Goal: Task Accomplishment & Management: Use online tool/utility

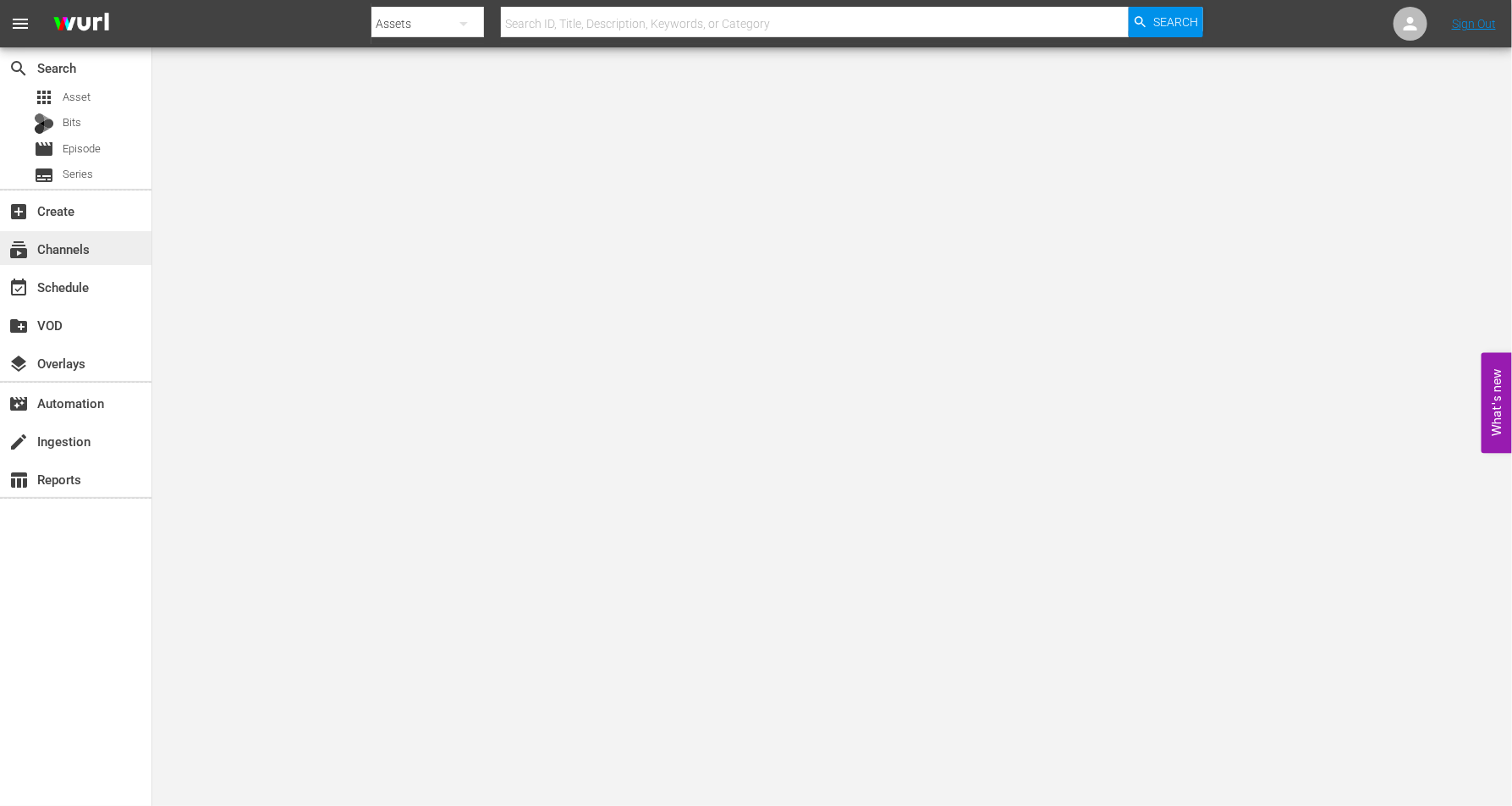
click at [66, 247] on div "subscriptions Channels" at bounding box center [47, 247] width 94 height 15
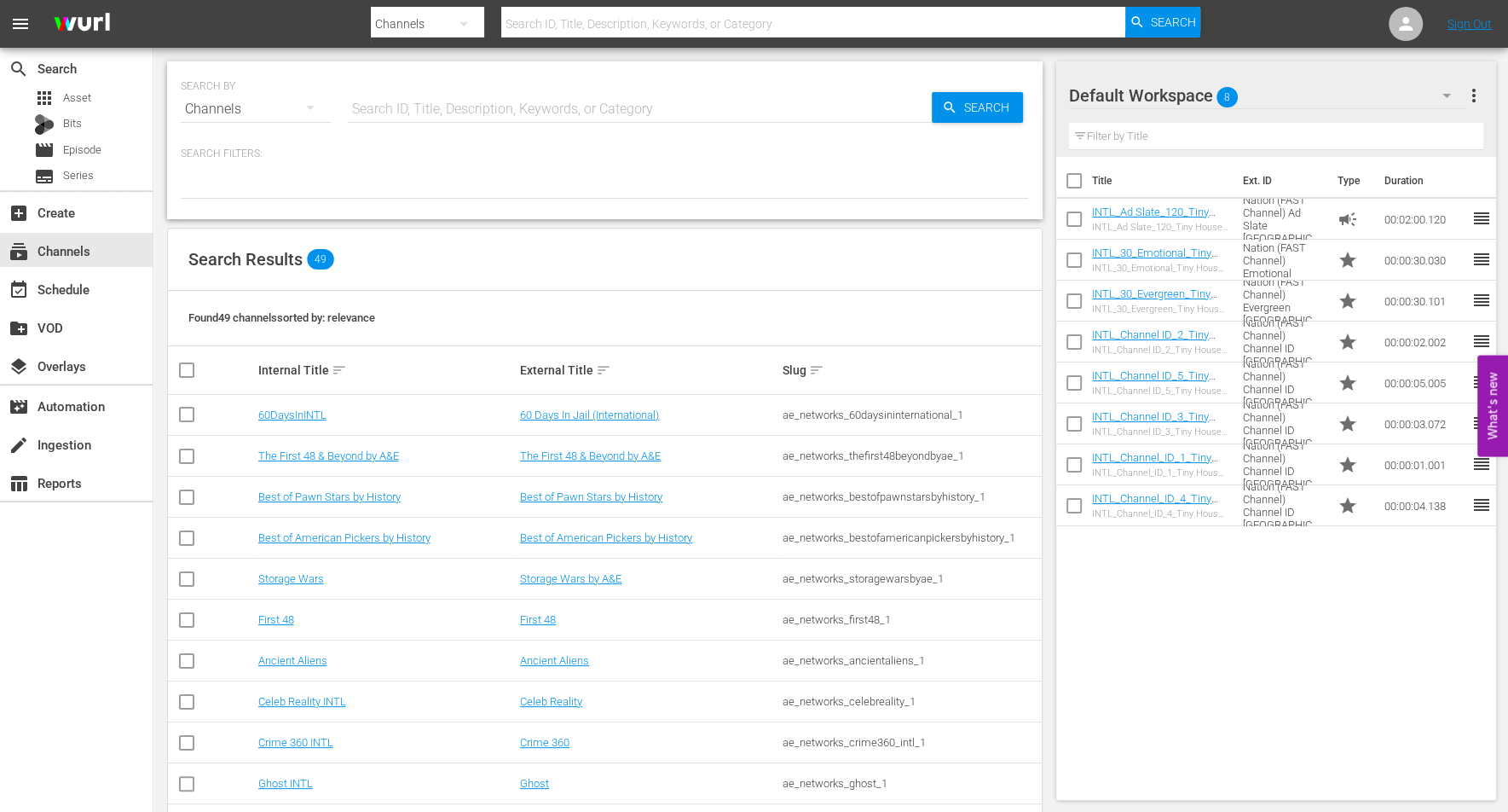
click at [397, 101] on input "text" at bounding box center [640, 109] width 584 height 41
type input "Storage Wars"
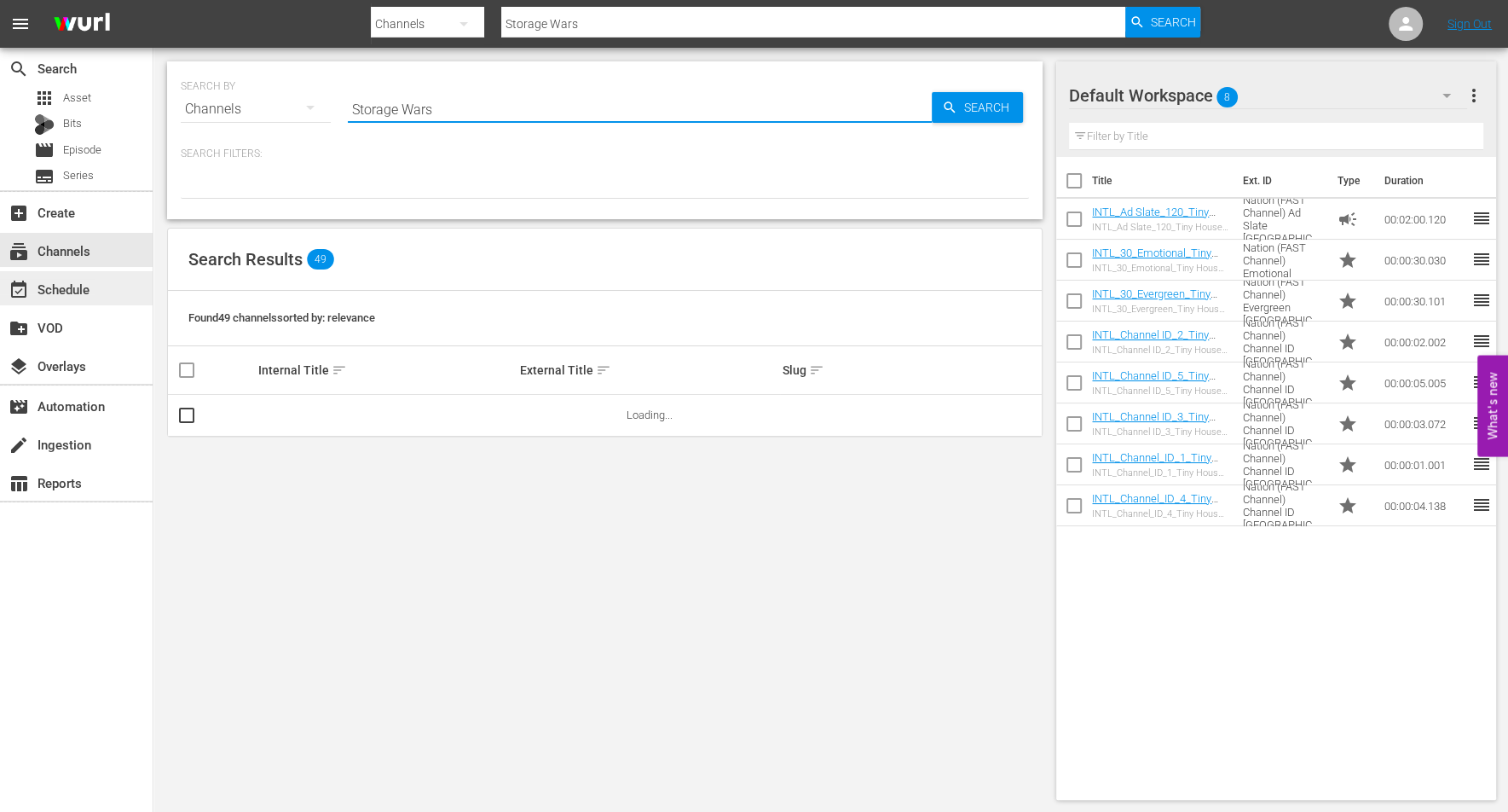
click at [80, 279] on div "event_available Schedule" at bounding box center [48, 286] width 95 height 16
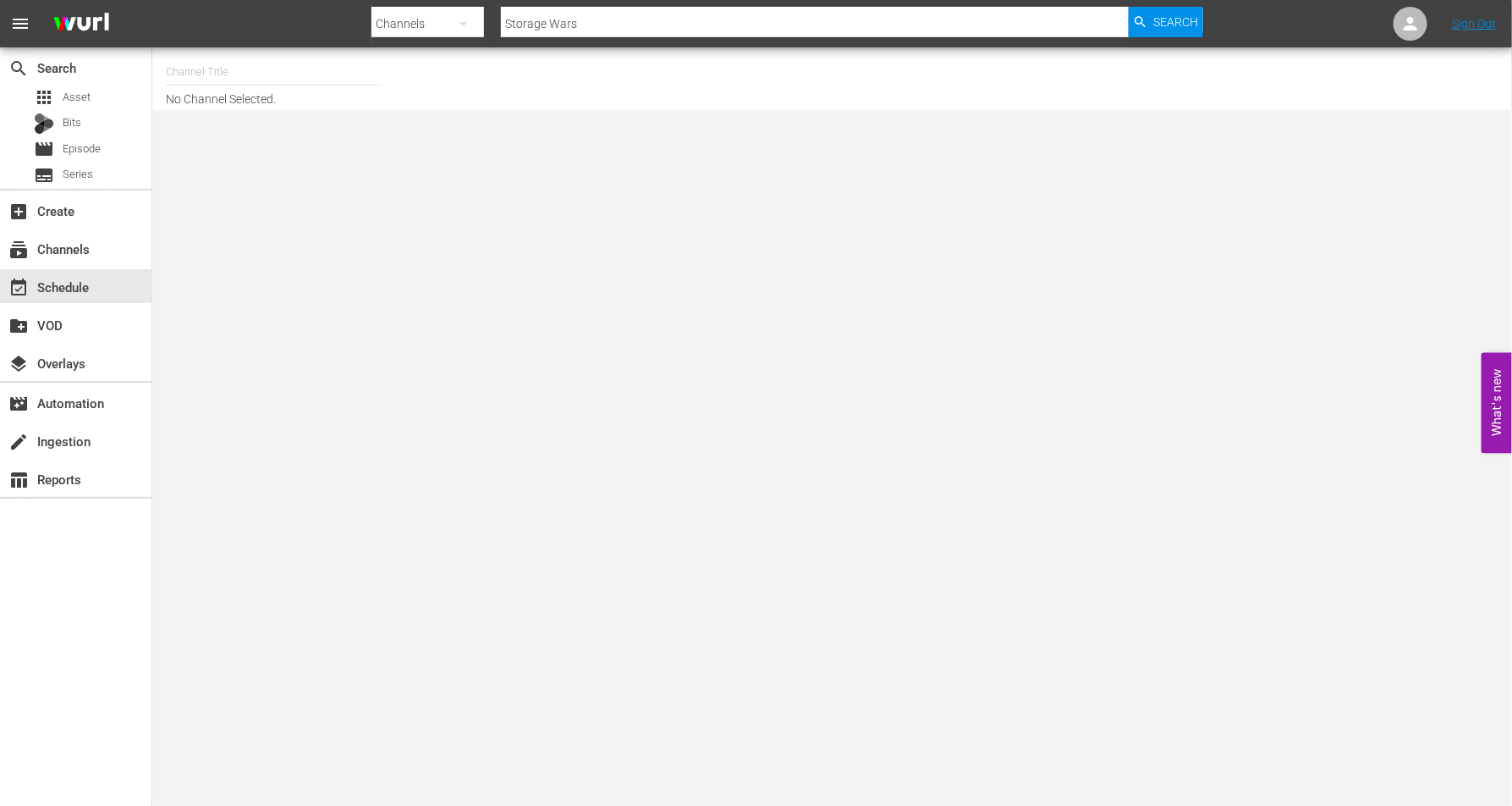
click at [272, 67] on input "text" at bounding box center [274, 72] width 217 height 40
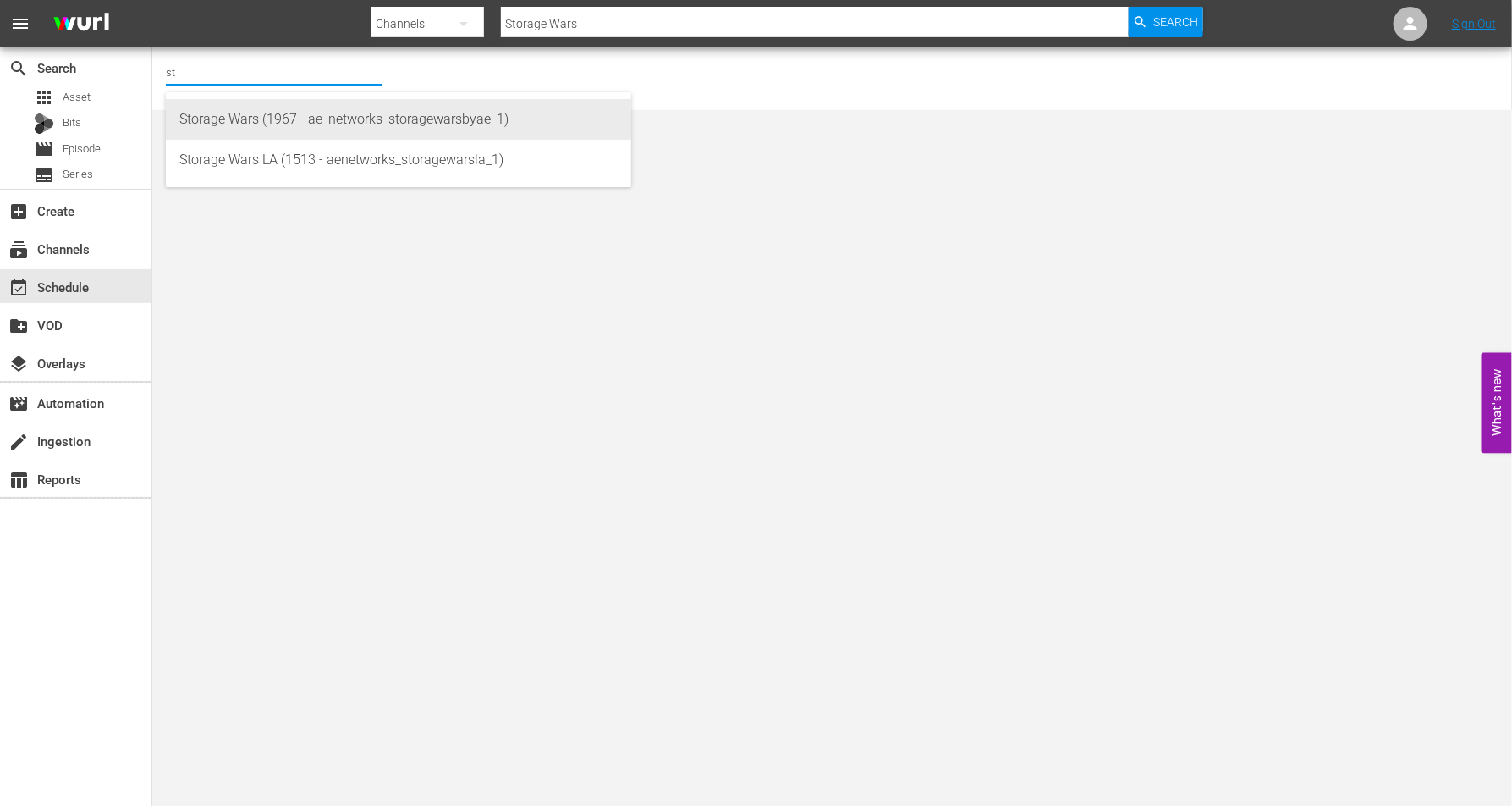
click at [290, 116] on div "Storage Wars (1967 - ae_networks_storagewarsbyae_1)" at bounding box center [398, 119] width 438 height 40
type input "Storage Wars (1967 - ae_networks_storagewarsbyae_1)"
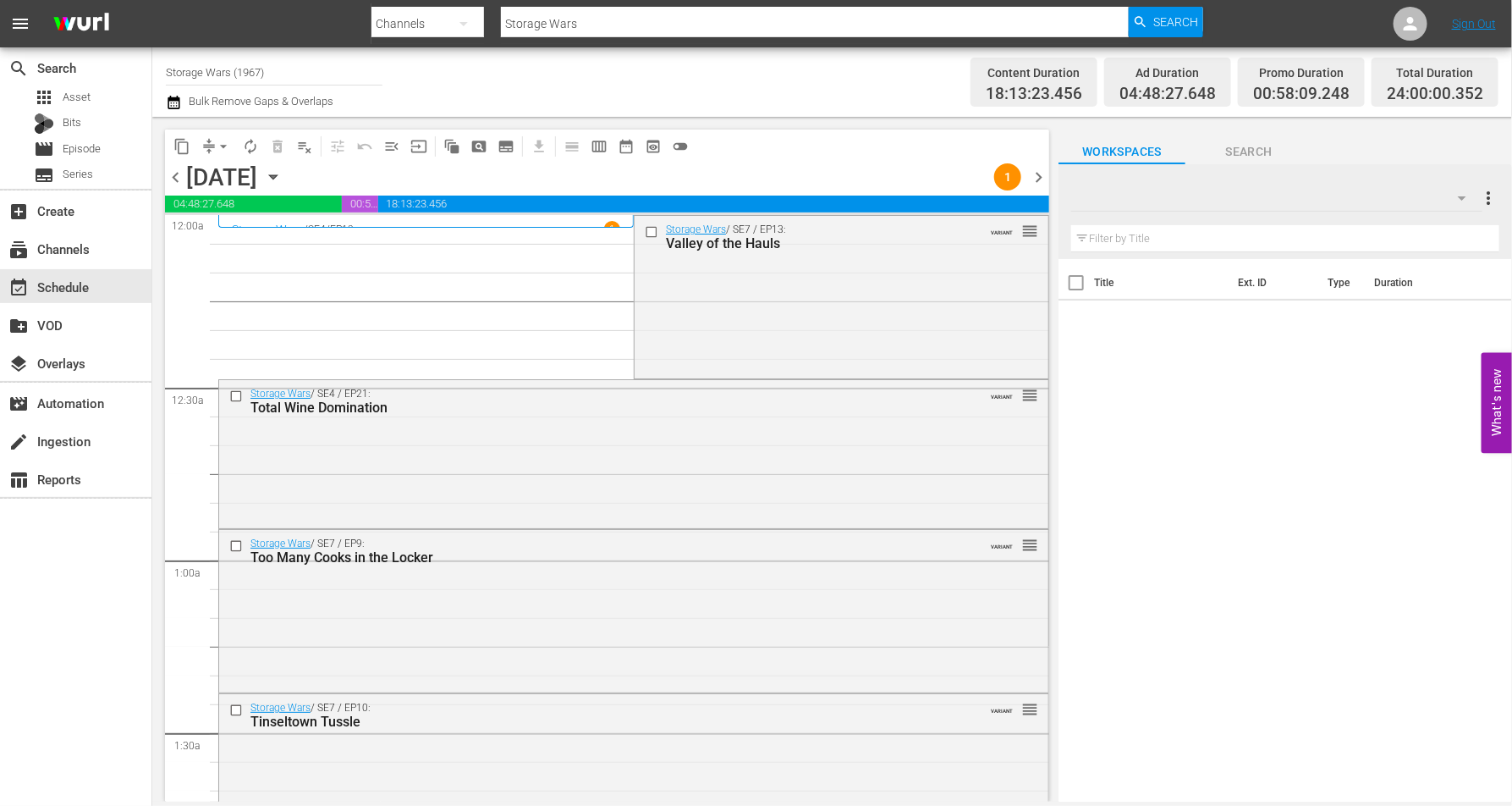
click at [276, 175] on icon "button" at bounding box center [273, 177] width 8 height 4
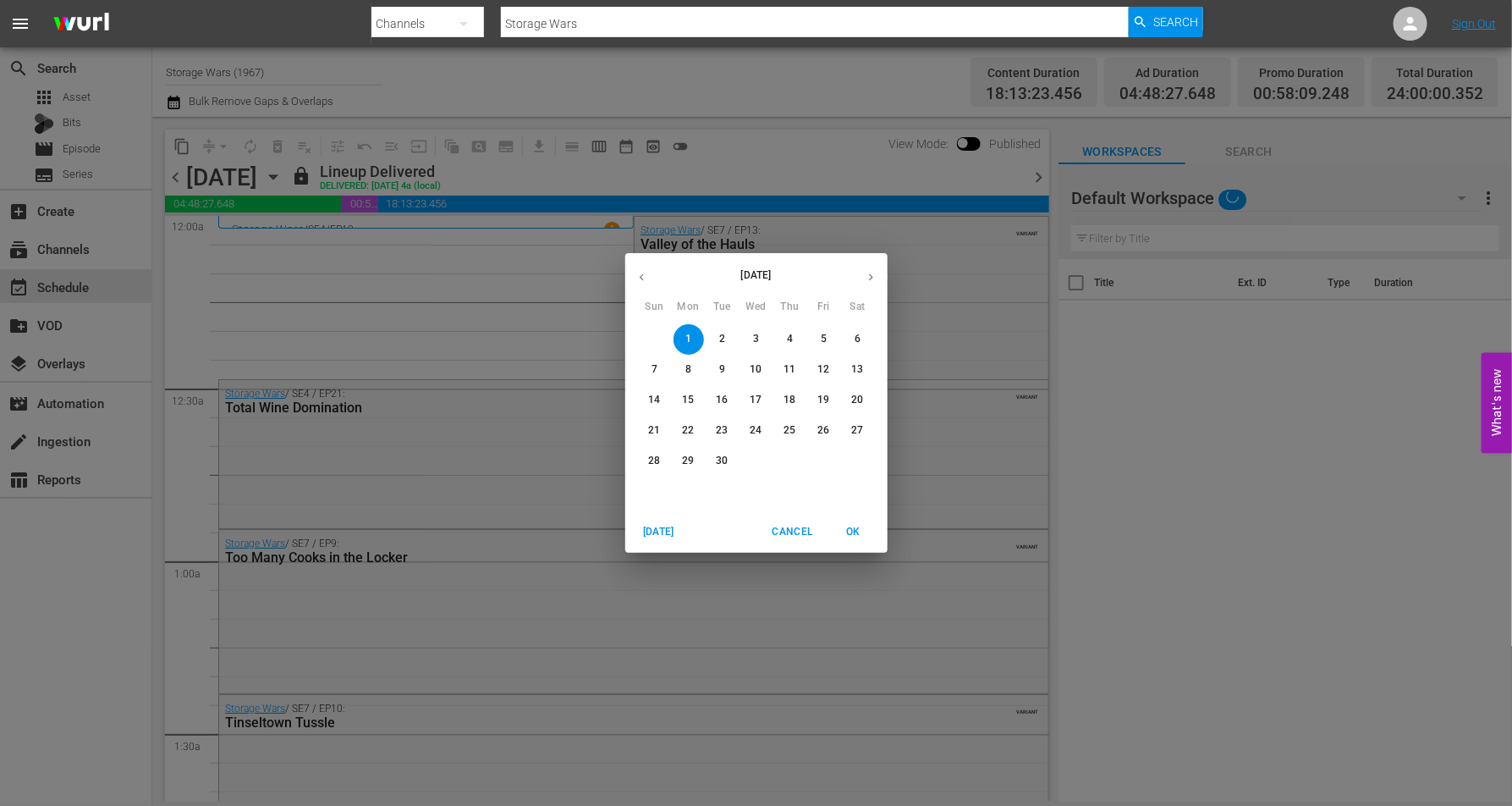
click at [724, 403] on p "16" at bounding box center [721, 400] width 12 height 14
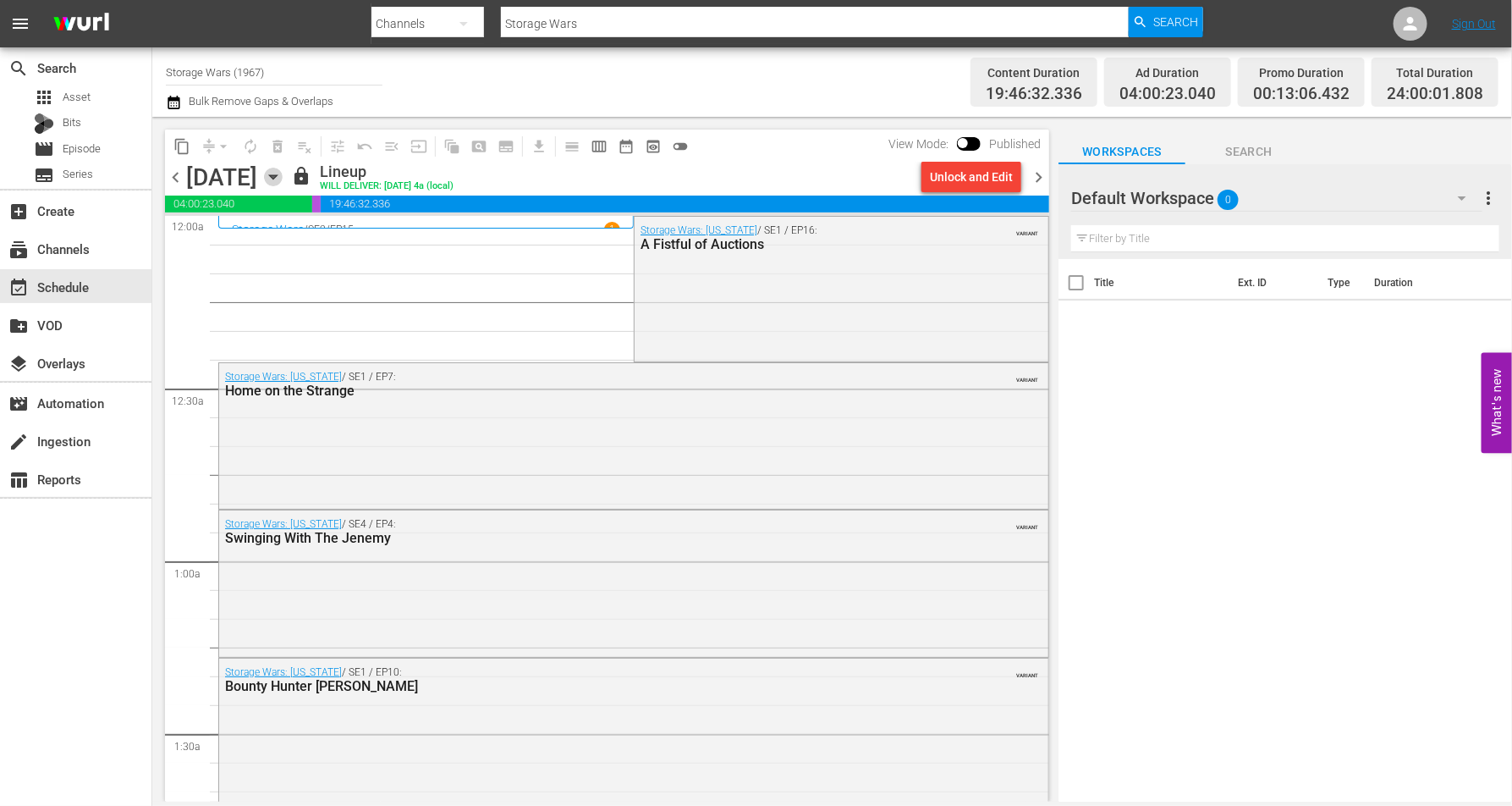
click at [282, 180] on icon "button" at bounding box center [273, 176] width 18 height 18
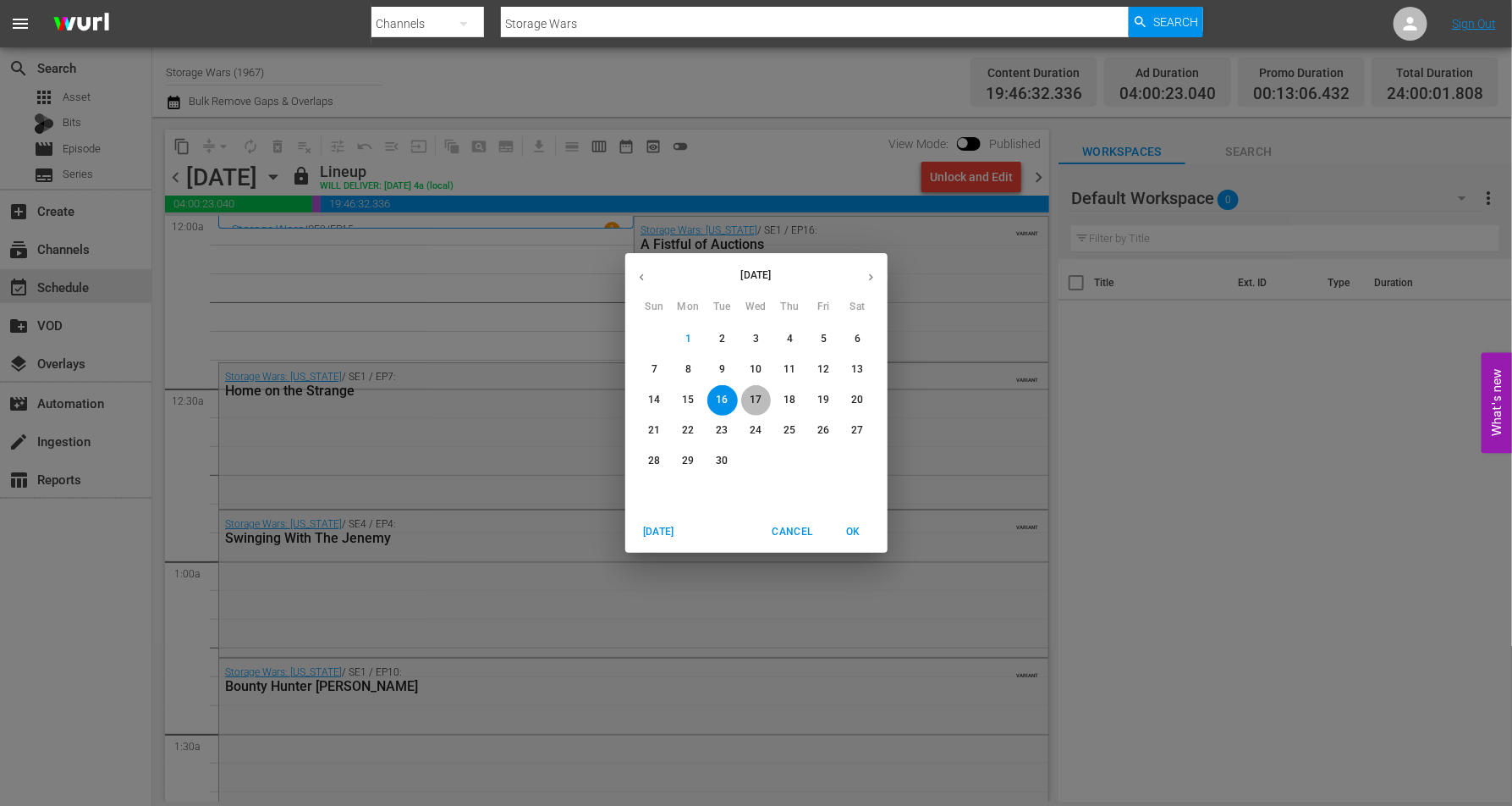
click at [760, 400] on p "17" at bounding box center [756, 400] width 12 height 14
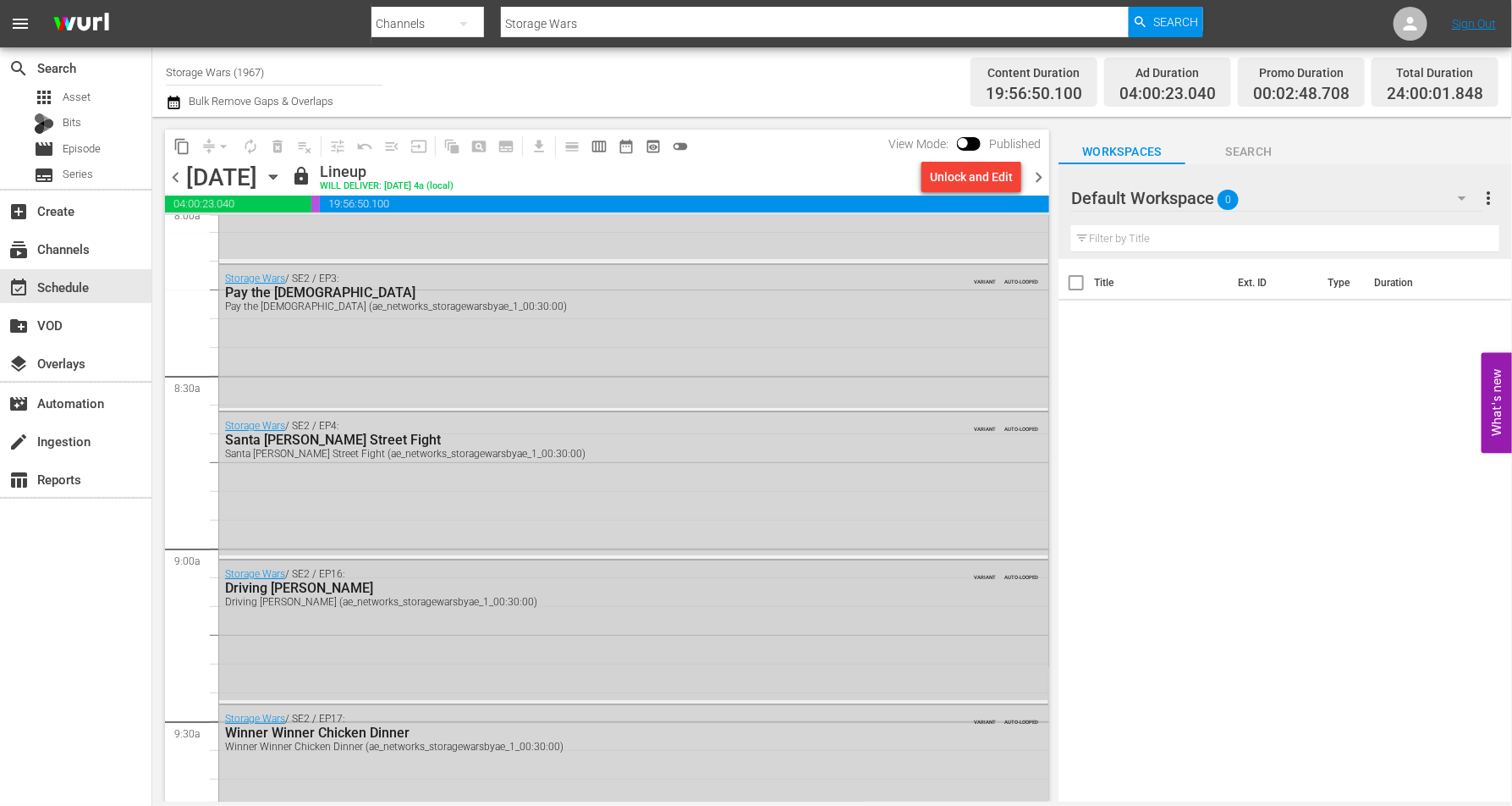
scroll to position [2962, 0]
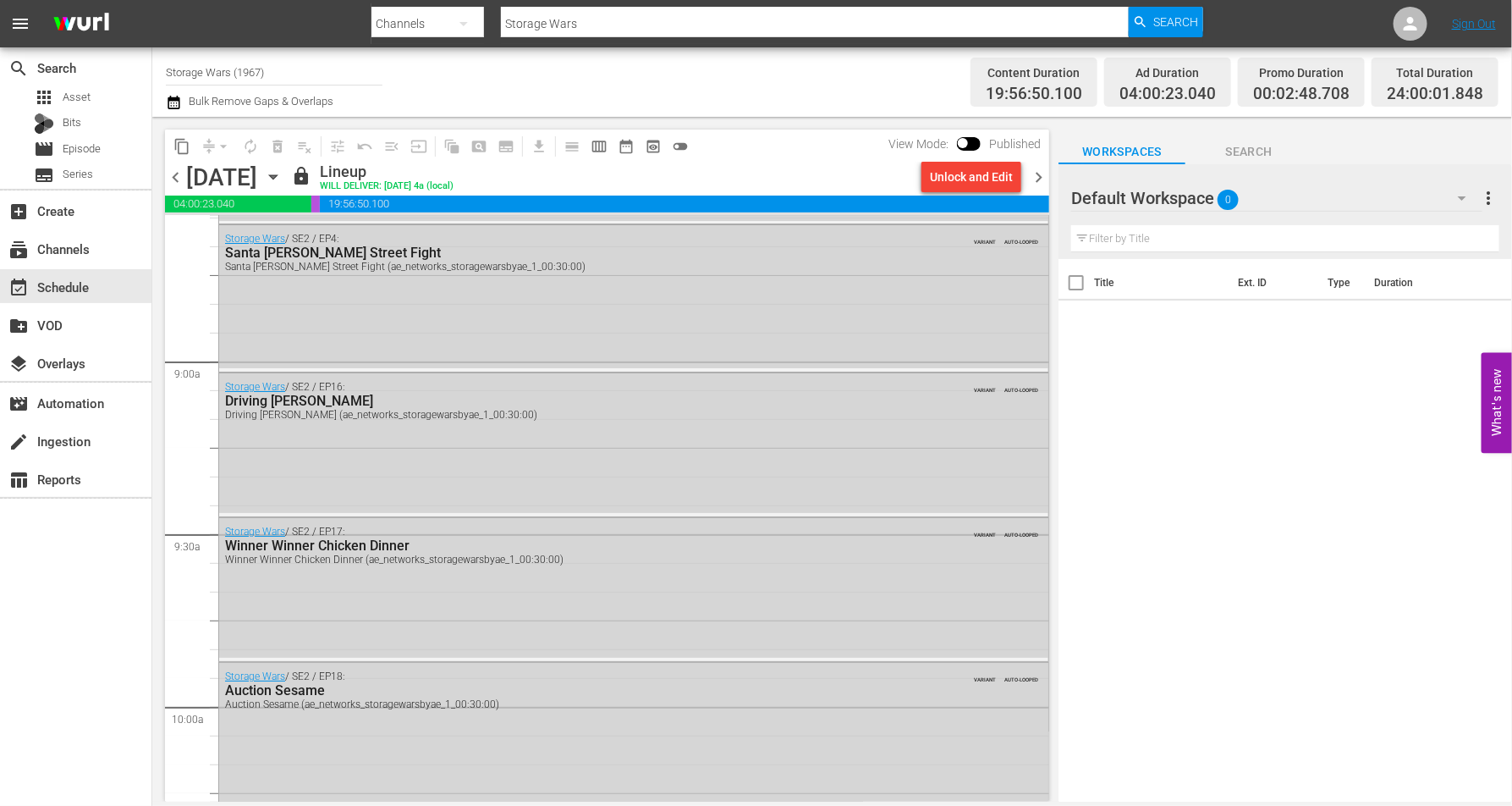
click at [282, 172] on icon "button" at bounding box center [273, 176] width 18 height 18
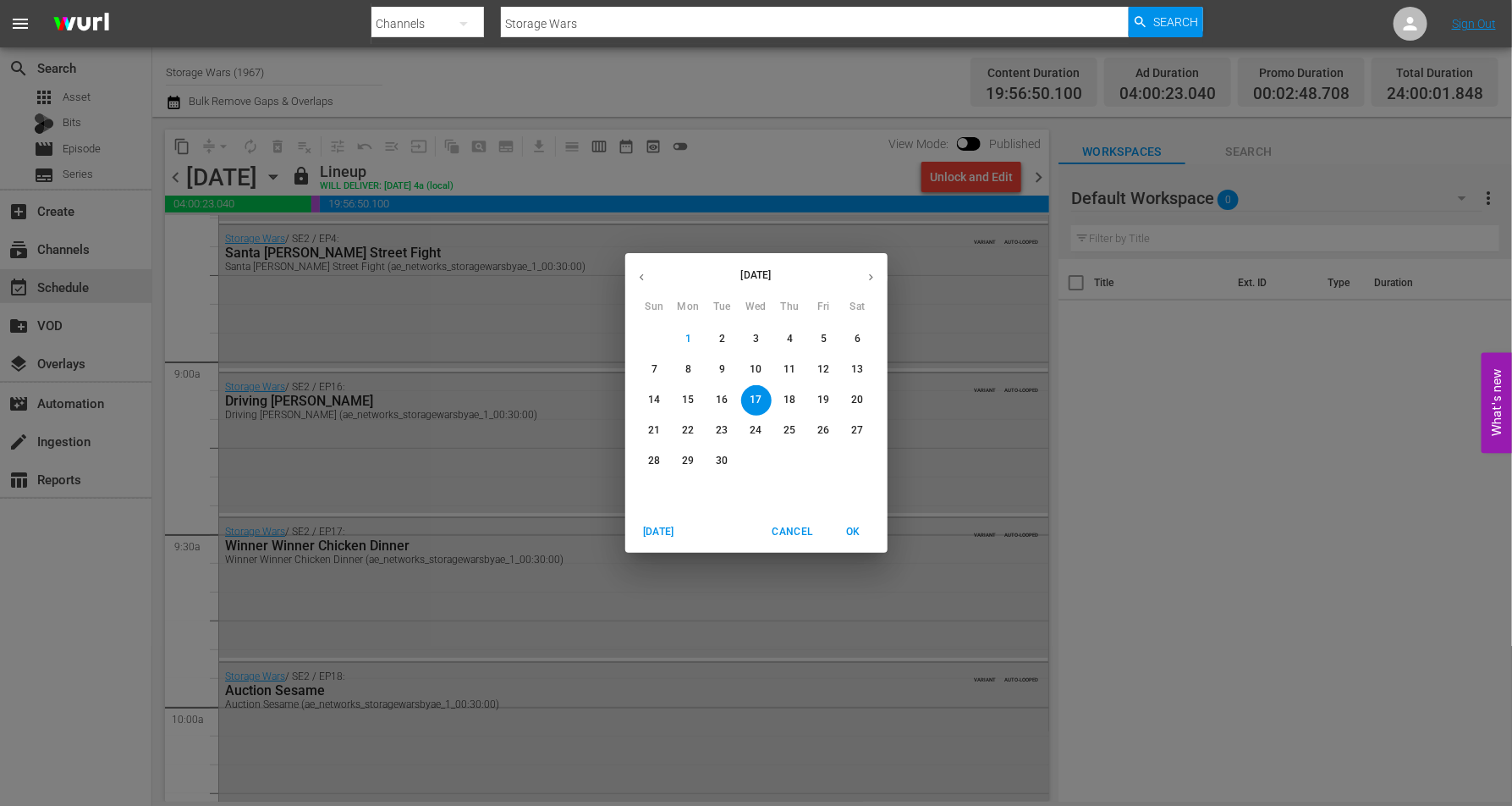
click at [793, 395] on p "18" at bounding box center [790, 400] width 12 height 14
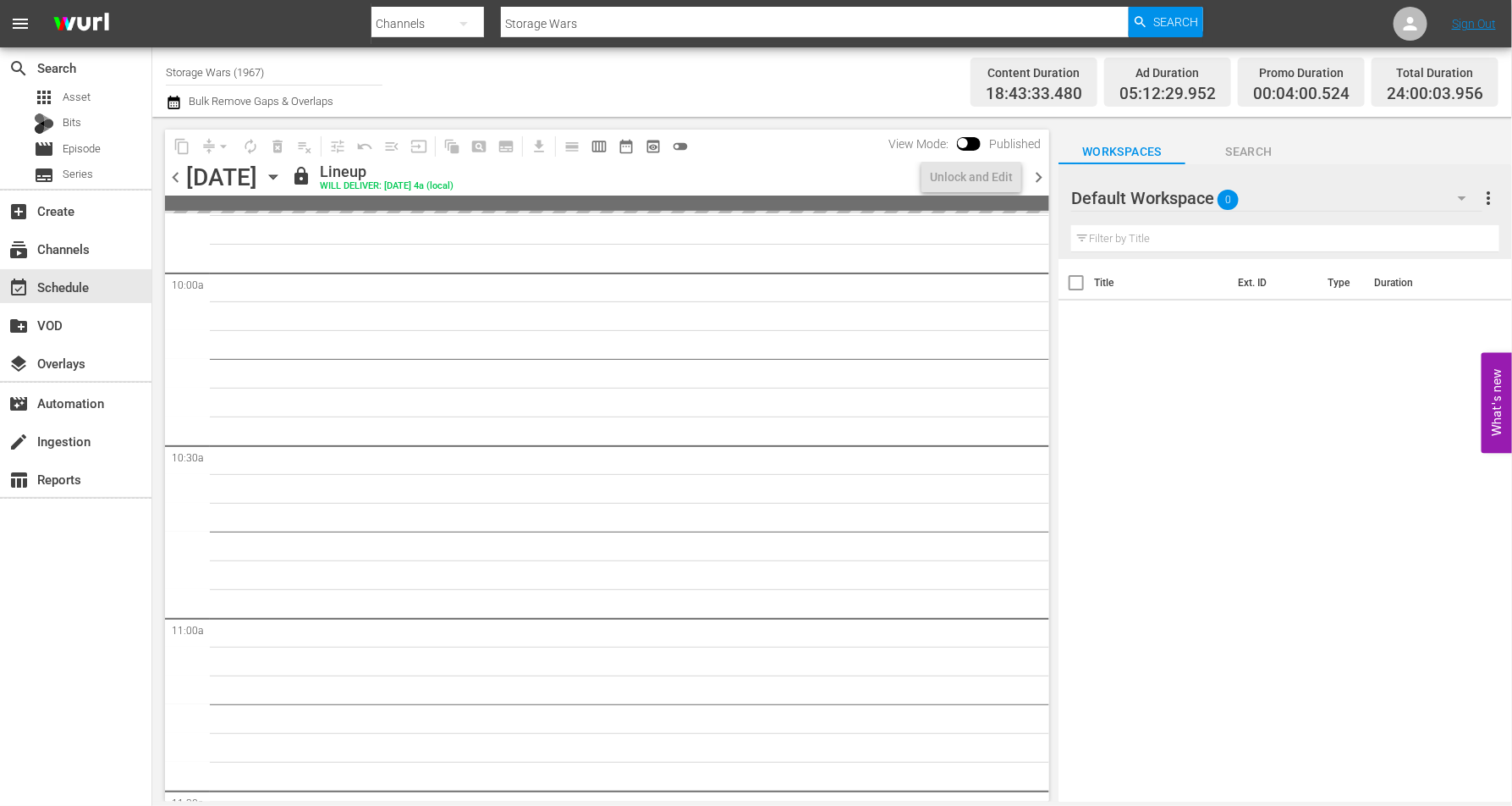
scroll to position [3335, 0]
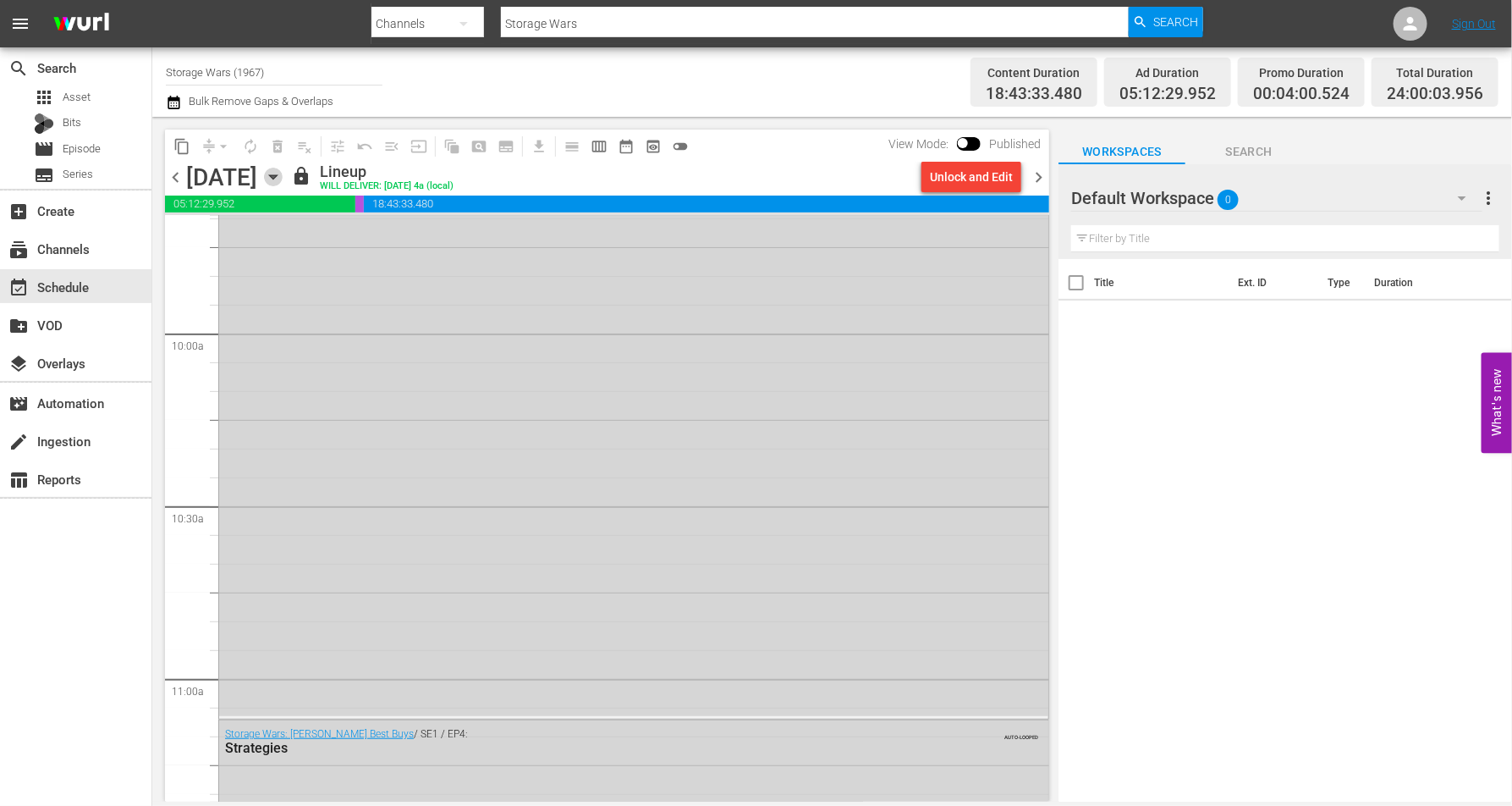
click at [282, 172] on icon "button" at bounding box center [273, 176] width 18 height 18
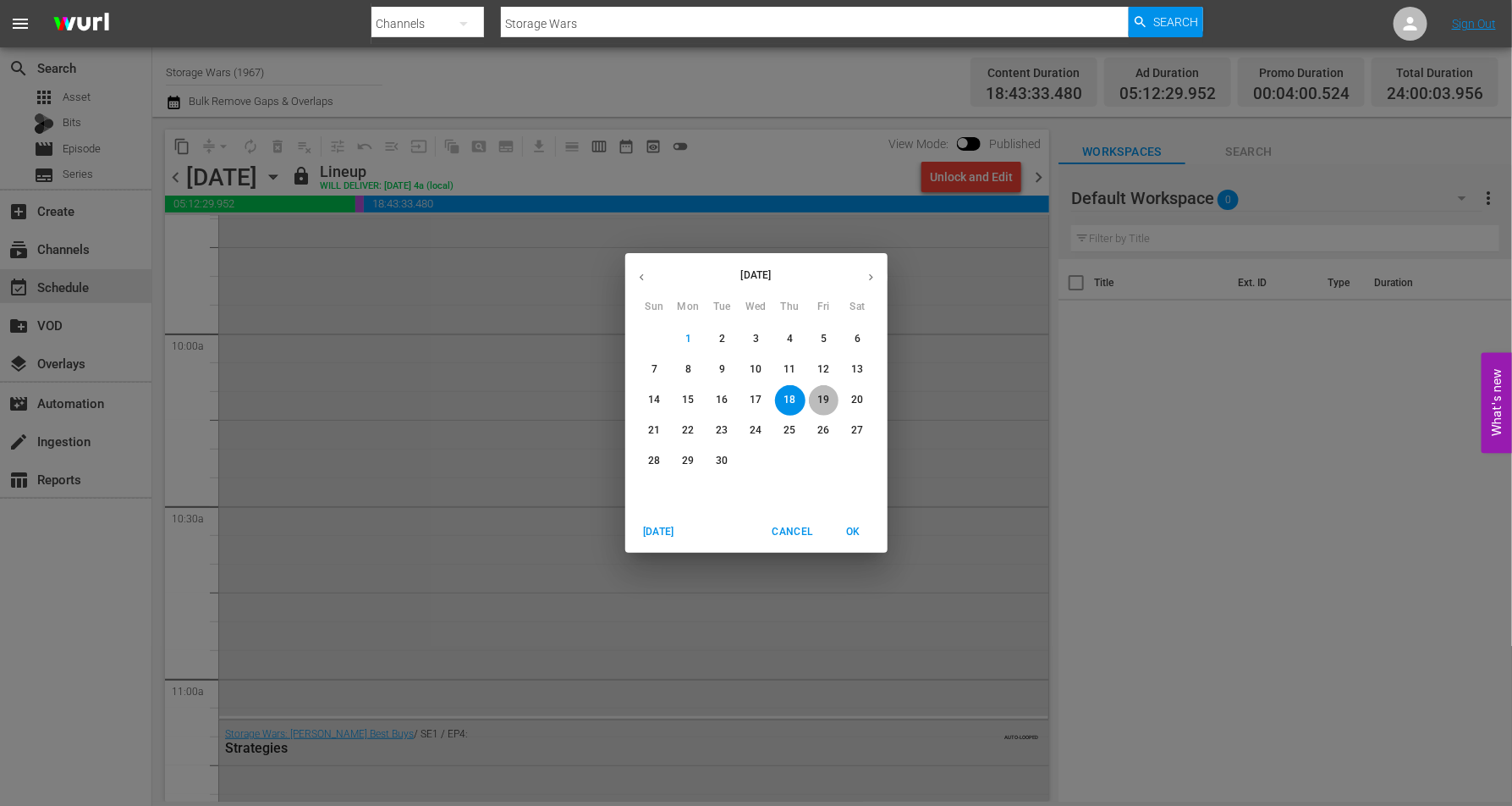
click at [826, 396] on p "19" at bounding box center [823, 400] width 12 height 14
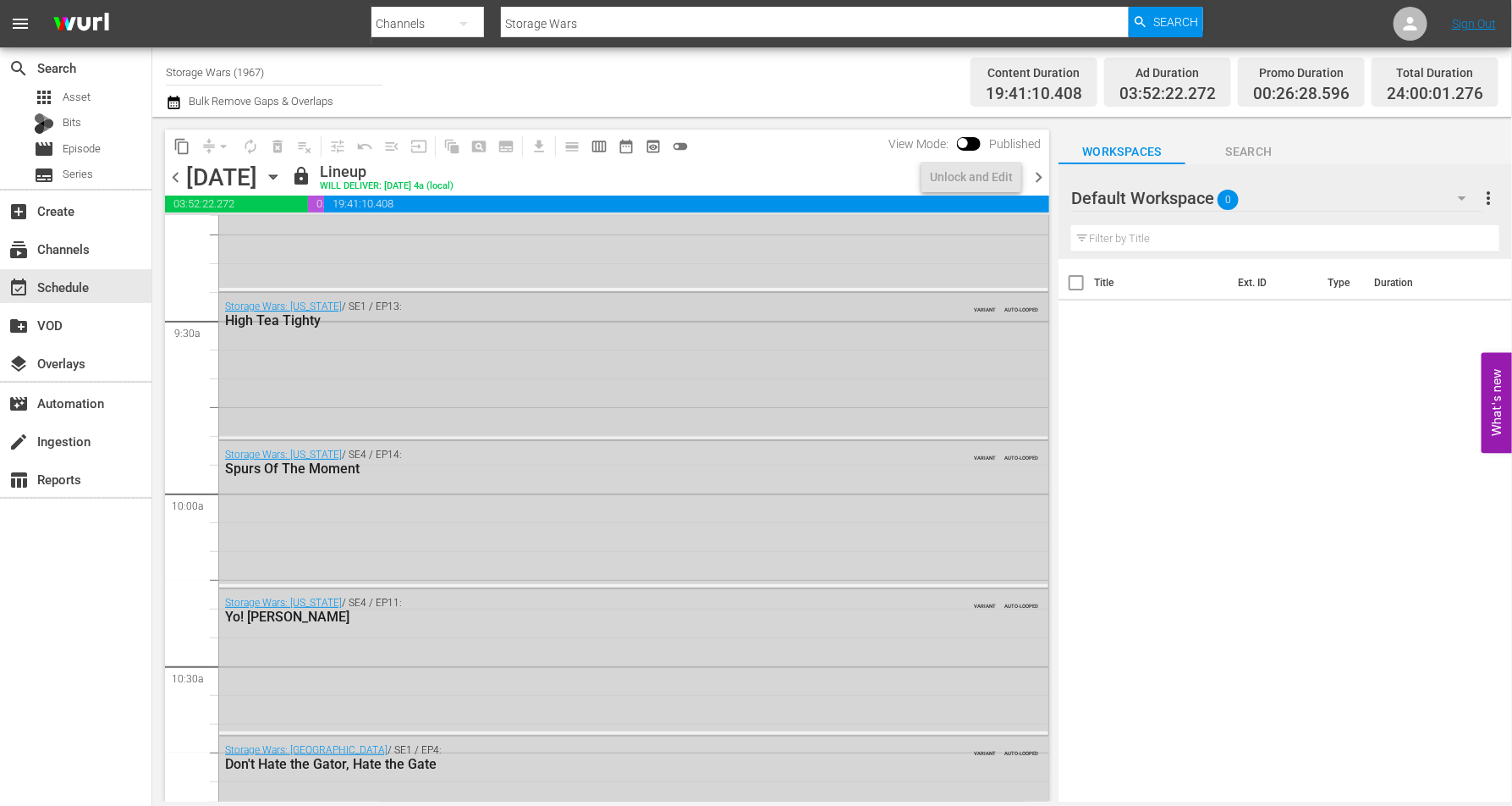
scroll to position [3288, 0]
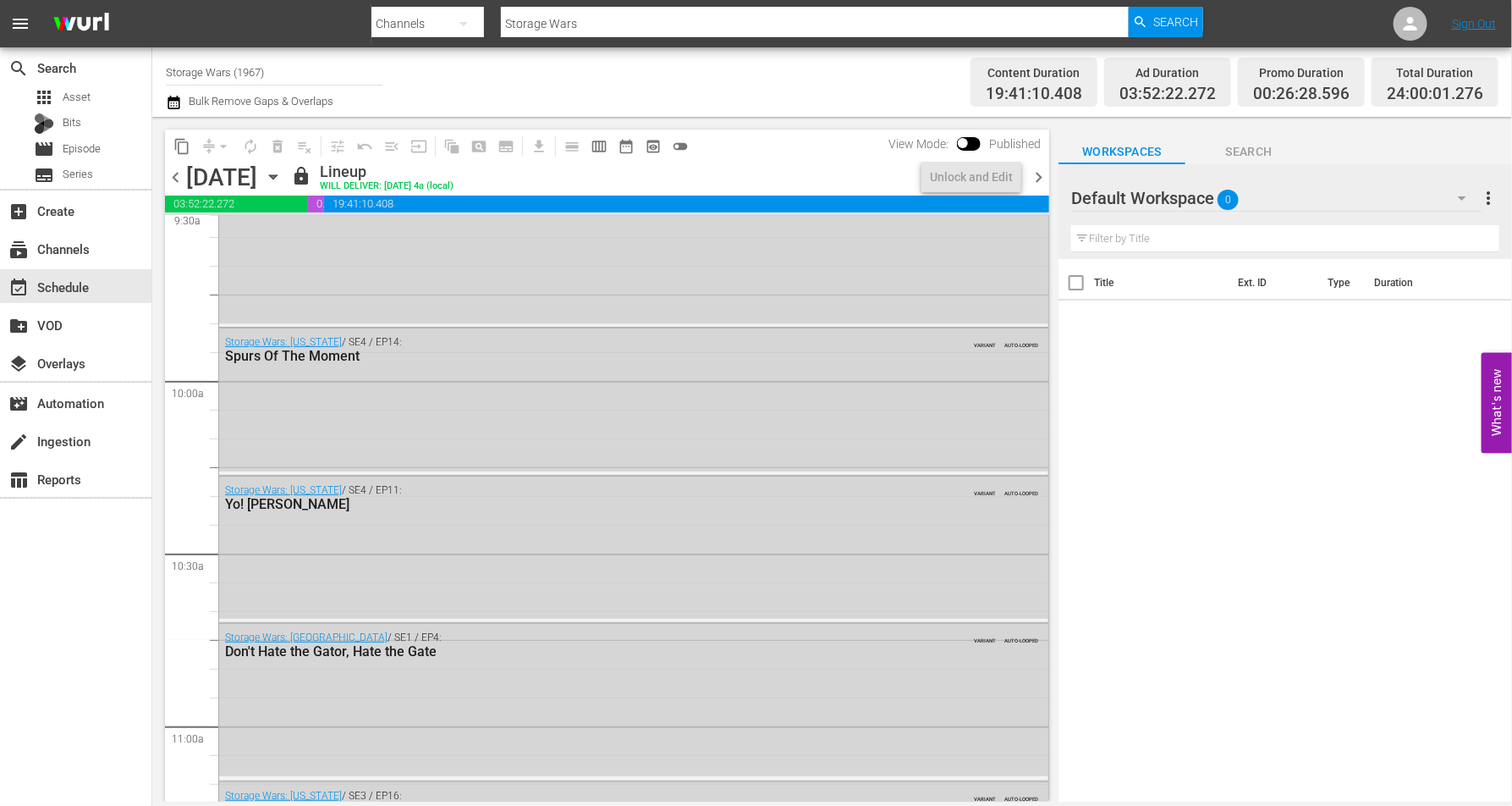
click at [282, 168] on icon "button" at bounding box center [273, 176] width 18 height 18
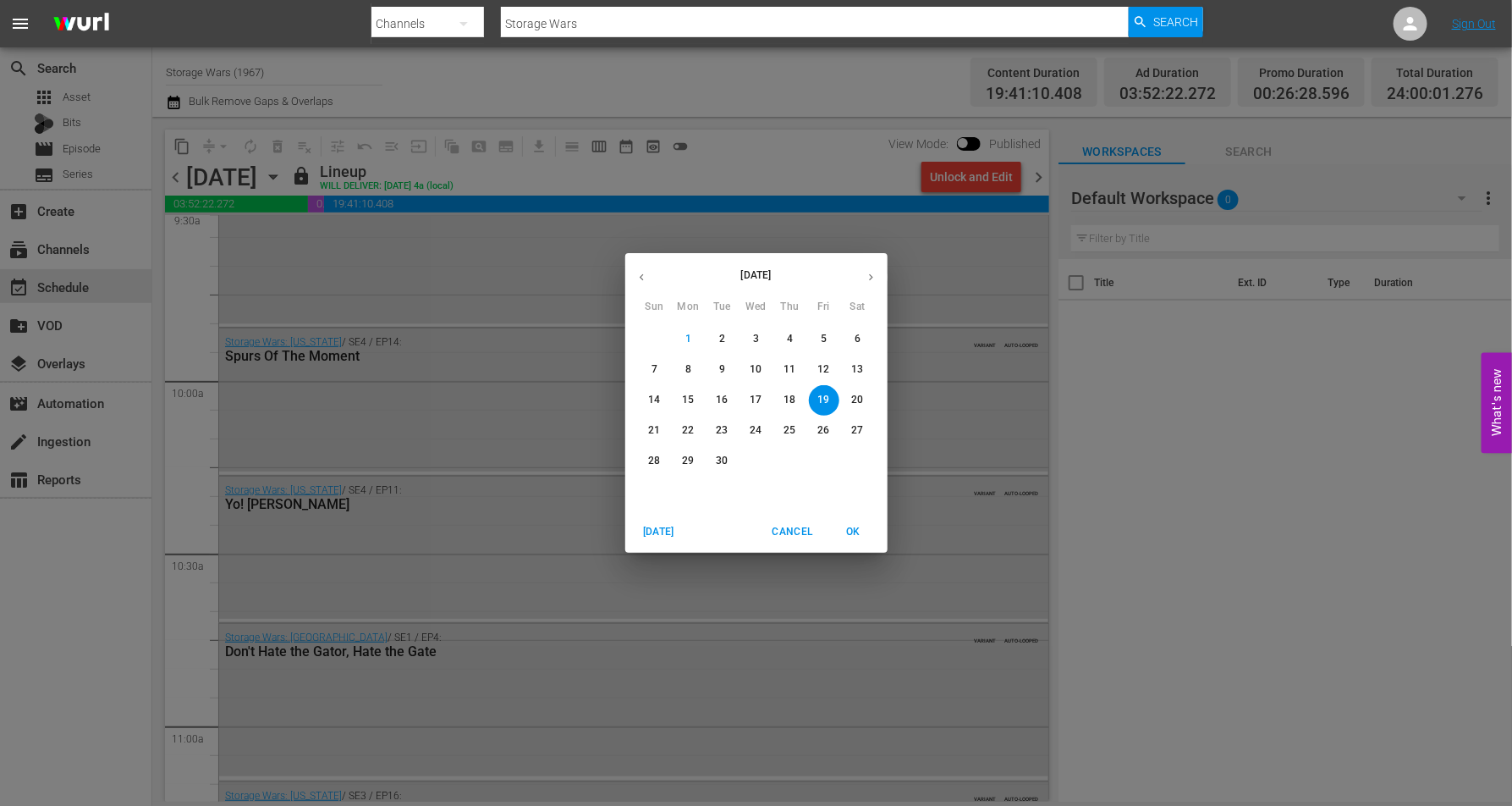
click at [649, 422] on button "21" at bounding box center [655, 430] width 31 height 31
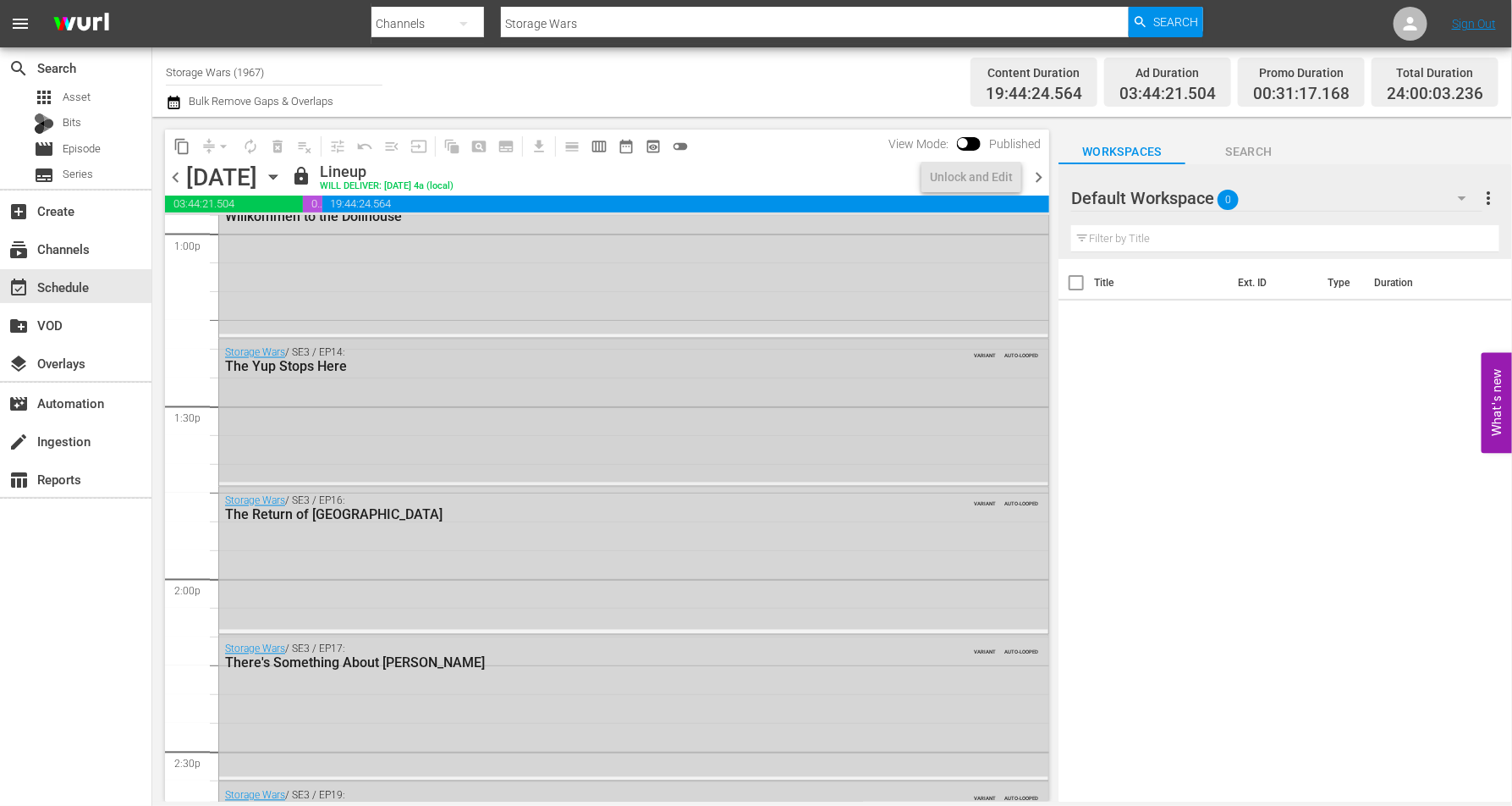
scroll to position [4499, 0]
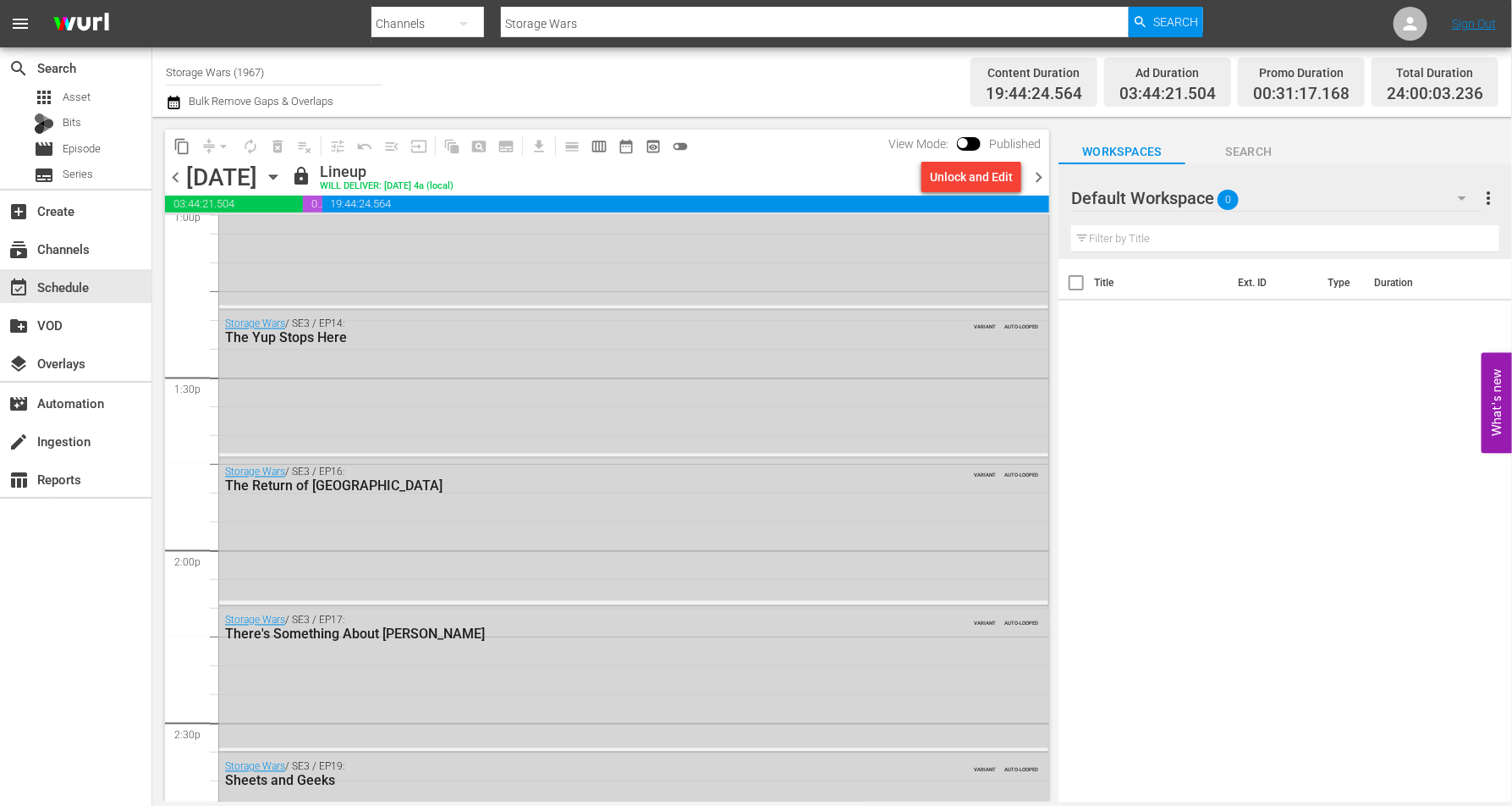
click at [282, 178] on icon "button" at bounding box center [273, 176] width 18 height 18
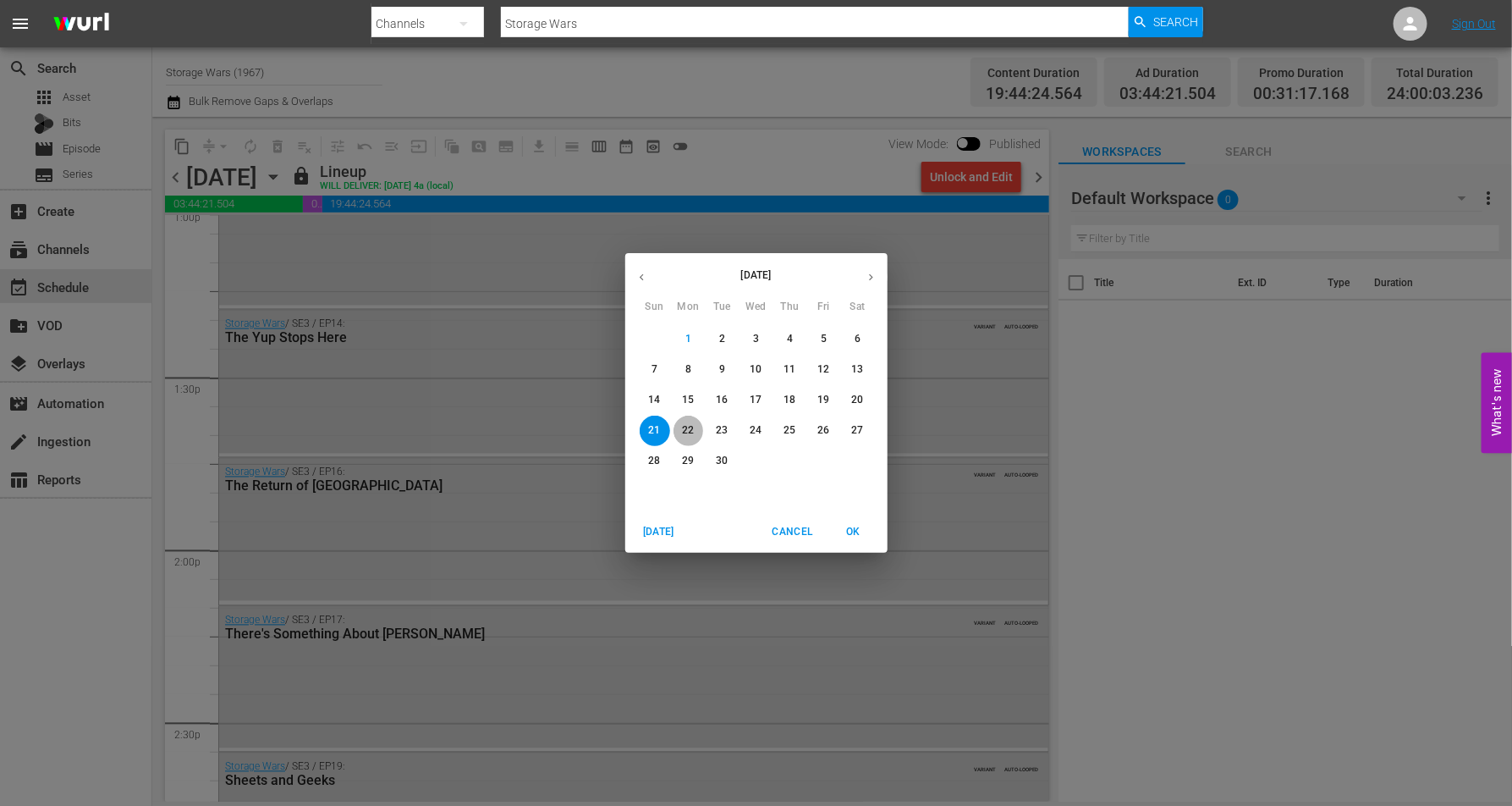
click at [681, 426] on span "22" at bounding box center [689, 429] width 31 height 14
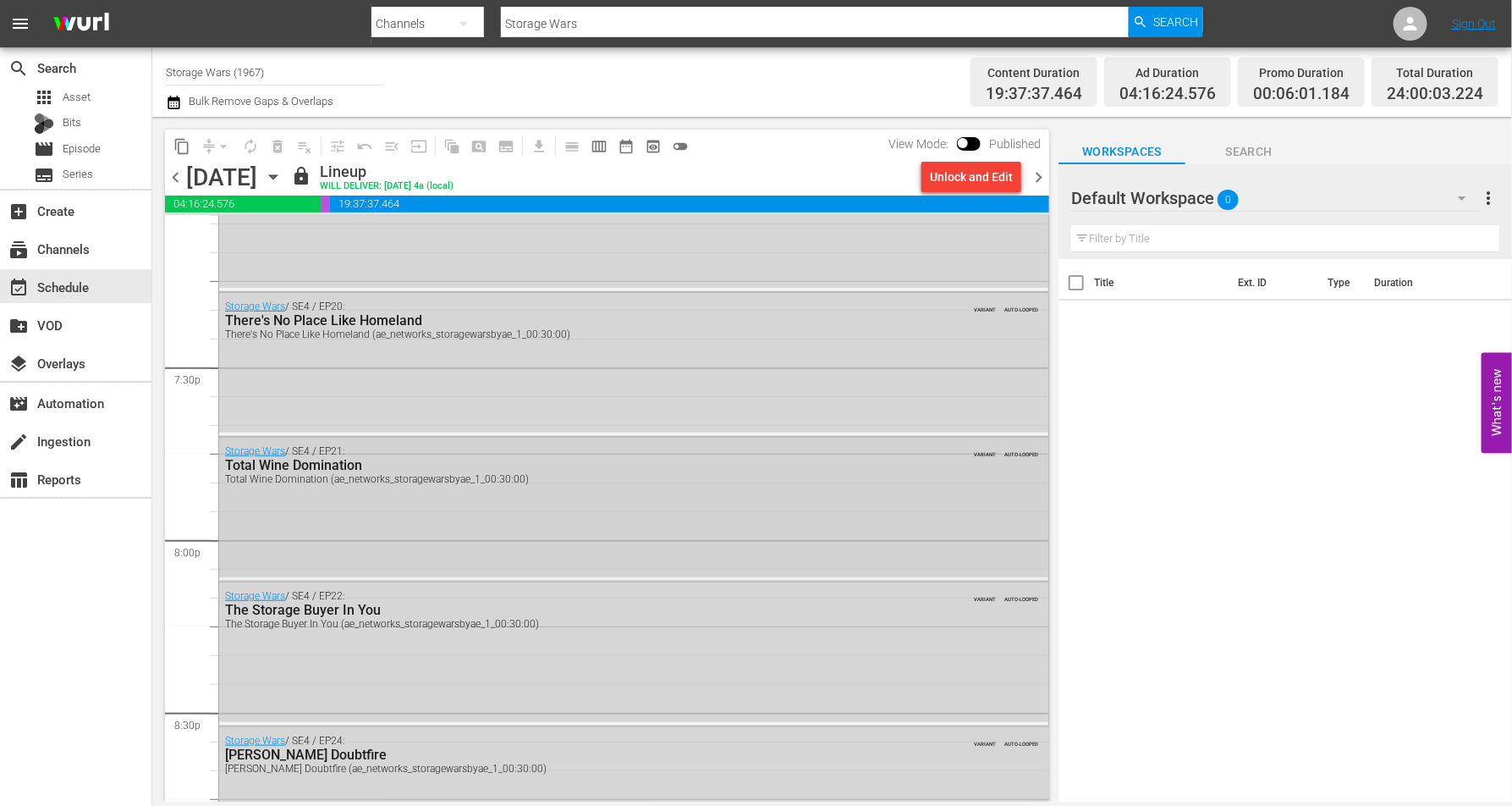
scroll to position [6661, 0]
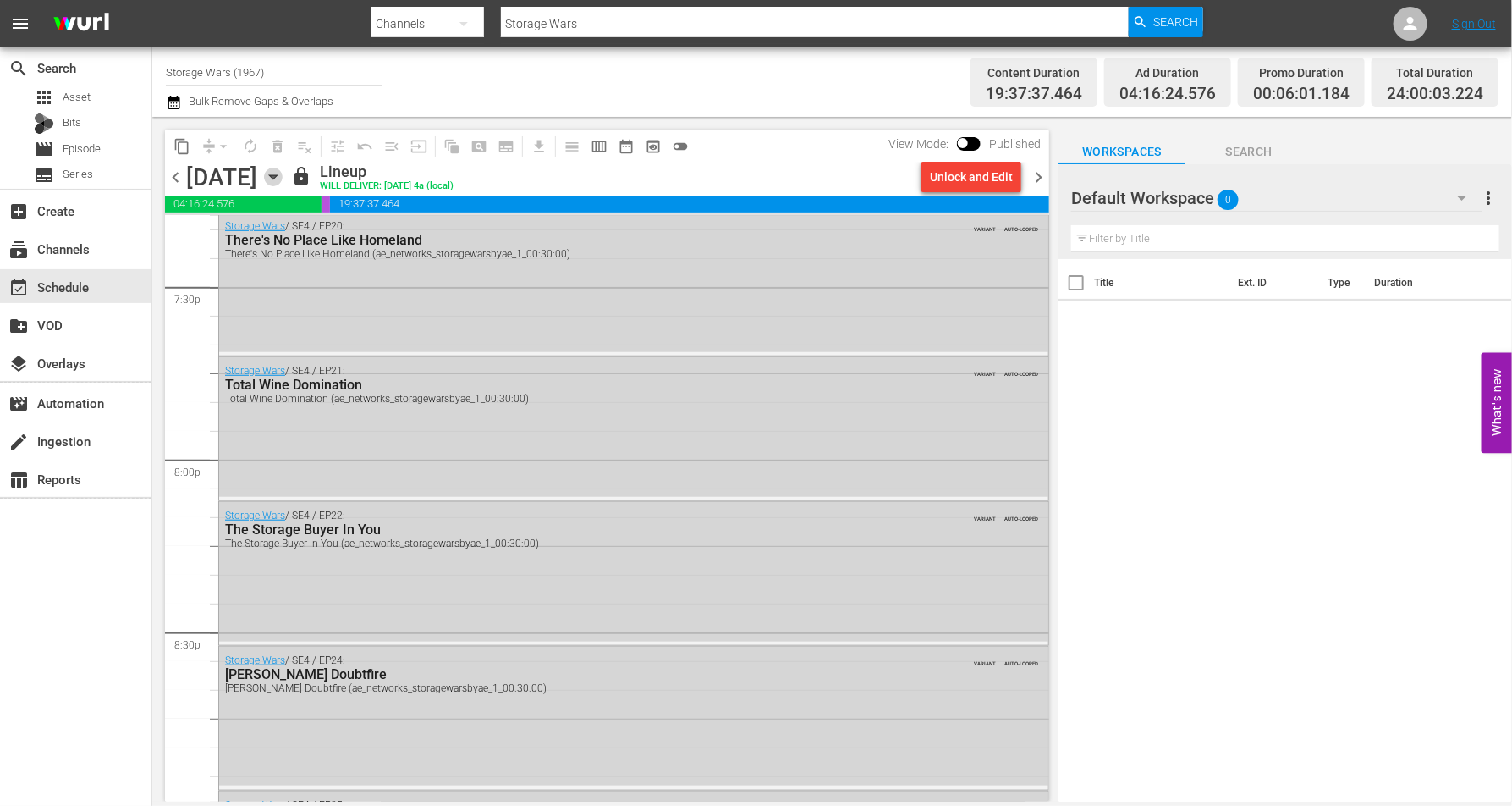
click at [282, 178] on icon "button" at bounding box center [273, 176] width 18 height 18
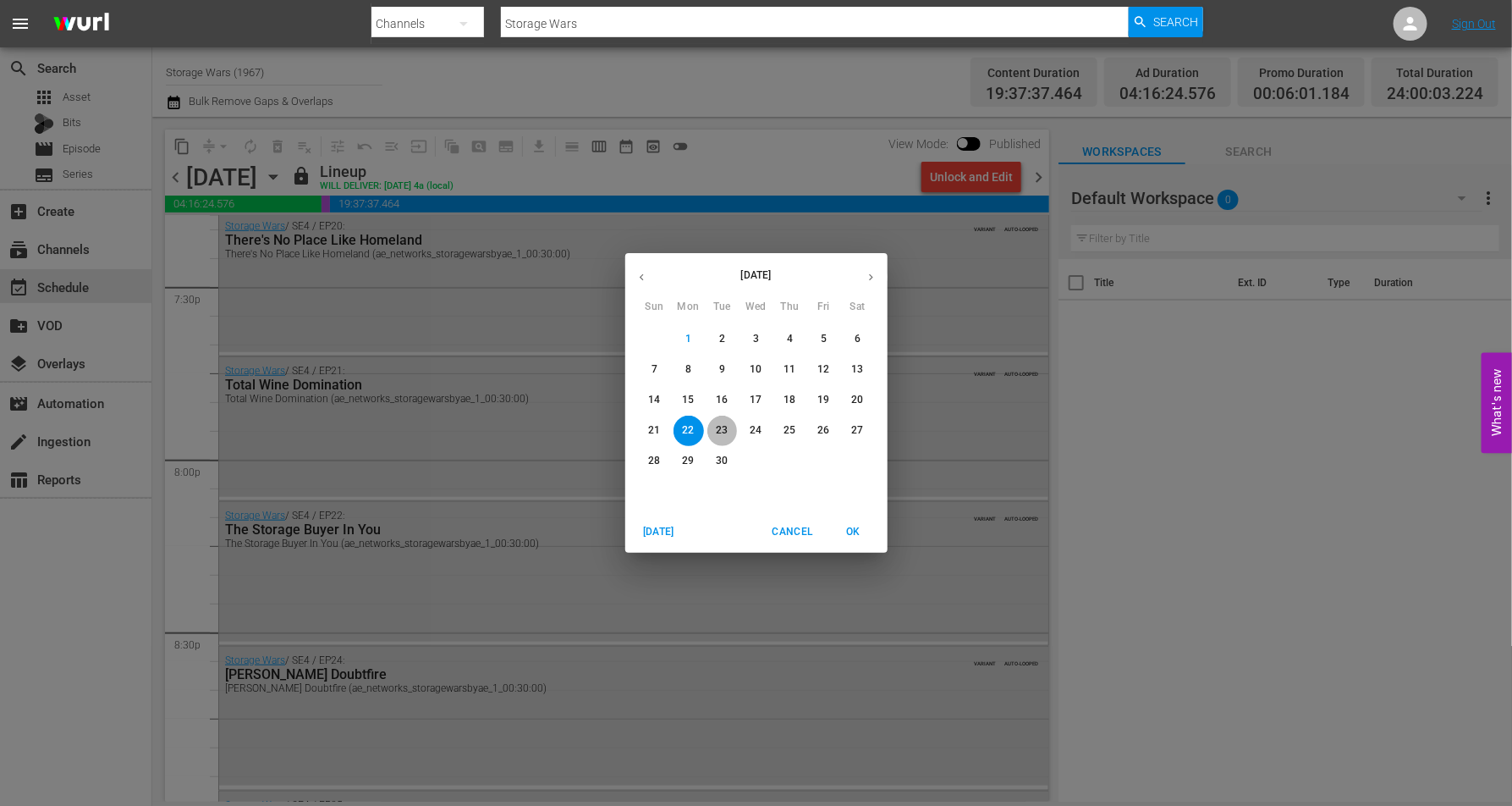
click at [719, 426] on p "23" at bounding box center [721, 429] width 12 height 14
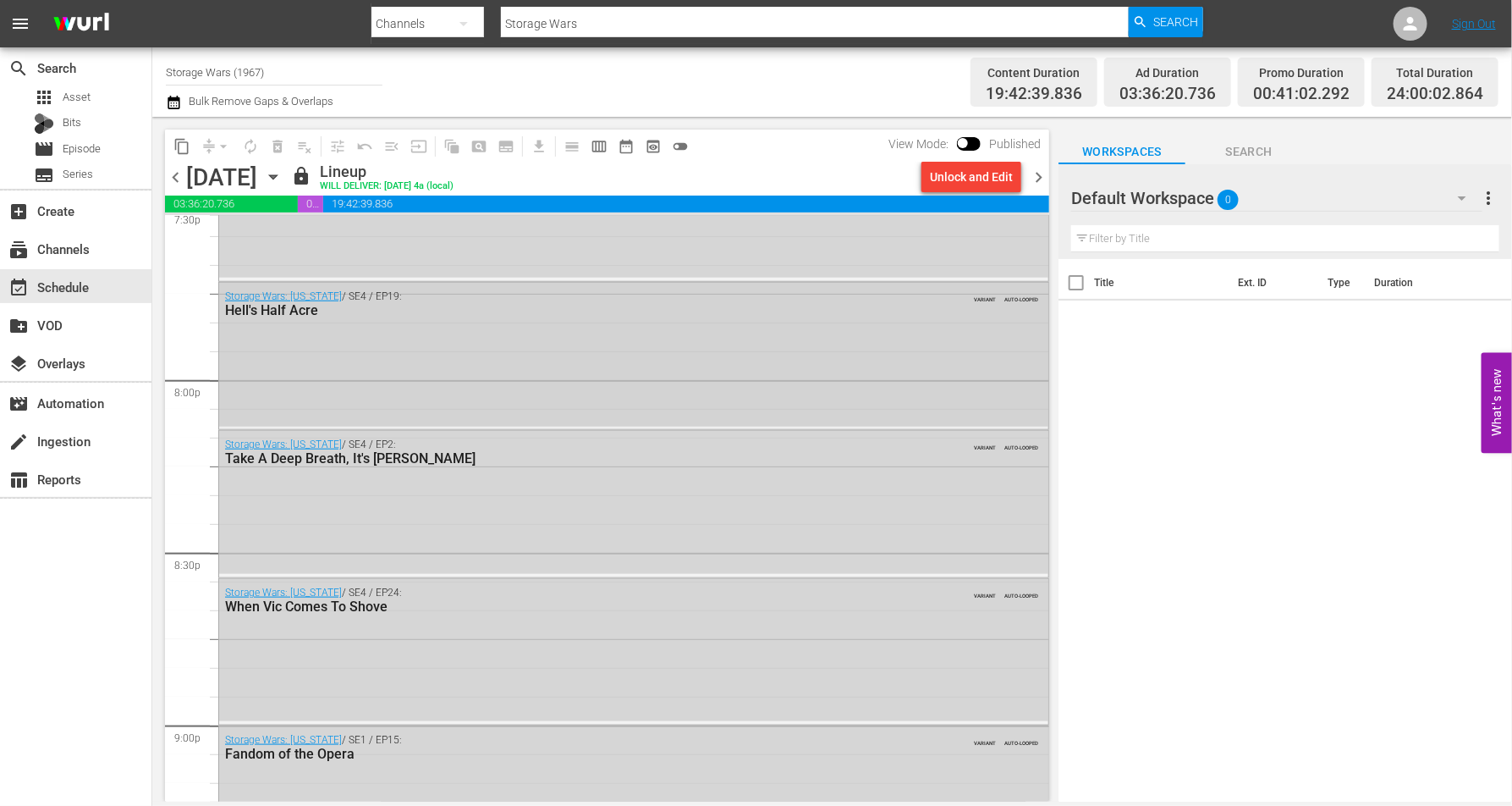
scroll to position [7086, 0]
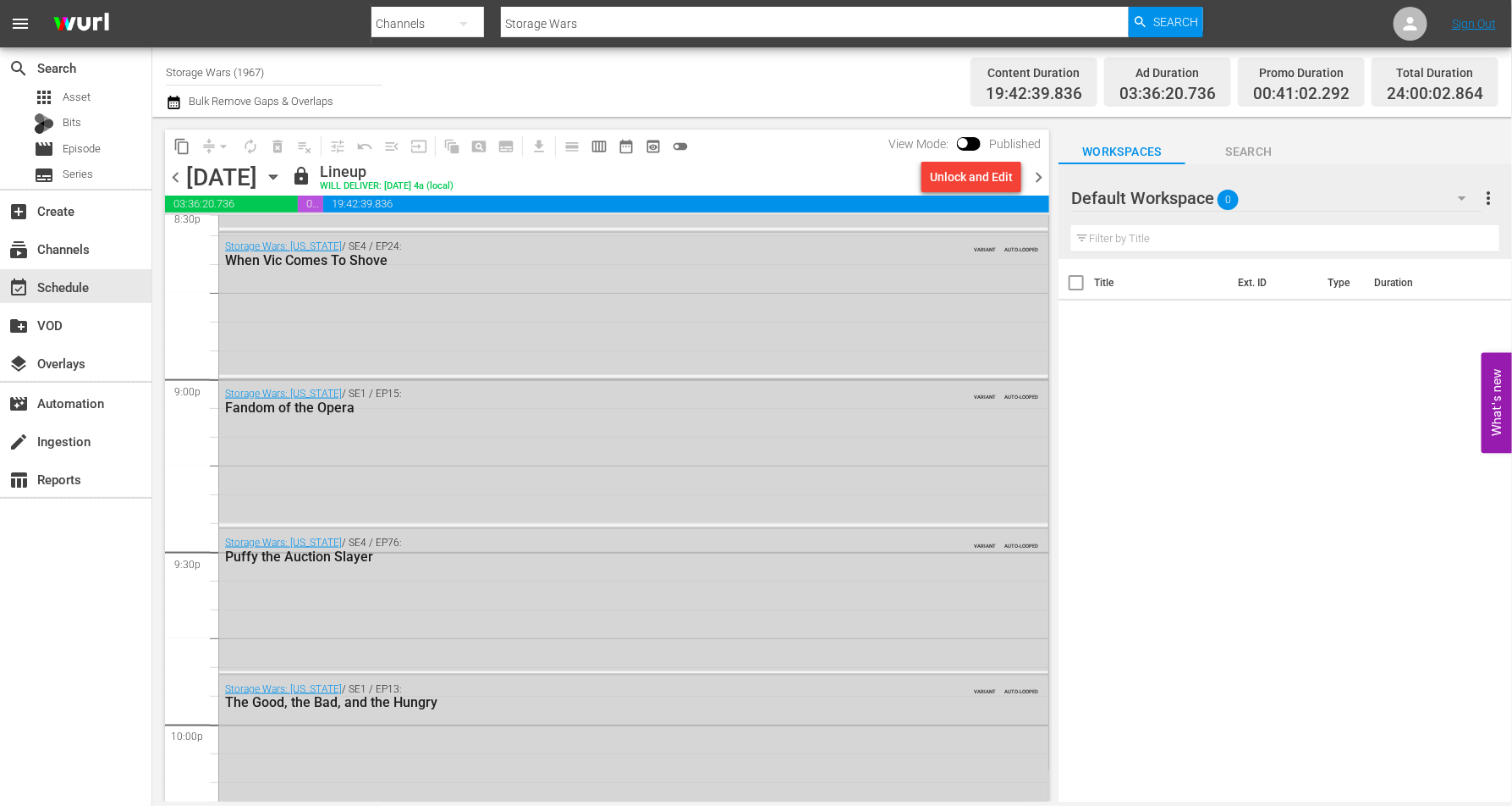
click at [282, 174] on icon "button" at bounding box center [273, 176] width 18 height 18
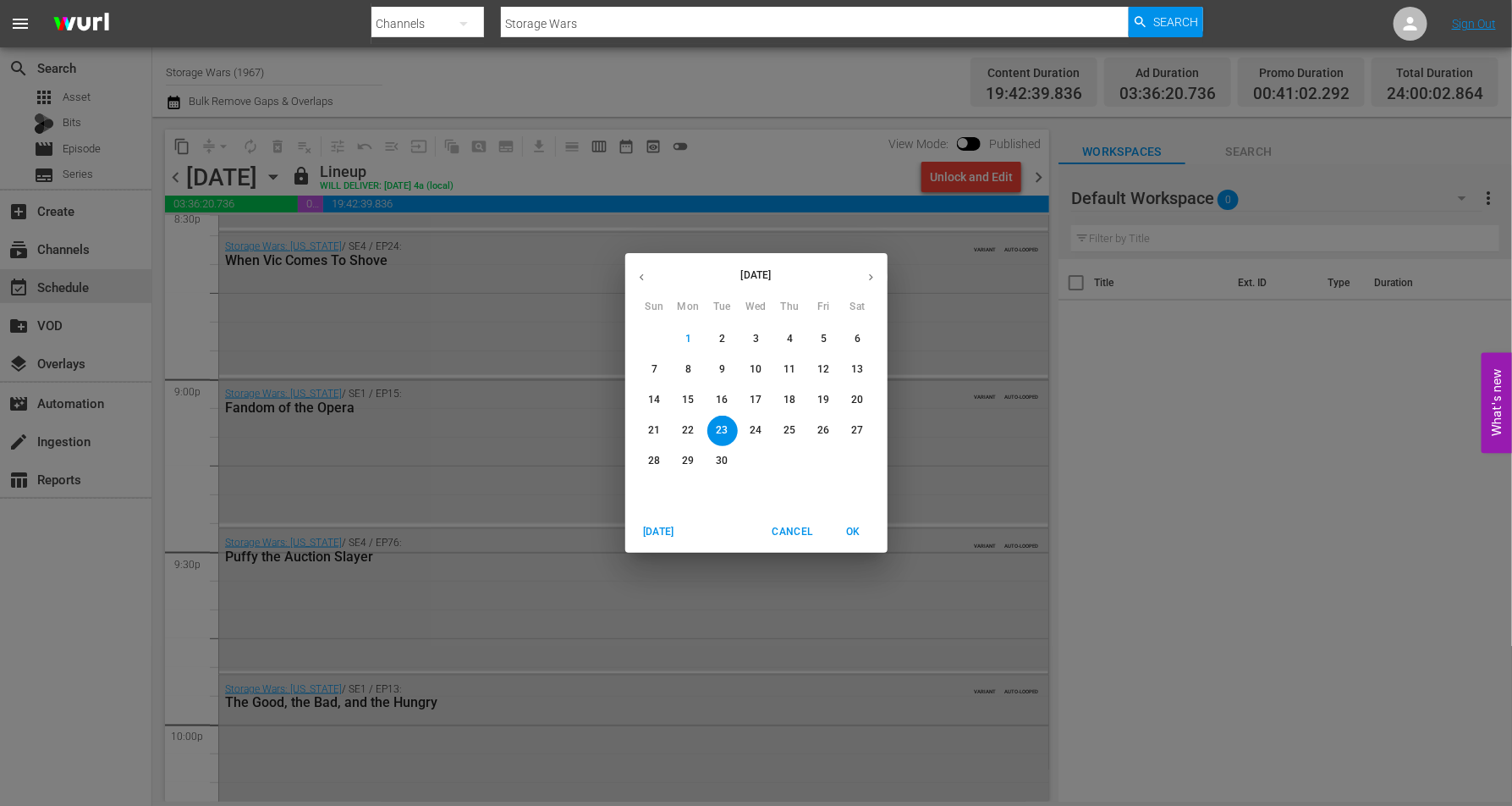
click at [745, 423] on button "24" at bounding box center [757, 430] width 31 height 31
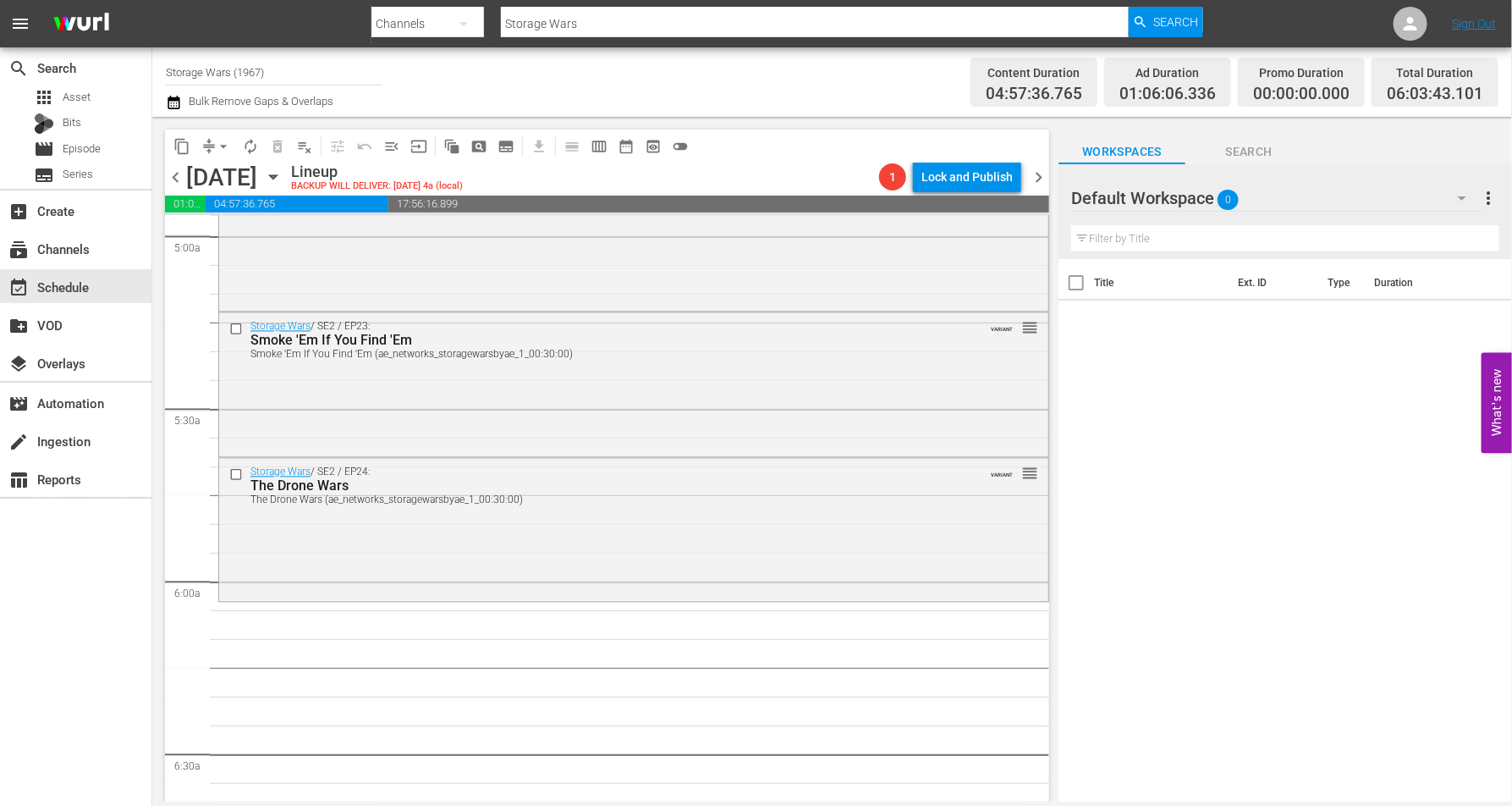
scroll to position [1722, 0]
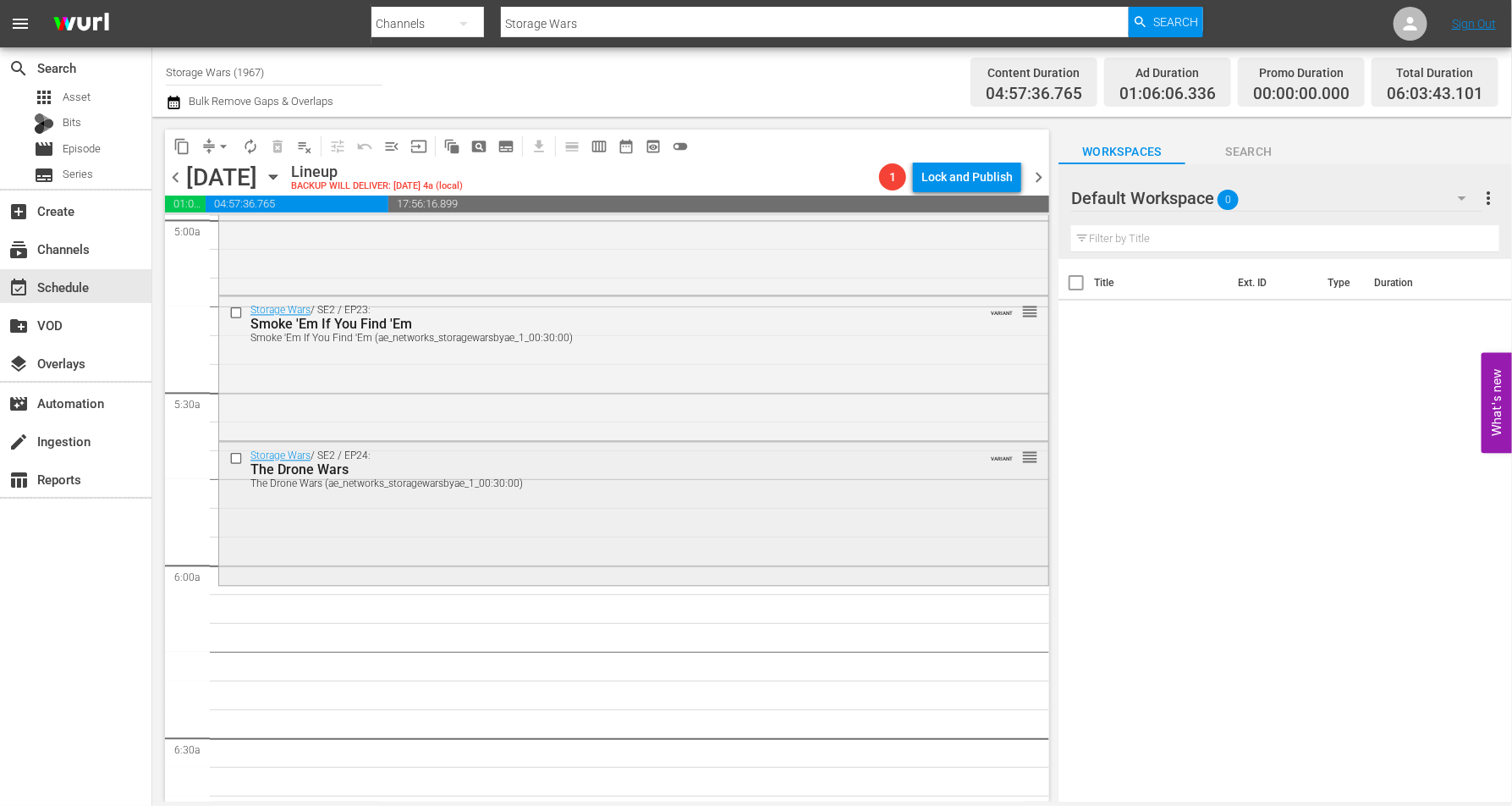
click at [281, 509] on div "Storage Wars / SE2 / EP24: The Drone Wars The Drone Wars (ae_networks_storagewa…" at bounding box center [634, 512] width 829 height 140
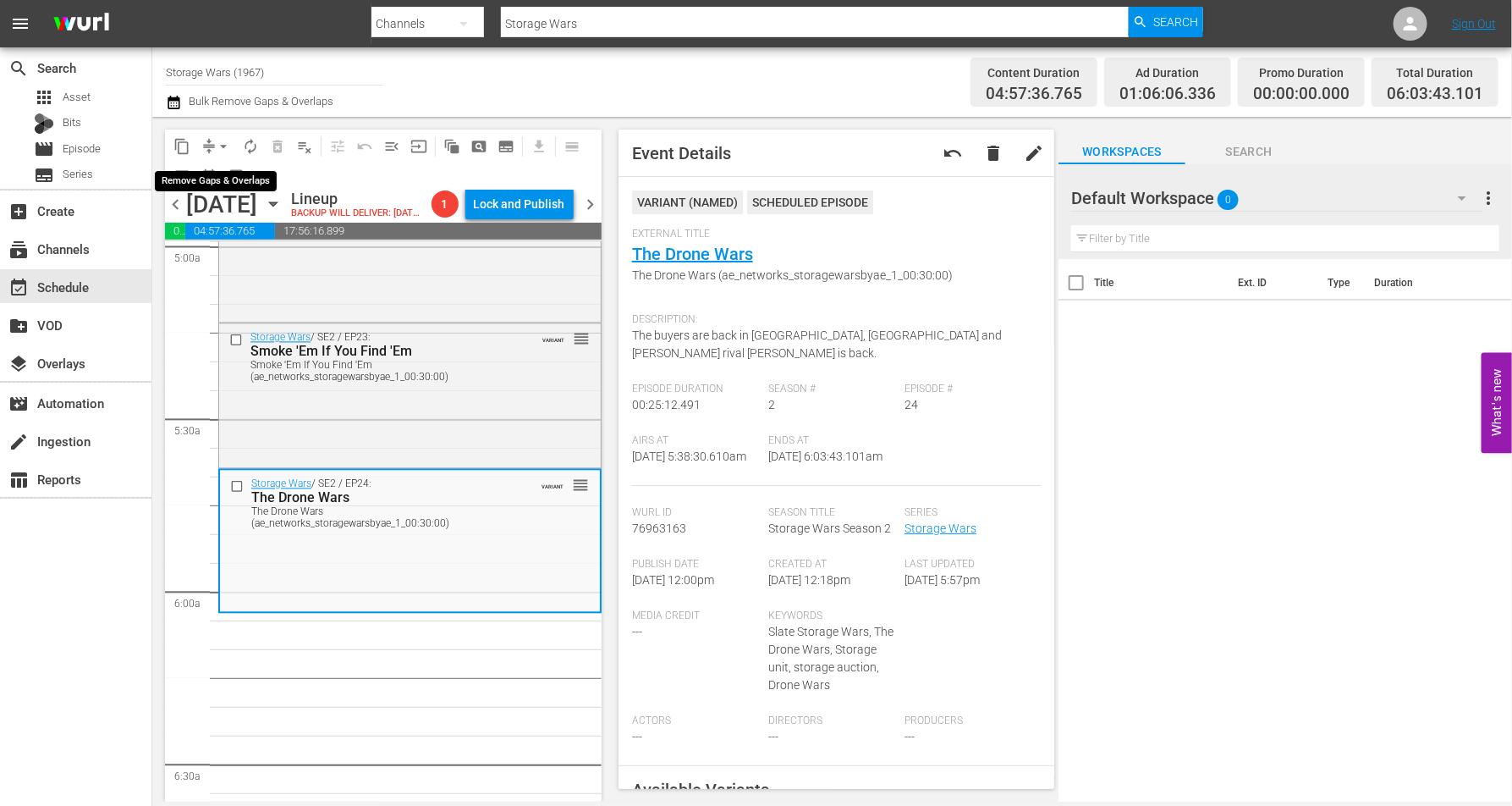
click at [216, 141] on span "arrow_drop_down" at bounding box center [223, 146] width 17 height 17
click at [213, 176] on li "Align to Midnight" at bounding box center [224, 179] width 178 height 28
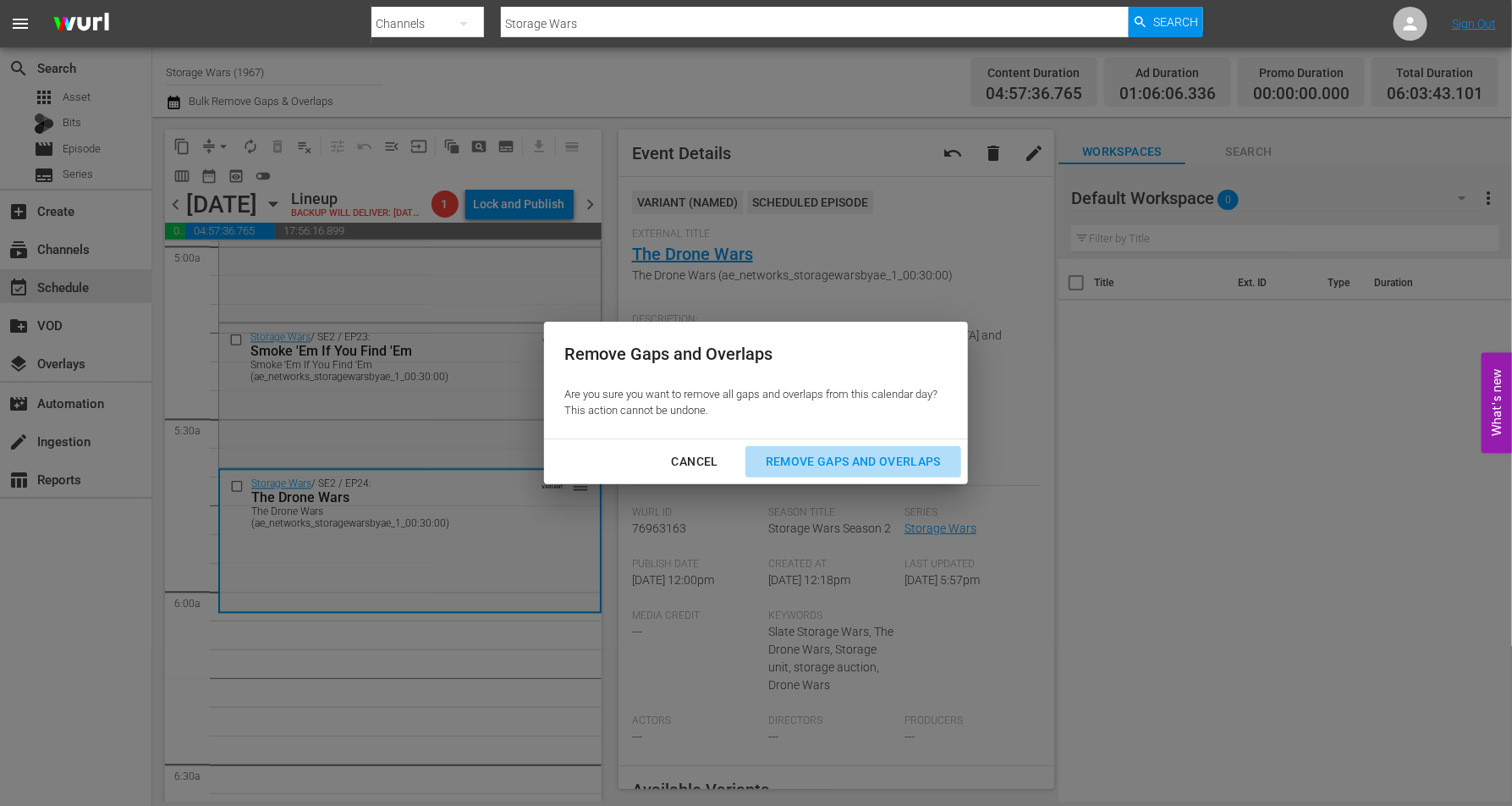
click at [832, 458] on div "Remove Gaps and Overlaps" at bounding box center [853, 461] width 202 height 21
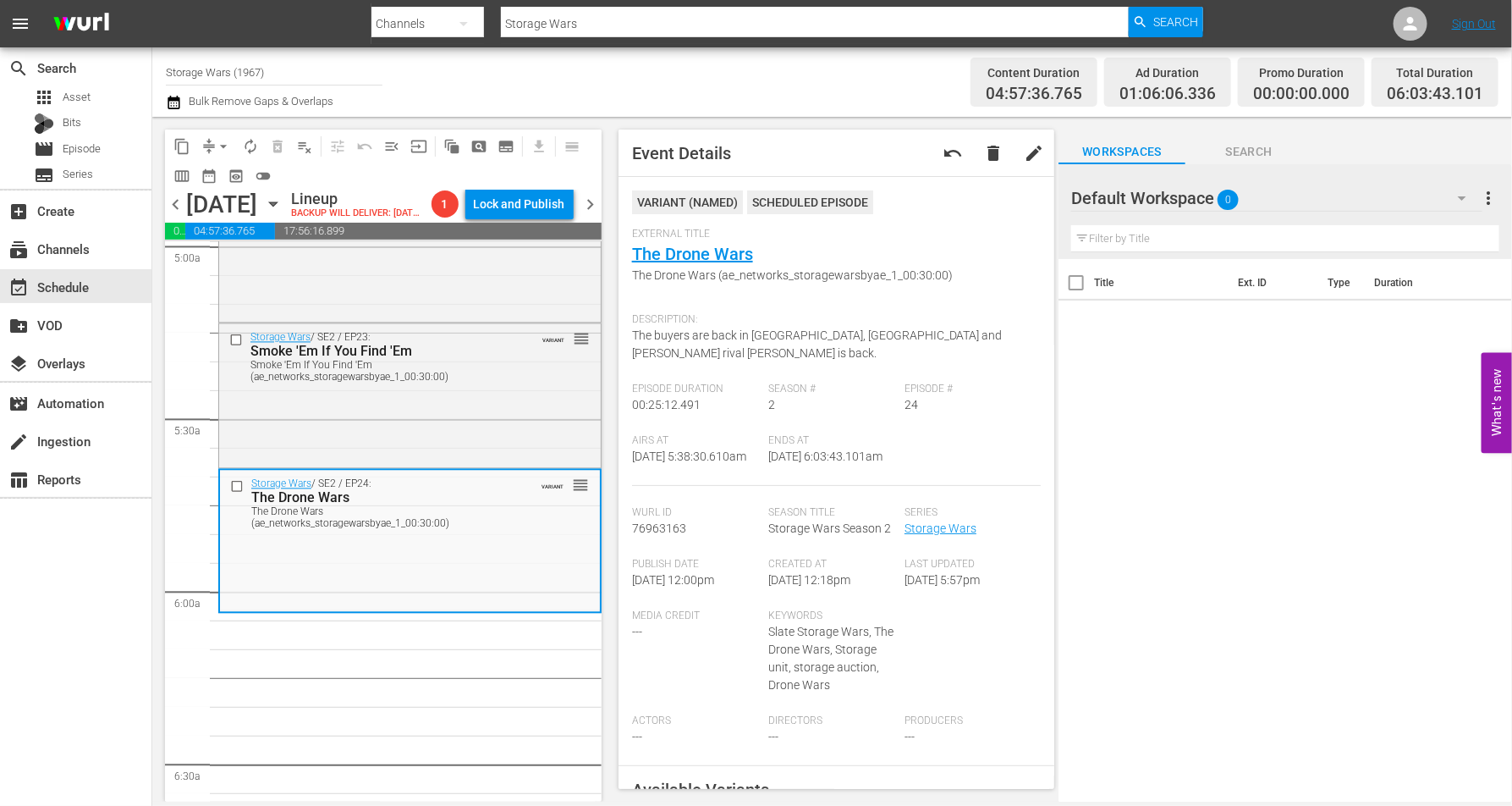
scroll to position [0, 0]
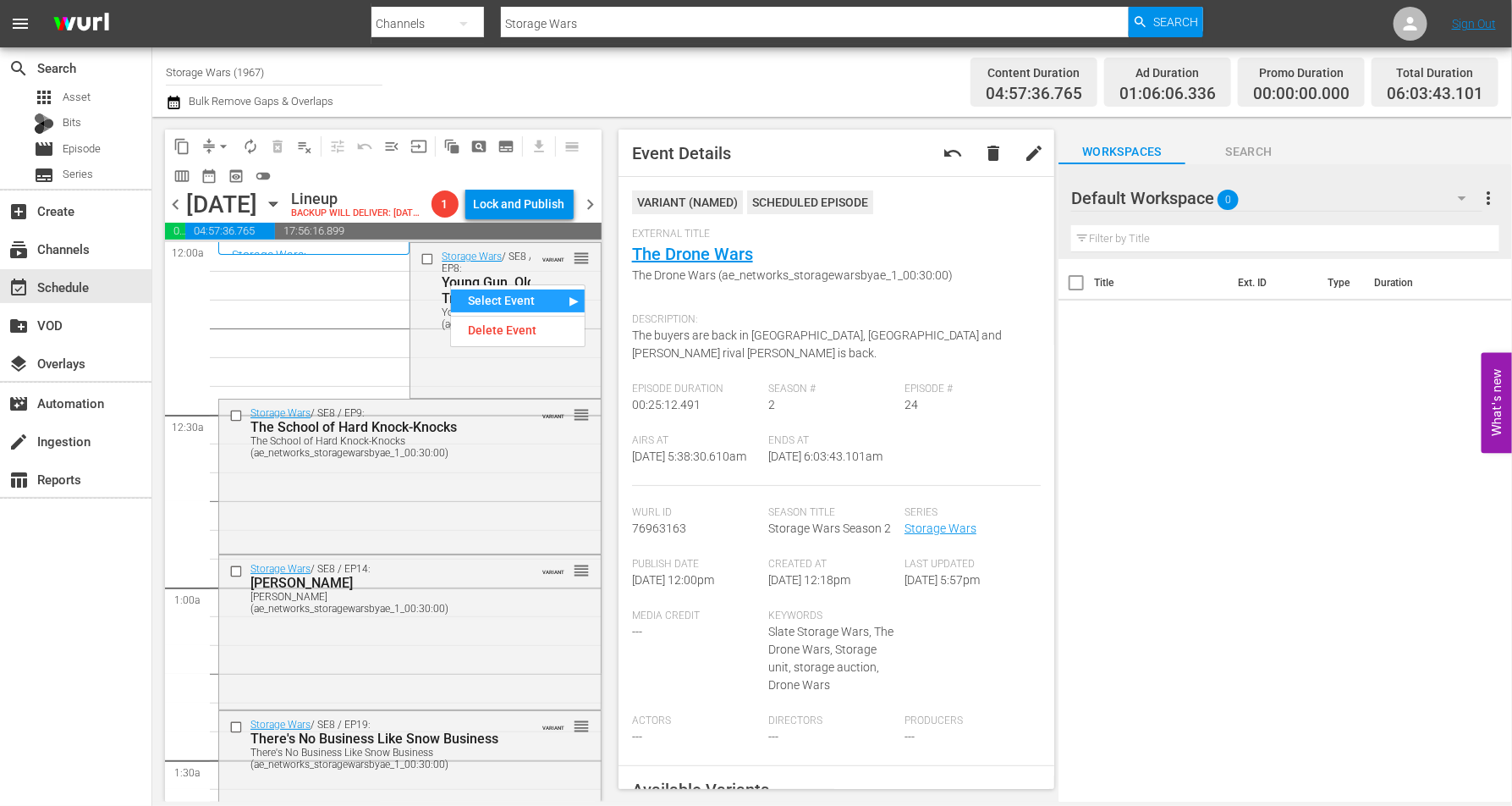
drag, startPoint x: 445, startPoint y: 370, endPoint x: 453, endPoint y: 377, distance: 10.6
click at [453, 377] on div "Storage Wars / SE8 / EP8: Young Gun, Old Tricks Young Gun, Old Tricks (ae_netwo…" at bounding box center [505, 318] width 190 height 150
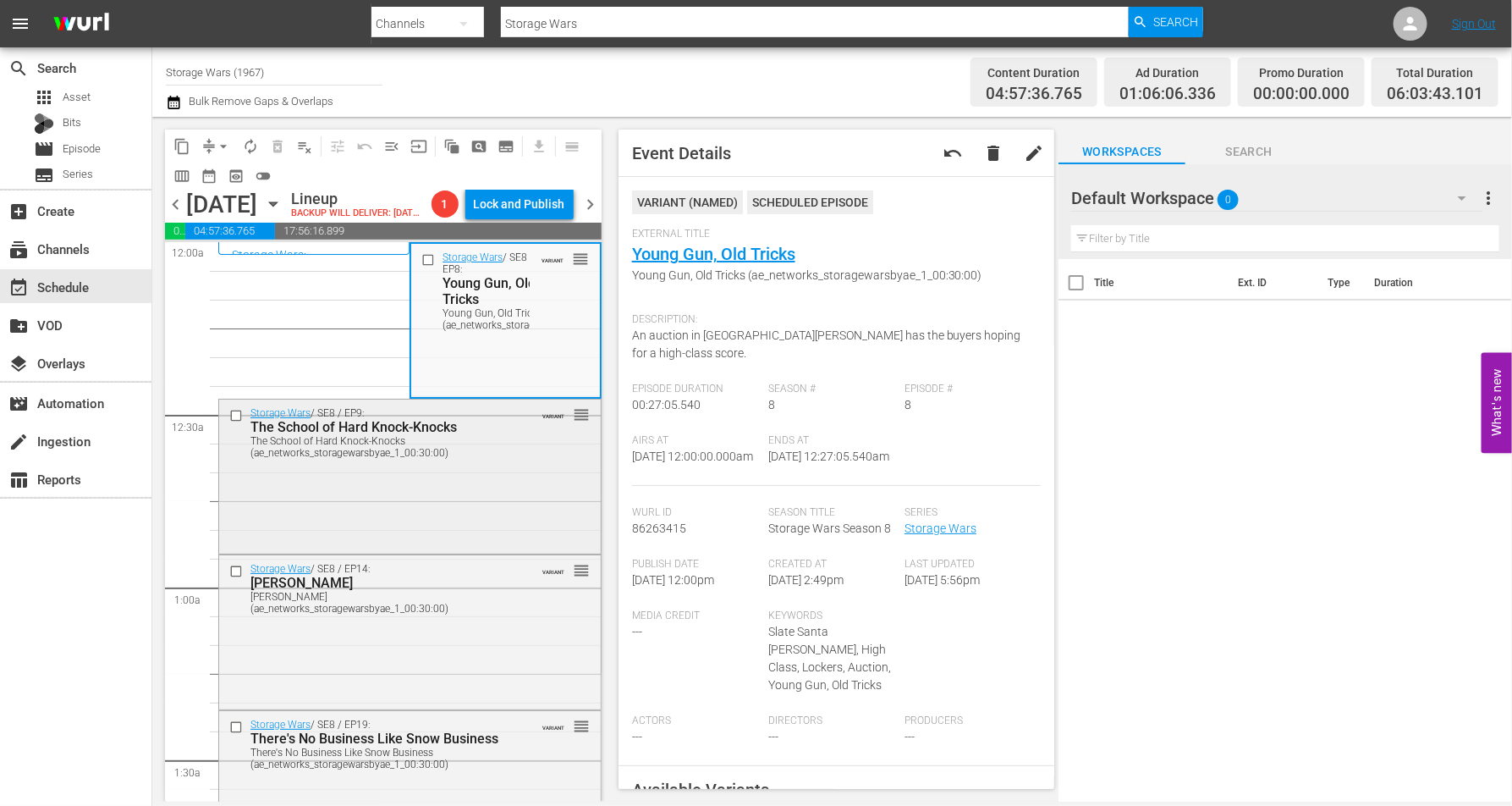
click at [432, 533] on div "Storage Wars / SE8 / EP9: The School of Hard Knock-Knocks The School of Hard Kn…" at bounding box center [410, 475] width 381 height 150
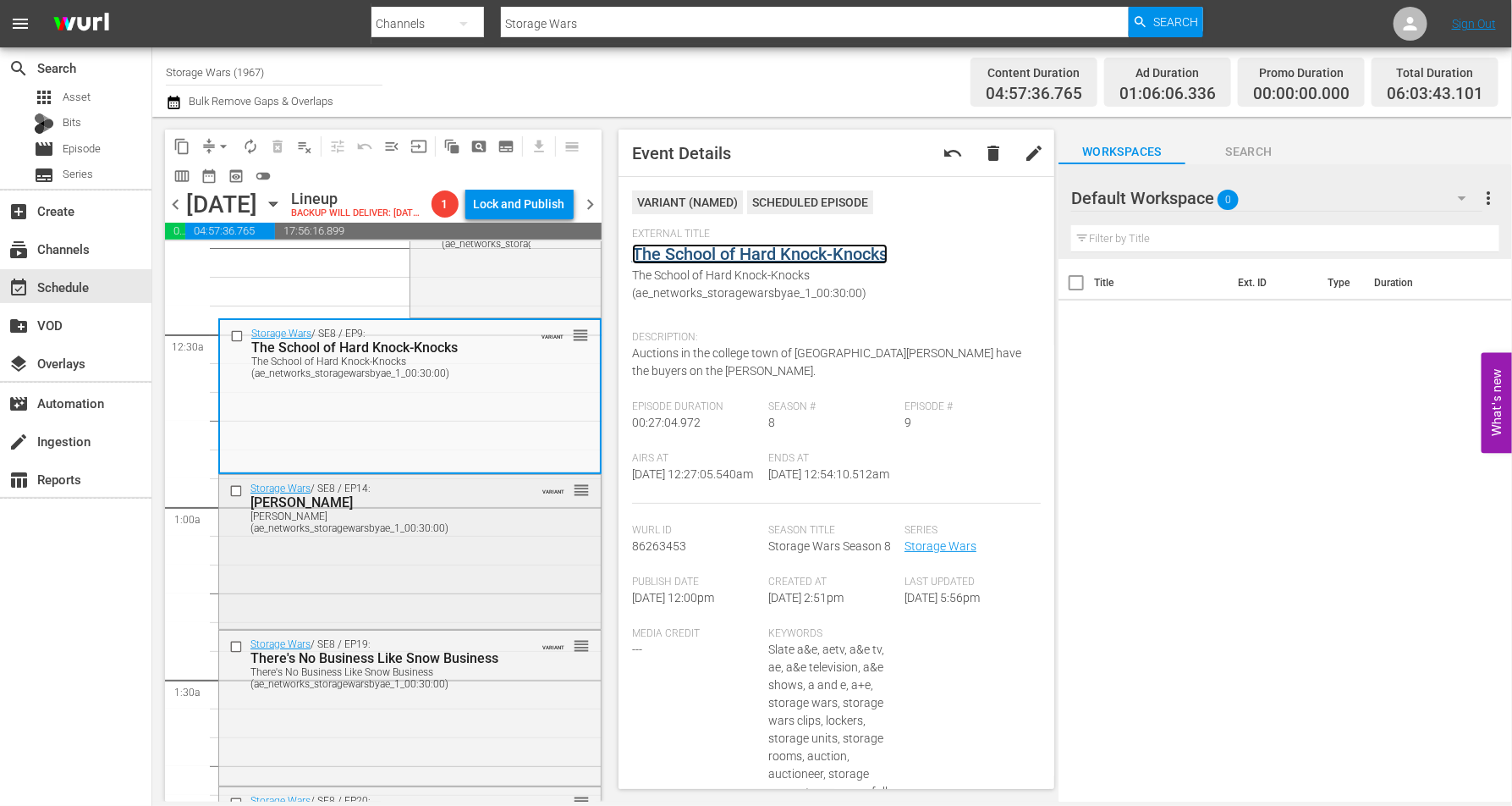
scroll to position [106, 0]
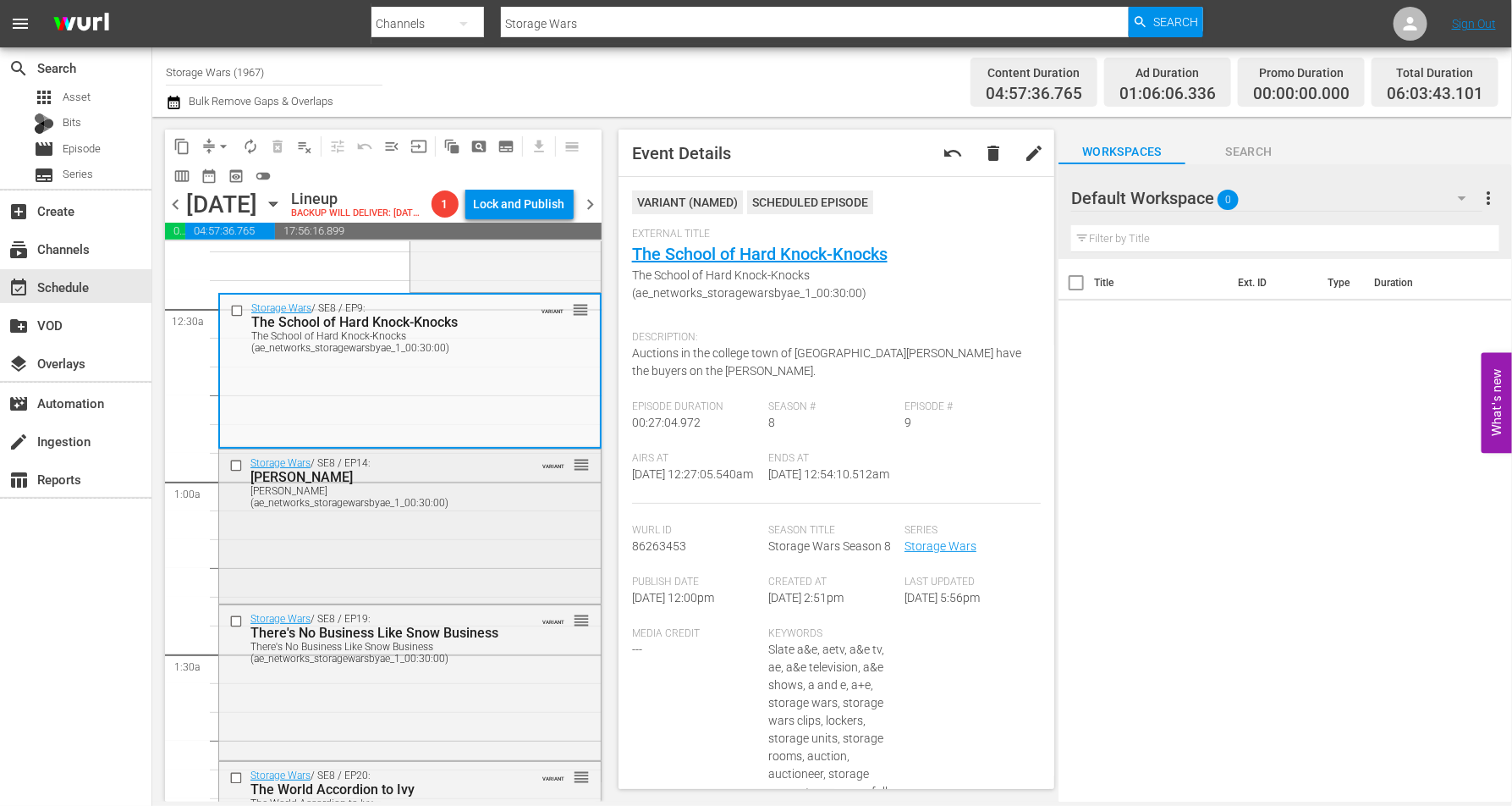
click at [496, 508] on div "Rene Abides (ae_networks_storagewarsbyae_1_00:30:00)" at bounding box center [383, 497] width 267 height 24
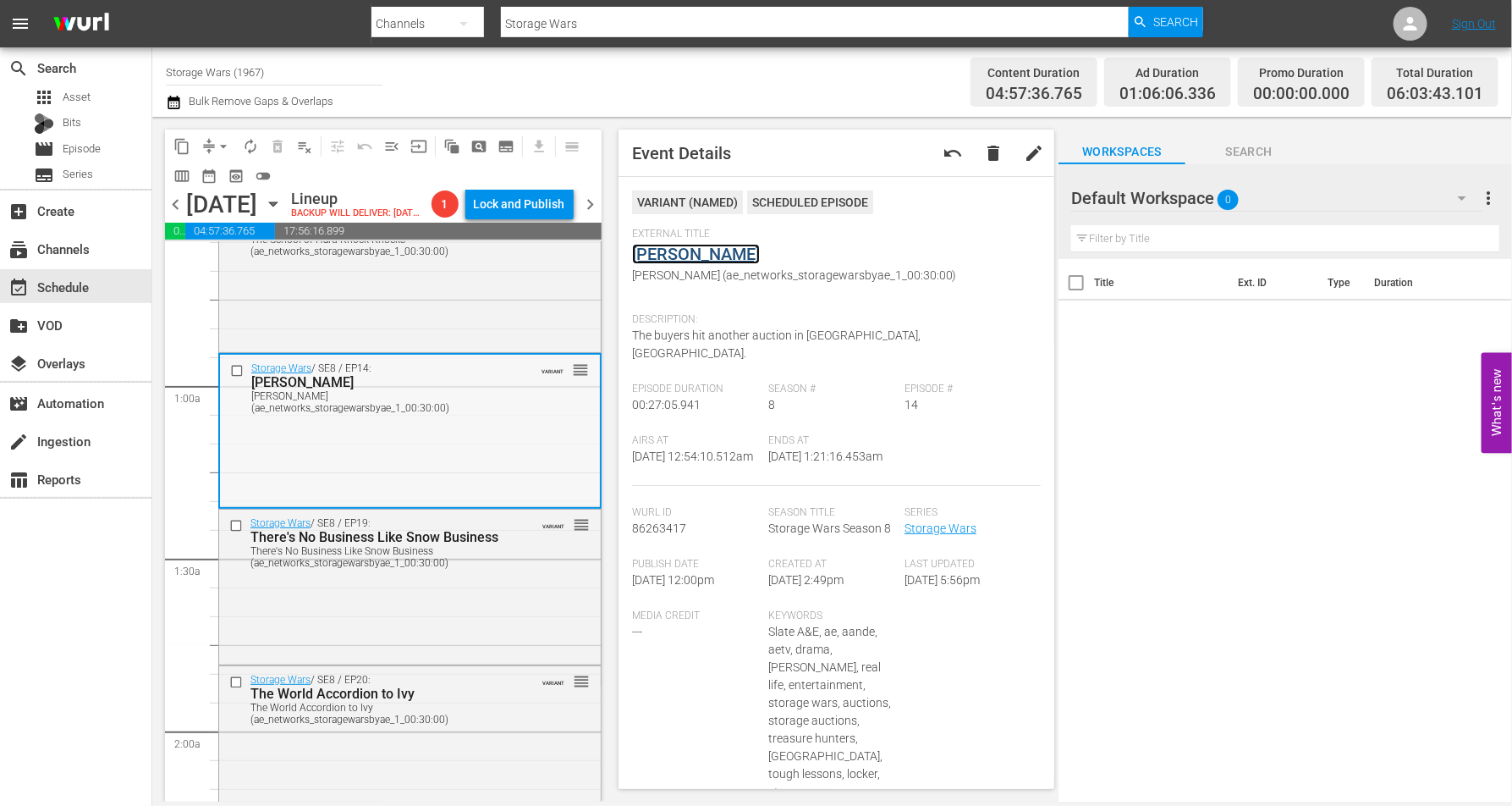
scroll to position [318, 0]
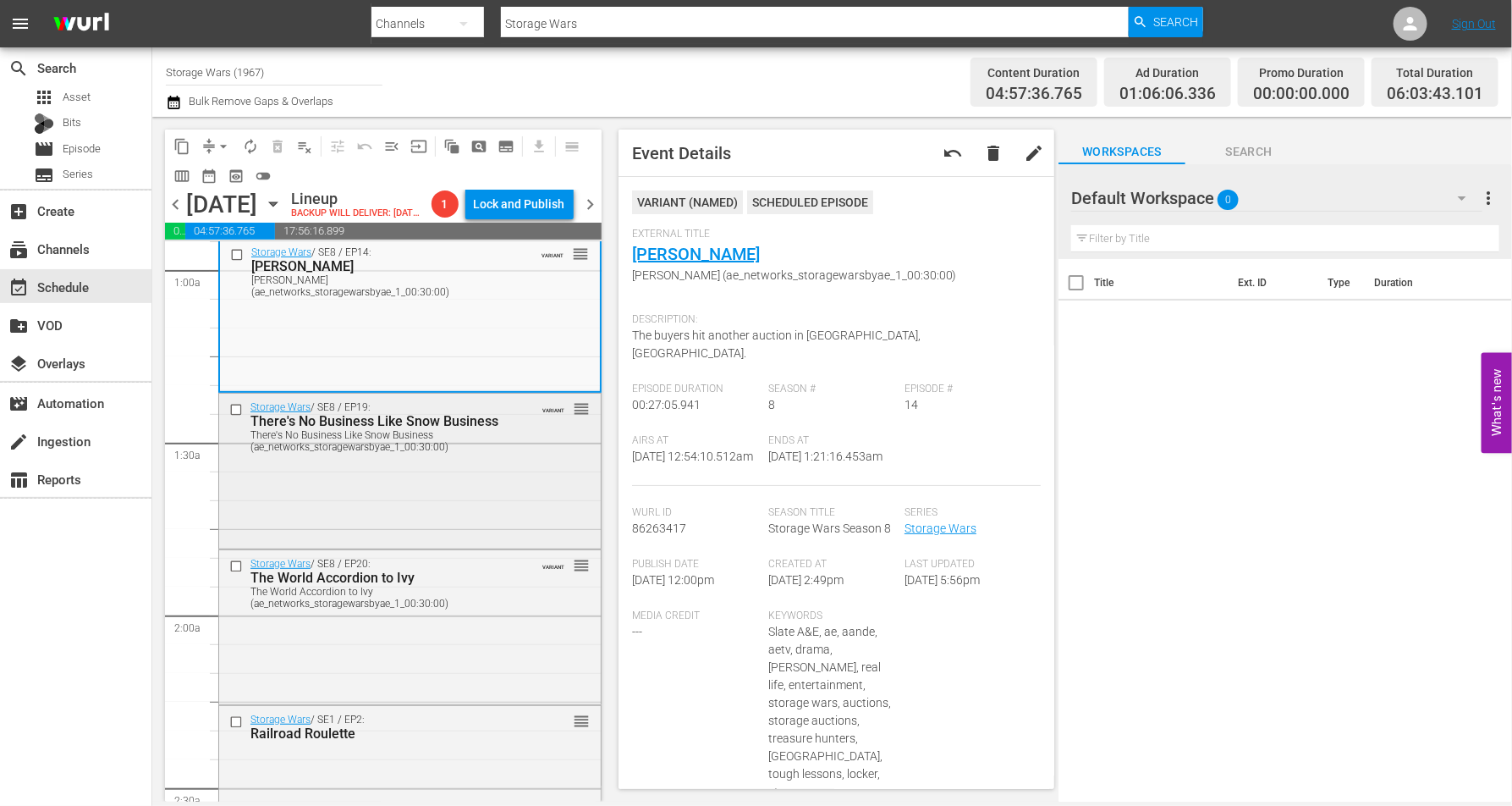
click at [393, 495] on div "Storage Wars / SE8 / EP19: There's No Business Like Snow Business There's No Bu…" at bounding box center [410, 469] width 381 height 150
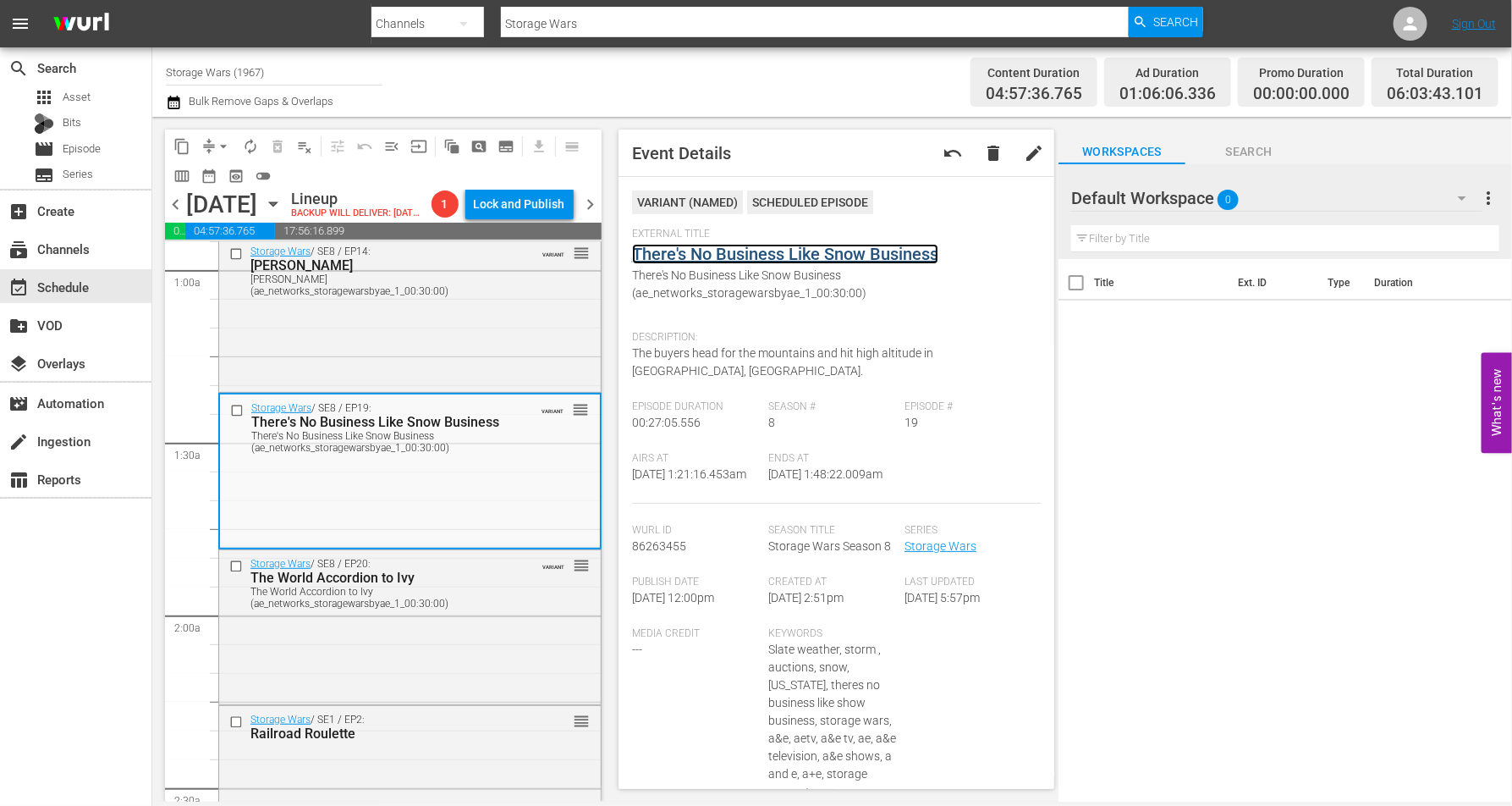
click at [691, 250] on link "There's No Business Like Snow Business" at bounding box center [785, 253] width 306 height 20
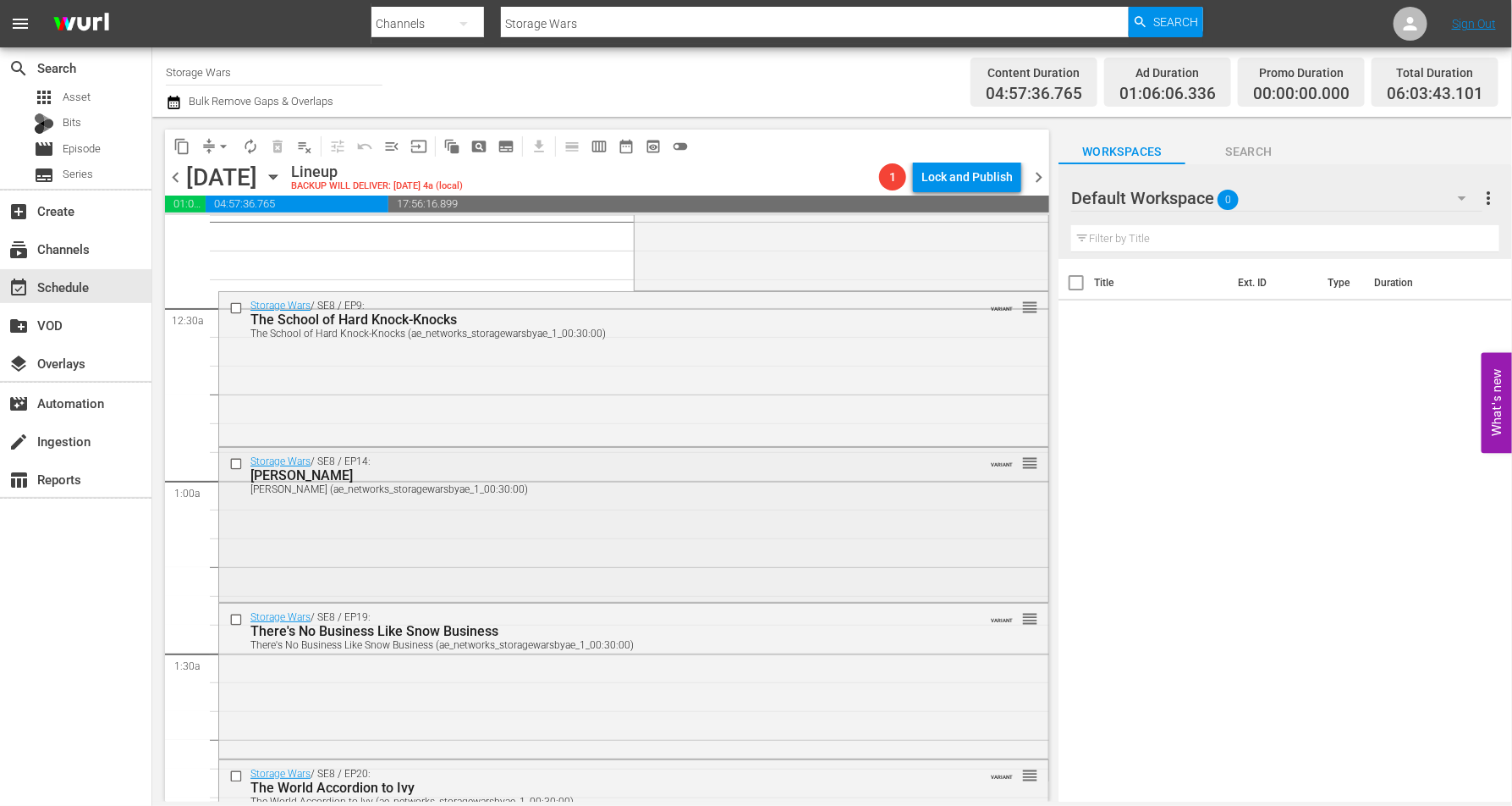
scroll to position [106, 0]
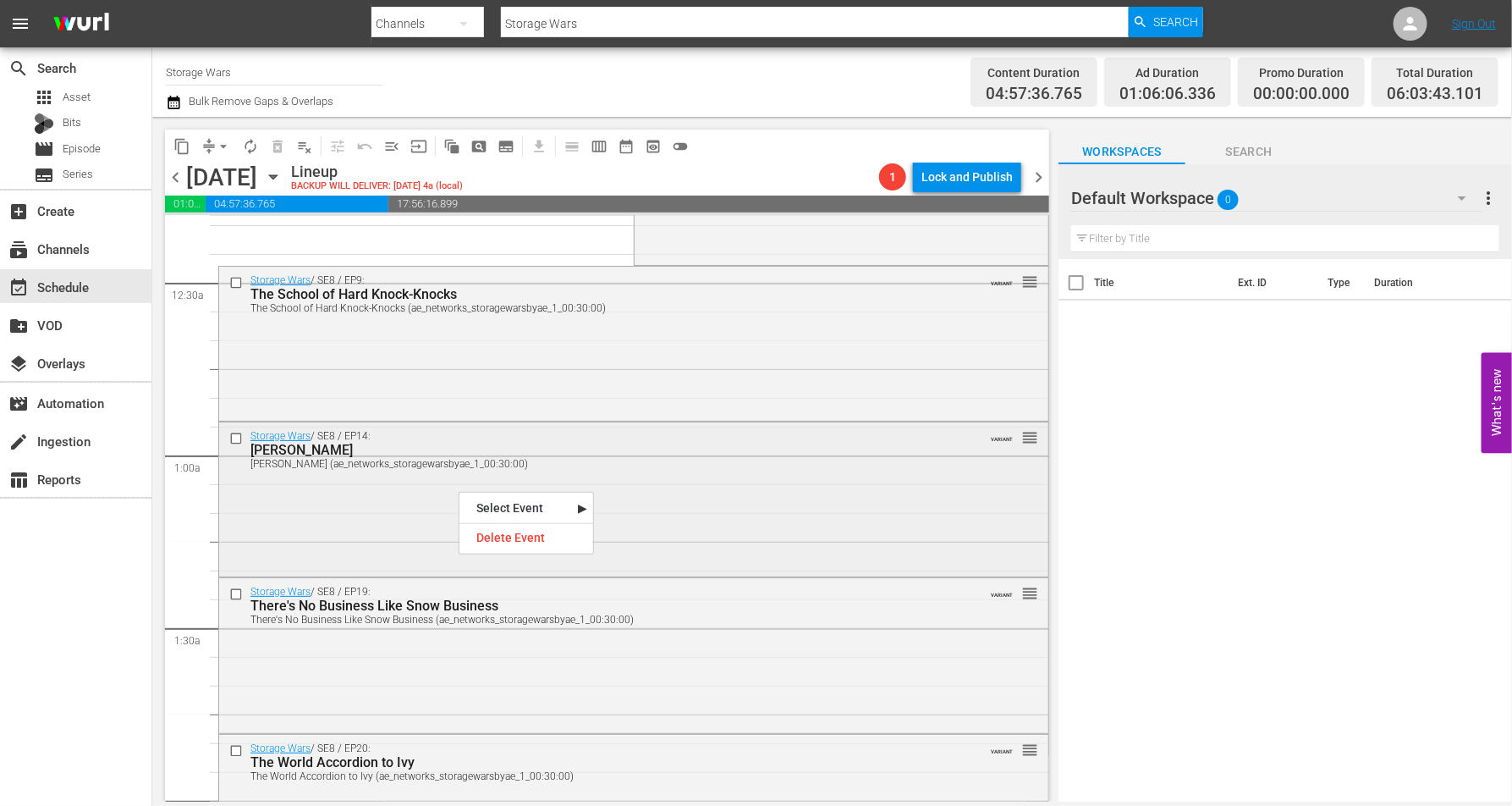
click at [359, 508] on div "Storage Wars / SE8 / EP14: Rene Abides Rene Abides (ae_networks_storagewarsbyae…" at bounding box center [634, 497] width 829 height 150
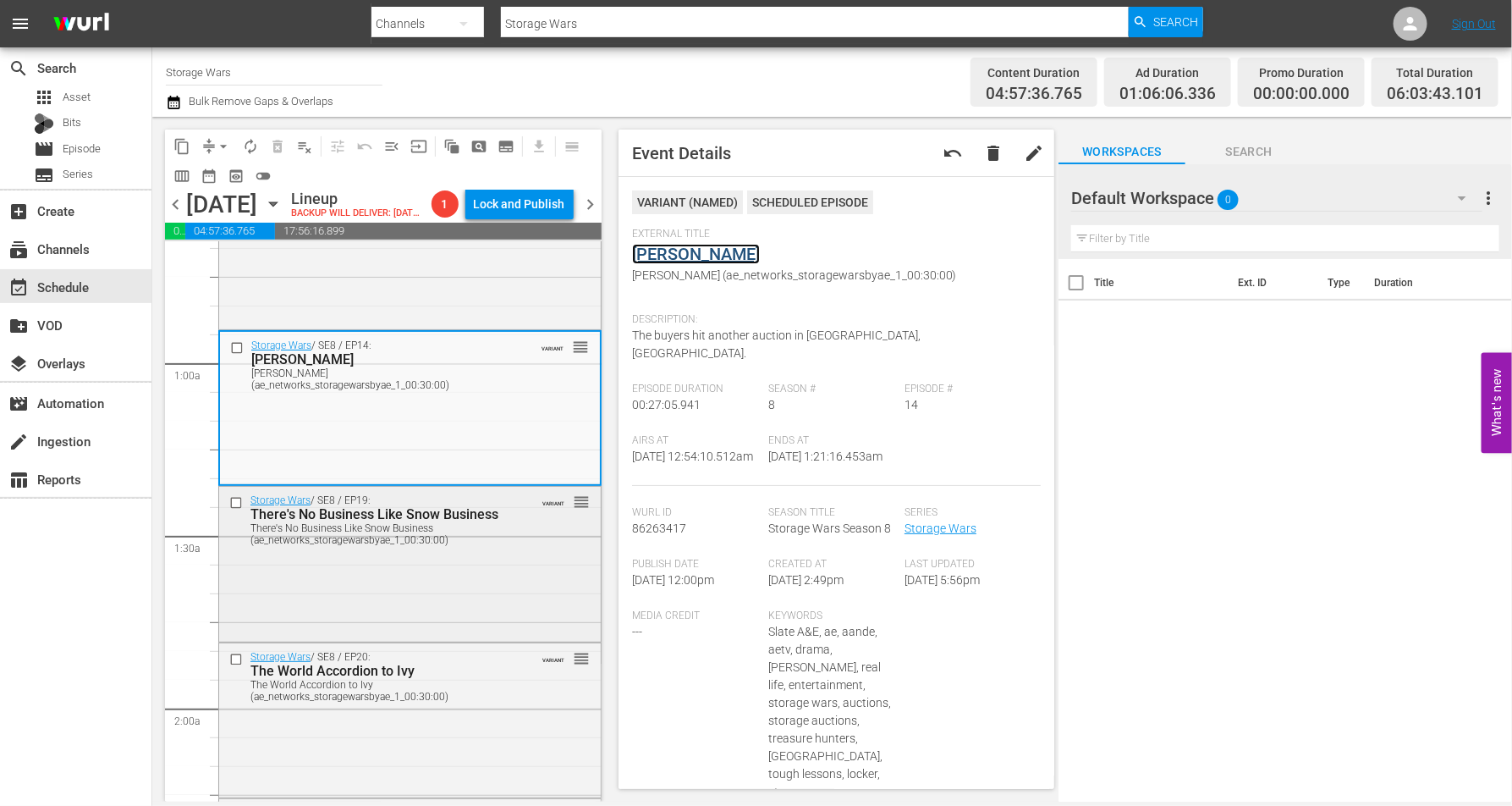
scroll to position [318, 0]
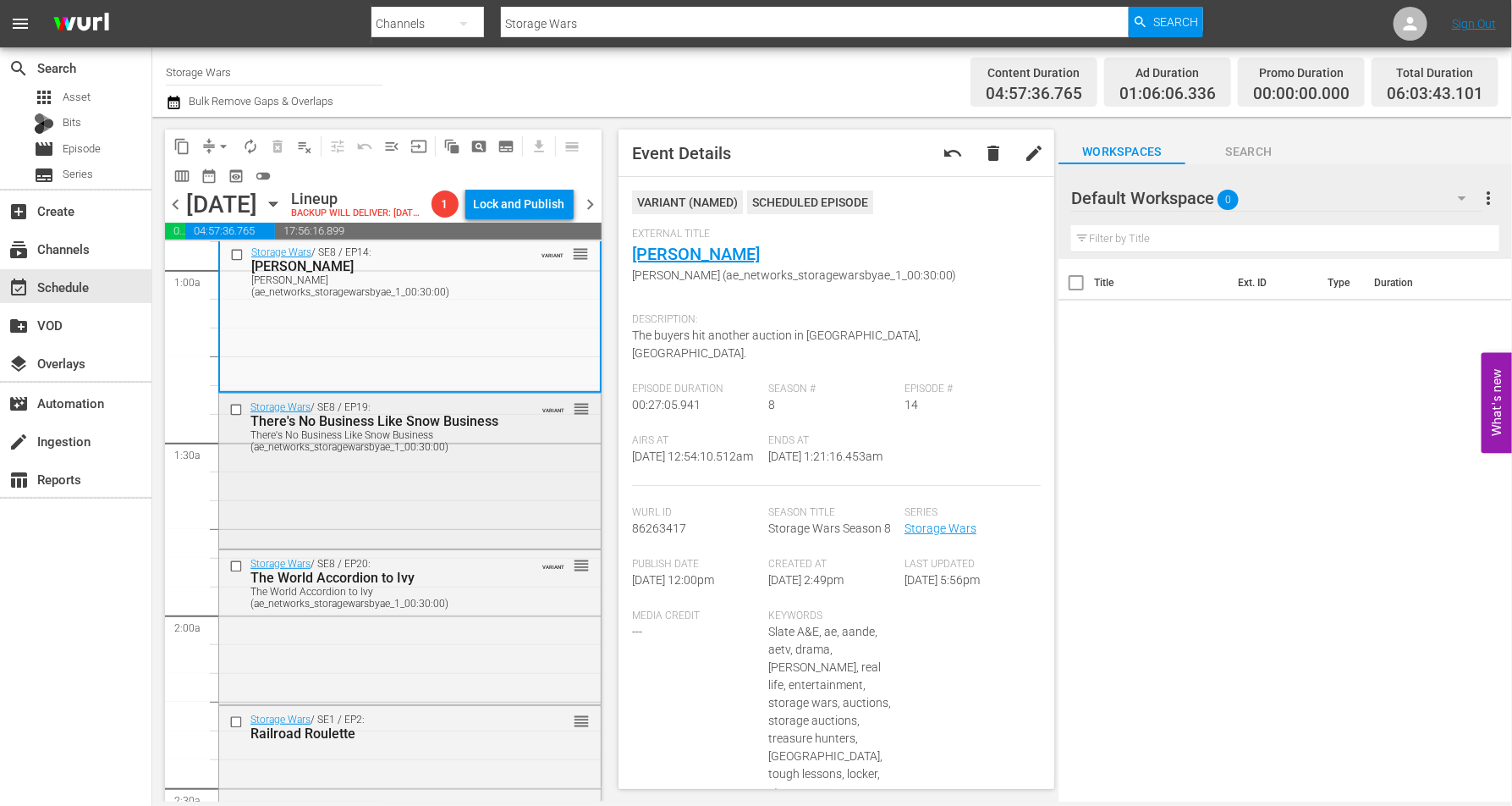
click at [432, 512] on div "Storage Wars / SE8 / EP19: There's No Business Like Snow Business There's No Bu…" at bounding box center [410, 469] width 381 height 150
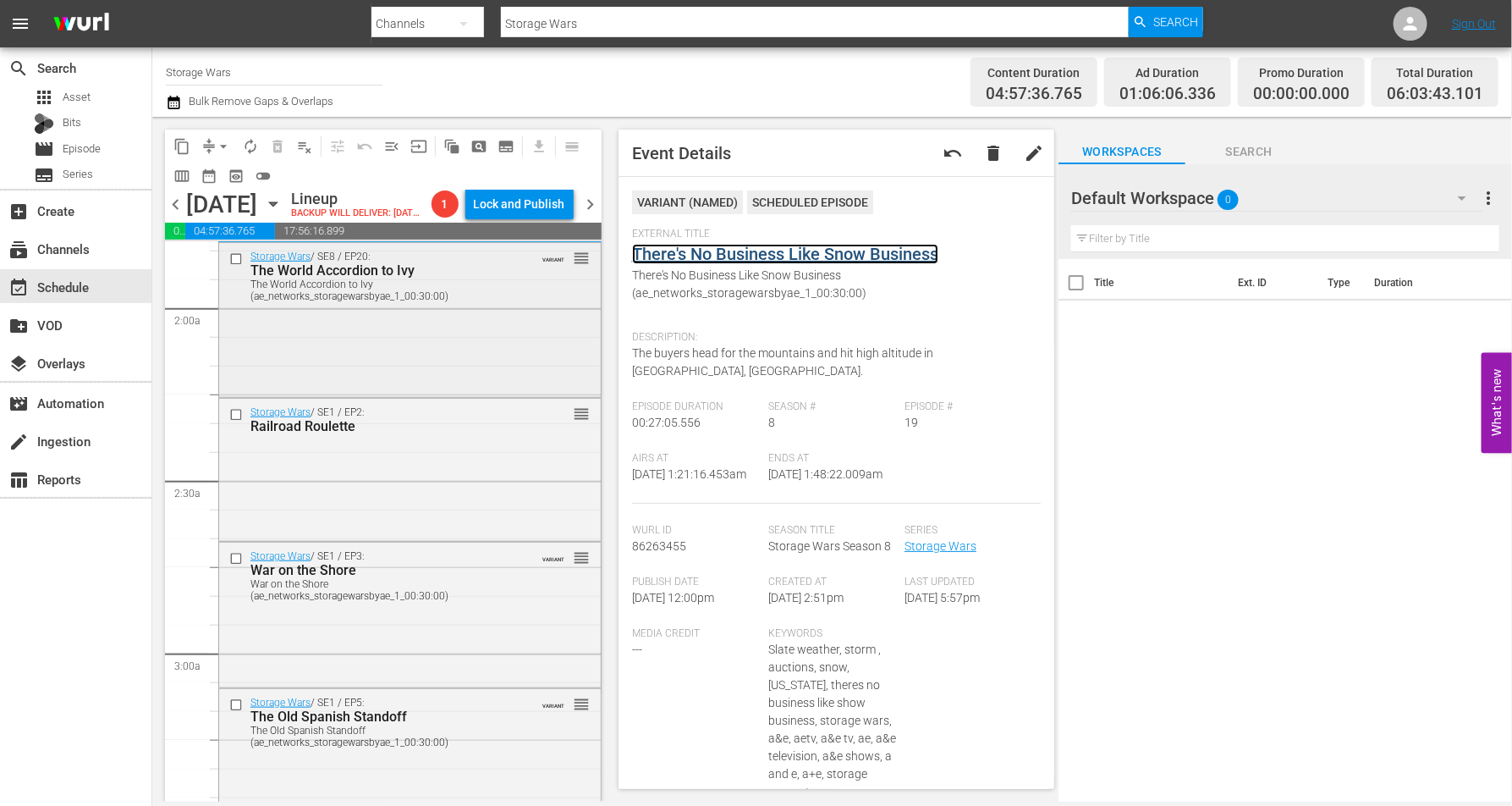
scroll to position [635, 0]
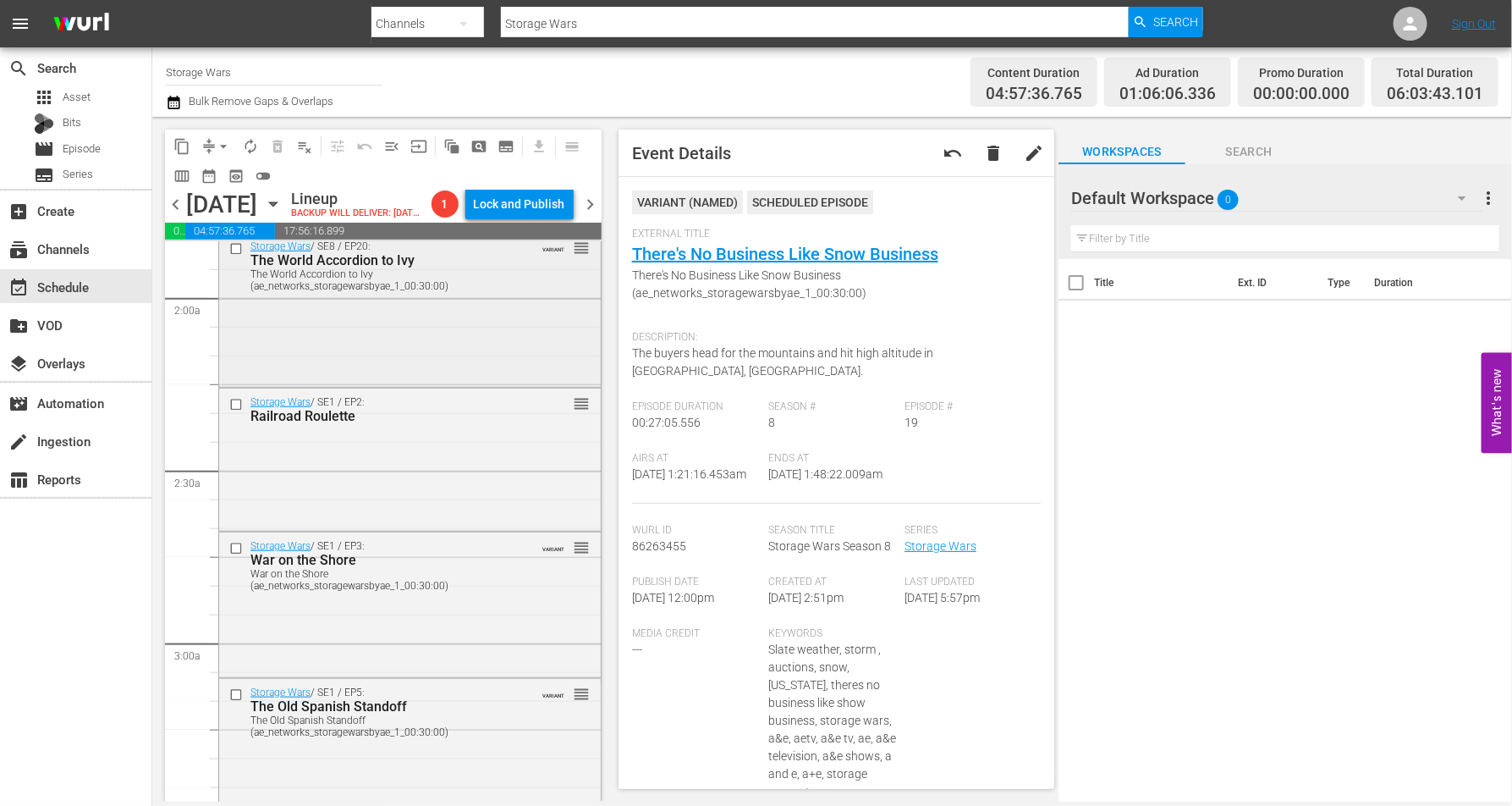
click at [353, 367] on div "Storage Wars / SE8 / EP20: The World Accordion to Ivy The World Accordion to Iv…" at bounding box center [410, 308] width 381 height 150
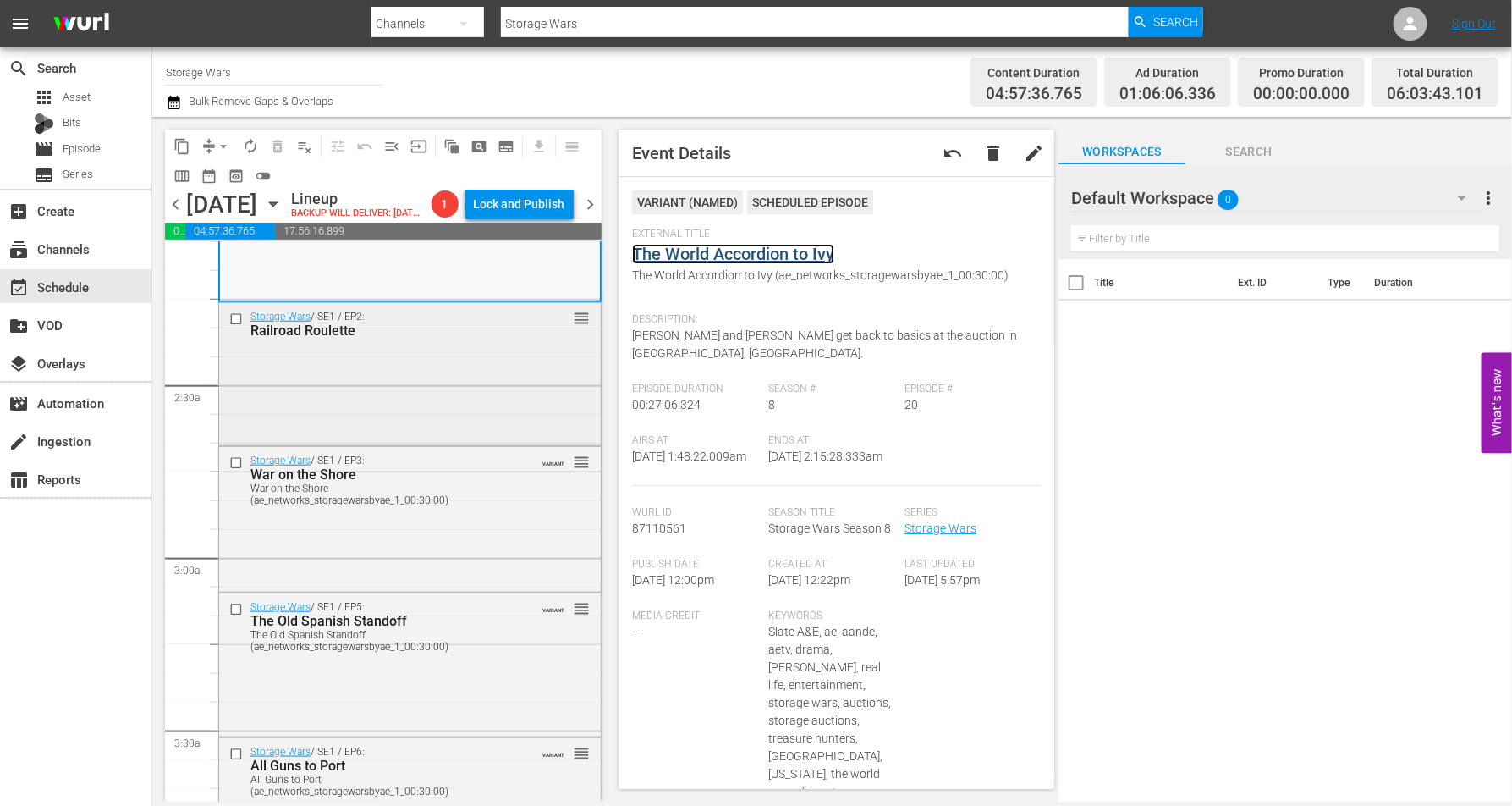
scroll to position [741, 0]
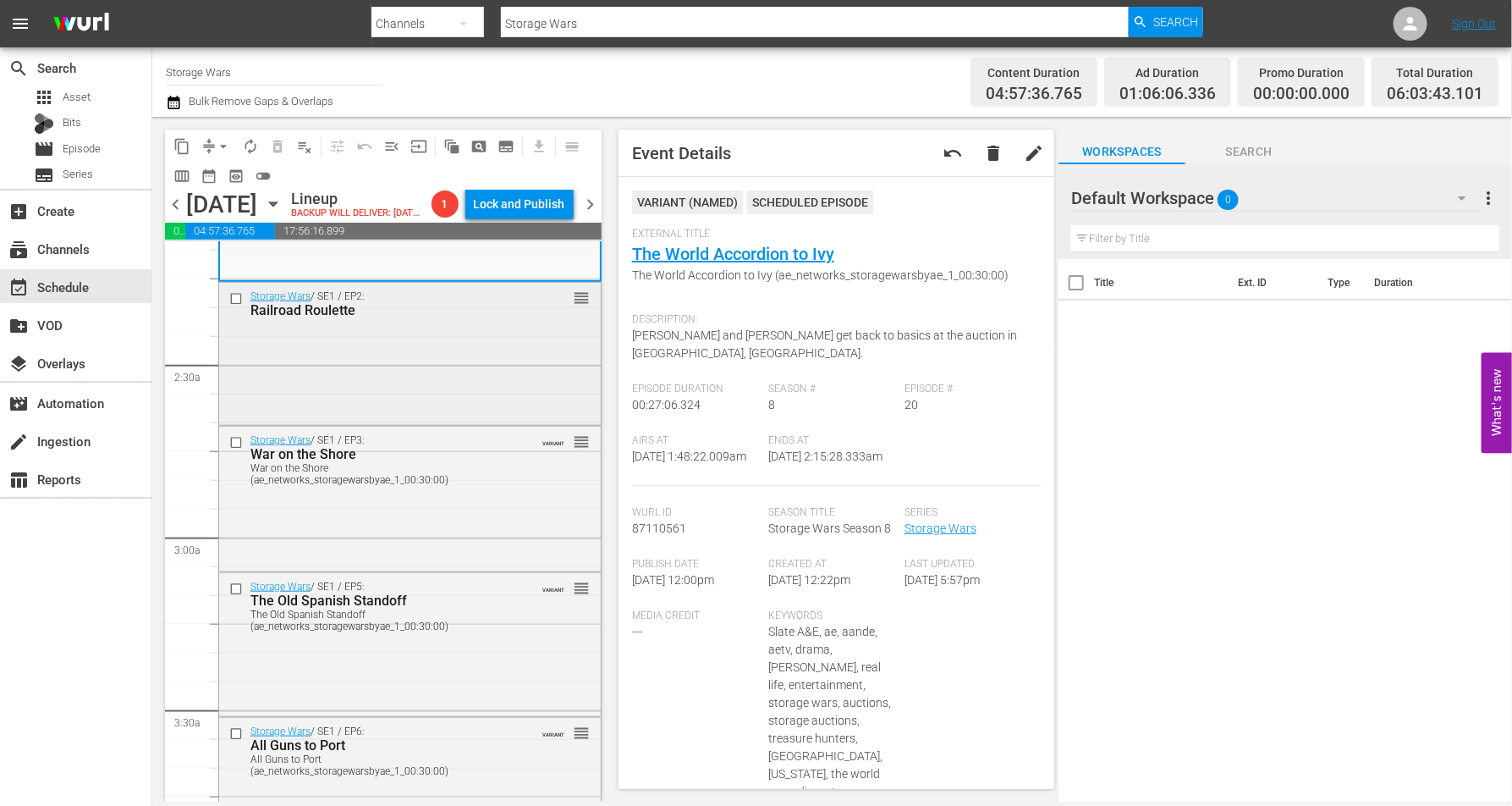
click at [341, 380] on div "Storage Wars / SE1 / EP2: Railroad Roulette reorder" at bounding box center [410, 351] width 381 height 139
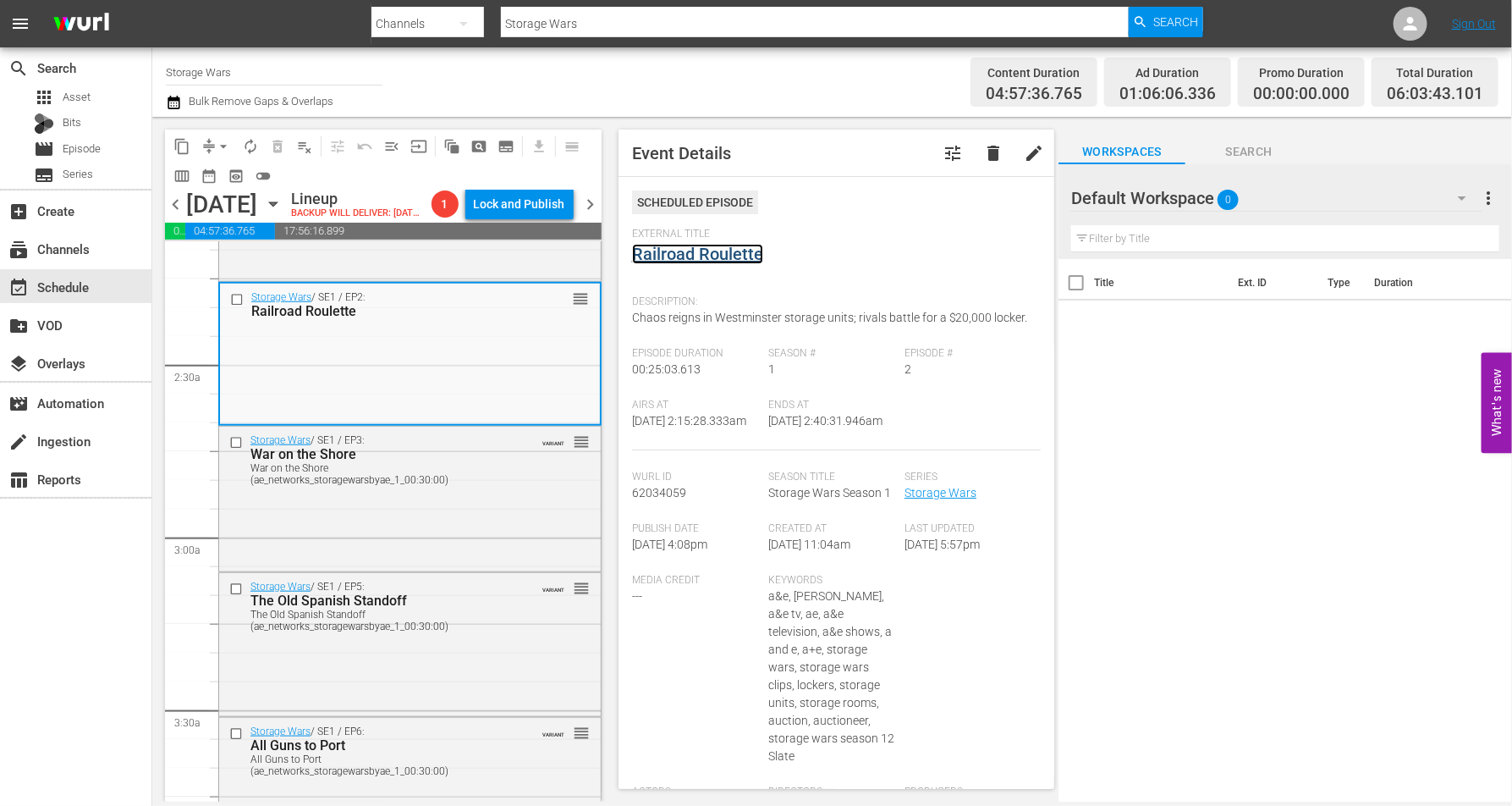
drag, startPoint x: 705, startPoint y: 252, endPoint x: 694, endPoint y: 247, distance: 12.1
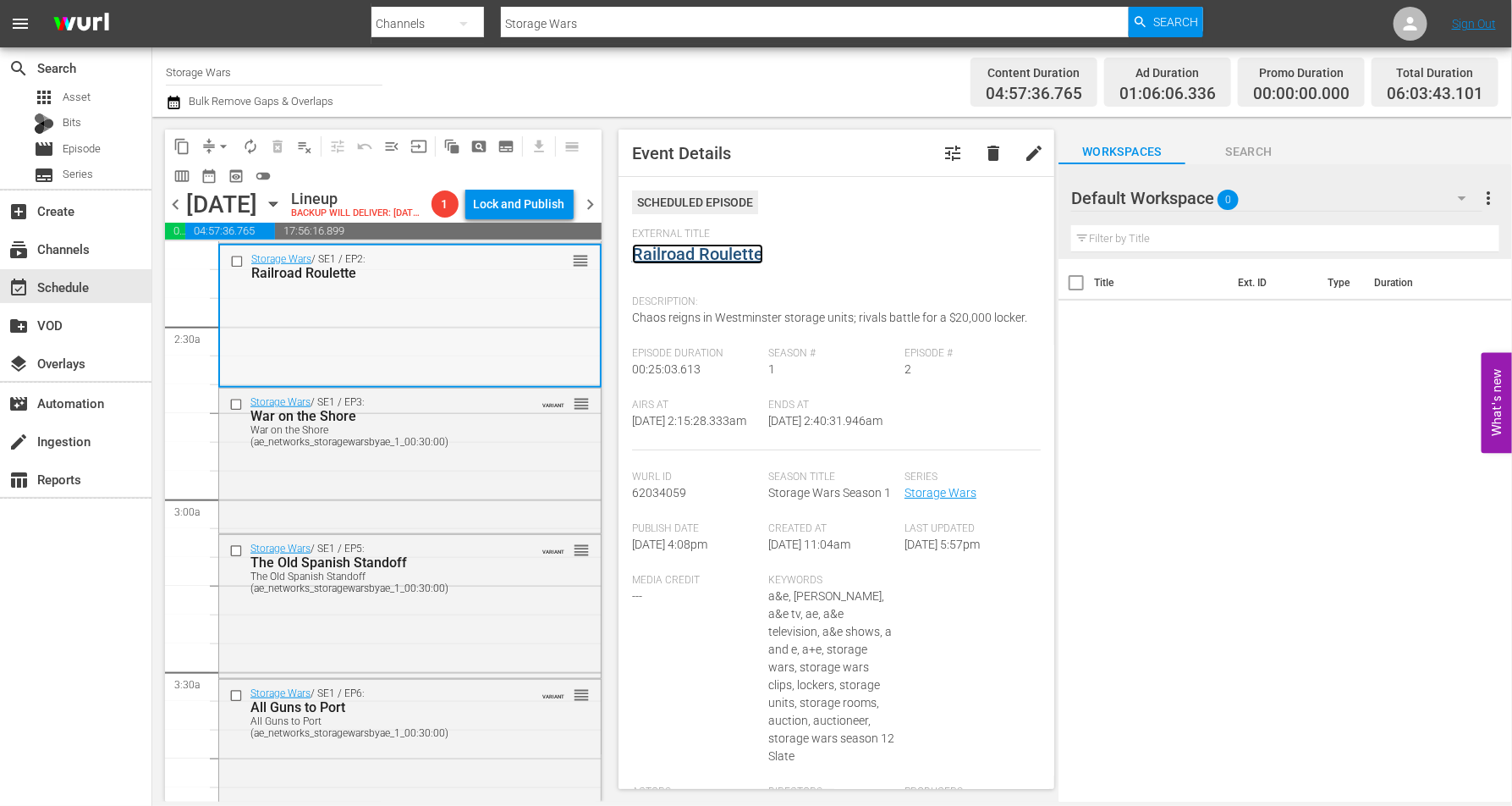
scroll to position [952, 0]
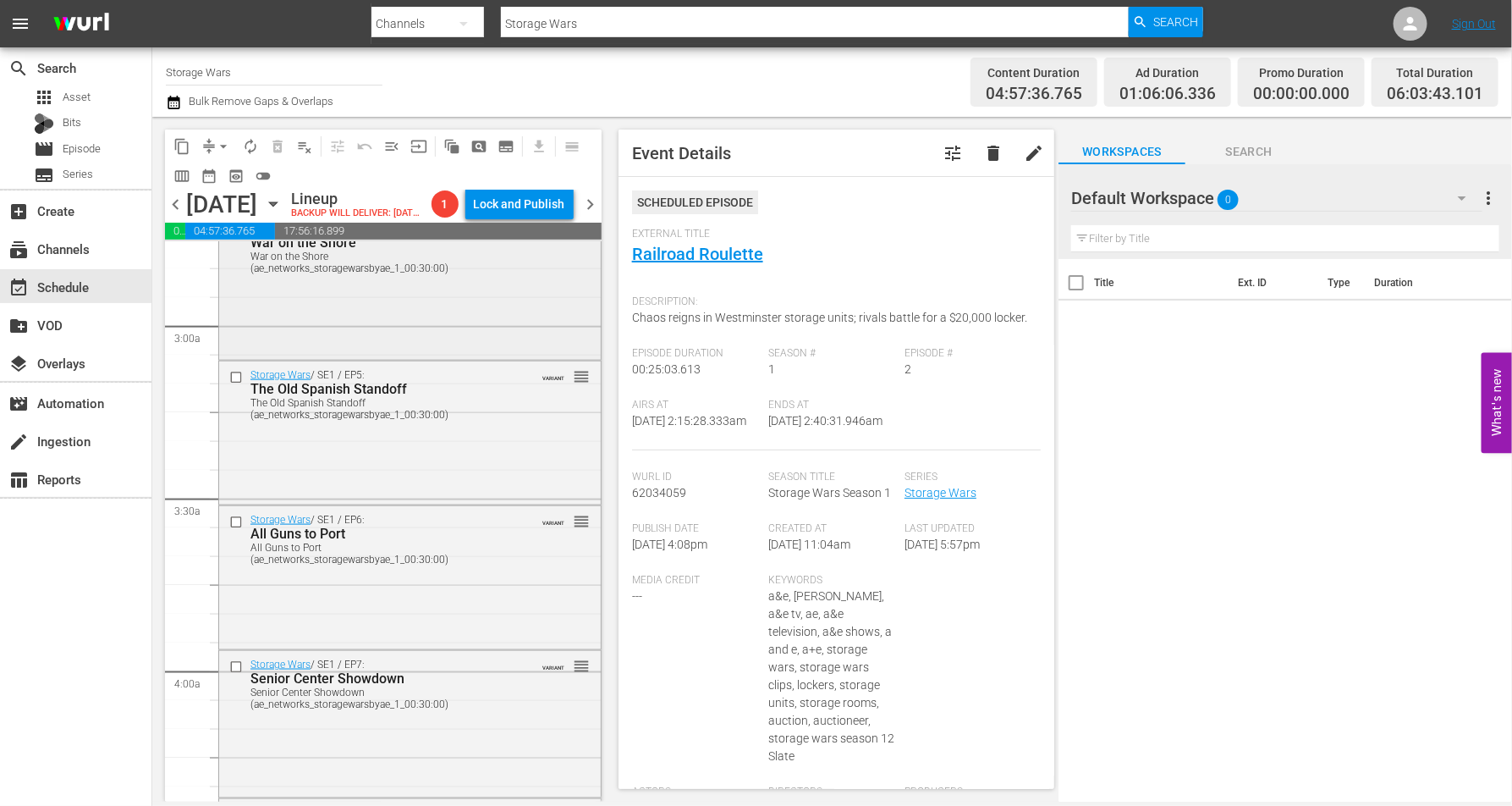
click at [390, 325] on div "Storage Wars / SE1 / EP3: War on the Shore War on the Shore (ae_networks_storag…" at bounding box center [410, 285] width 381 height 141
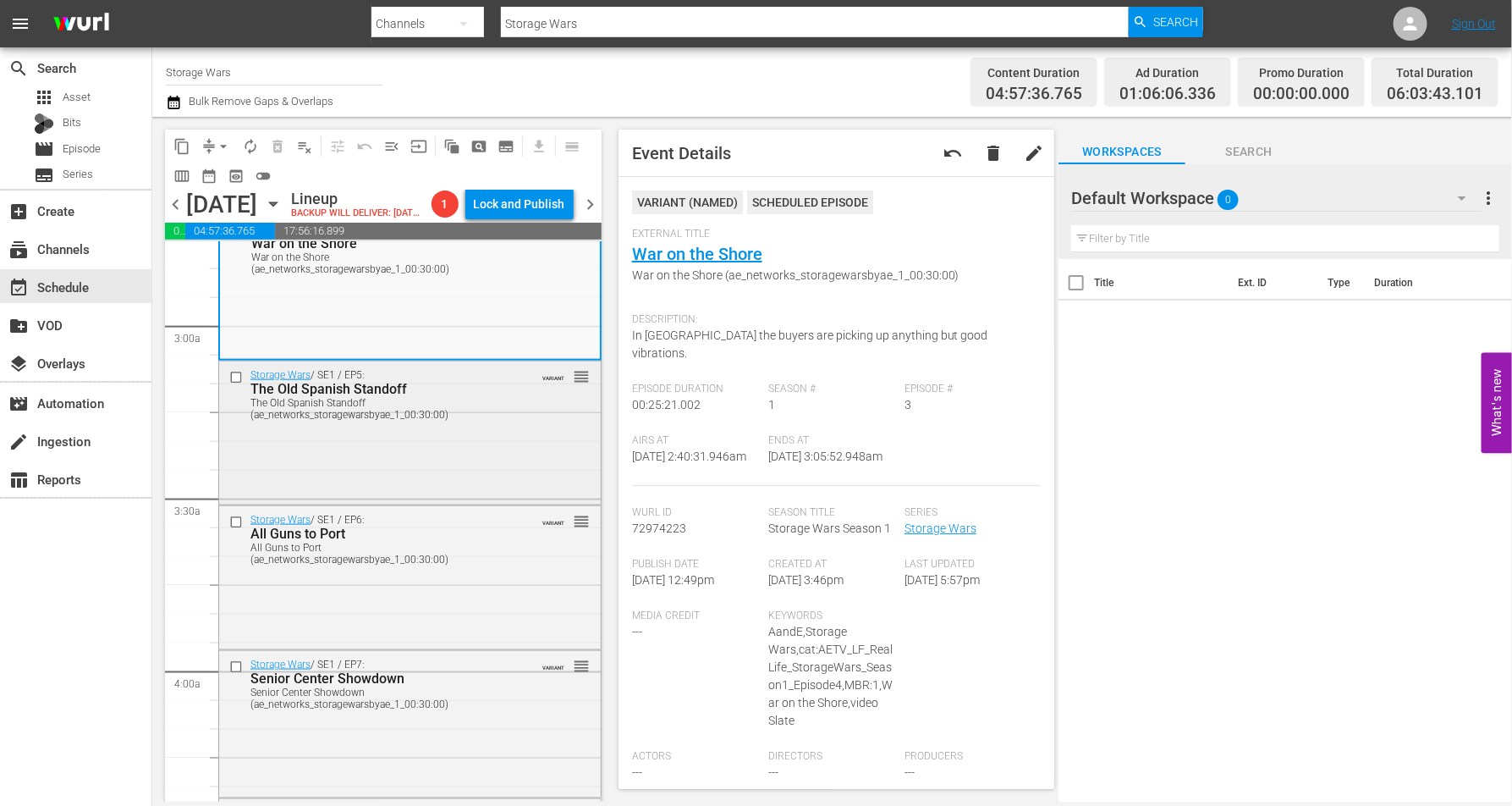
click at [349, 480] on div "Storage Wars / SE1 / EP5: The Old Spanish Standoff The Old Spanish Standoff (ae…" at bounding box center [410, 430] width 381 height 140
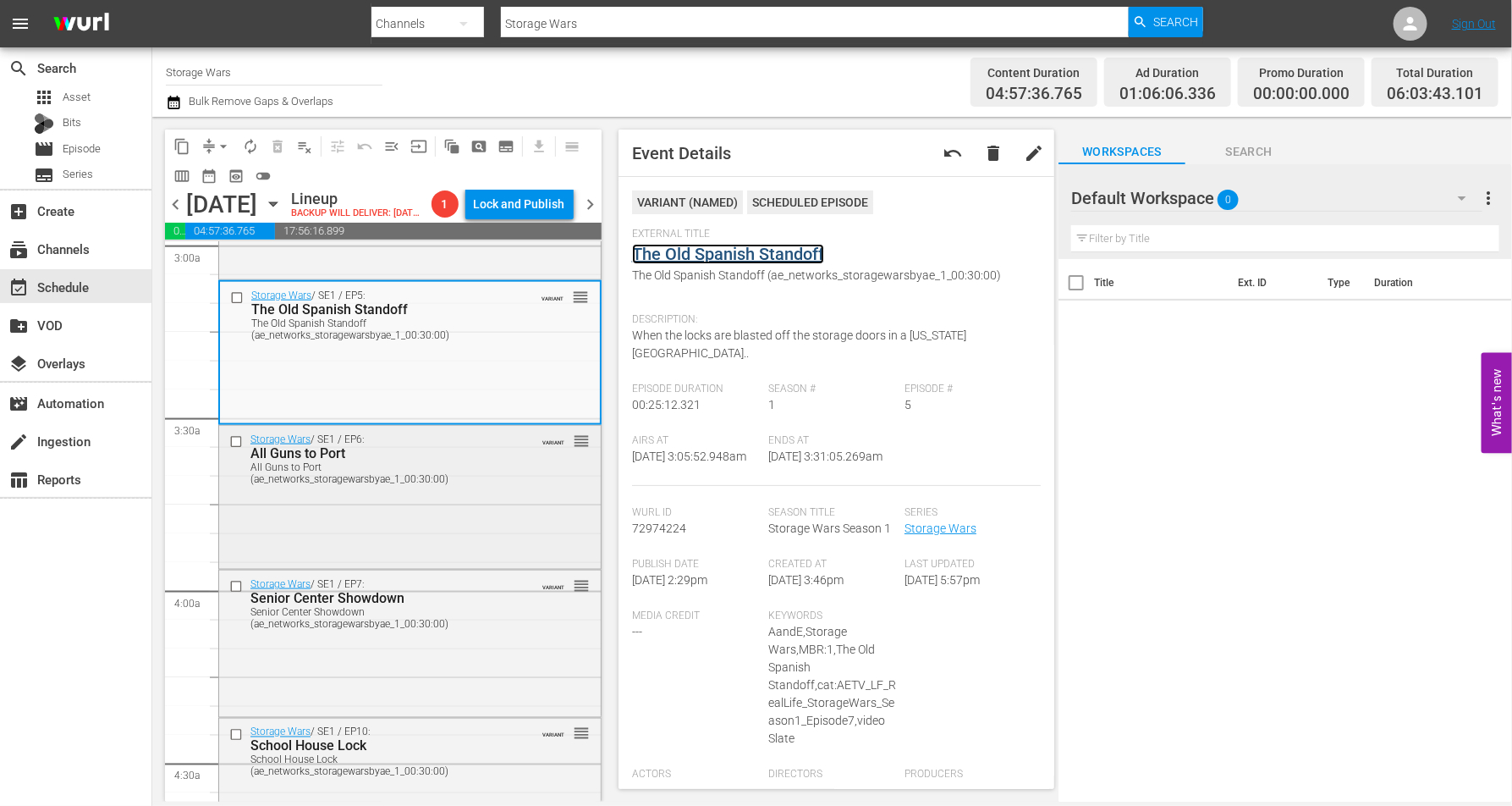
scroll to position [1057, 0]
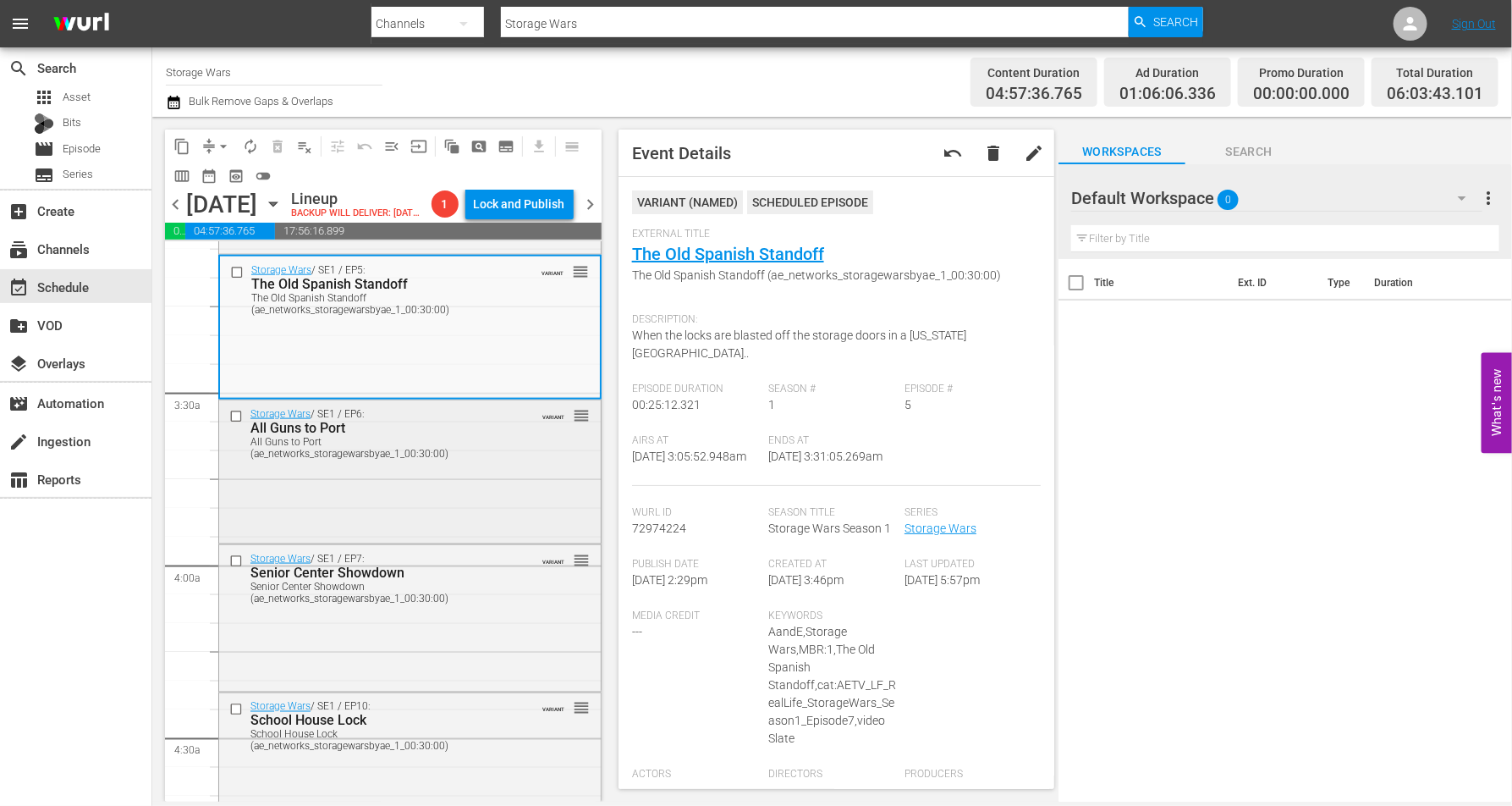
click at [380, 496] on div "Storage Wars / SE1 / EP6: All Guns to Port All Guns to Port (ae_networks_storag…" at bounding box center [410, 470] width 381 height 140
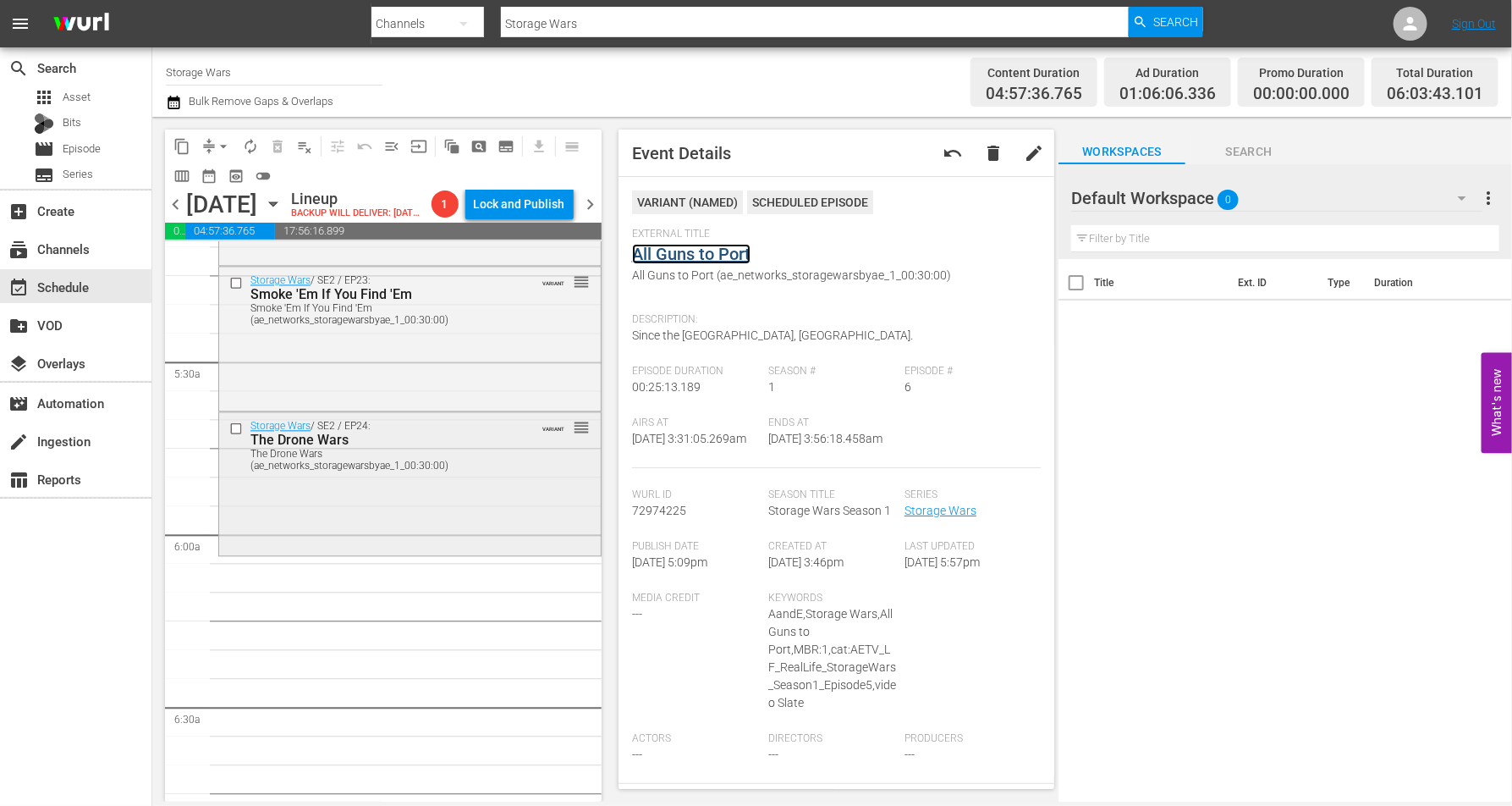
scroll to position [1904, 0]
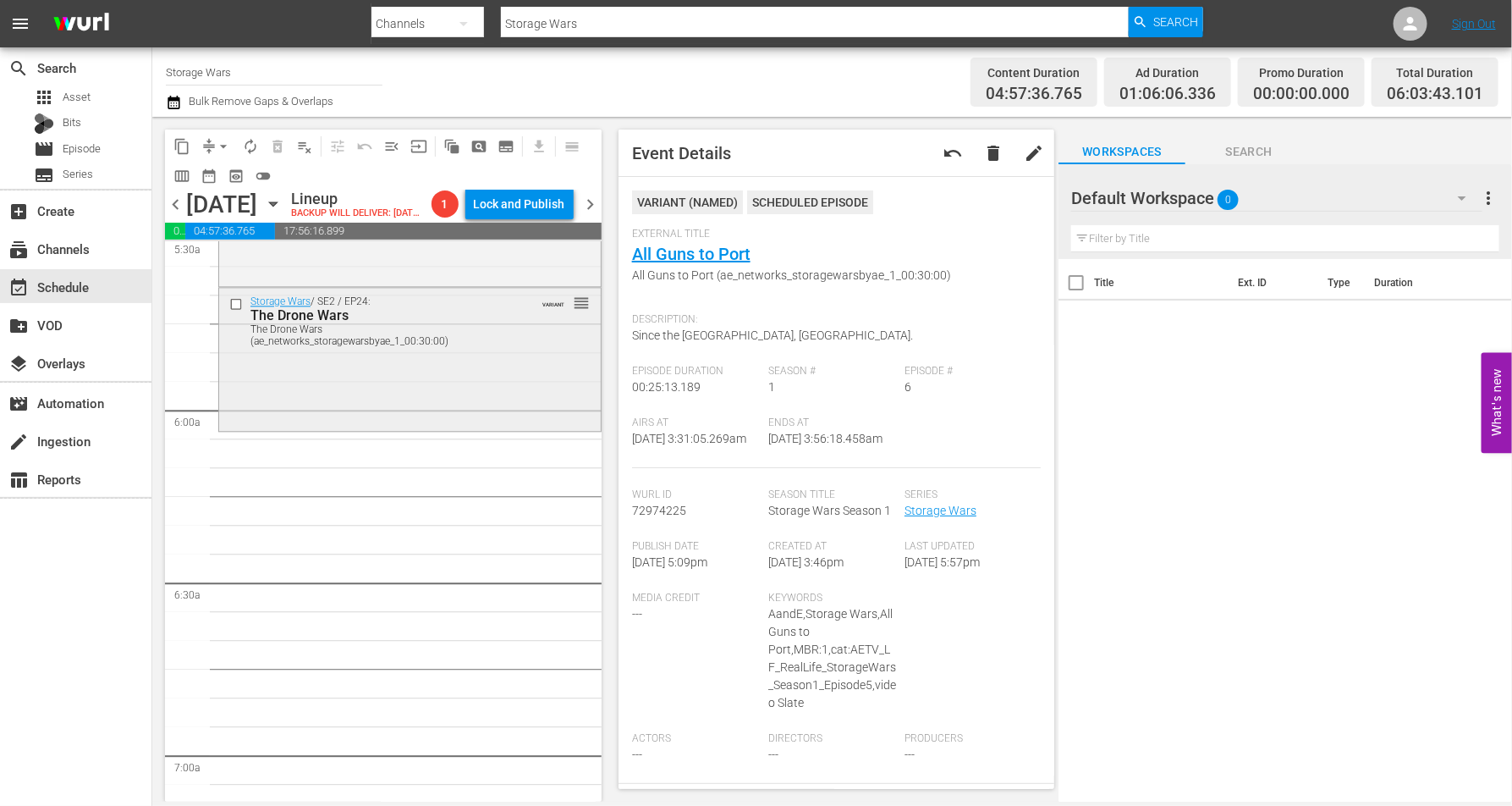
click at [331, 401] on div "Storage Wars / SE2 / EP24: The Drone Wars The Drone Wars (ae_networks_storagewa…" at bounding box center [410, 357] width 381 height 140
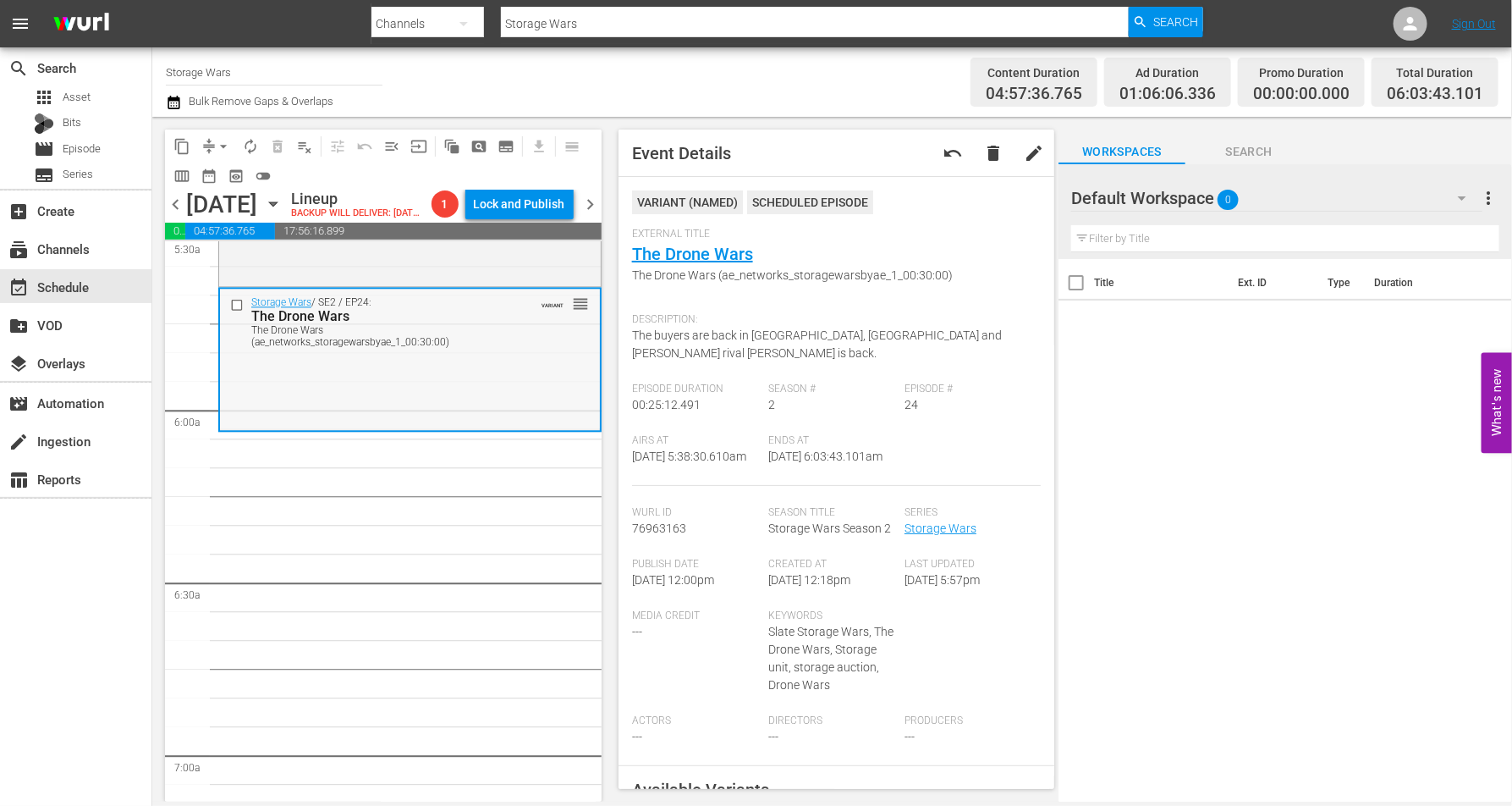
click at [357, 404] on div "Storage Wars / SE2 / EP24: The Drone Wars The Drone Wars (ae_networks_storagewa…" at bounding box center [409, 358] width 380 height 140
click at [220, 143] on span "arrow_drop_down" at bounding box center [223, 146] width 17 height 17
click at [227, 174] on li "Align to Midnight" at bounding box center [224, 179] width 178 height 28
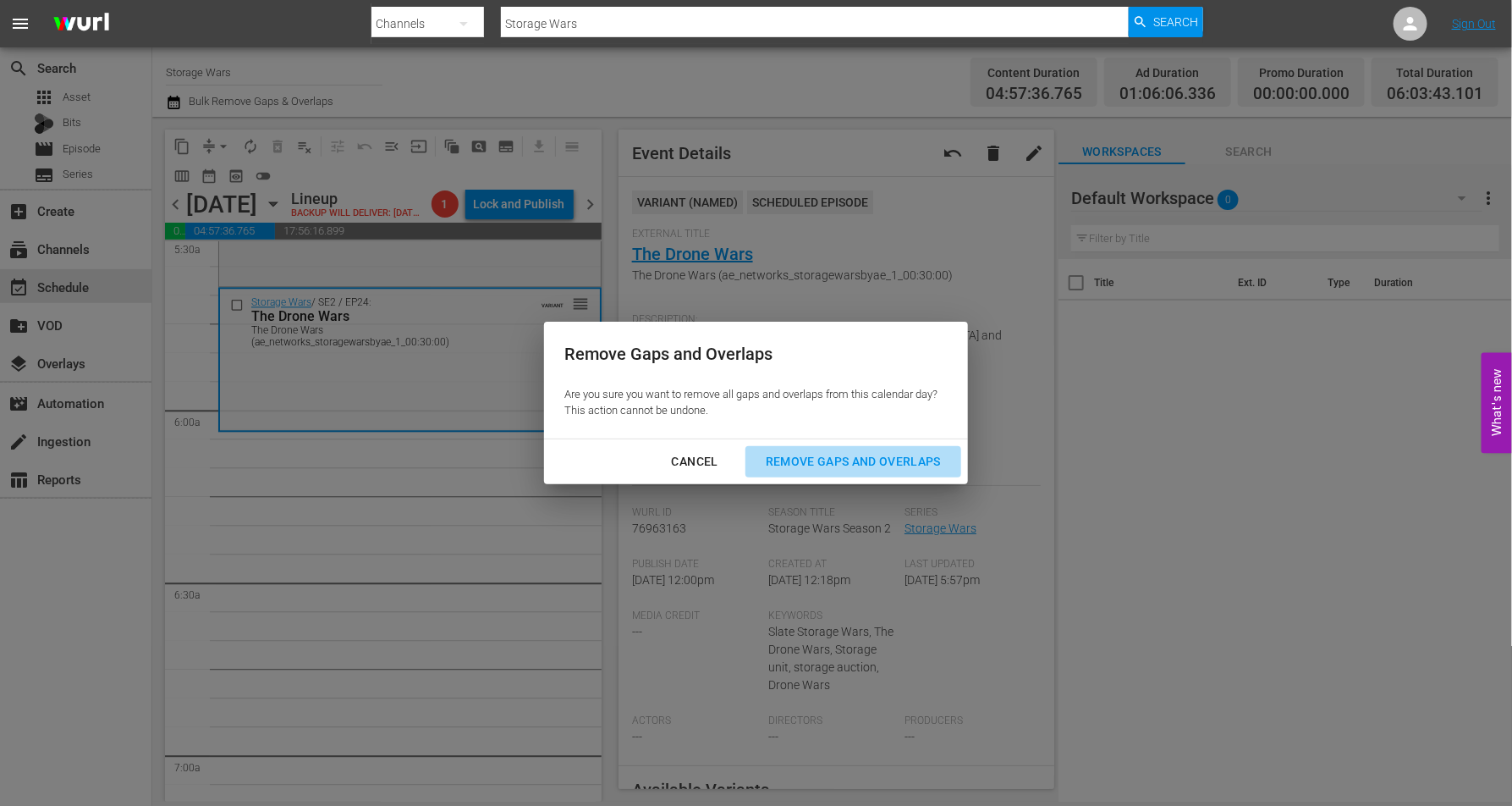
click at [857, 455] on div "Remove Gaps and Overlaps" at bounding box center [853, 461] width 202 height 21
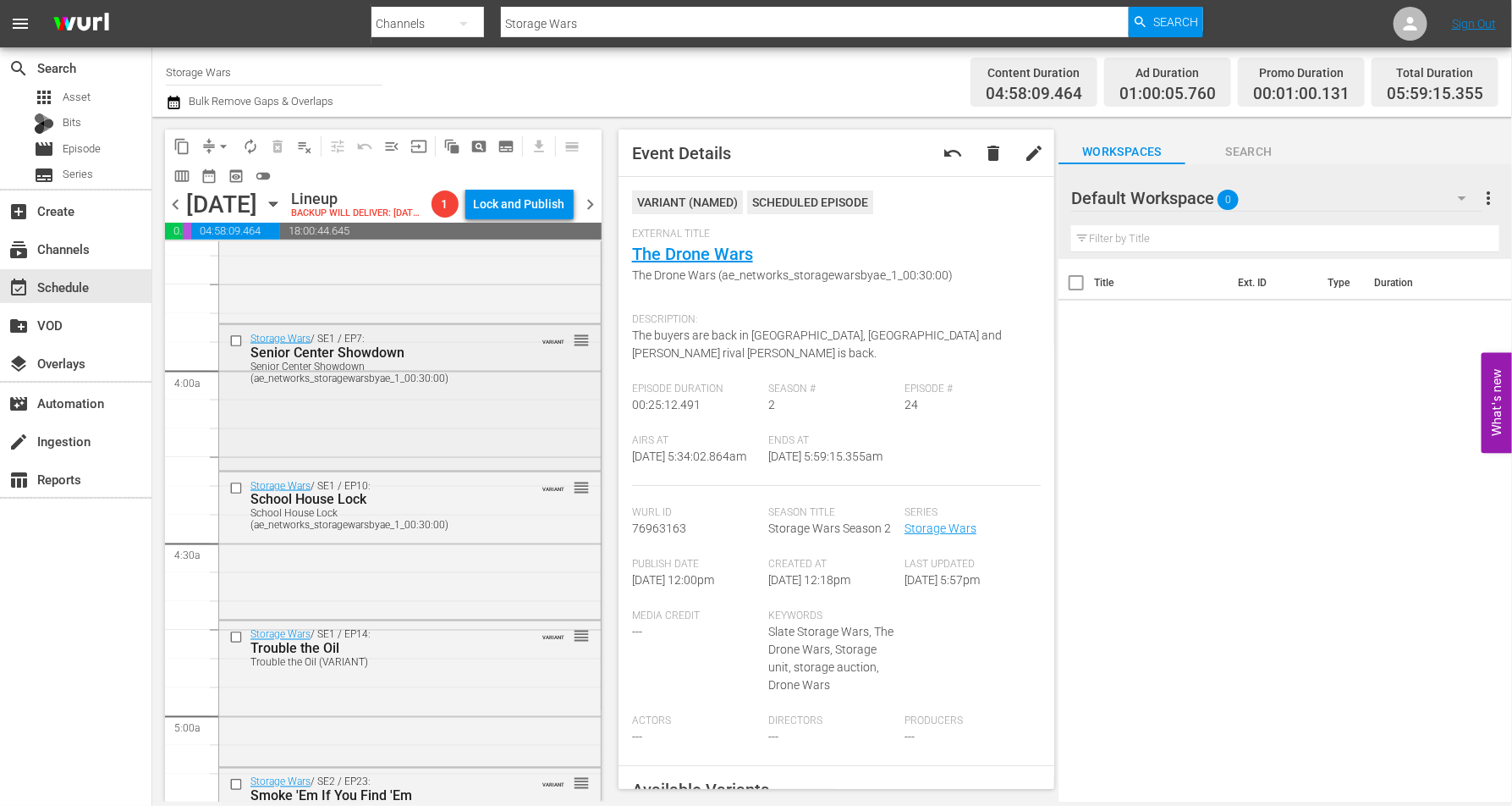
scroll to position [1288, 0]
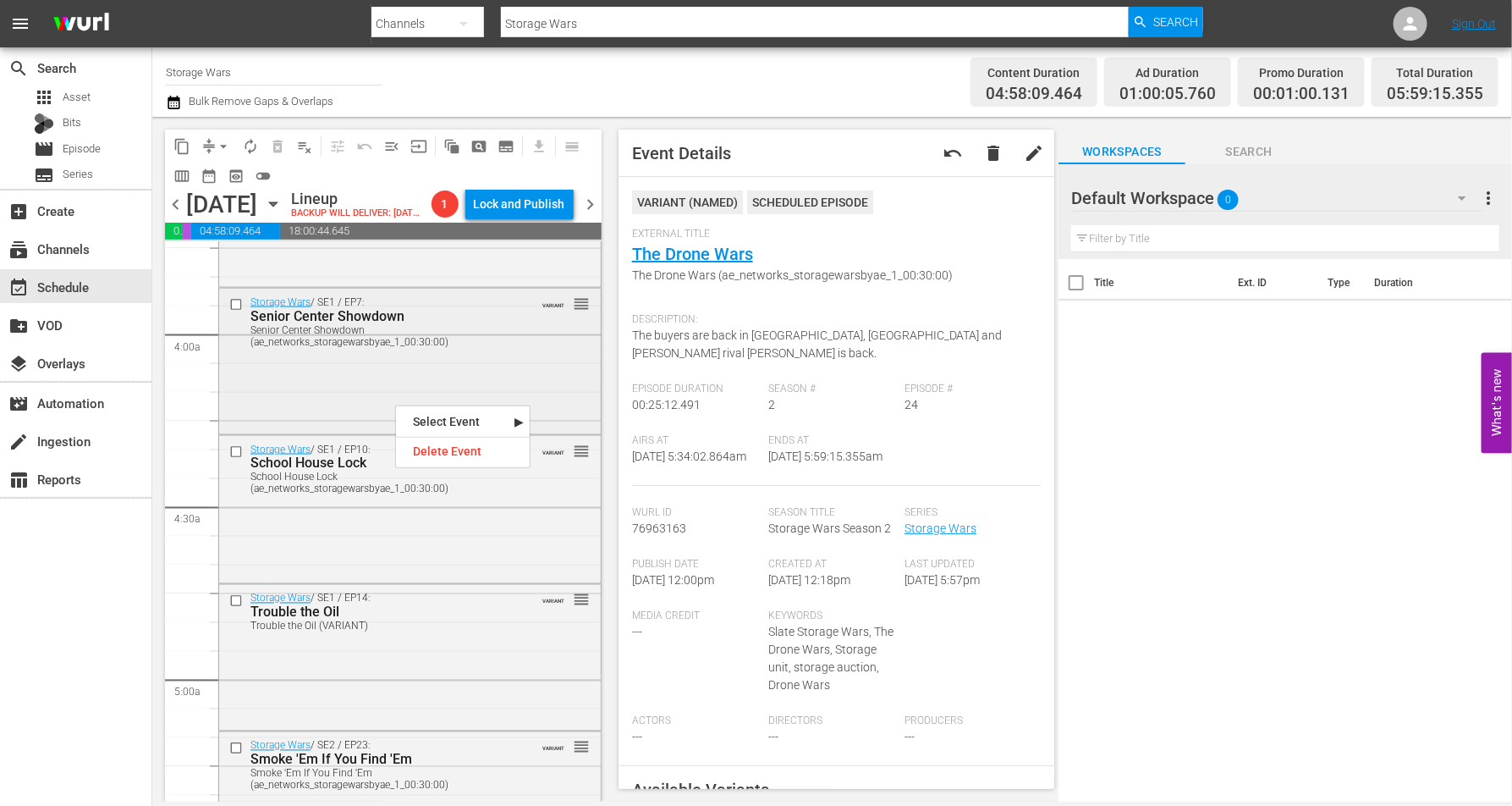
click at [256, 417] on div "Storage Wars / SE1 / EP7: Senior Center Showdown Senior Center Showdown (ae_net…" at bounding box center [410, 360] width 381 height 143
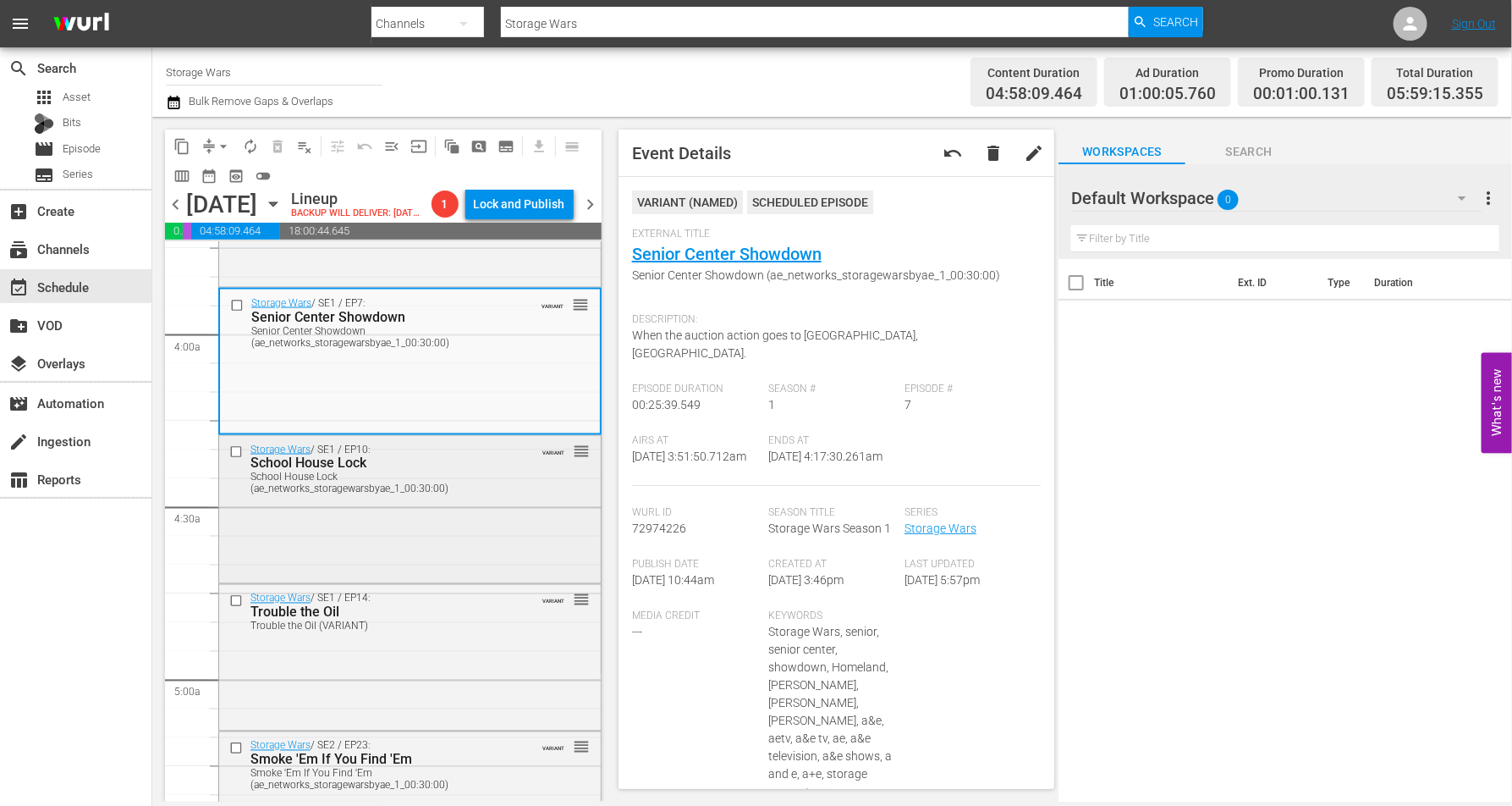
click at [374, 550] on div "Storage Wars / SE1 / EP10: School House Lock School House Lock (ae_networks_sto…" at bounding box center [410, 507] width 381 height 143
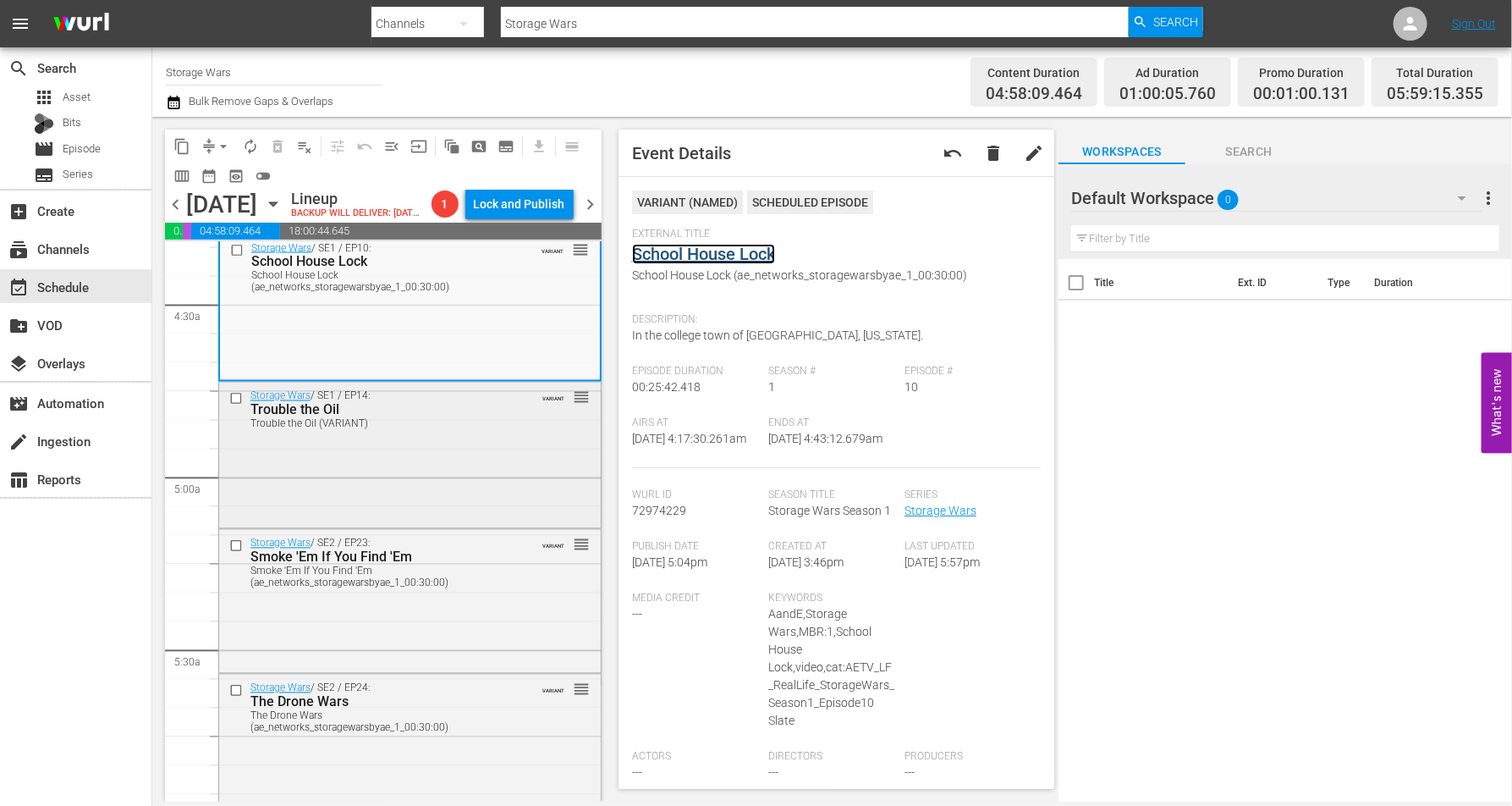
scroll to position [1500, 0]
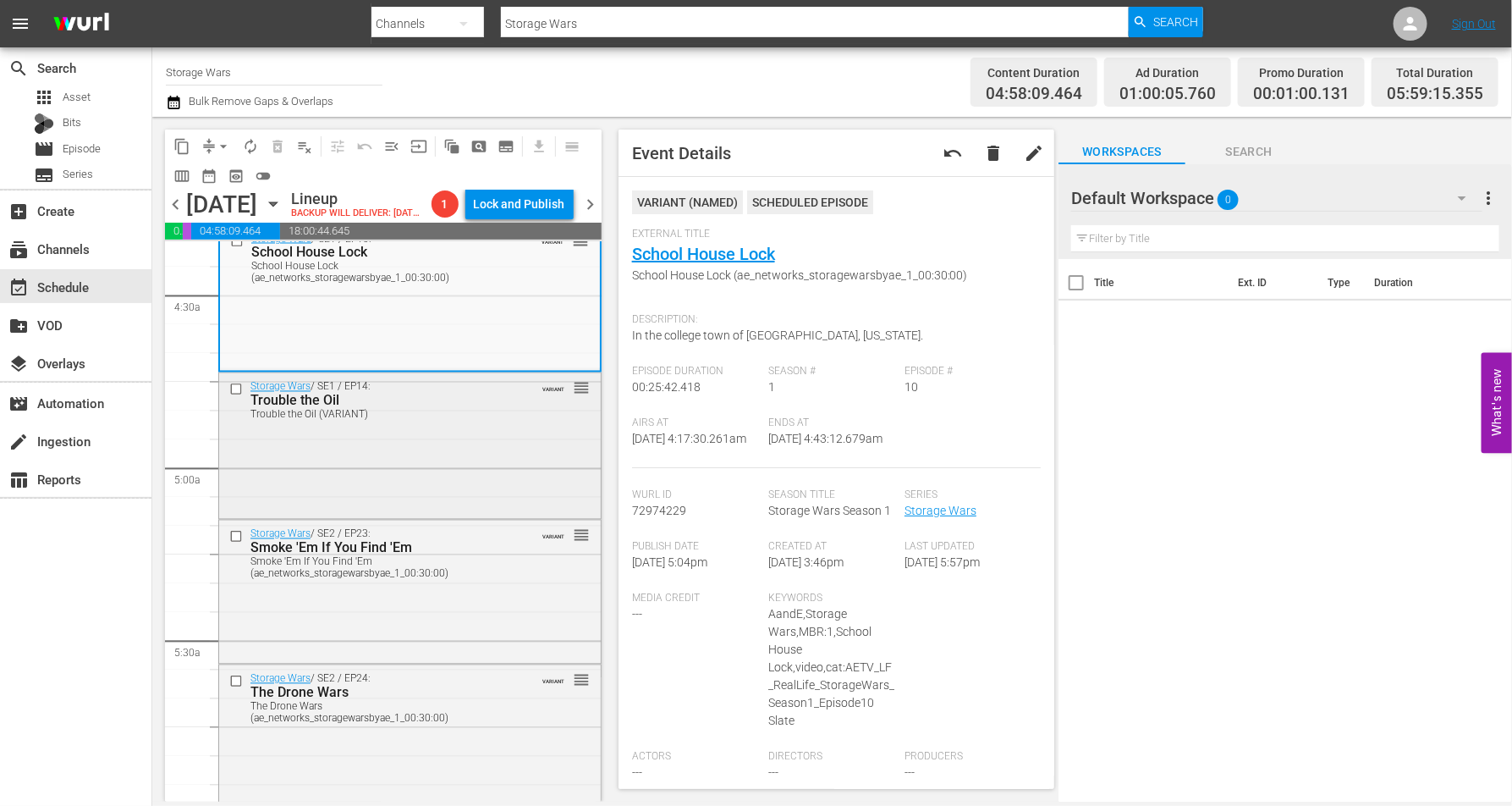
click at [339, 464] on div "Storage Wars / SE1 / EP14: Trouble the Oil Trouble the Oil (VARIANT) VARIANT re…" at bounding box center [410, 445] width 381 height 143
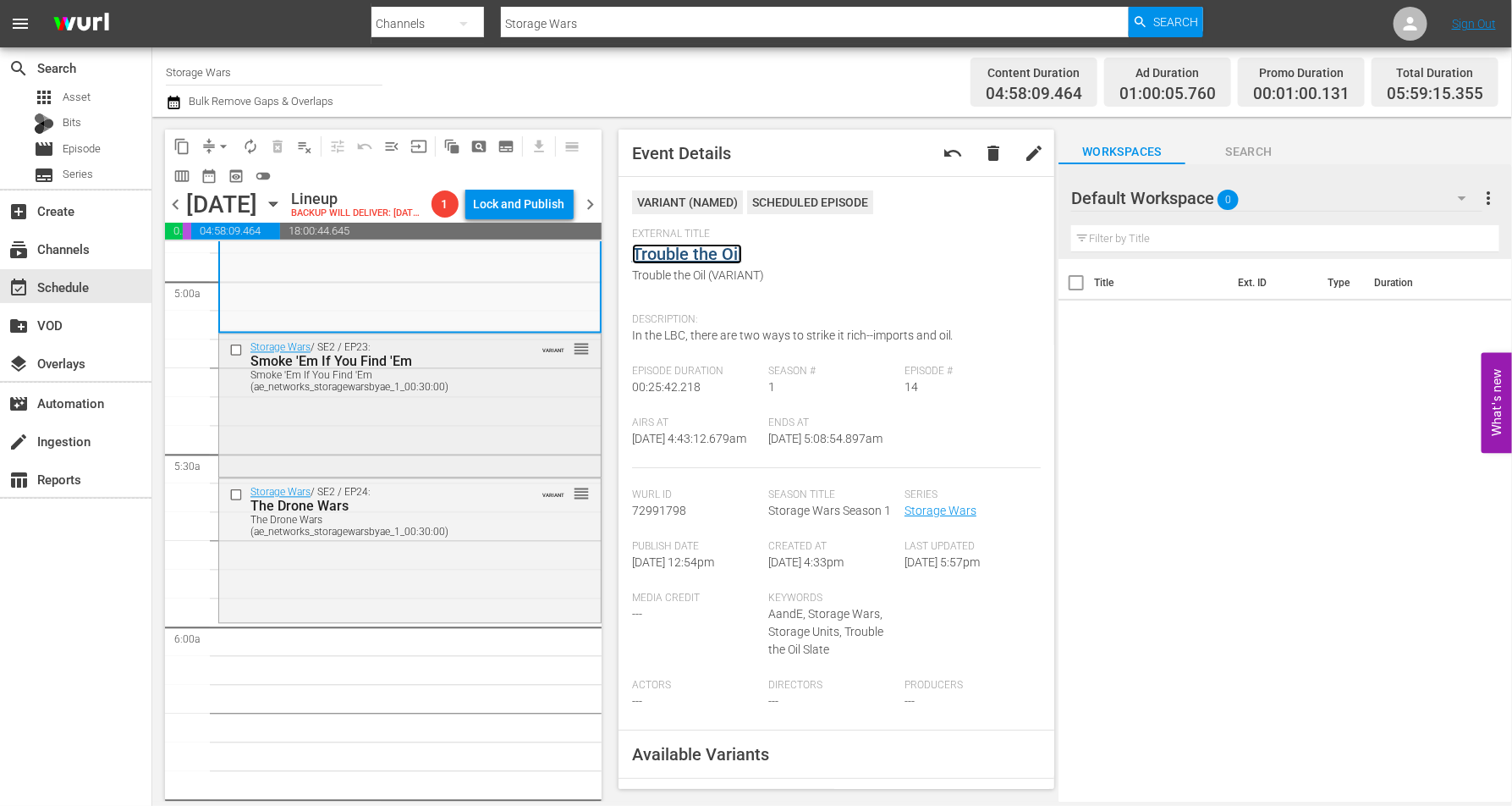
scroll to position [1712, 0]
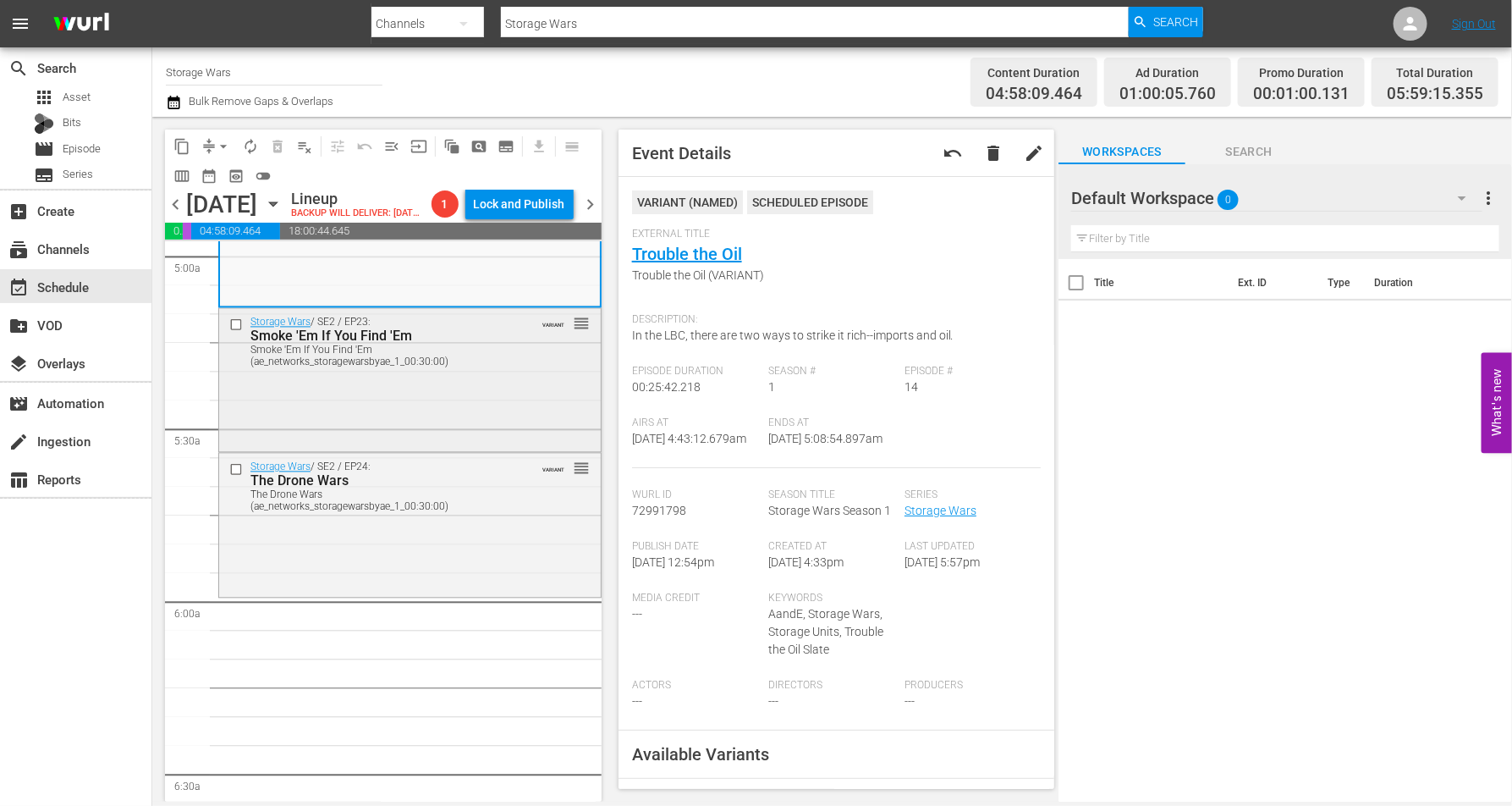
click at [316, 432] on div "Storage Wars / SE2 / EP23: Smoke 'Em If You Find 'Em Smoke 'Em If You Find 'Em …" at bounding box center [410, 378] width 381 height 140
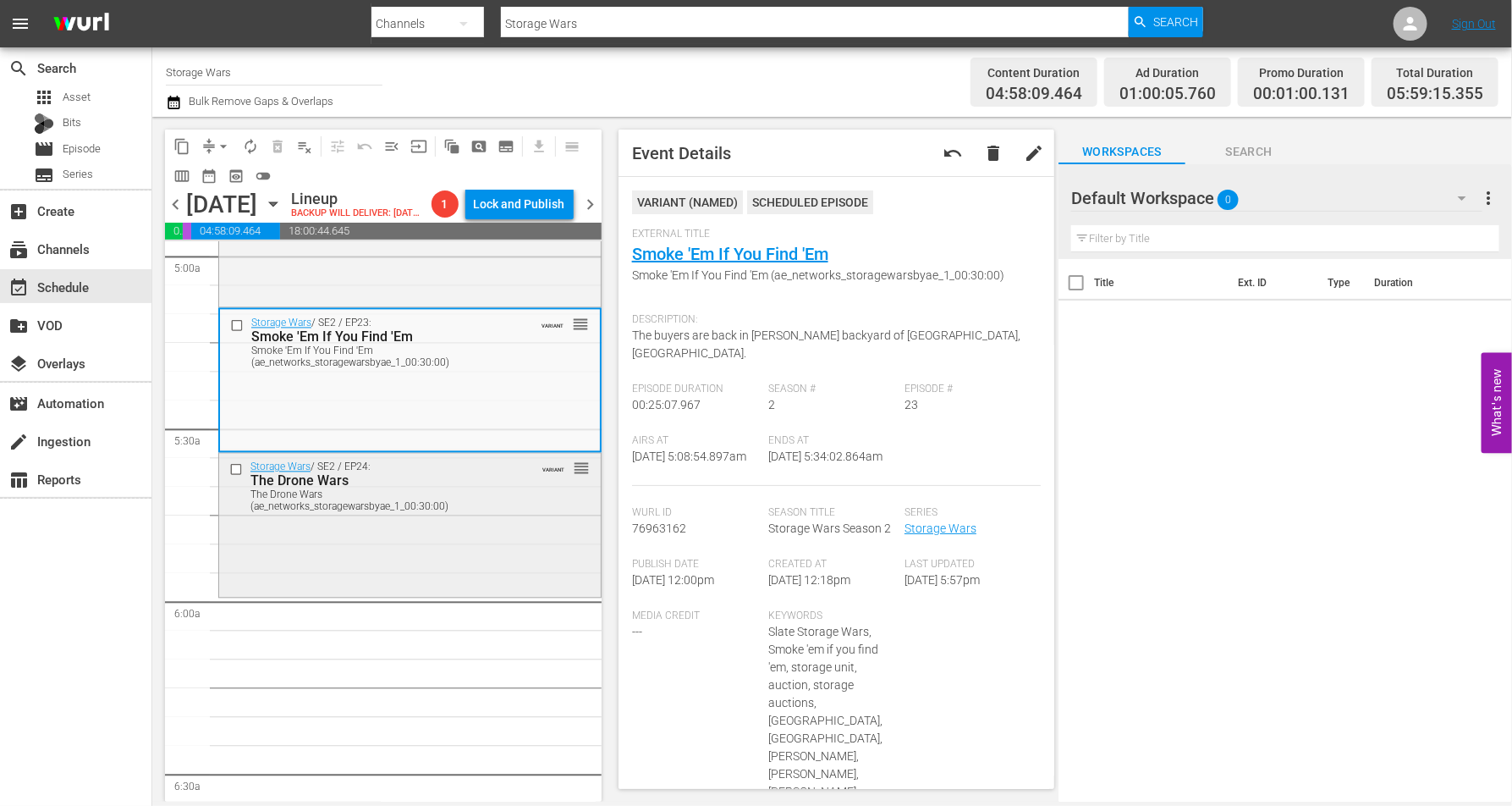
click at [462, 559] on div "Storage Wars / SE2 / EP24: The Drone Wars The Drone Wars (ae_networks_storagewa…" at bounding box center [410, 523] width 381 height 140
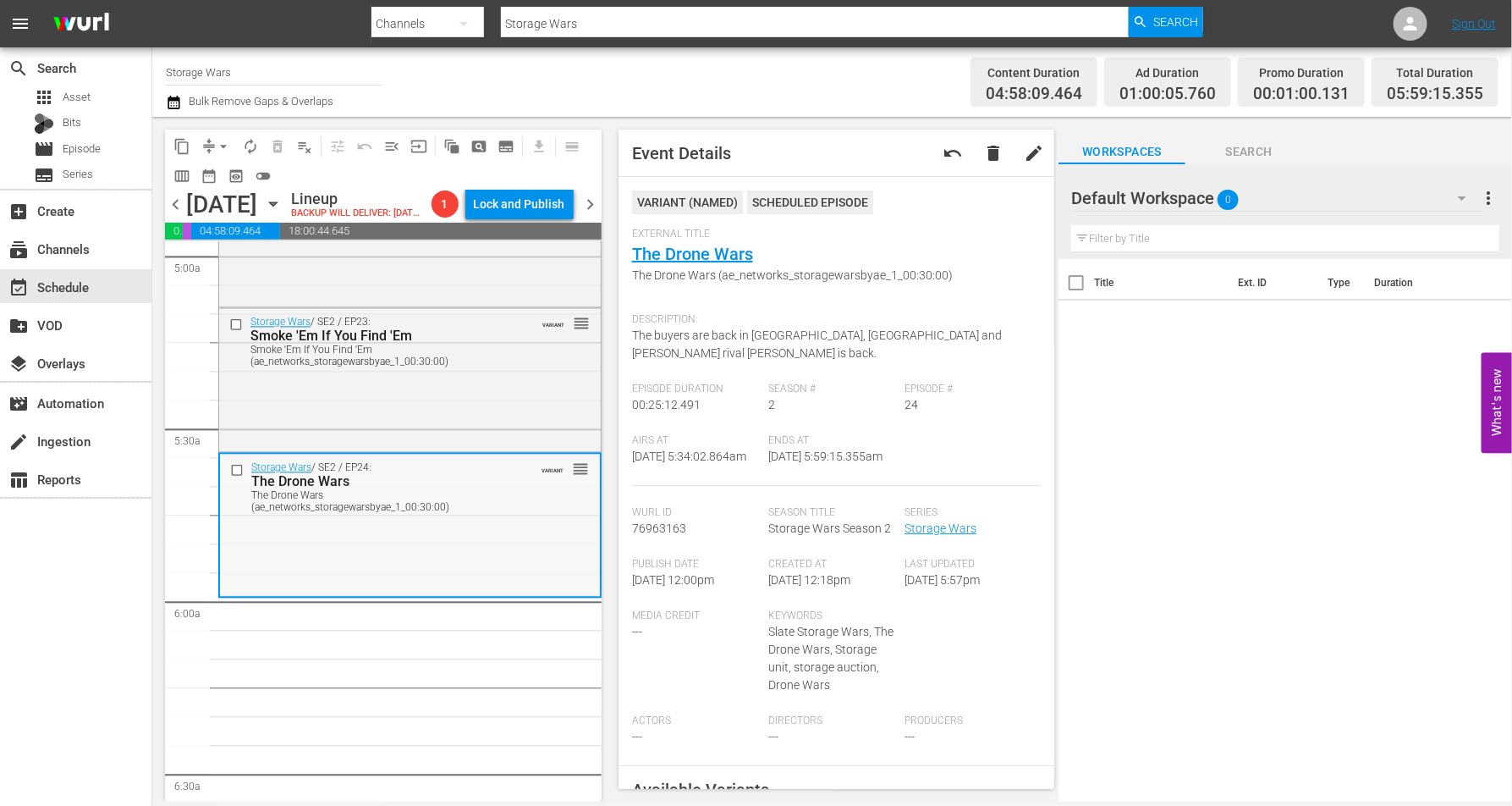
click at [411, 569] on div "Storage Wars / SE2 / EP24: The Drone Wars The Drone Wars (ae_networks_storagewa…" at bounding box center [409, 524] width 380 height 140
click at [222, 143] on span "arrow_drop_down" at bounding box center [223, 146] width 17 height 17
click at [215, 174] on li "Align to Midnight" at bounding box center [224, 179] width 178 height 28
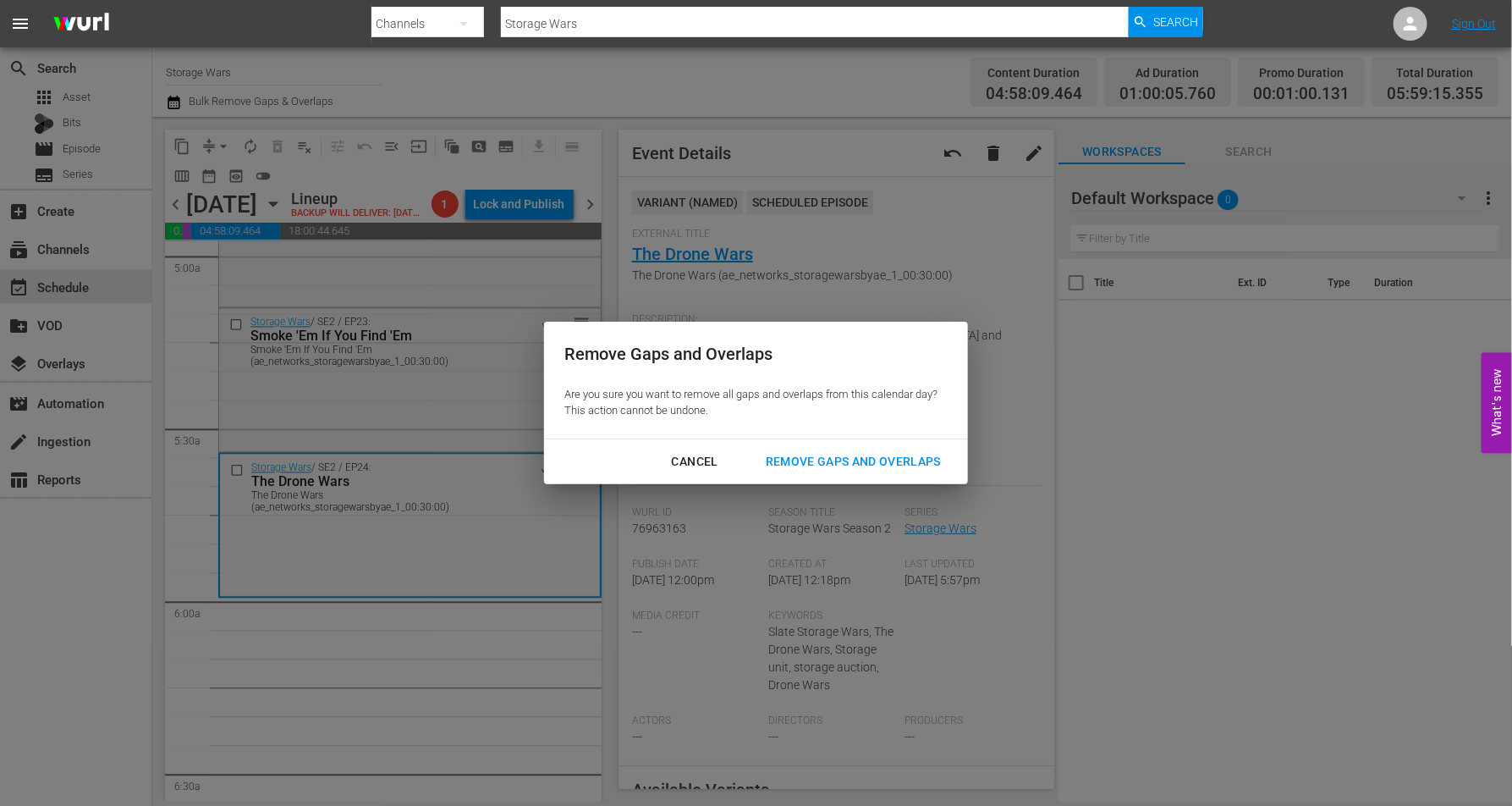
click at [863, 451] on div "Remove Gaps and Overlaps" at bounding box center [853, 461] width 202 height 21
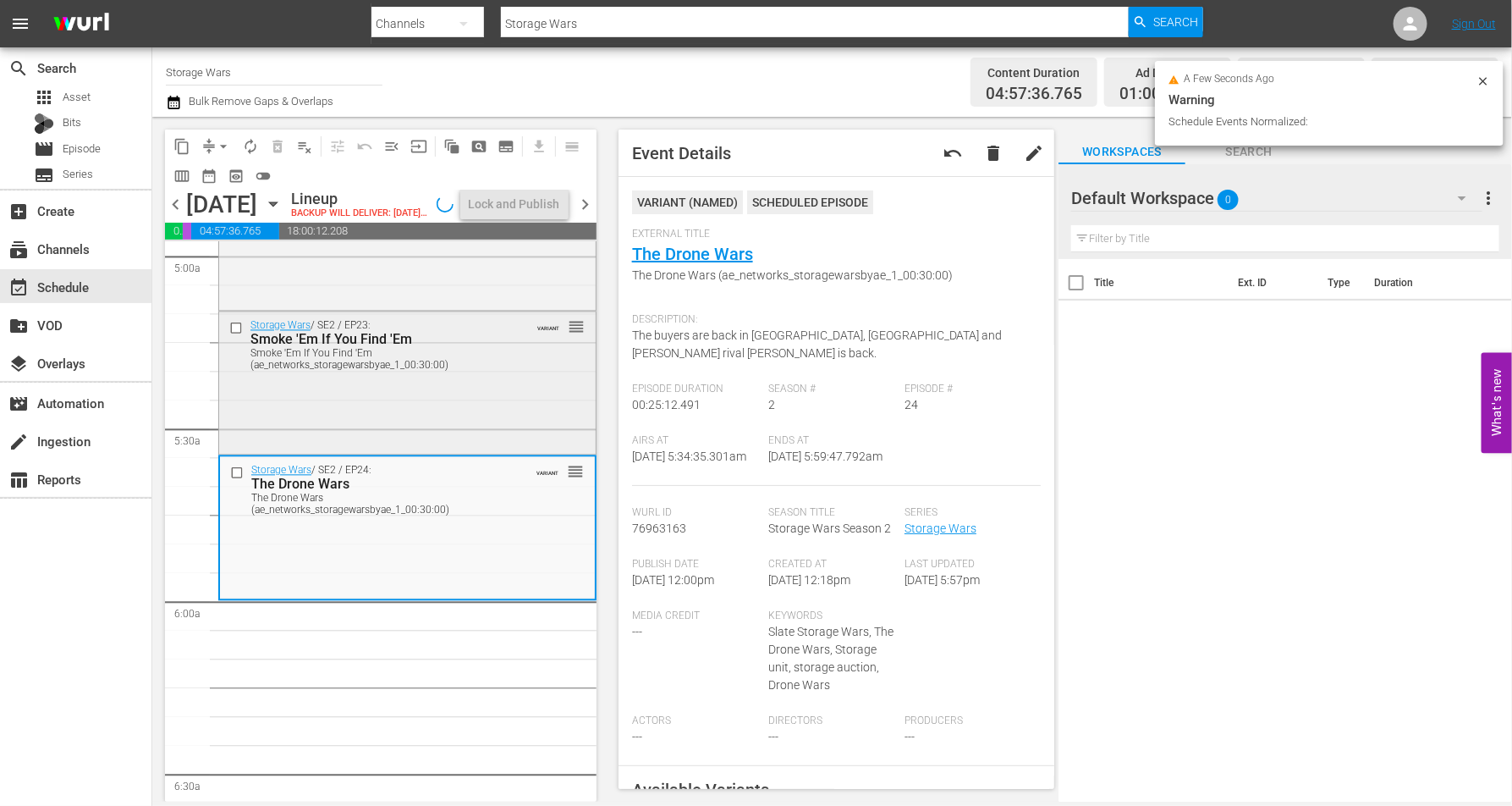
scroll to position [1740, 0]
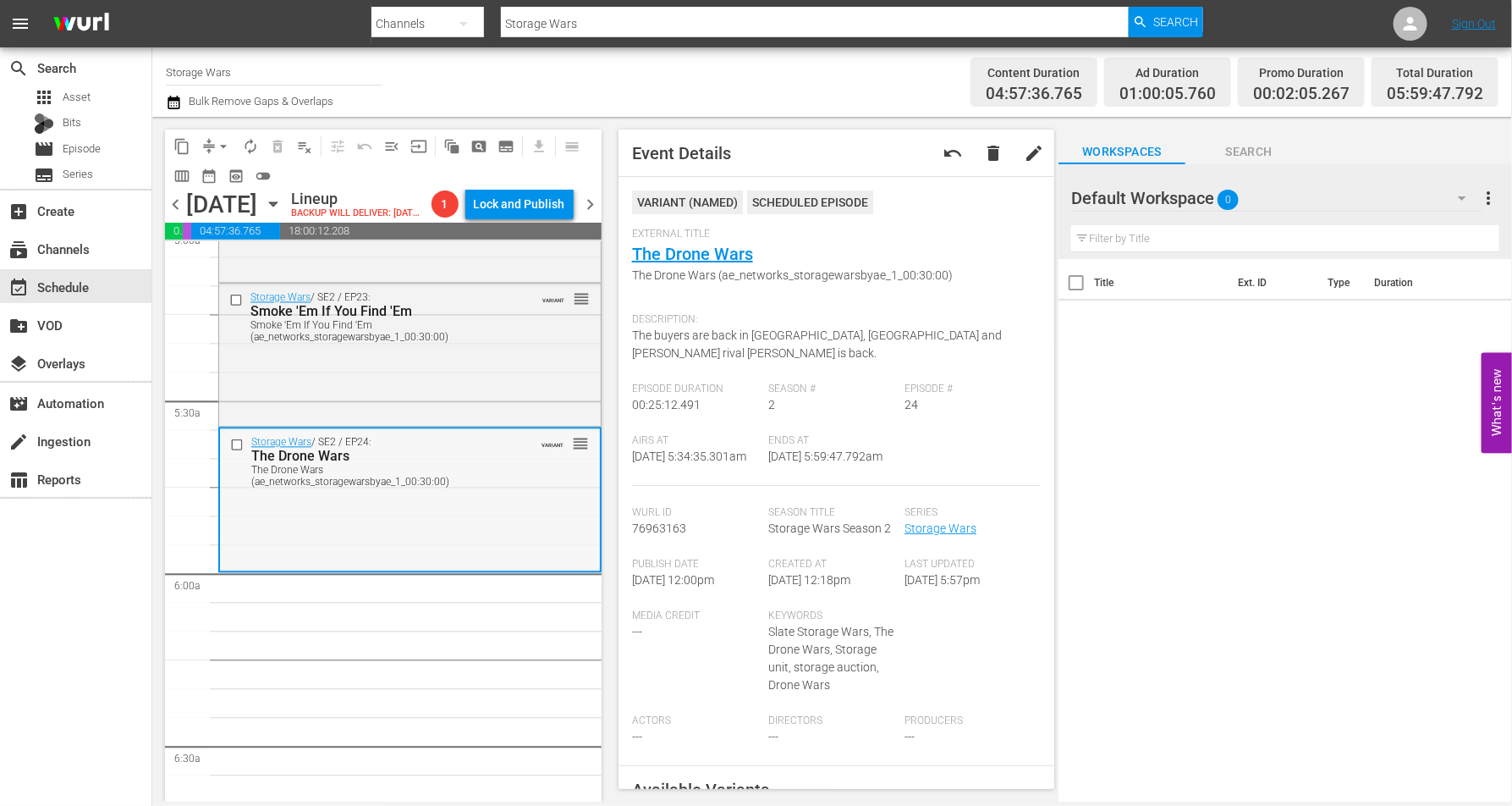
click at [291, 533] on div "Storage Wars / SE2 / EP24: The Drone Wars The Drone Wars (ae_networks_storagewa…" at bounding box center [409, 499] width 380 height 140
click at [220, 147] on span "arrow_drop_down" at bounding box center [223, 146] width 17 height 17
click at [217, 177] on li "Align to Midnight" at bounding box center [224, 179] width 178 height 28
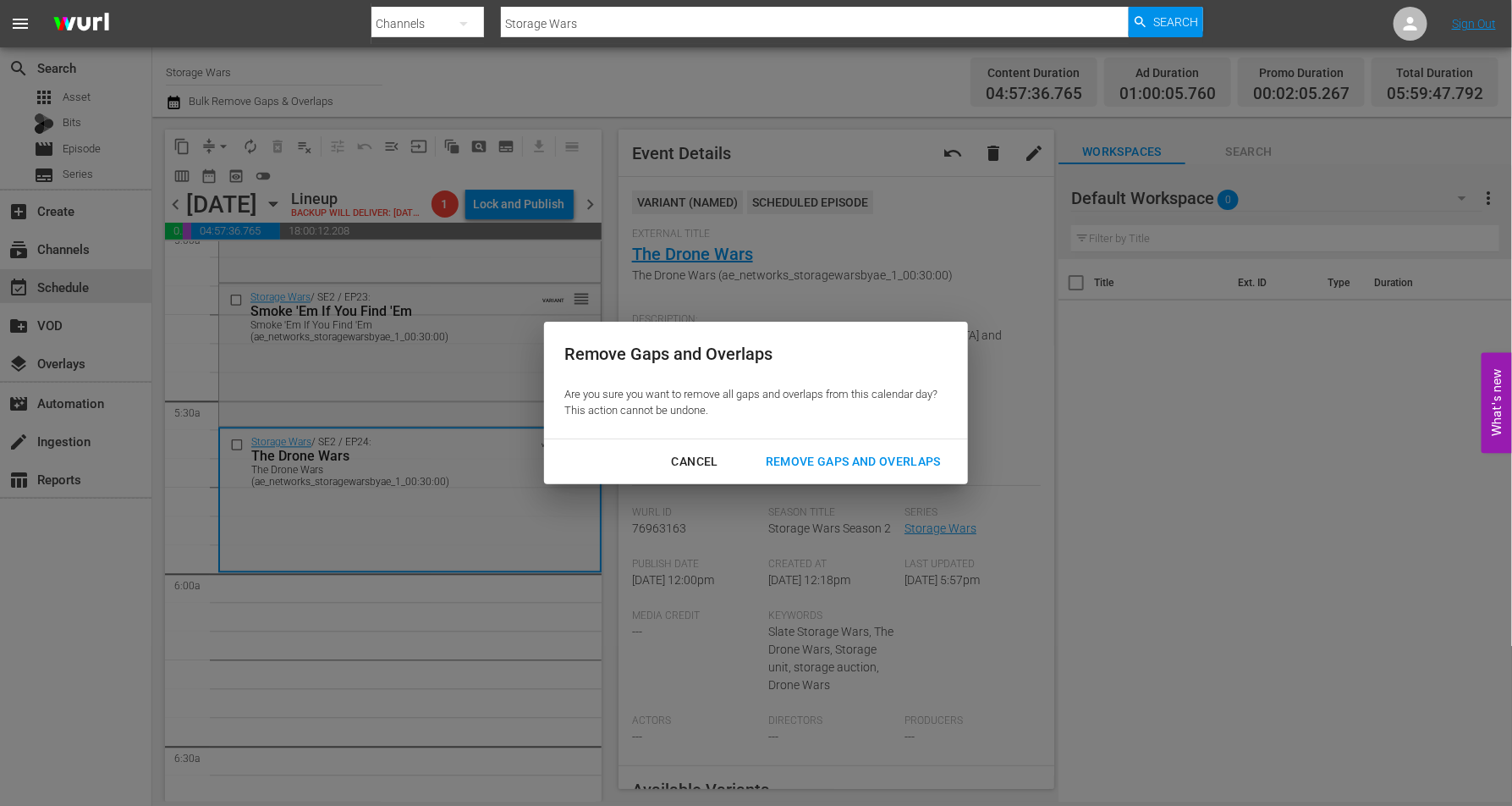
click at [811, 455] on div "Remove Gaps and Overlaps" at bounding box center [853, 461] width 202 height 21
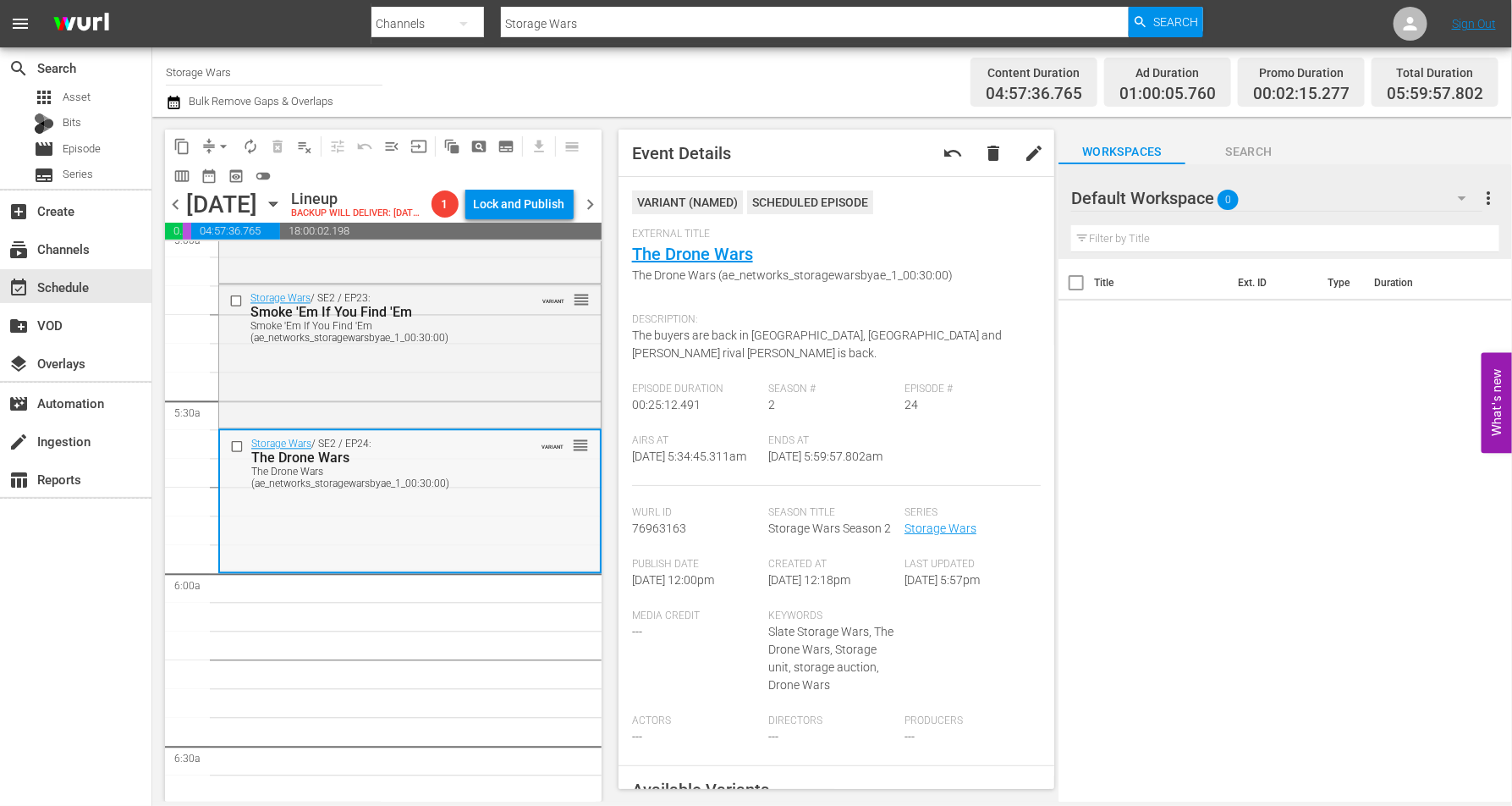
click at [351, 559] on div "Storage Wars / SE2 / EP24: The Drone Wars The Drone Wars (ae_networks_storagewa…" at bounding box center [409, 500] width 380 height 140
click at [221, 141] on span "arrow_drop_down" at bounding box center [223, 146] width 17 height 17
click at [216, 174] on li "Align to Midnight" at bounding box center [224, 179] width 178 height 28
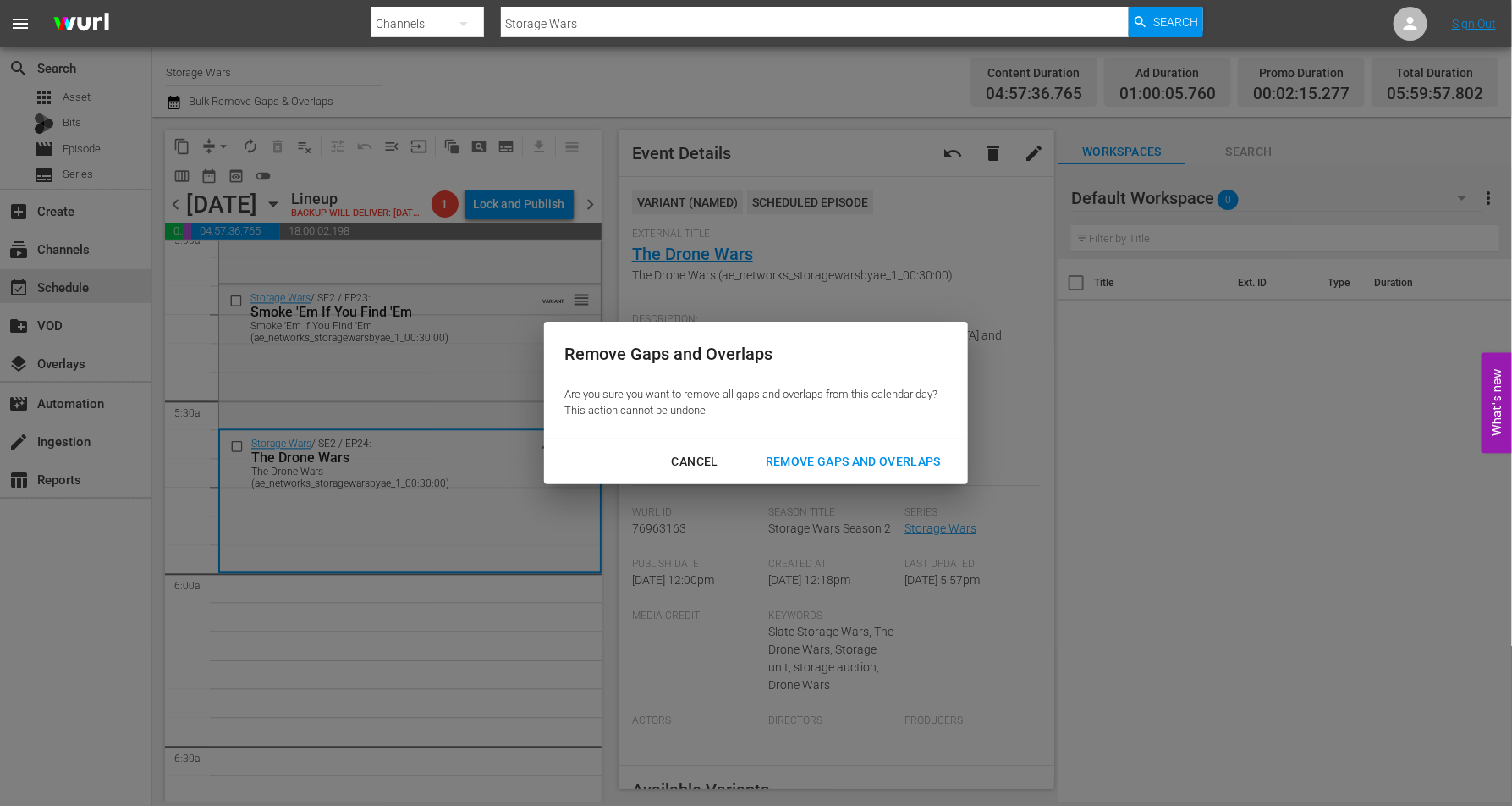
click at [821, 459] on div "Remove Gaps and Overlaps" at bounding box center [853, 461] width 202 height 21
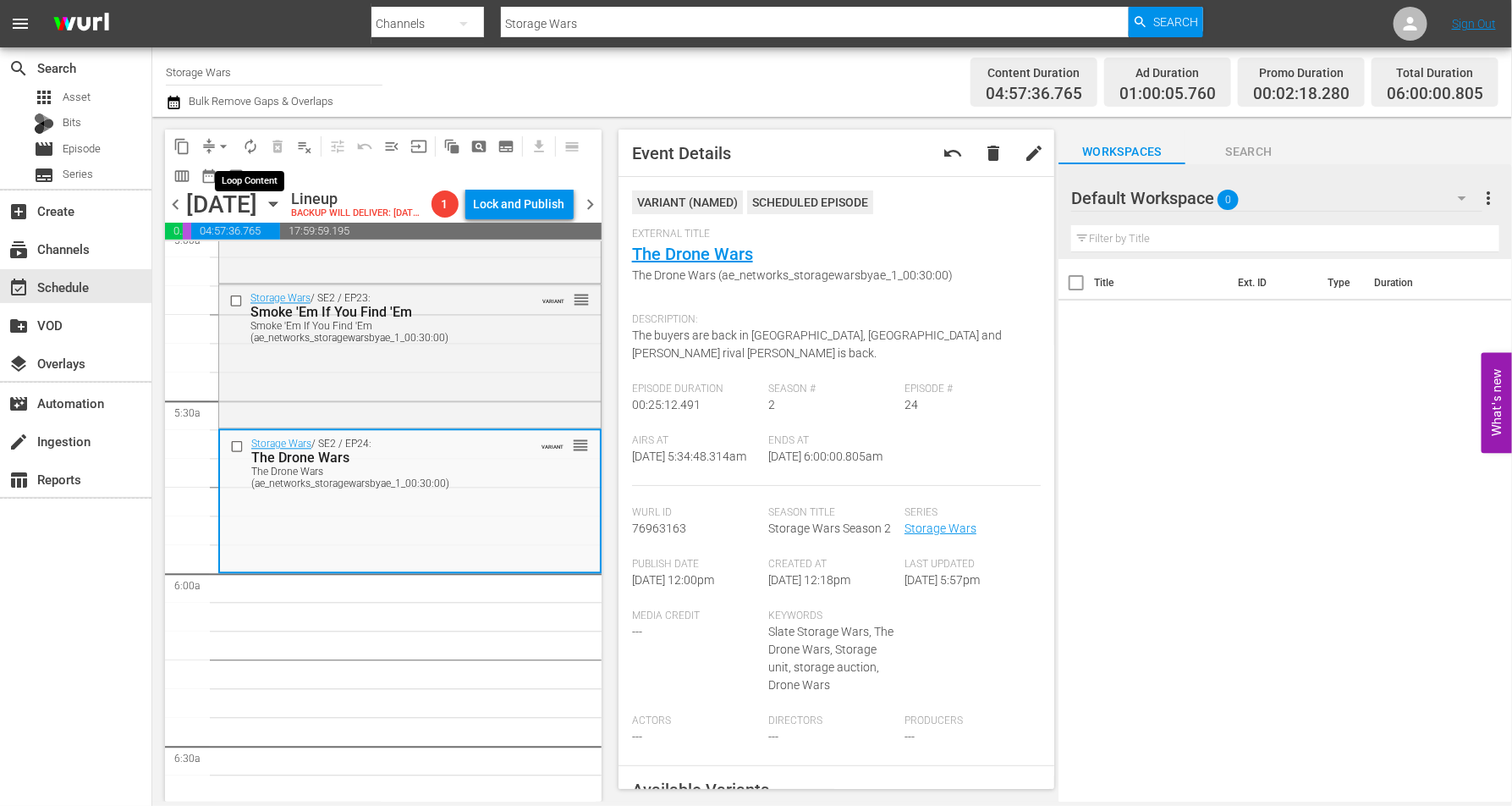
click at [252, 143] on span "autorenew_outlined" at bounding box center [250, 146] width 17 height 17
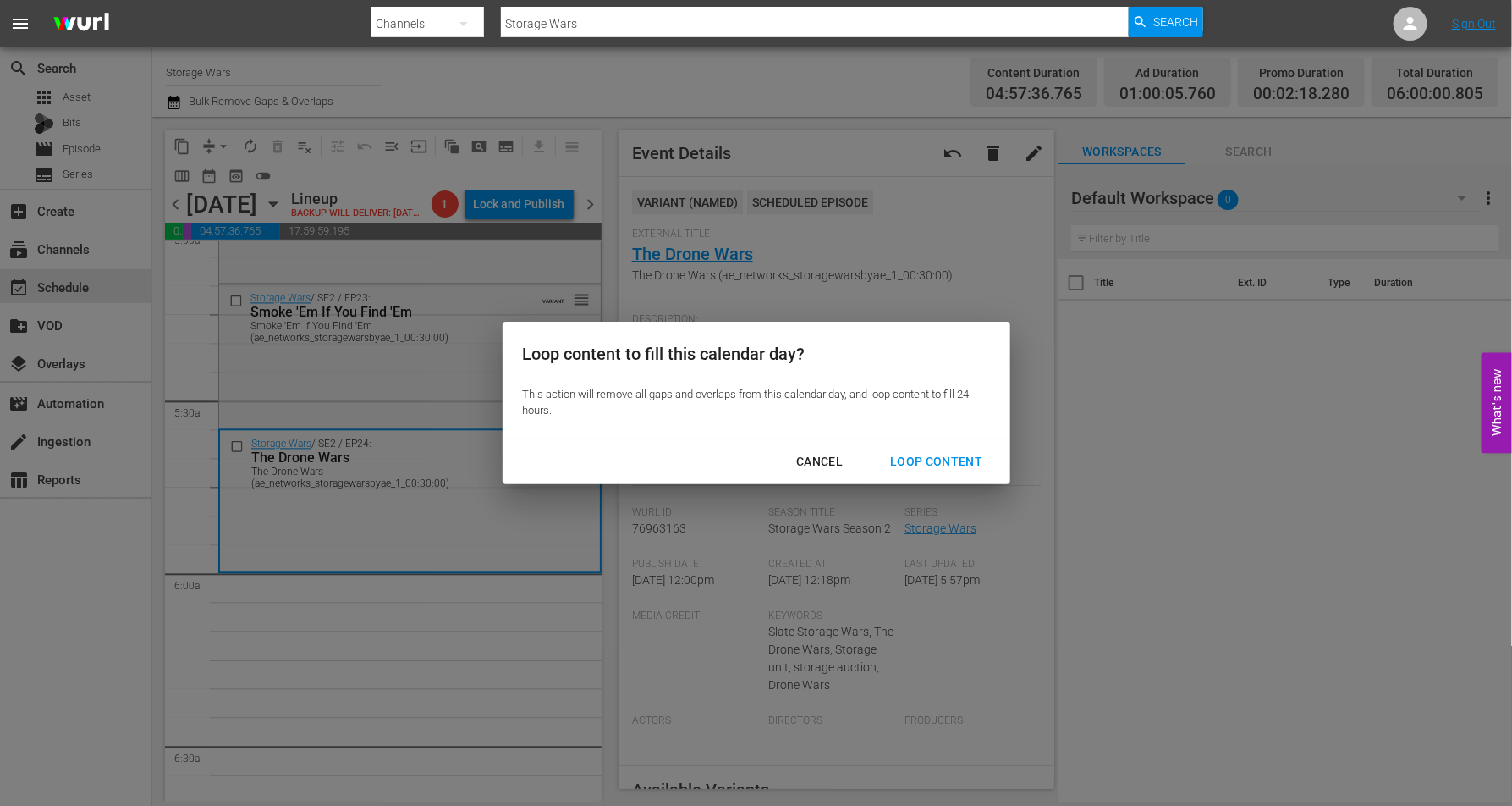
drag, startPoint x: 944, startPoint y: 466, endPoint x: 925, endPoint y: 462, distance: 19.4
click at [942, 464] on div "Loop Content" at bounding box center [936, 461] width 119 height 21
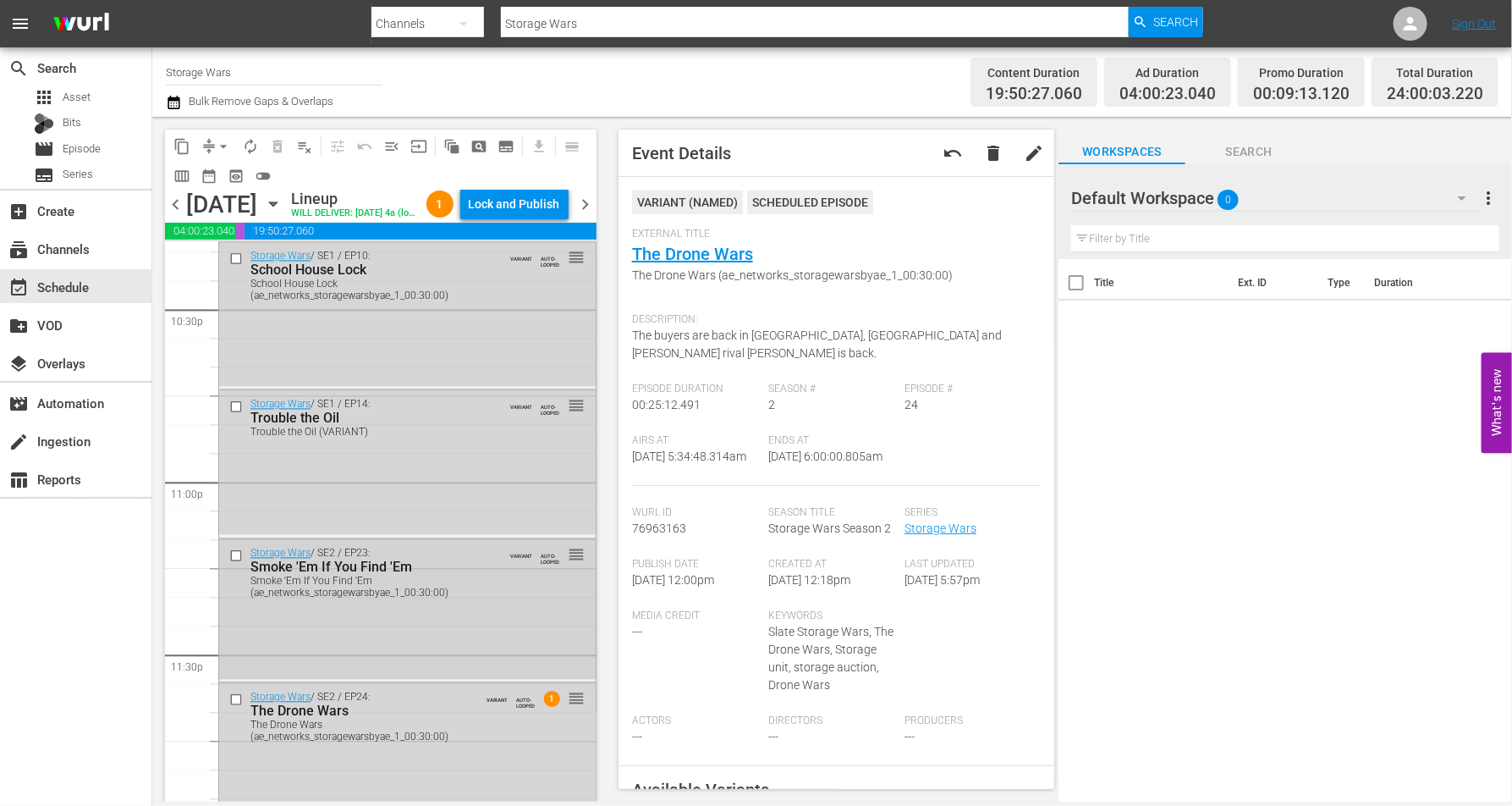
scroll to position [7754, 0]
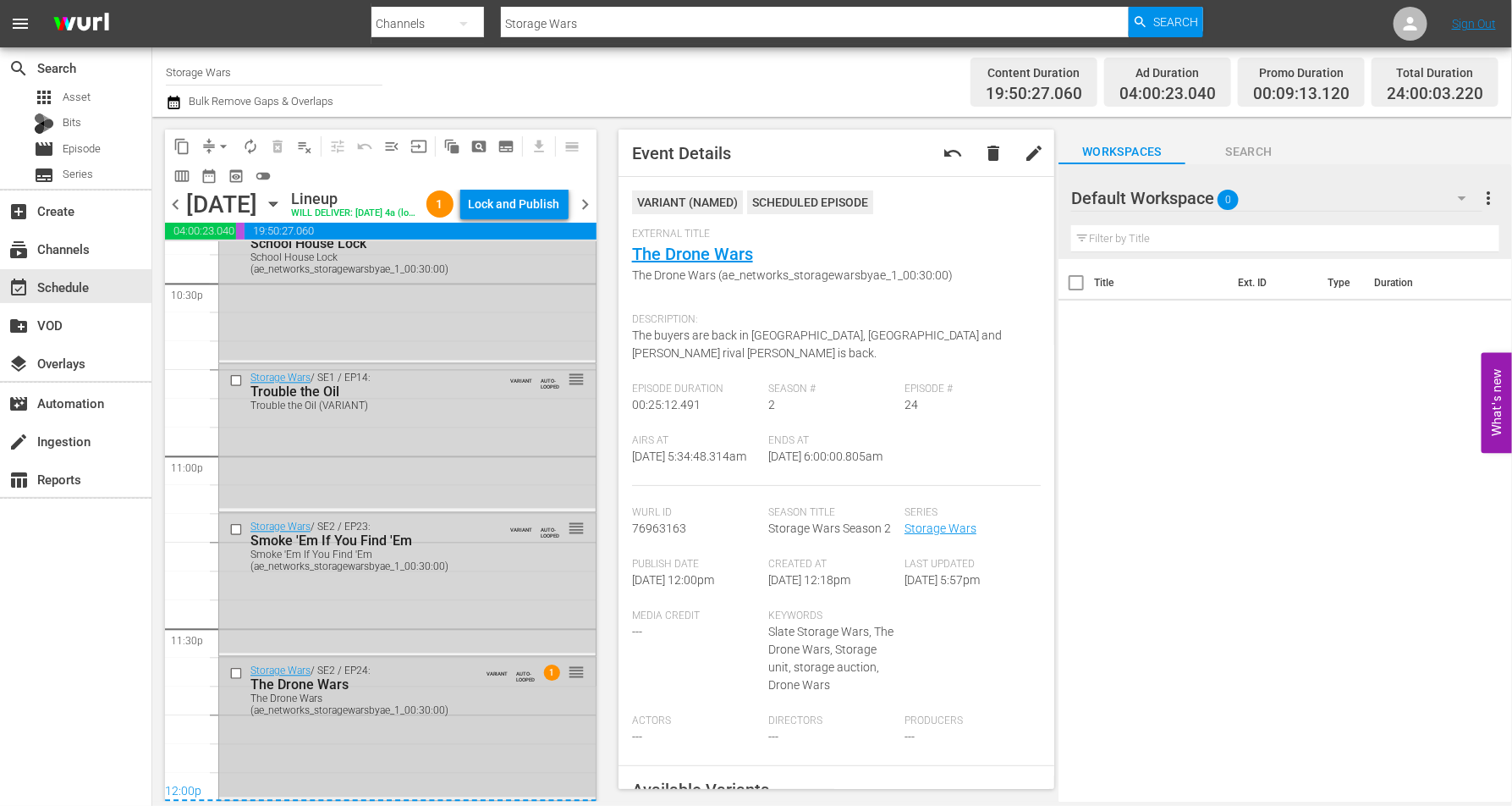
click at [479, 724] on div "Storage Wars / SE2 / EP24: The Drone Wars The Drone Wars (ae_networks_storagewa…" at bounding box center [407, 727] width 377 height 140
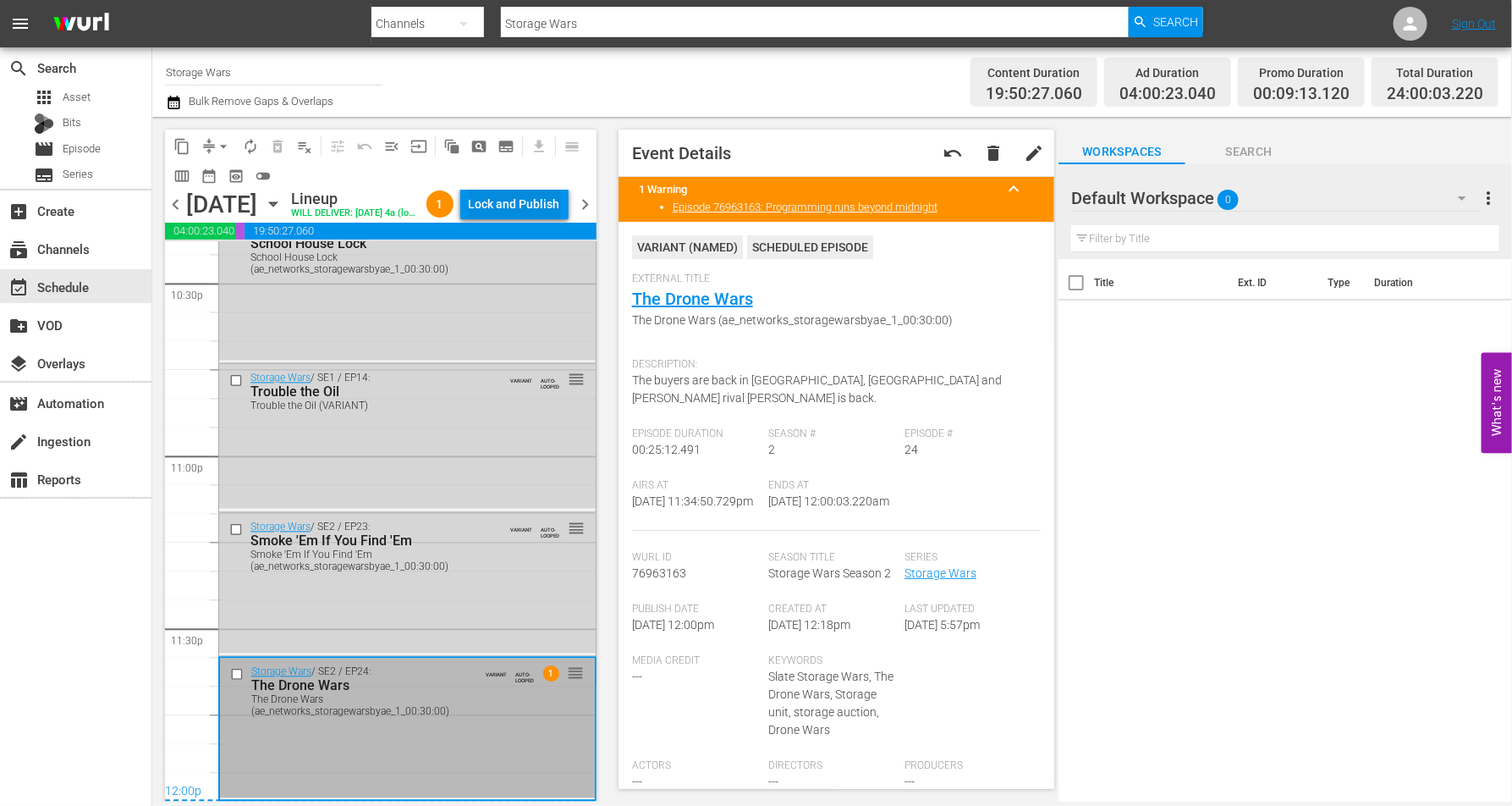
click at [532, 206] on div "Lock and Publish" at bounding box center [514, 204] width 91 height 31
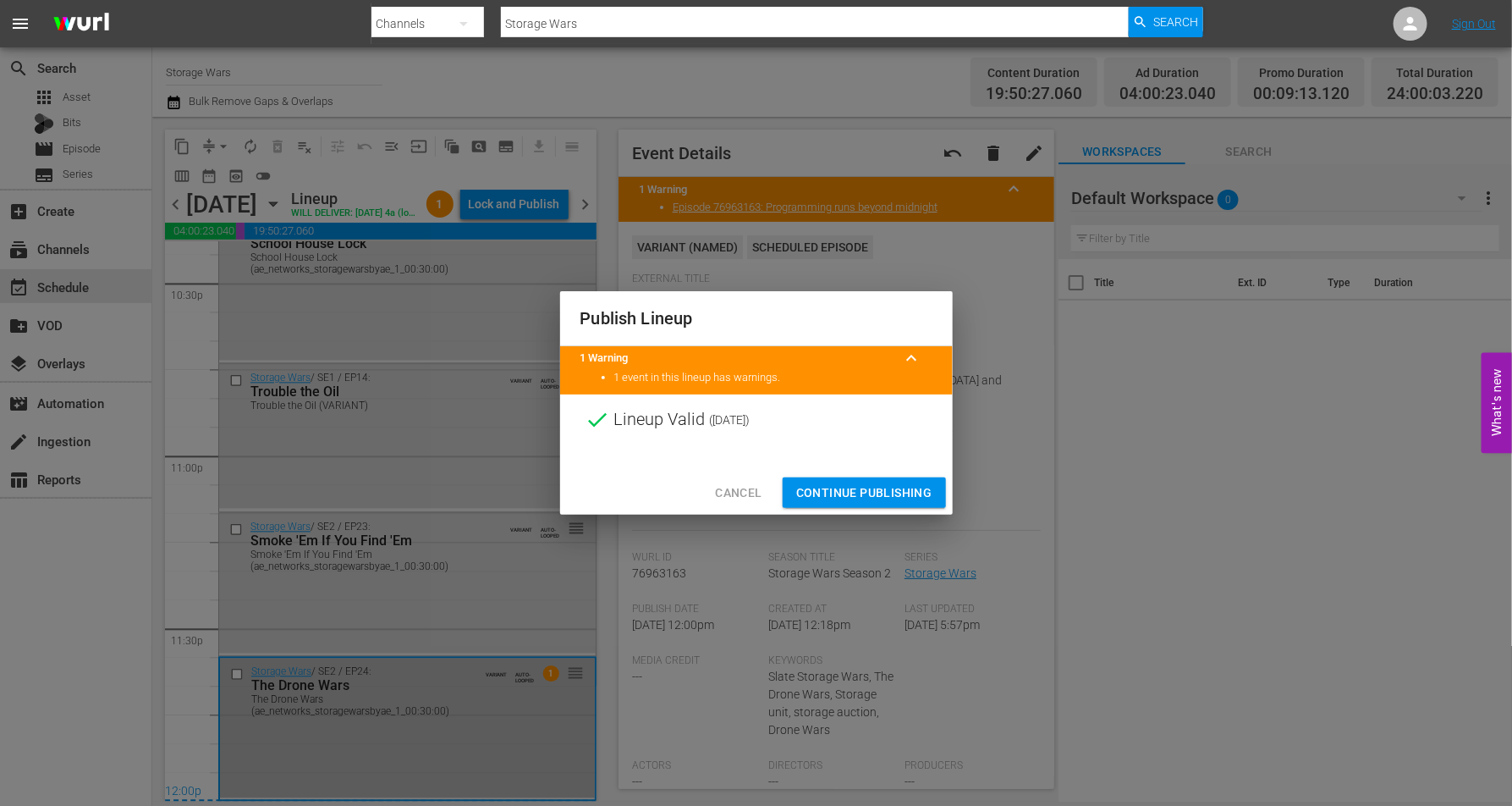
click at [845, 496] on span "Continue Publishing" at bounding box center [864, 493] width 136 height 21
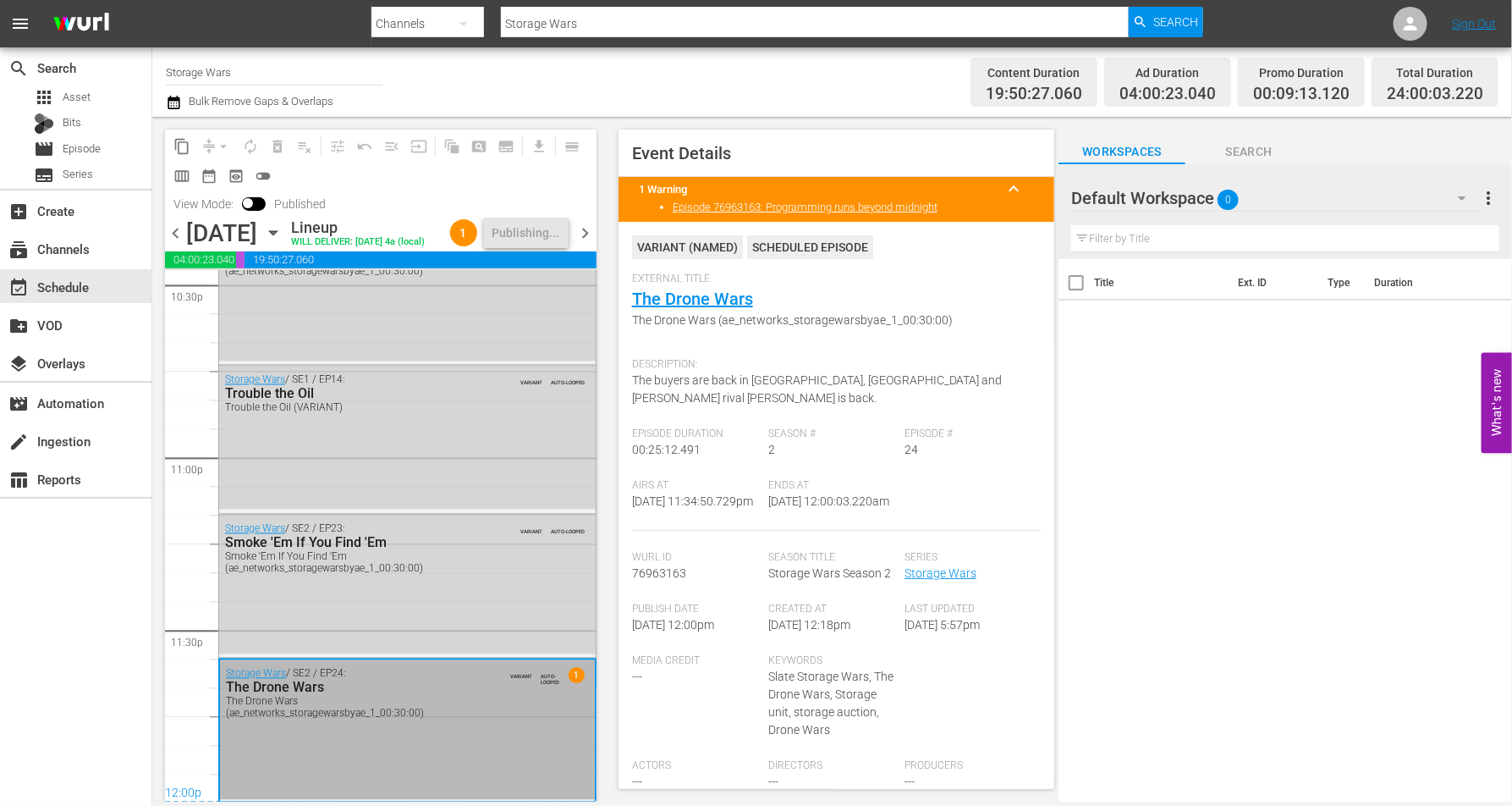
click at [282, 242] on icon "button" at bounding box center [273, 232] width 18 height 18
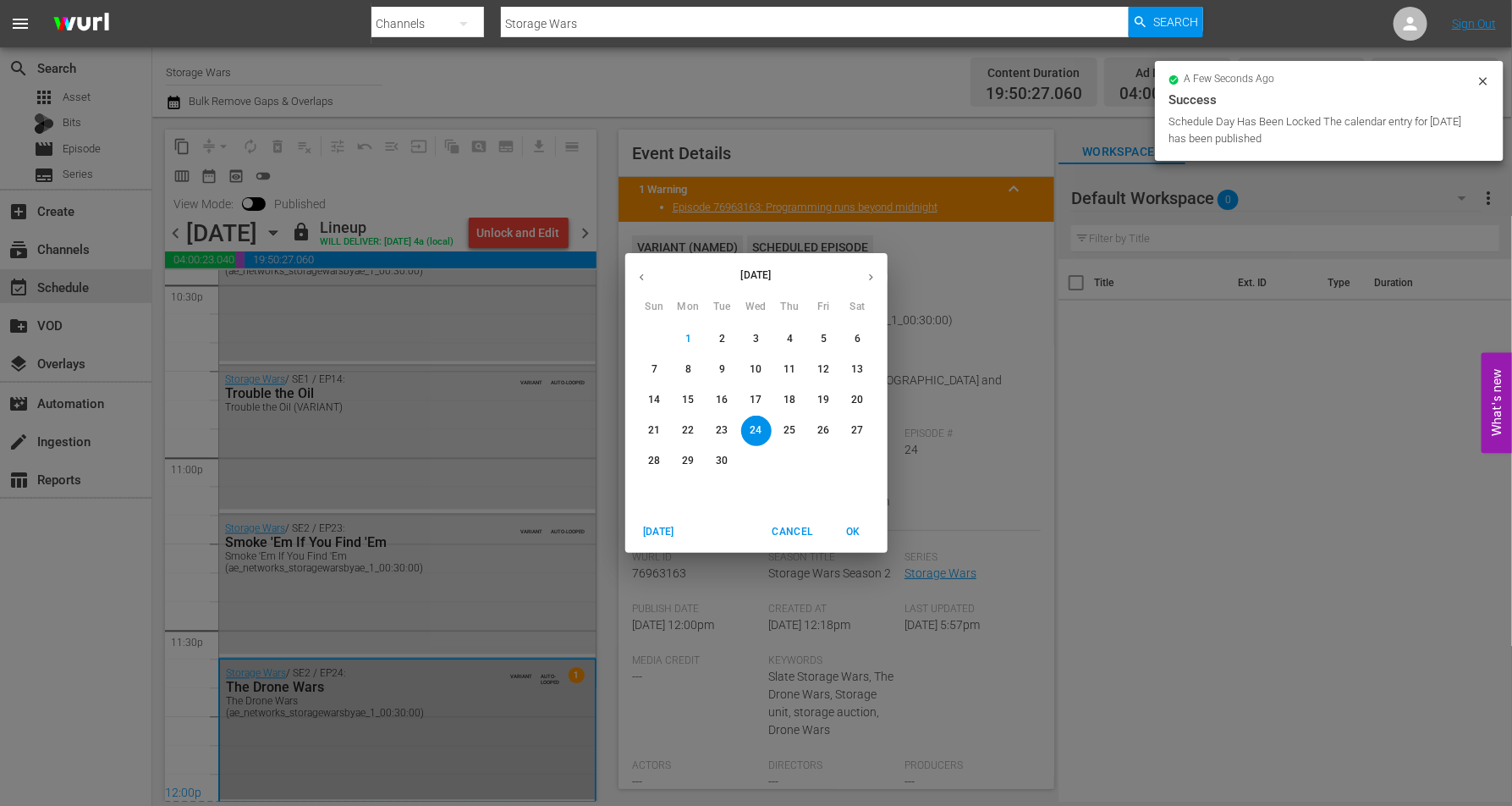
click at [791, 426] on p "25" at bounding box center [790, 429] width 12 height 14
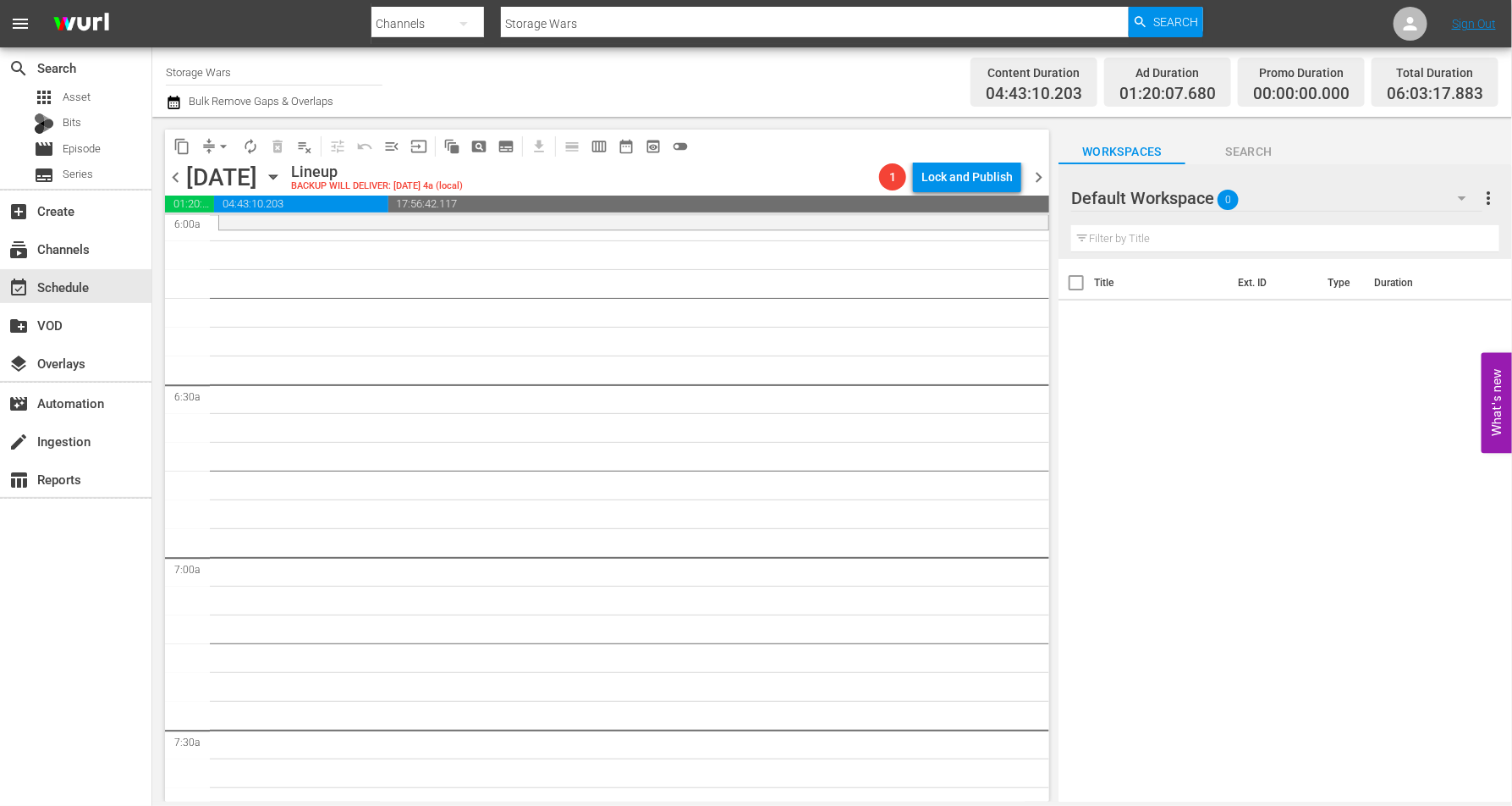
scroll to position [1864, 0]
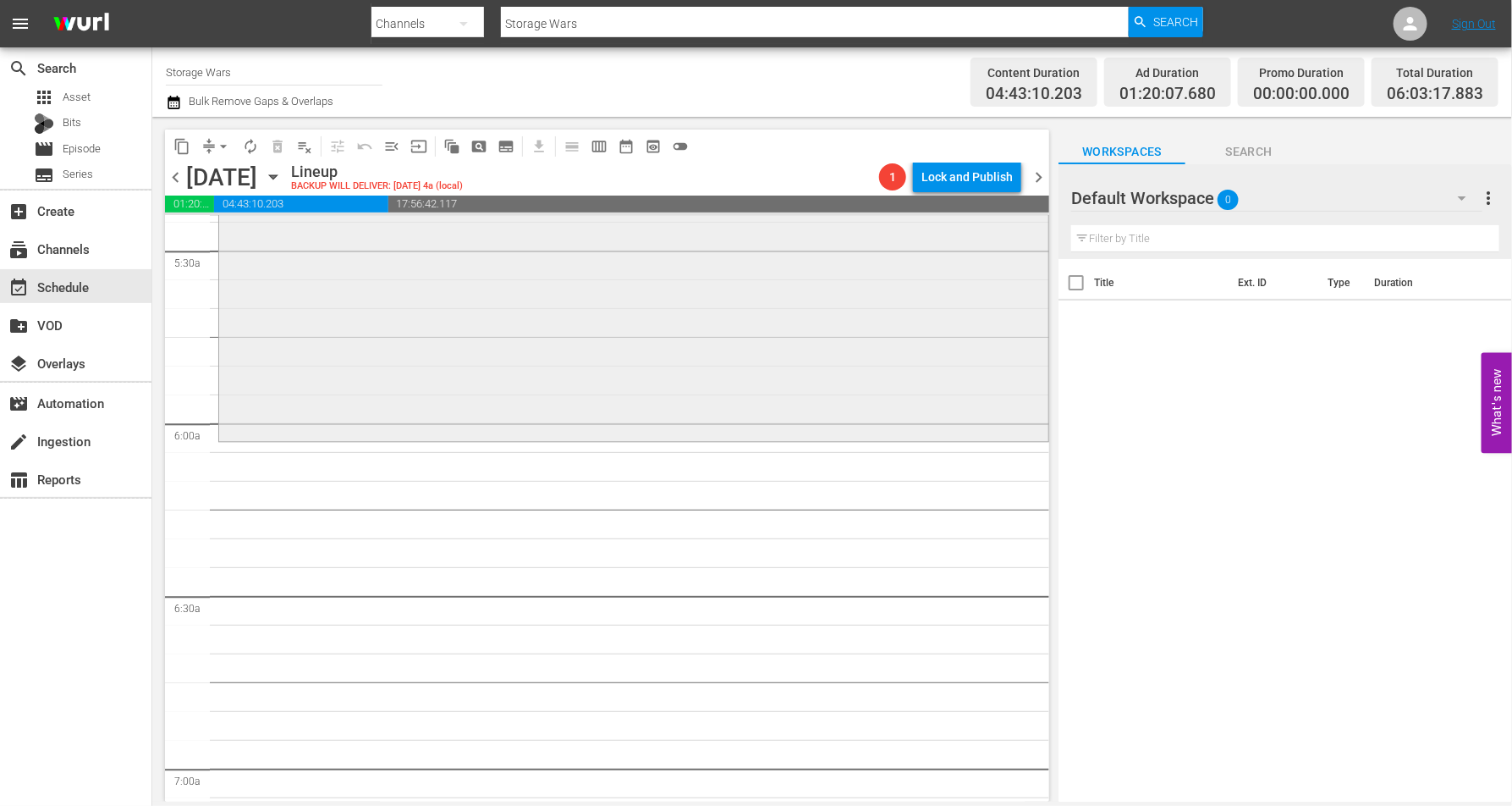
click at [309, 365] on div "Storage Wars: Barry's Best Buys / SE1 / EP1: Barry's Busts reorder" at bounding box center [634, 288] width 829 height 299
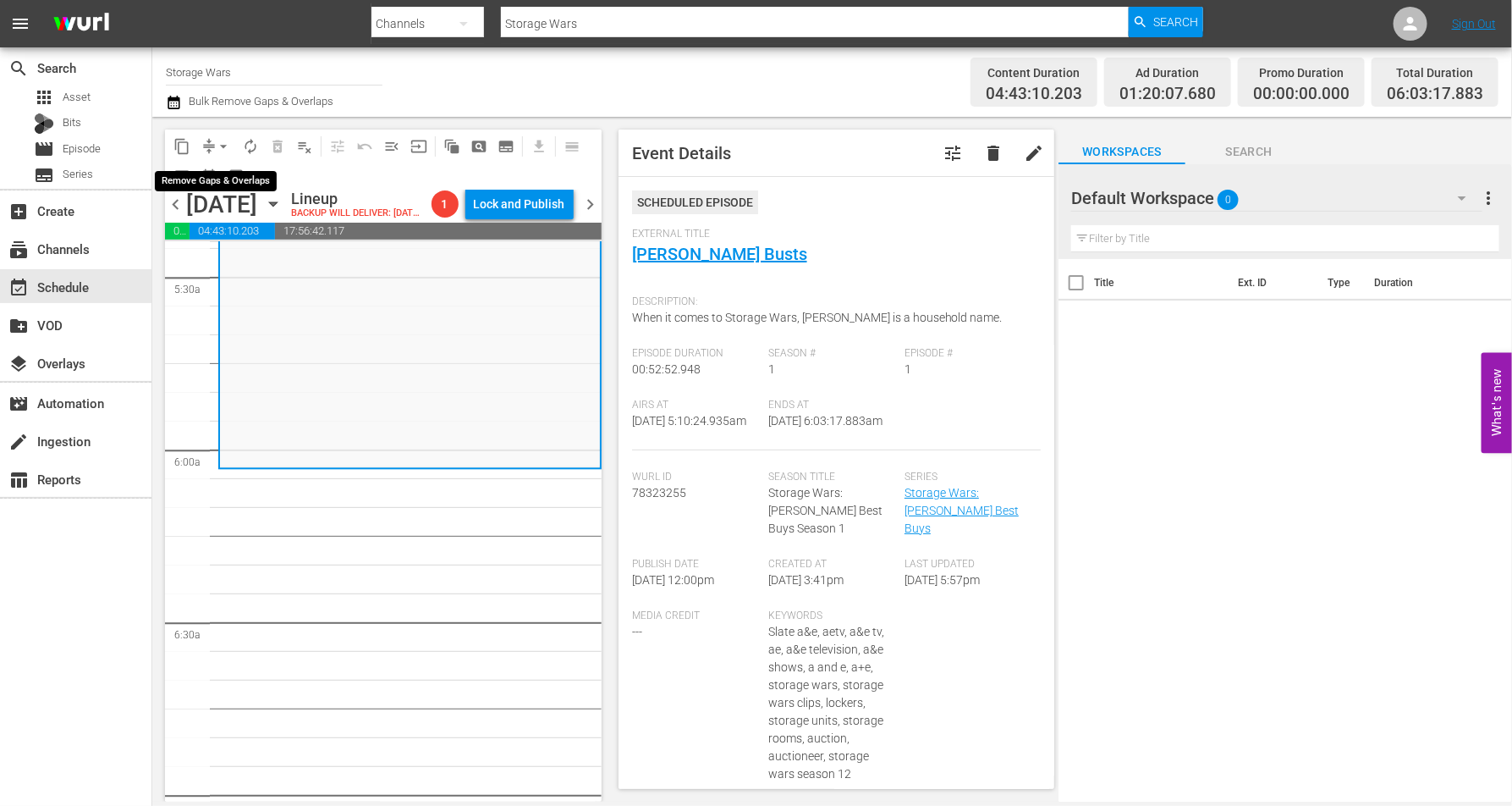
click at [222, 144] on span "arrow_drop_down" at bounding box center [223, 146] width 17 height 17
click at [193, 178] on li "Align to Midnight" at bounding box center [224, 179] width 178 height 28
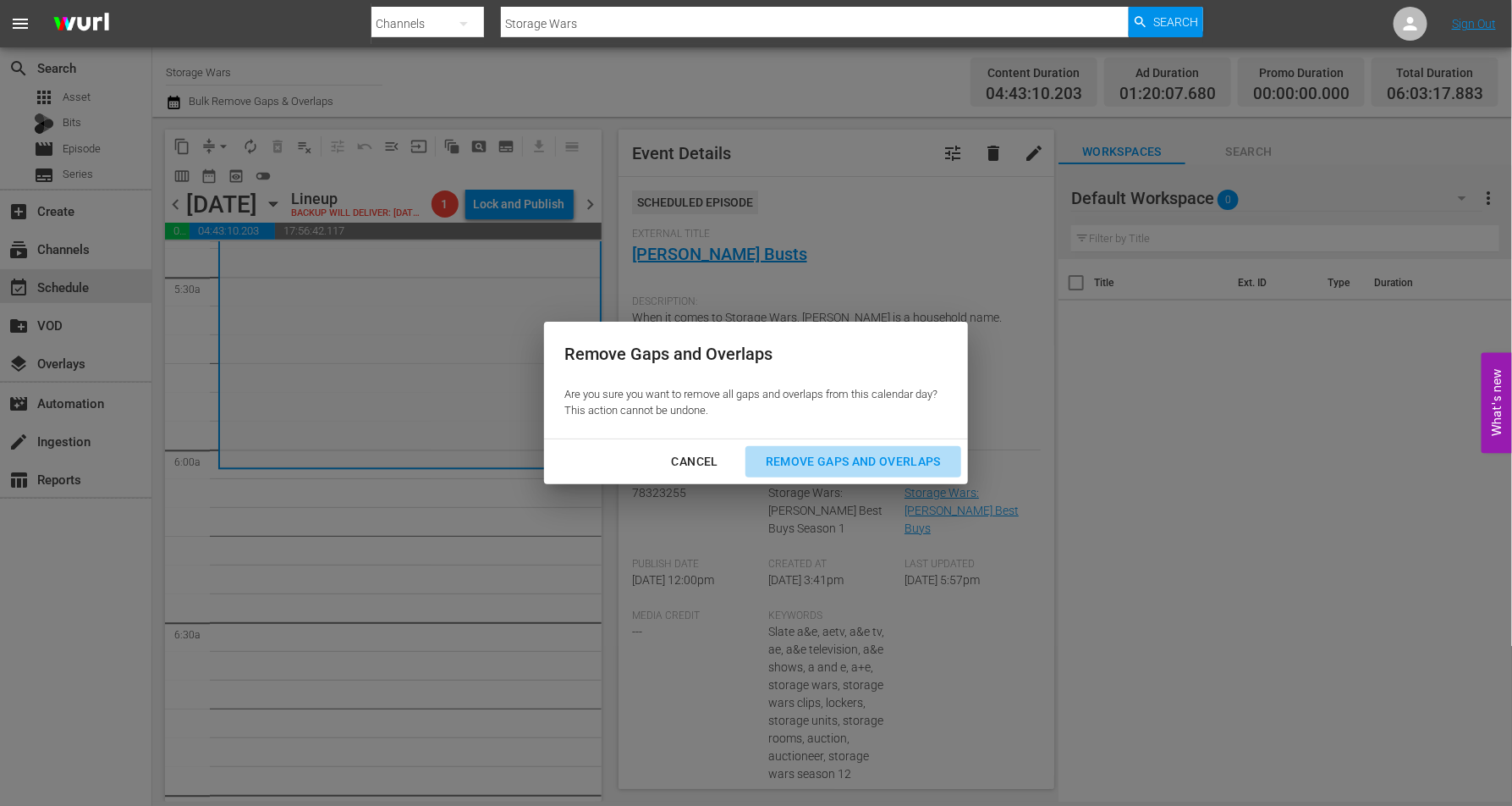
click at [872, 464] on div "Remove Gaps and Overlaps" at bounding box center [853, 461] width 202 height 21
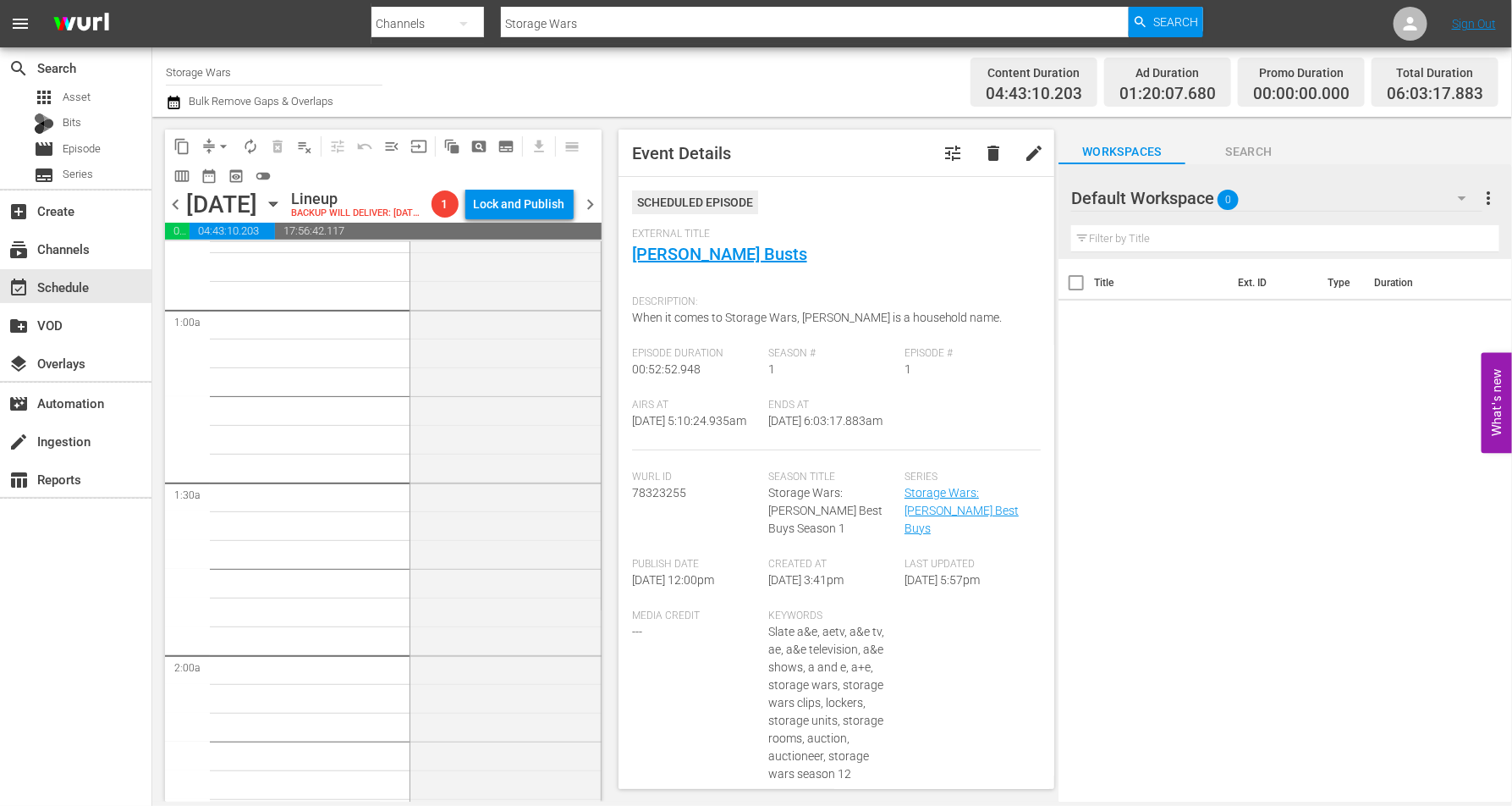
scroll to position [0, 0]
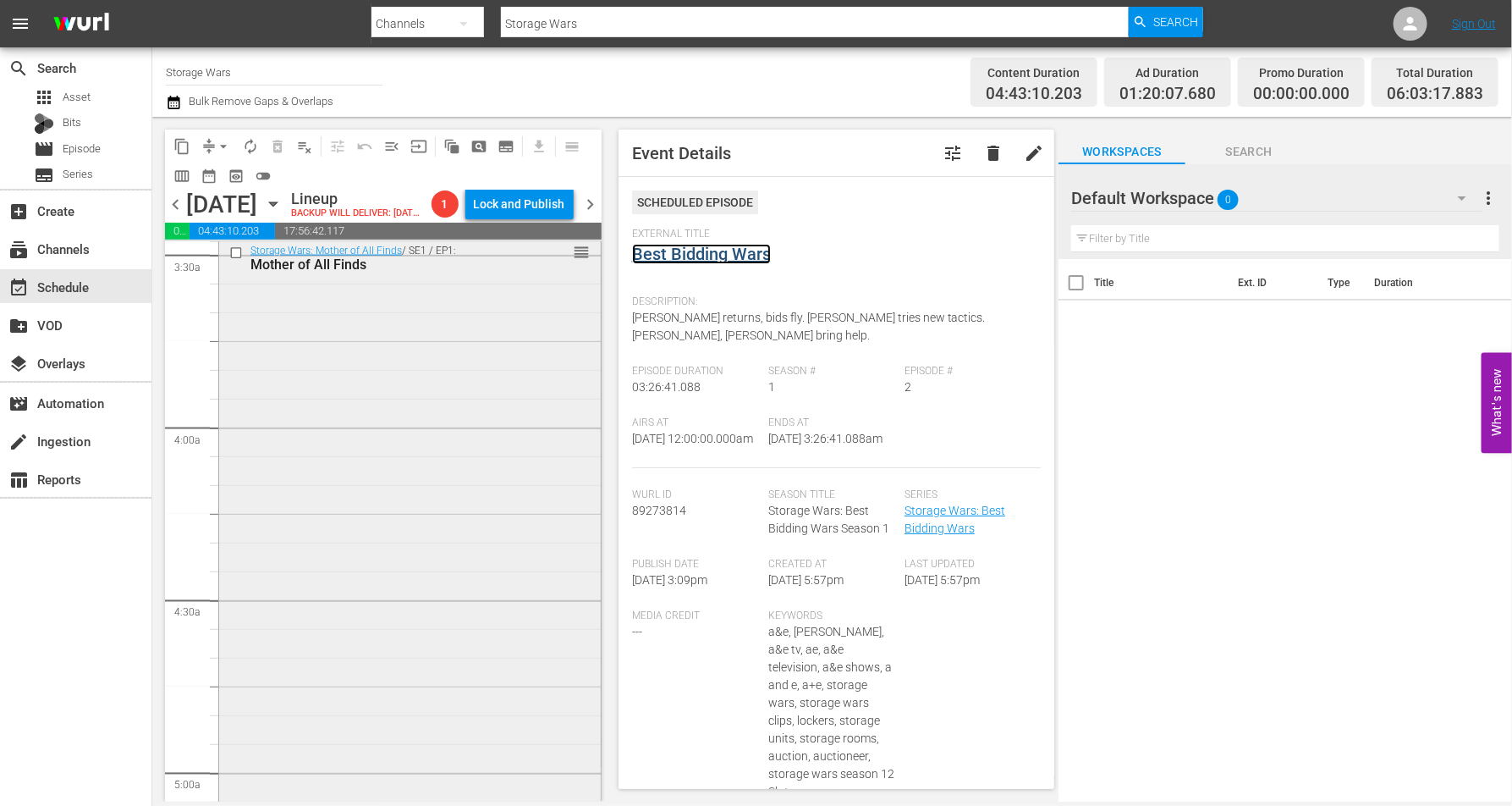
scroll to position [1269, 0]
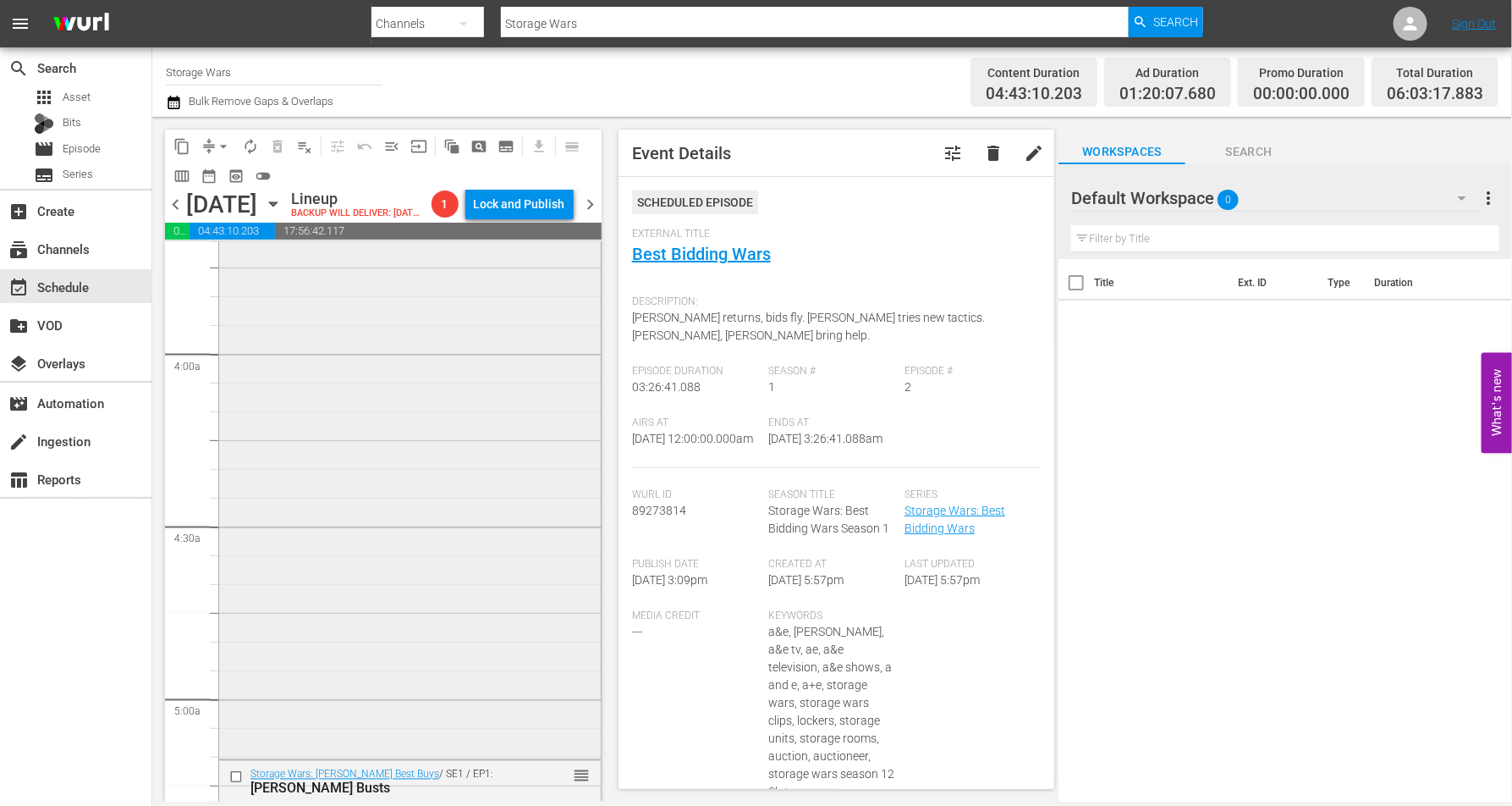
click at [401, 407] on div "Storage Wars: Mother of All Finds / SE1 / EP1: Mother of All Finds reorder" at bounding box center [410, 459] width 381 height 591
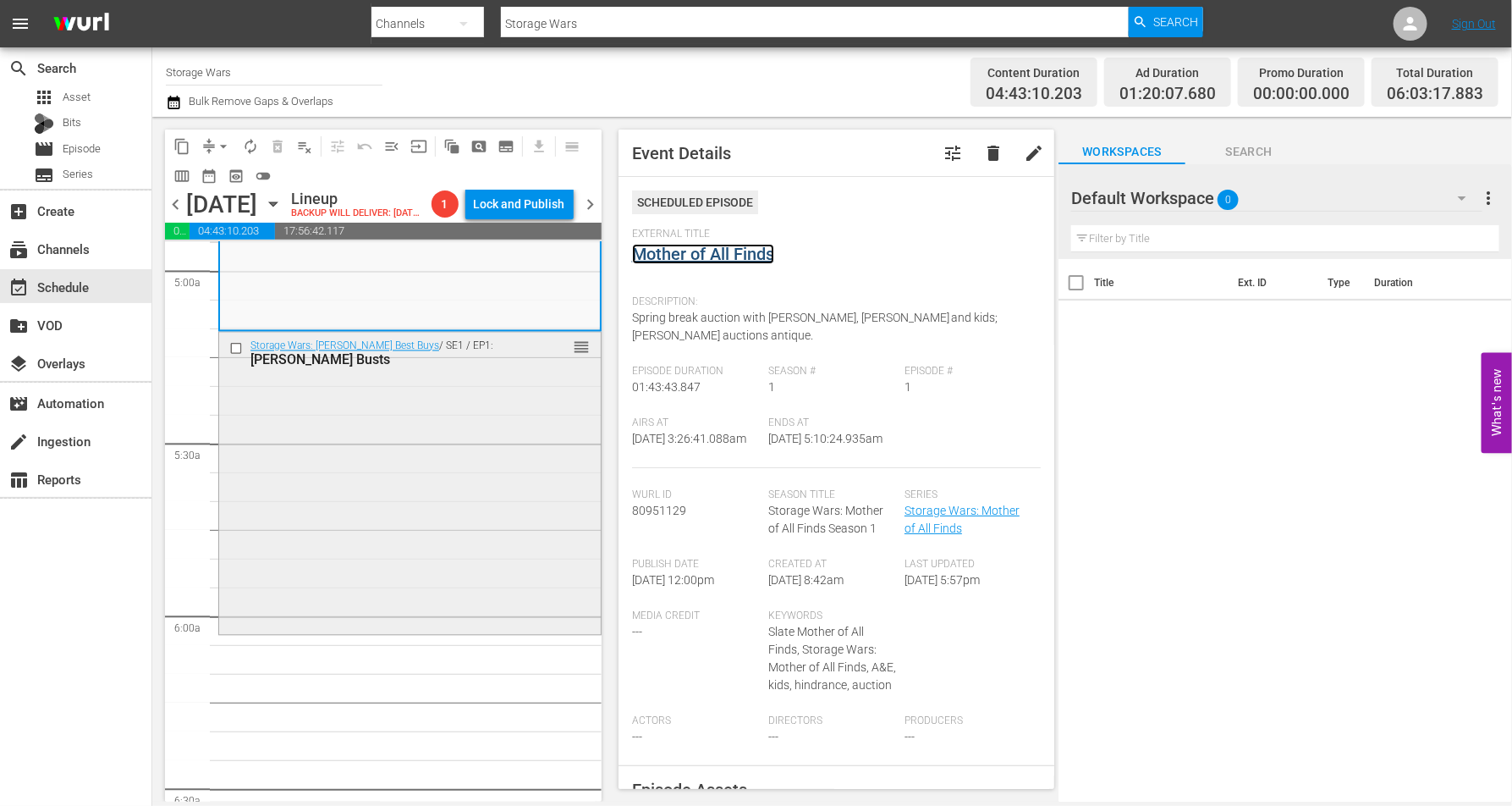
scroll to position [1798, 0]
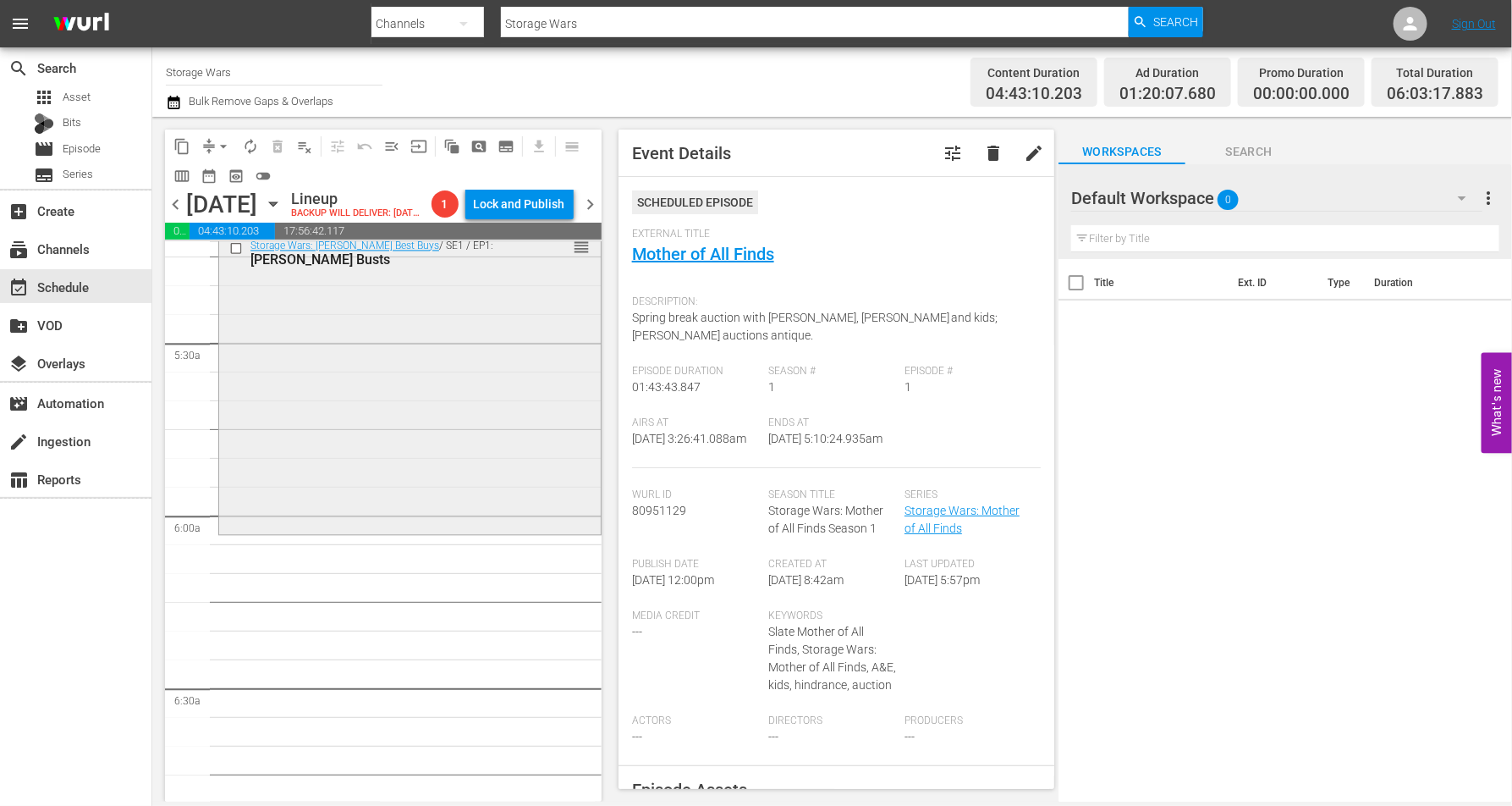
click at [410, 410] on div "Storage Wars: Barry's Best Buys / SE1 / EP1: Barry's Busts reorder" at bounding box center [410, 381] width 381 height 299
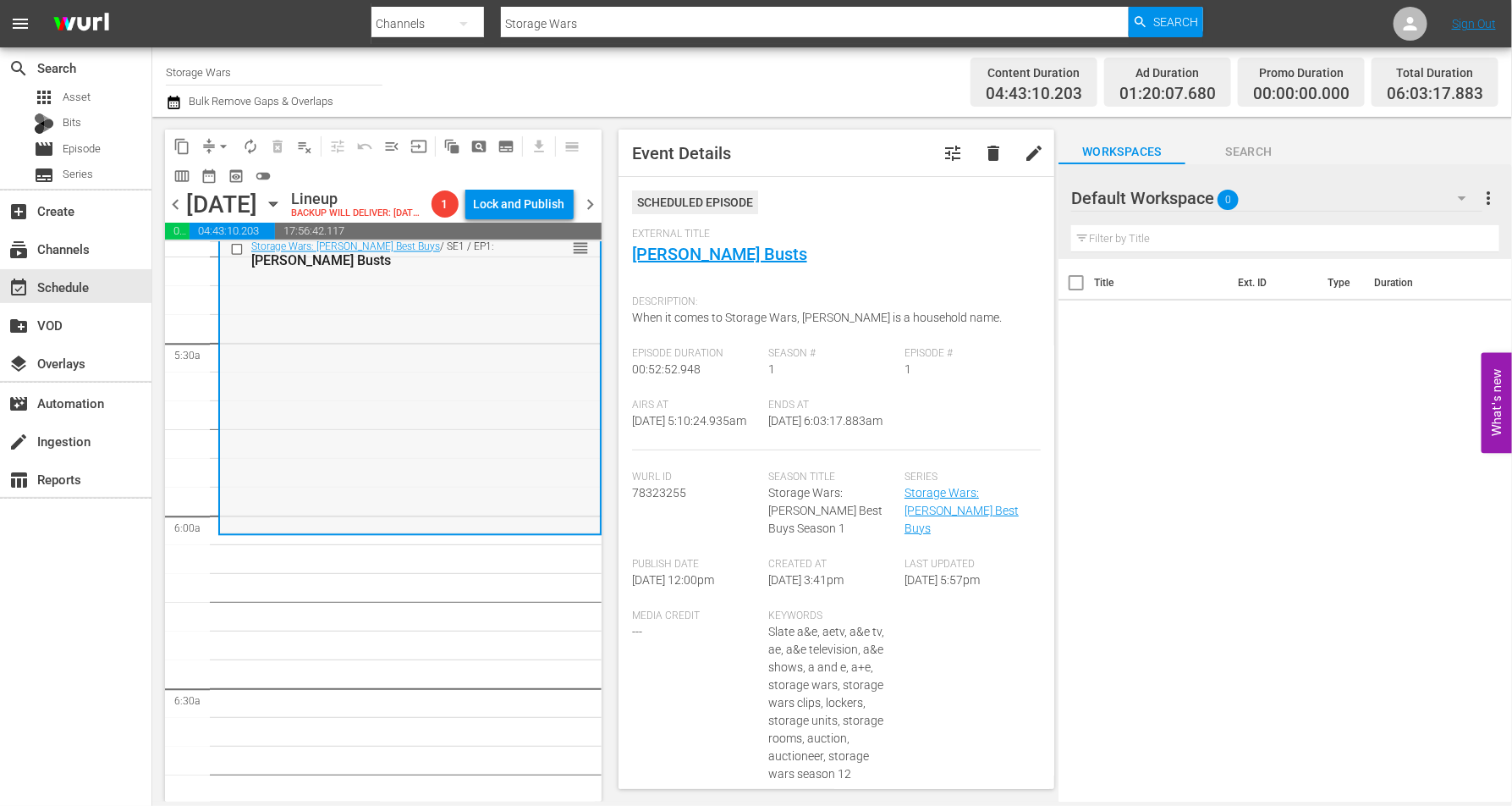
click at [417, 465] on div "Storage Wars: Barry's Best Buys / SE1 / EP1: Barry's Busts reorder" at bounding box center [409, 382] width 380 height 299
click at [220, 142] on span "arrow_drop_down" at bounding box center [223, 146] width 17 height 17
click at [206, 178] on li "Align to Midnight" at bounding box center [224, 179] width 178 height 28
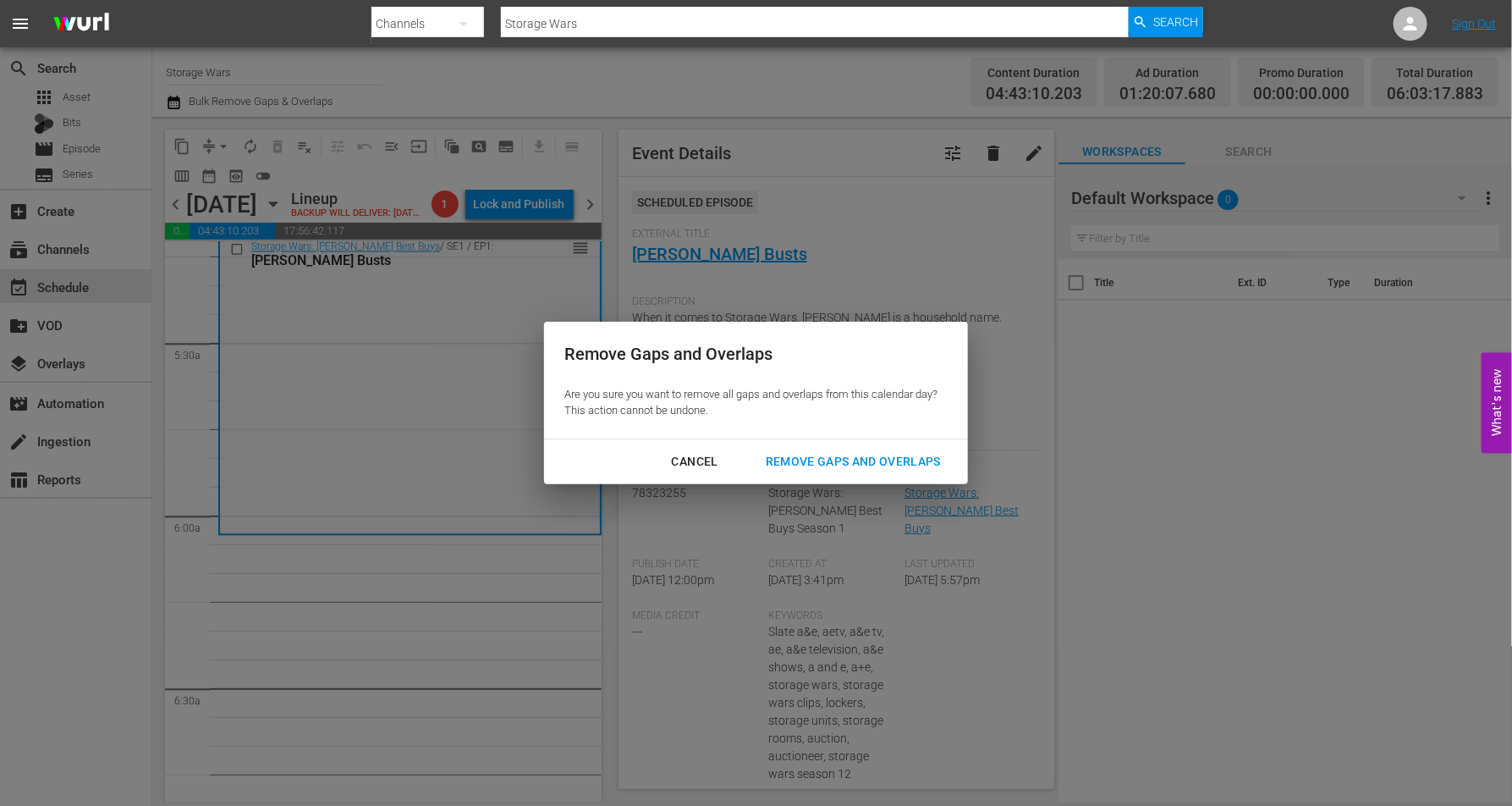
click at [840, 457] on div "Remove Gaps and Overlaps" at bounding box center [853, 461] width 202 height 21
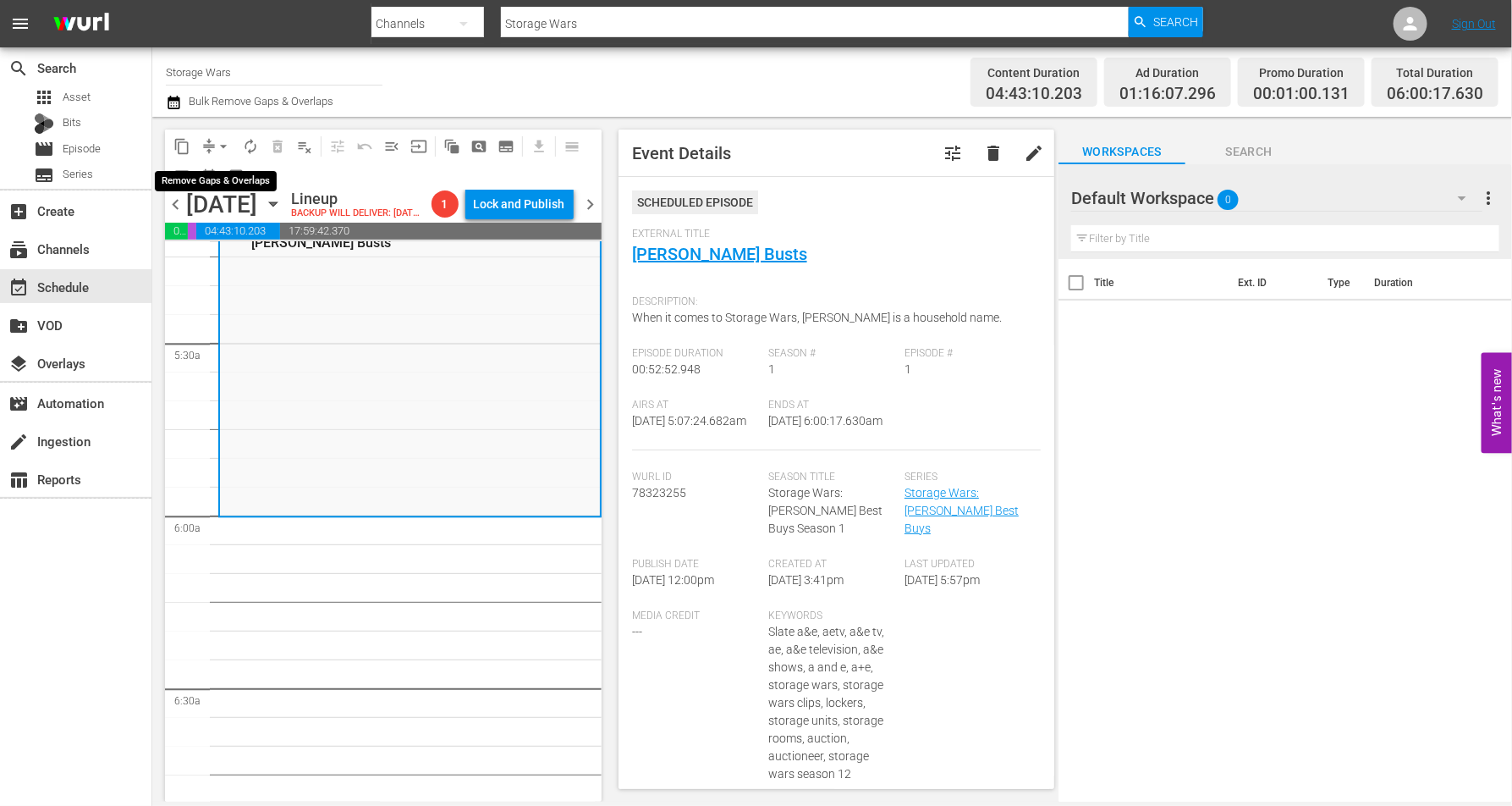
click at [225, 138] on span "arrow_drop_down" at bounding box center [223, 146] width 17 height 17
click at [205, 174] on li "Align to Midnight" at bounding box center [224, 179] width 178 height 28
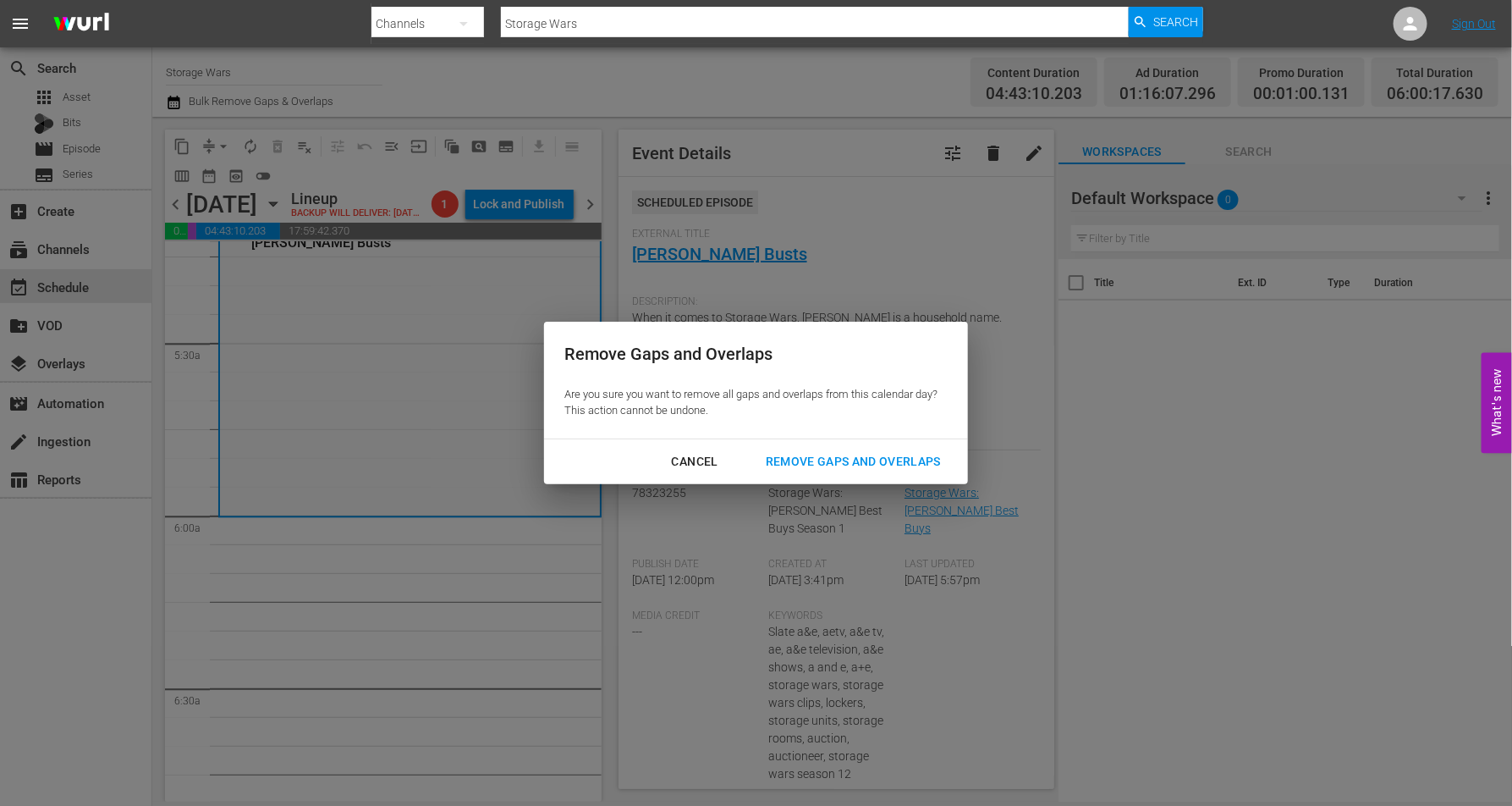
click at [815, 454] on div "Remove Gaps and Overlaps" at bounding box center [853, 461] width 202 height 21
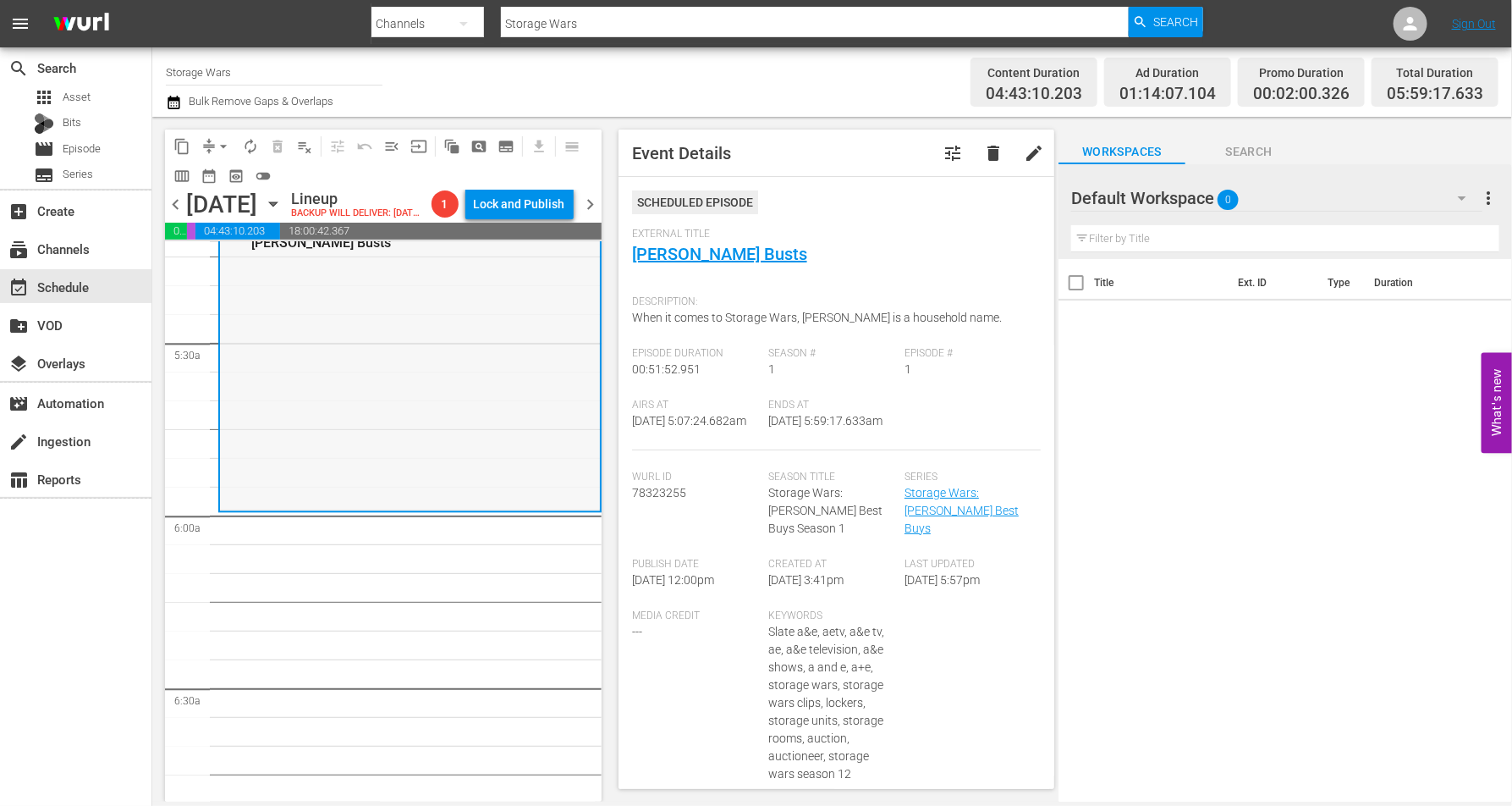
click at [311, 397] on div "Storage Wars: Barry's Best Buys / SE1 / EP1: Barry's Busts reorder" at bounding box center [409, 361] width 380 height 294
click at [223, 143] on span "arrow_drop_down" at bounding box center [223, 146] width 17 height 17
click at [221, 178] on li "Align to Midnight" at bounding box center [224, 179] width 178 height 28
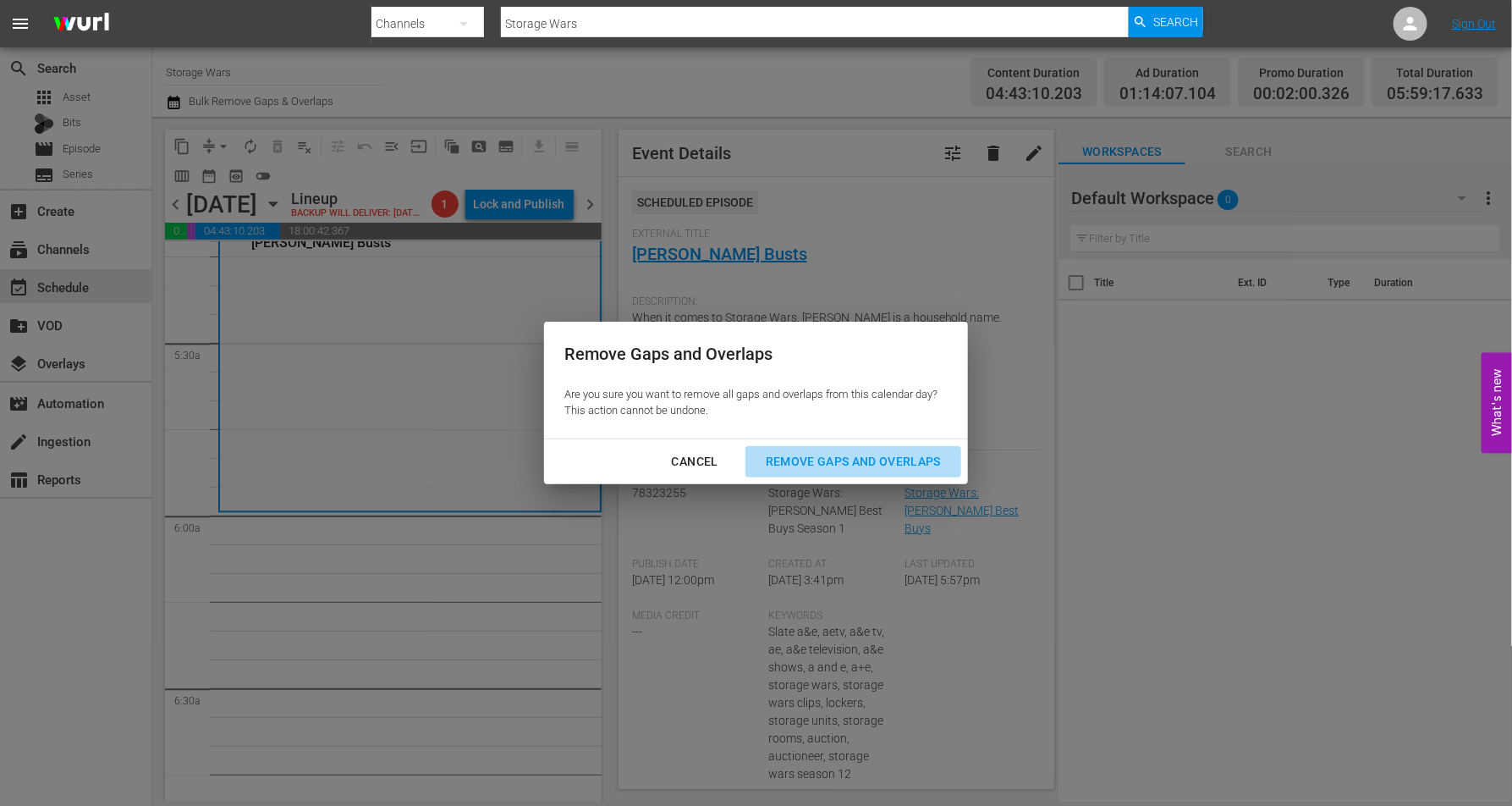
click at [796, 457] on div "Remove Gaps and Overlaps" at bounding box center [853, 461] width 202 height 21
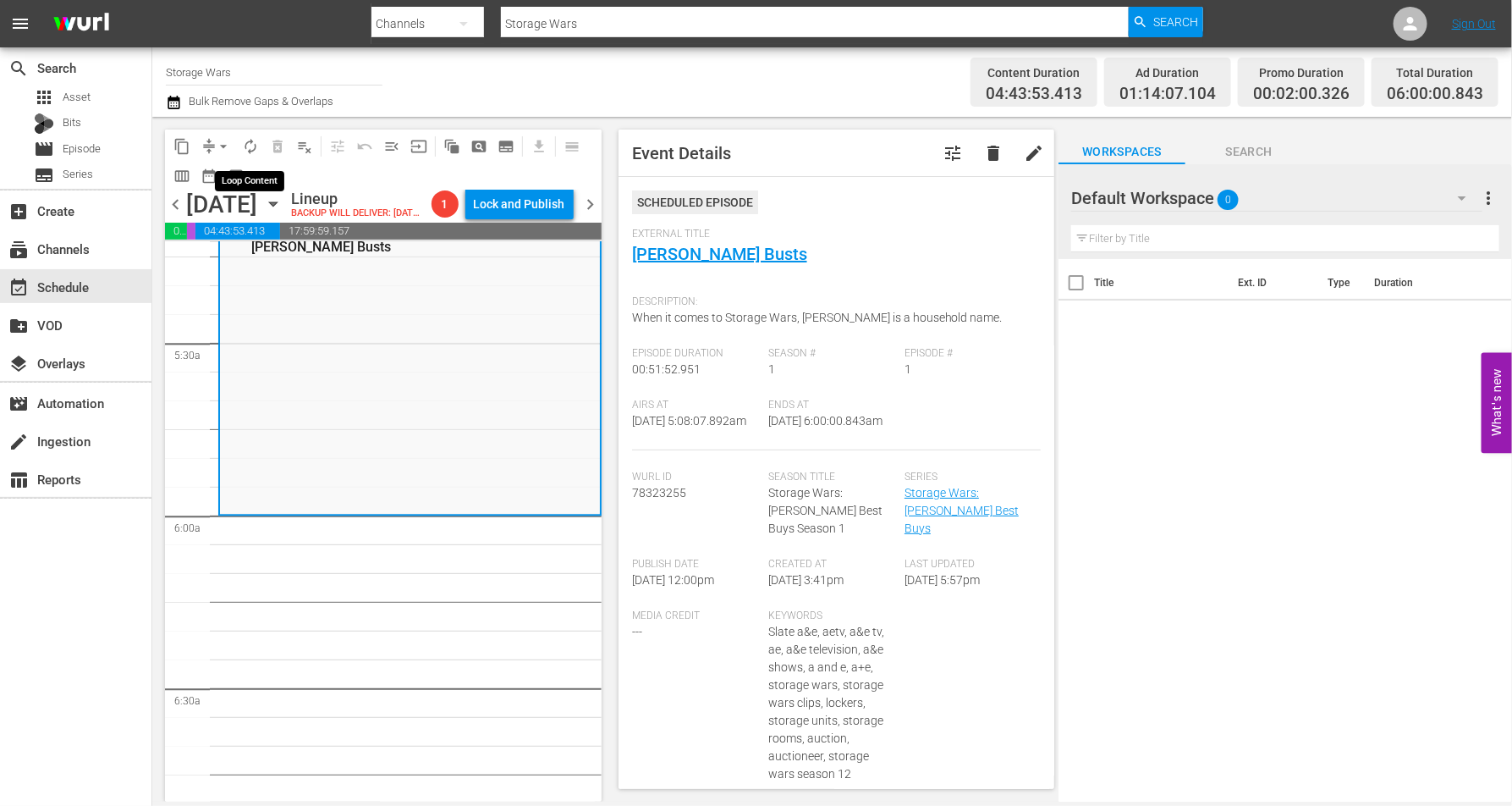
click at [244, 144] on span "autorenew_outlined" at bounding box center [250, 146] width 17 height 17
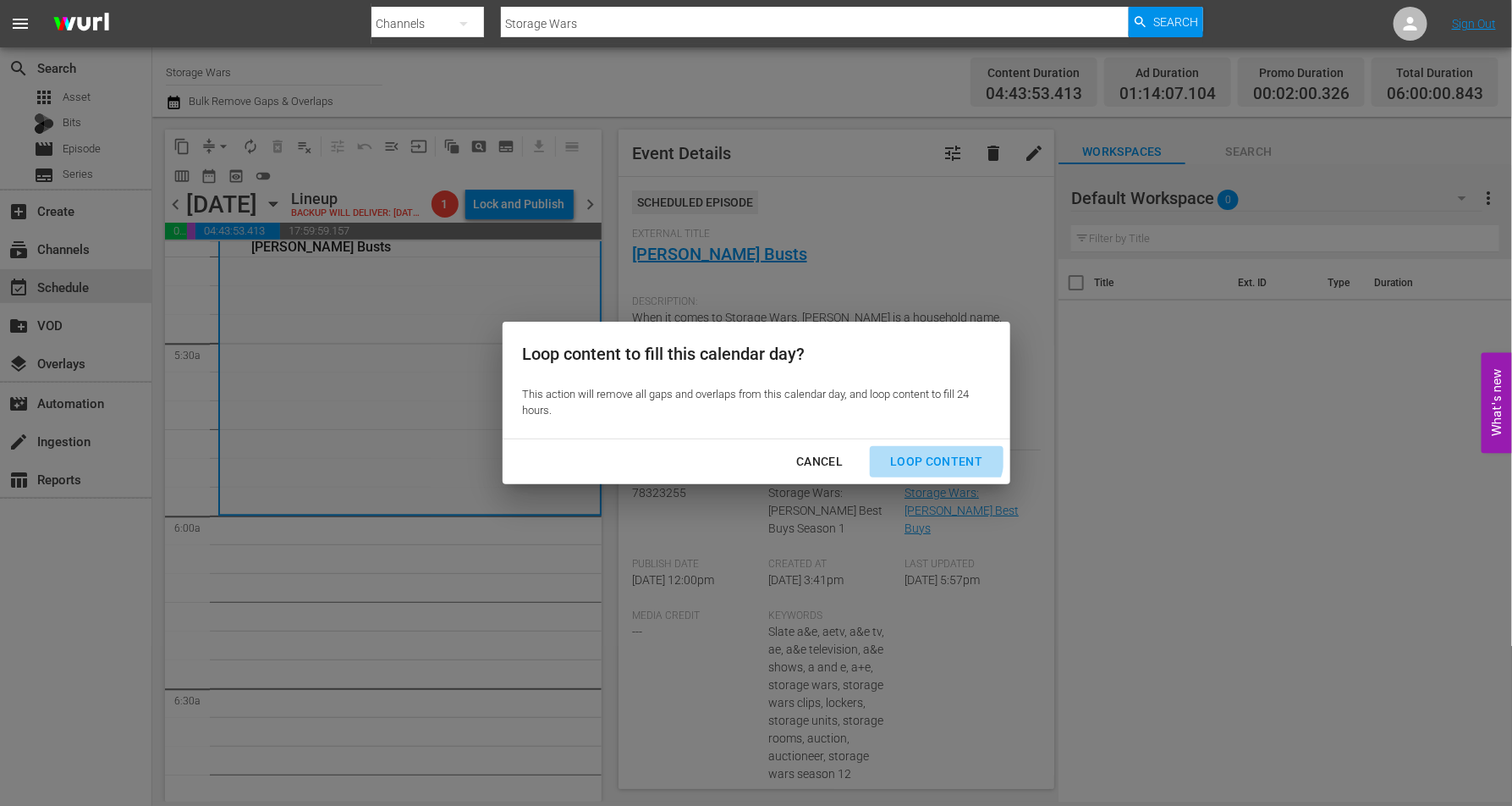
click at [923, 451] on div "Loop Content" at bounding box center [936, 461] width 119 height 21
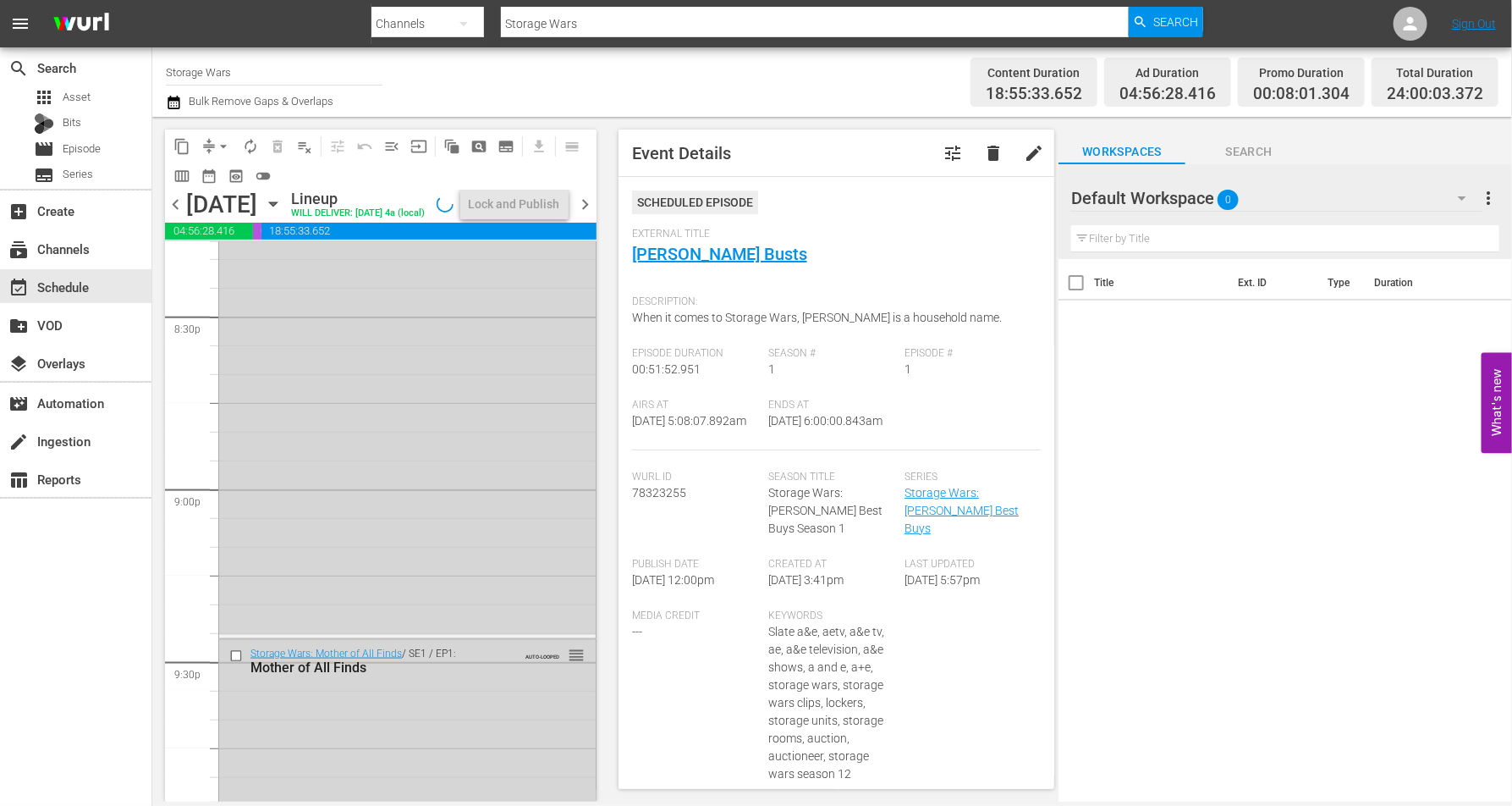
scroll to position [7754, 0]
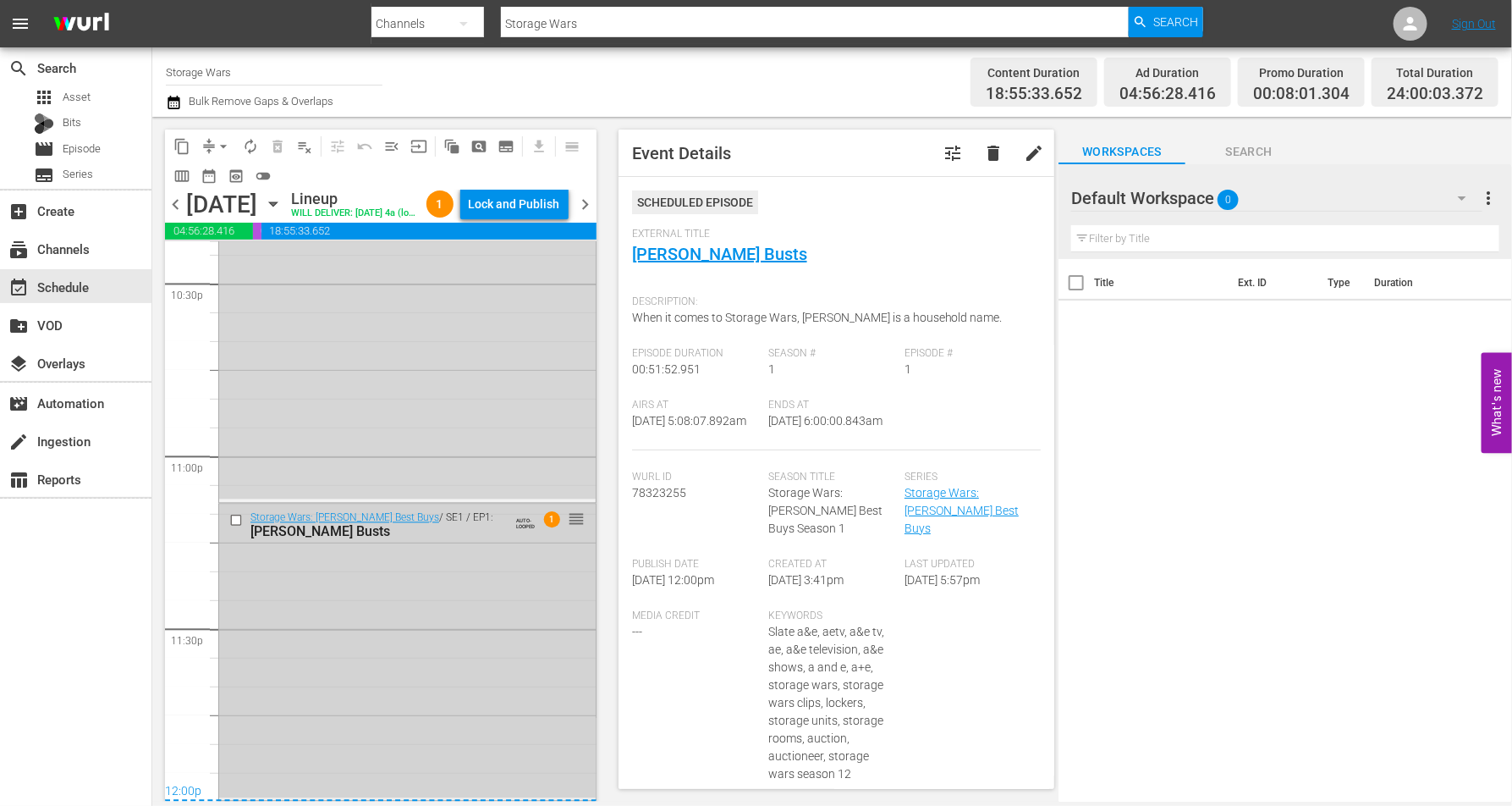
click at [401, 652] on div "Storage Wars: Barry's Best Buys / SE1 / EP1: Barry's Busts AUTO-LOOPED 1 reorder" at bounding box center [407, 651] width 377 height 294
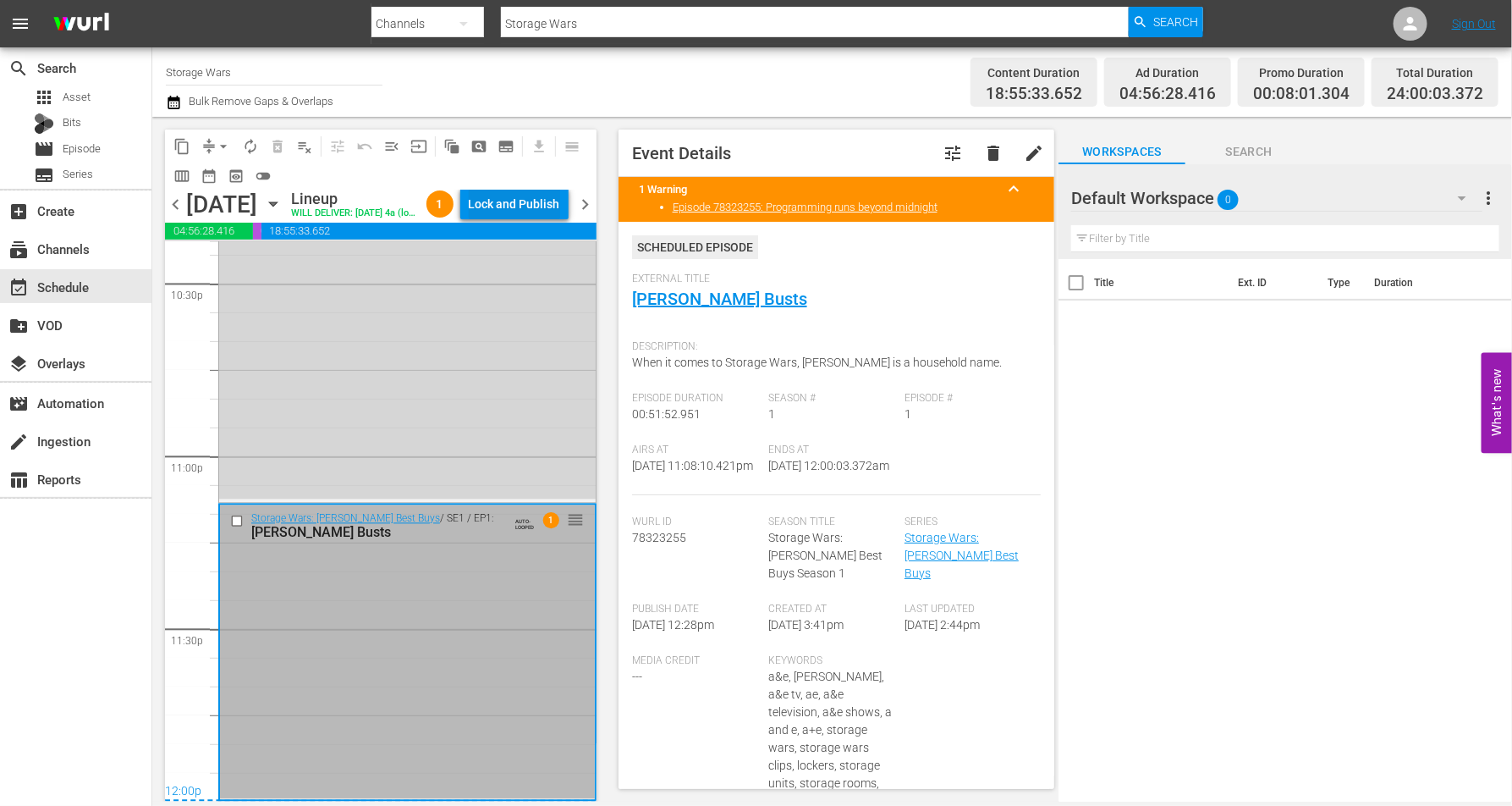
click at [529, 208] on div "Lock and Publish" at bounding box center [514, 204] width 91 height 31
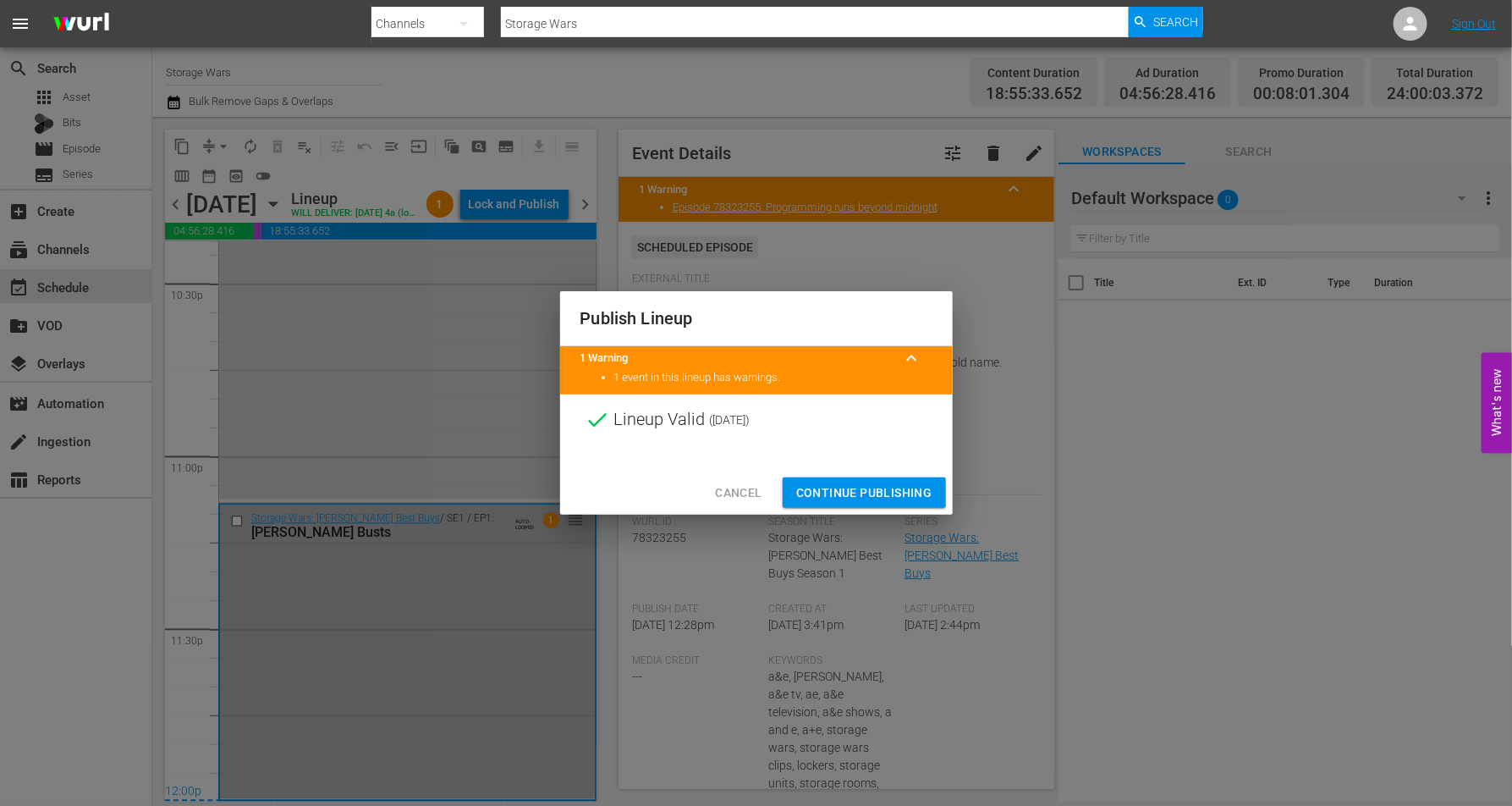
click at [843, 491] on span "Continue Publishing" at bounding box center [864, 493] width 136 height 21
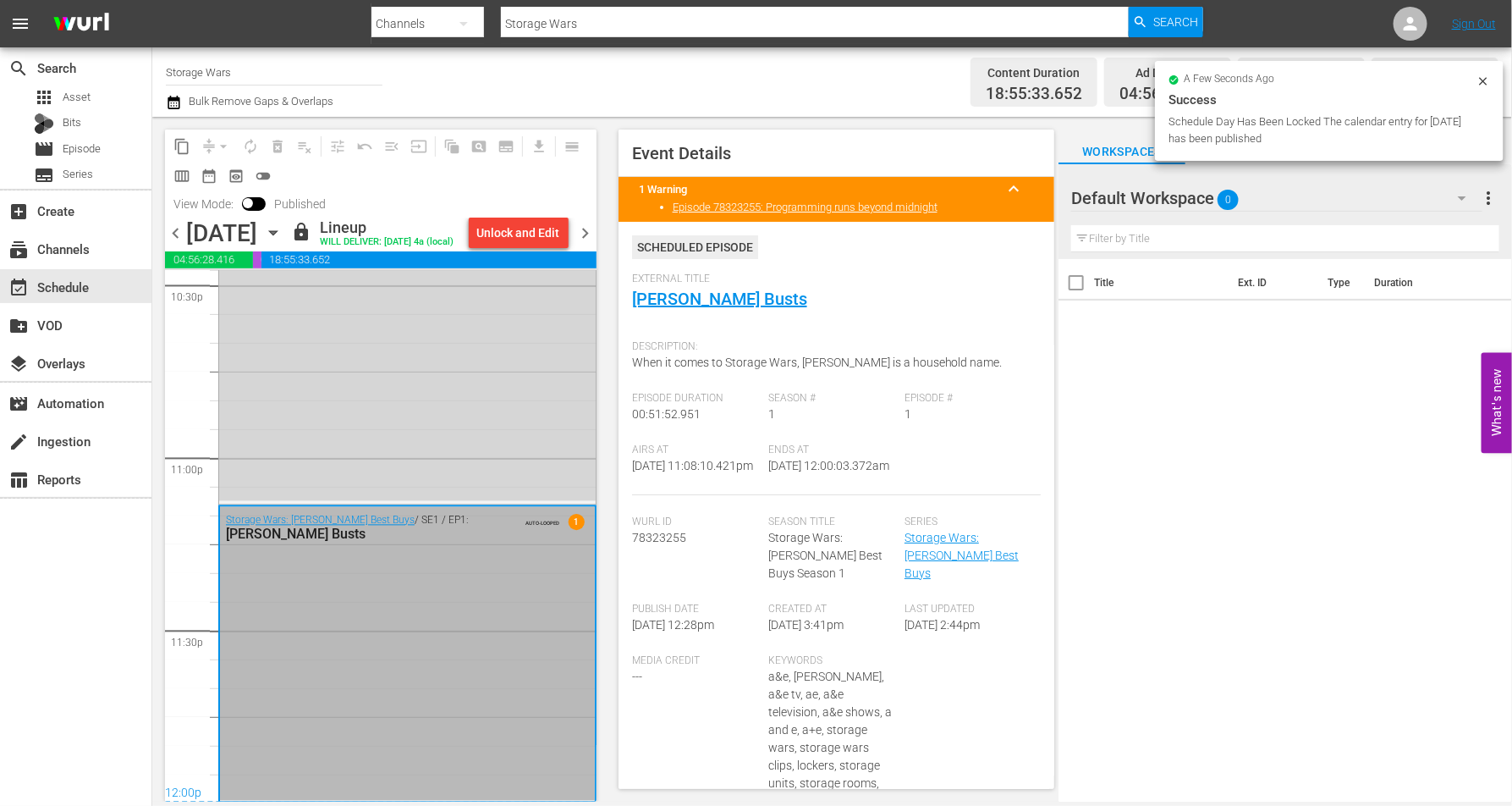
click at [282, 242] on icon "button" at bounding box center [273, 232] width 18 height 18
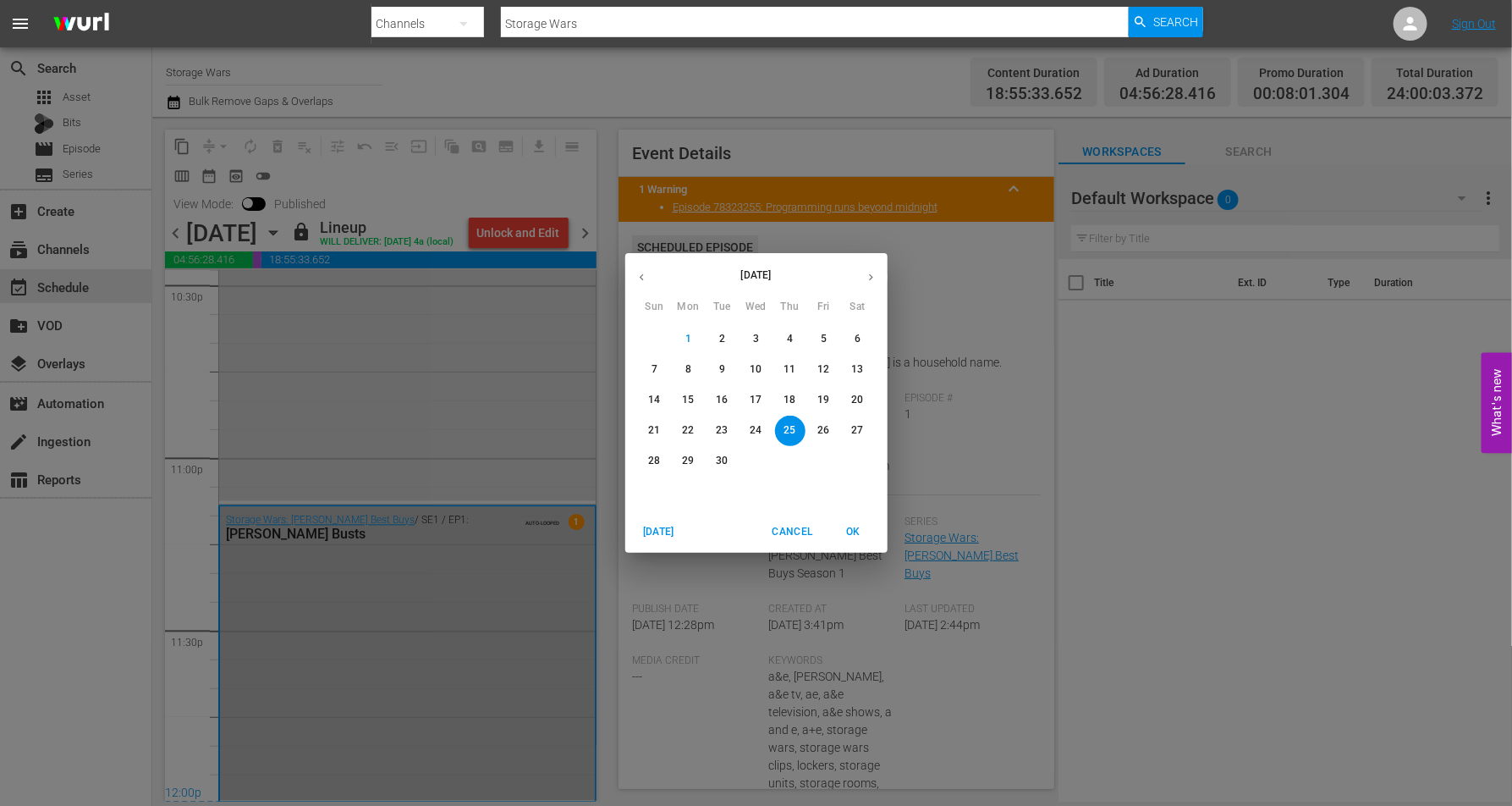
click at [827, 432] on p "26" at bounding box center [823, 429] width 12 height 14
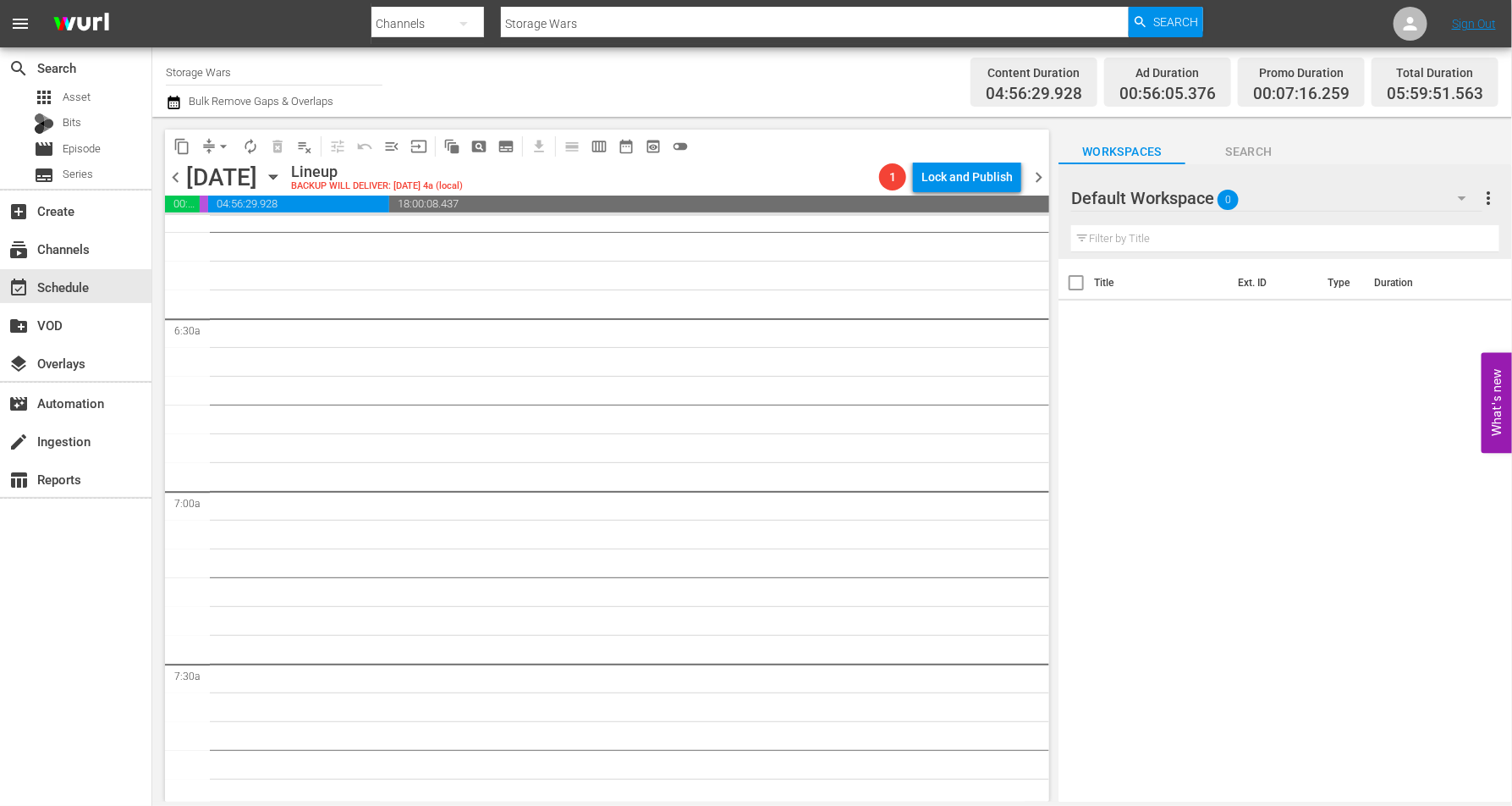
scroll to position [1758, 0]
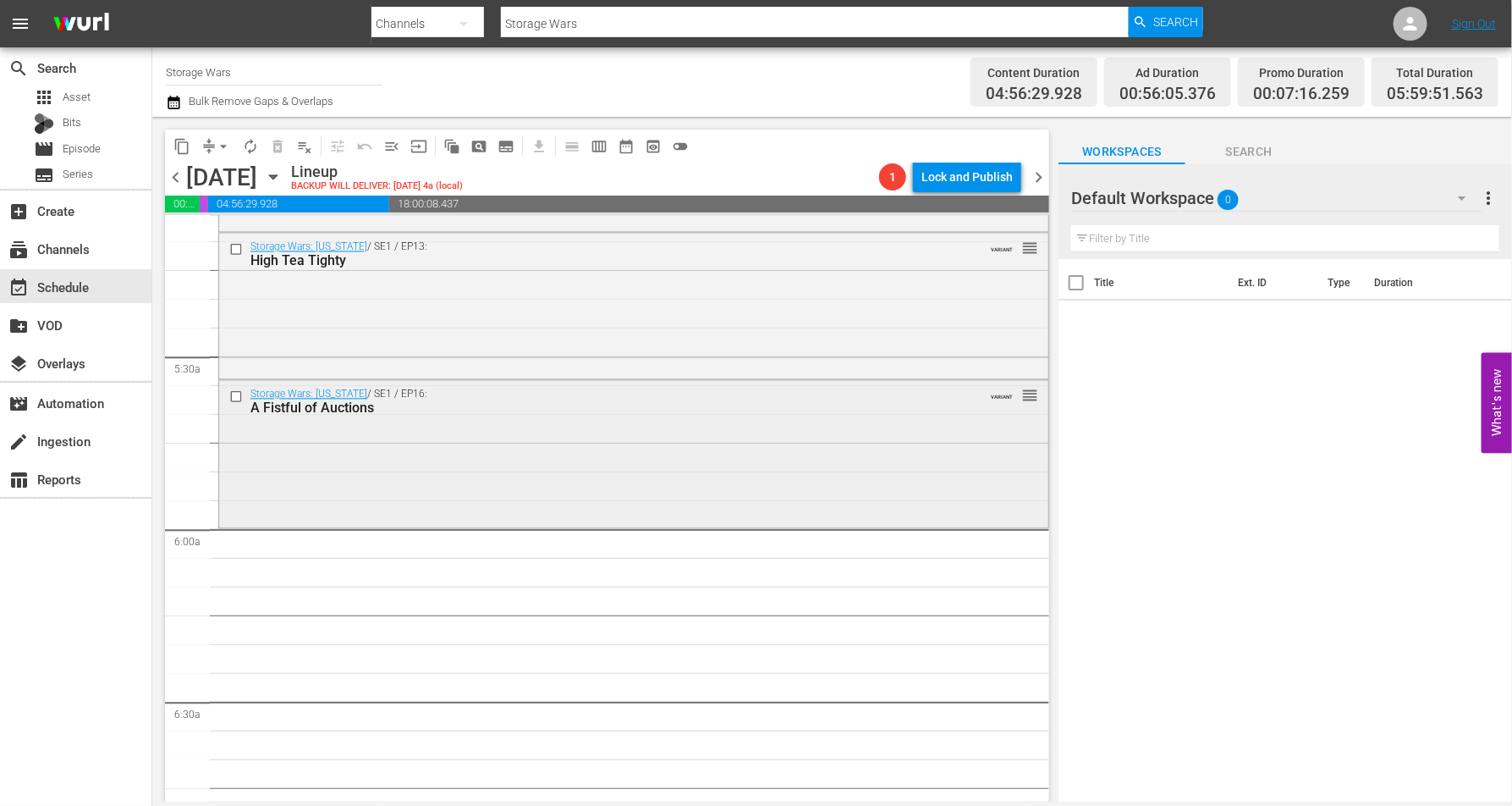
click at [378, 477] on div "Storage Wars: Texas / SE1 / EP16: A Fistful of Auctions VARIANT reorder" at bounding box center [634, 452] width 829 height 143
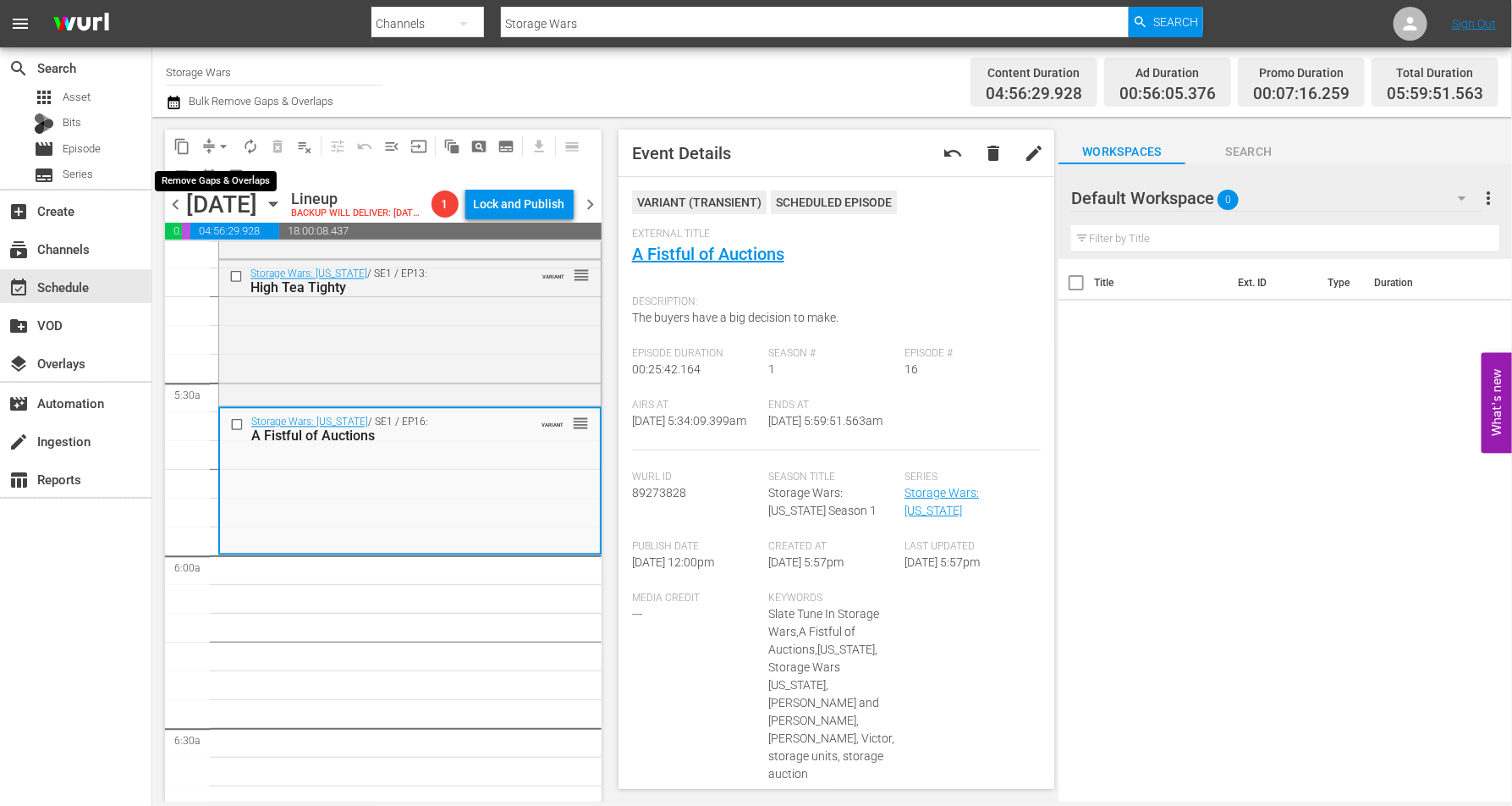
click at [223, 142] on span "arrow_drop_down" at bounding box center [223, 146] width 17 height 17
click at [210, 169] on li "Align to Midnight" at bounding box center [224, 179] width 178 height 28
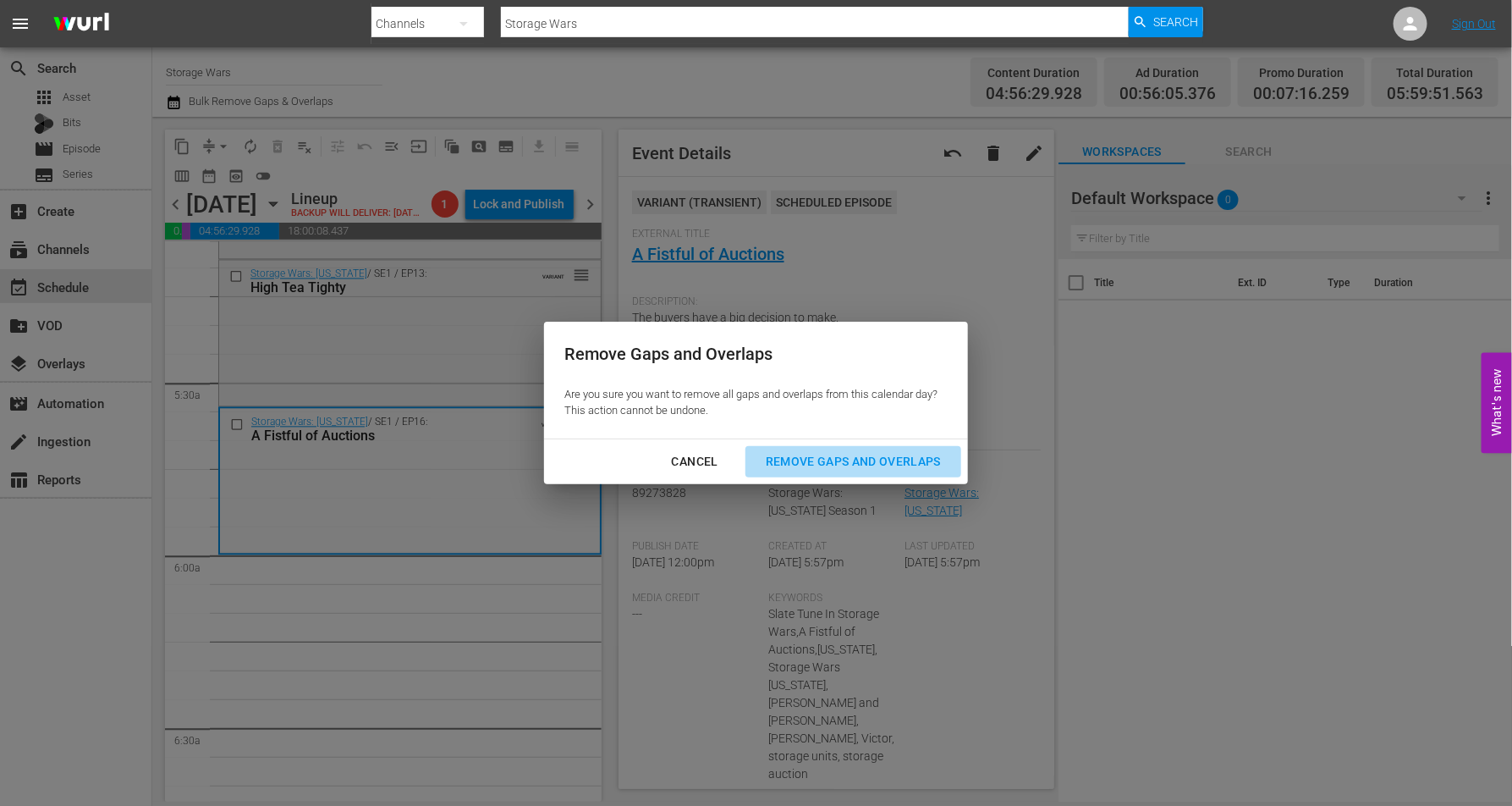
click at [863, 467] on div "Remove Gaps and Overlaps" at bounding box center [853, 461] width 202 height 21
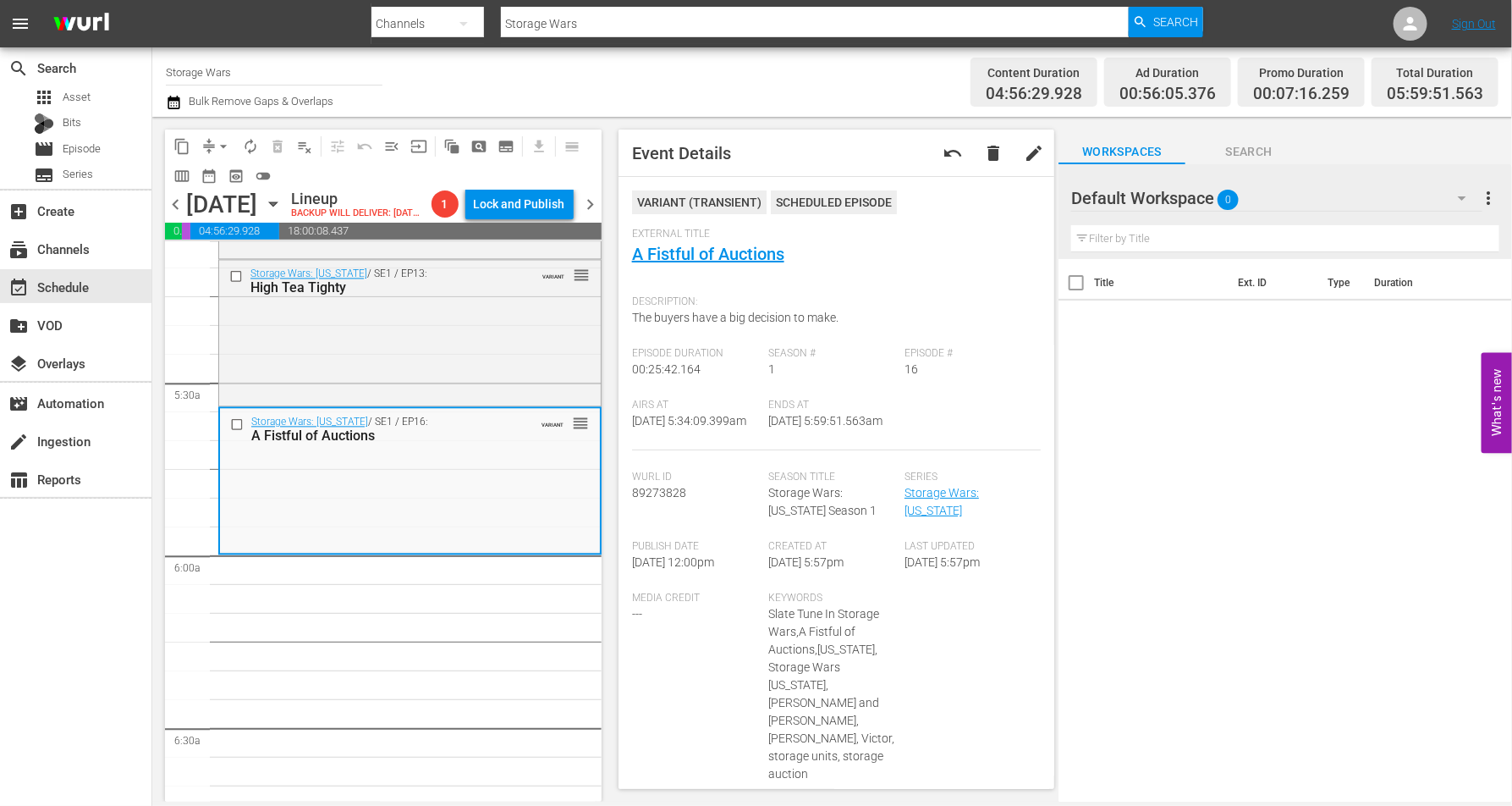
scroll to position [0, 0]
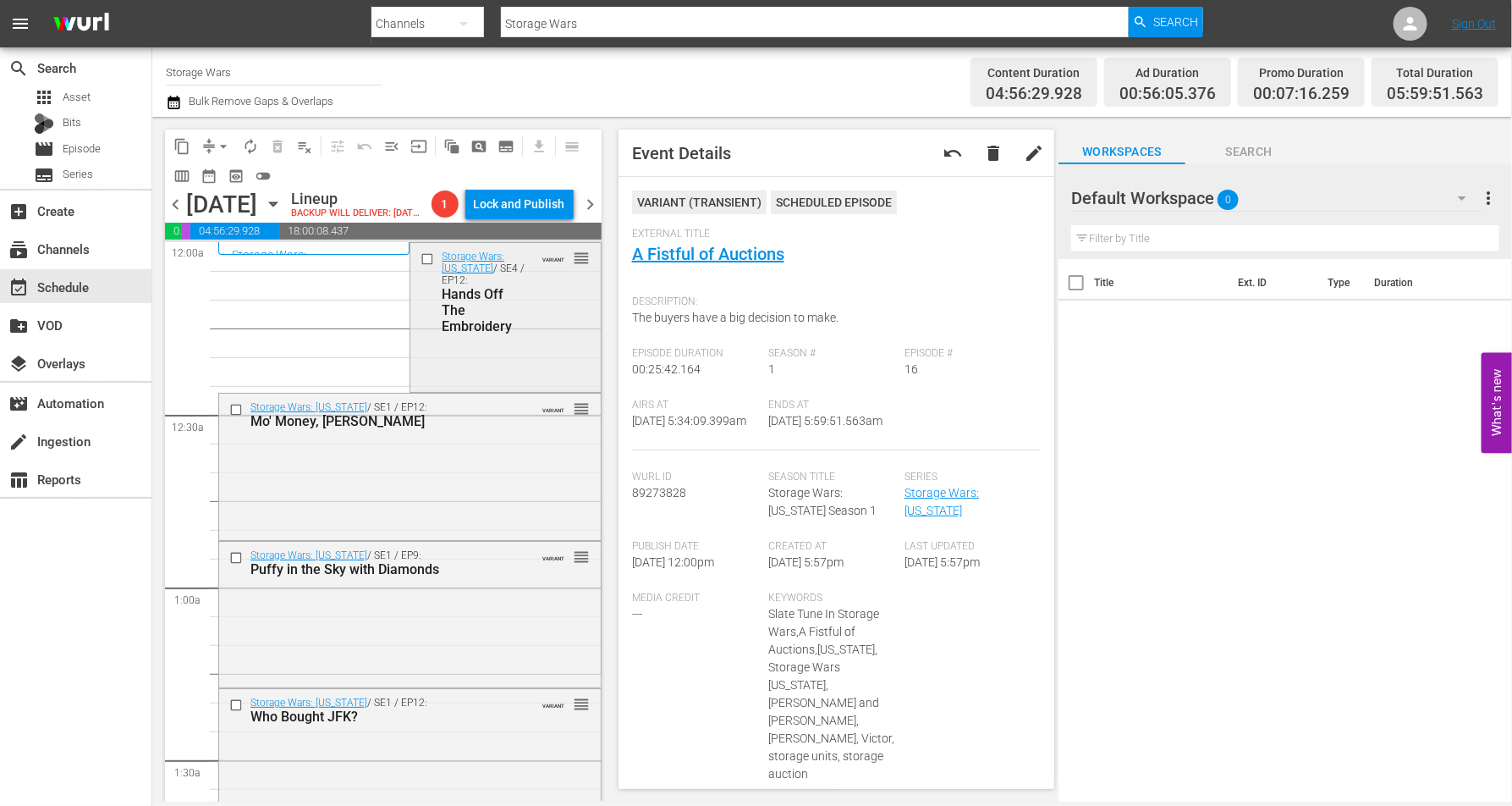
click at [466, 381] on div "Storage Wars: Texas / SE4 / EP12: Hands Off The Embroidery VARIANT reorder" at bounding box center [505, 315] width 190 height 145
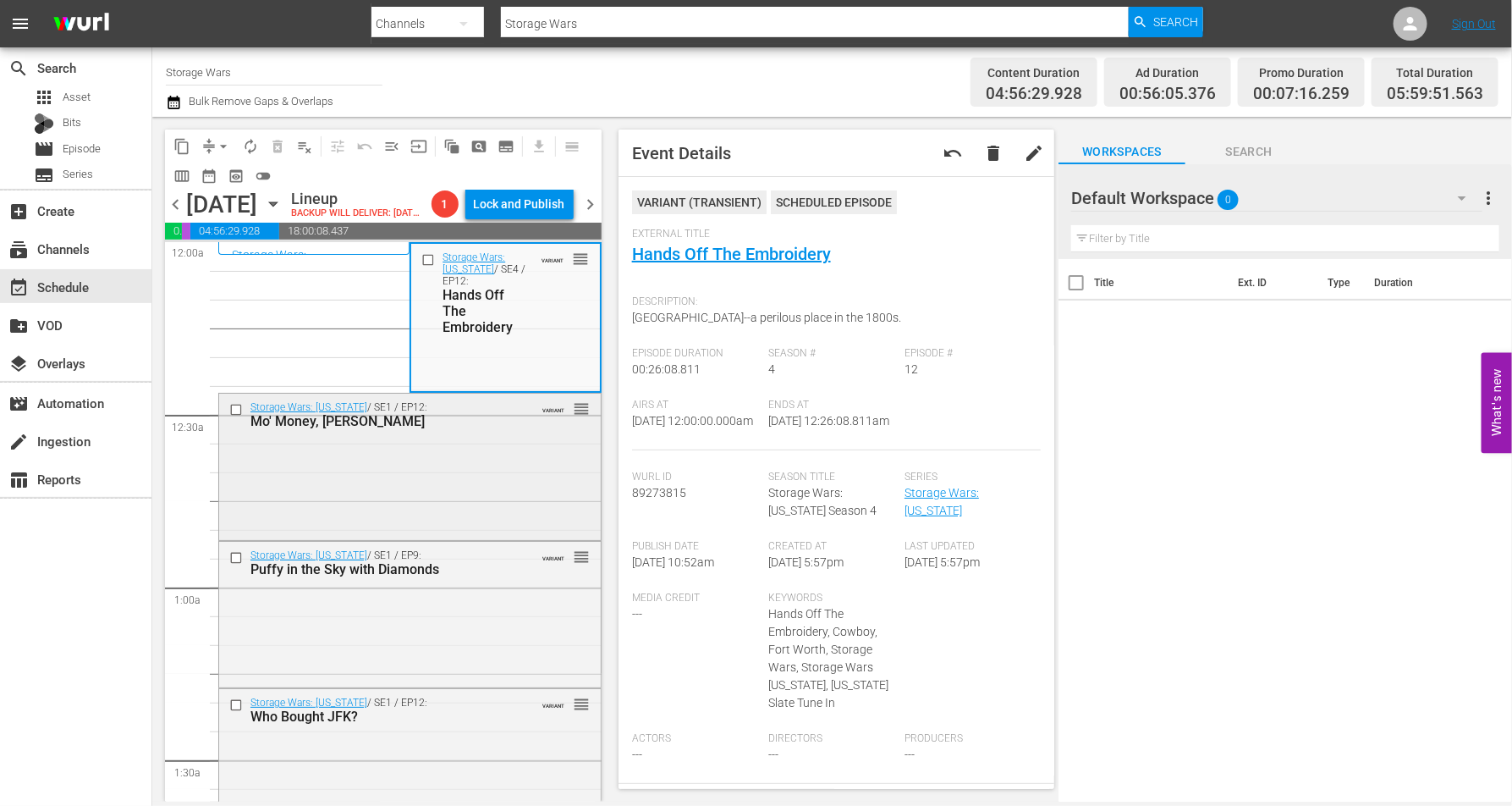
click at [411, 496] on div "Storage Wars: Texas / SE1 / EP12: Mo' Money, Moe Prigoff VARIANT reorder" at bounding box center [410, 465] width 381 height 143
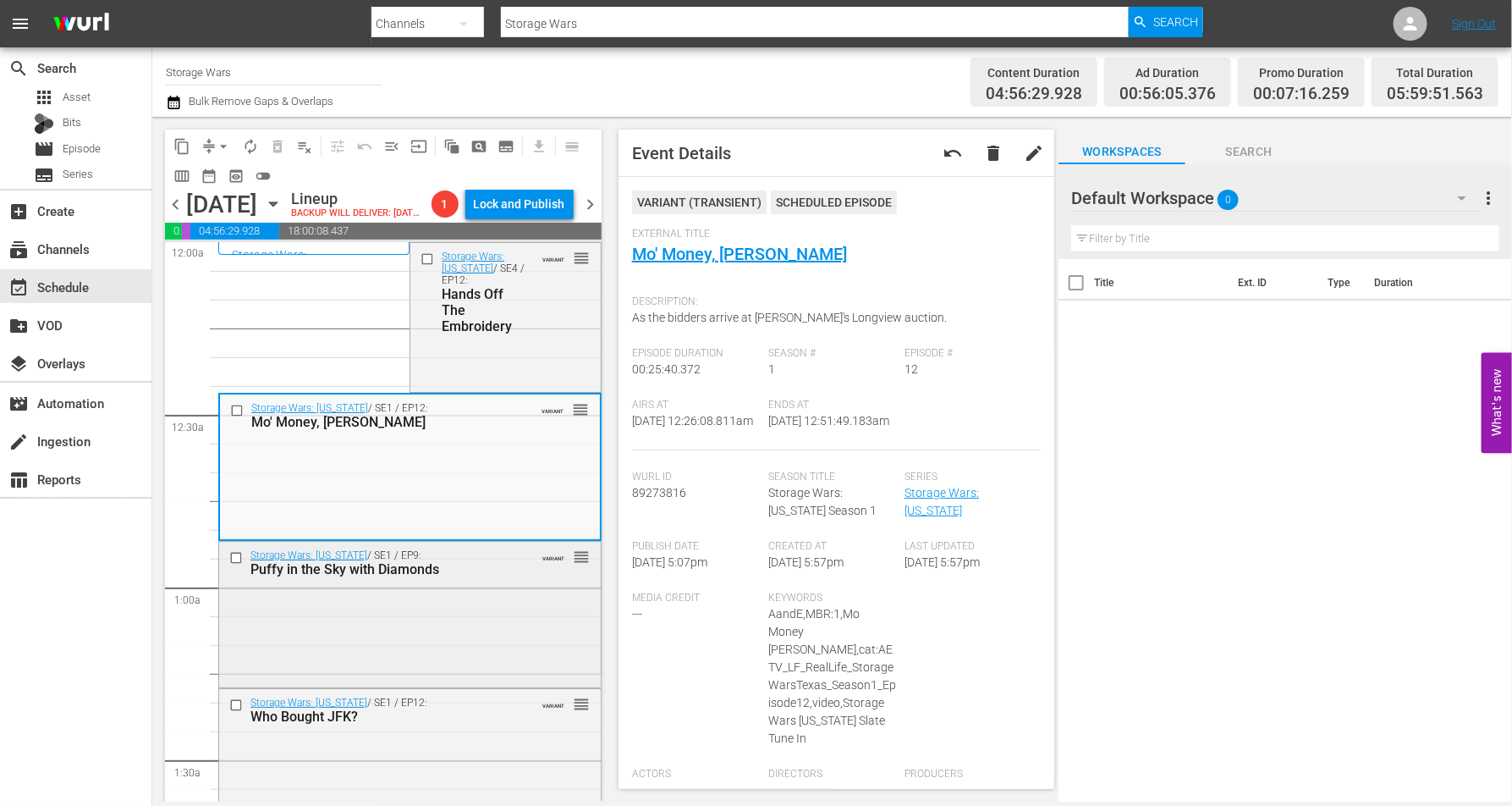
click at [474, 662] on div "Storage Wars: Texas / SE1 / EP9: Puffy in the Sky with Diamonds VARIANT reorder" at bounding box center [410, 612] width 381 height 143
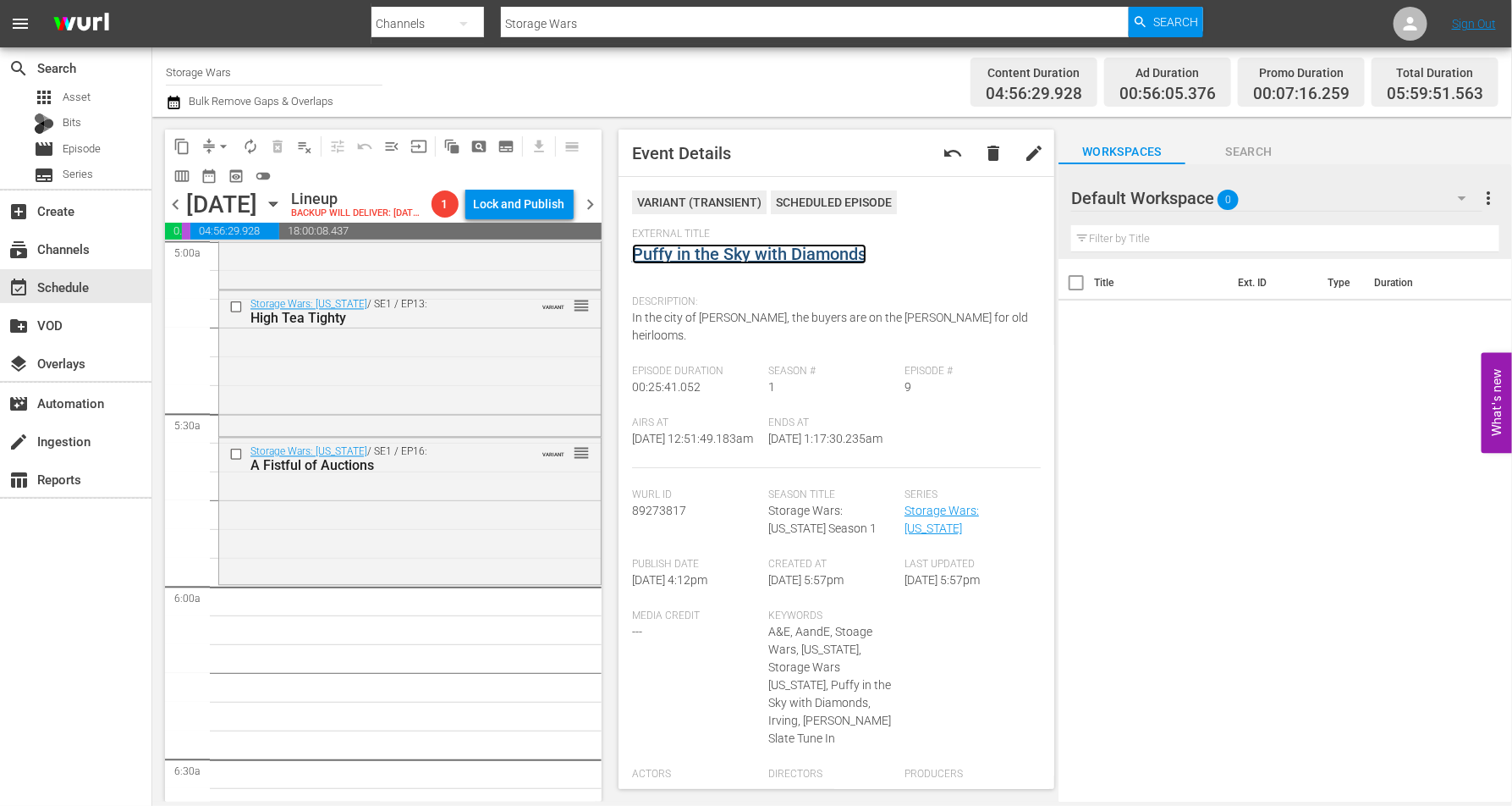
scroll to position [1692, 0]
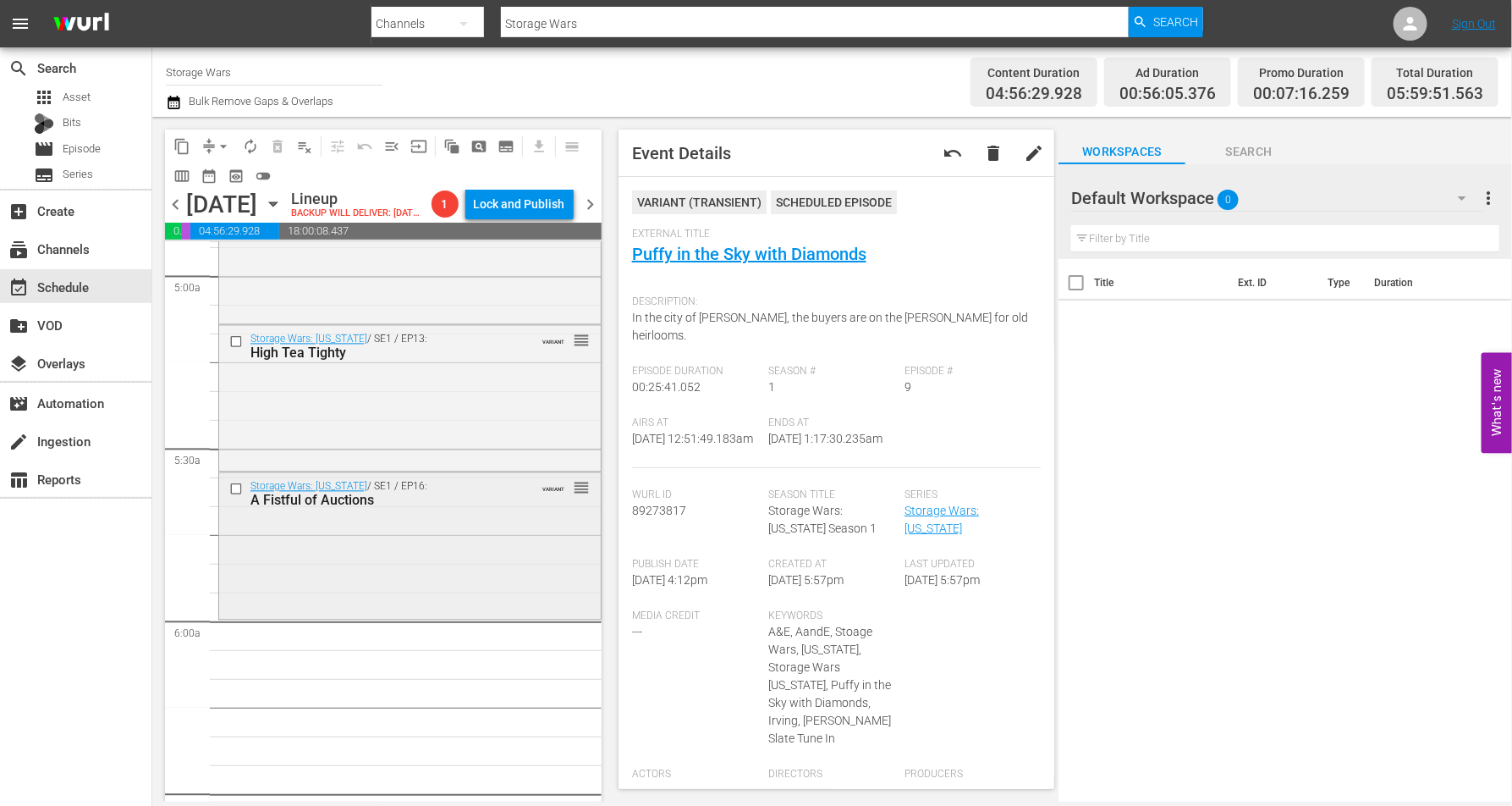
click at [275, 584] on div "Storage Wars: Texas / SE1 / EP16: A Fistful of Auctions VARIANT reorder" at bounding box center [410, 544] width 381 height 143
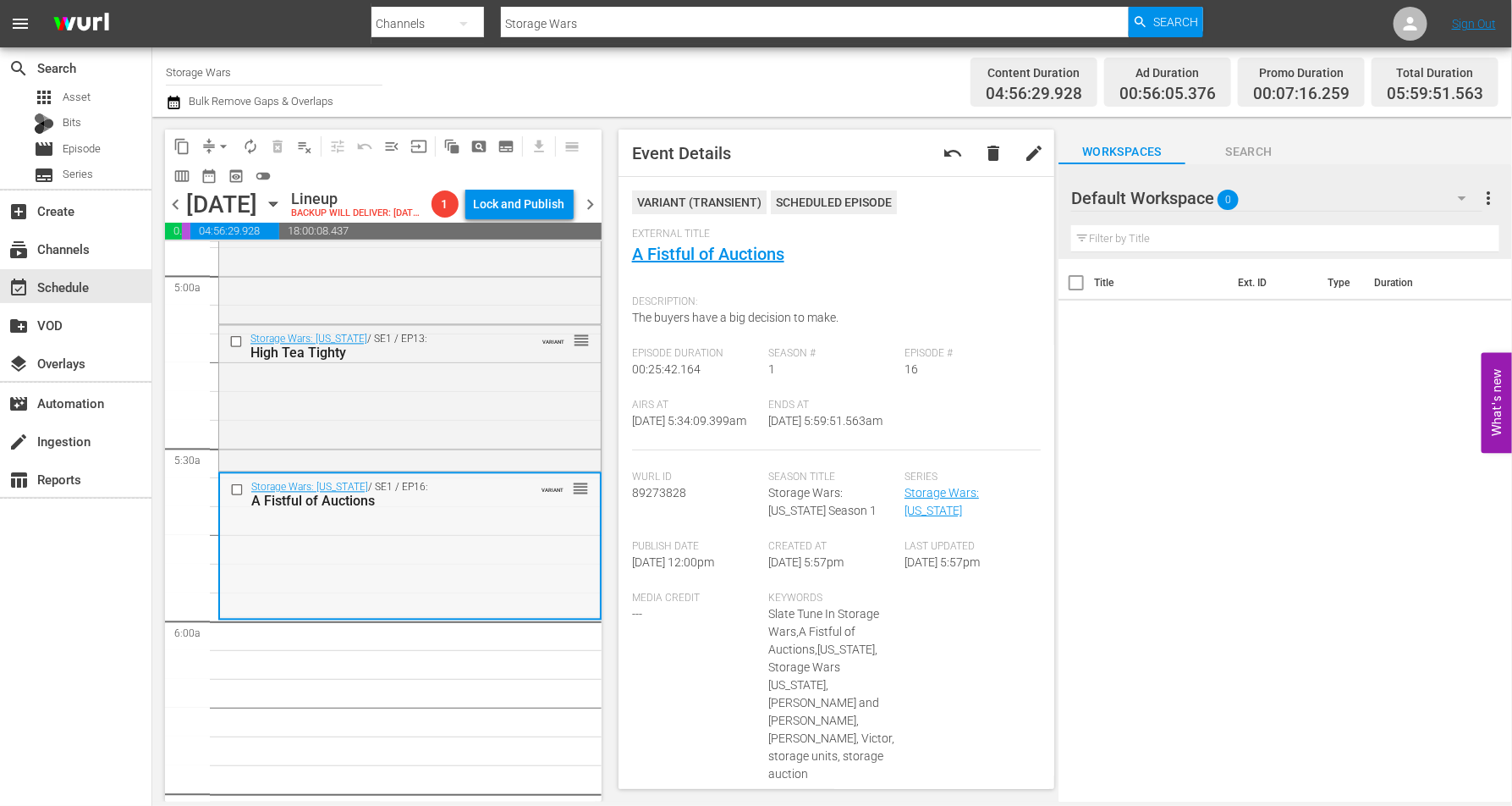
click at [331, 616] on div "Storage Wars: Texas / SE1 / EP16: A Fistful of Auctions VARIANT reorder" at bounding box center [409, 545] width 380 height 143
click at [222, 143] on span "arrow_drop_down" at bounding box center [223, 146] width 17 height 17
click at [223, 176] on li "Align to Midnight" at bounding box center [224, 179] width 178 height 28
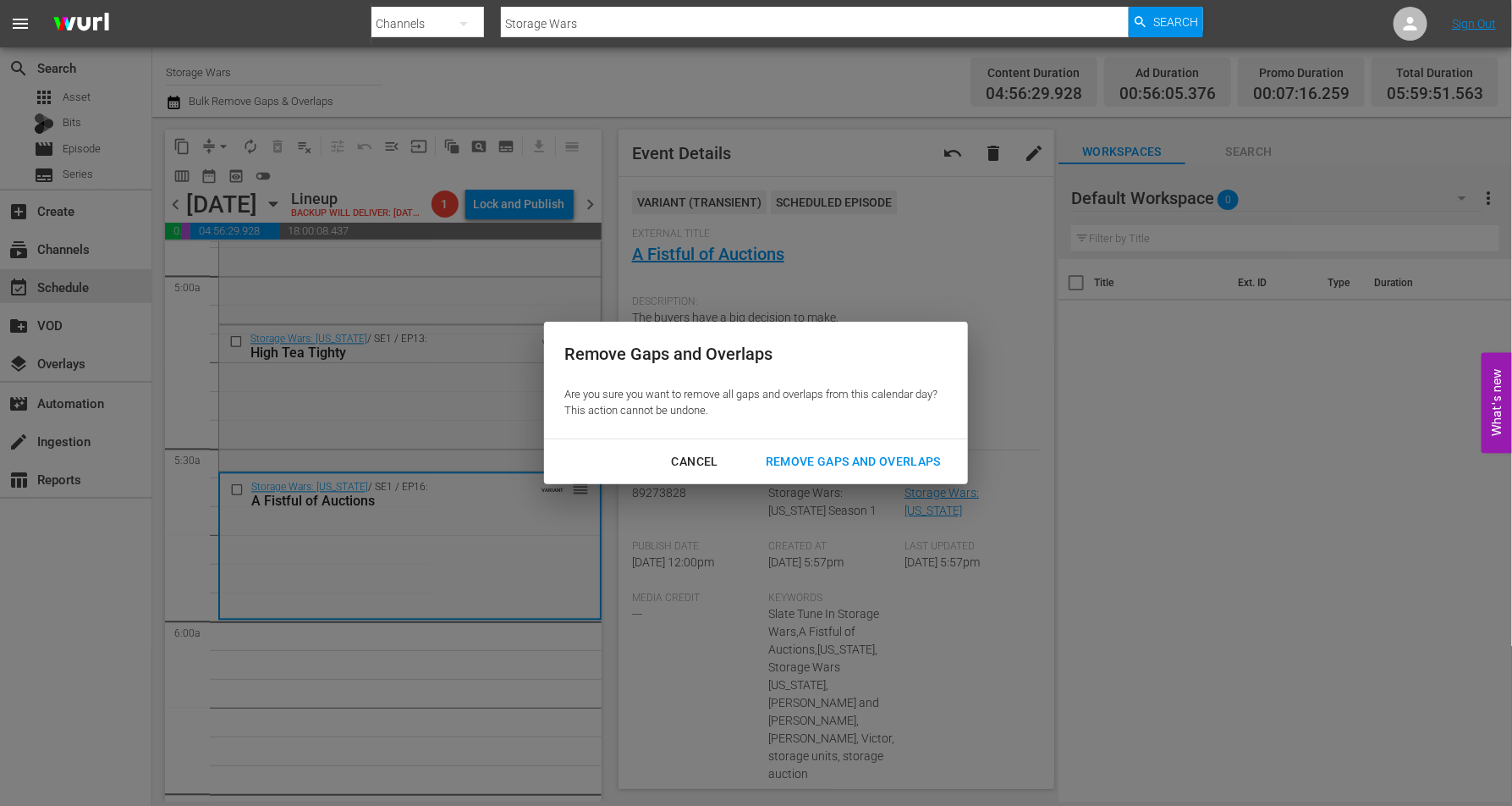
click at [838, 458] on div "Remove Gaps and Overlaps" at bounding box center [853, 461] width 202 height 21
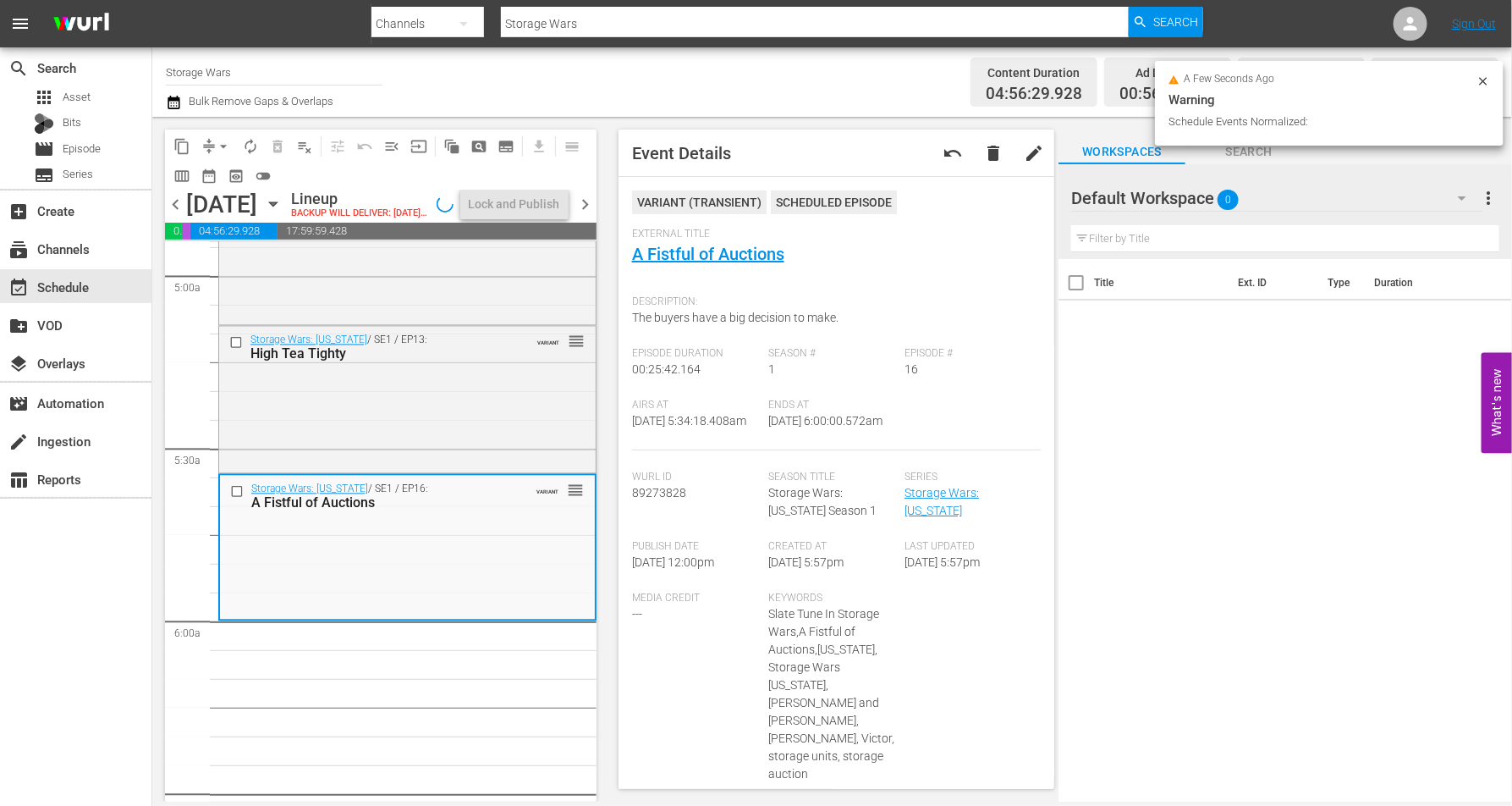
scroll to position [1720, 0]
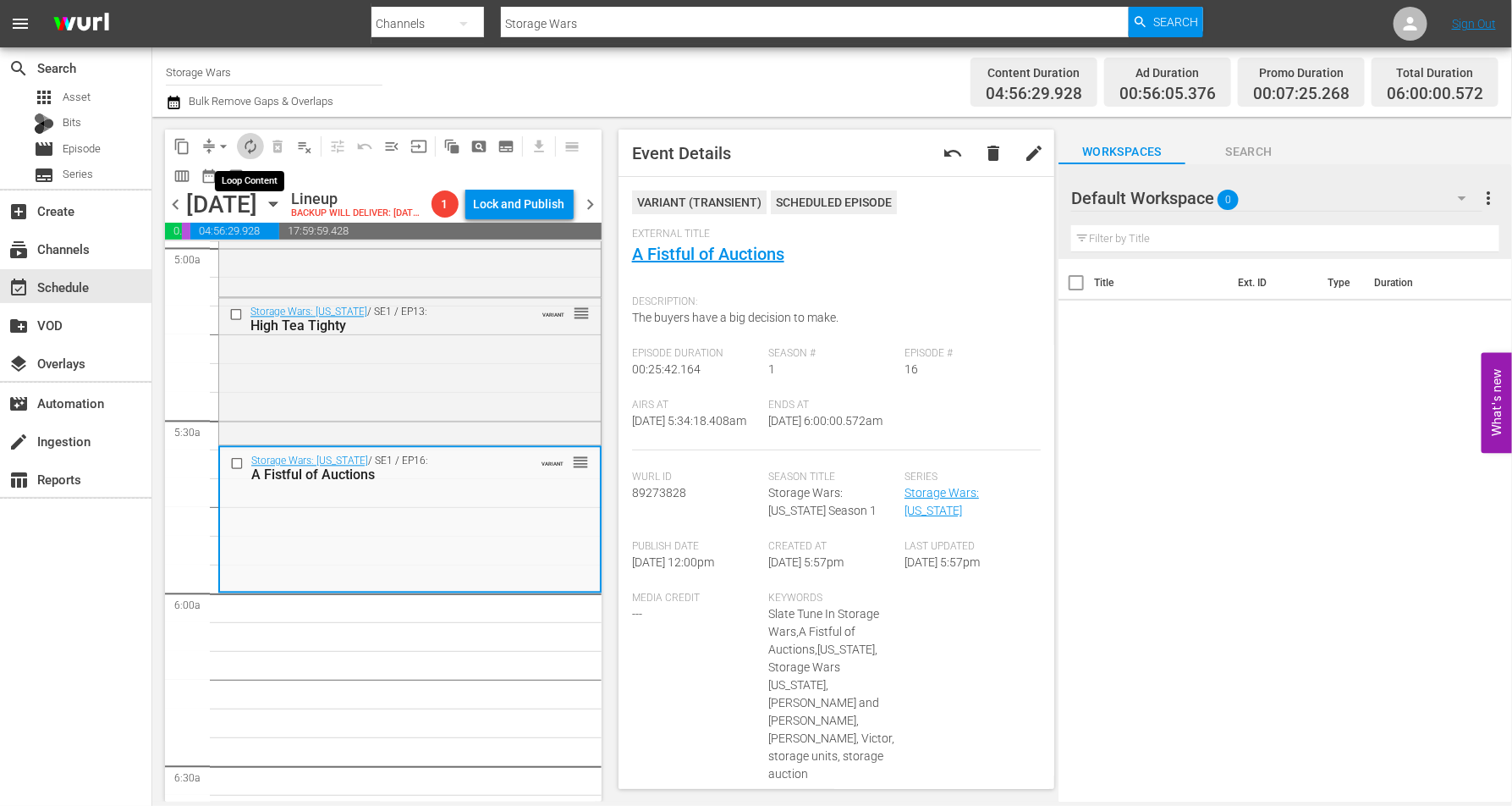
click at [250, 143] on span "autorenew_outlined" at bounding box center [250, 146] width 17 height 17
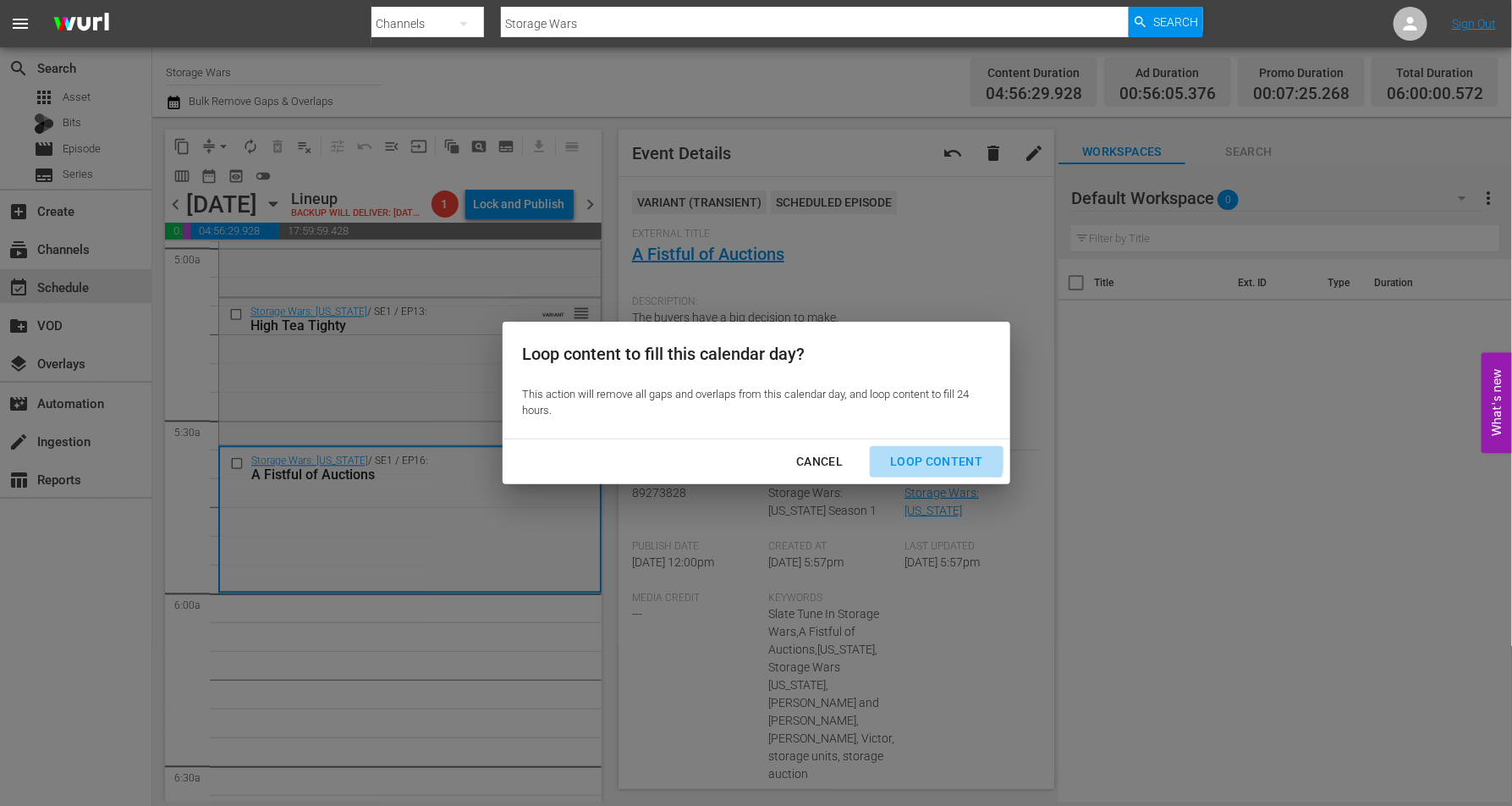
click at [931, 454] on div "Loop Content" at bounding box center [936, 461] width 119 height 21
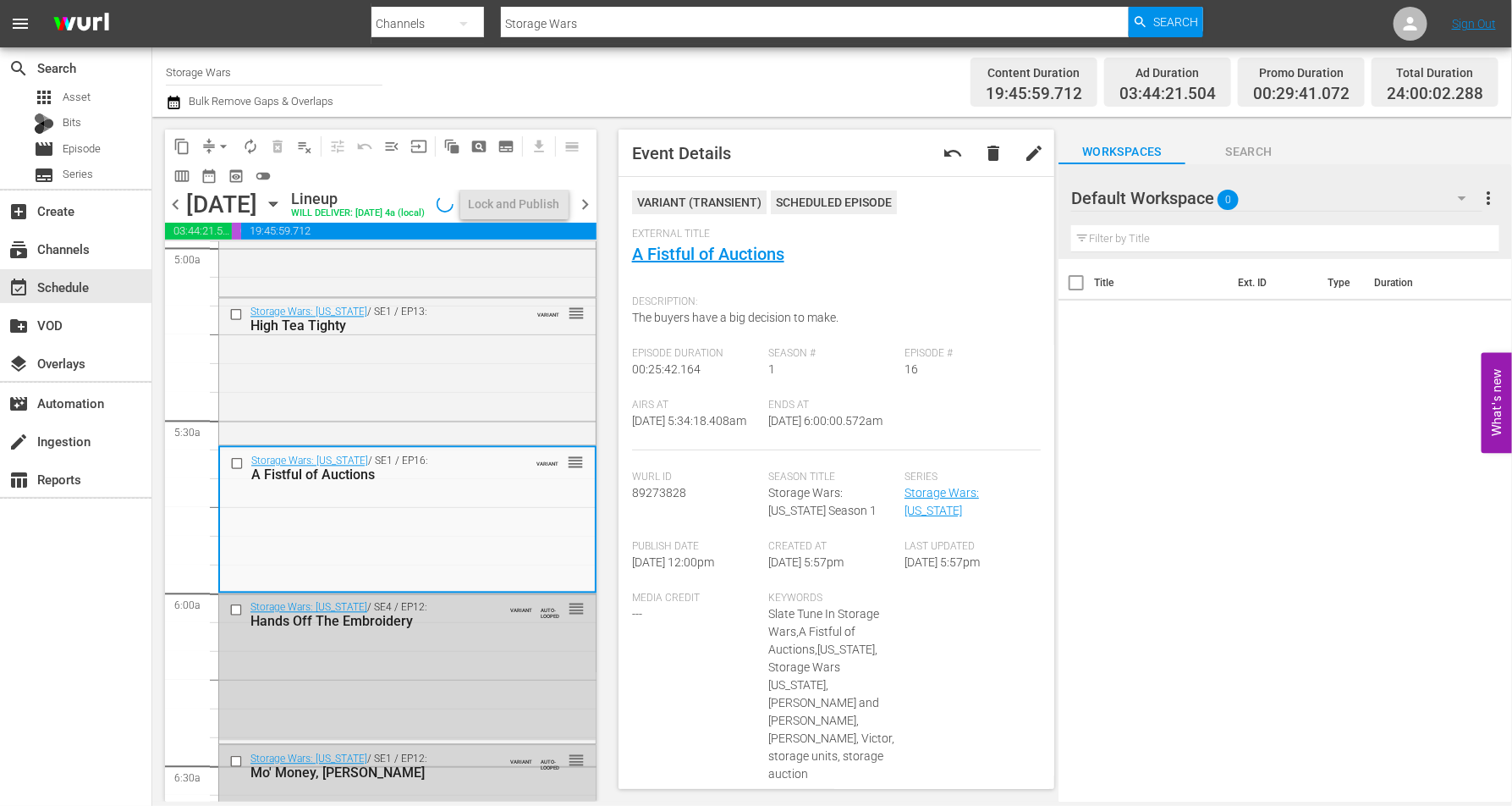
scroll to position [7754, 0]
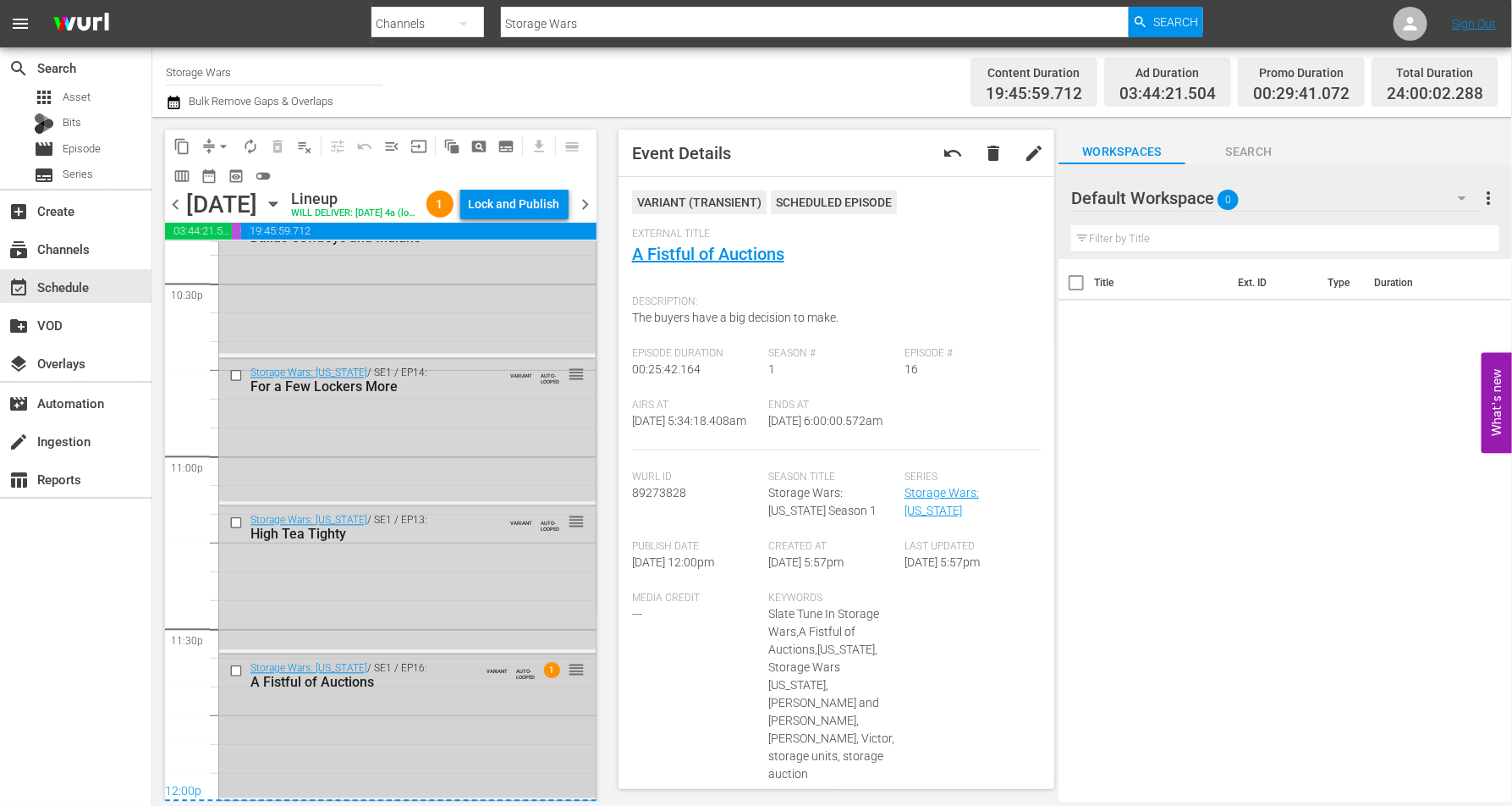
click at [394, 727] on div "Storage Wars: Texas / SE1 / EP16: A Fistful of Auctions VARIANT AUTO-LOOPED 1 r…" at bounding box center [407, 726] width 377 height 143
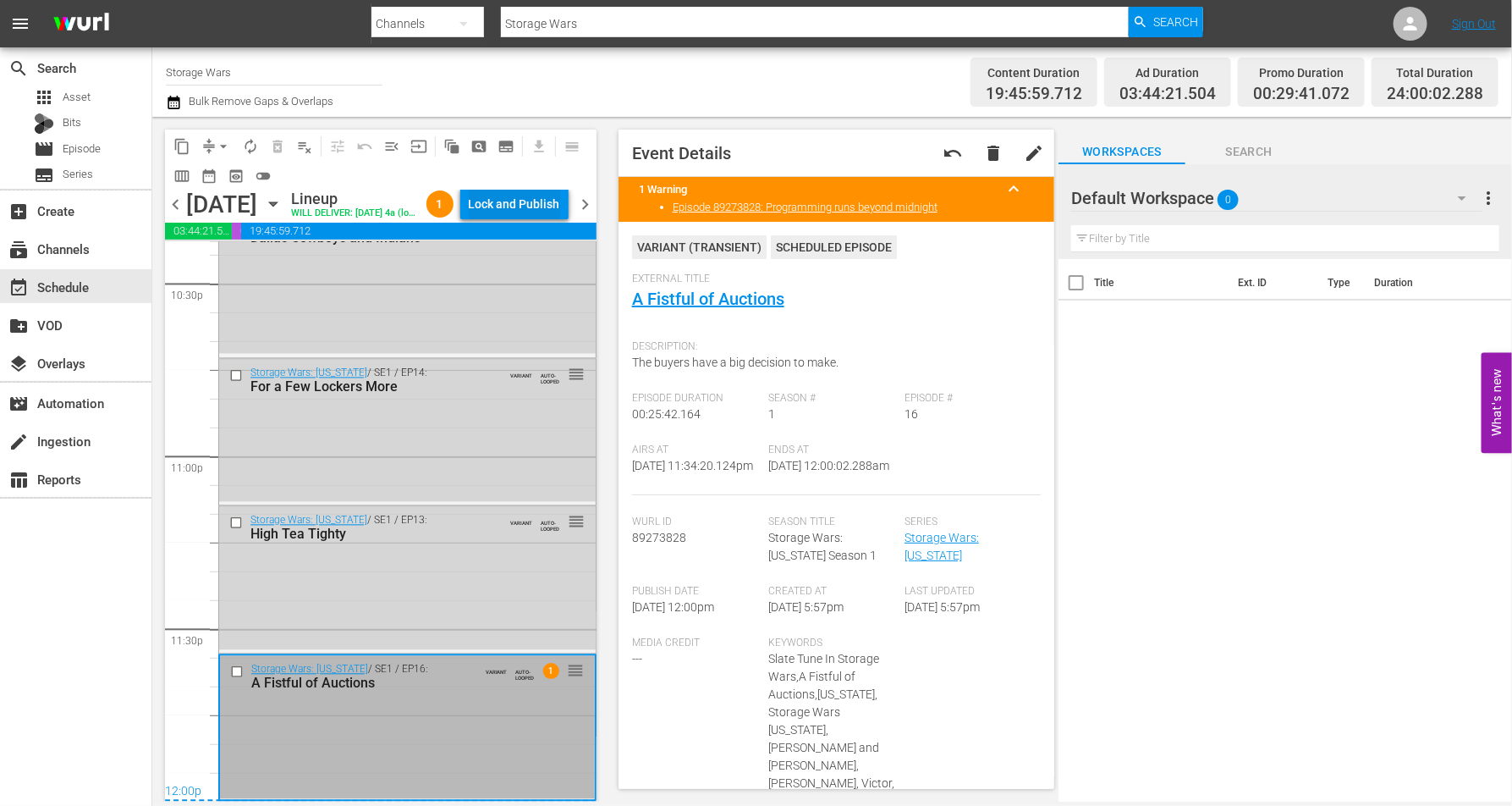
click at [501, 199] on div "Lock and Publish" at bounding box center [514, 204] width 91 height 31
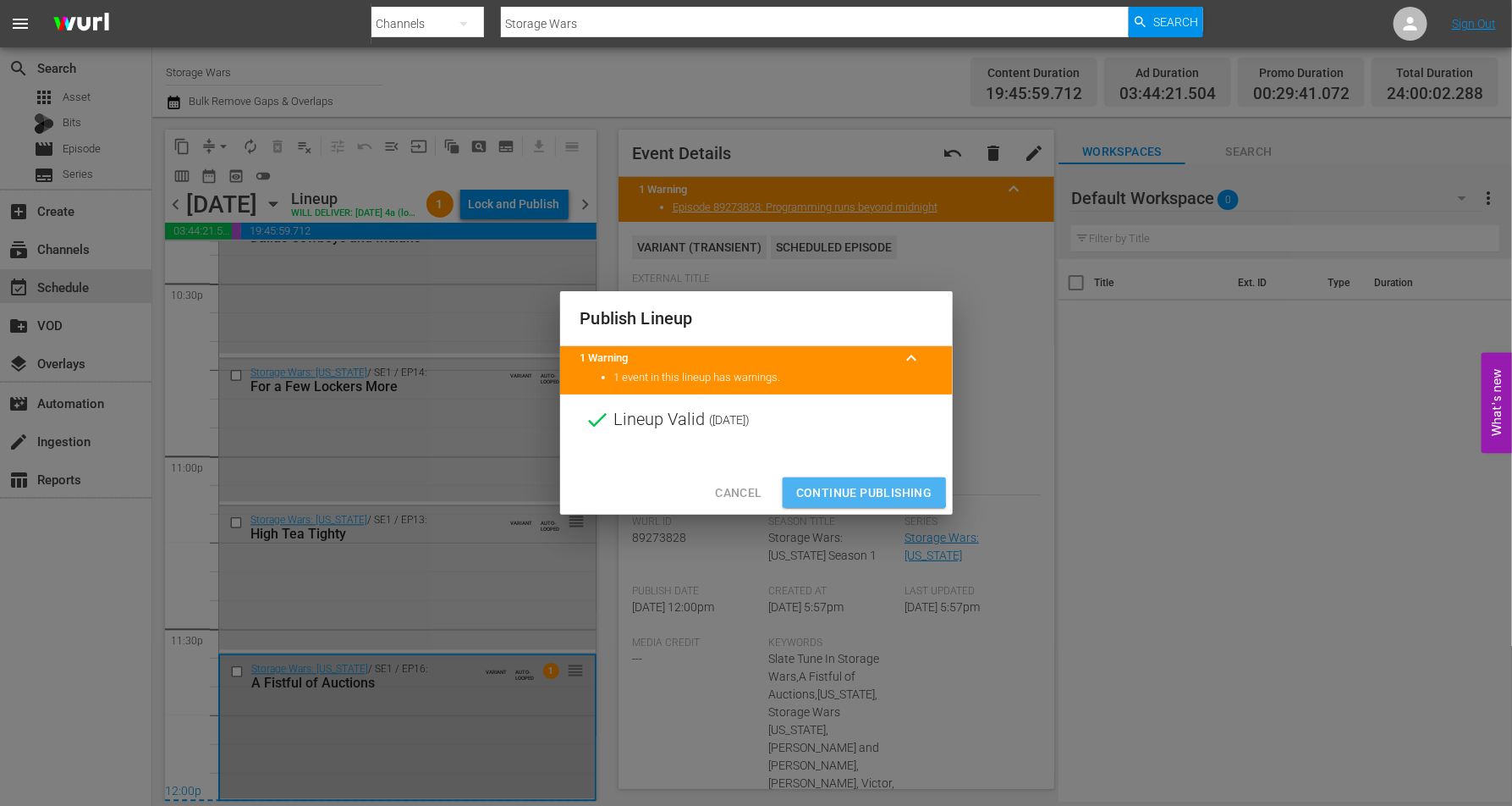
click at [833, 493] on span "Continue Publishing" at bounding box center [864, 493] width 136 height 21
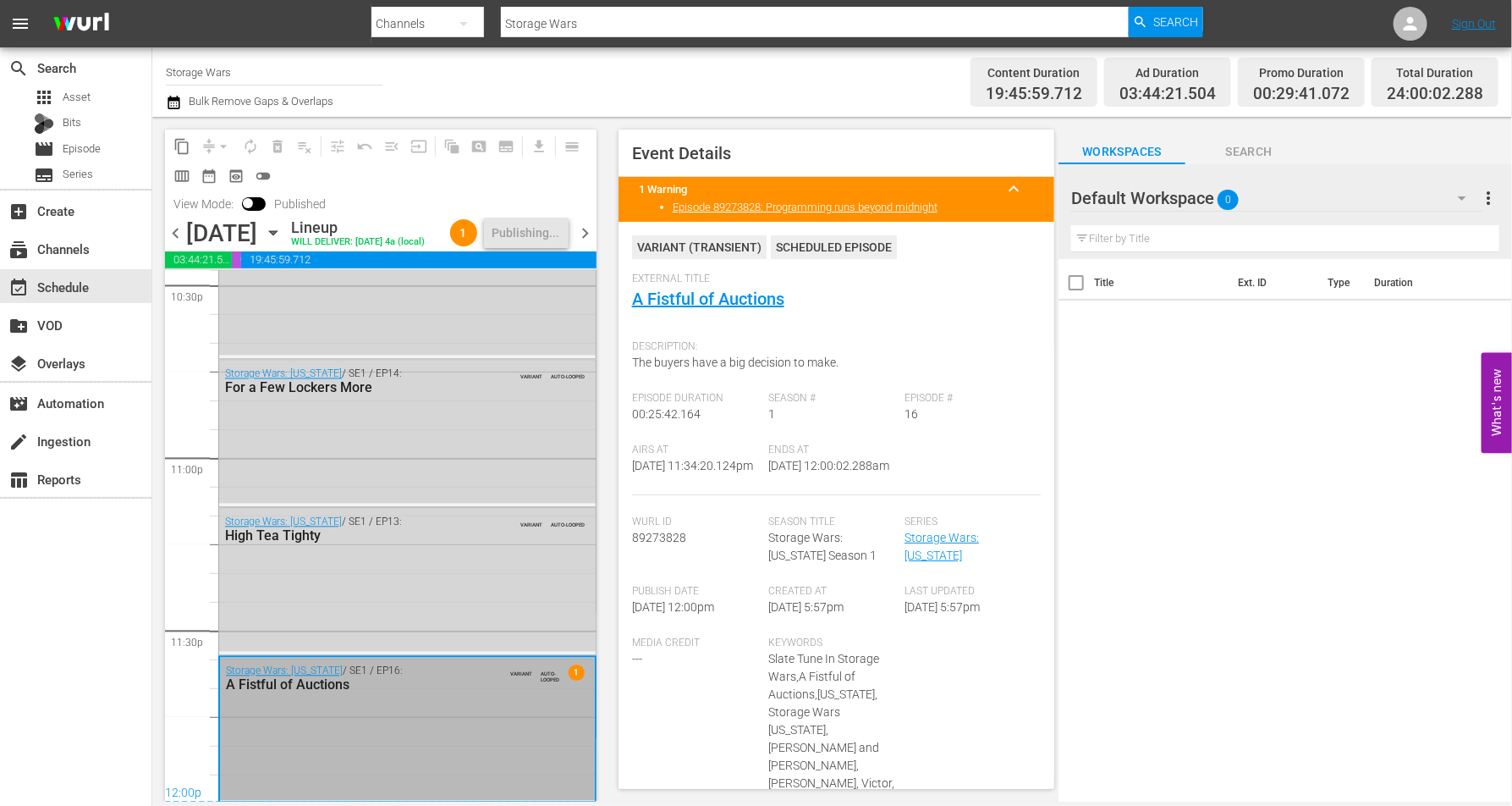
click at [282, 242] on icon "button" at bounding box center [273, 232] width 18 height 18
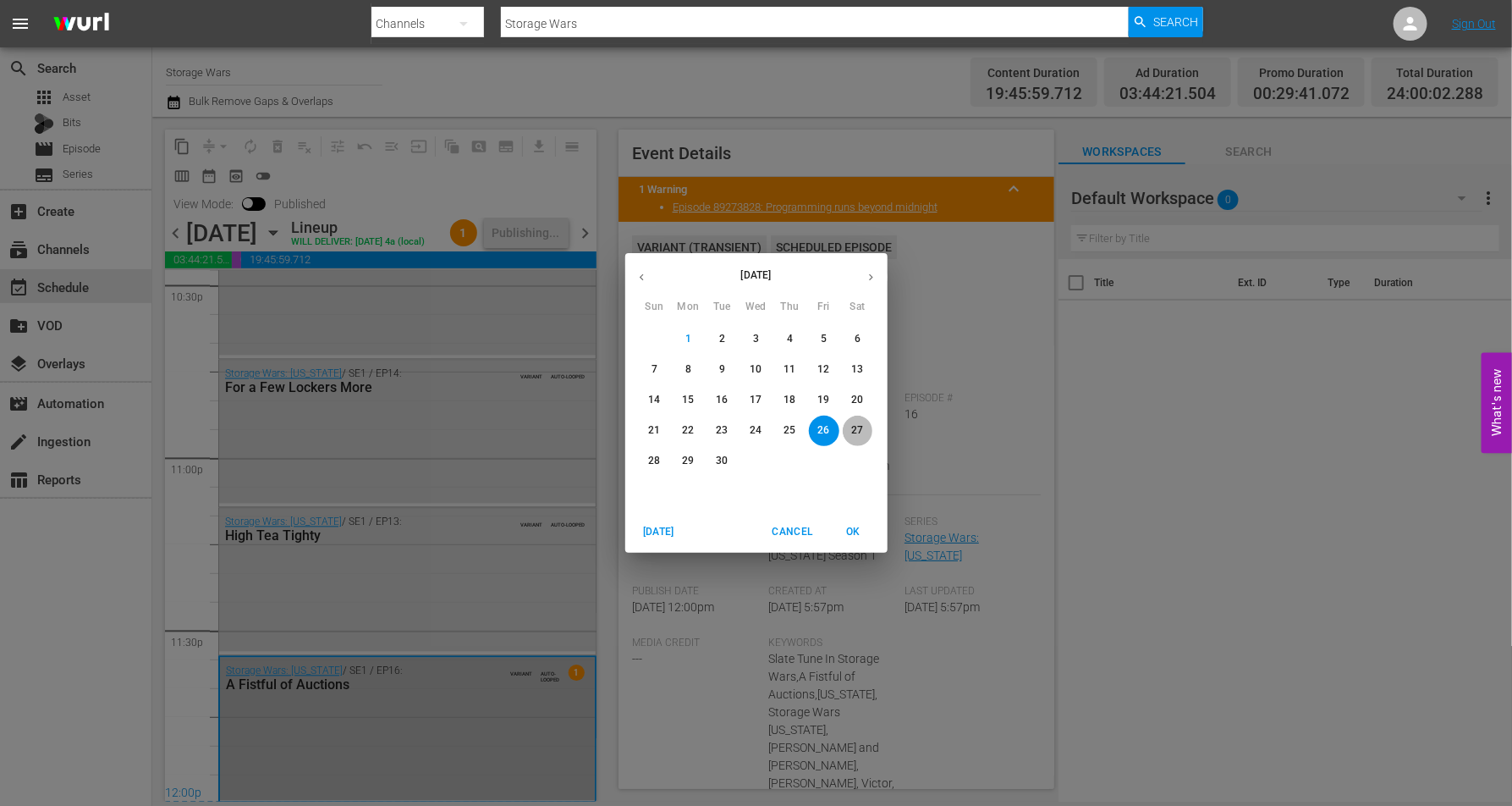
click at [859, 428] on p "27" at bounding box center [857, 429] width 12 height 14
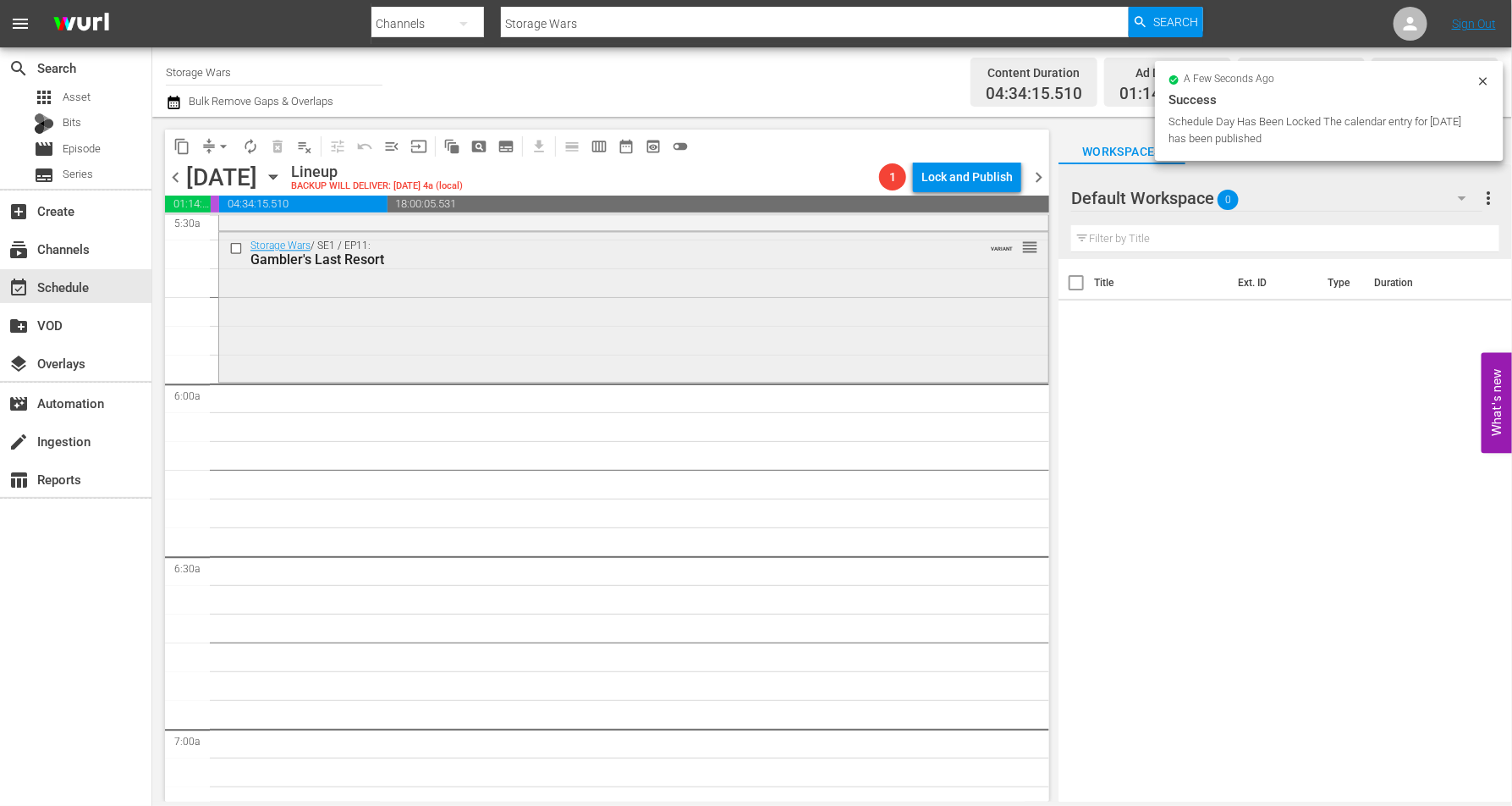
scroll to position [1798, 0]
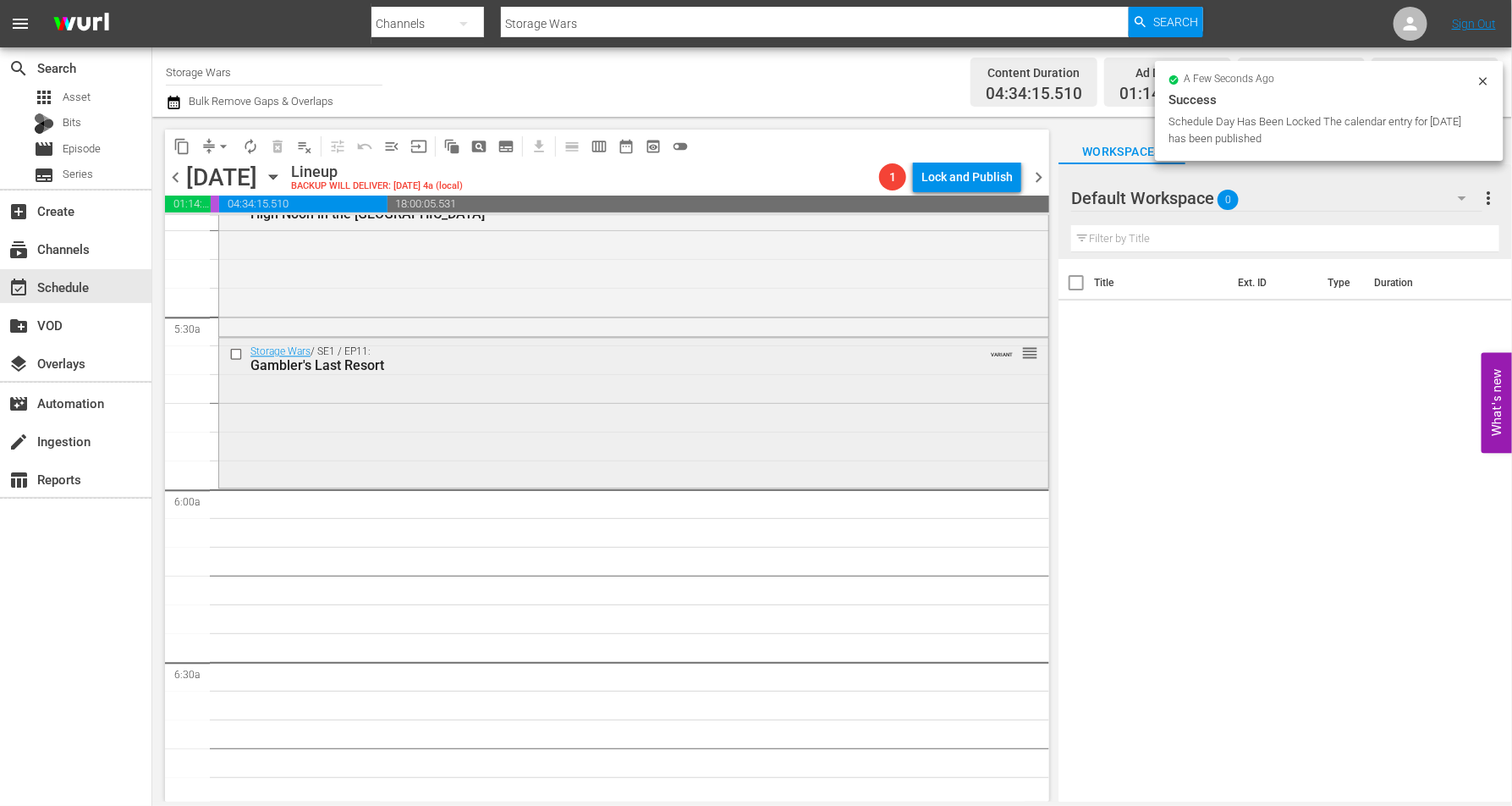
click at [377, 436] on div "Storage Wars / SE1 / EP11: Gambler's Last Resort VARIANT reorder" at bounding box center [634, 410] width 829 height 145
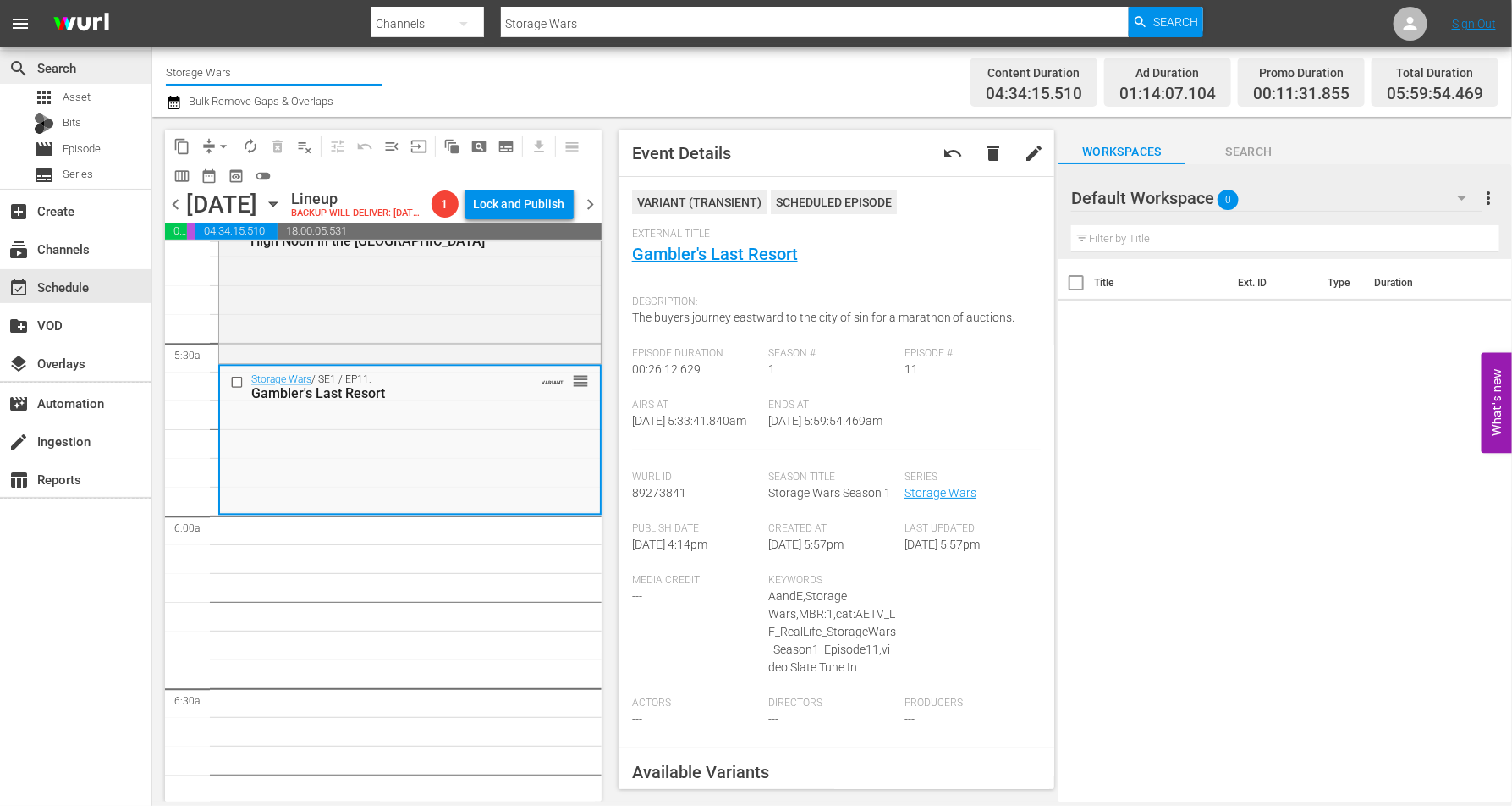
drag, startPoint x: 236, startPoint y: 67, endPoint x: 119, endPoint y: 65, distance: 117.0
click at [152, 0] on div "search Search apps Asset Bits movie Episode subtitles Series add_box Create sub…" at bounding box center [832, 0] width 1360 height 0
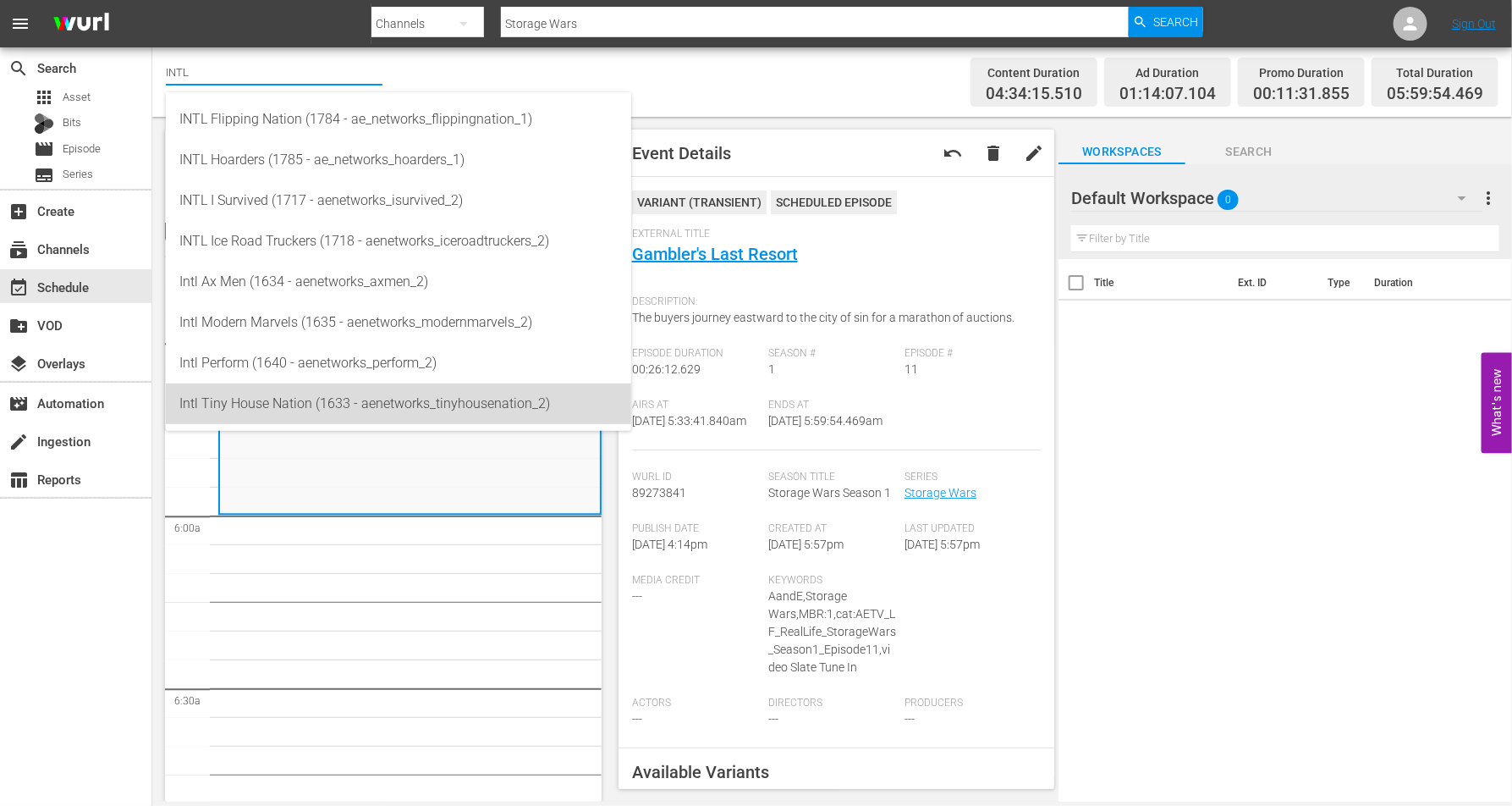
click at [270, 408] on div "Intl Tiny House Nation (1633 - aenetworks_tinyhousenation_2)" at bounding box center [398, 403] width 438 height 40
type input "Intl Tiny House Nation (1633 - aenetworks_tinyhousenation_2)"
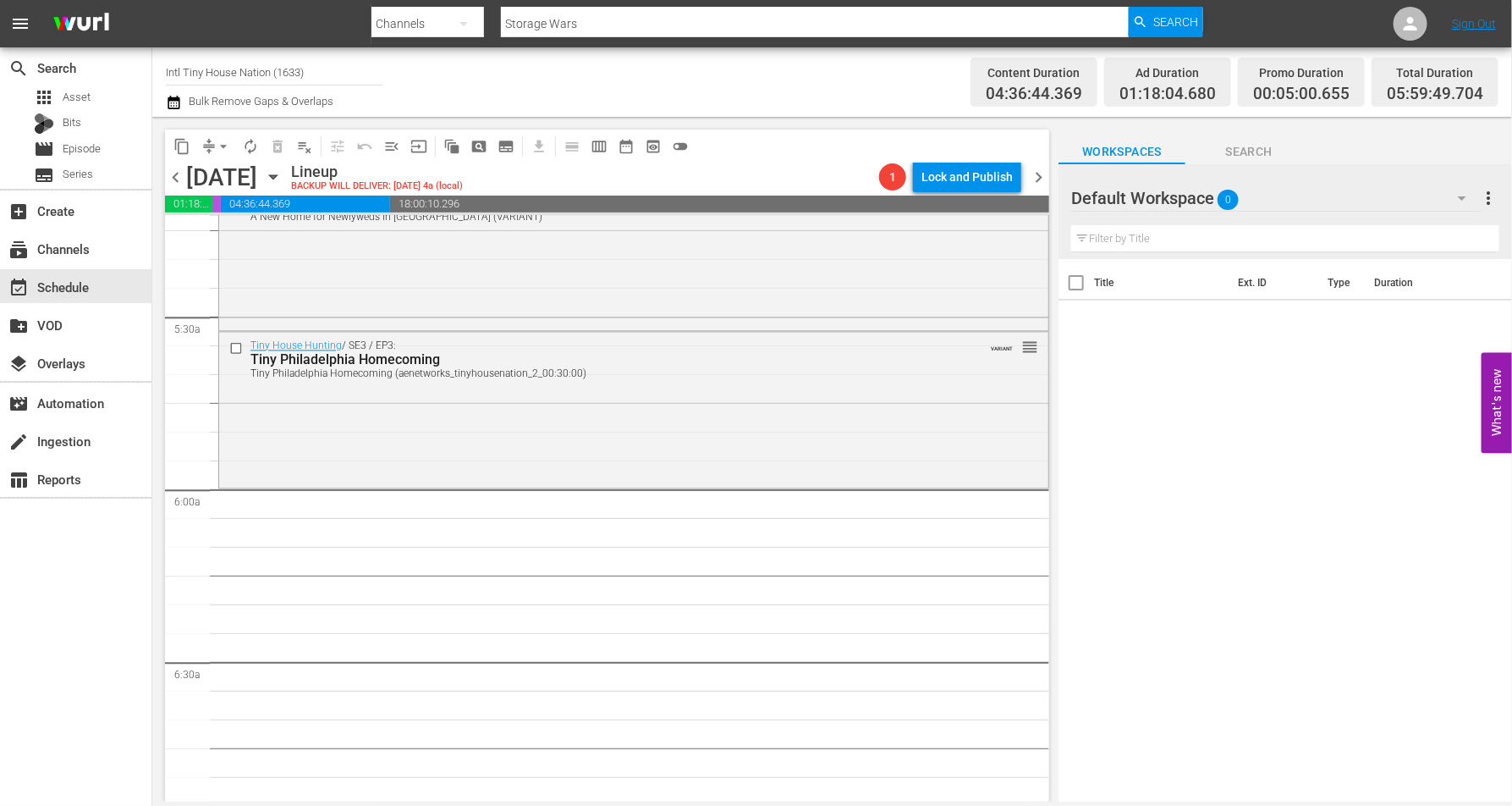
click at [276, 177] on icon "button" at bounding box center [273, 177] width 8 height 4
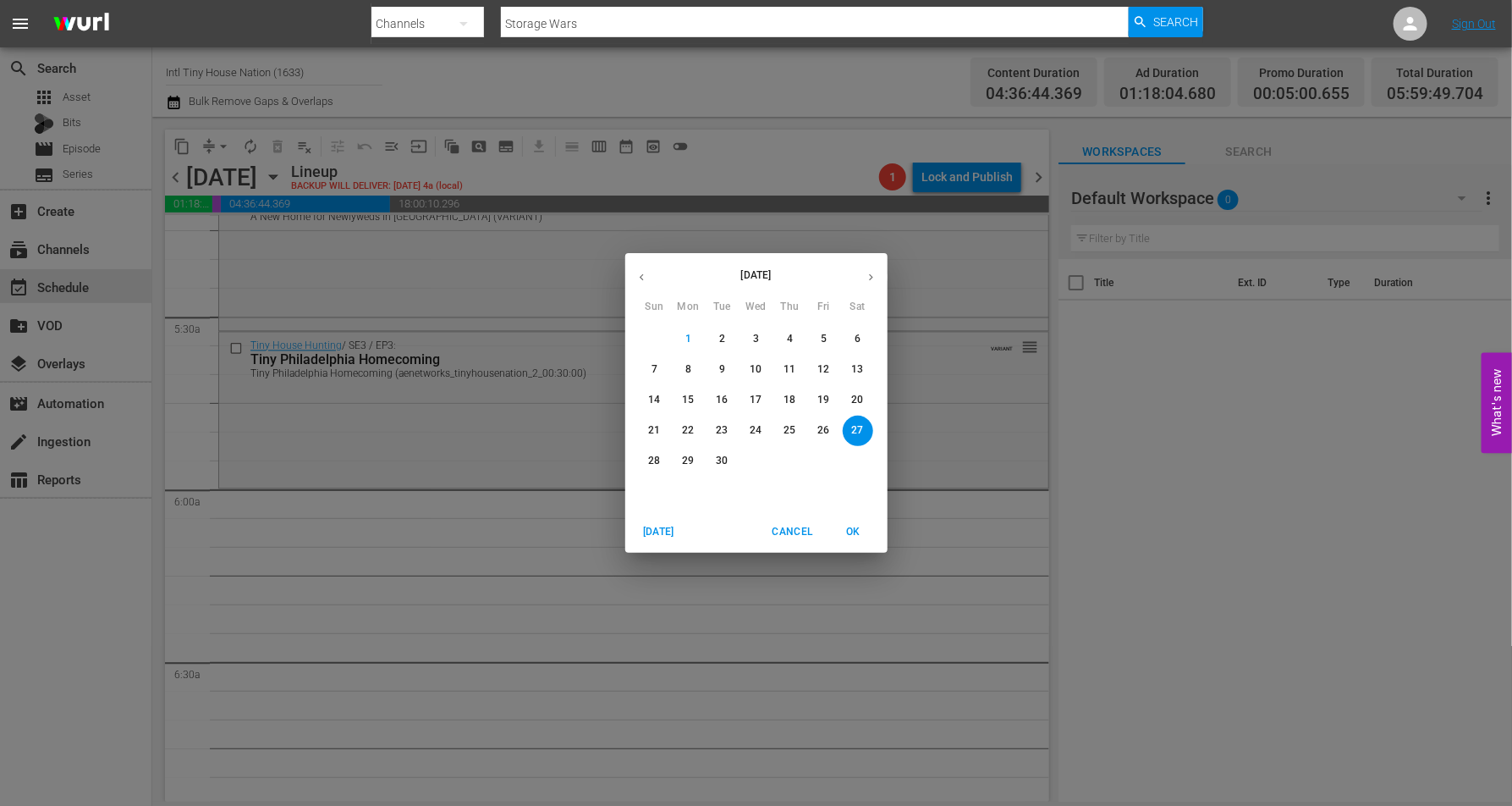
click at [684, 429] on p "22" at bounding box center [688, 429] width 12 height 14
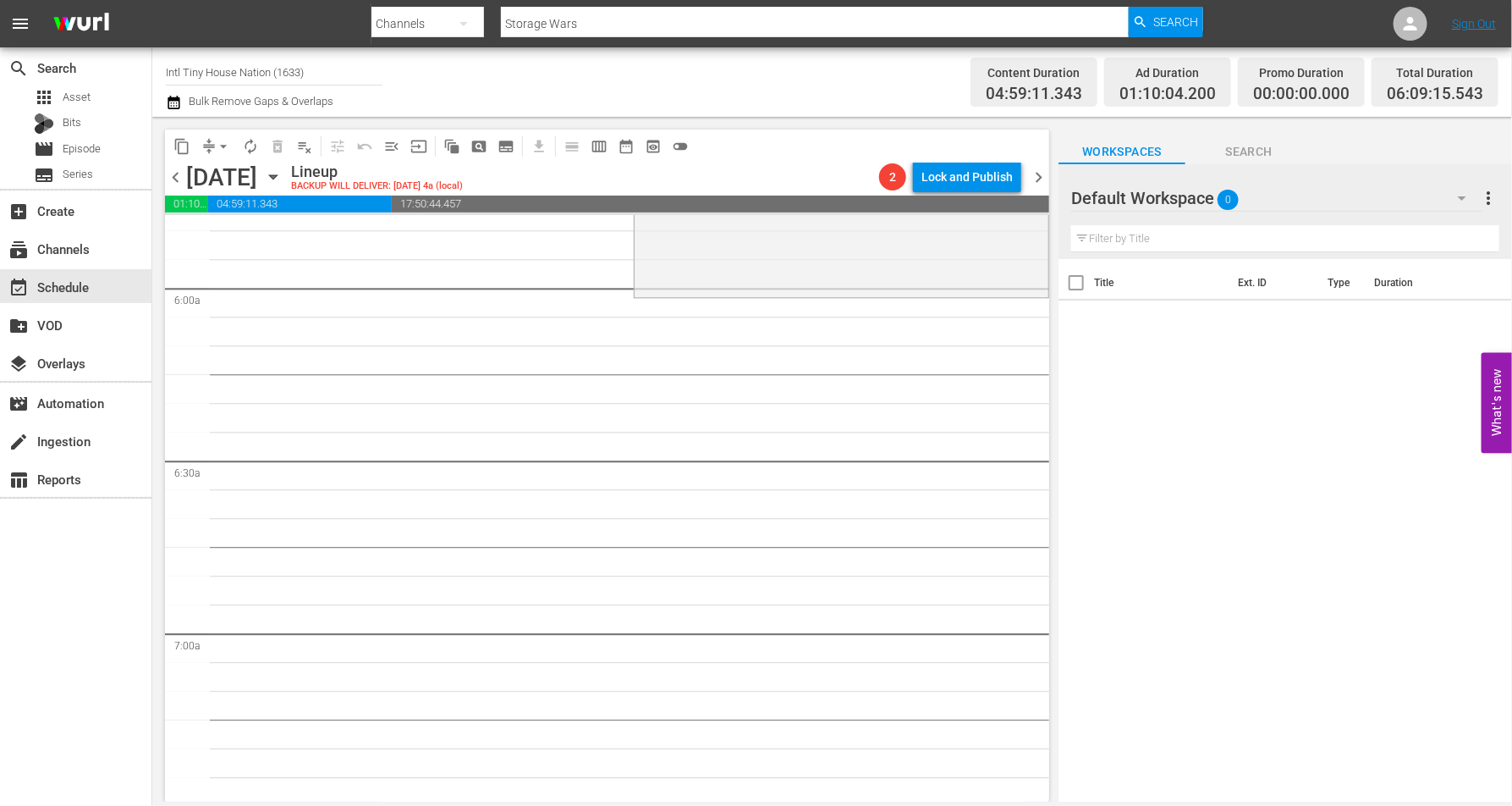
scroll to position [1856, 0]
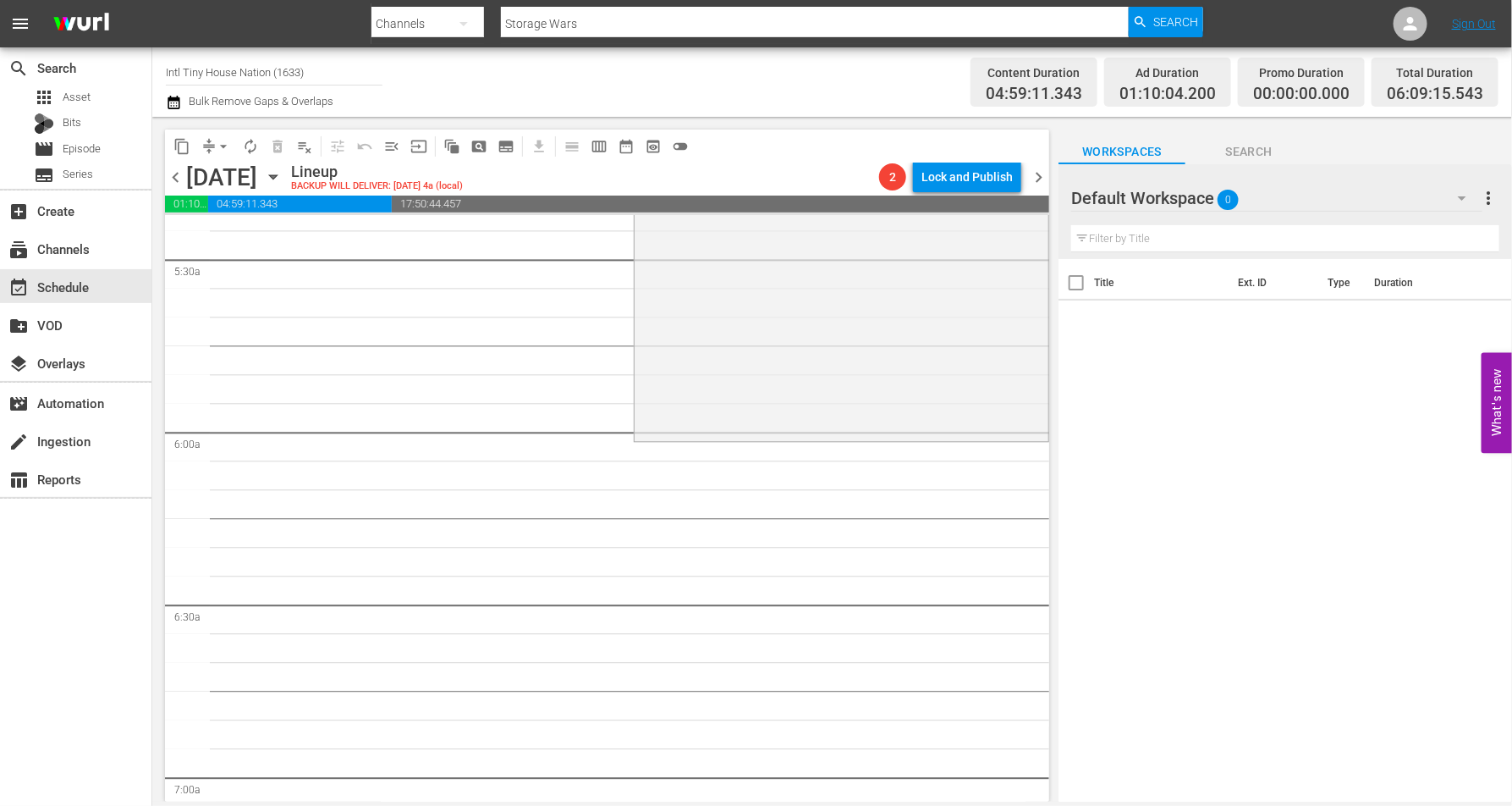
click at [282, 171] on icon "button" at bounding box center [273, 176] width 18 height 18
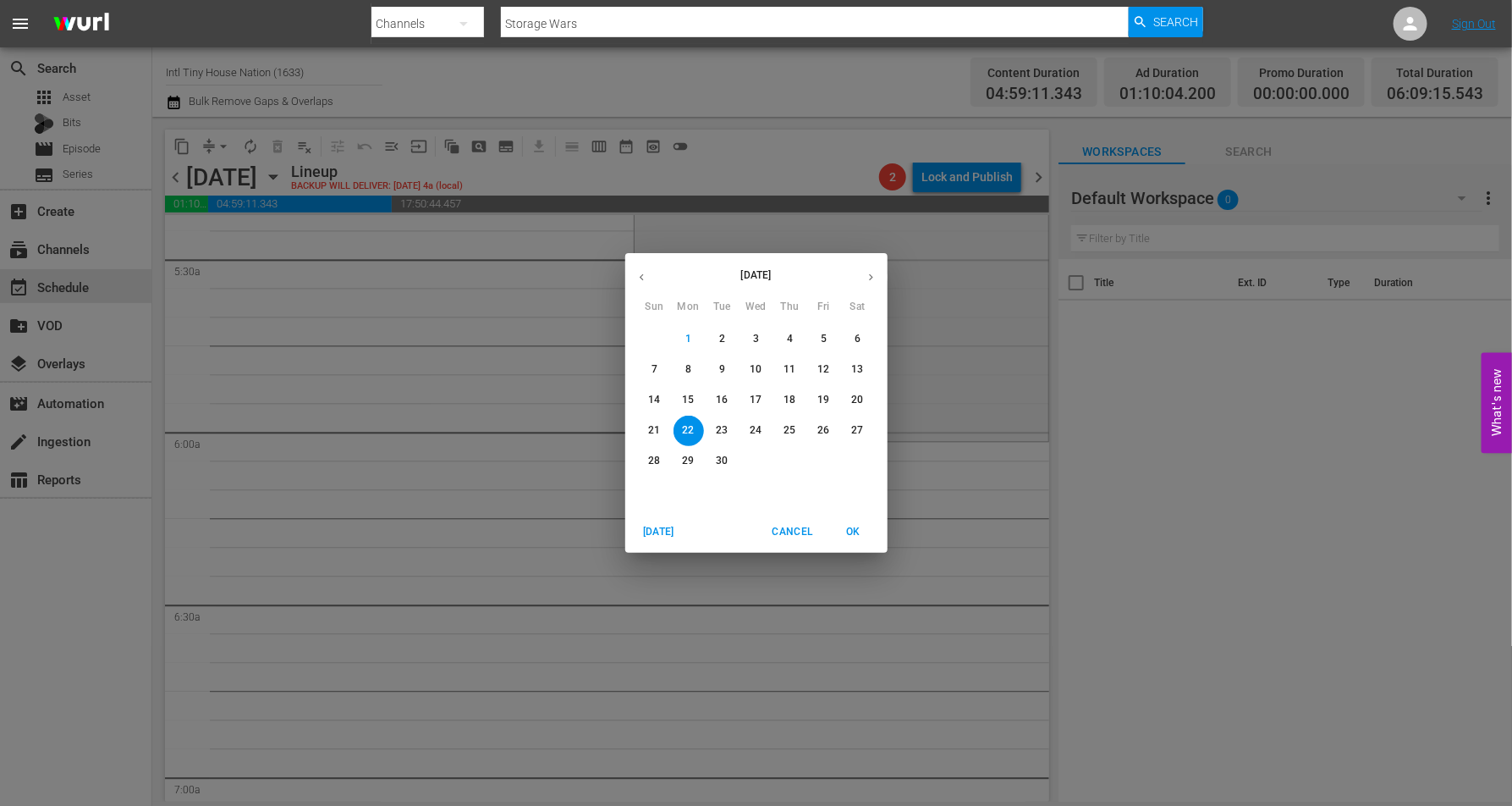
click at [652, 434] on p "21" at bounding box center [654, 429] width 12 height 14
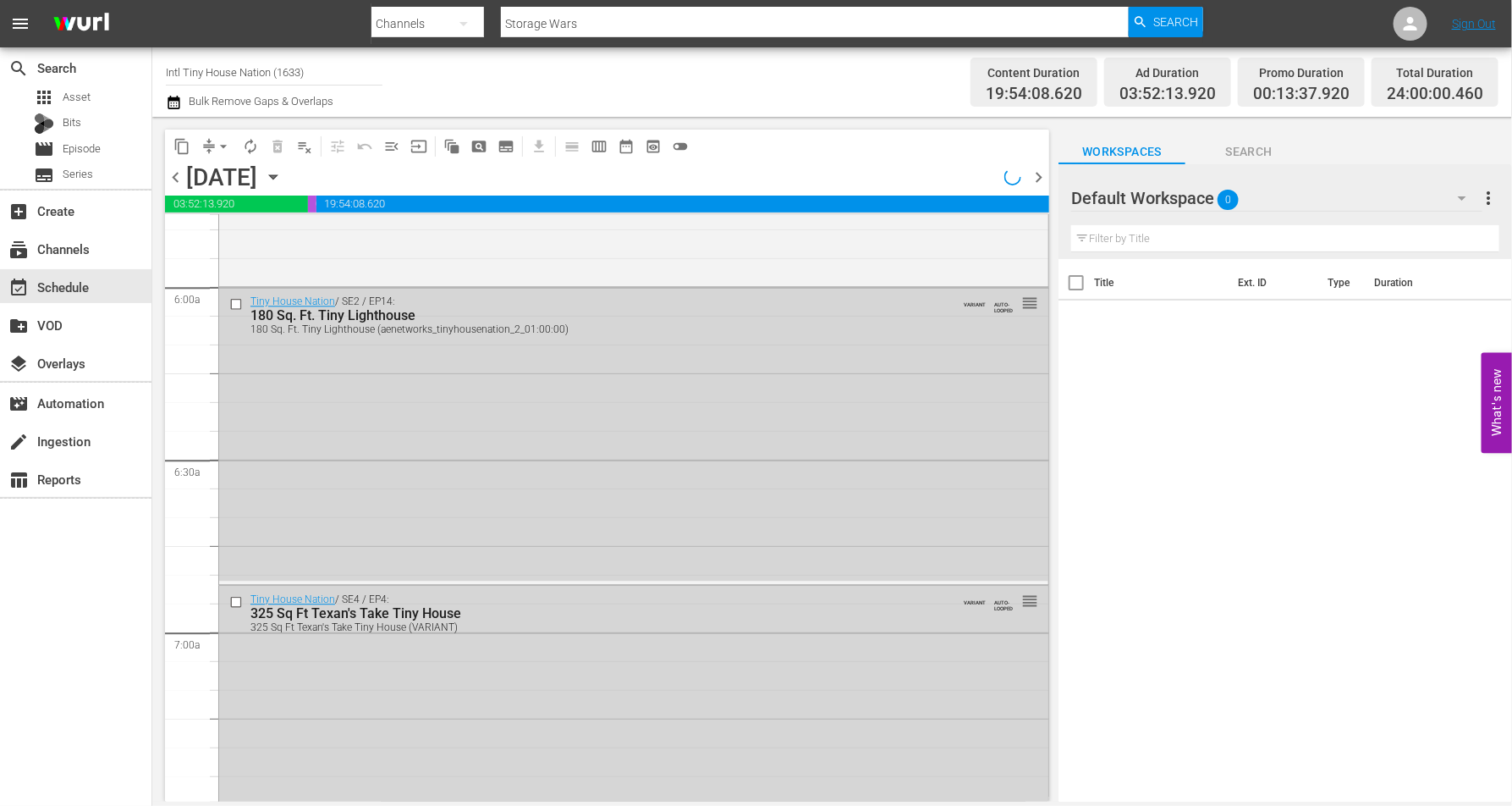
scroll to position [1884, 0]
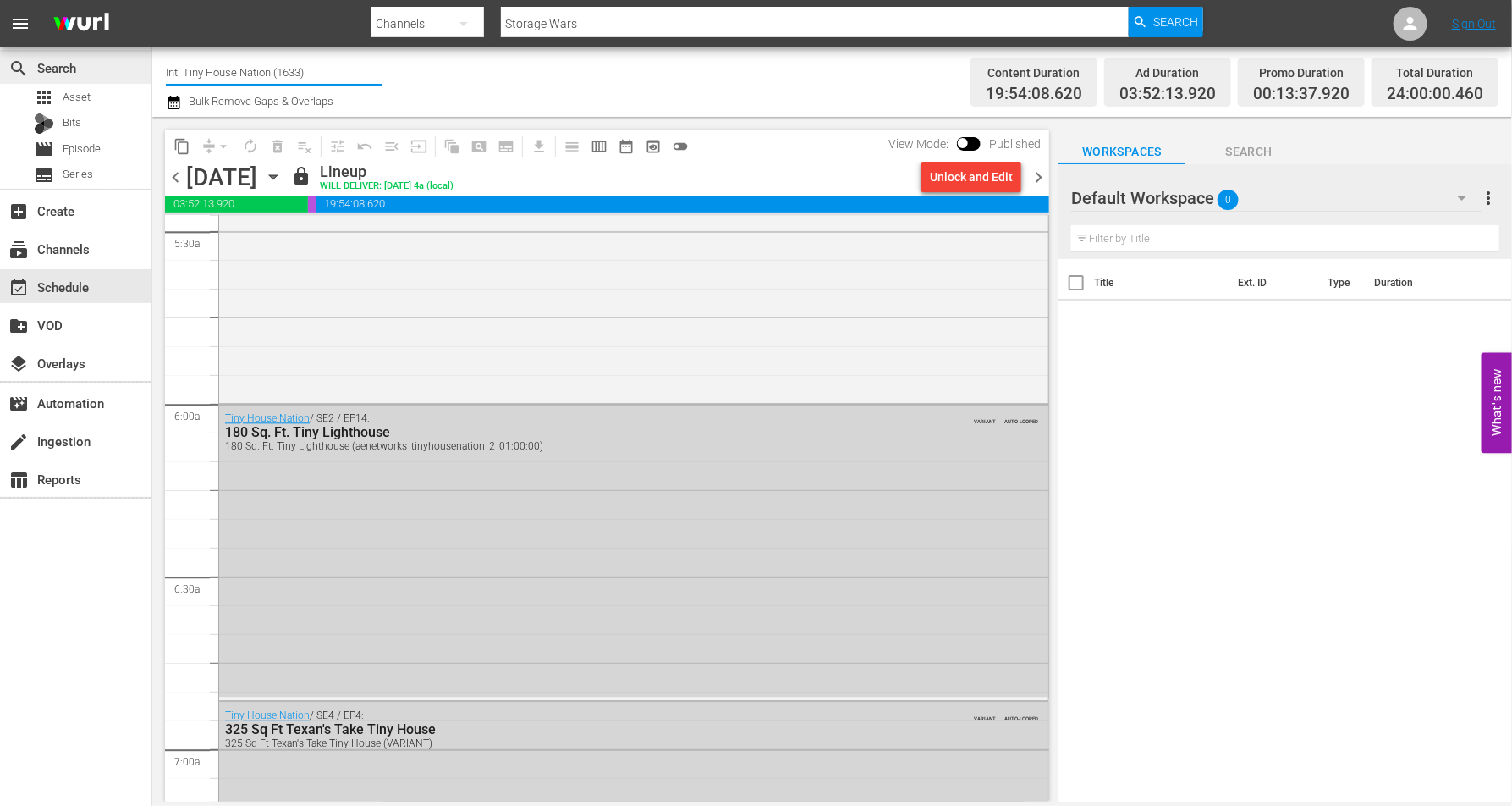
drag, startPoint x: 328, startPoint y: 72, endPoint x: 69, endPoint y: 74, distance: 259.0
click at [152, 0] on div "search Search apps Asset Bits movie Episode subtitles Series add_box Create sub…" at bounding box center [832, 0] width 1360 height 0
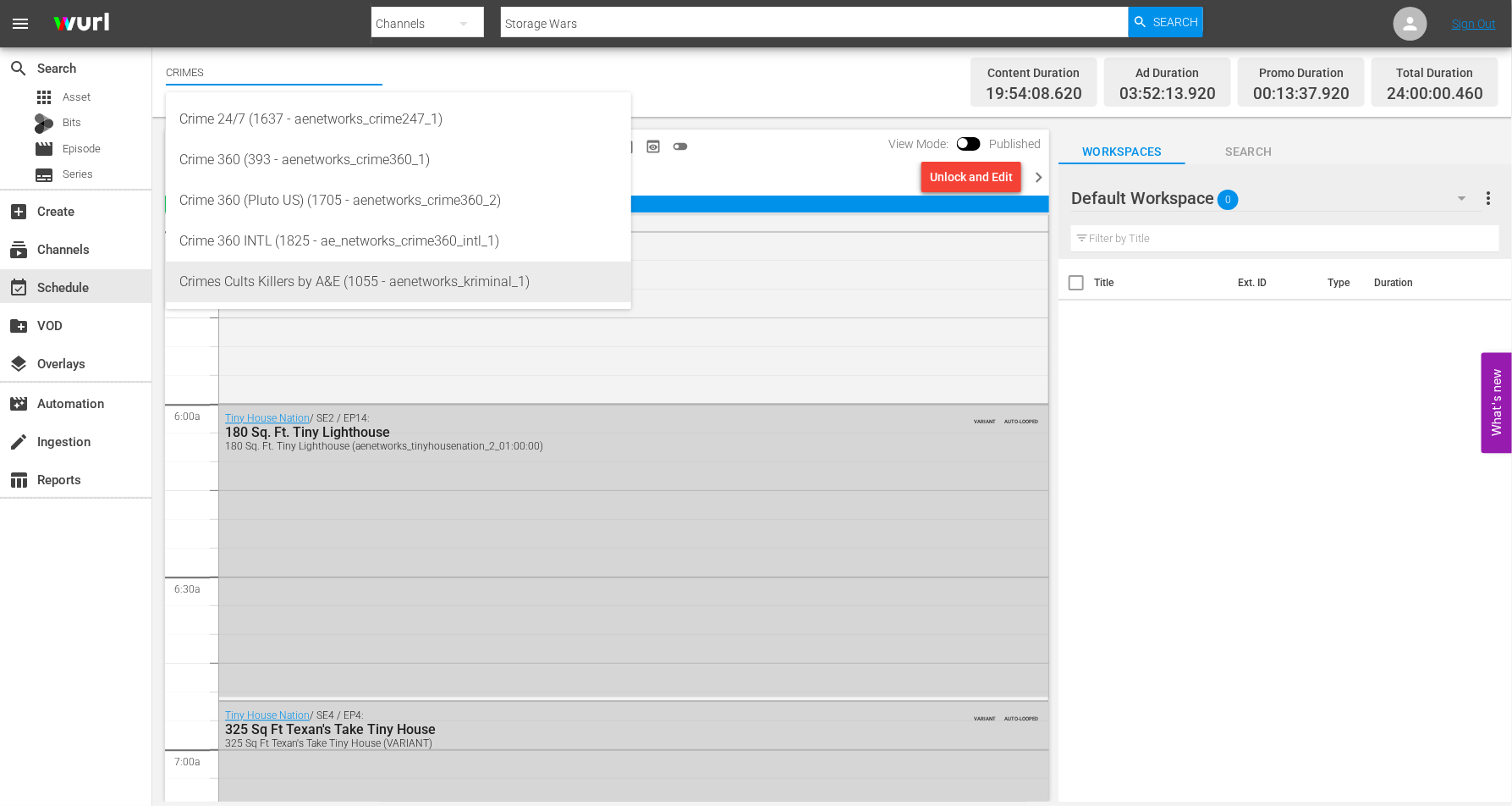
click at [251, 272] on div "Crimes Cults Killers by A&E (1055 - aenetworks_kriminal_1)" at bounding box center [398, 282] width 438 height 40
type input "Crimes Cults Killers by A&E (1055 - aenetworks_kriminal_1)"
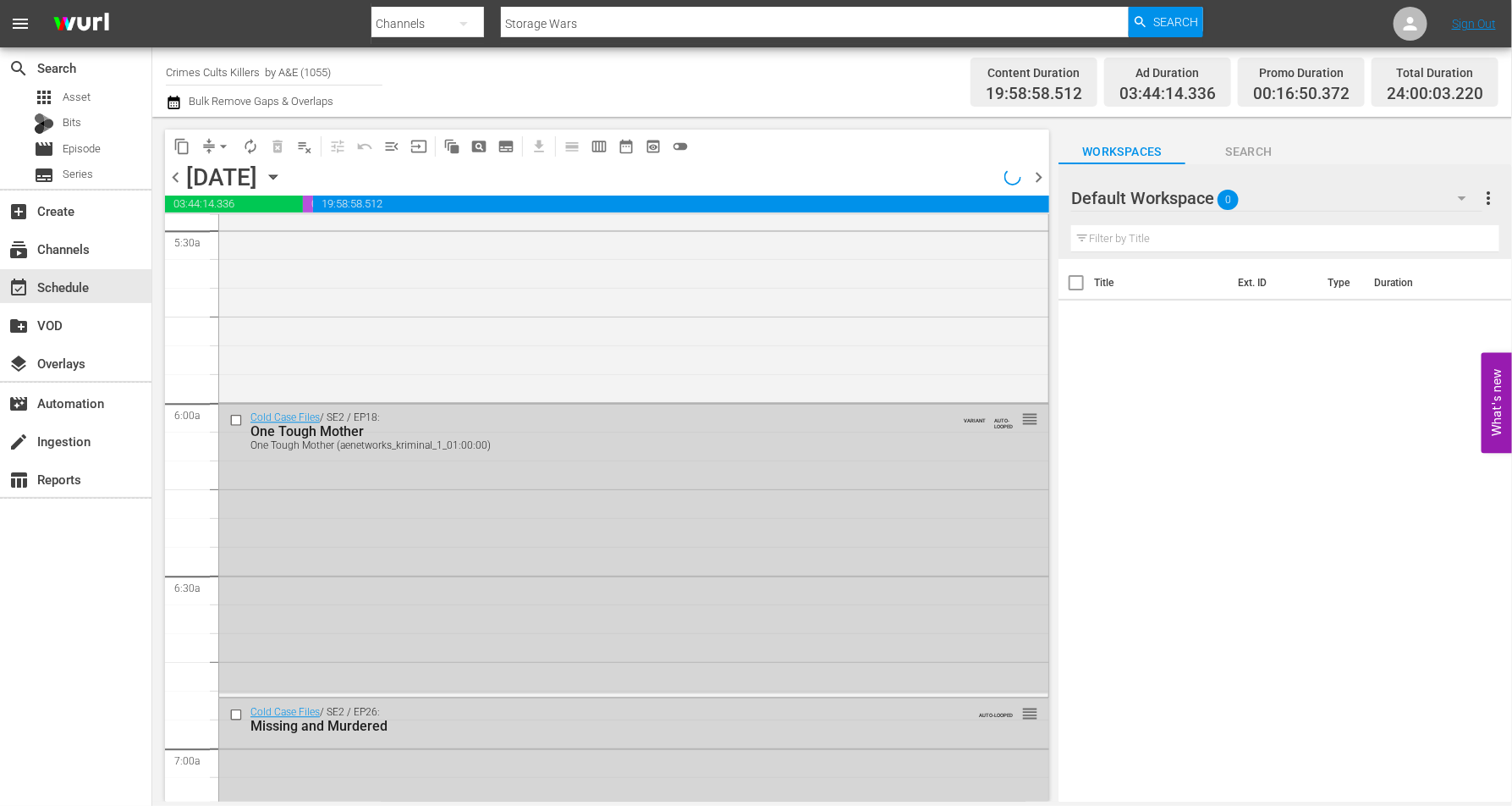
scroll to position [1827, 0]
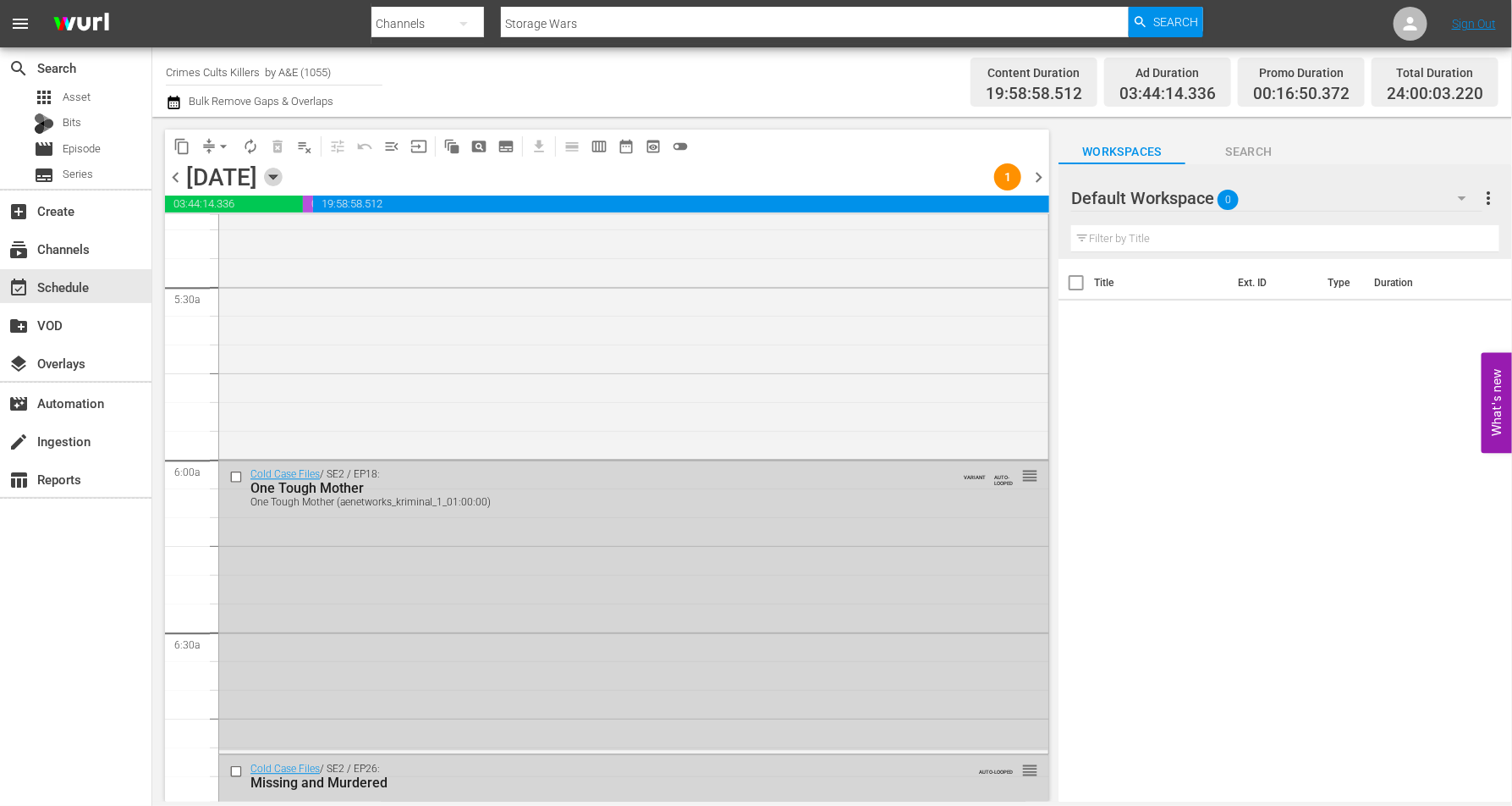
click at [282, 173] on icon "button" at bounding box center [273, 176] width 18 height 18
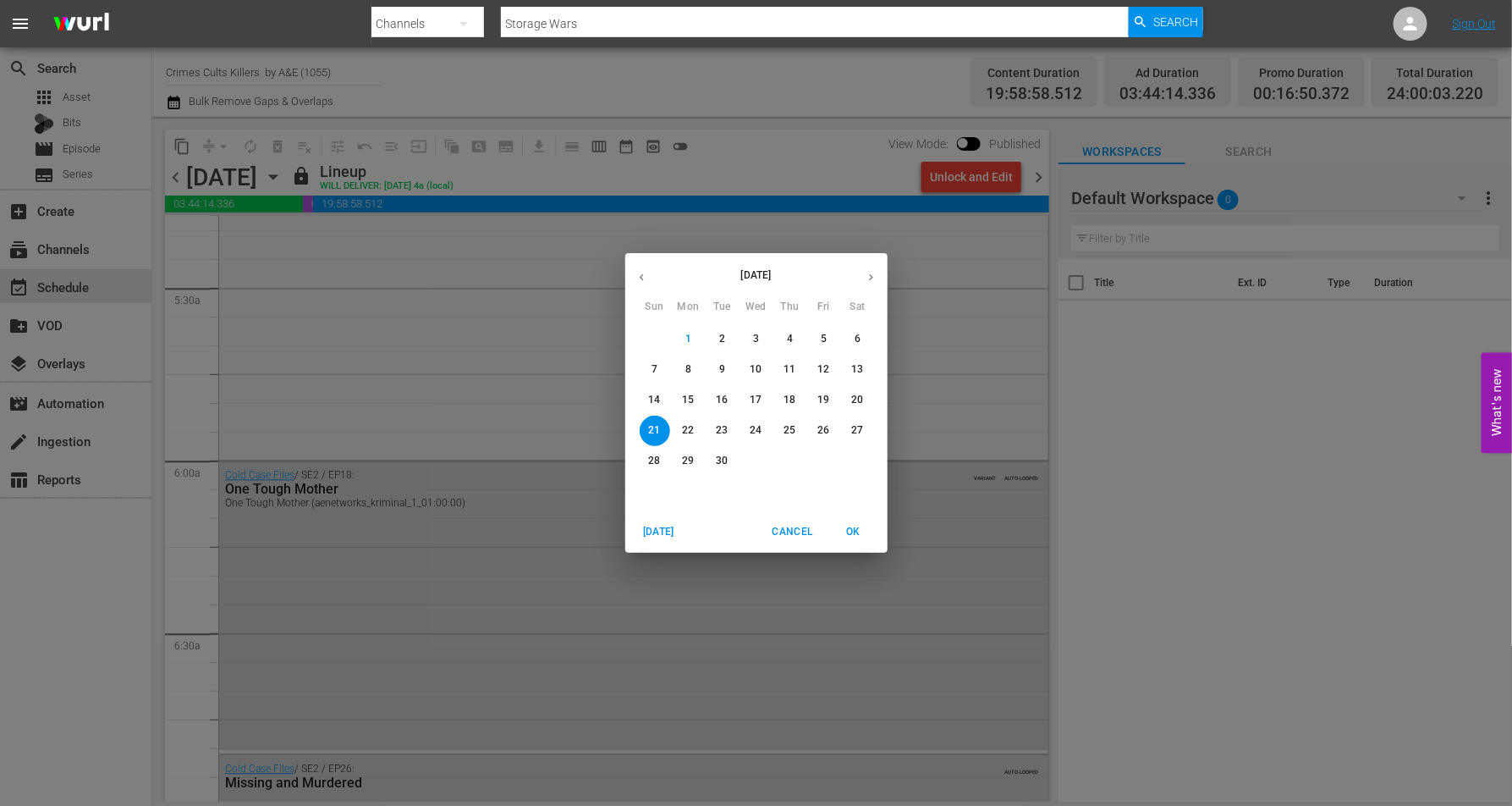
click at [821, 423] on button "26" at bounding box center [824, 430] width 31 height 31
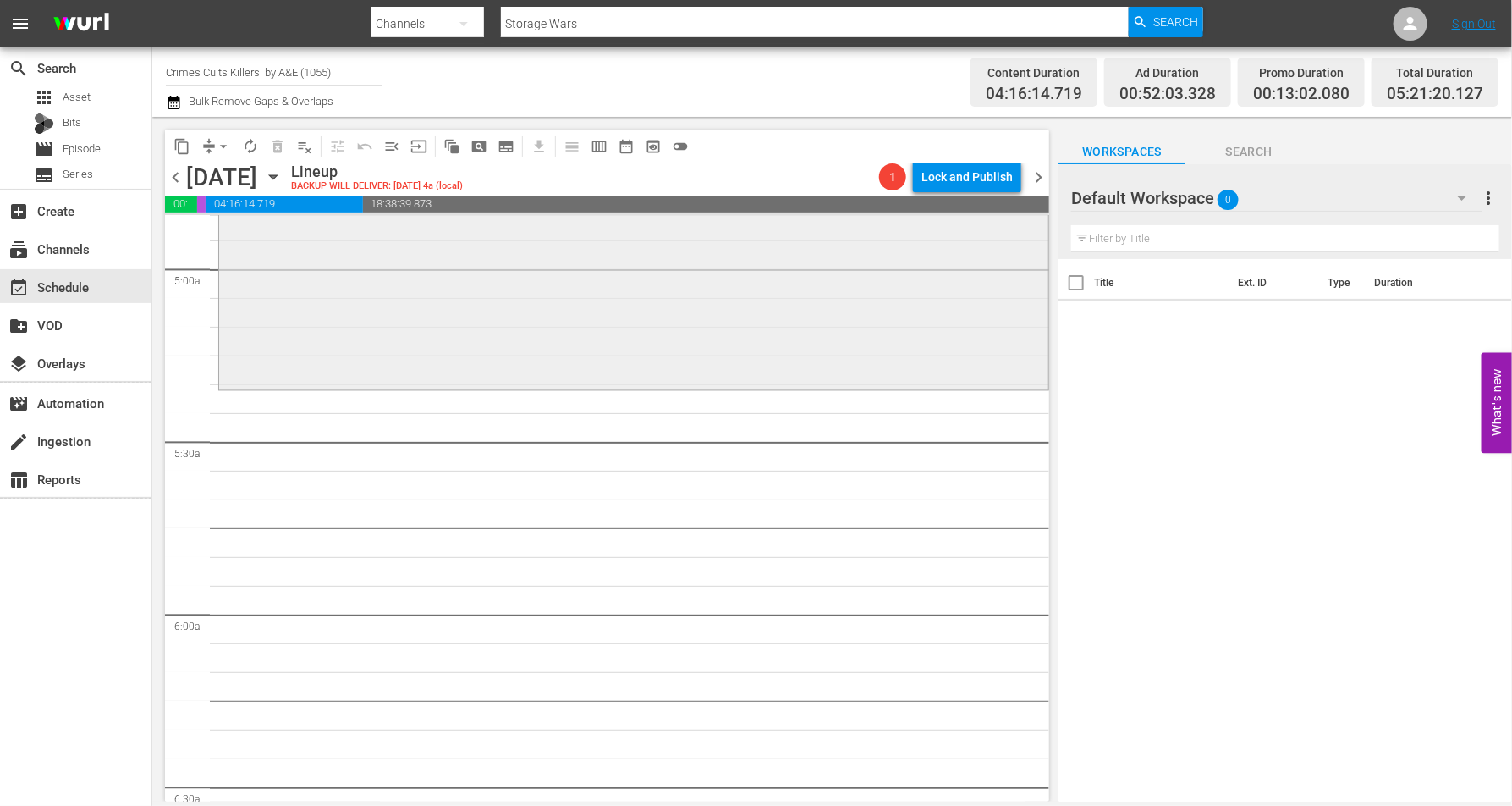
scroll to position [1596, 0]
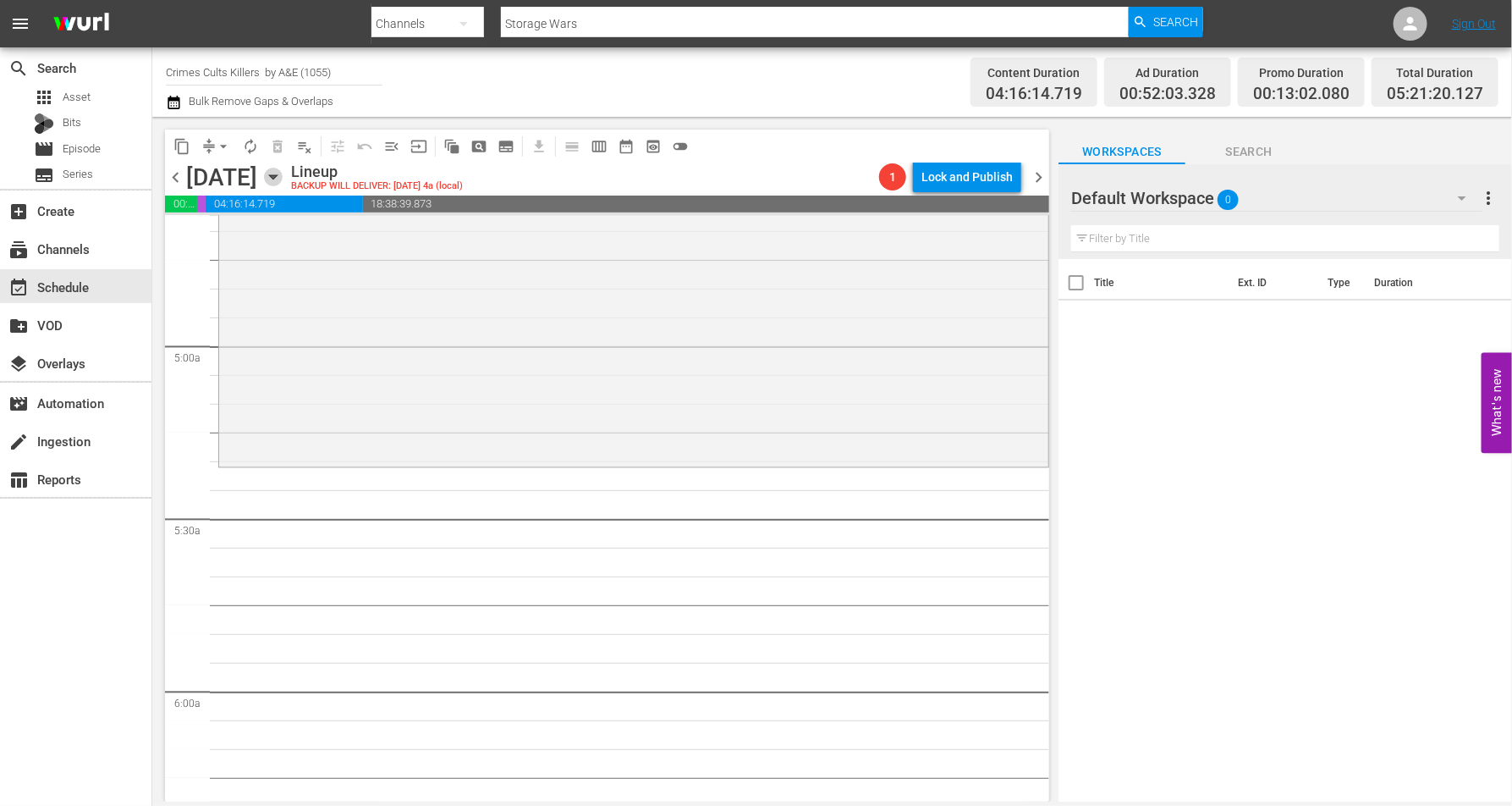
click at [282, 171] on icon "button" at bounding box center [273, 176] width 18 height 18
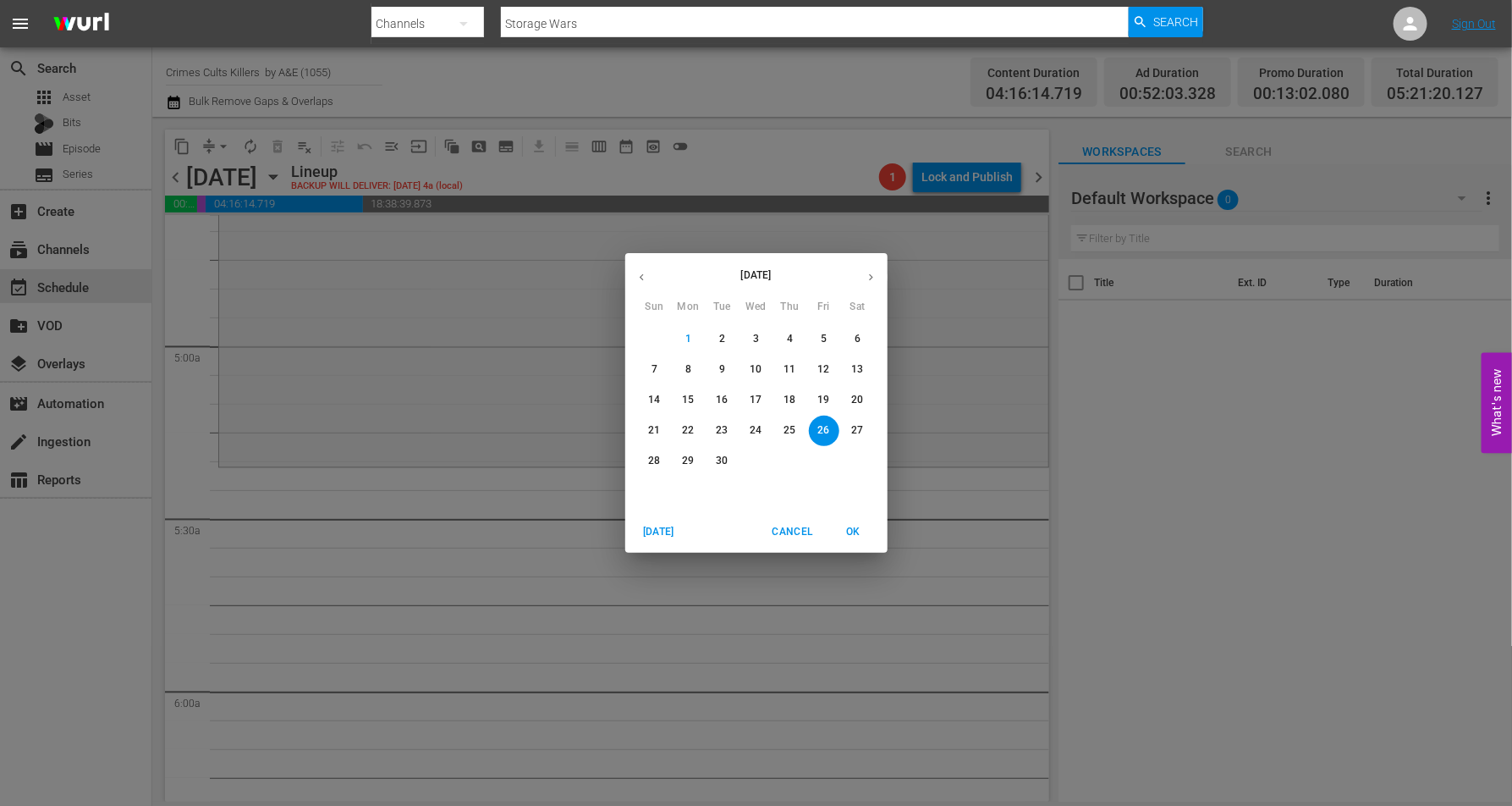
click at [723, 429] on p "23" at bounding box center [721, 429] width 12 height 14
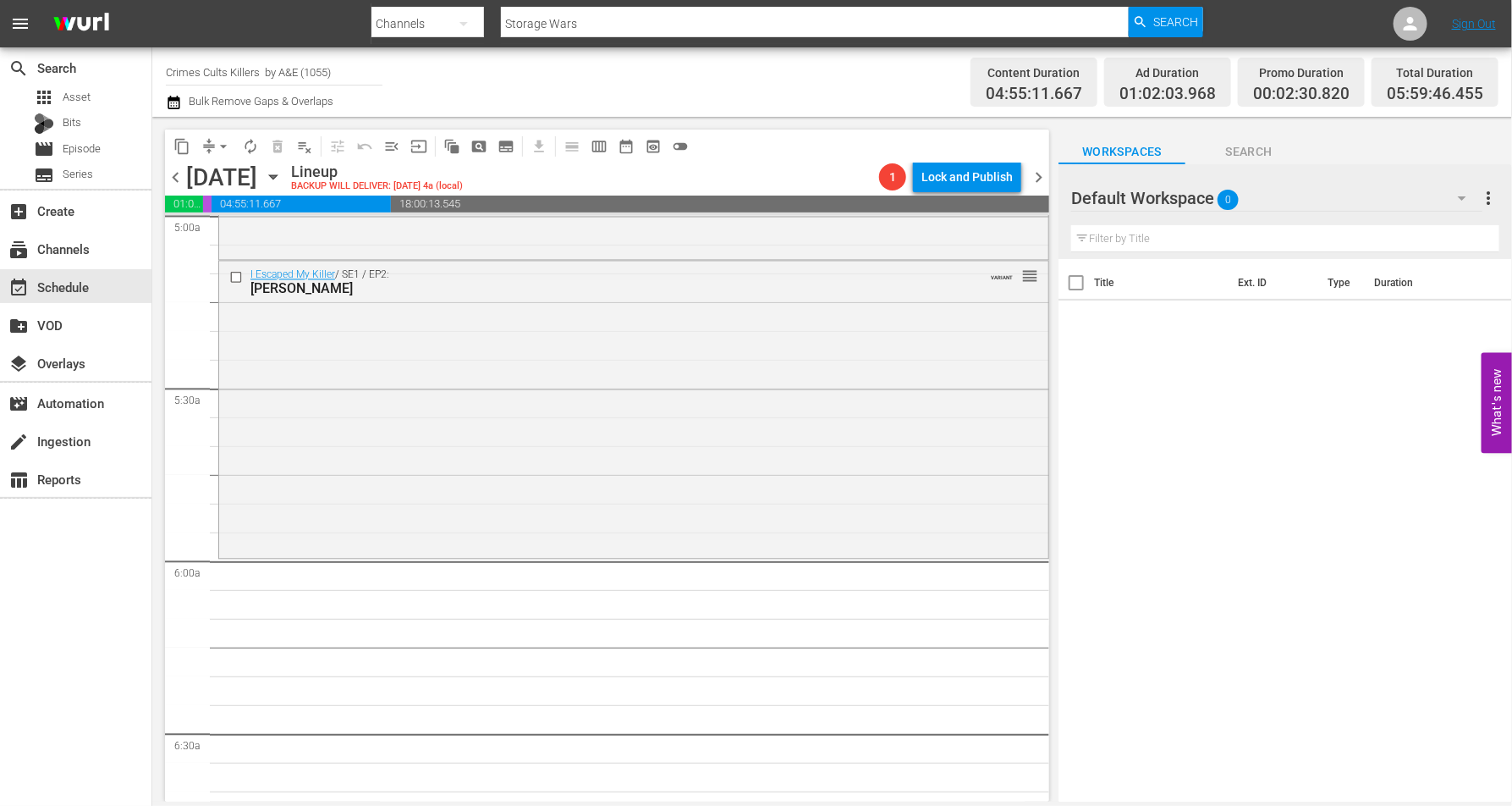
scroll to position [1644, 0]
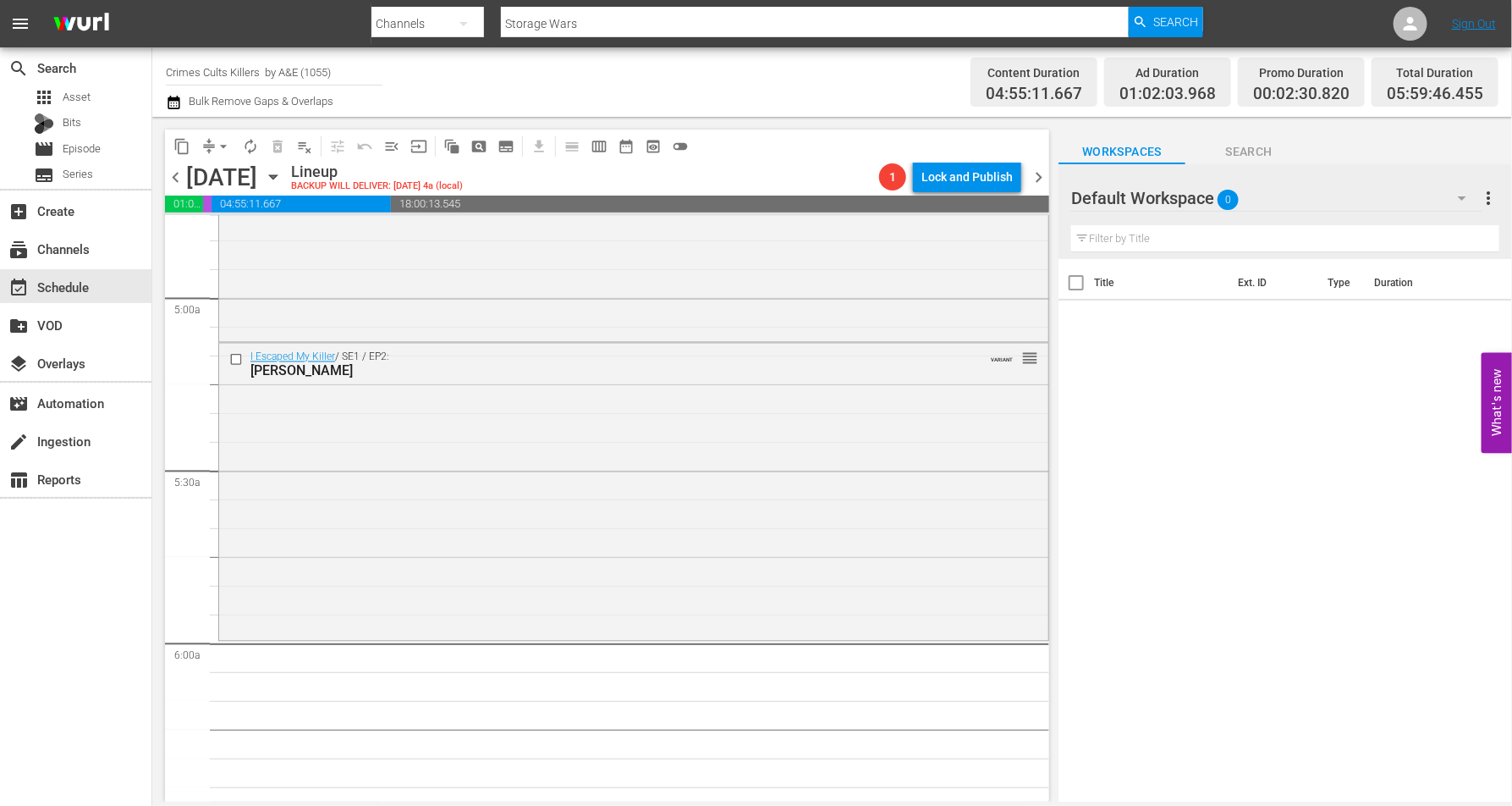
click at [276, 177] on icon "button" at bounding box center [273, 177] width 8 height 4
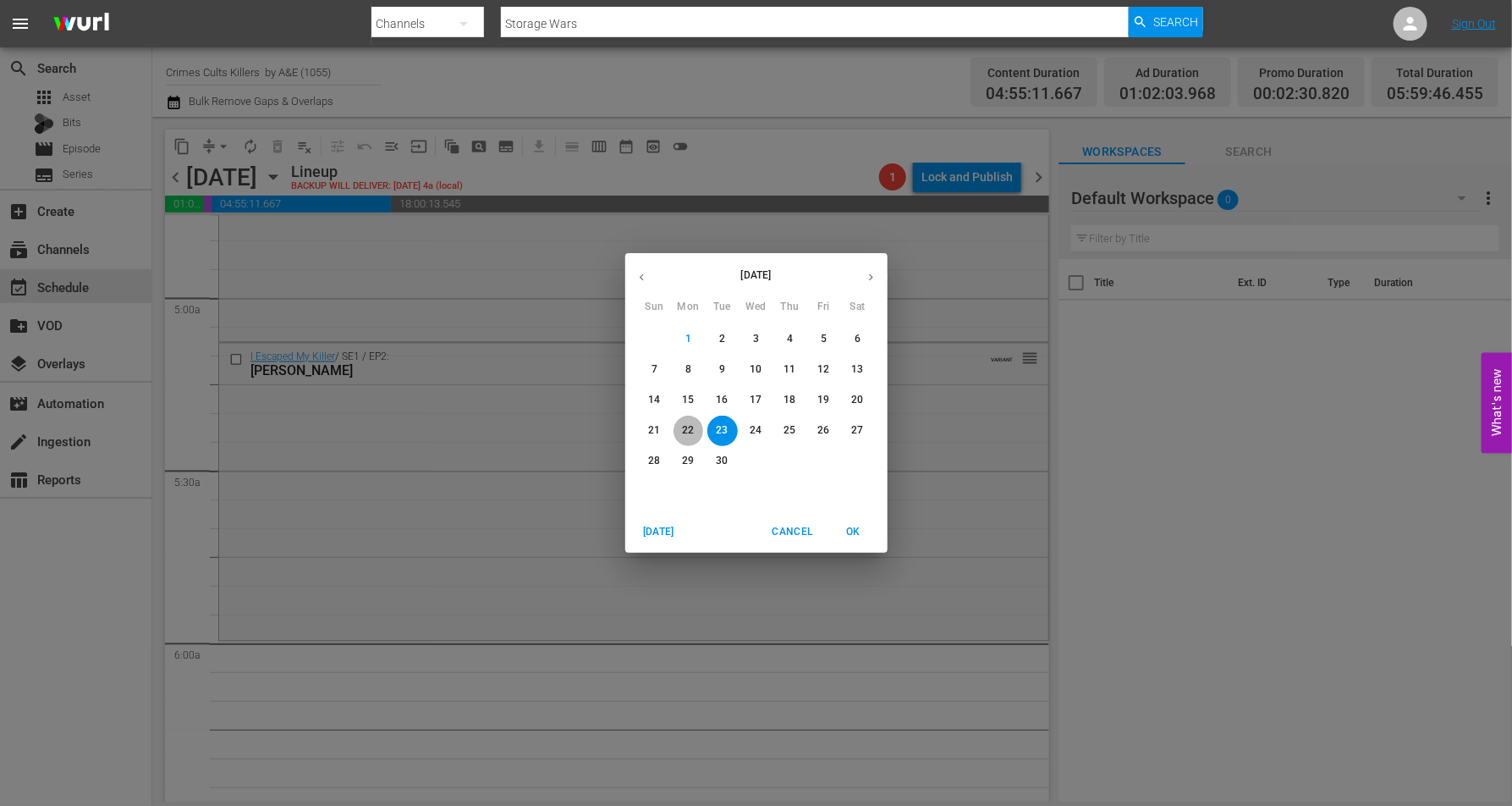
click at [678, 427] on span "22" at bounding box center [689, 429] width 31 height 14
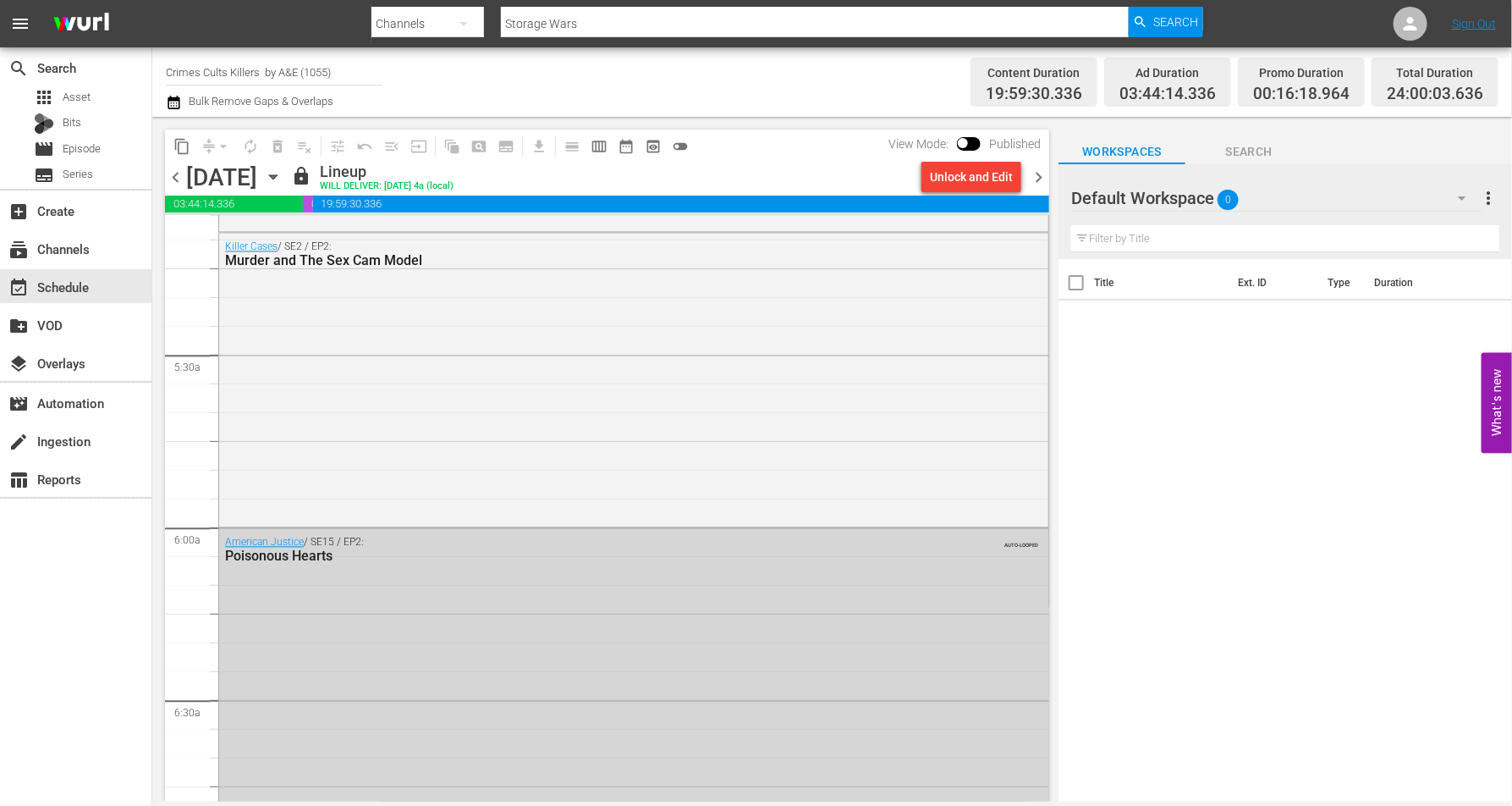
scroll to position [1616, 0]
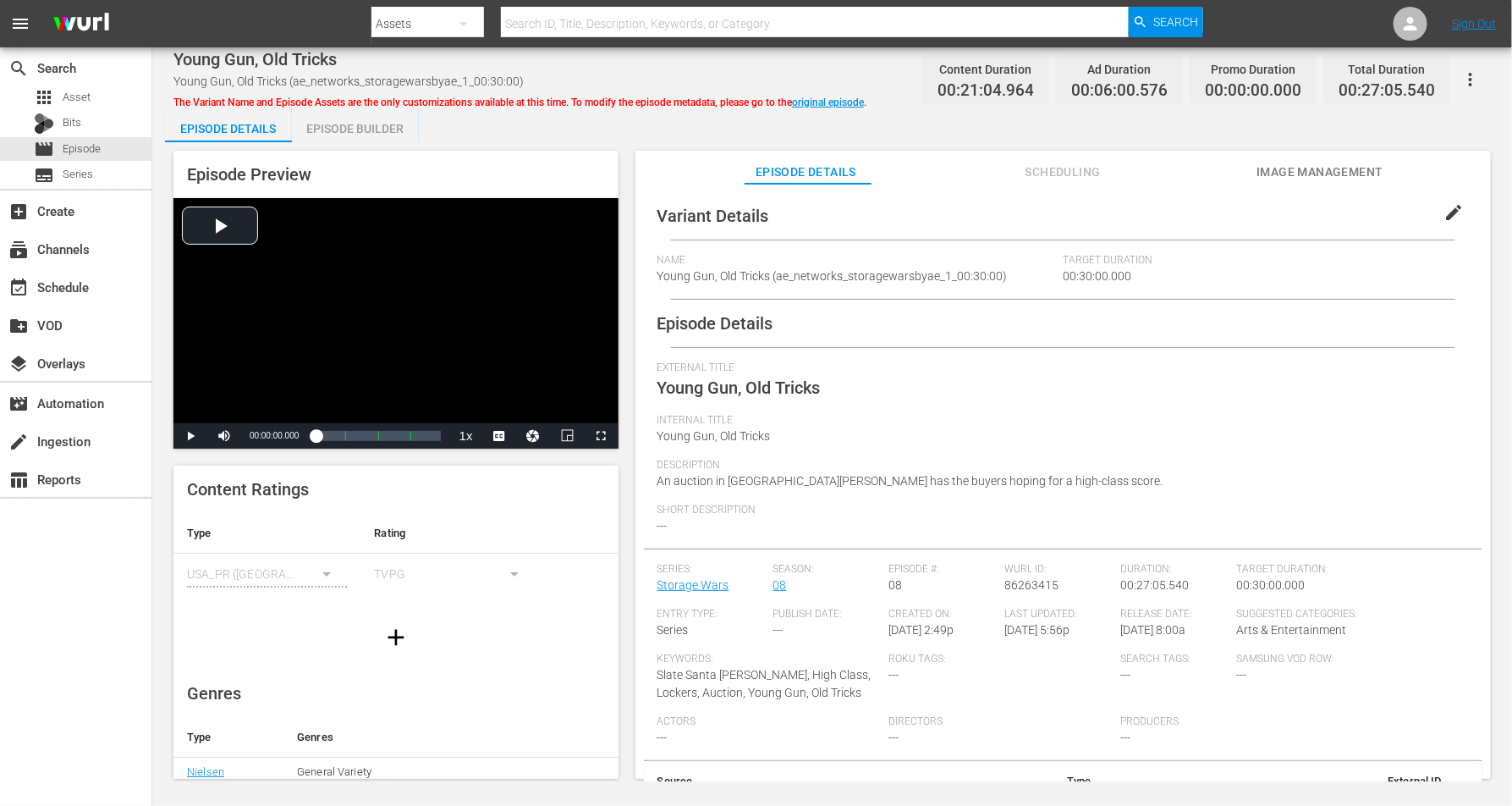
click at [339, 129] on div "Episode Builder" at bounding box center [355, 128] width 127 height 40
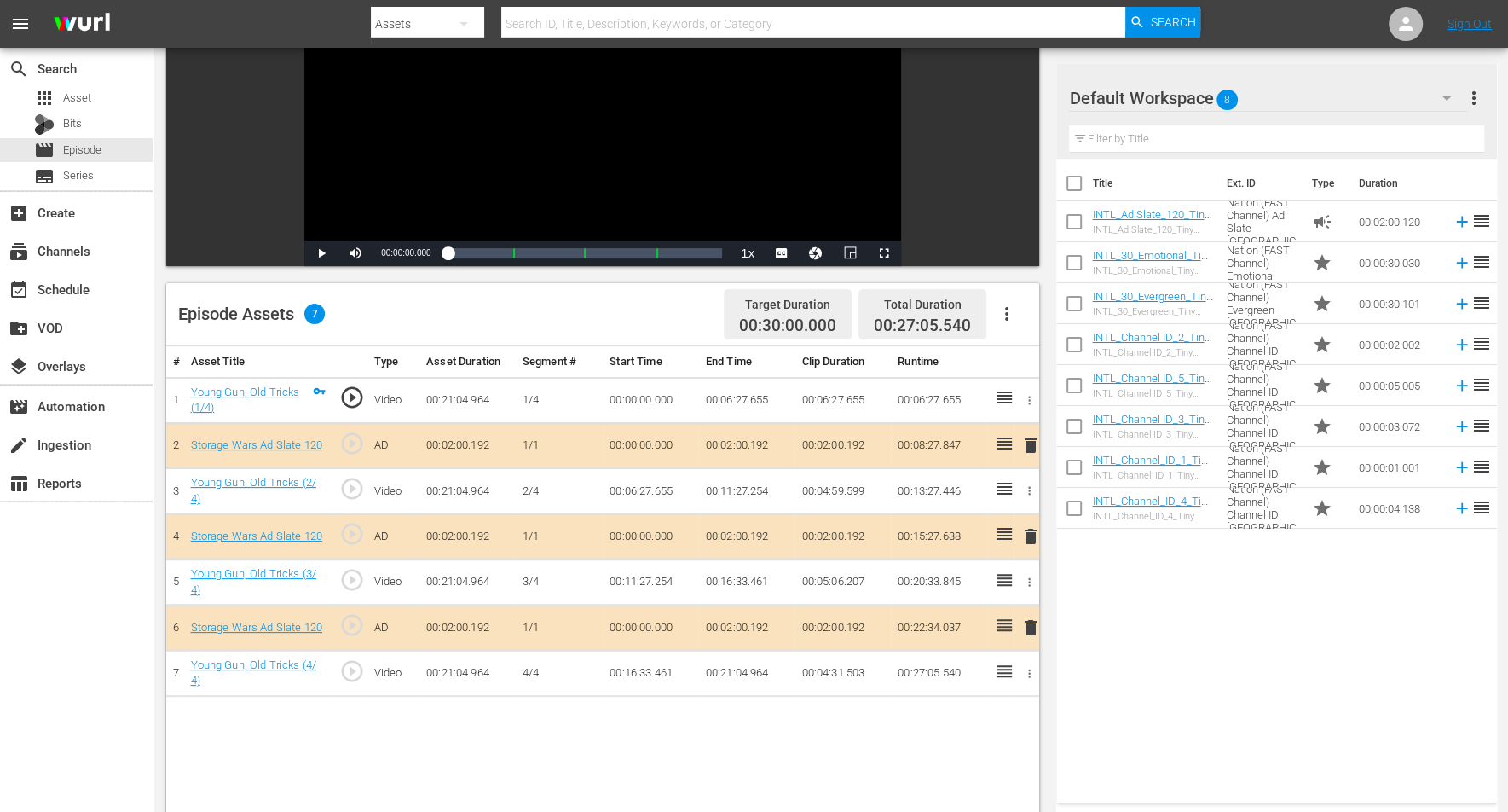
scroll to position [320, 0]
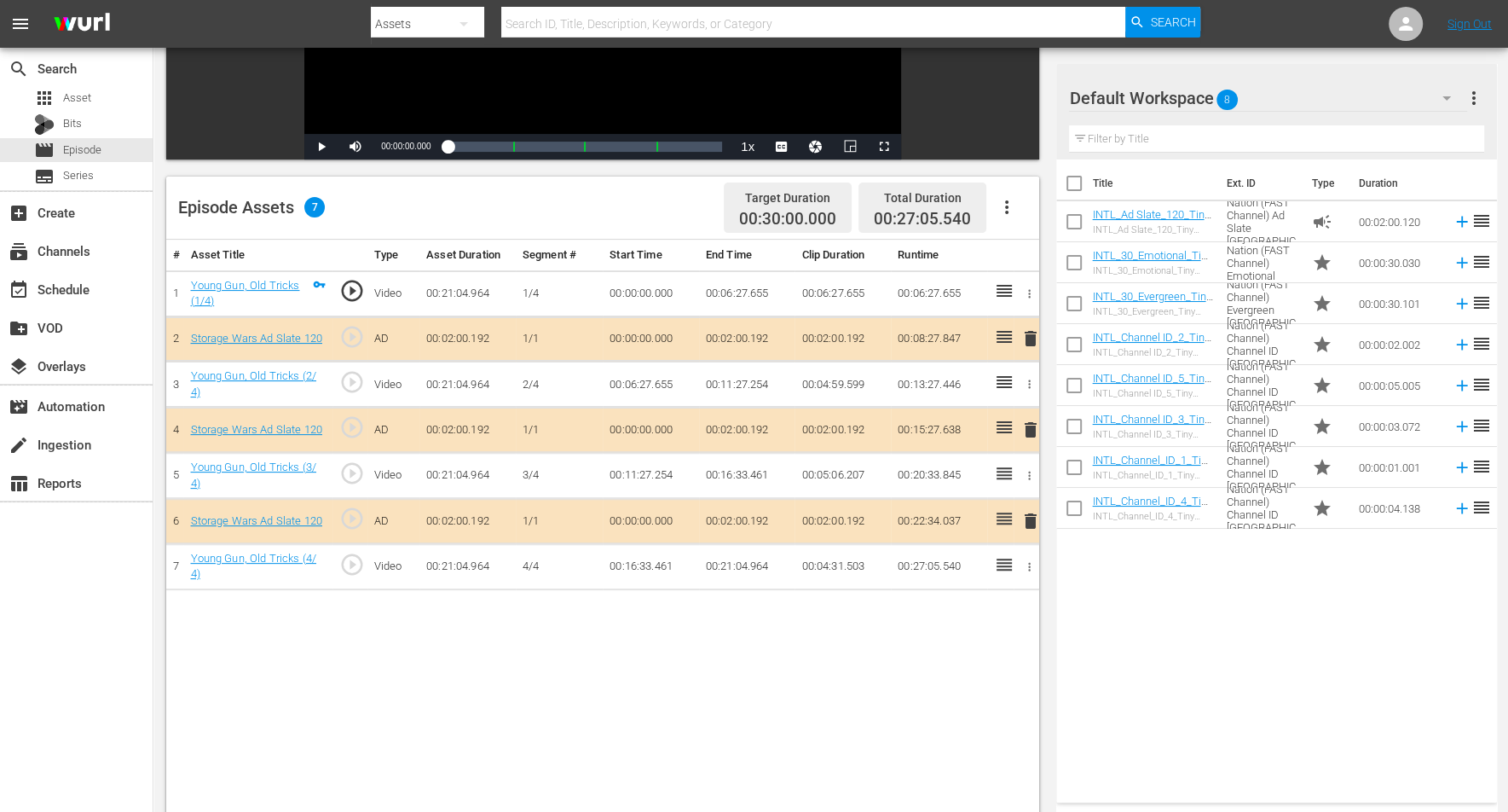
drag, startPoint x: 1443, startPoint y: 95, endPoint x: 1450, endPoint y: 101, distance: 9.2
click at [1219, 101] on icon "button" at bounding box center [1447, 98] width 20 height 20
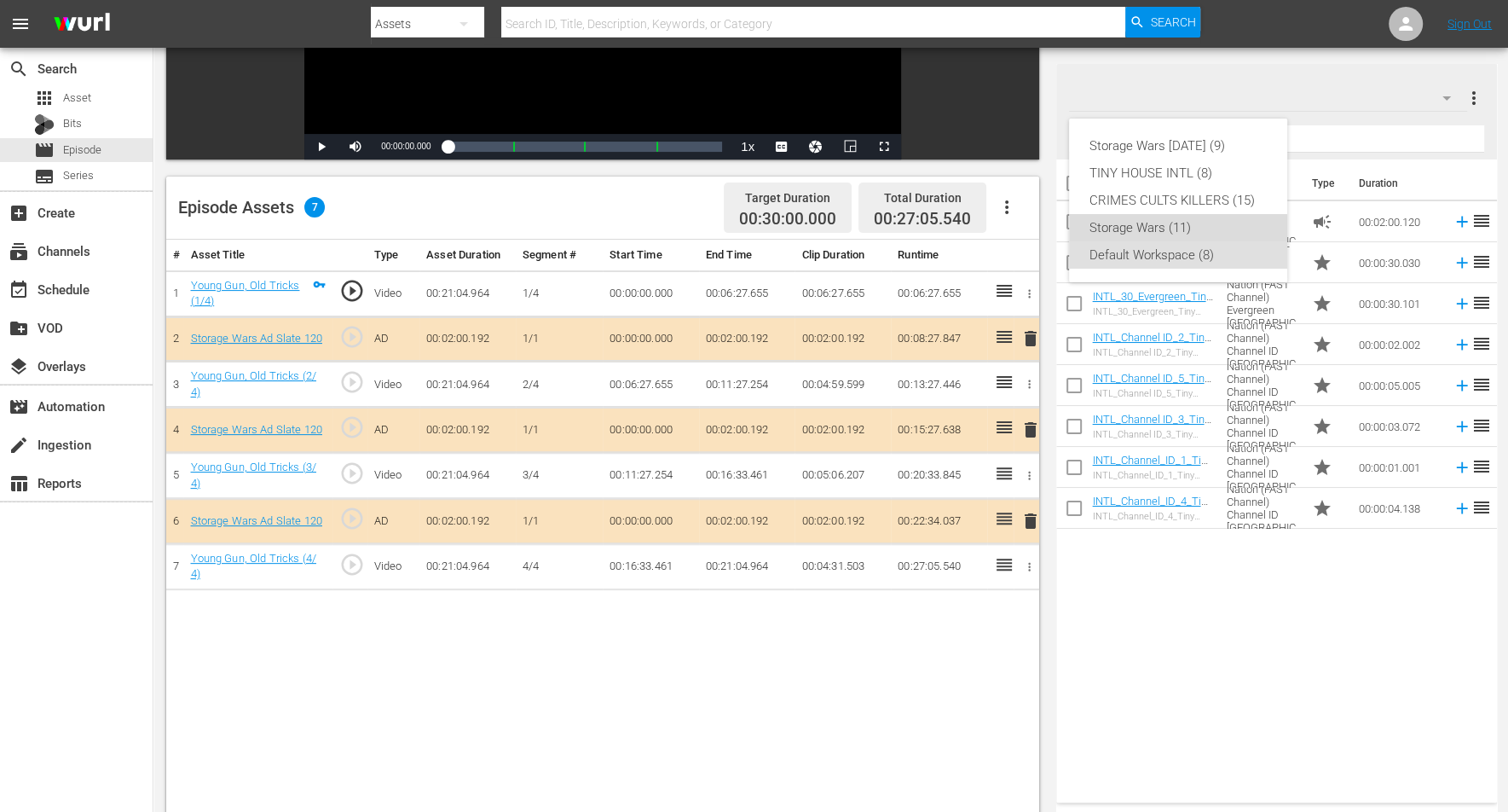
click at [1145, 229] on div "Storage Wars (11)" at bounding box center [1178, 228] width 178 height 27
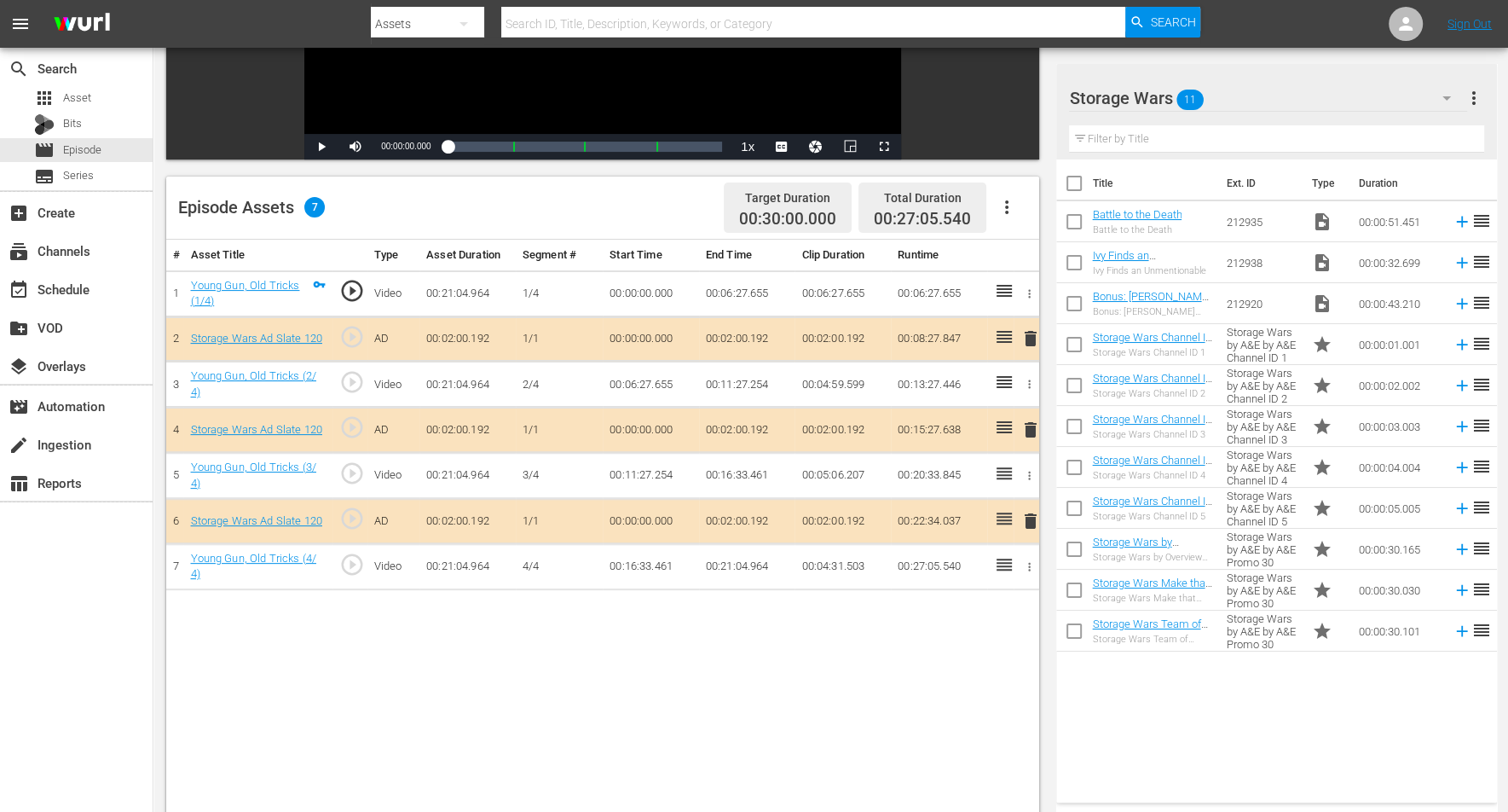
click at [1030, 337] on span "delete" at bounding box center [1031, 338] width 20 height 20
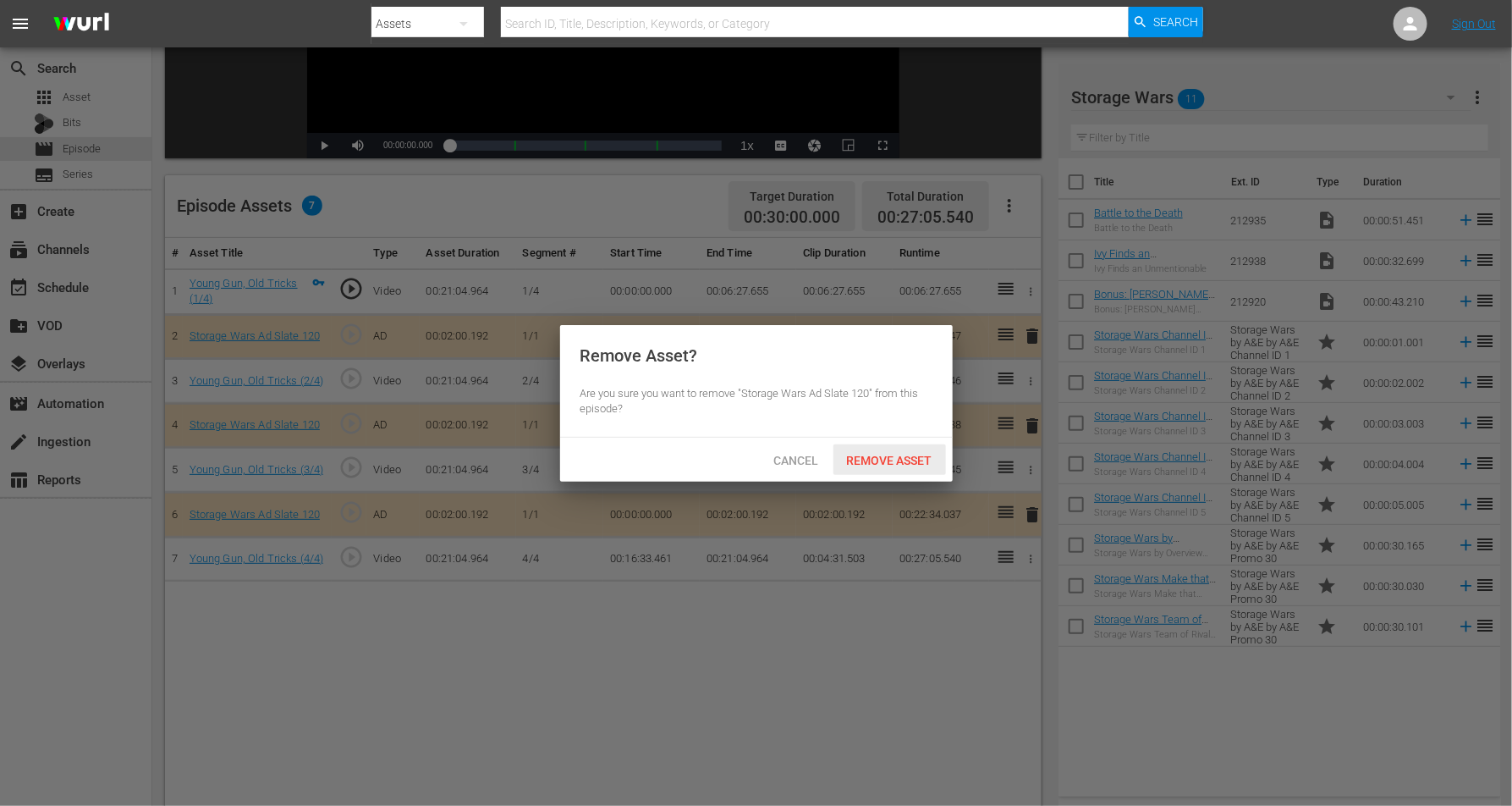
click at [905, 450] on div "Remove Asset" at bounding box center [890, 459] width 113 height 32
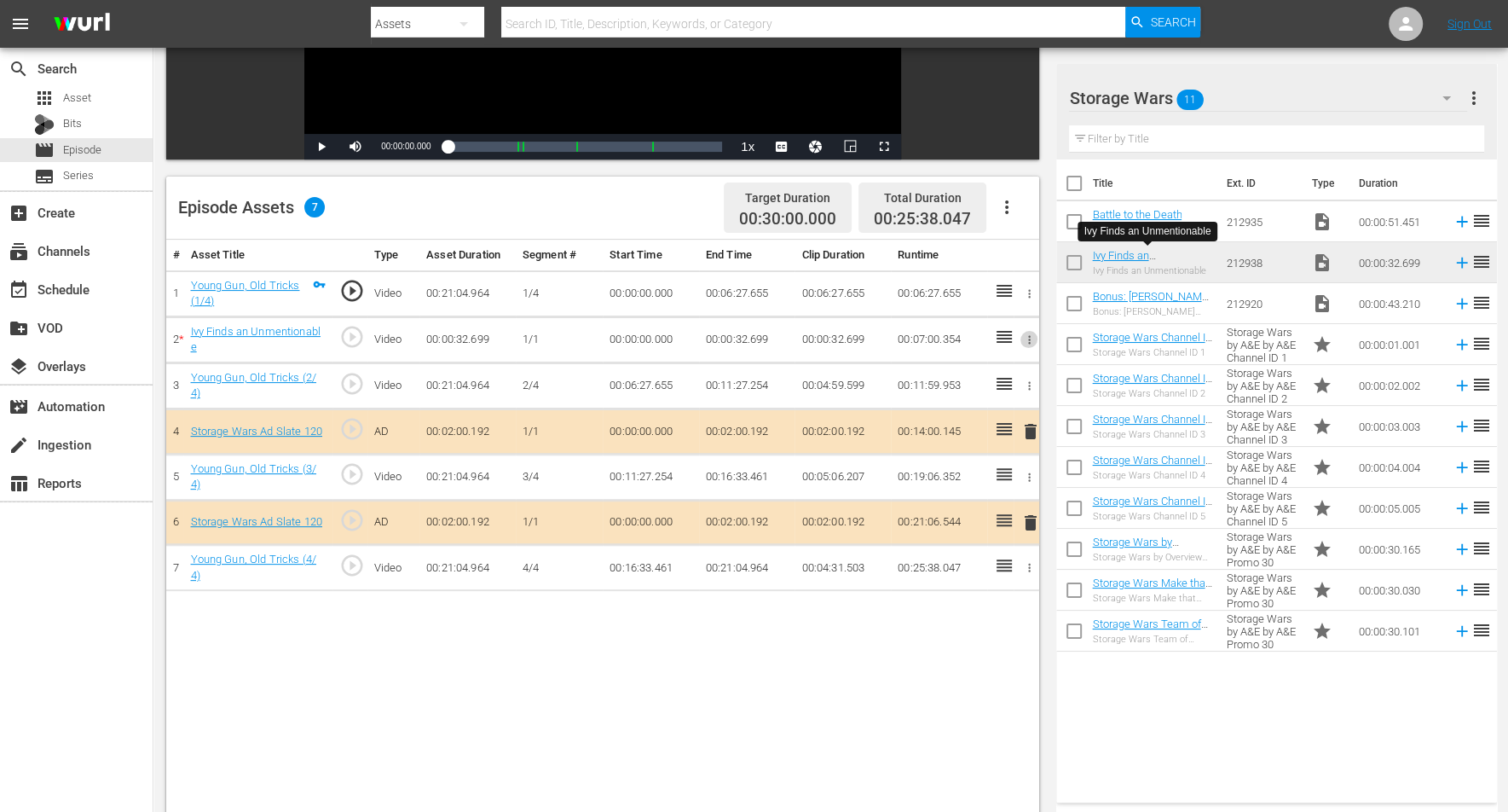
click at [1027, 338] on icon "button" at bounding box center [1029, 340] width 13 height 13
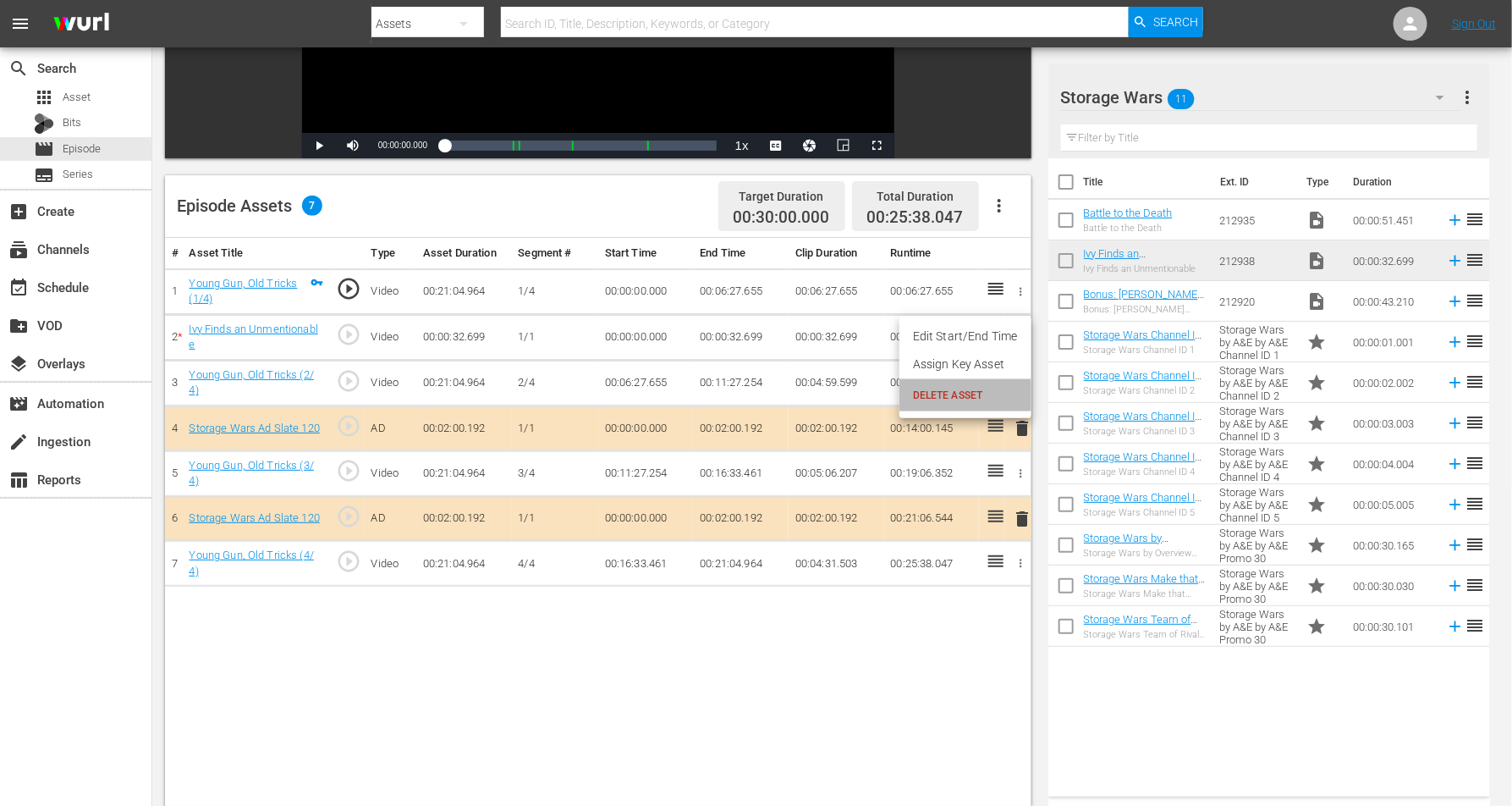
click at [949, 399] on span "DELETE ASSET" at bounding box center [965, 395] width 105 height 15
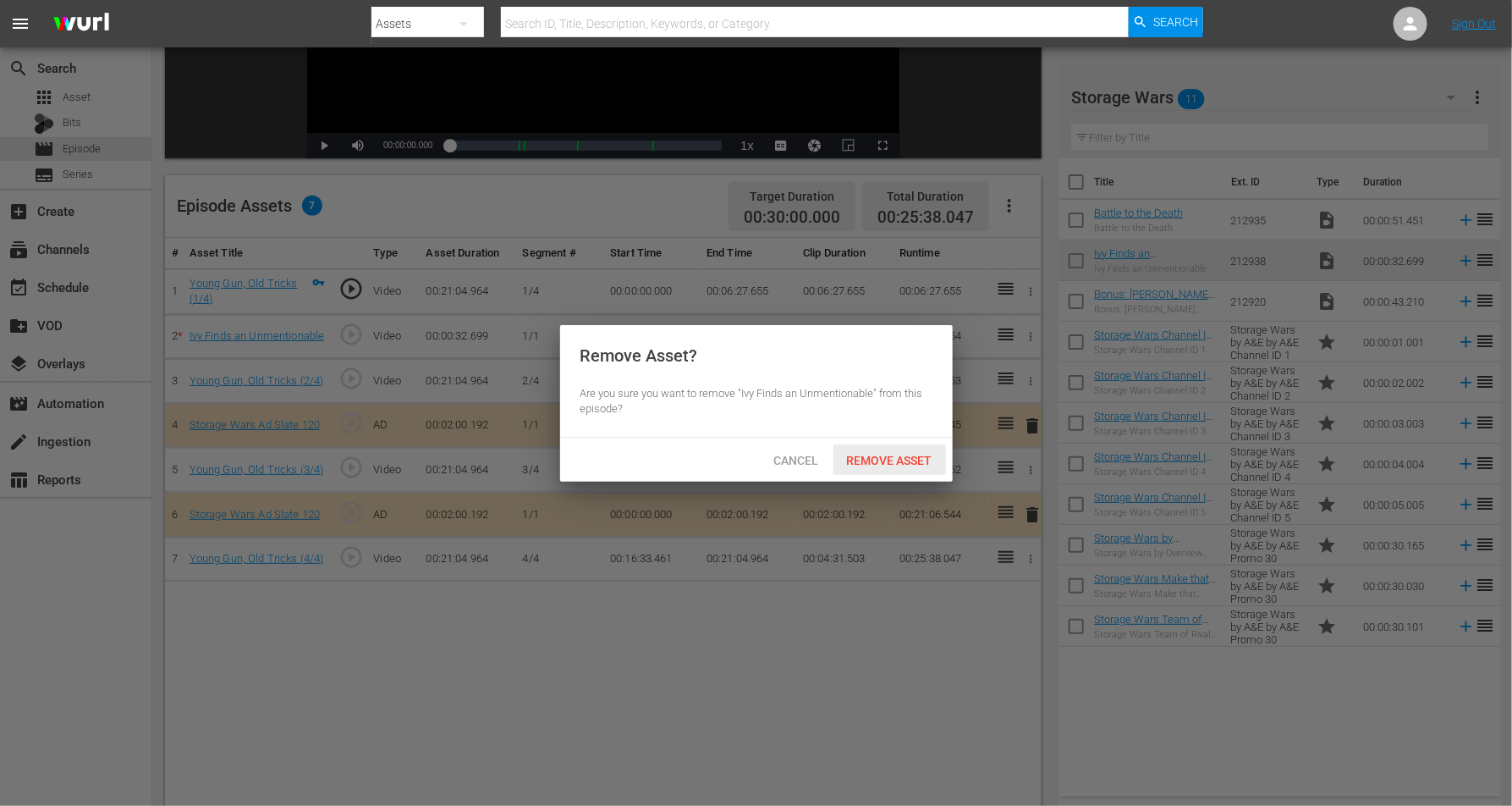
click at [889, 454] on span "Remove Asset" at bounding box center [890, 460] width 113 height 13
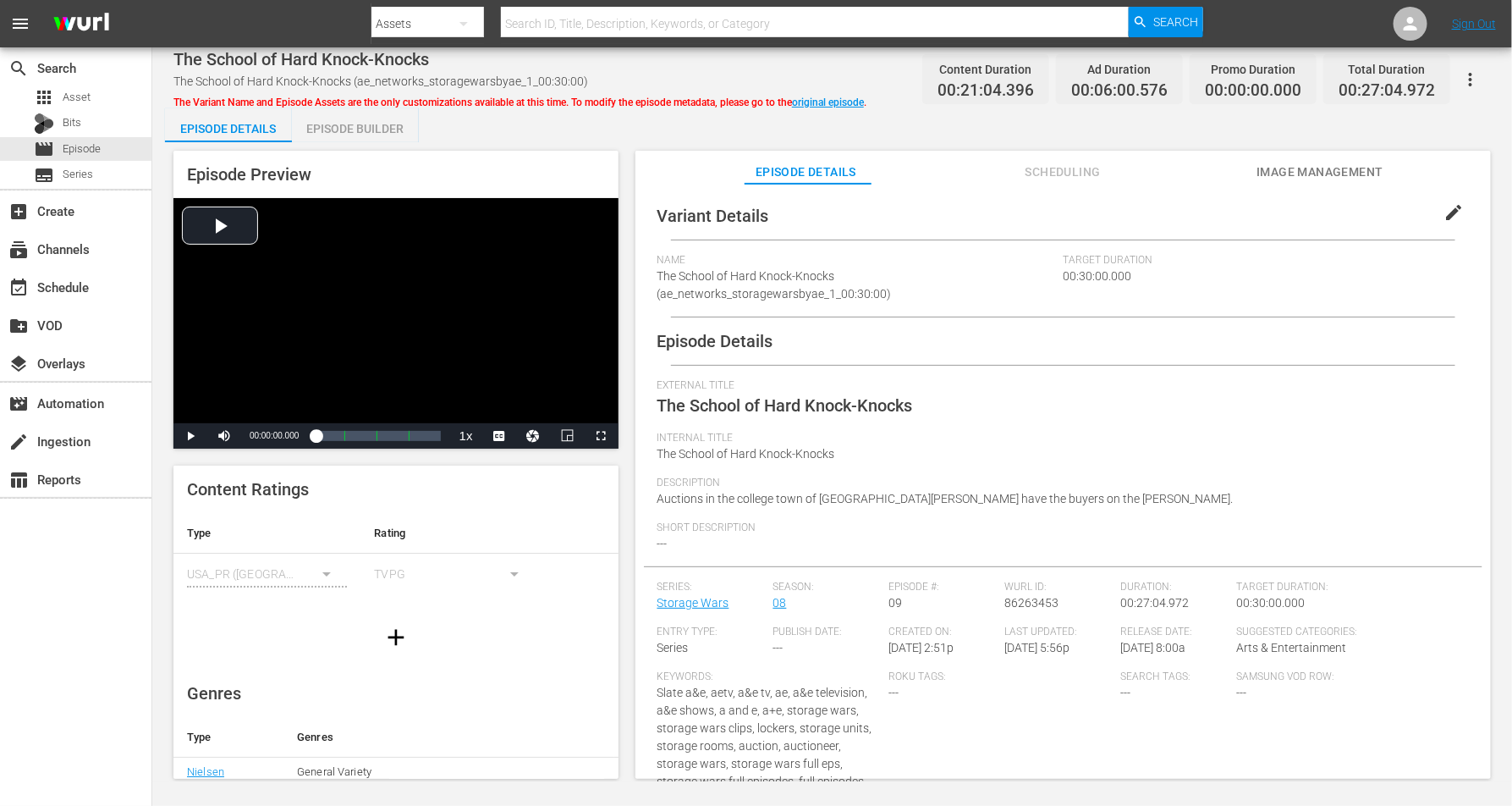
click at [366, 129] on div "Episode Builder" at bounding box center [355, 128] width 127 height 40
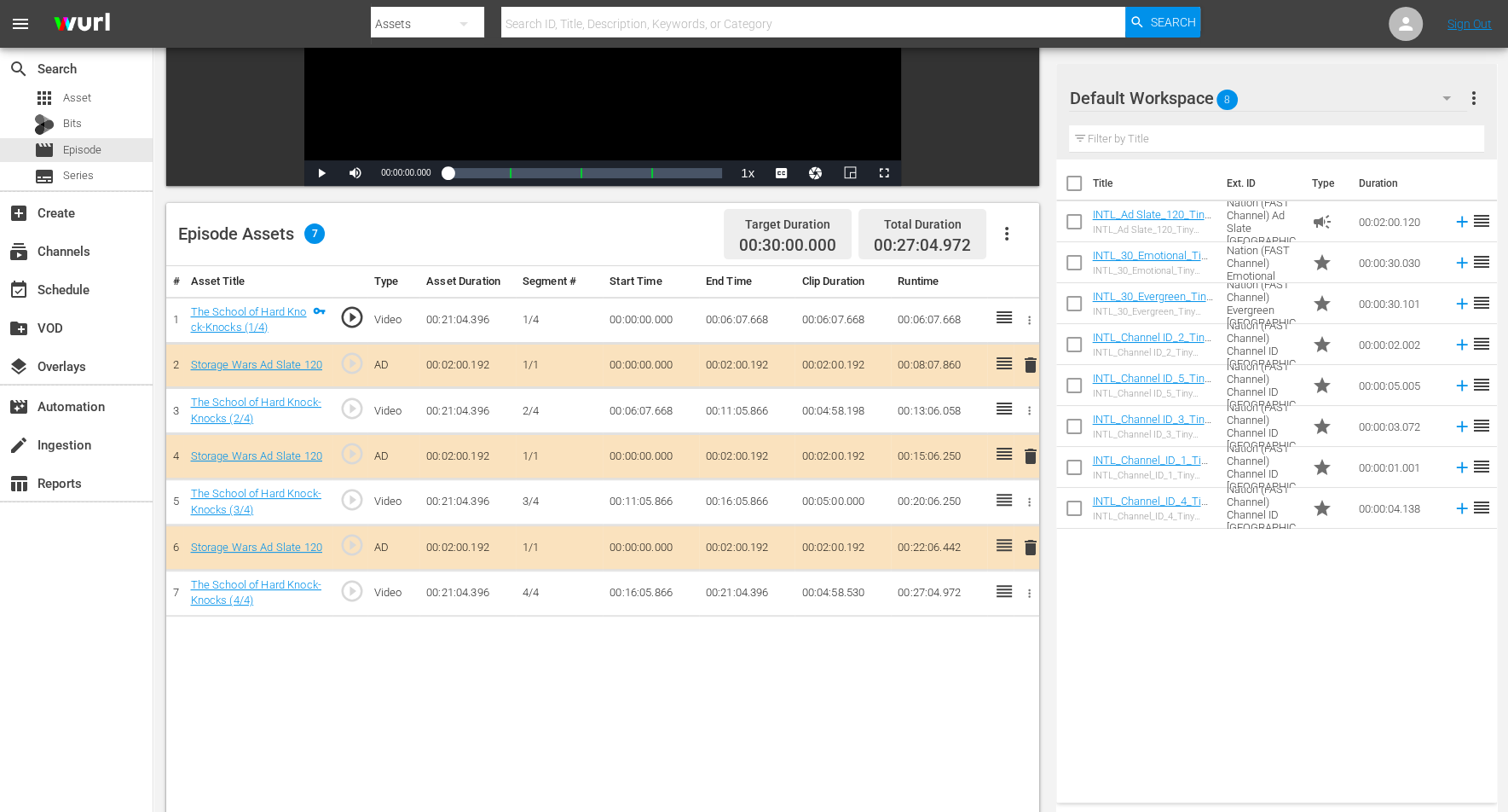
scroll to position [320, 0]
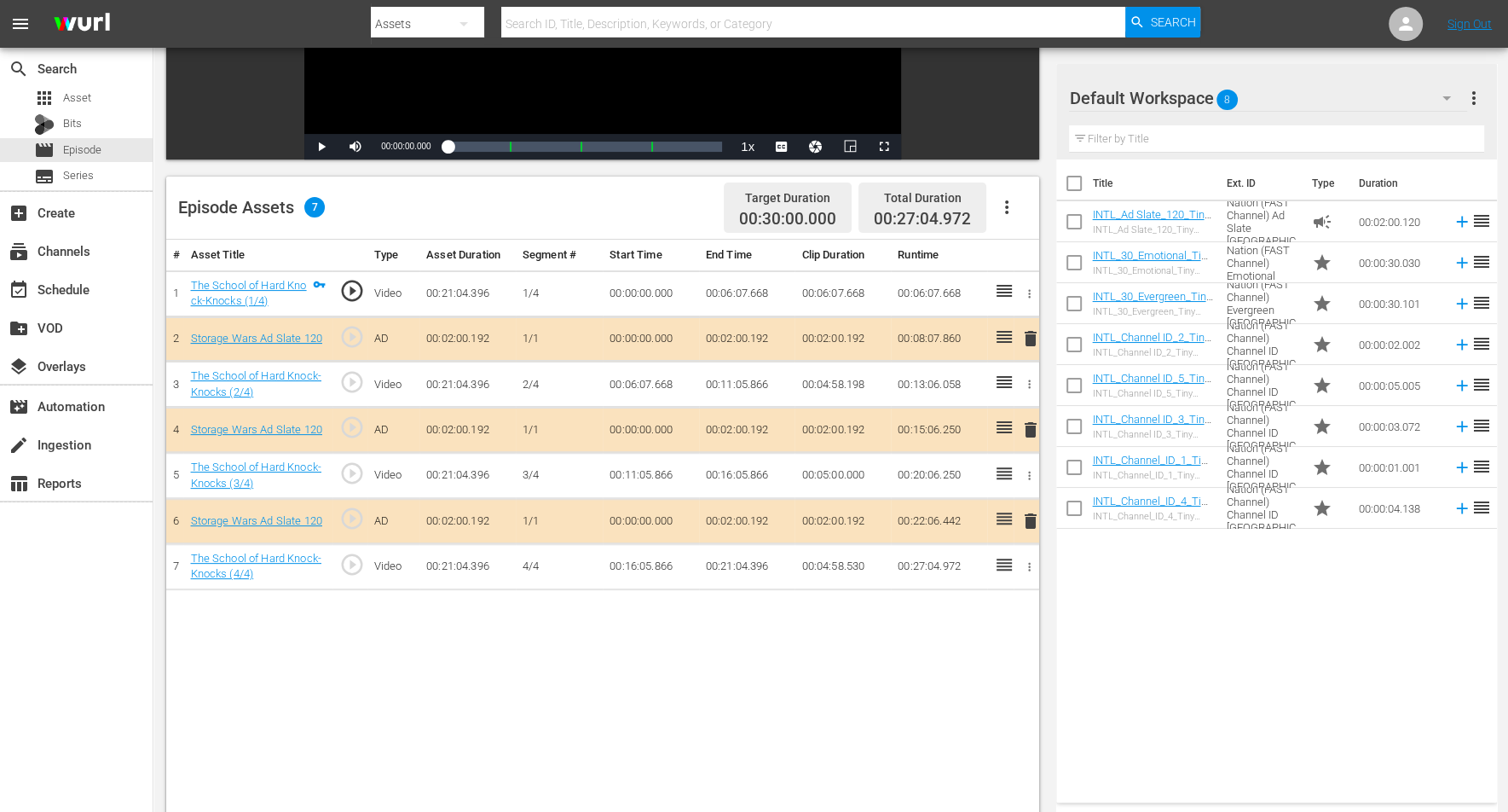
click at [1219, 94] on icon "button" at bounding box center [1447, 98] width 20 height 20
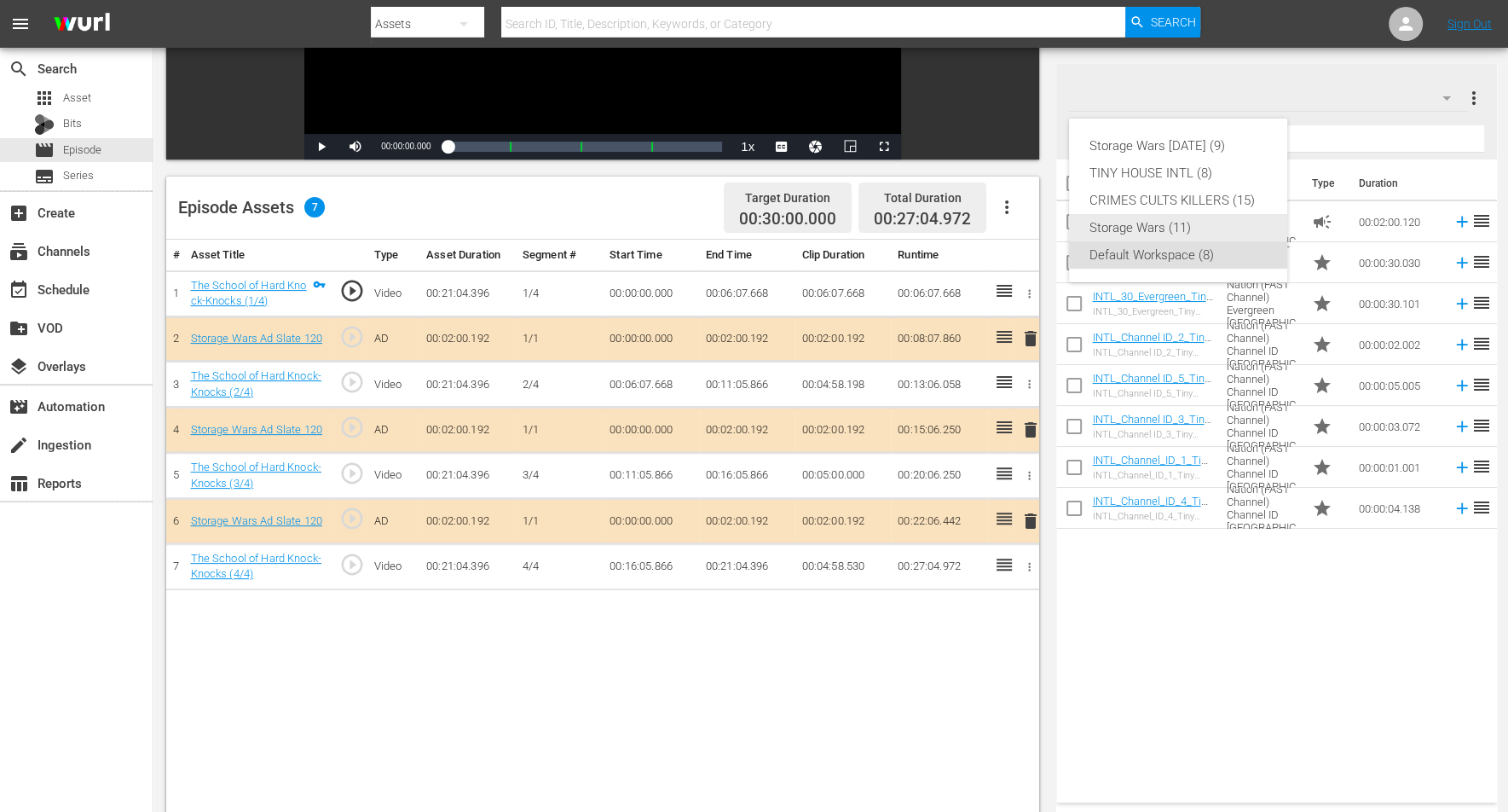
click at [1203, 224] on div "Storage Wars (11)" at bounding box center [1178, 228] width 178 height 27
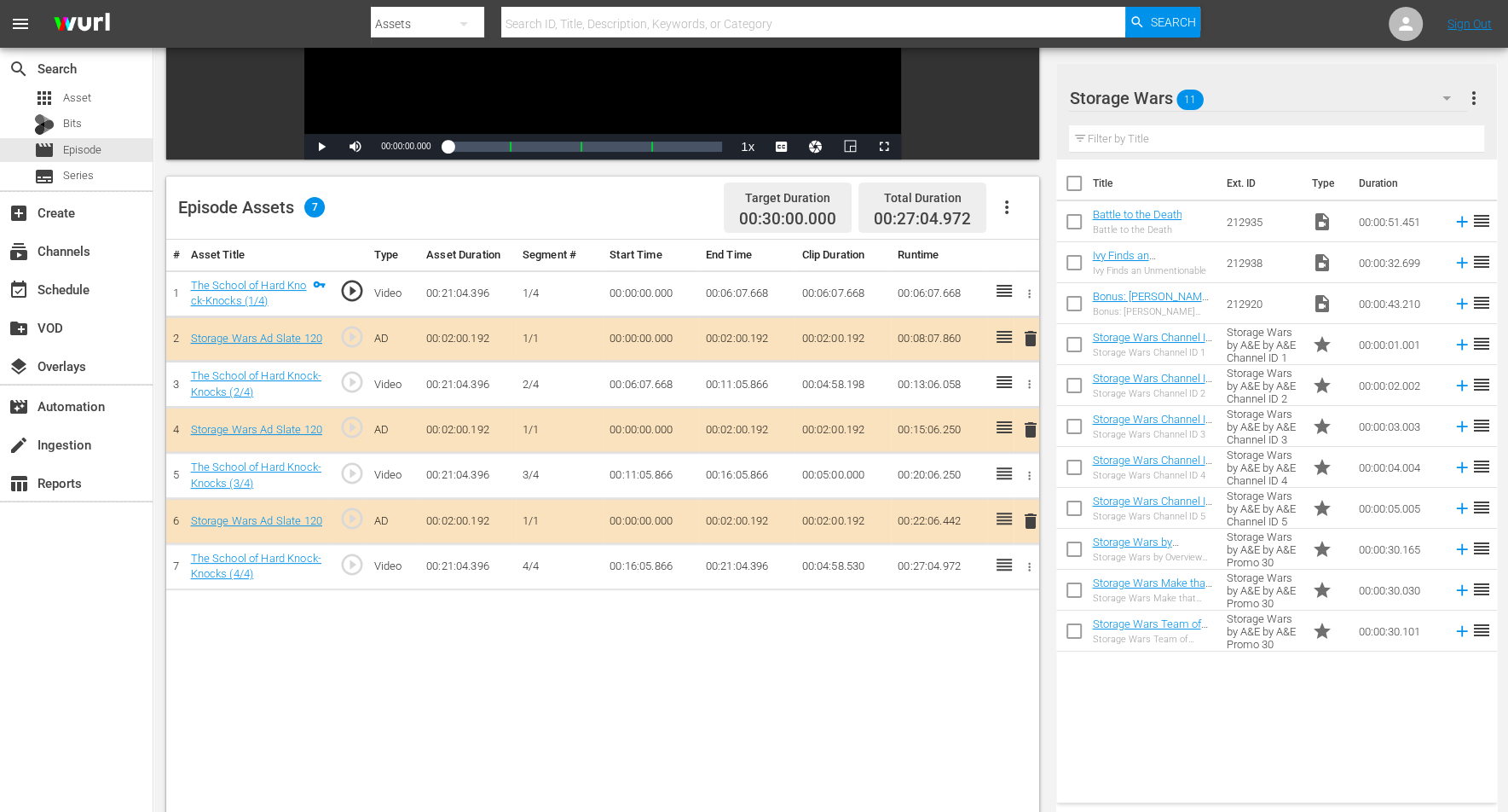
click at [1031, 426] on span "delete" at bounding box center [1031, 429] width 20 height 20
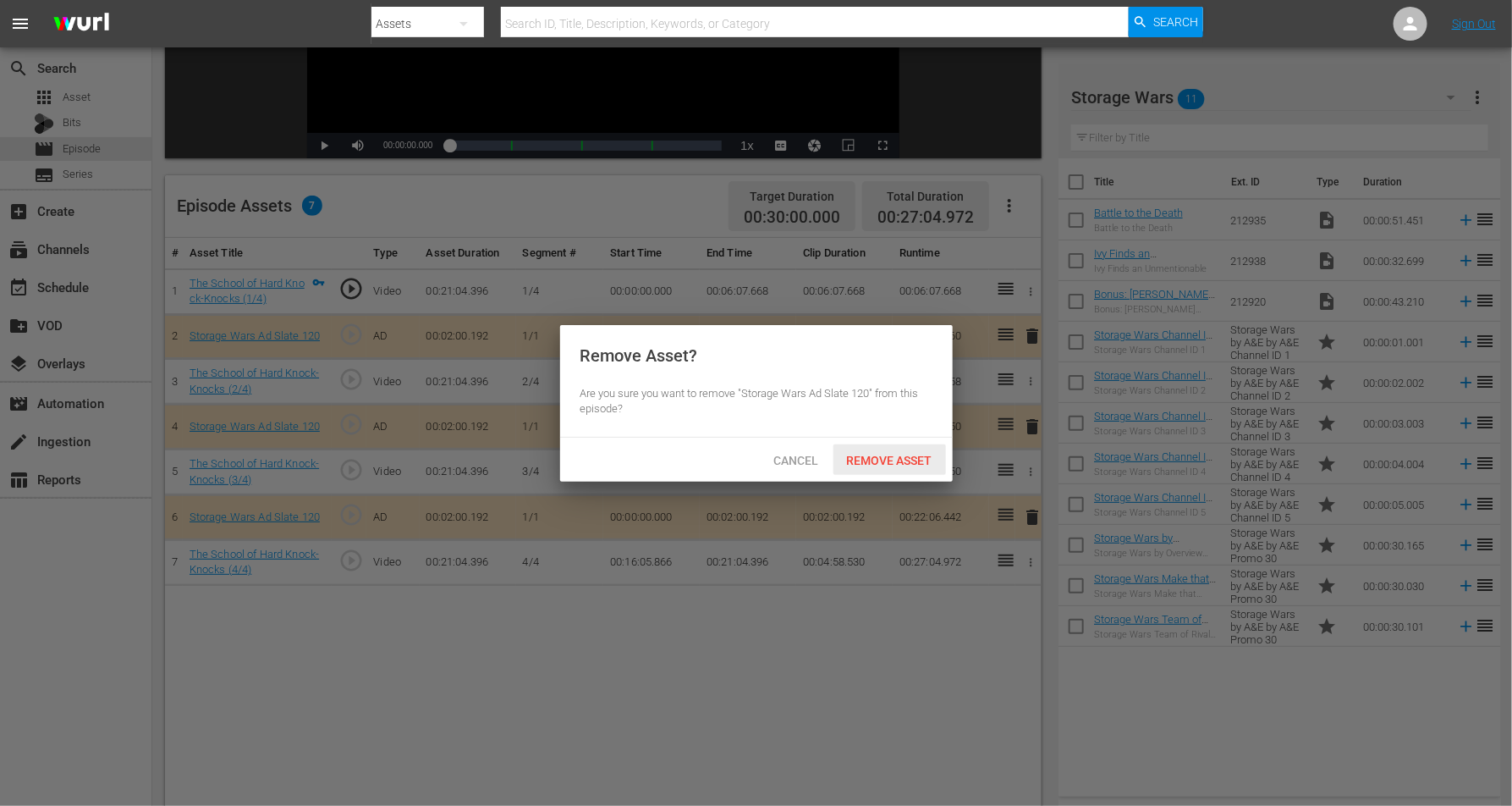
click at [908, 450] on div "Remove Asset" at bounding box center [890, 459] width 113 height 32
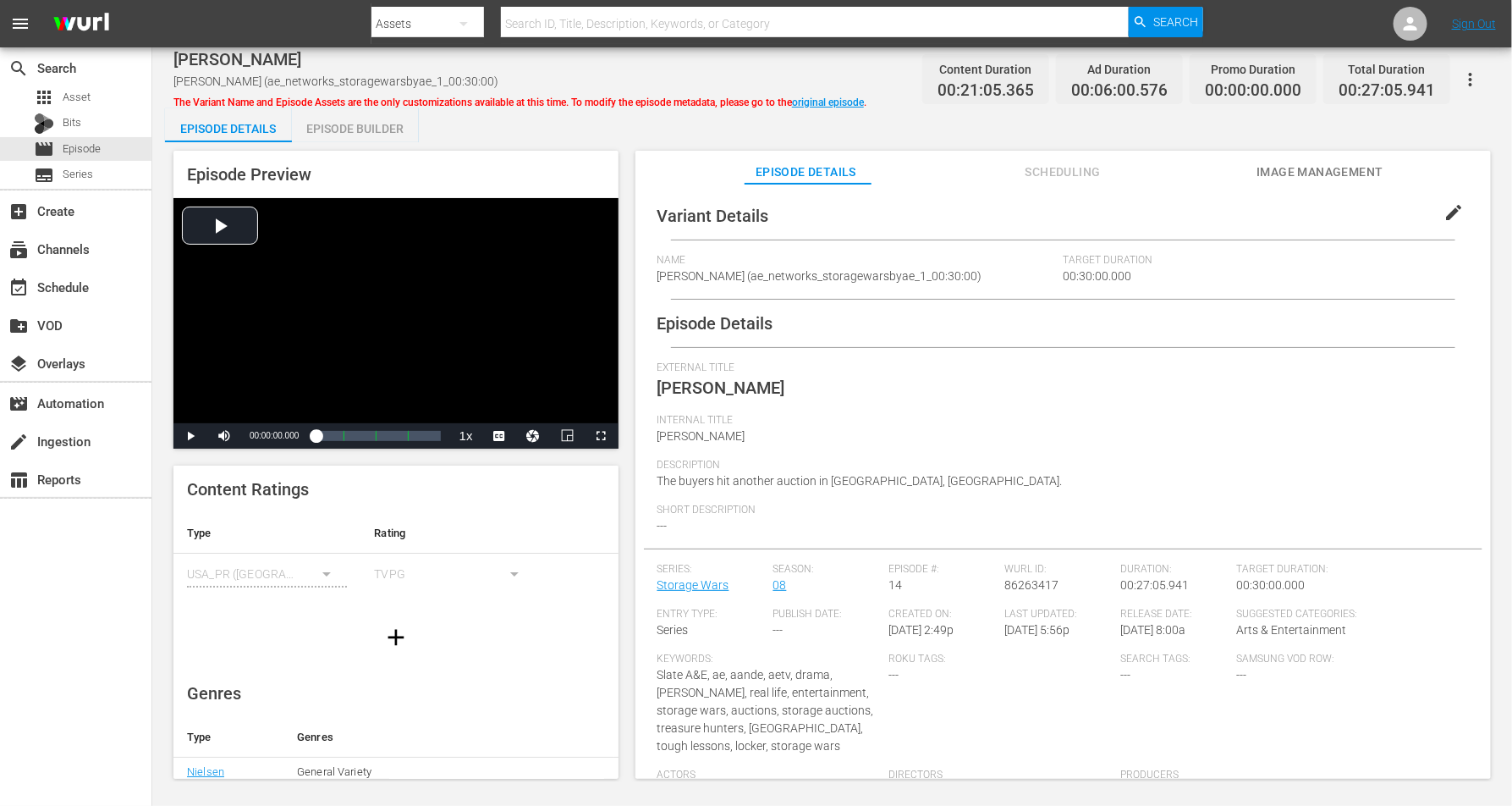
click at [358, 125] on div "Episode Builder" at bounding box center [355, 128] width 127 height 40
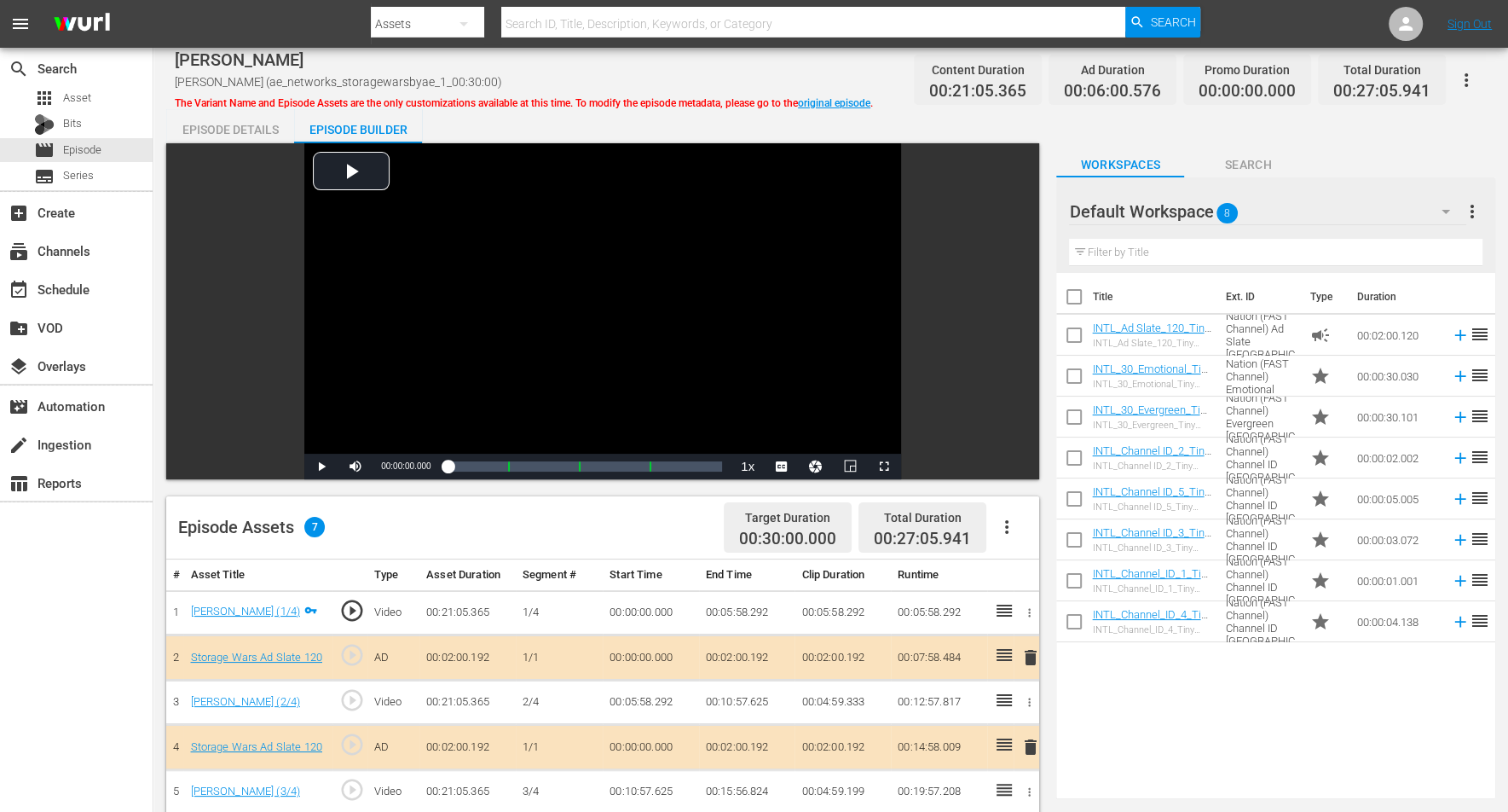
click at [1219, 211] on icon "button" at bounding box center [1446, 211] width 9 height 4
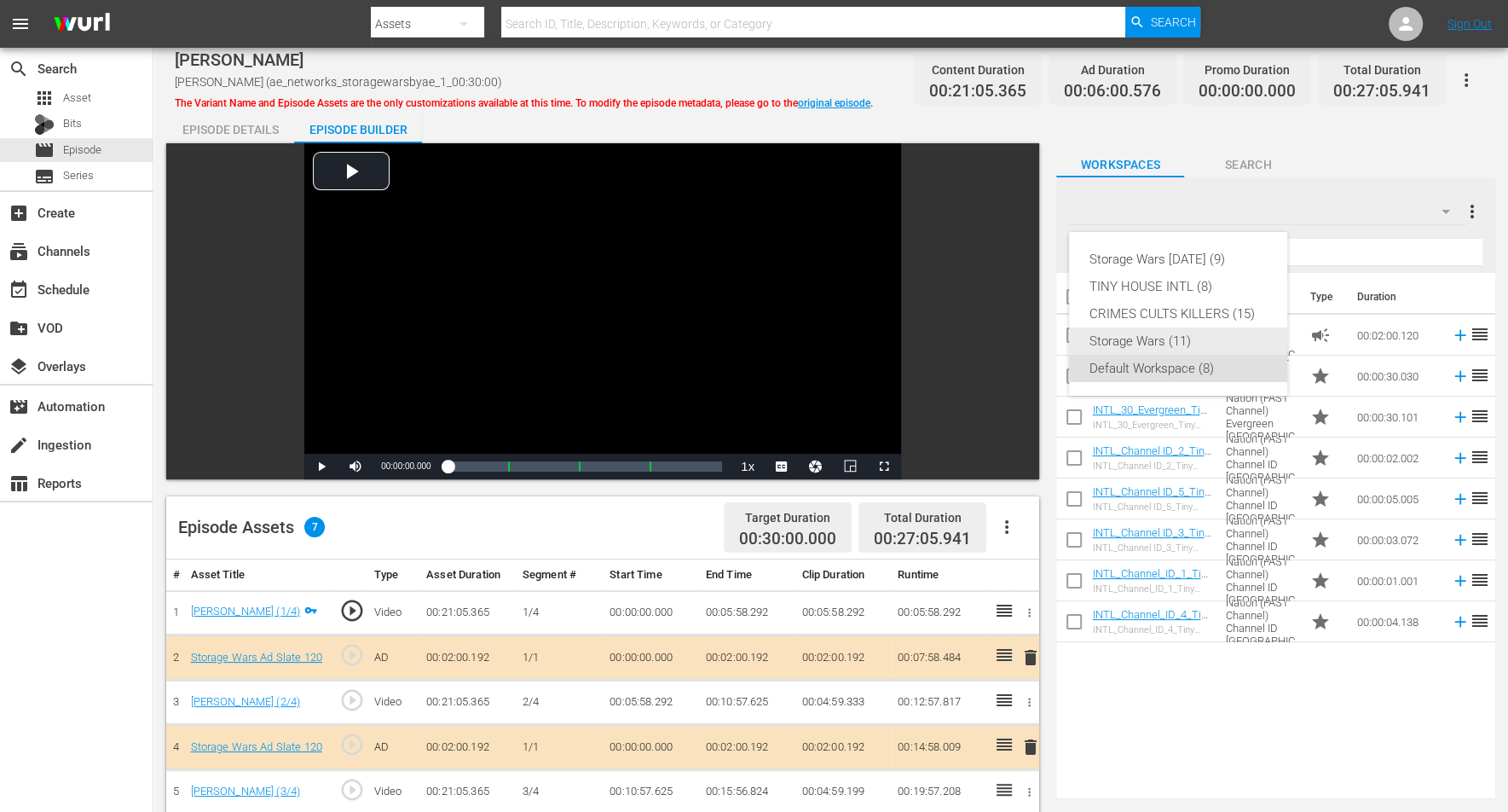
click at [1118, 337] on div "Storage Wars (11)" at bounding box center [1178, 341] width 178 height 27
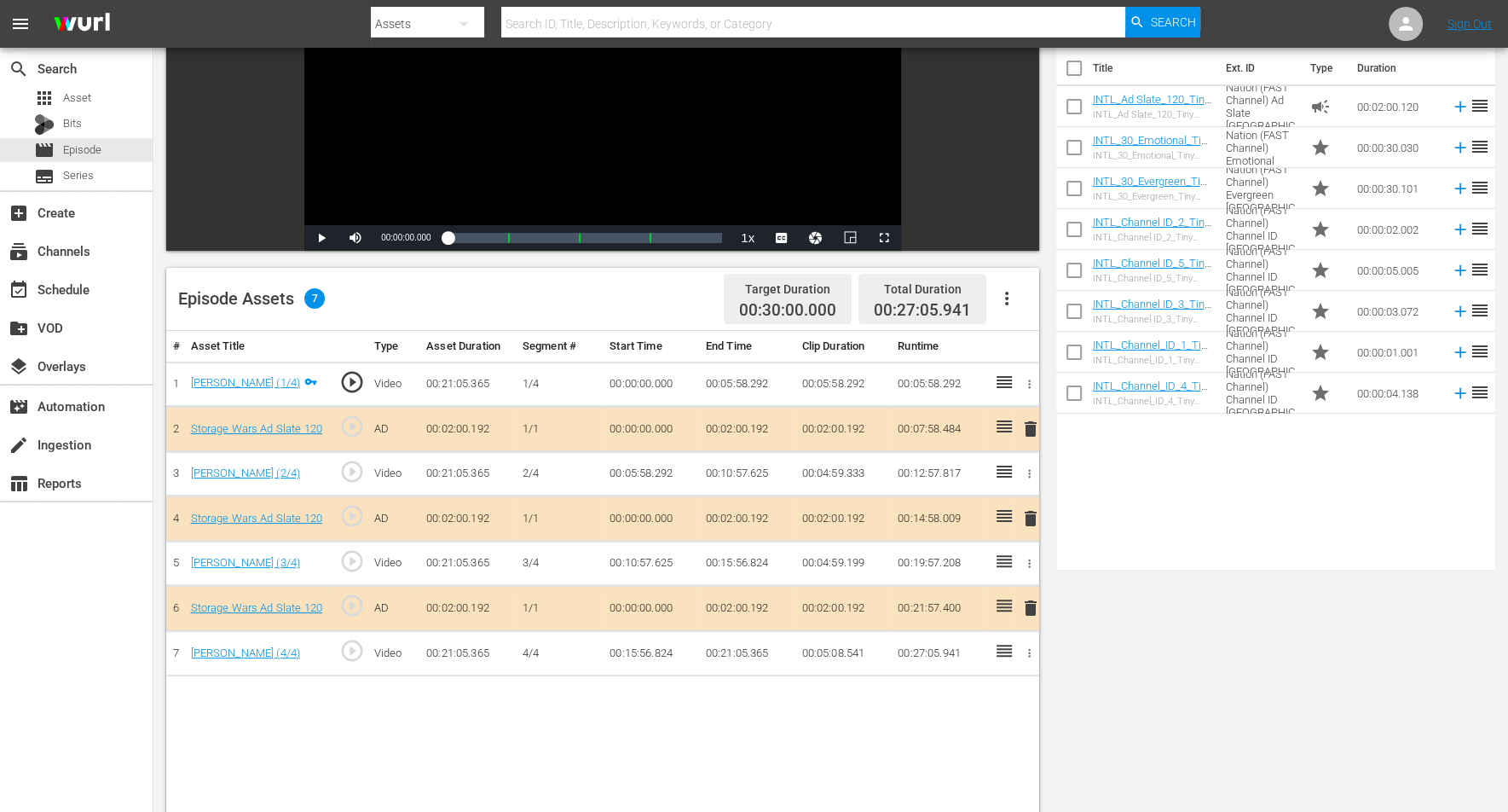
scroll to position [426, 0]
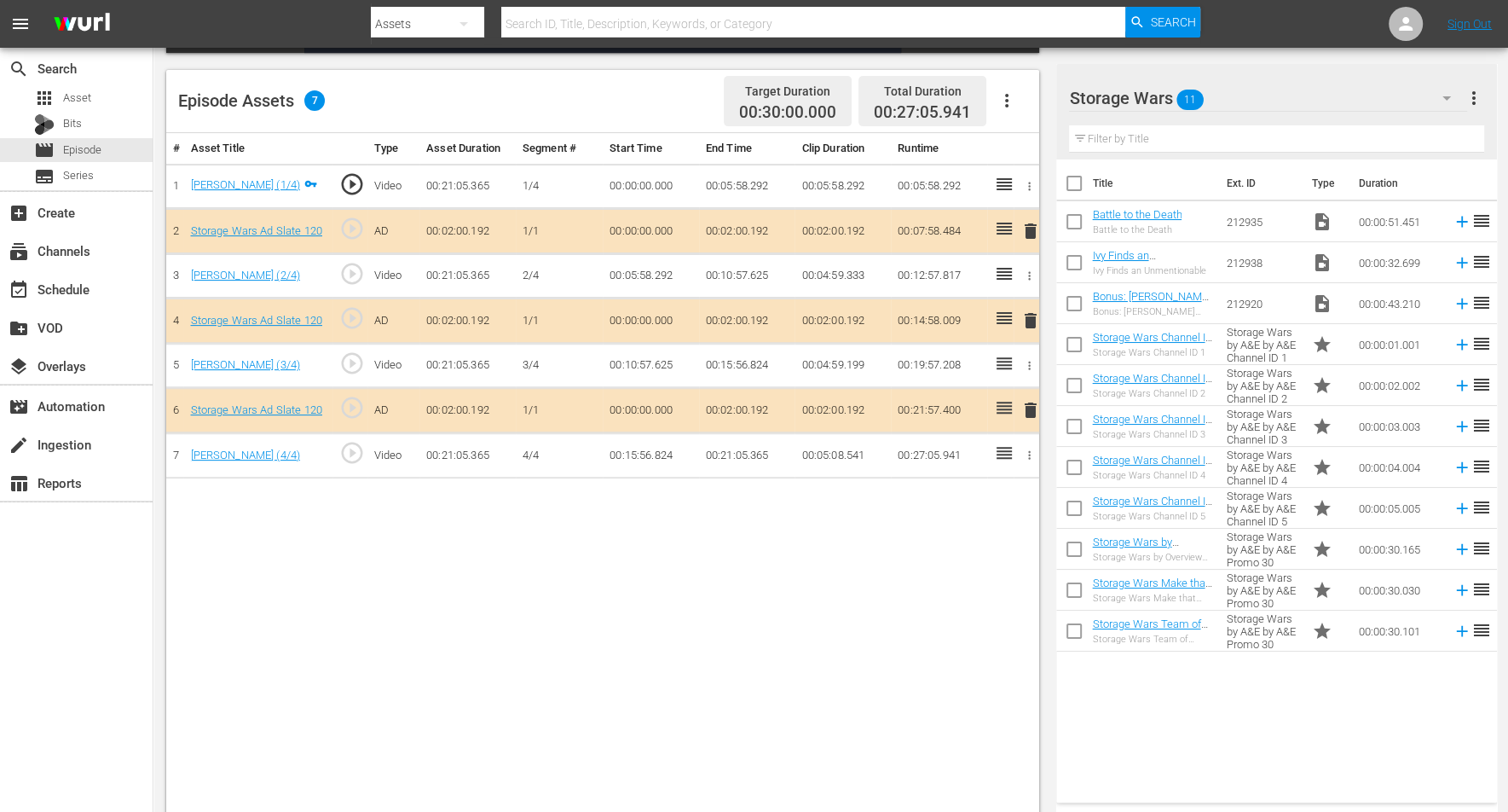
click at [1031, 400] on span "delete" at bounding box center [1031, 409] width 20 height 20
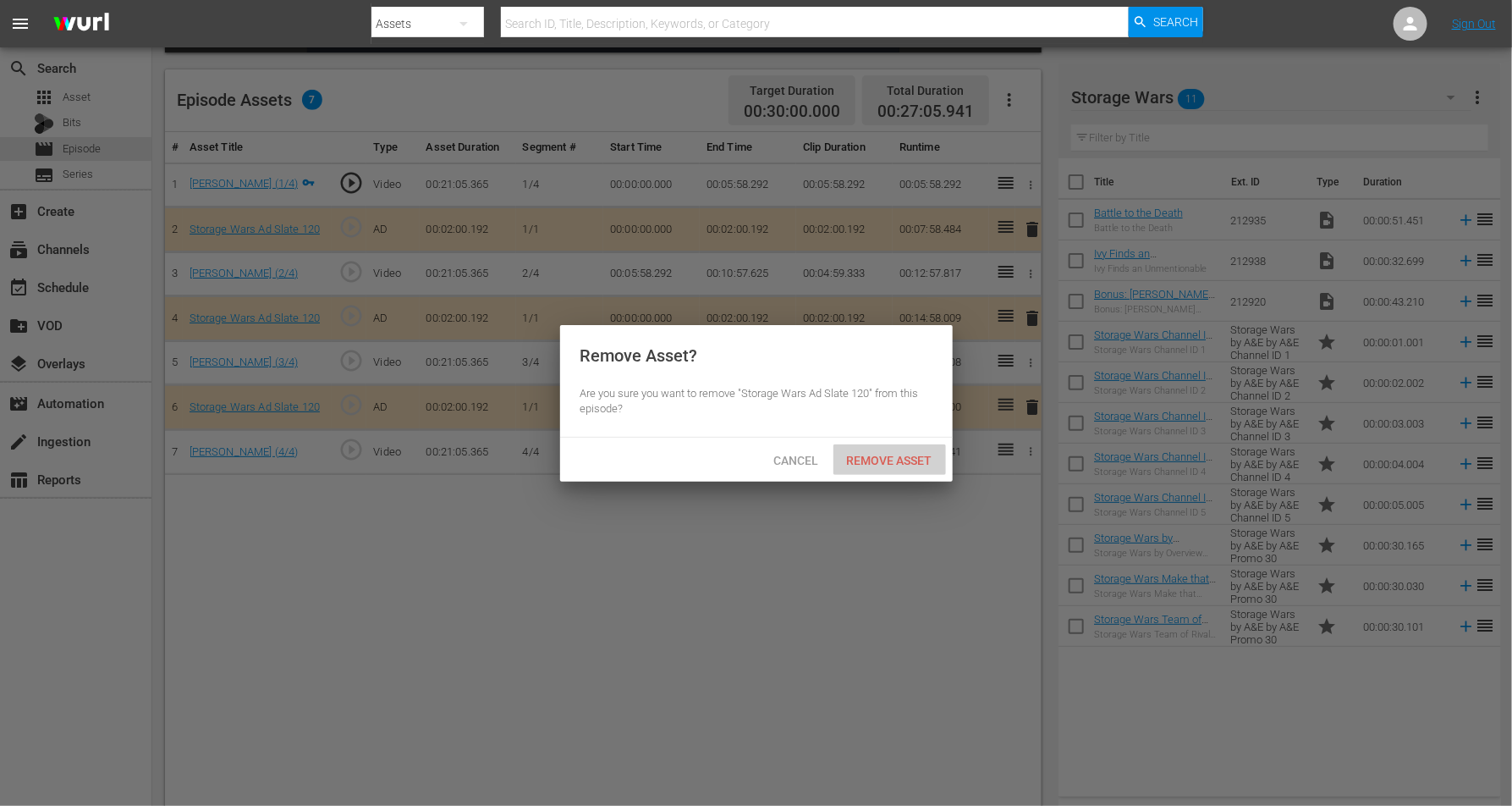
click at [876, 457] on span "Remove Asset" at bounding box center [890, 460] width 113 height 13
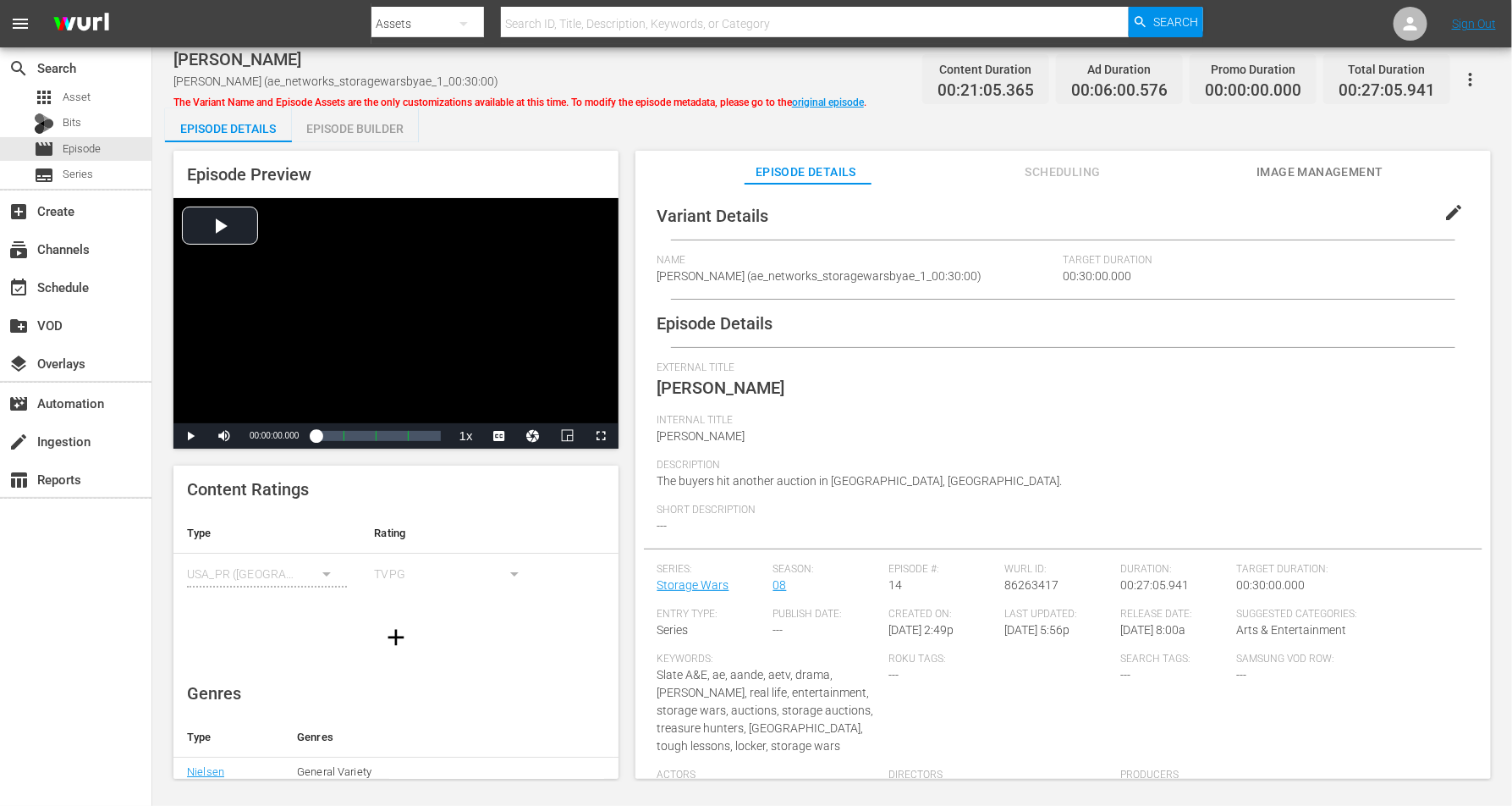
click at [358, 123] on div "Episode Builder" at bounding box center [355, 128] width 127 height 40
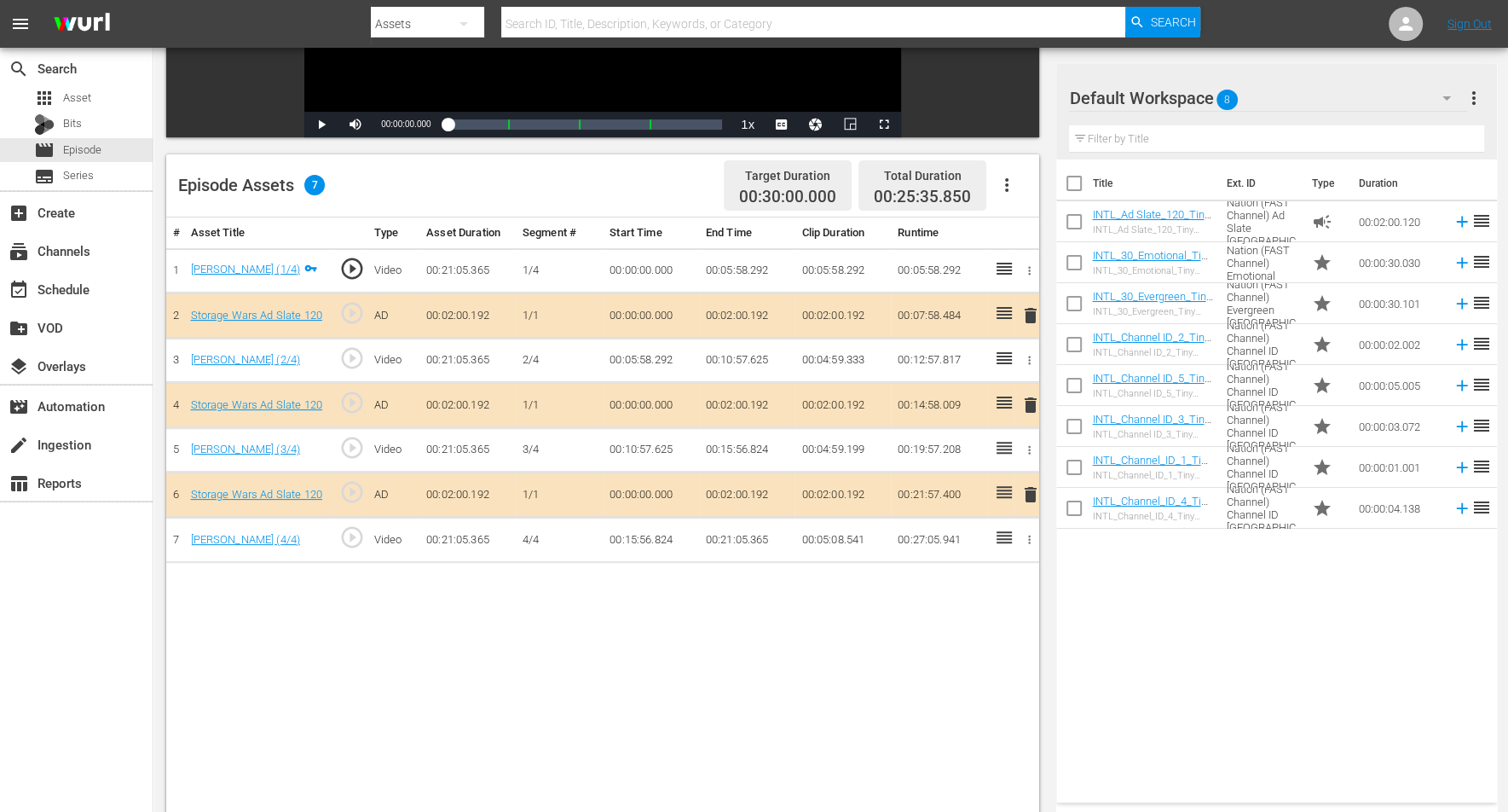
scroll to position [320, 0]
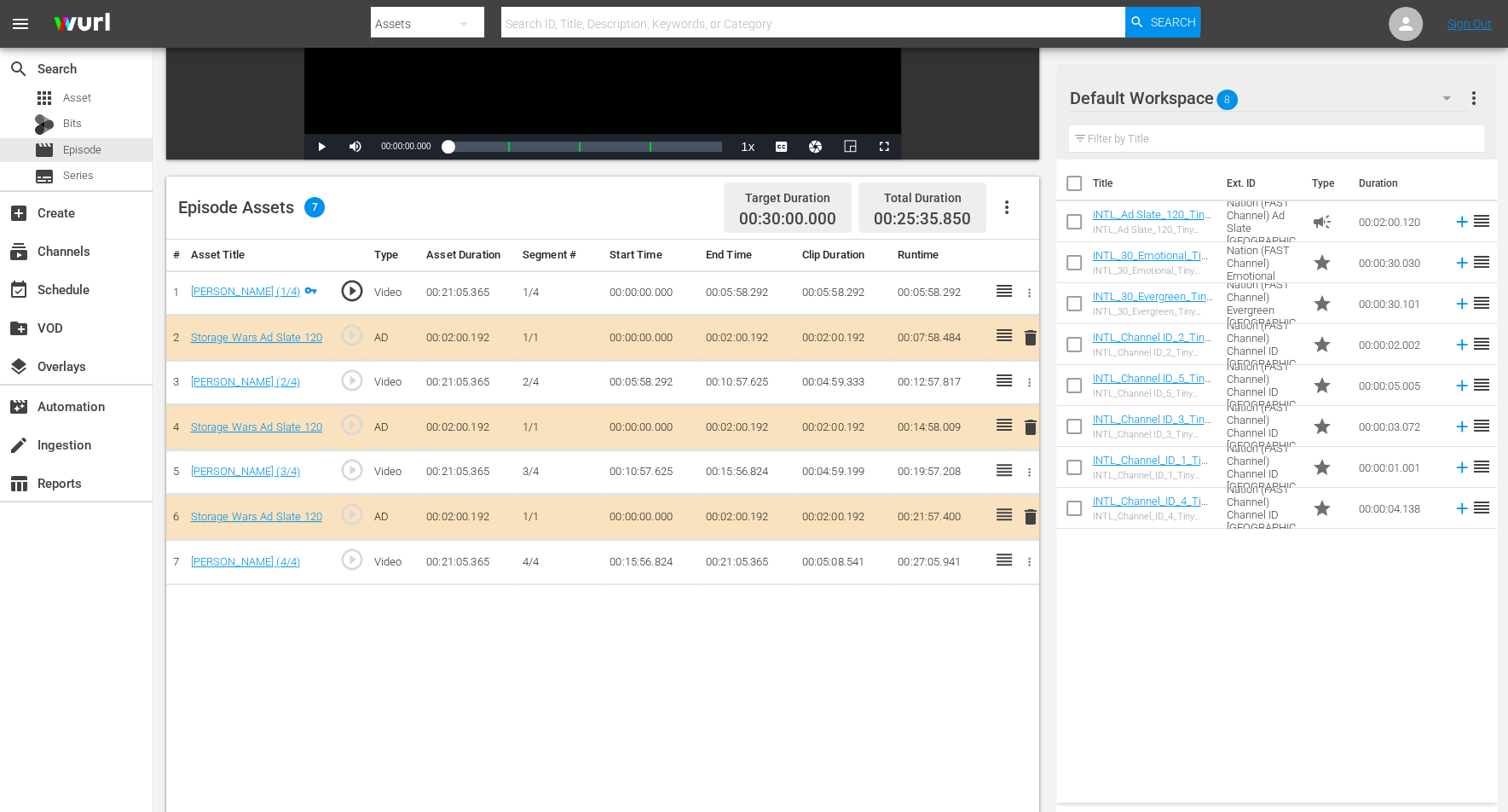
click at [1219, 97] on icon "button" at bounding box center [1447, 98] width 20 height 20
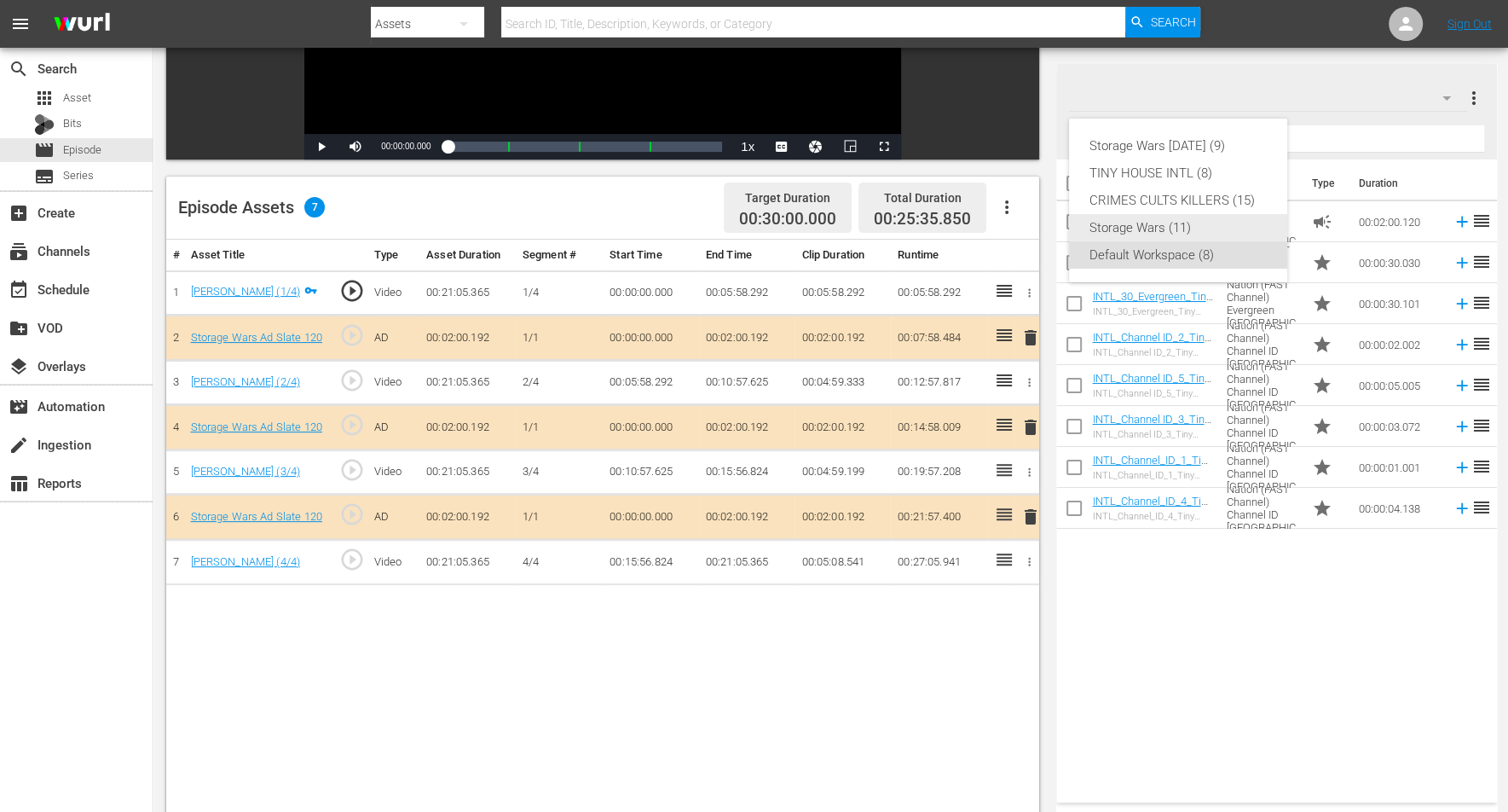
click at [1142, 226] on div "Storage Wars (11)" at bounding box center [1178, 228] width 178 height 27
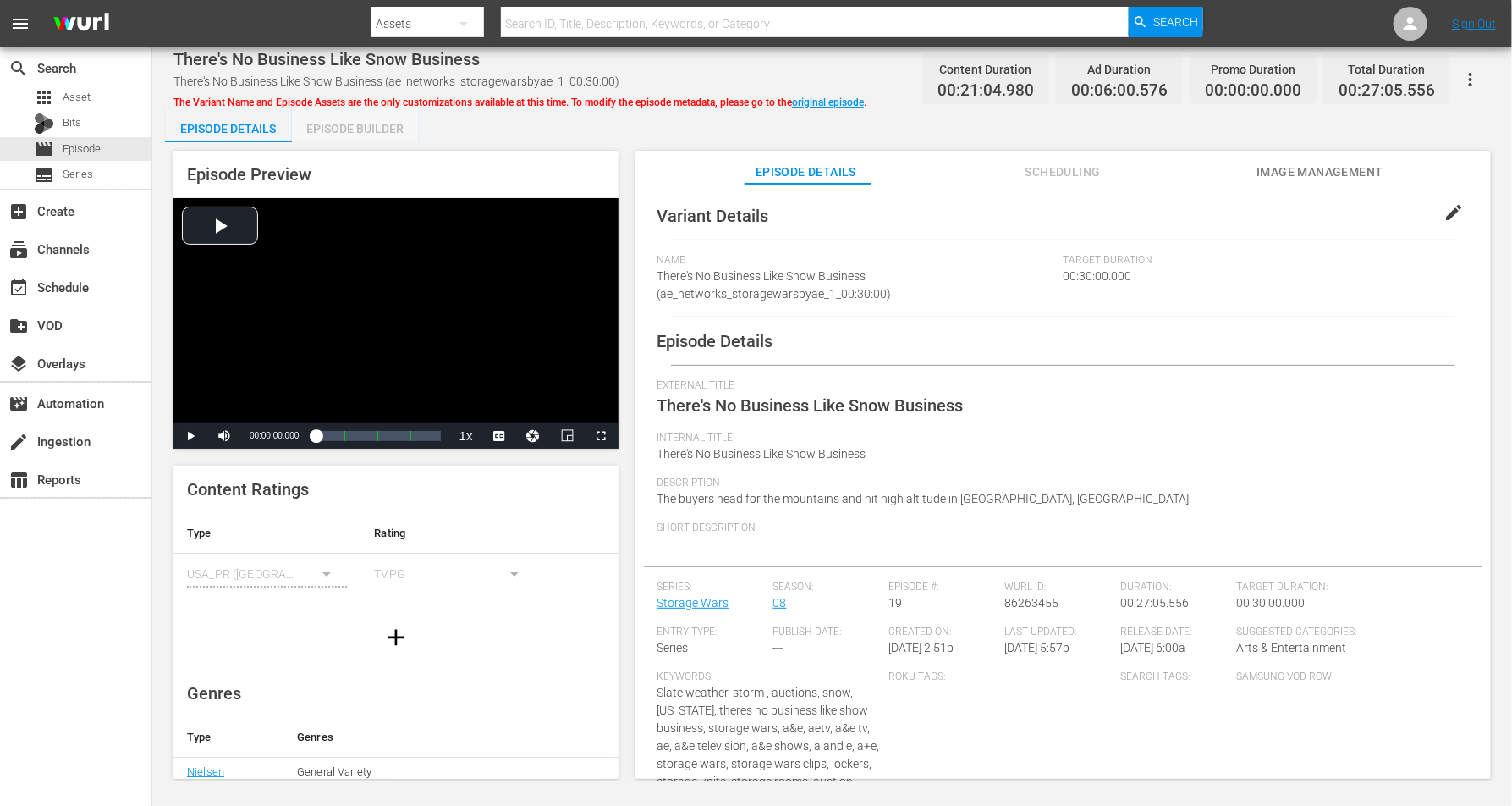
click at [369, 128] on div "Episode Builder" at bounding box center [355, 128] width 127 height 40
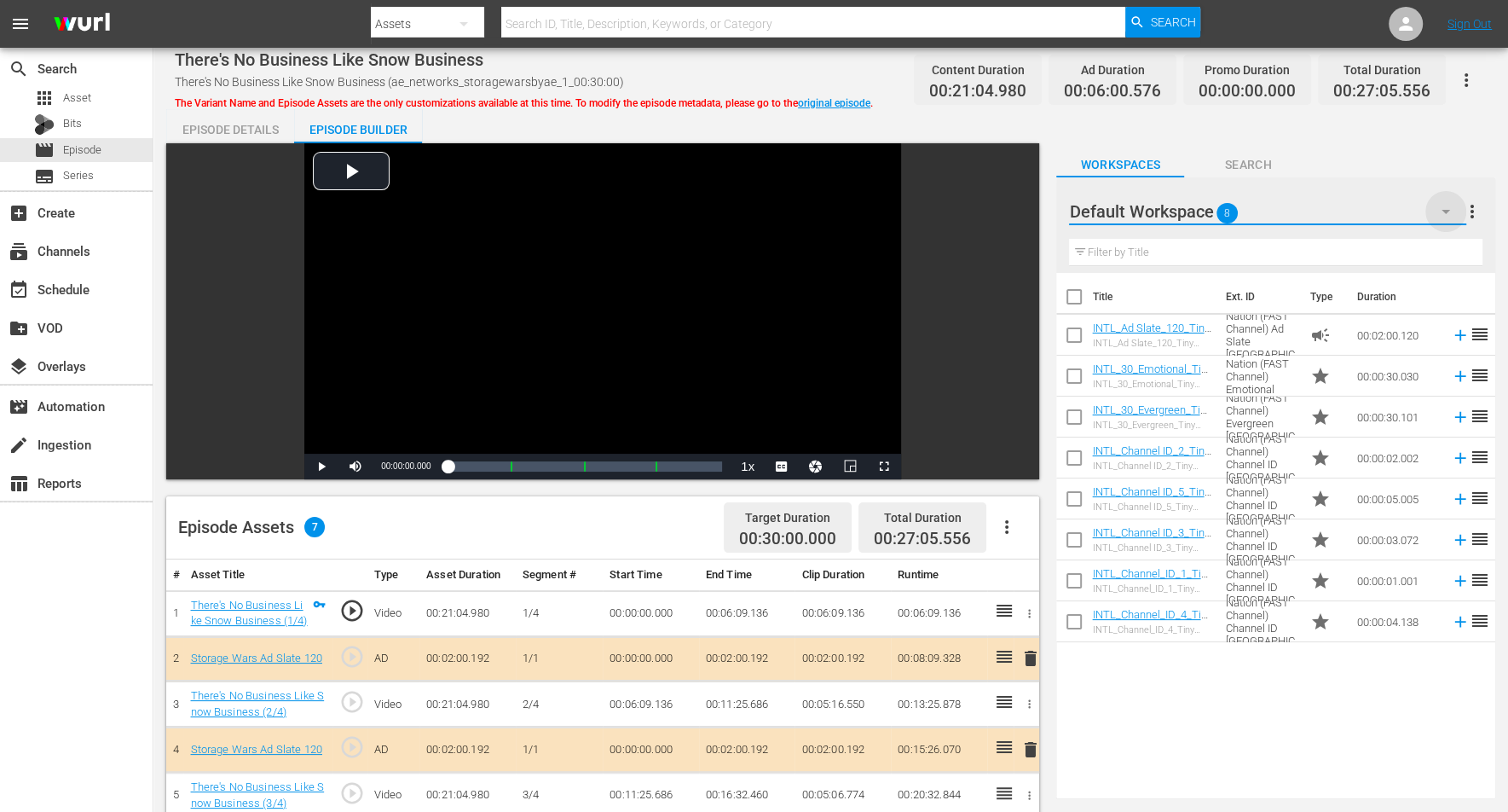
click at [1219, 205] on icon "button" at bounding box center [1446, 211] width 20 height 20
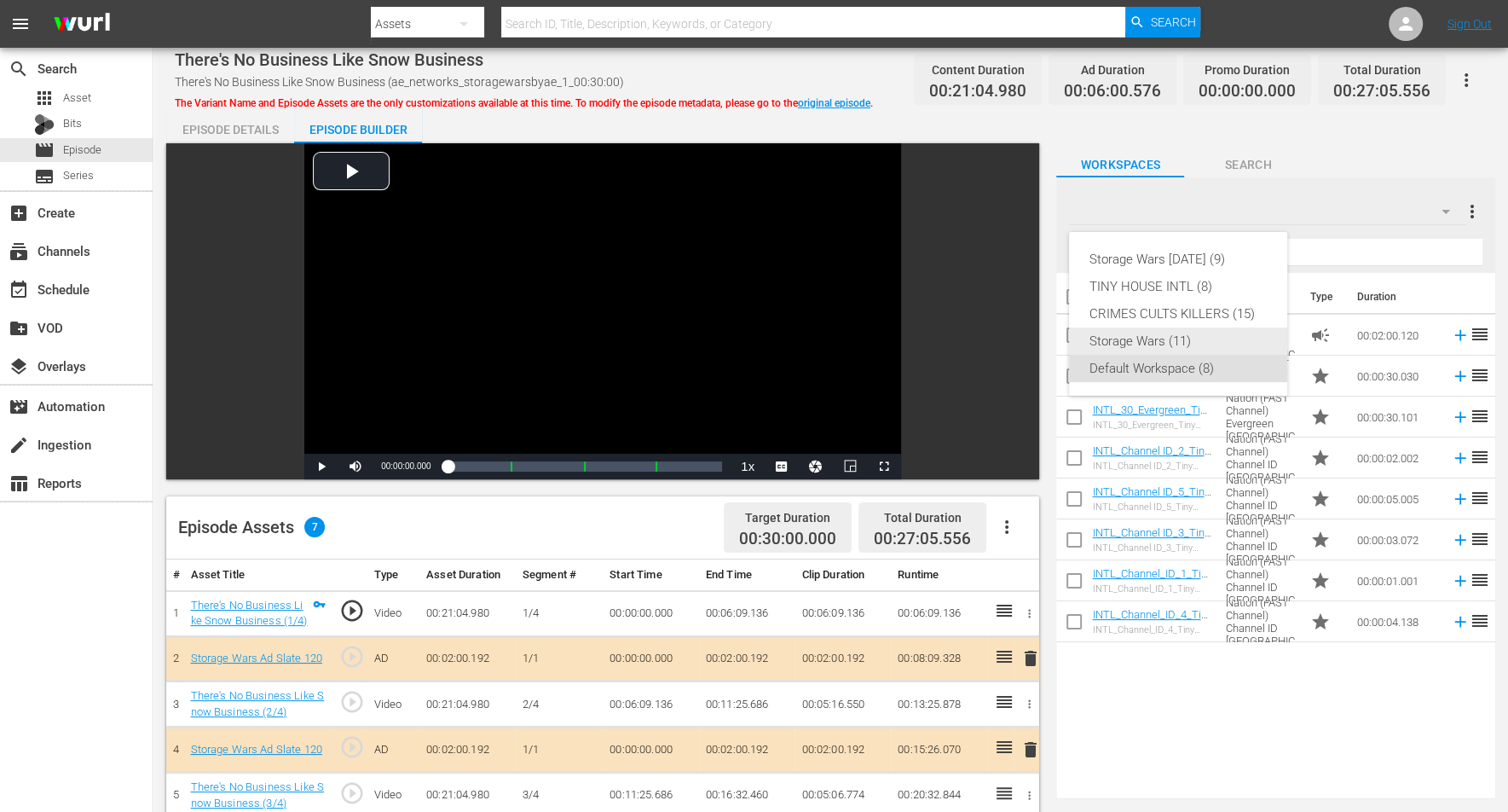
click at [1143, 343] on div "Storage Wars (11)" at bounding box center [1178, 341] width 178 height 27
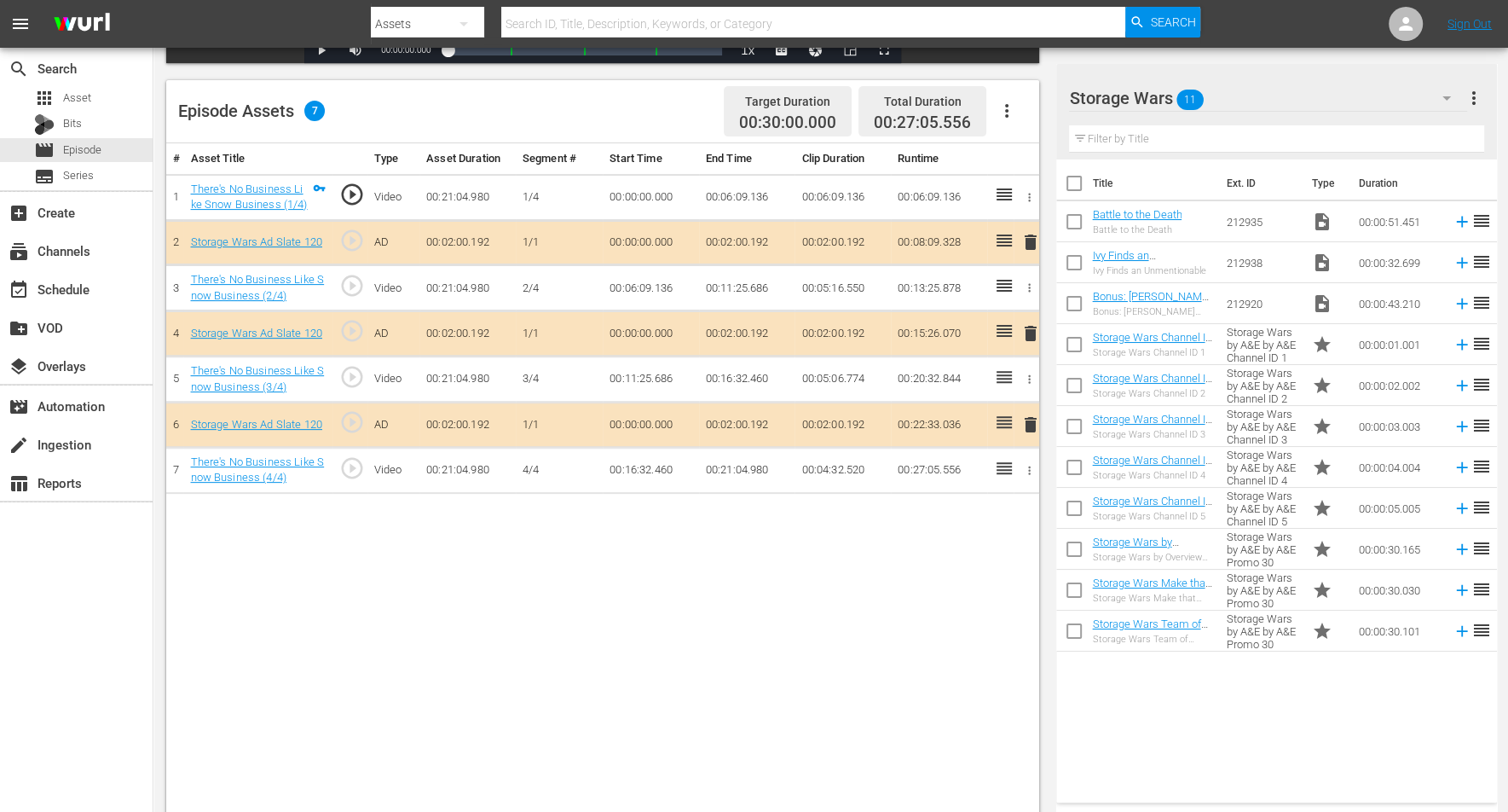
scroll to position [426, 0]
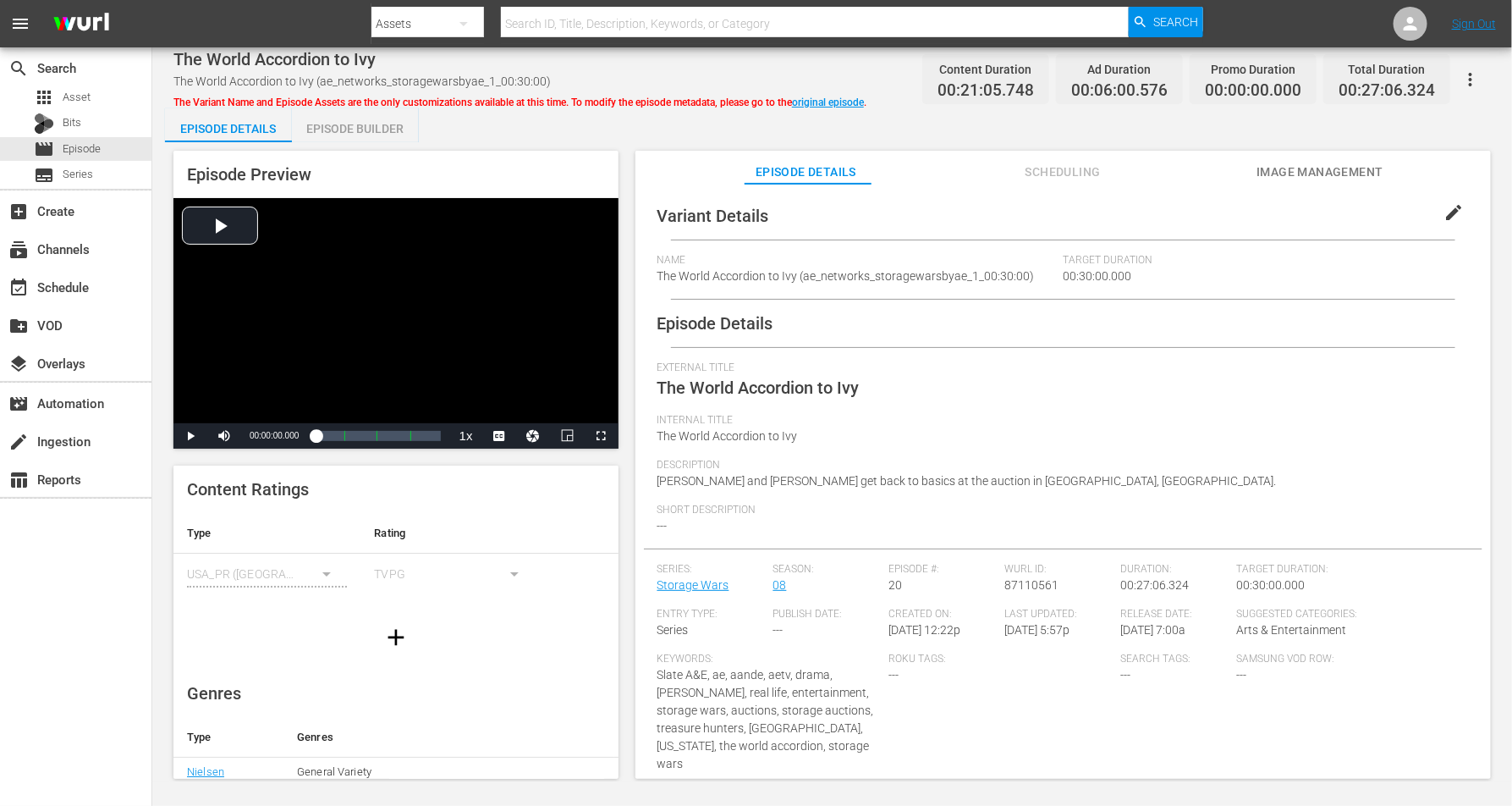
click at [360, 123] on div "Episode Builder" at bounding box center [355, 128] width 127 height 40
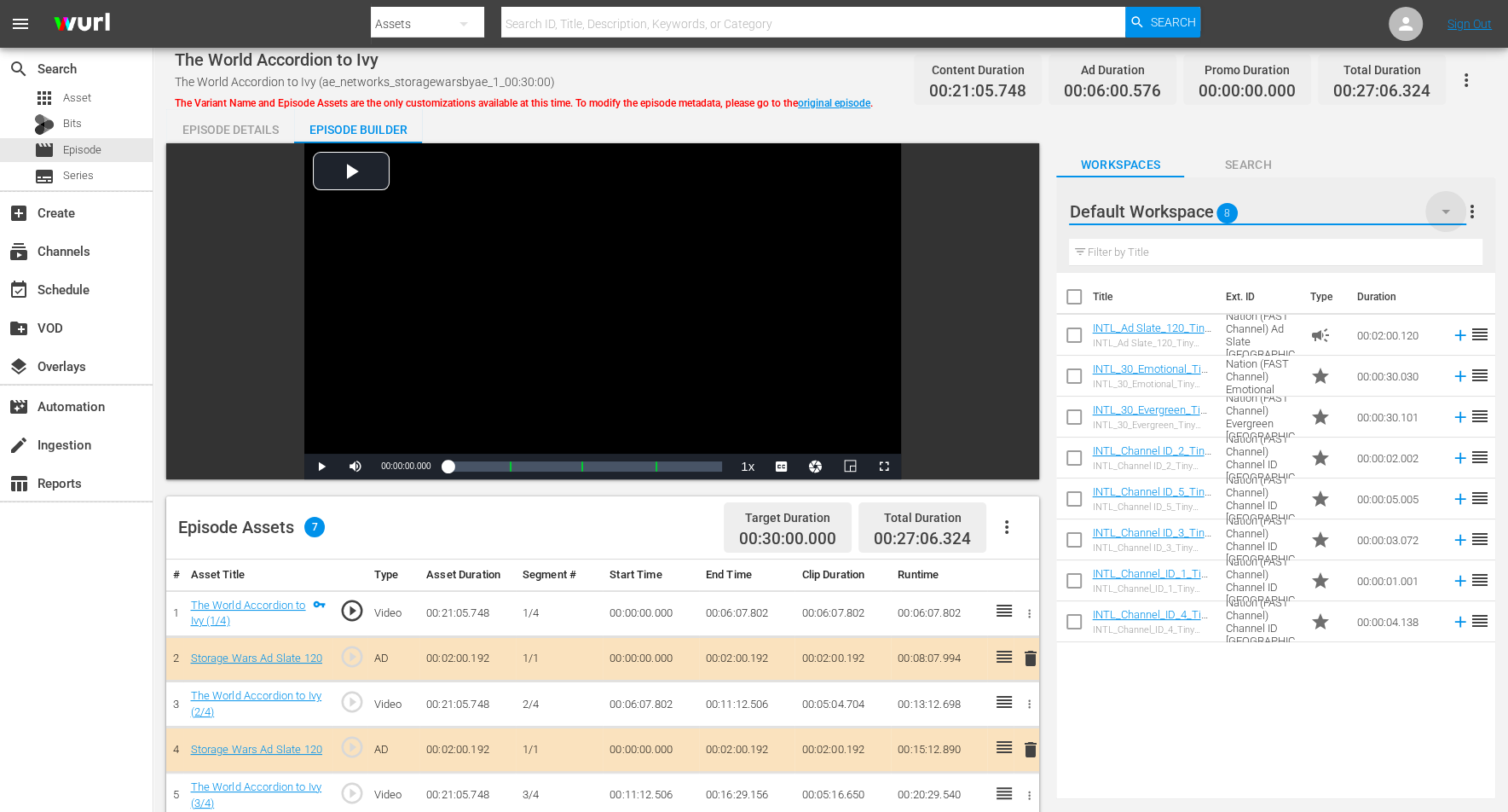
click at [1219, 208] on icon "button" at bounding box center [1446, 211] width 20 height 20
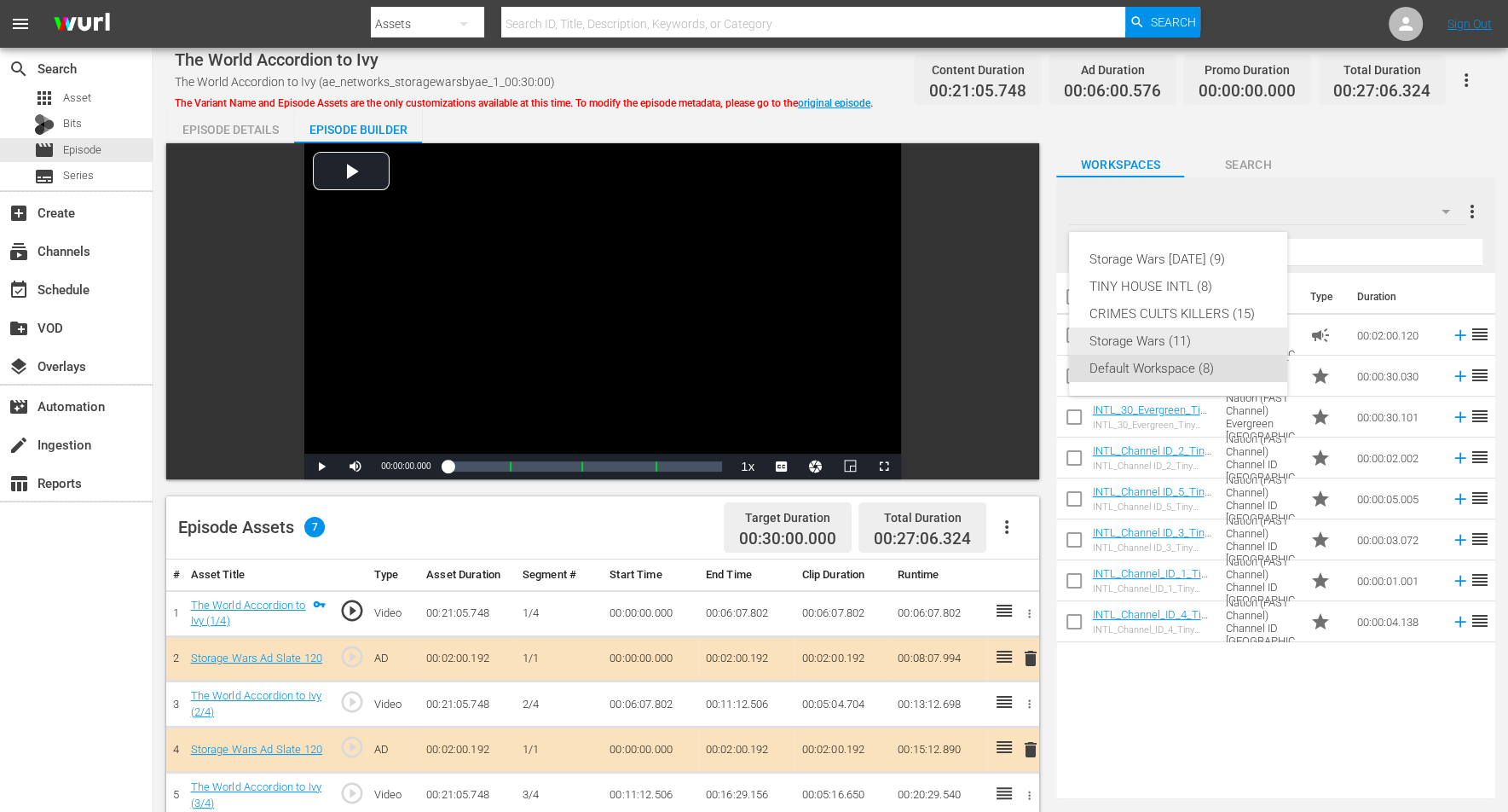
click at [1160, 340] on div "Storage Wars (11)" at bounding box center [1178, 341] width 178 height 27
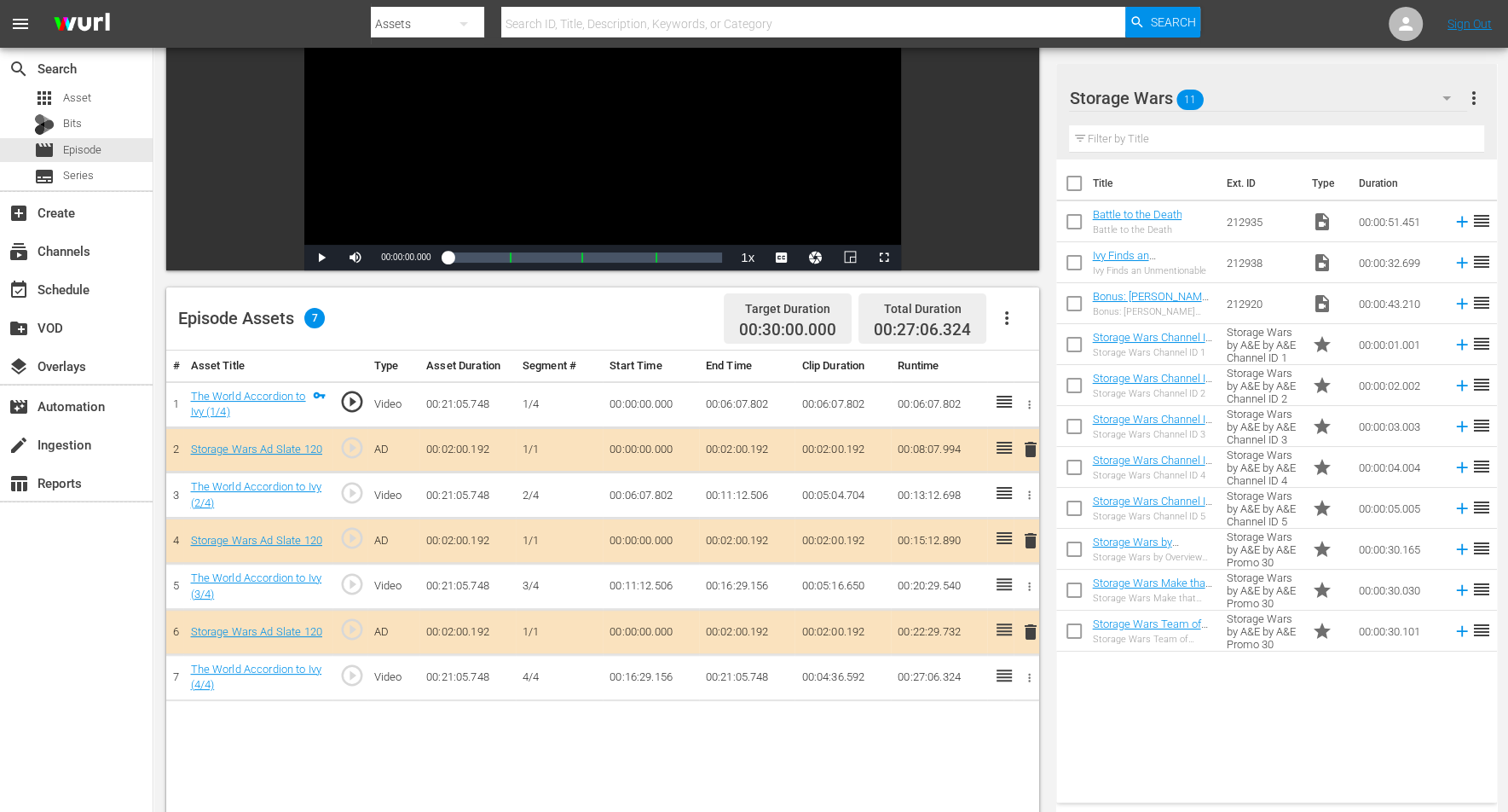
scroll to position [213, 0]
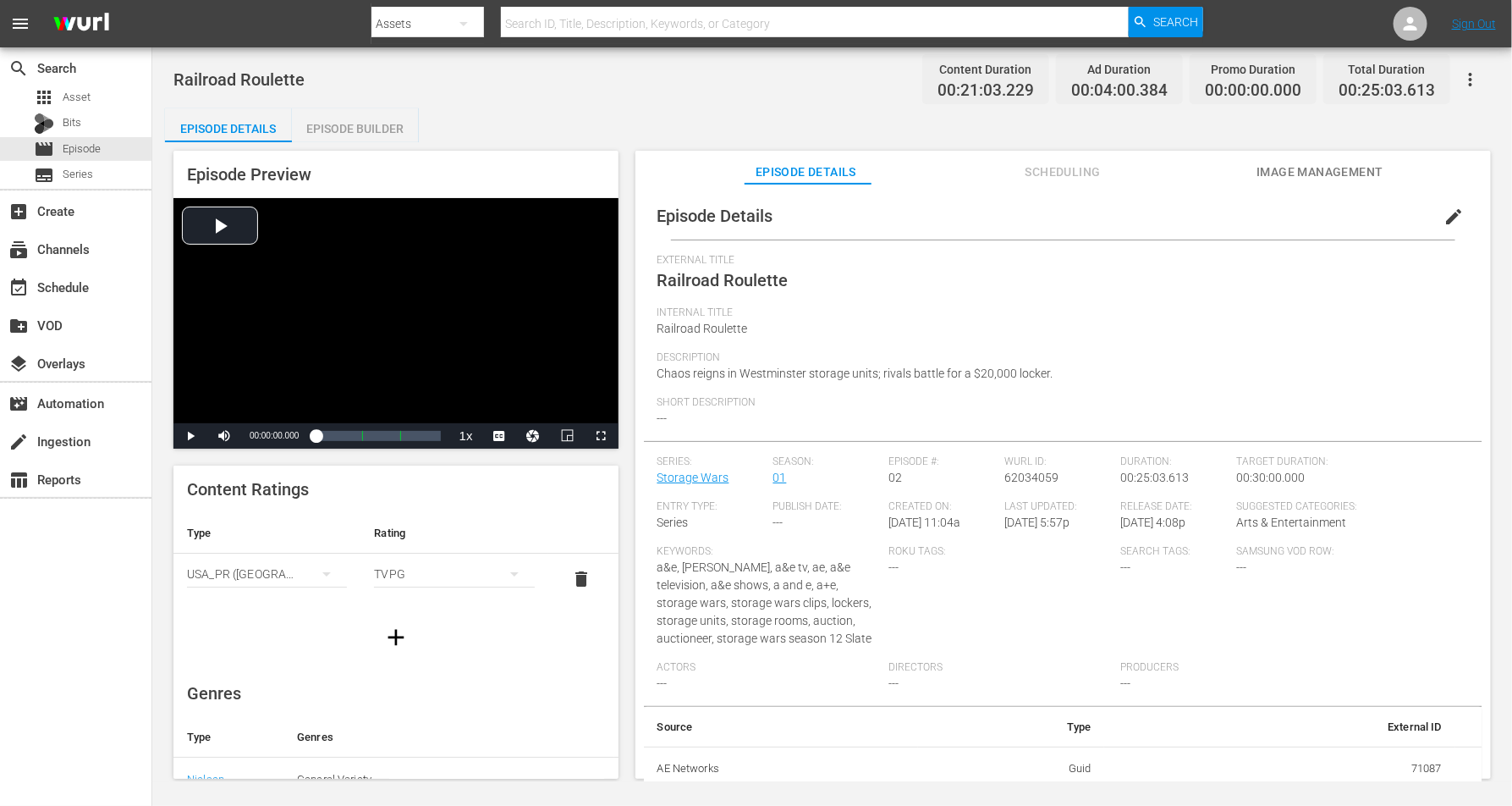
click at [325, 128] on div "Episode Builder" at bounding box center [355, 128] width 127 height 40
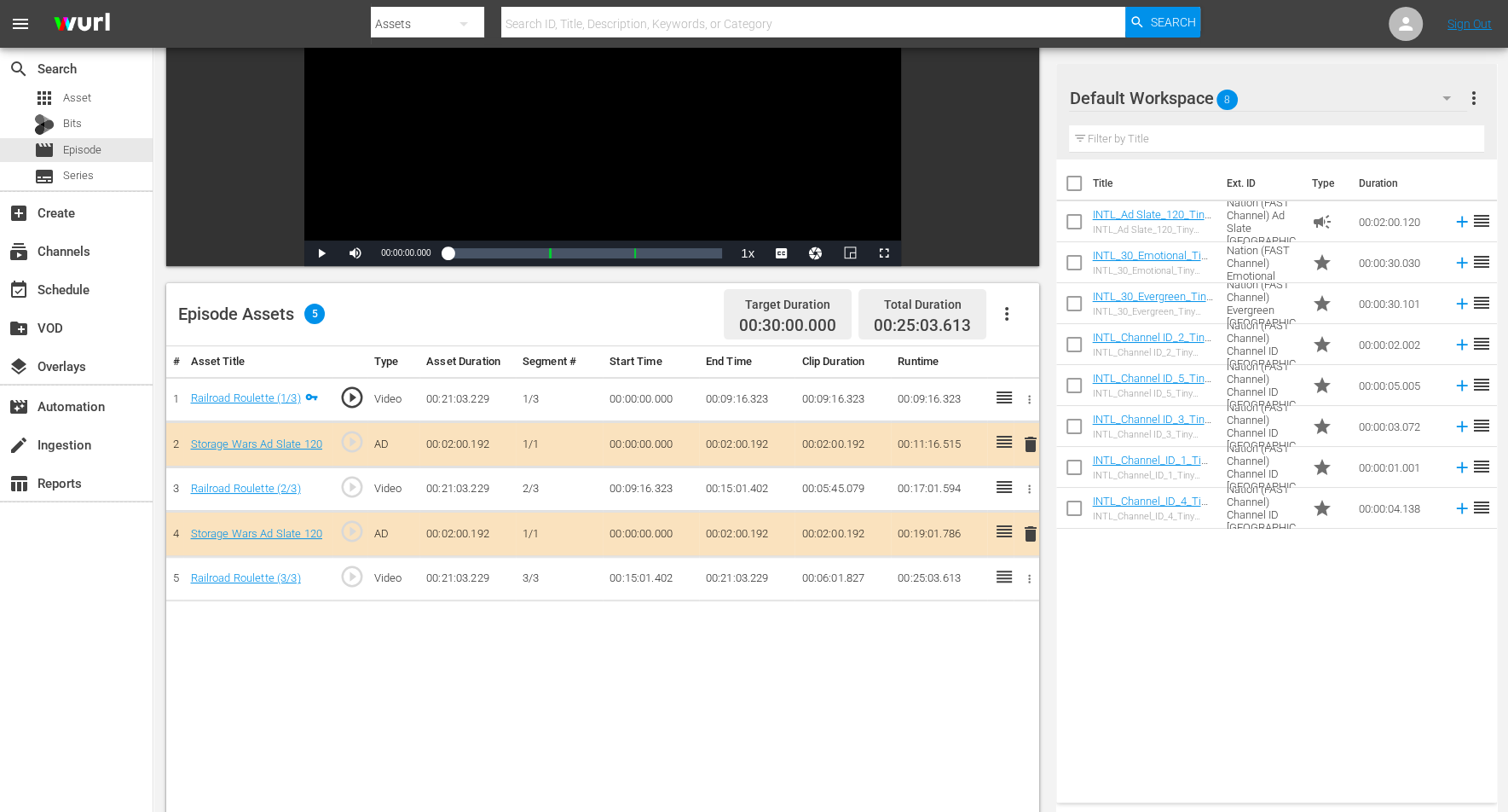
scroll to position [320, 0]
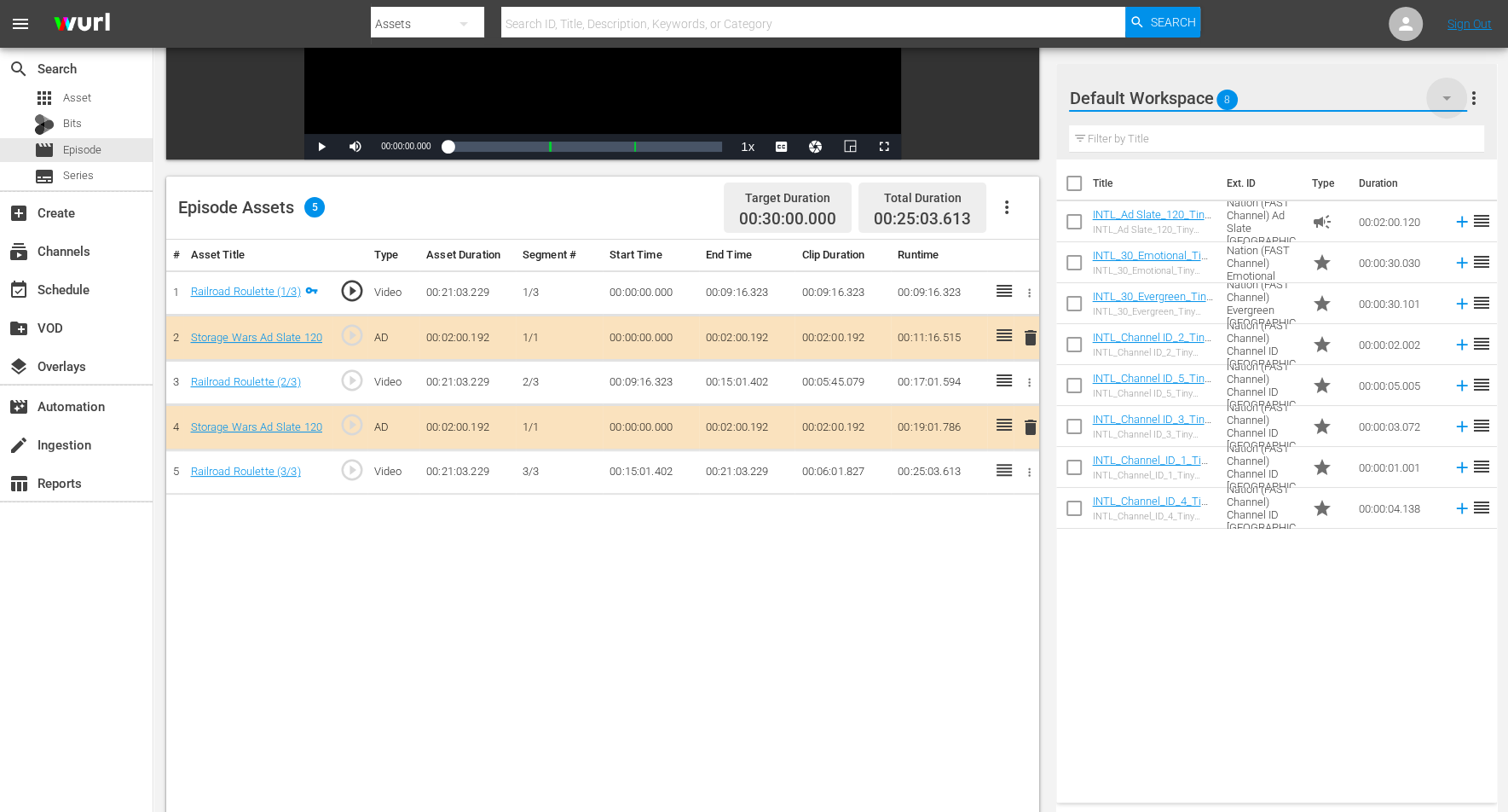
click at [1219, 95] on icon "button" at bounding box center [1447, 98] width 20 height 20
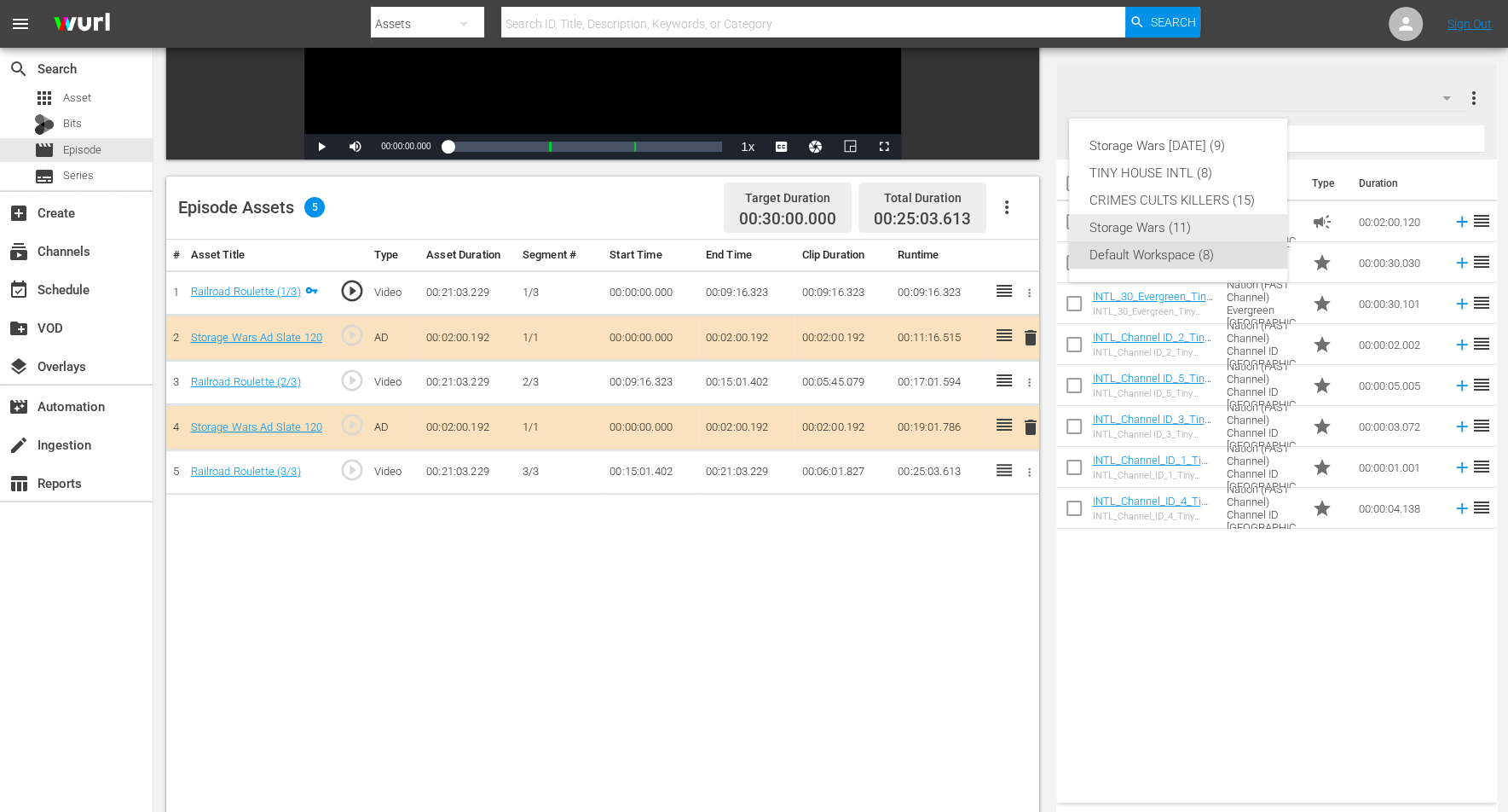
click at [1124, 224] on div "Storage Wars (11)" at bounding box center [1178, 228] width 178 height 27
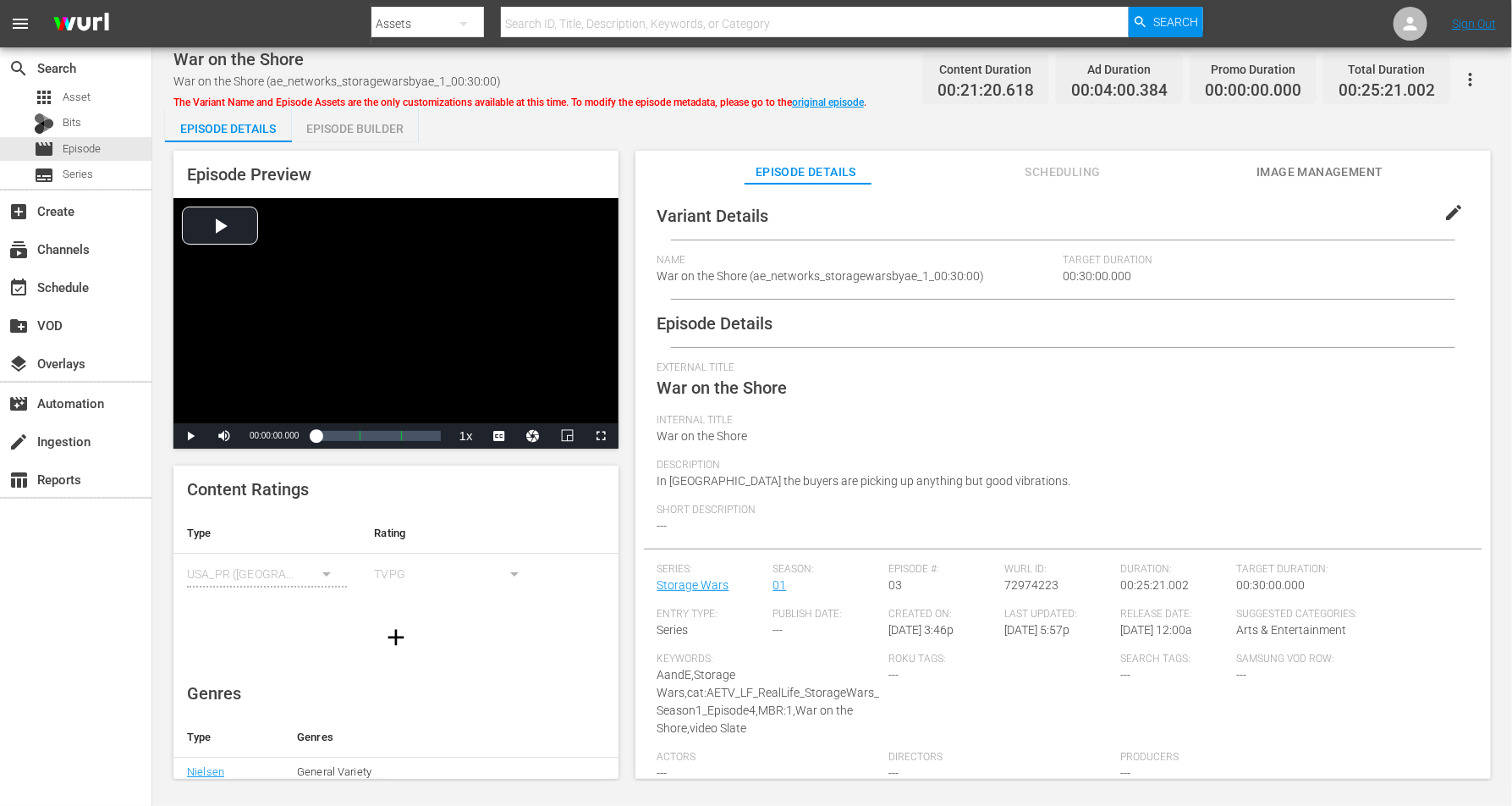
click at [374, 133] on div "Episode Builder" at bounding box center [355, 128] width 127 height 40
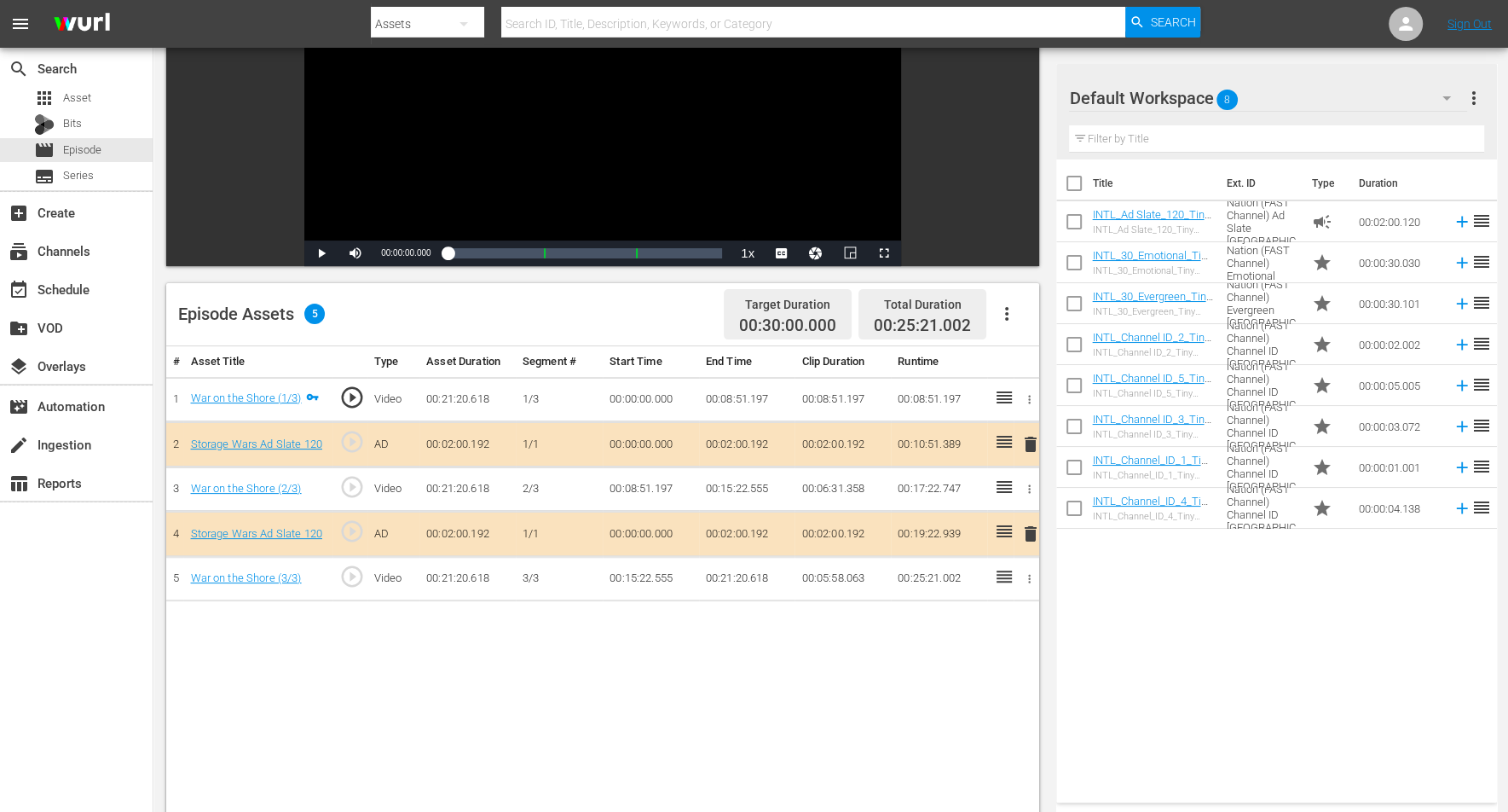
scroll to position [320, 0]
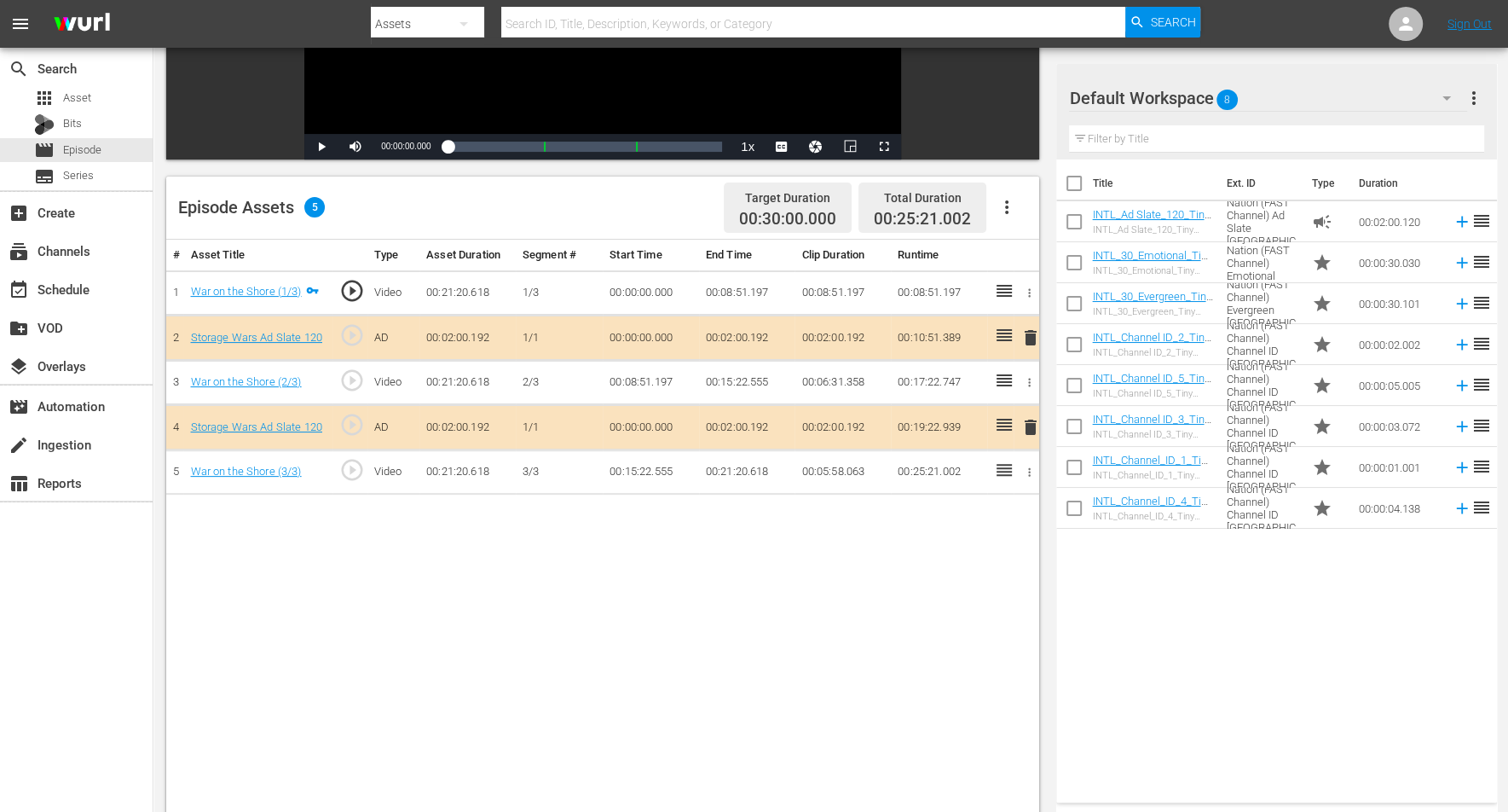
click at [1219, 89] on icon "button" at bounding box center [1447, 98] width 20 height 20
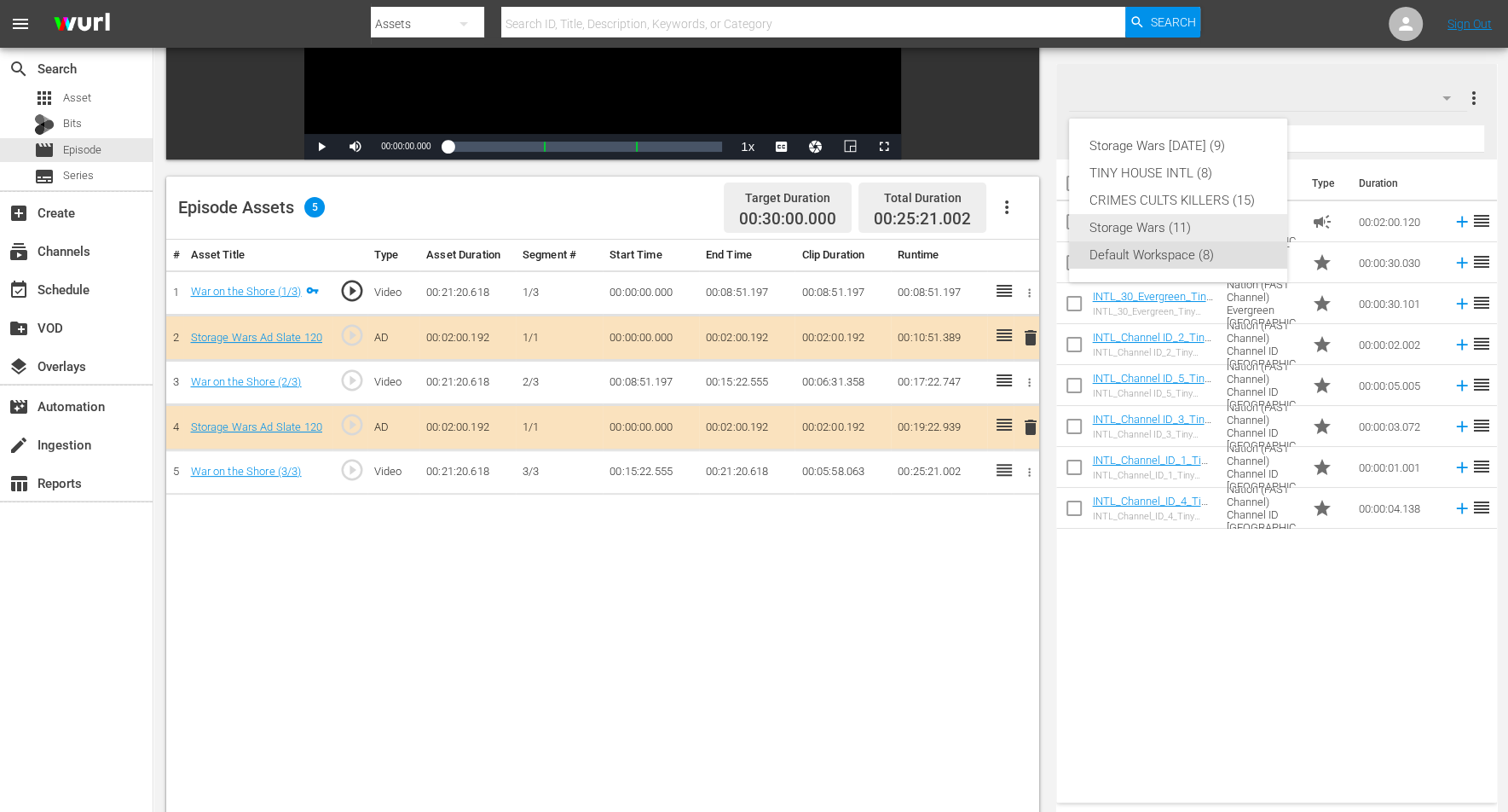
click at [1147, 226] on div "Storage Wars (11)" at bounding box center [1178, 228] width 178 height 27
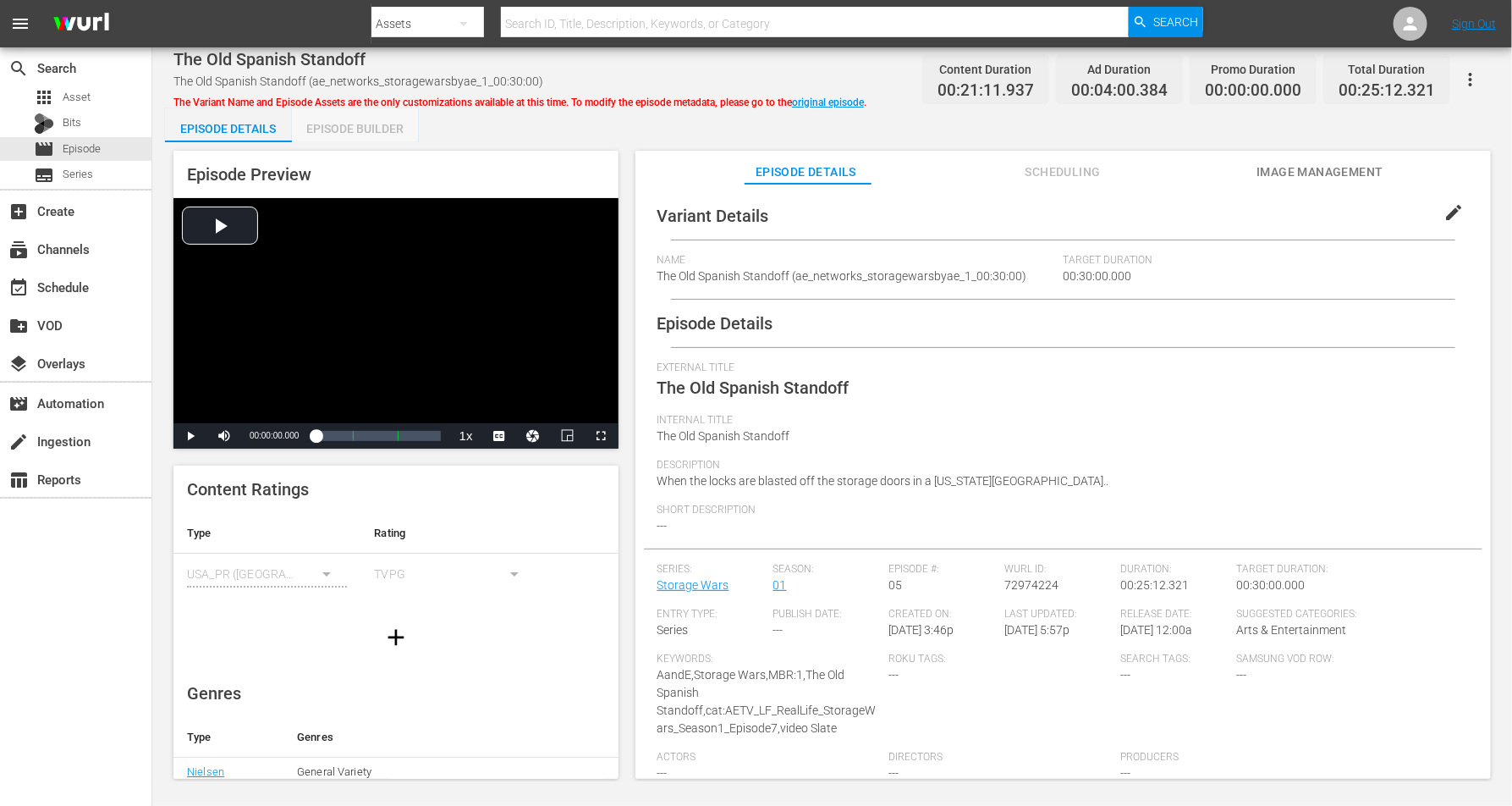
click at [352, 118] on div "Episode Builder" at bounding box center [355, 128] width 127 height 40
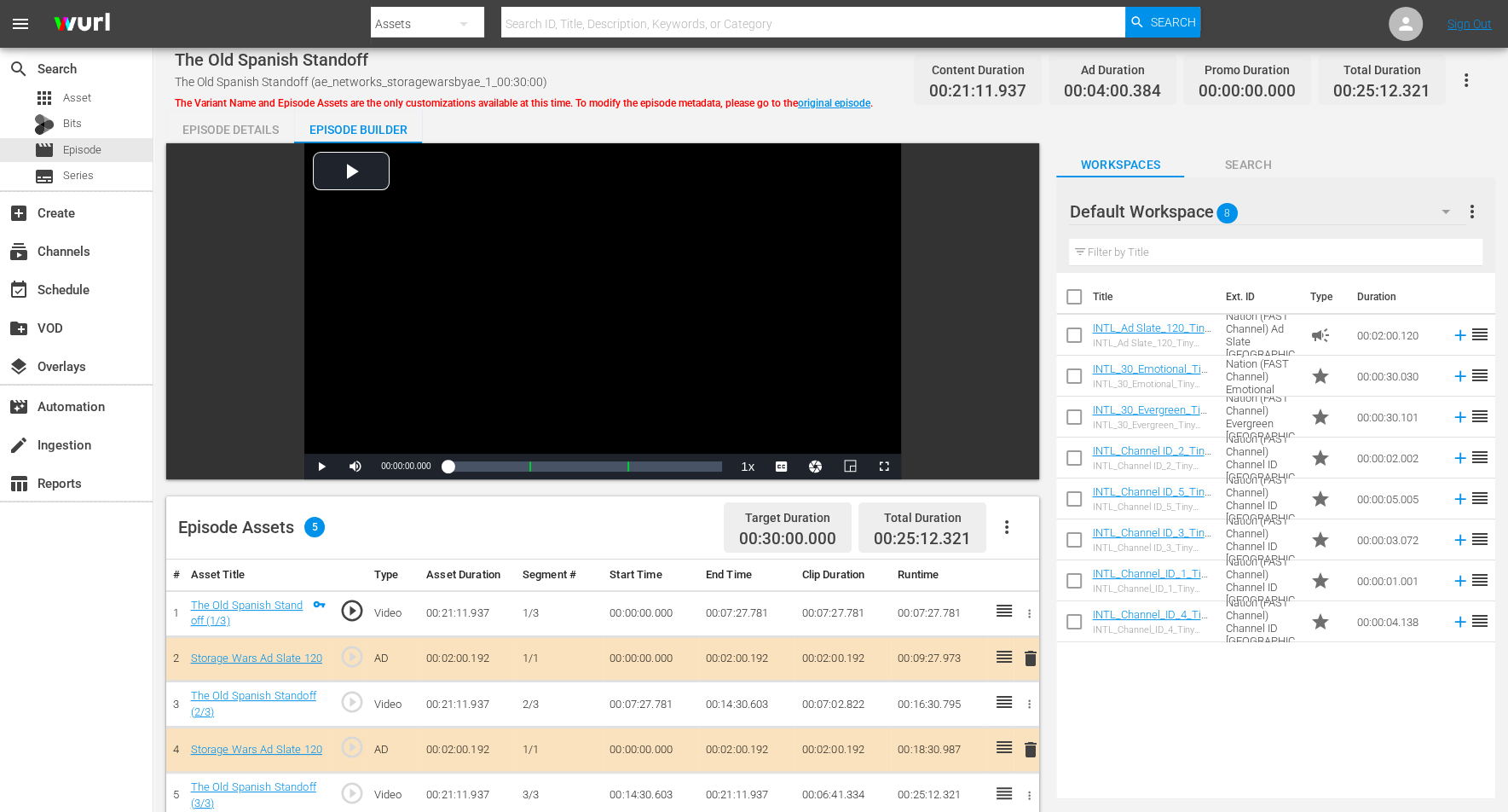
click at [1219, 210] on icon "button" at bounding box center [1446, 211] width 9 height 4
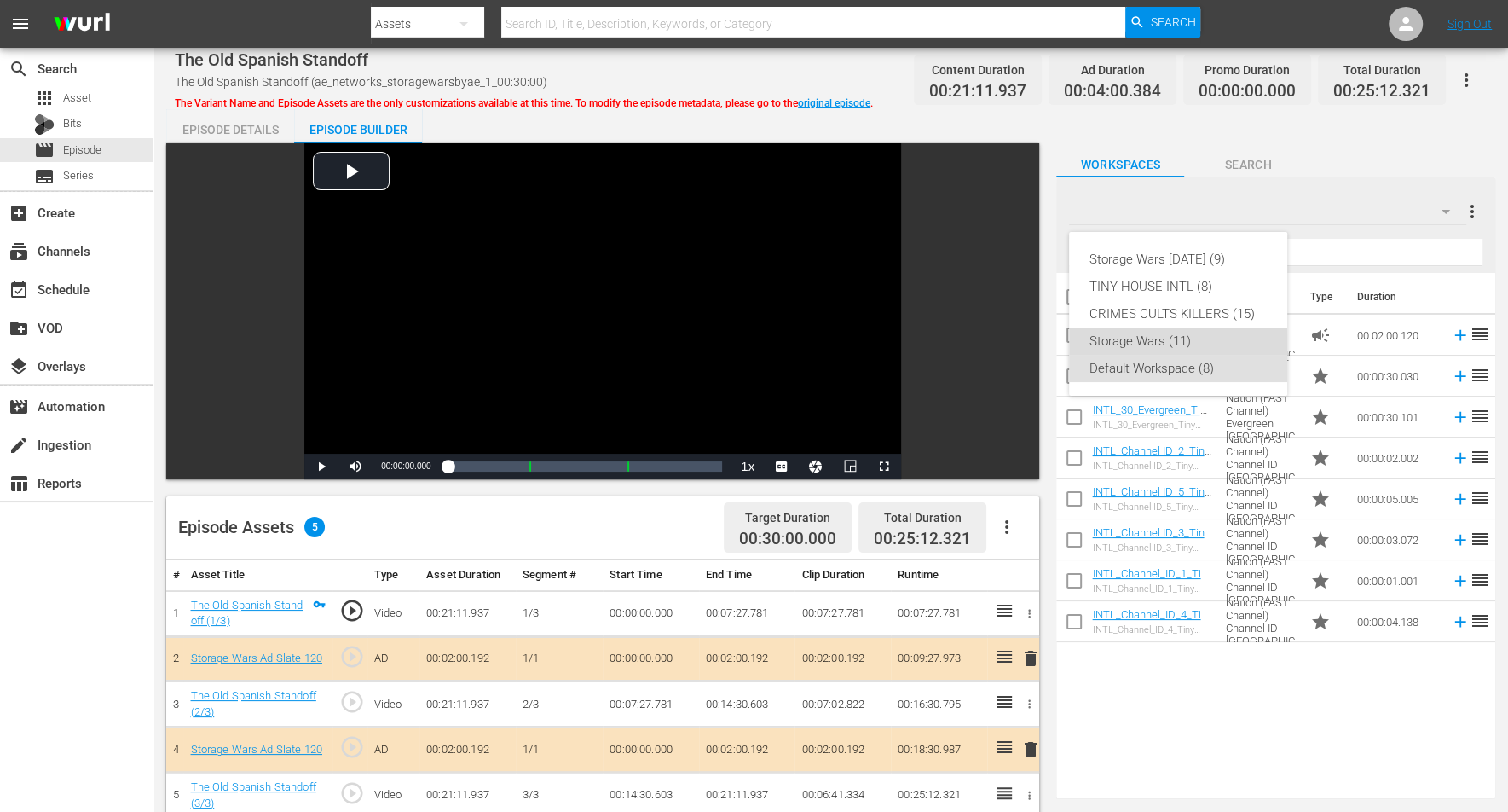
click at [1156, 341] on div "Storage Wars (11)" at bounding box center [1178, 341] width 178 height 27
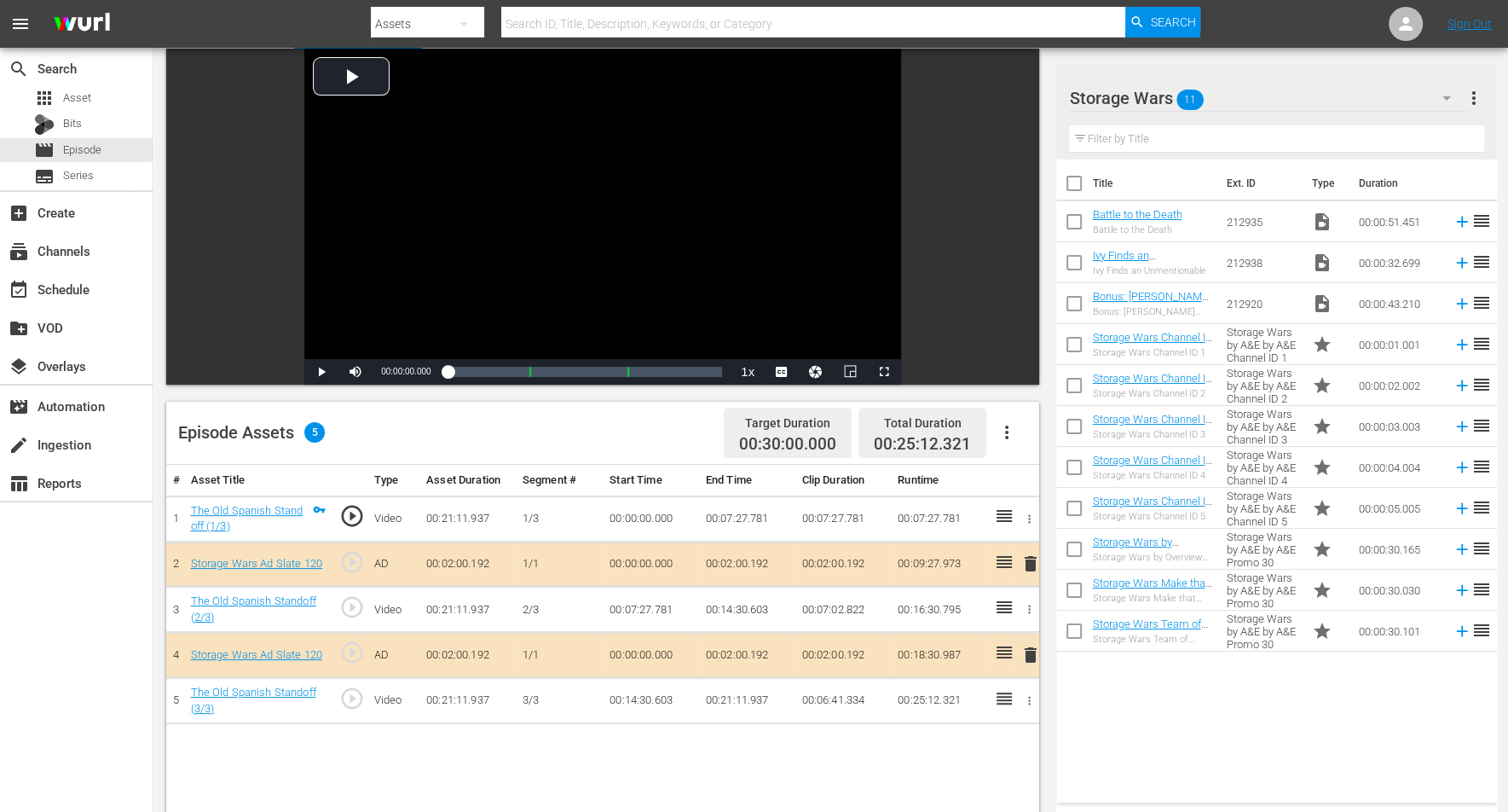
scroll to position [213, 0]
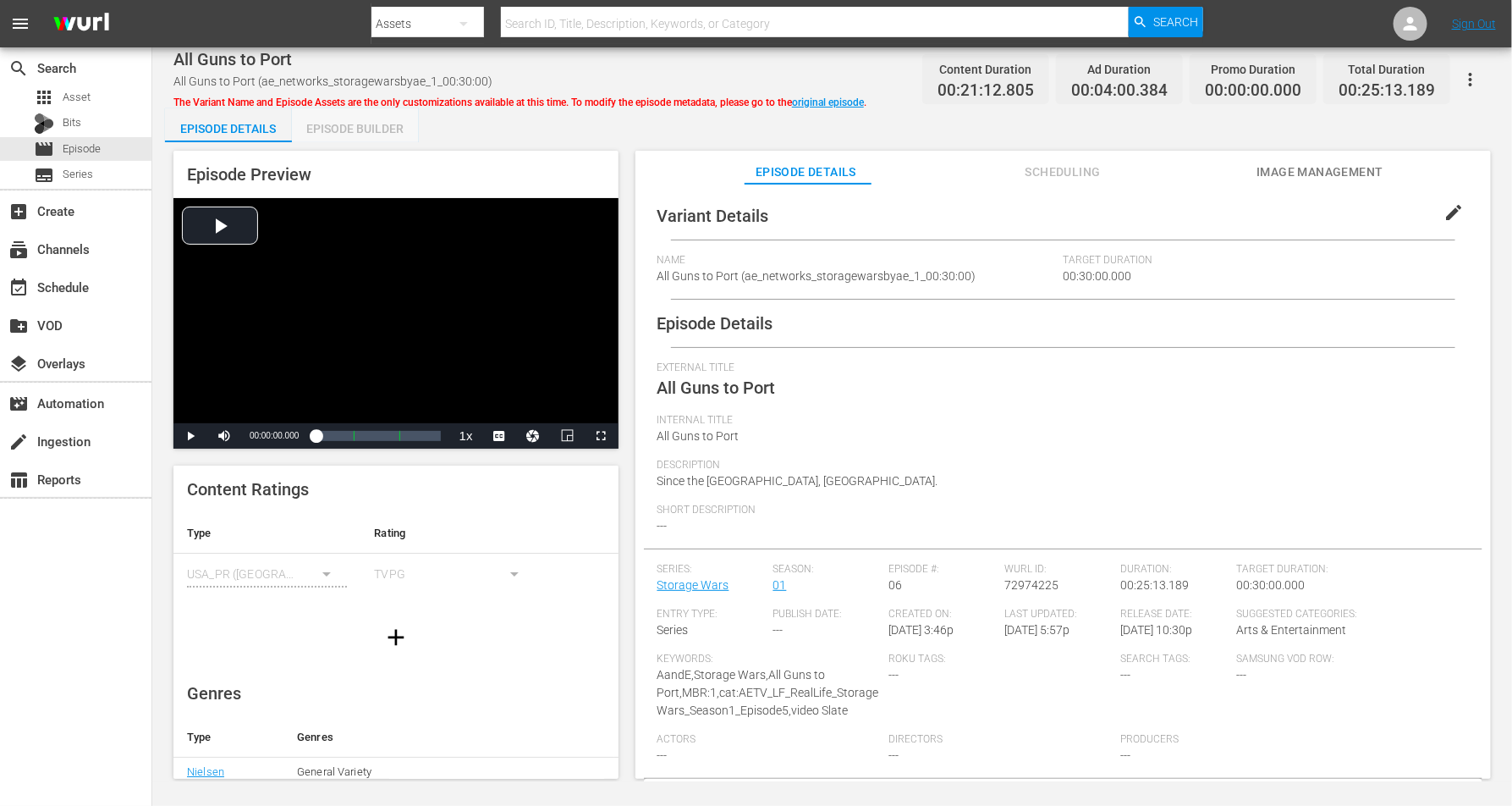
click at [355, 126] on div "Episode Builder" at bounding box center [355, 128] width 127 height 40
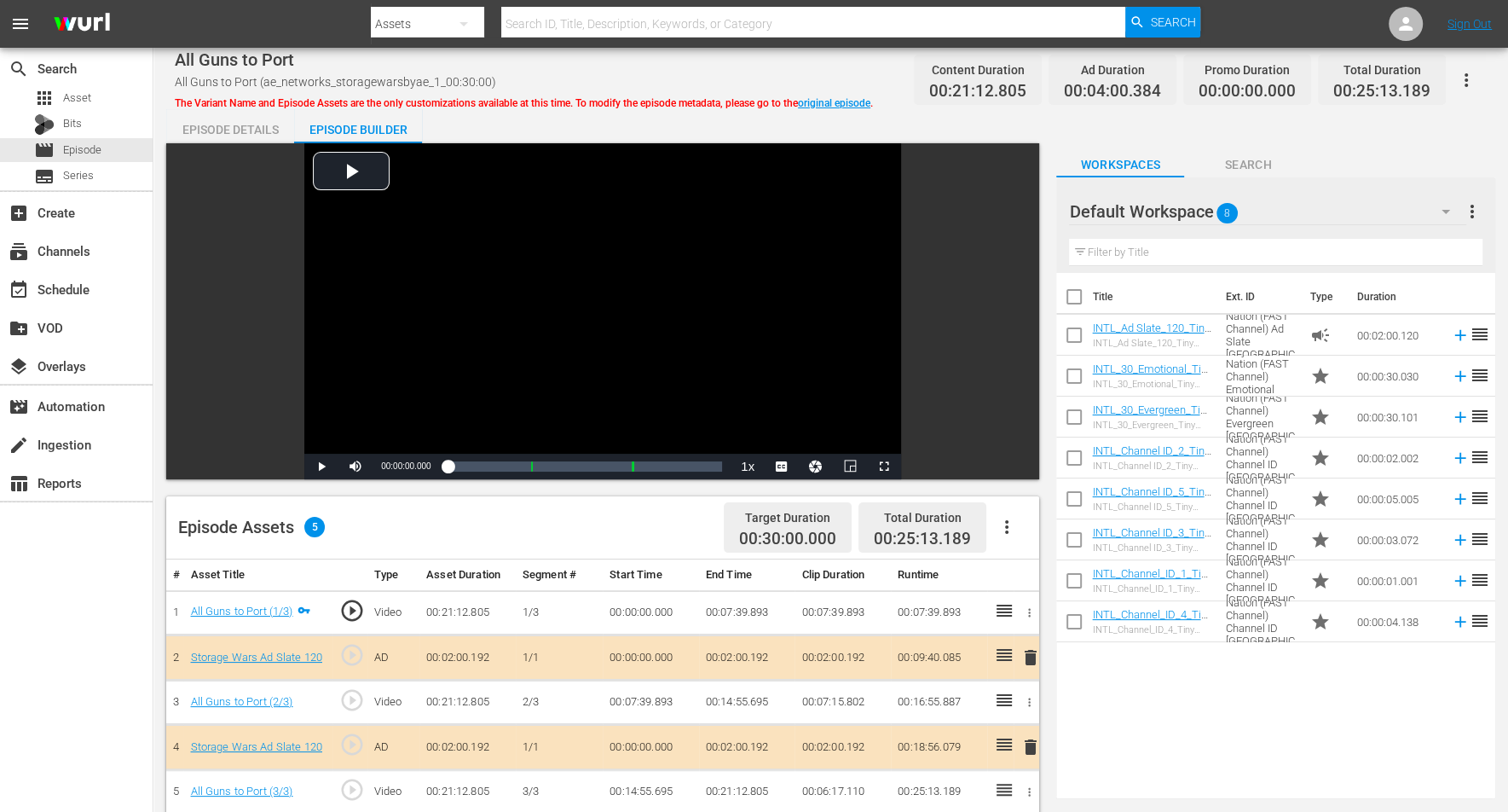
click at [1219, 206] on icon "button" at bounding box center [1446, 211] width 20 height 20
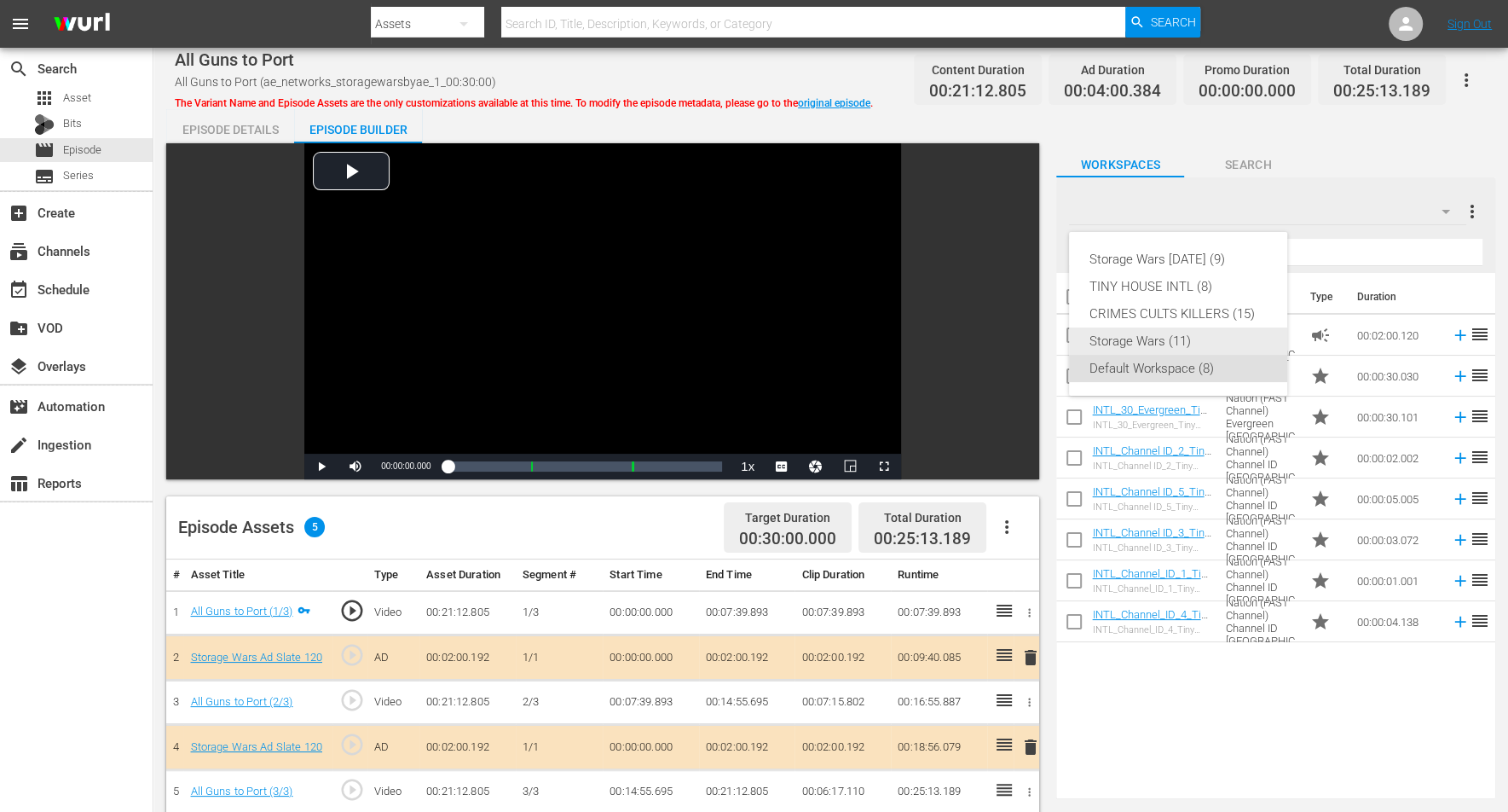
click at [1133, 335] on div "Storage Wars (11)" at bounding box center [1178, 341] width 178 height 27
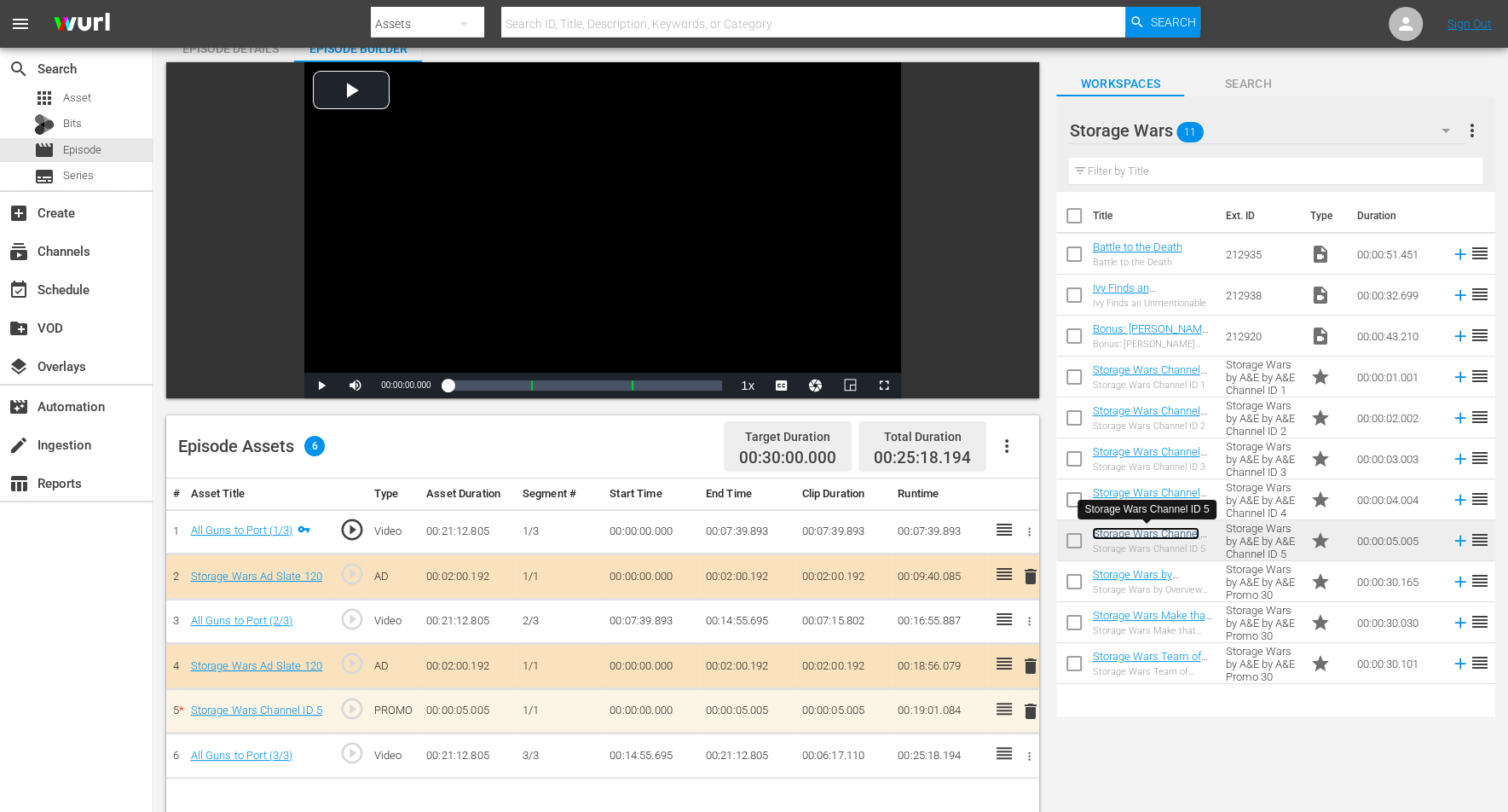
scroll to position [107, 0]
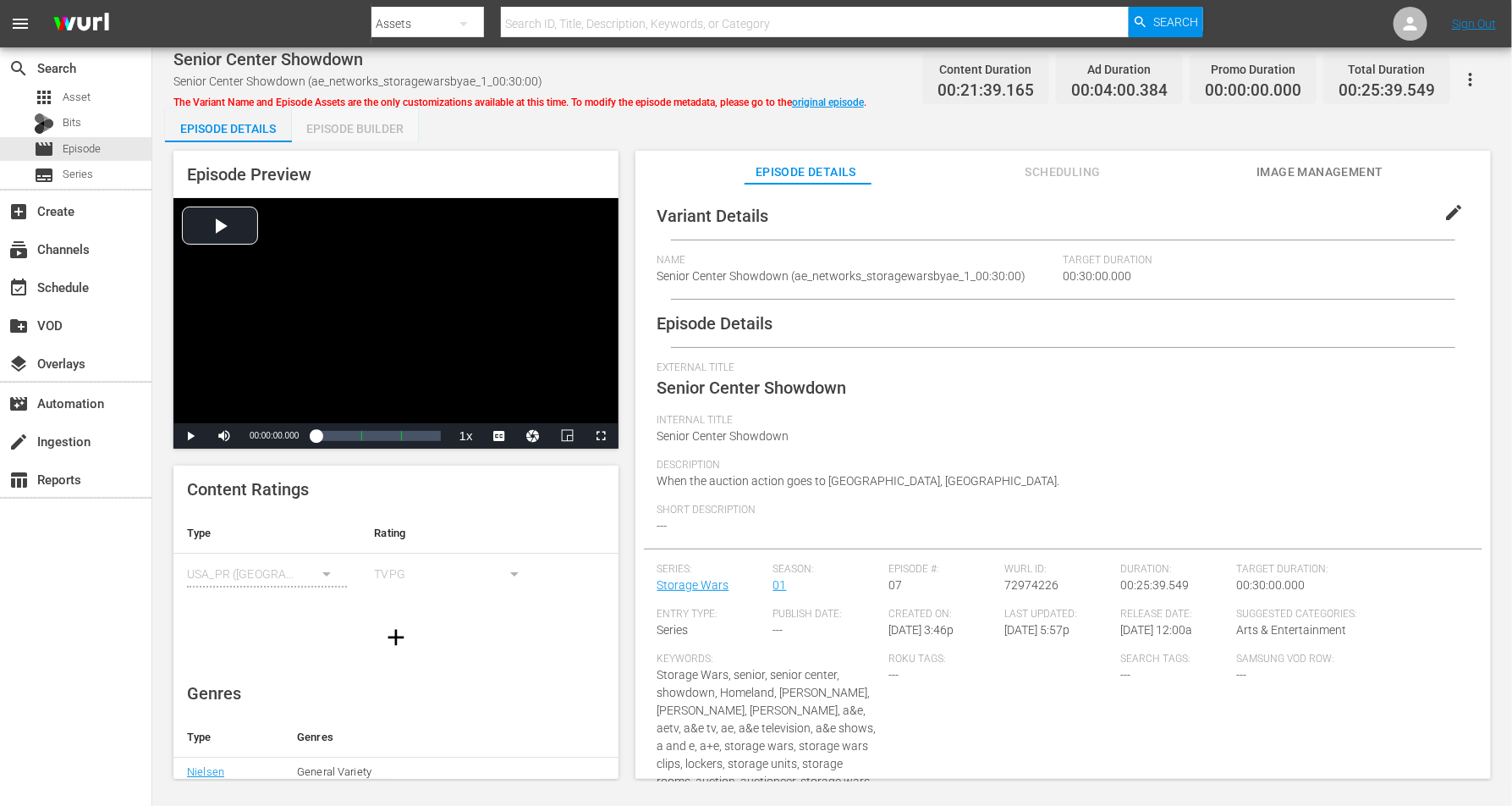
click at [356, 118] on div "Episode Builder" at bounding box center [355, 128] width 127 height 40
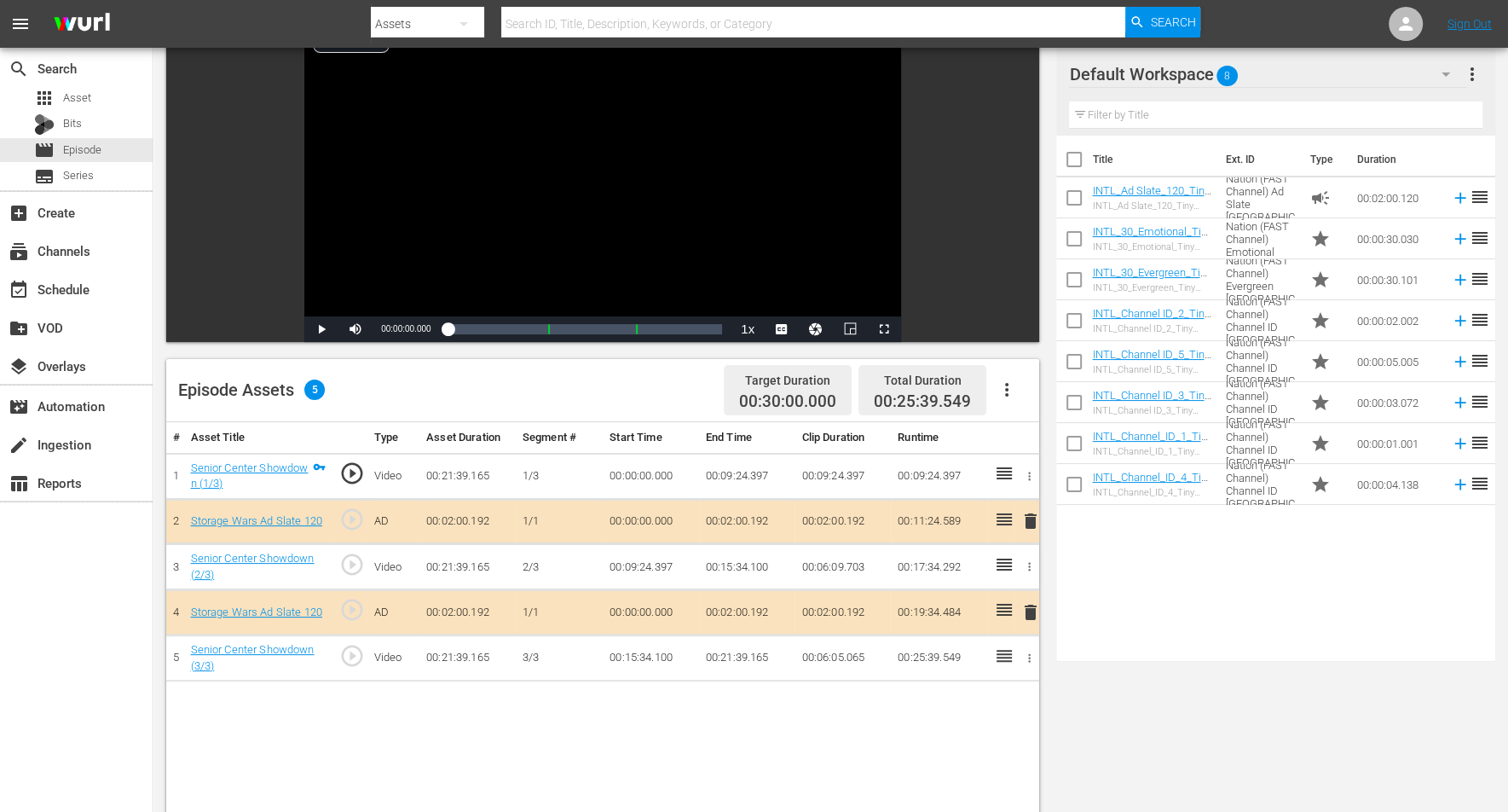
scroll to position [213, 0]
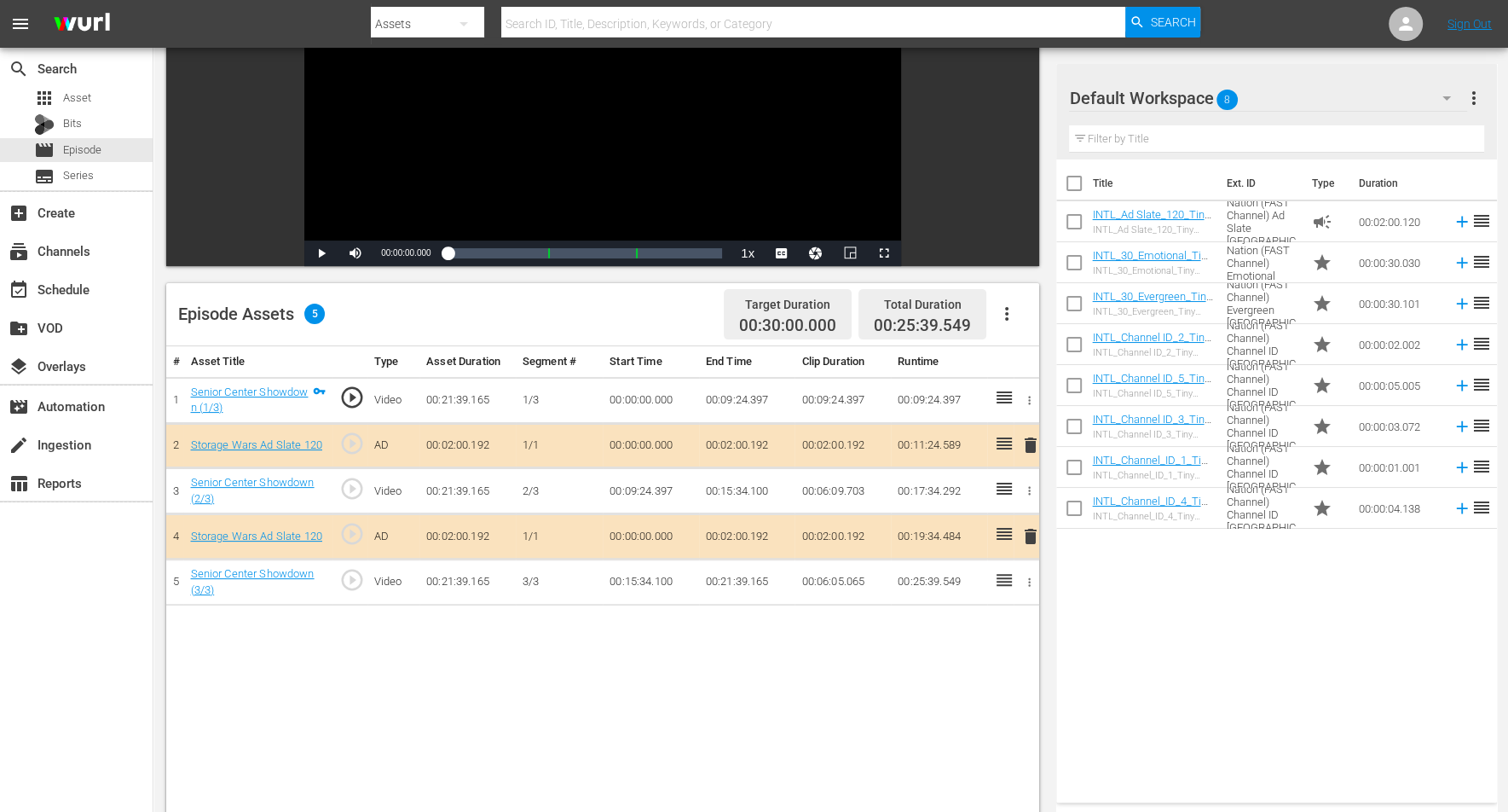
click at [1219, 94] on icon "button" at bounding box center [1447, 98] width 20 height 20
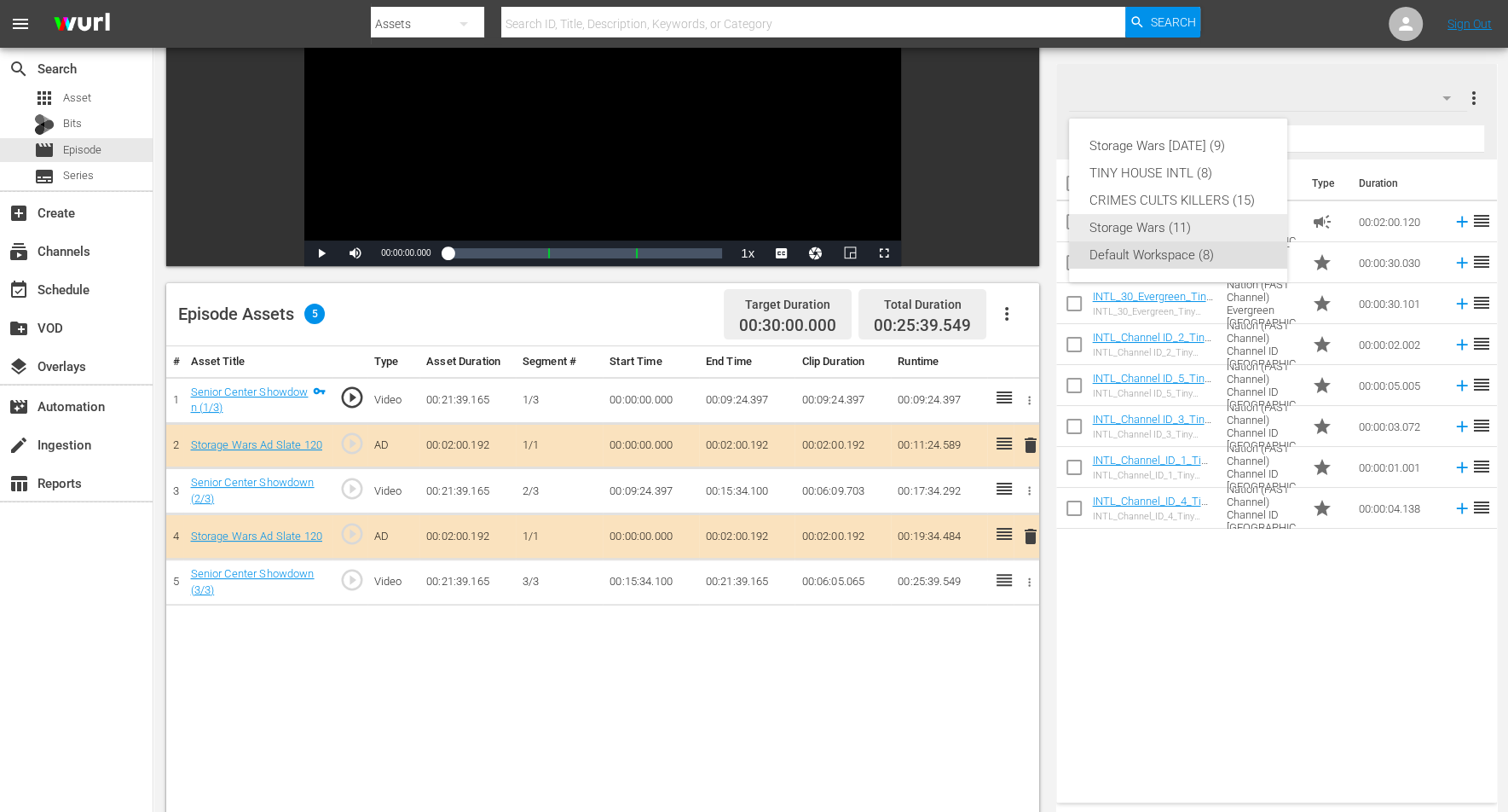
click at [1164, 224] on div "Storage Wars (11)" at bounding box center [1178, 228] width 178 height 27
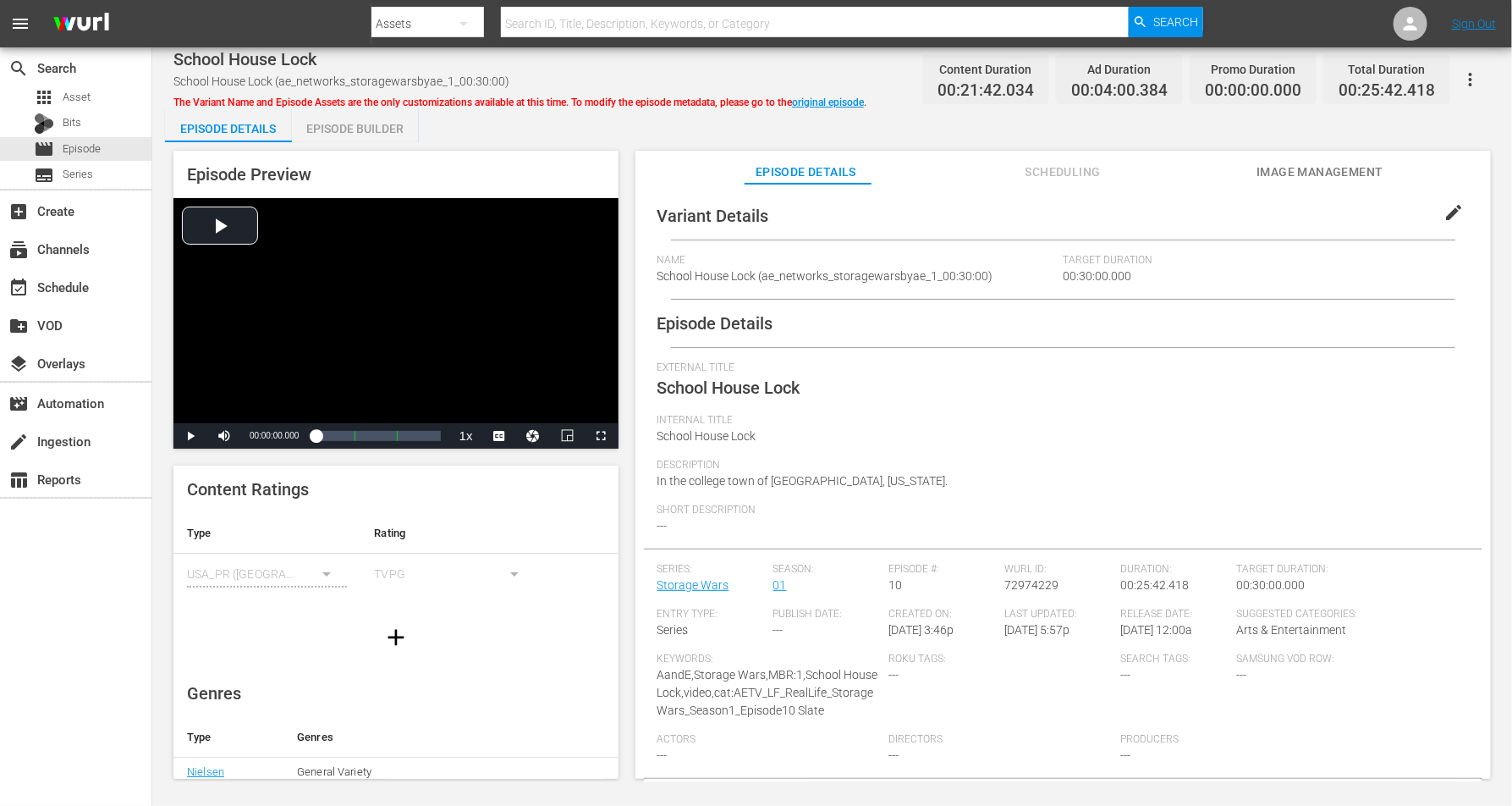
click at [334, 130] on div "Episode Builder" at bounding box center [355, 128] width 127 height 40
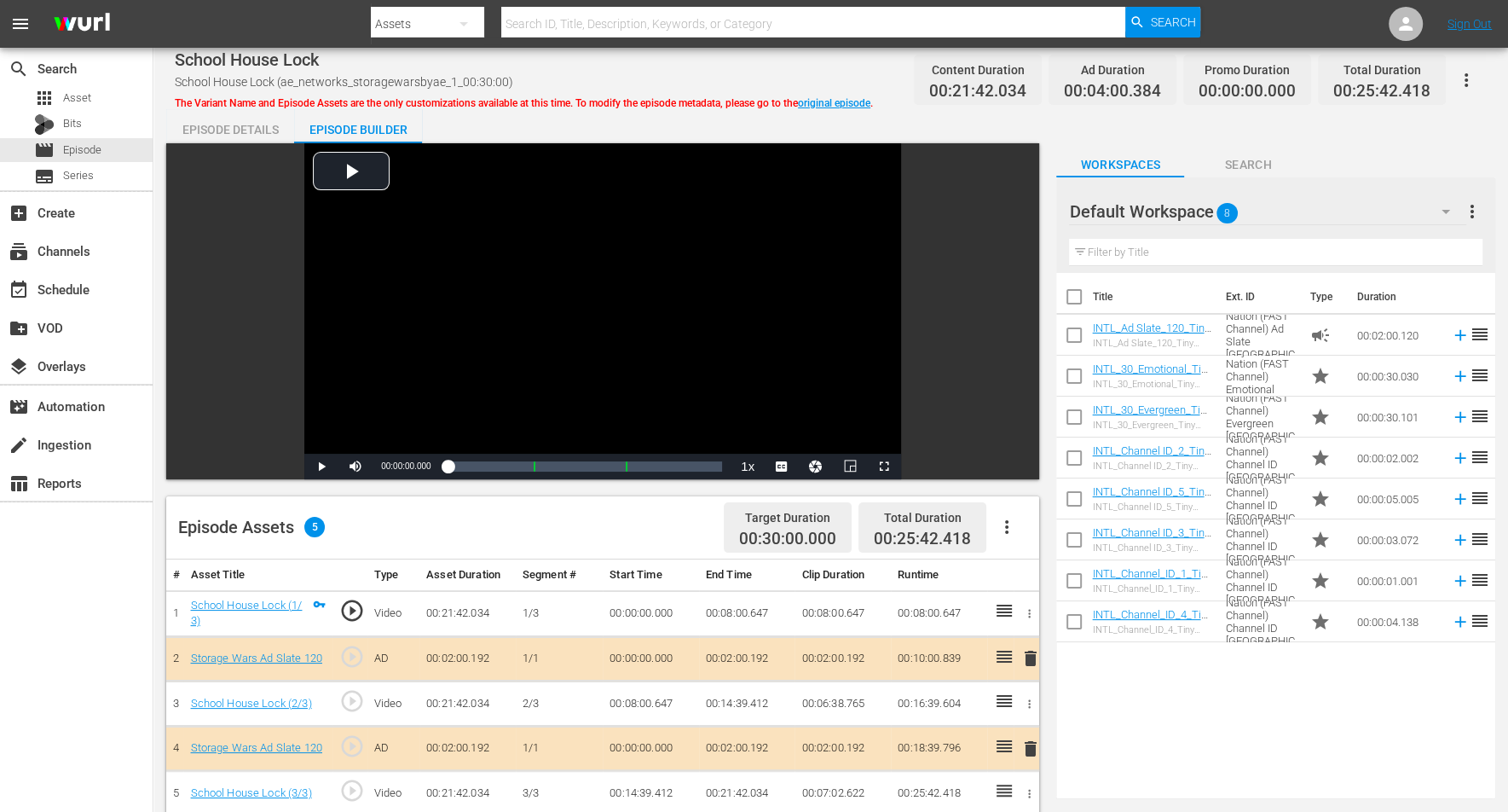
click at [1219, 208] on icon "button" at bounding box center [1446, 211] width 20 height 20
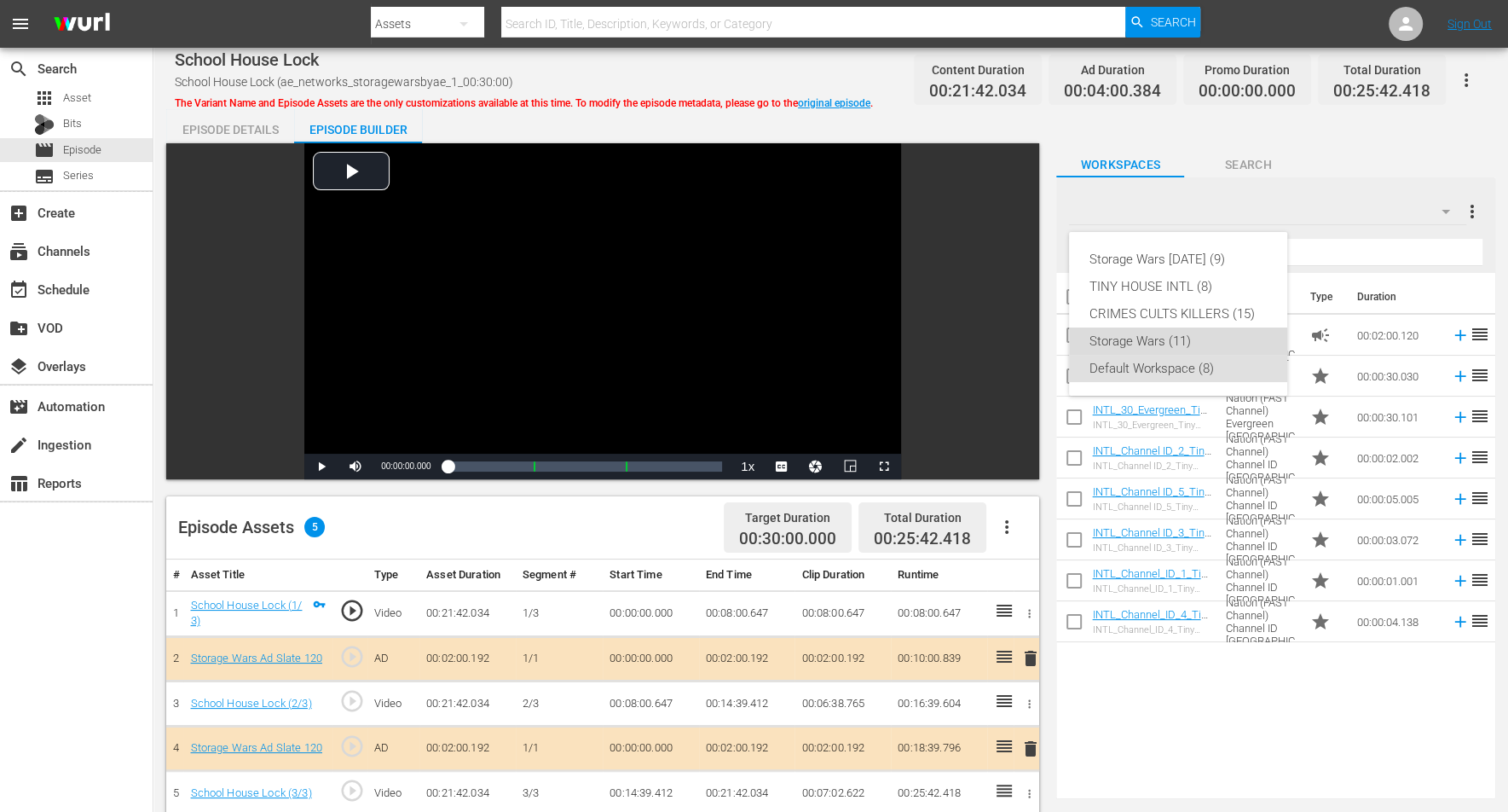
click at [1122, 333] on div "Storage Wars (11)" at bounding box center [1178, 341] width 178 height 27
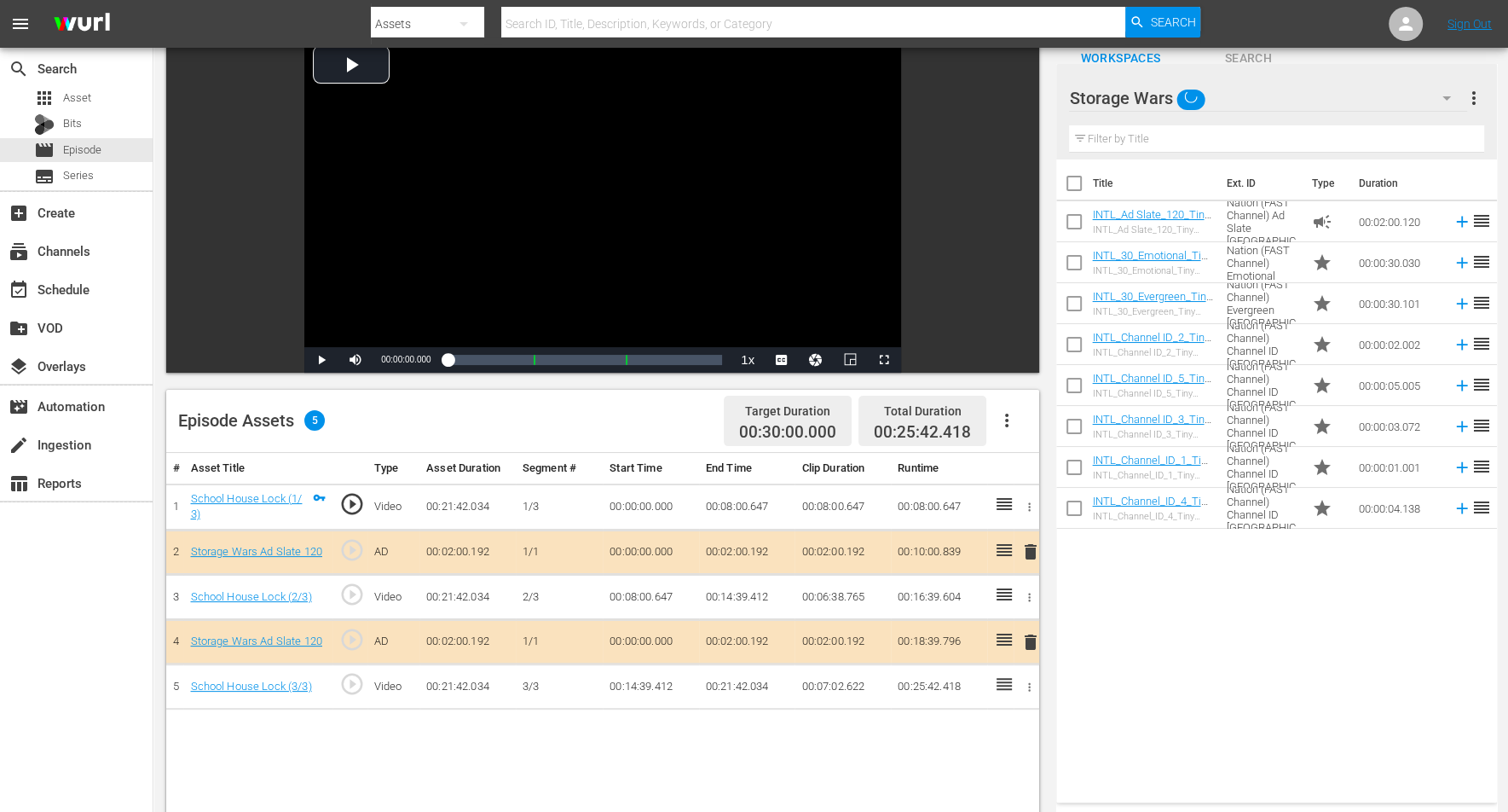
scroll to position [213, 0]
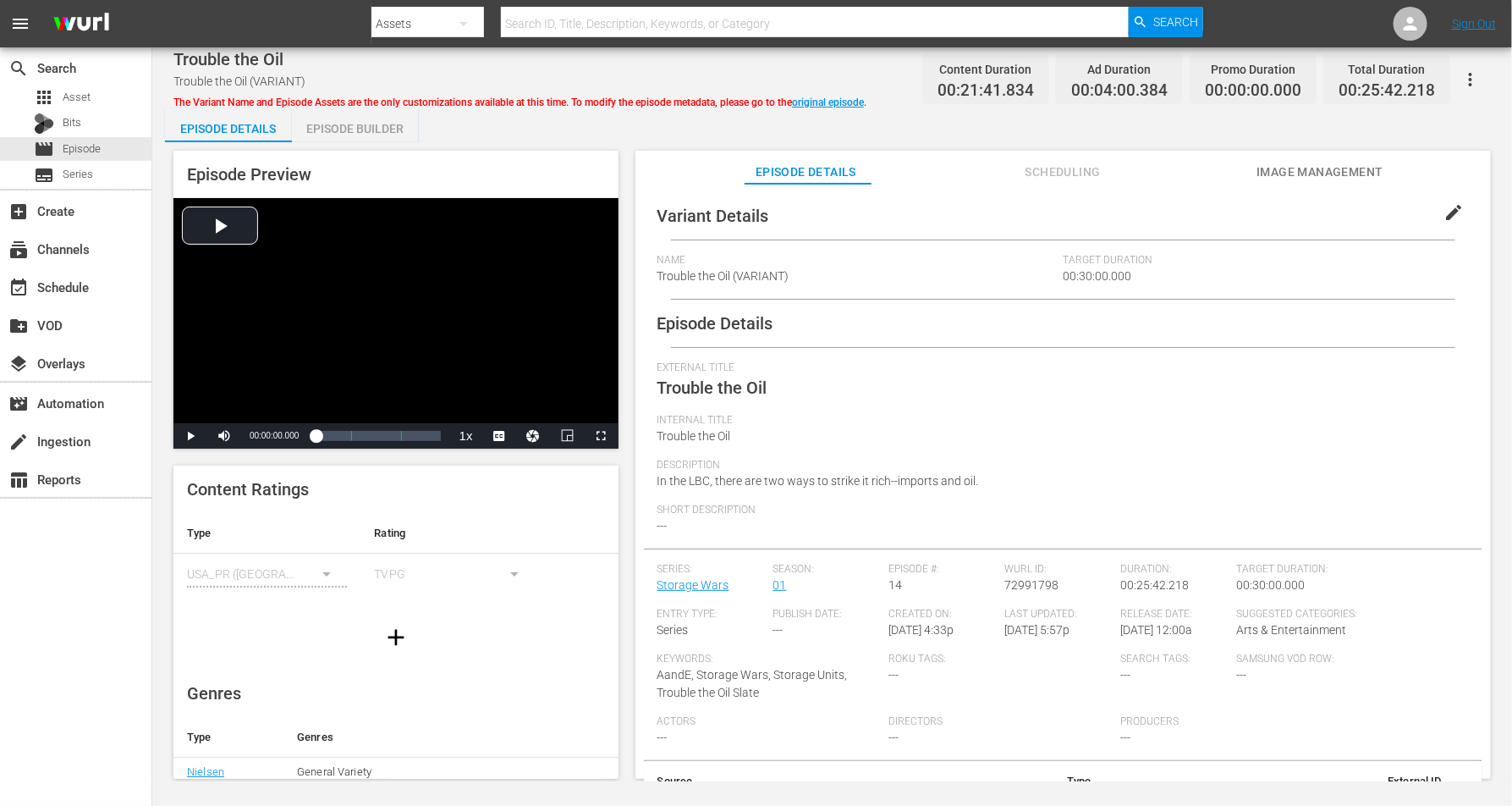
click at [314, 124] on div "Episode Builder" at bounding box center [355, 128] width 127 height 40
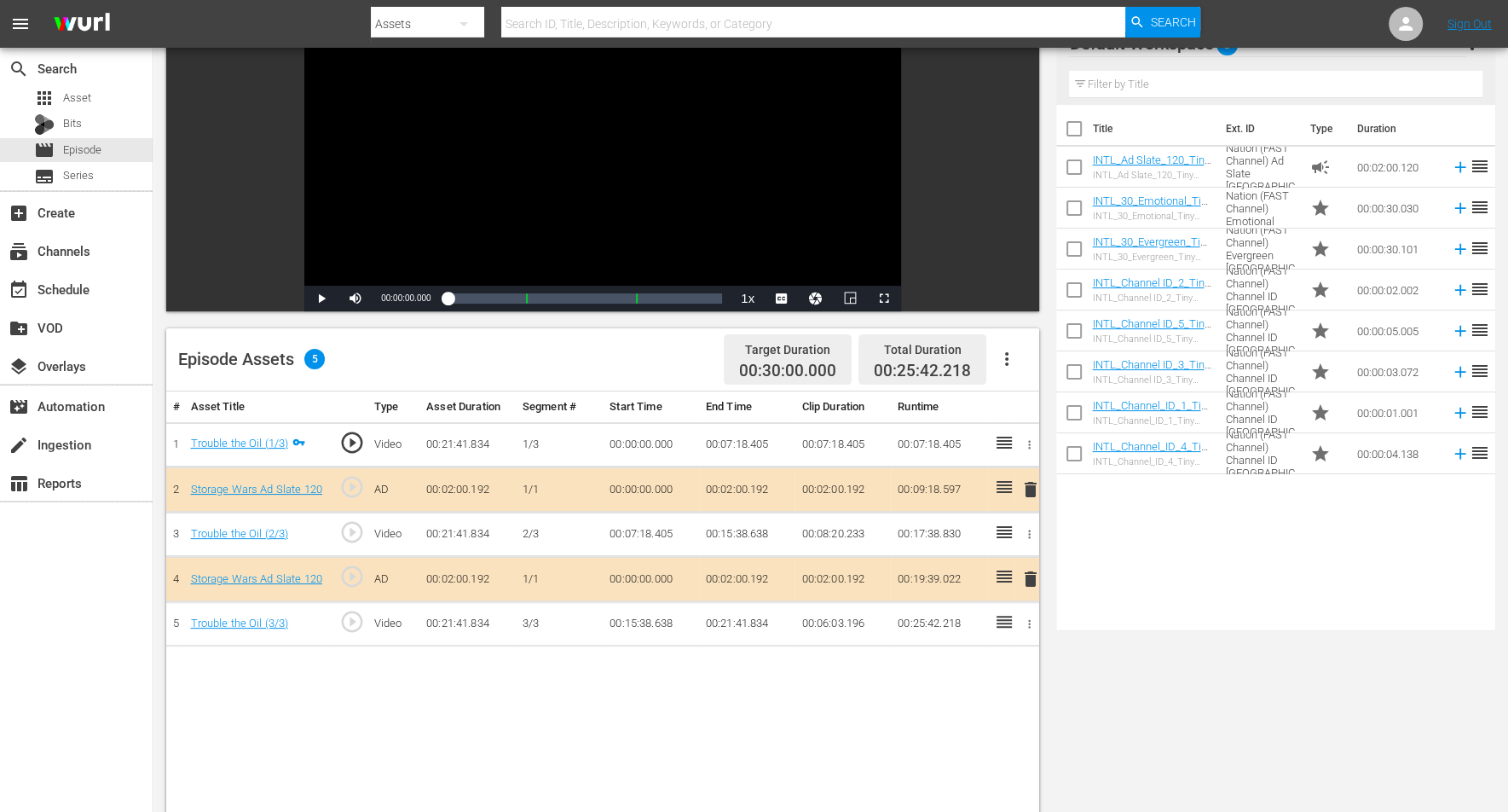
scroll to position [213, 0]
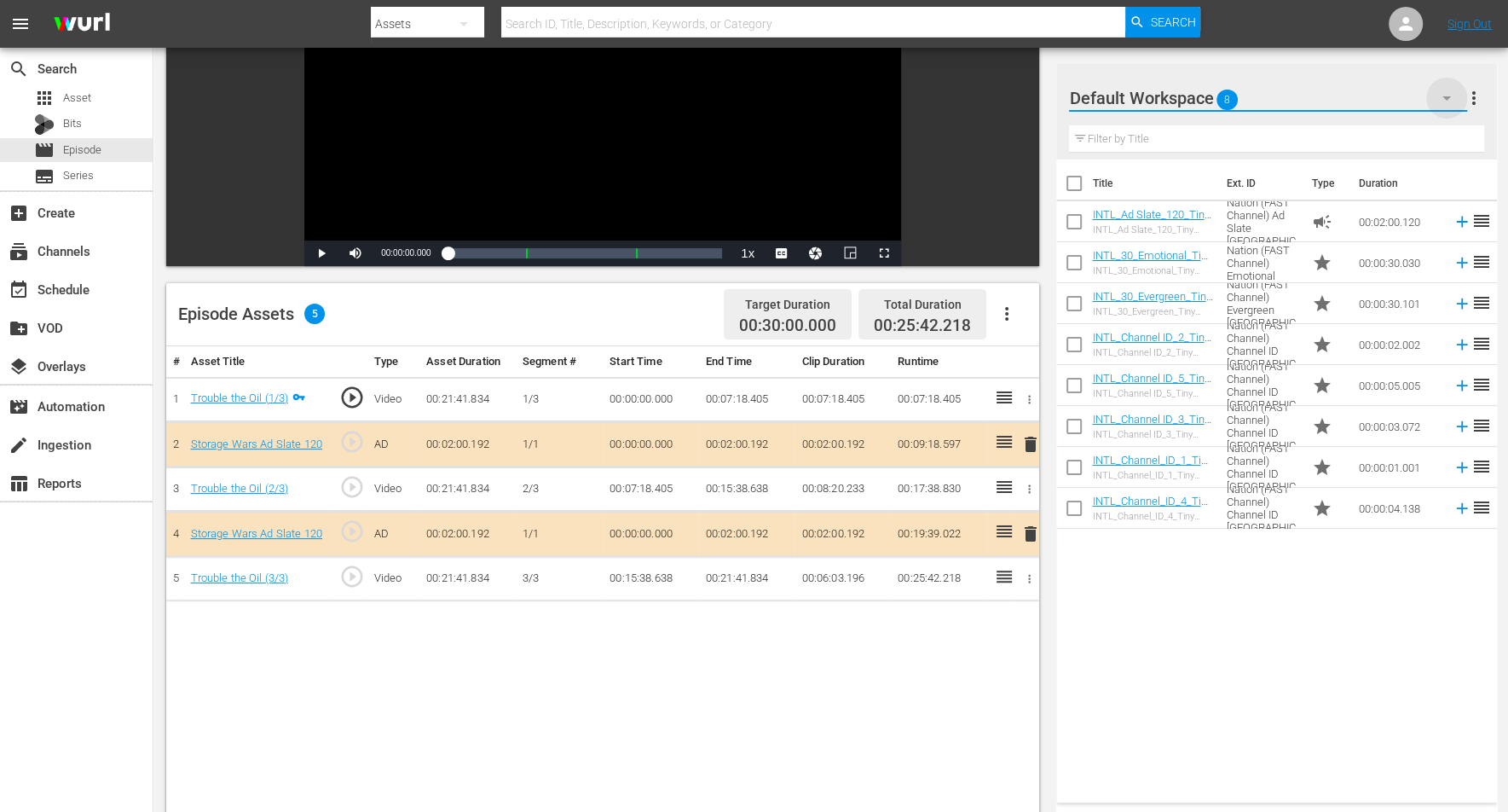
click at [1219, 88] on icon "button" at bounding box center [1447, 98] width 20 height 20
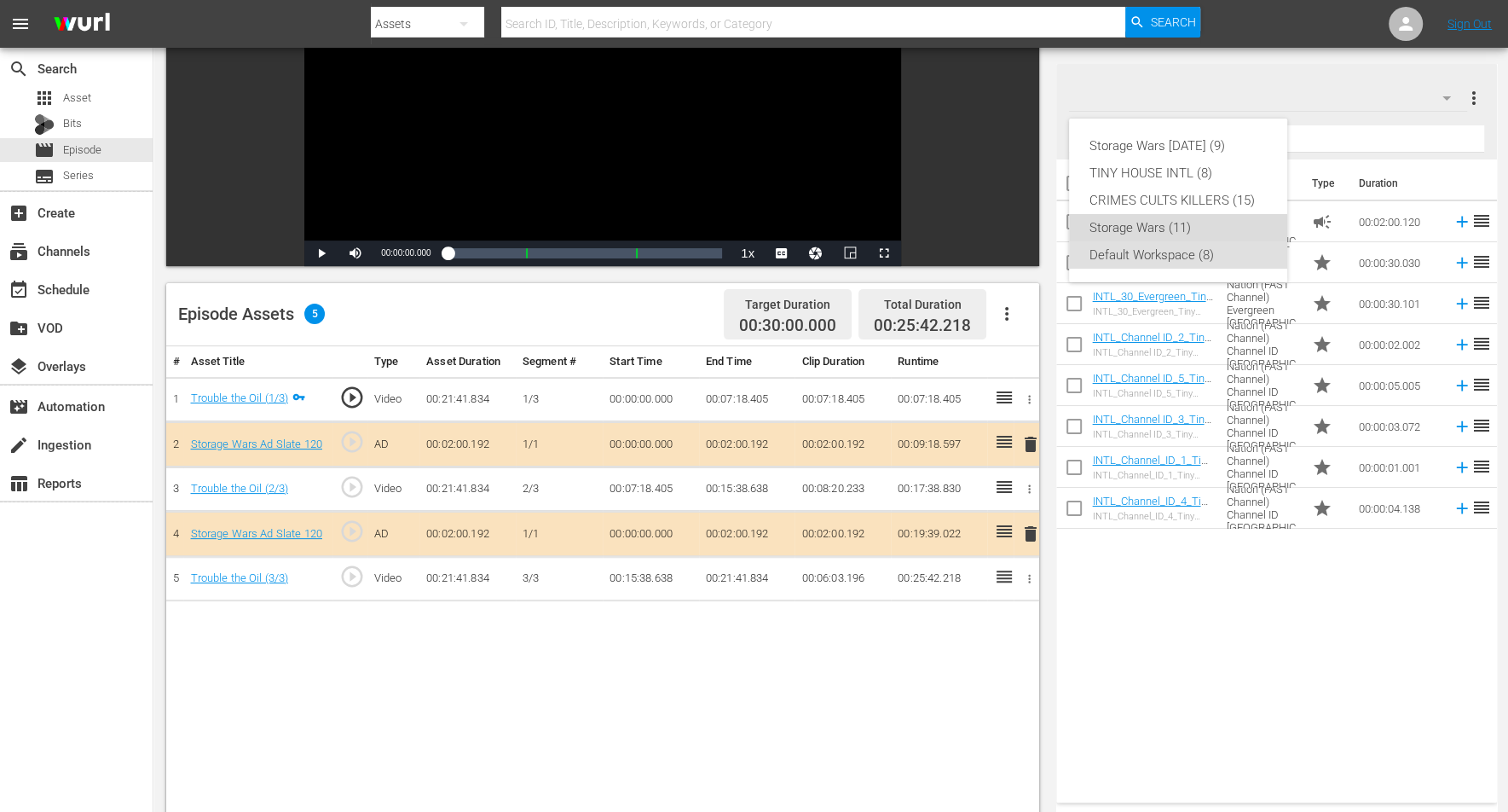
click at [1166, 225] on div "Storage Wars (11)" at bounding box center [1178, 228] width 178 height 27
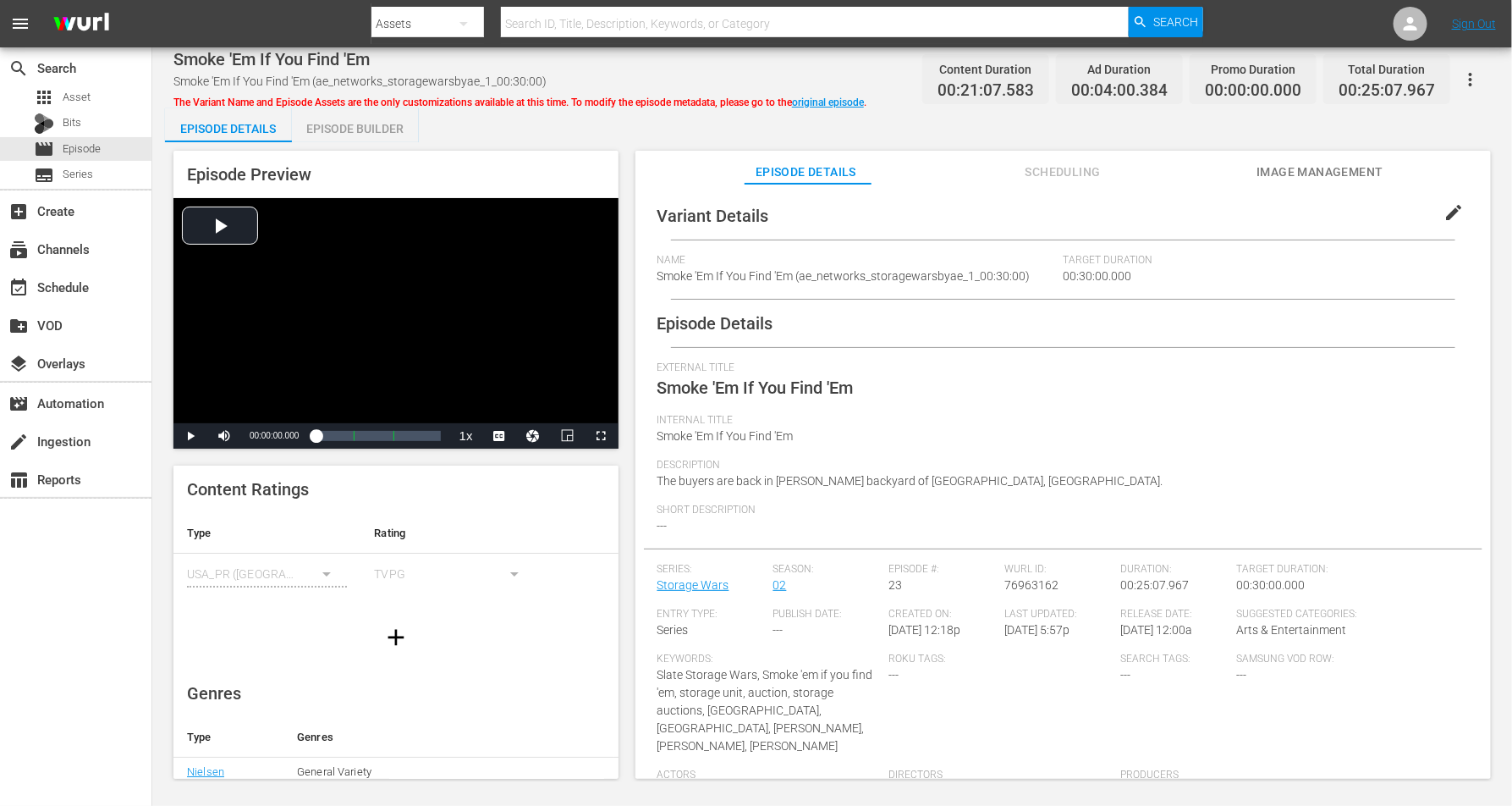
click at [362, 127] on div "Episode Builder" at bounding box center [355, 128] width 127 height 40
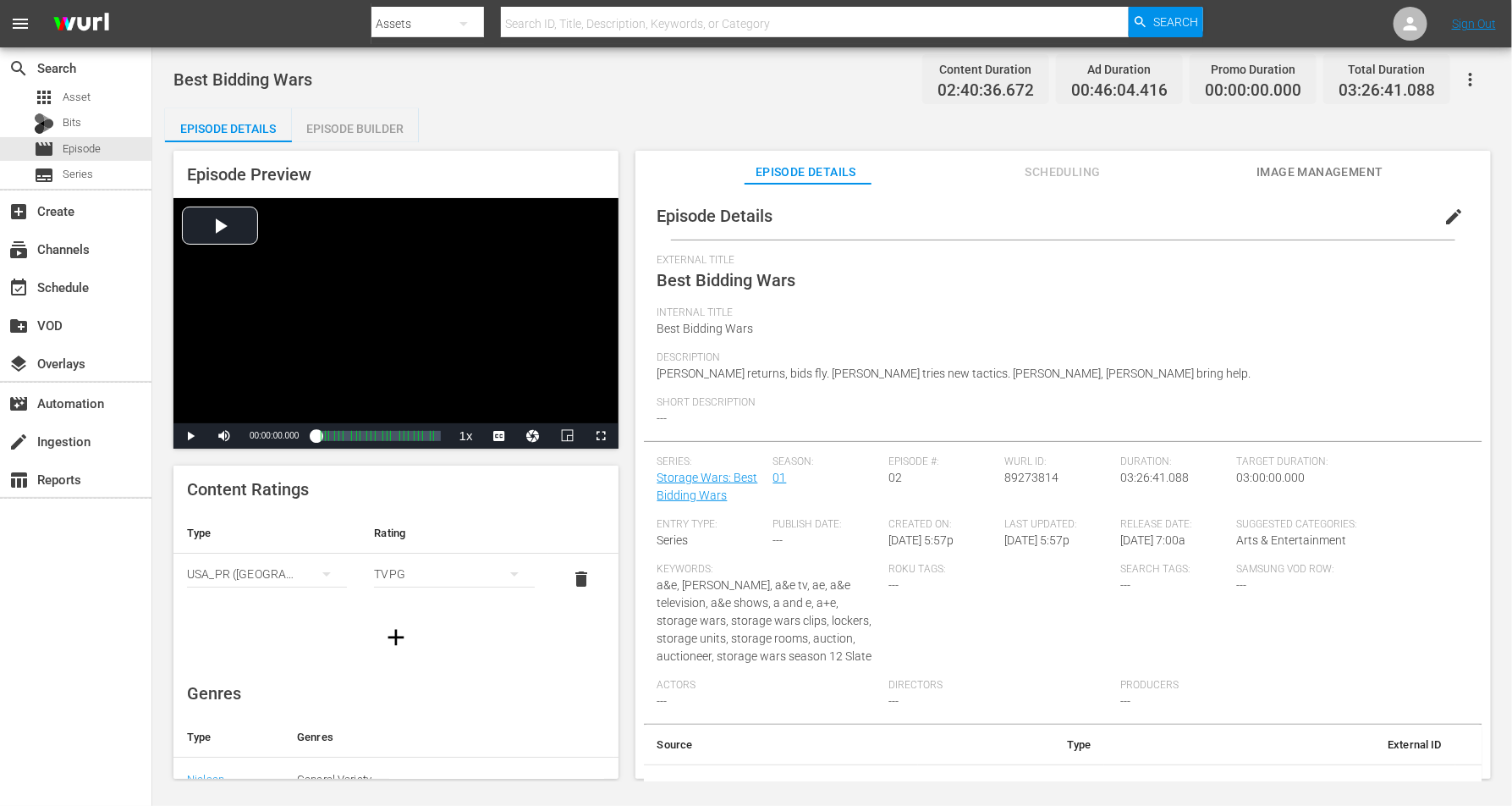
click at [333, 128] on div "Episode Builder" at bounding box center [355, 128] width 127 height 40
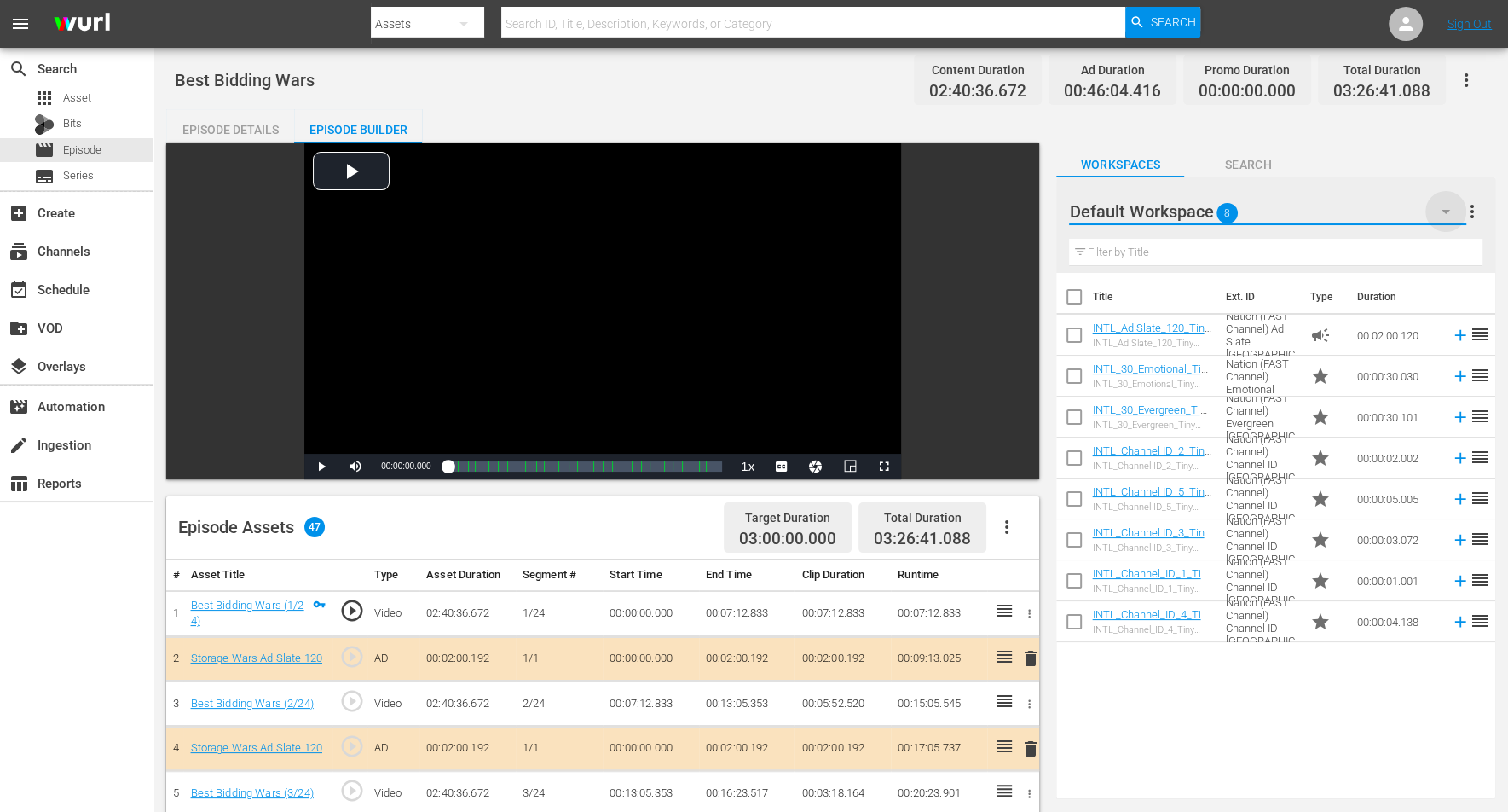
click at [1219, 213] on icon "button" at bounding box center [1446, 211] width 20 height 20
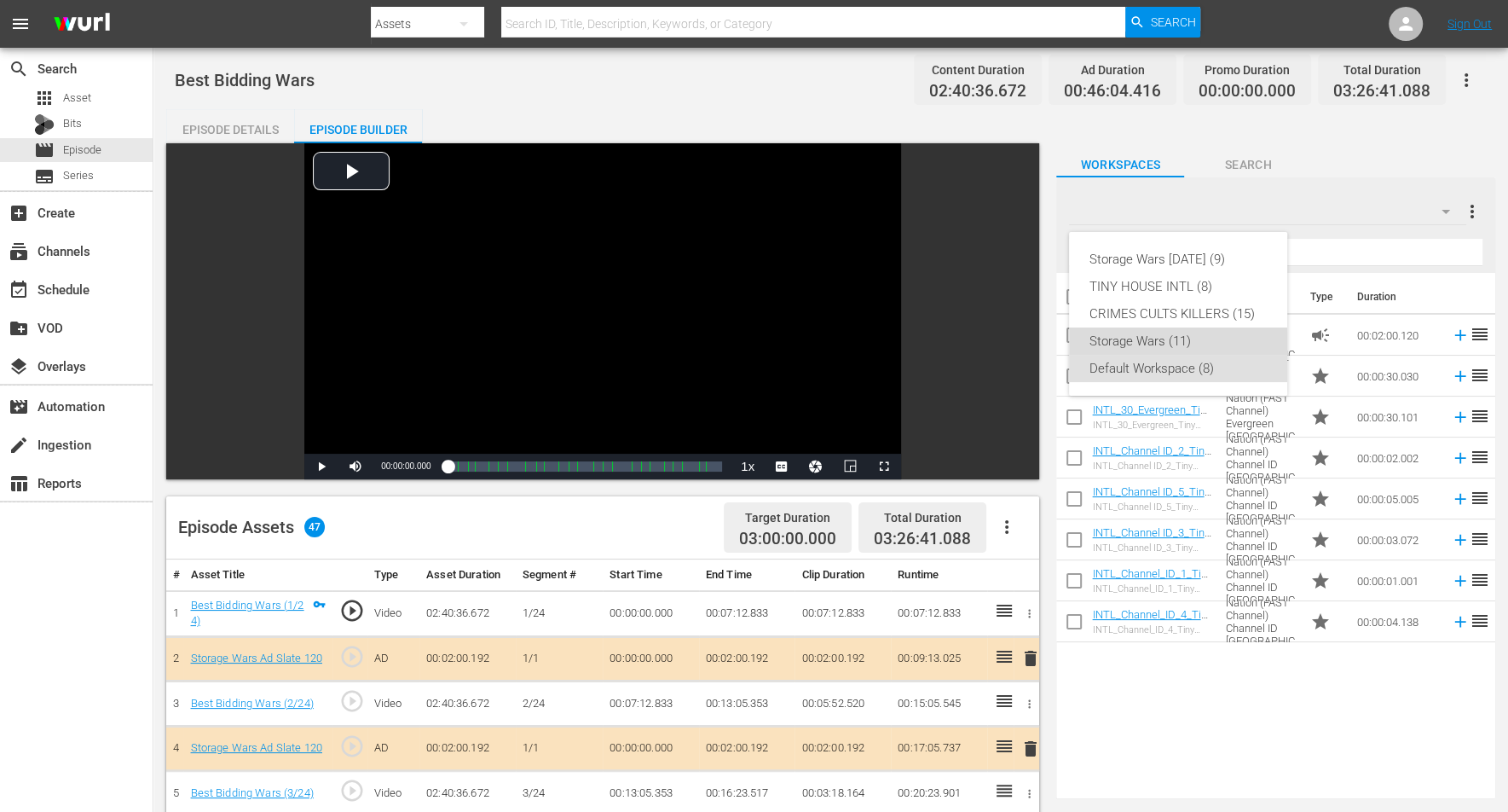
click at [1102, 341] on div "Storage Wars (11)" at bounding box center [1178, 341] width 178 height 27
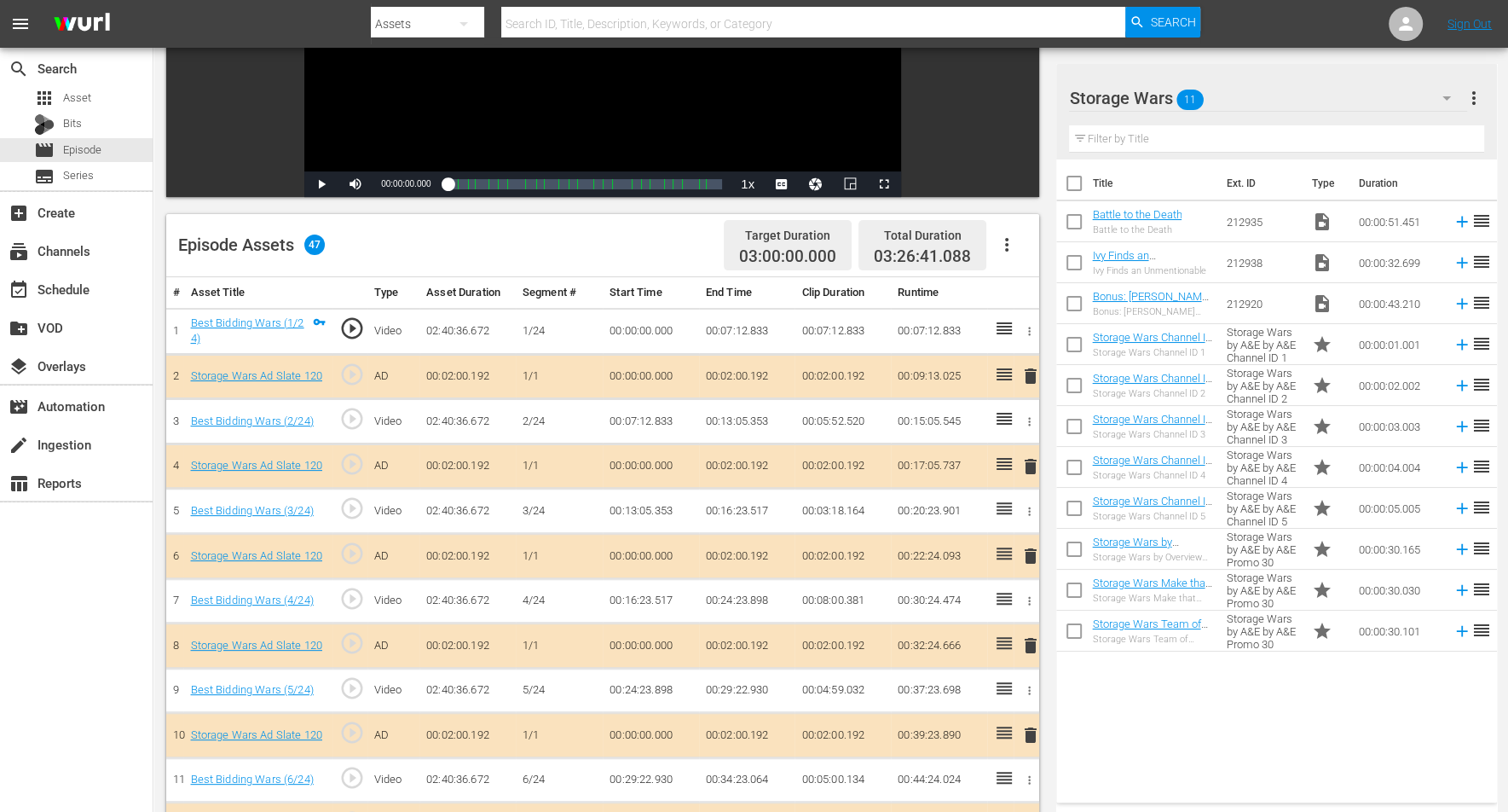
scroll to position [320, 0]
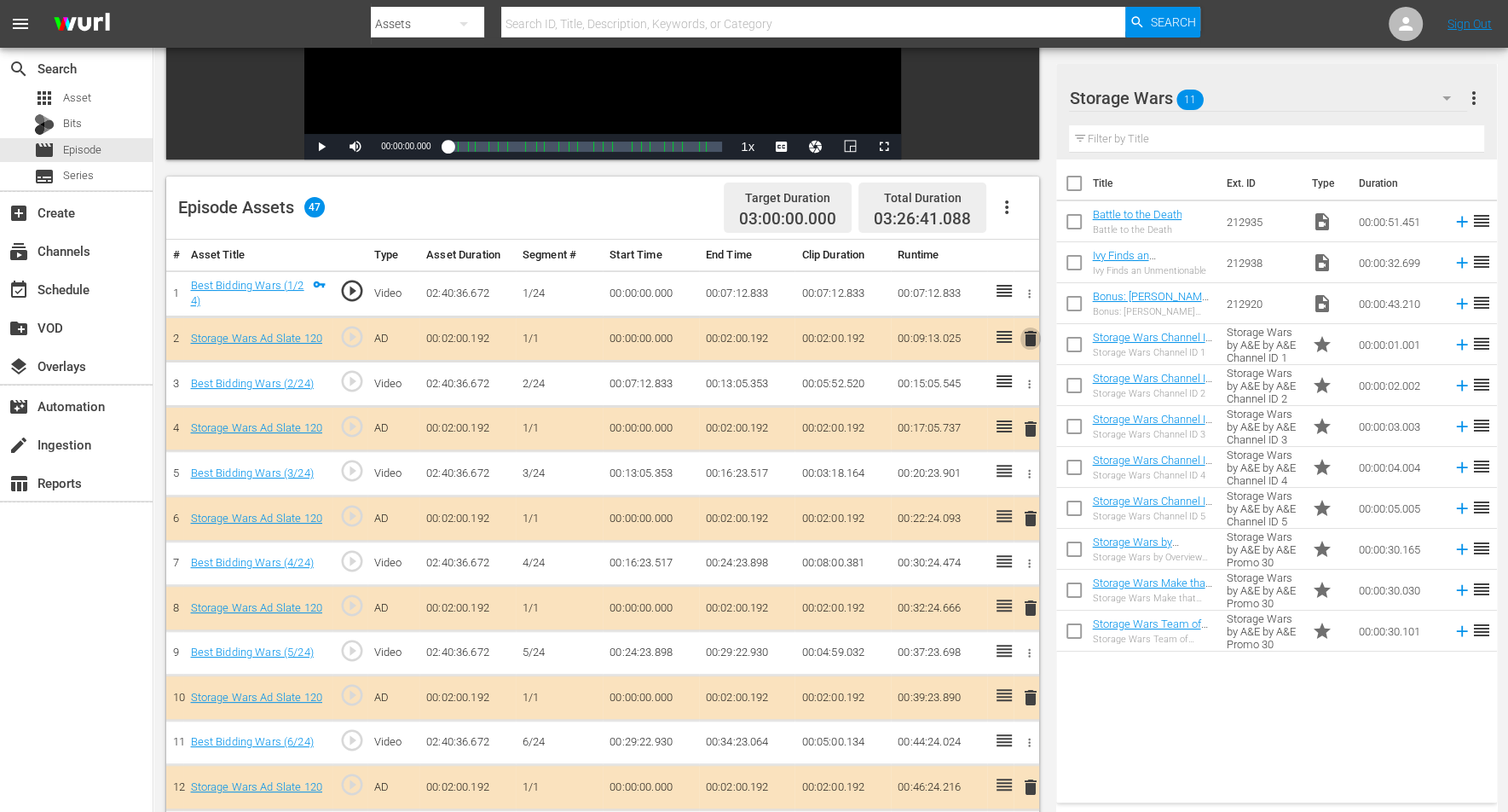
click at [1028, 336] on span "delete" at bounding box center [1031, 338] width 20 height 20
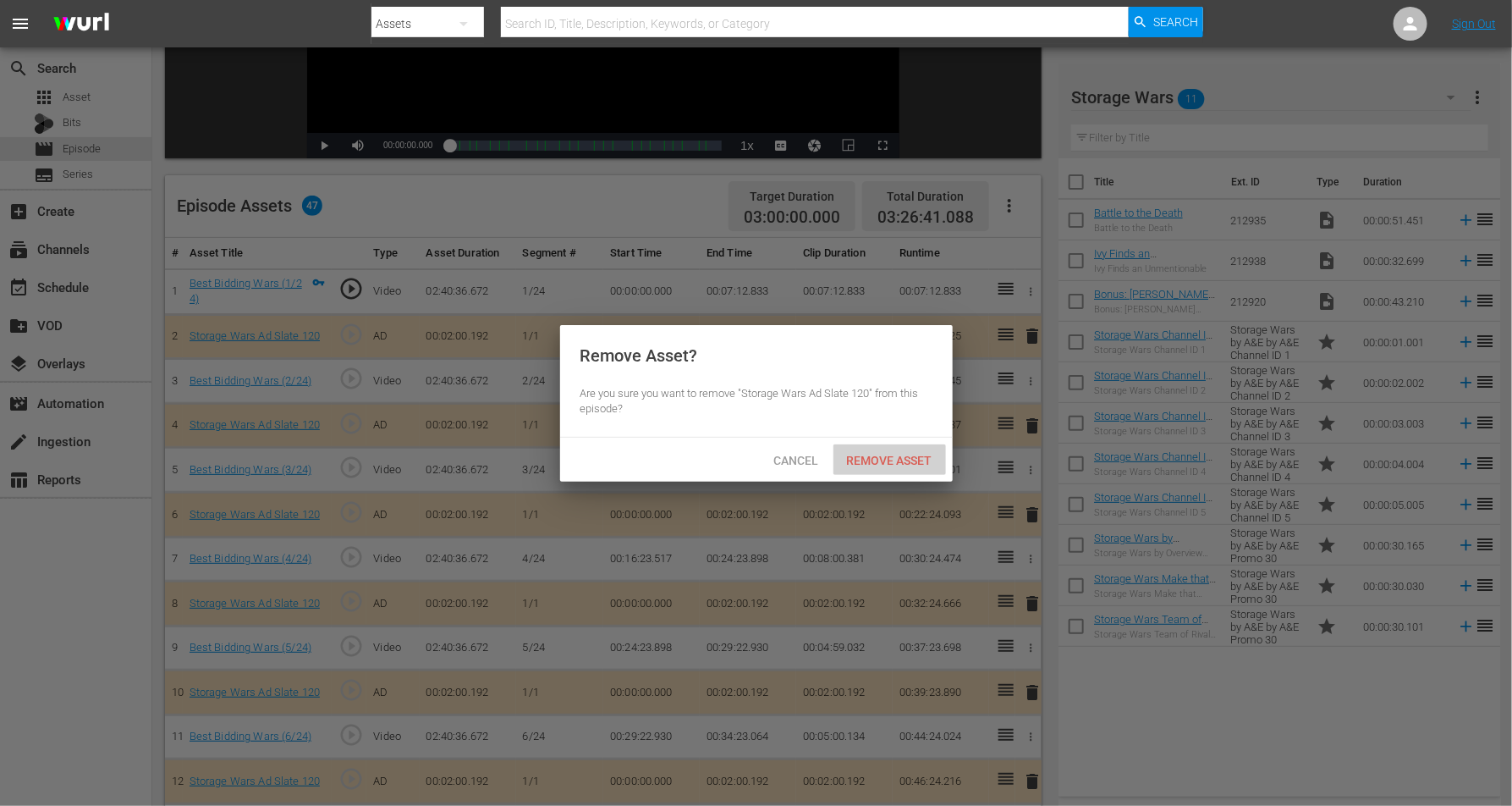
click at [883, 450] on div "Remove Asset" at bounding box center [890, 459] width 113 height 32
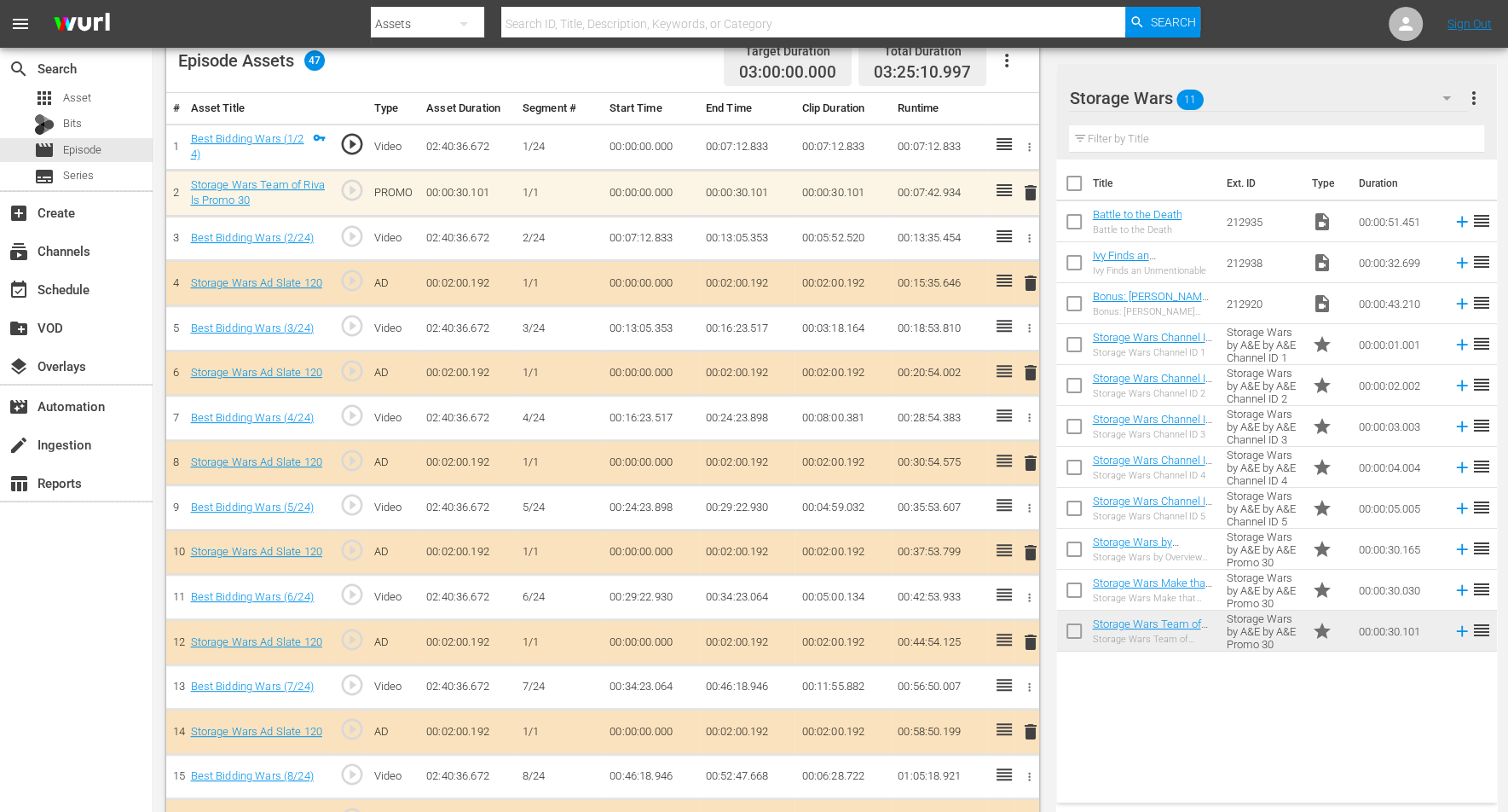
scroll to position [533, 0]
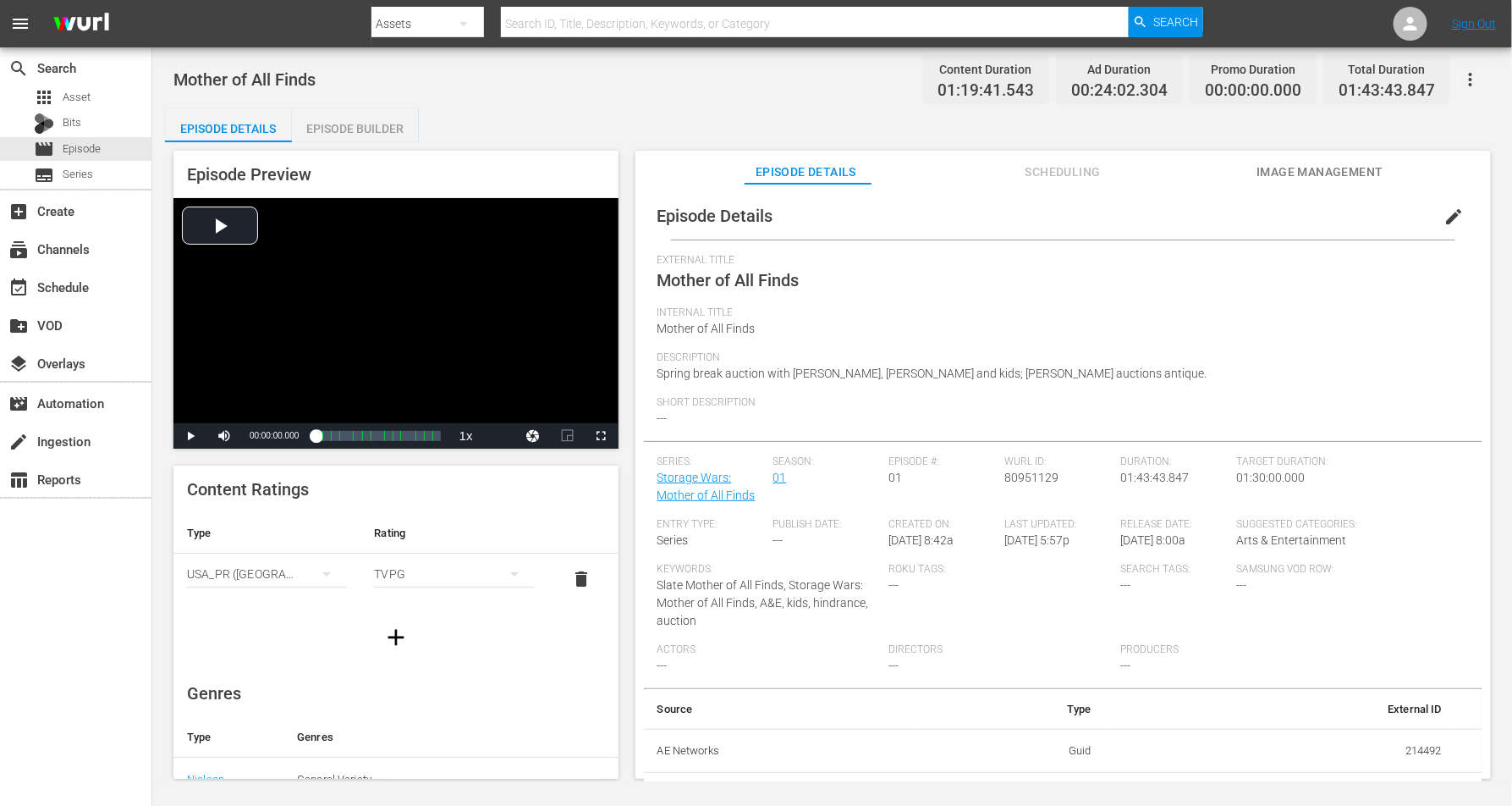
click at [369, 123] on div "Episode Builder" at bounding box center [355, 128] width 127 height 40
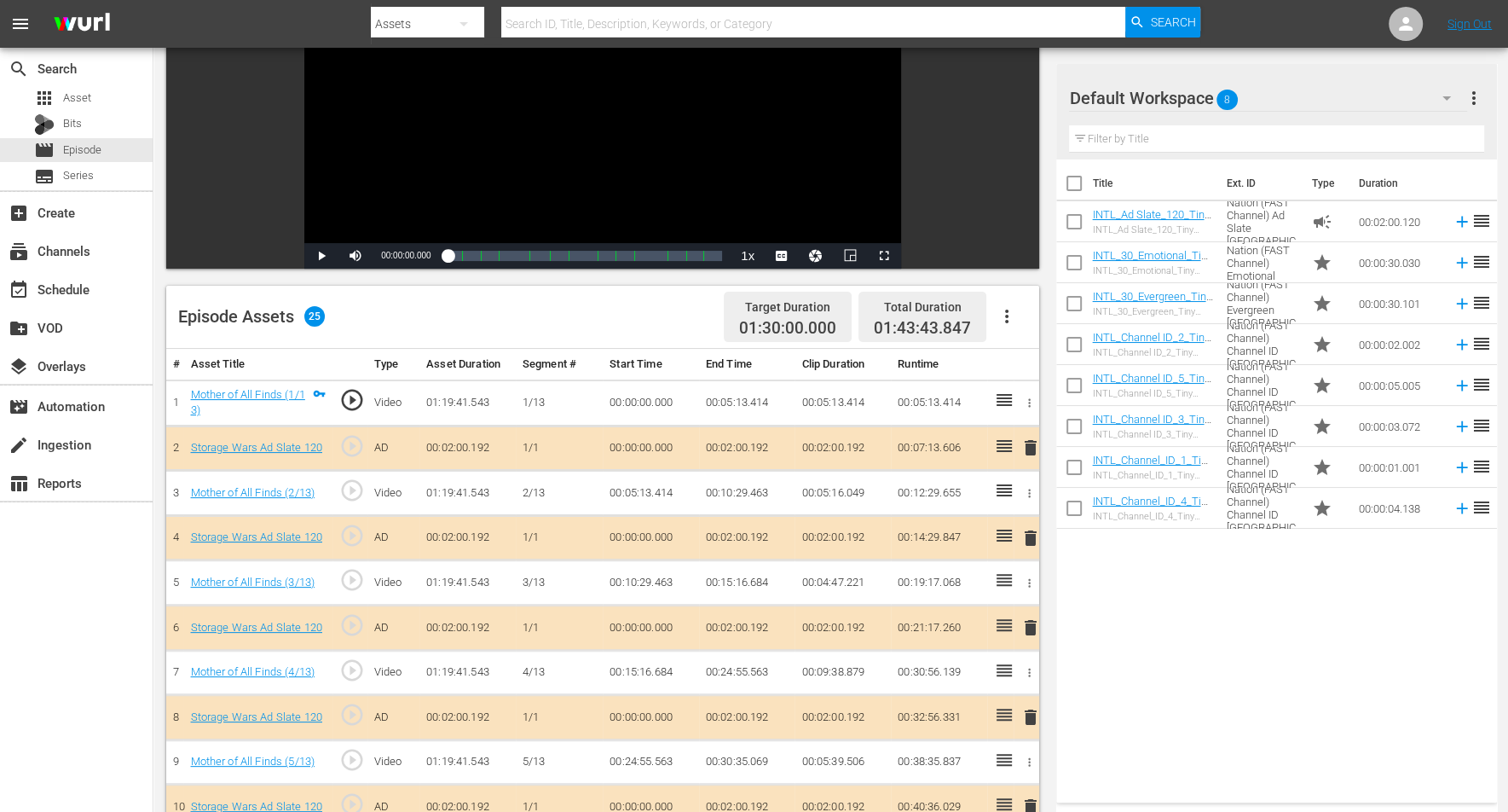
scroll to position [213, 0]
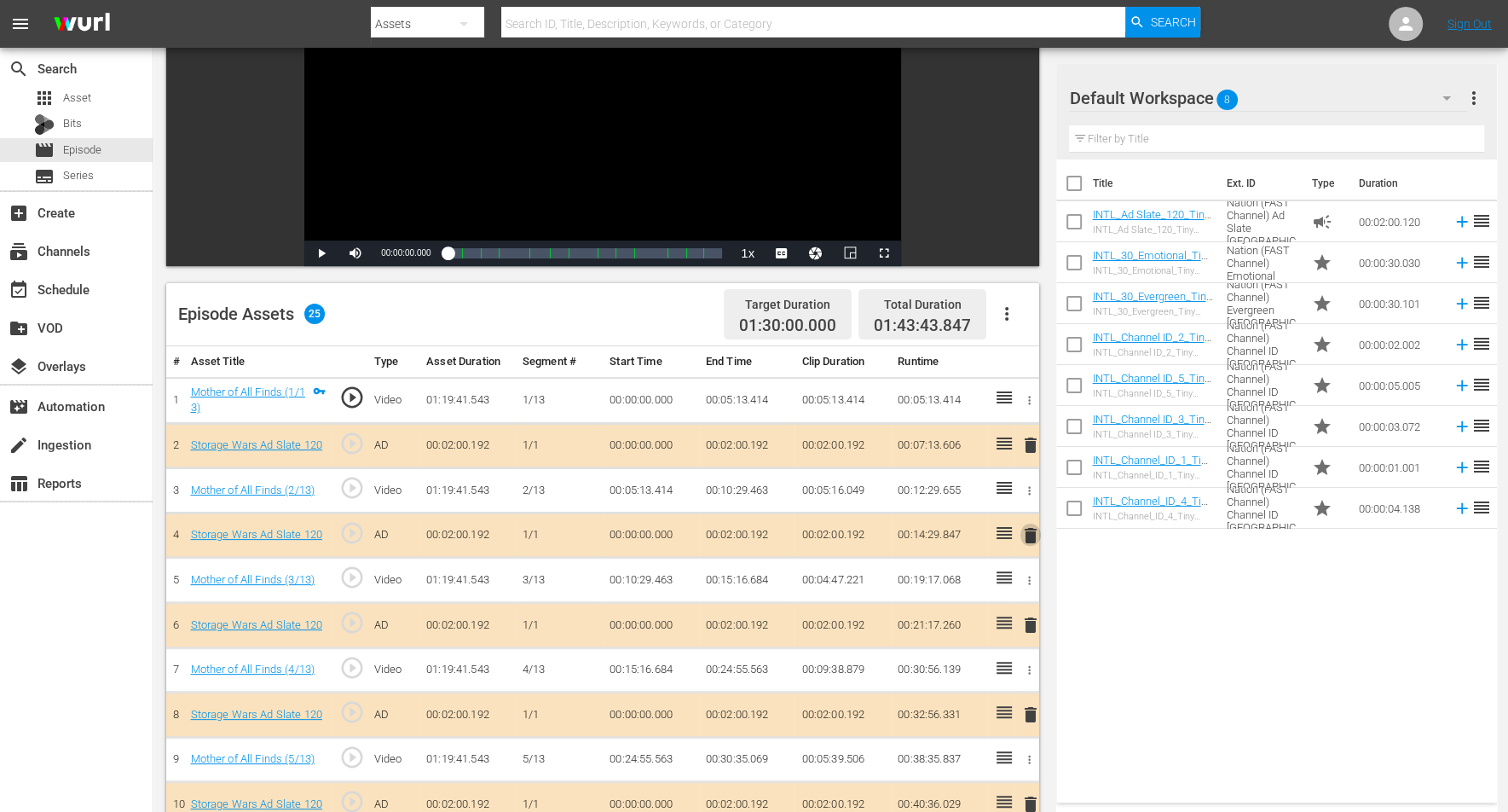
click at [1033, 525] on span "delete" at bounding box center [1031, 535] width 20 height 20
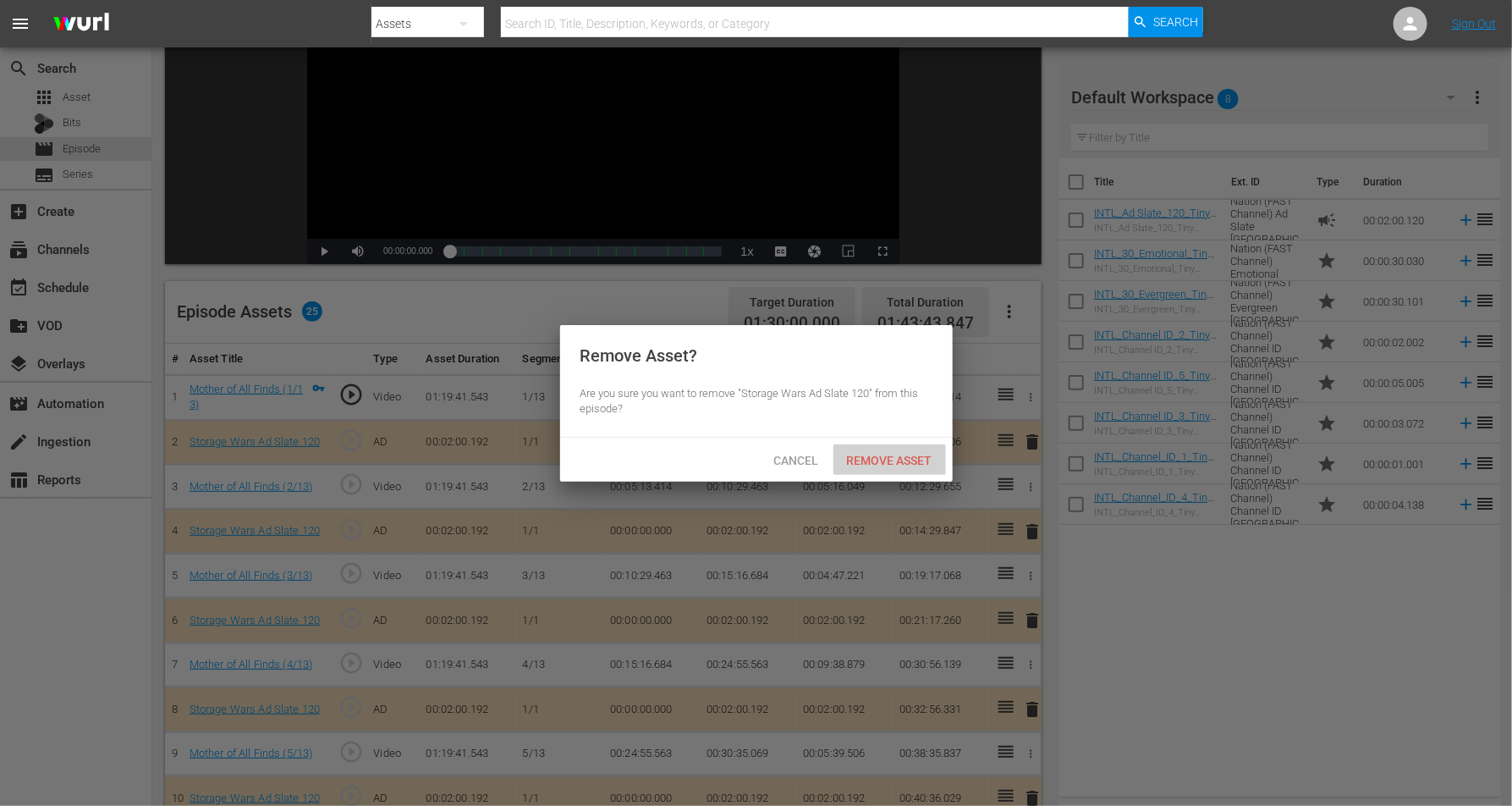
click at [851, 457] on span "Remove Asset" at bounding box center [890, 460] width 113 height 13
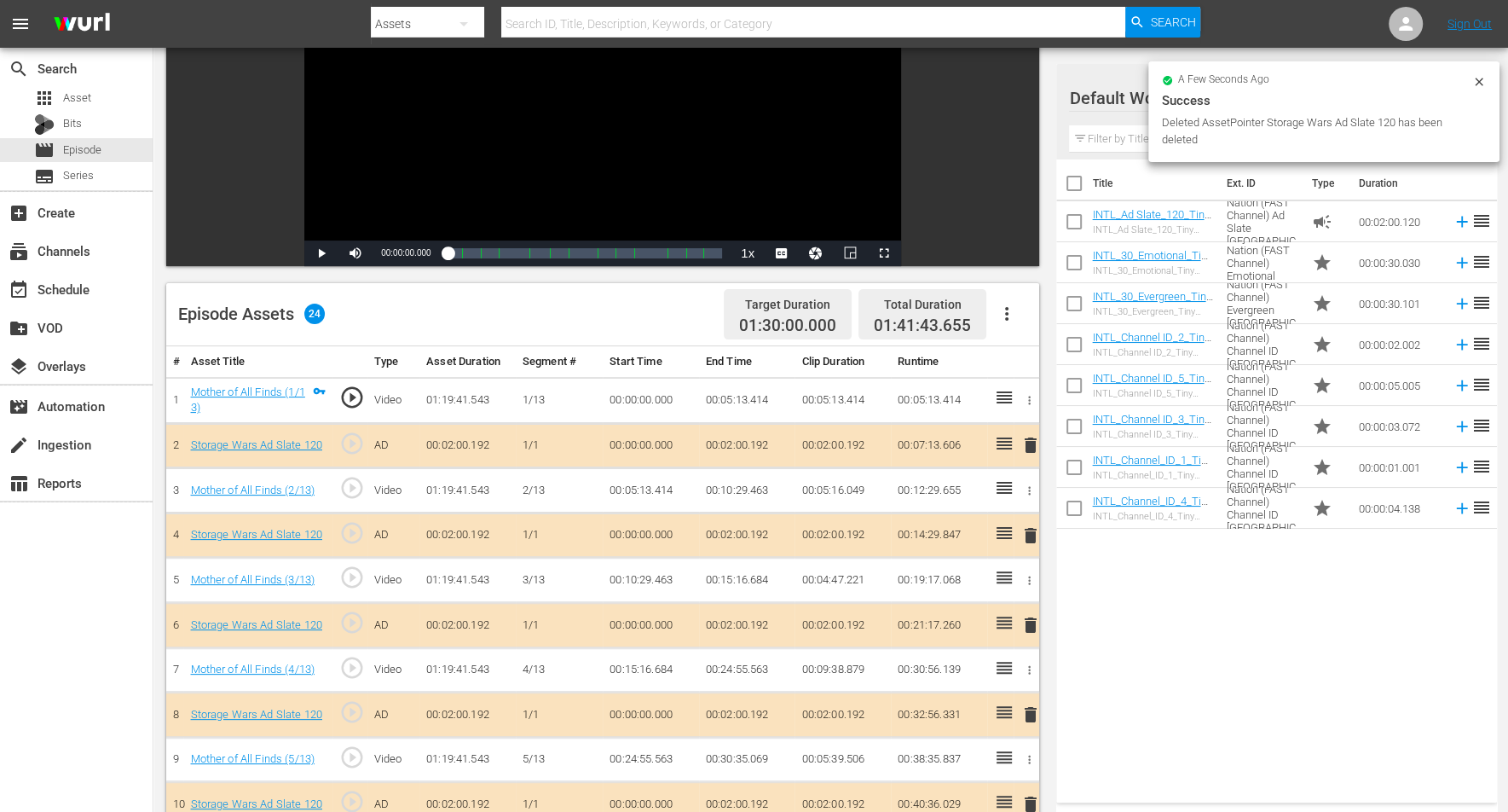
click at [1219, 92] on div "Success" at bounding box center [1325, 100] width 324 height 20
click at [1219, 77] on icon at bounding box center [1480, 81] width 14 height 14
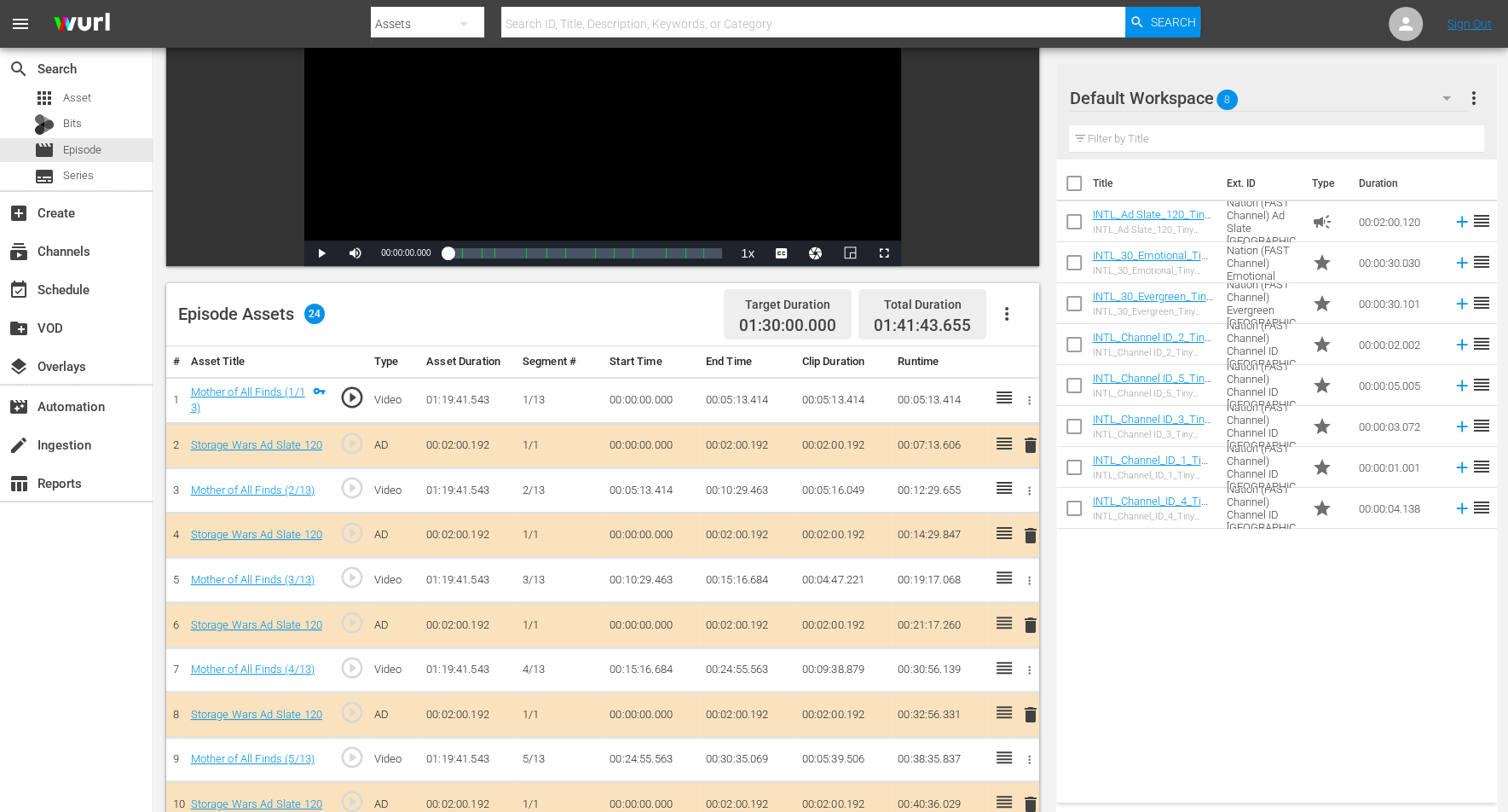
click at [1219, 94] on icon "button" at bounding box center [1447, 98] width 20 height 20
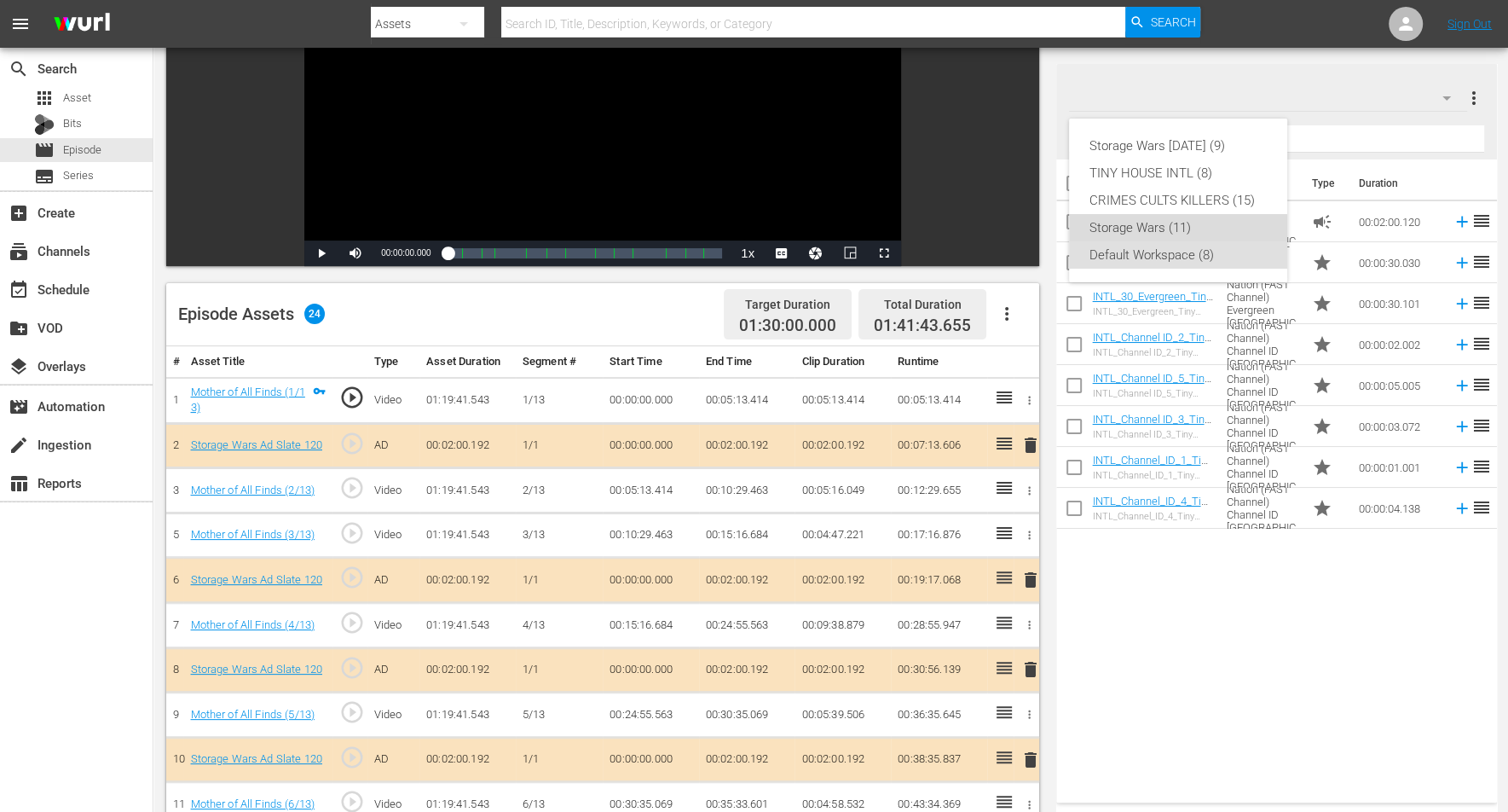
click at [1138, 223] on div "Storage Wars (11)" at bounding box center [1178, 228] width 178 height 27
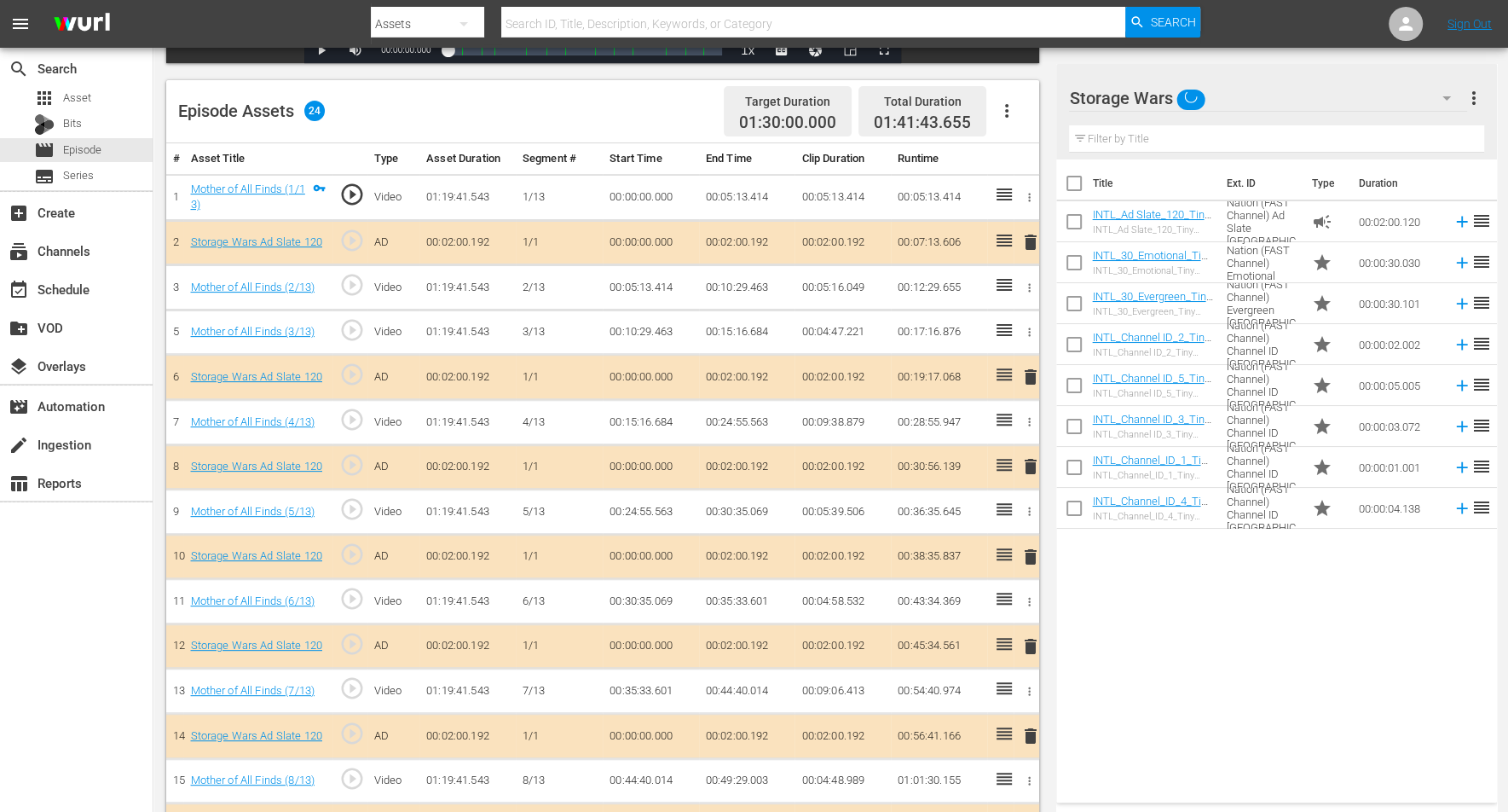
scroll to position [426, 0]
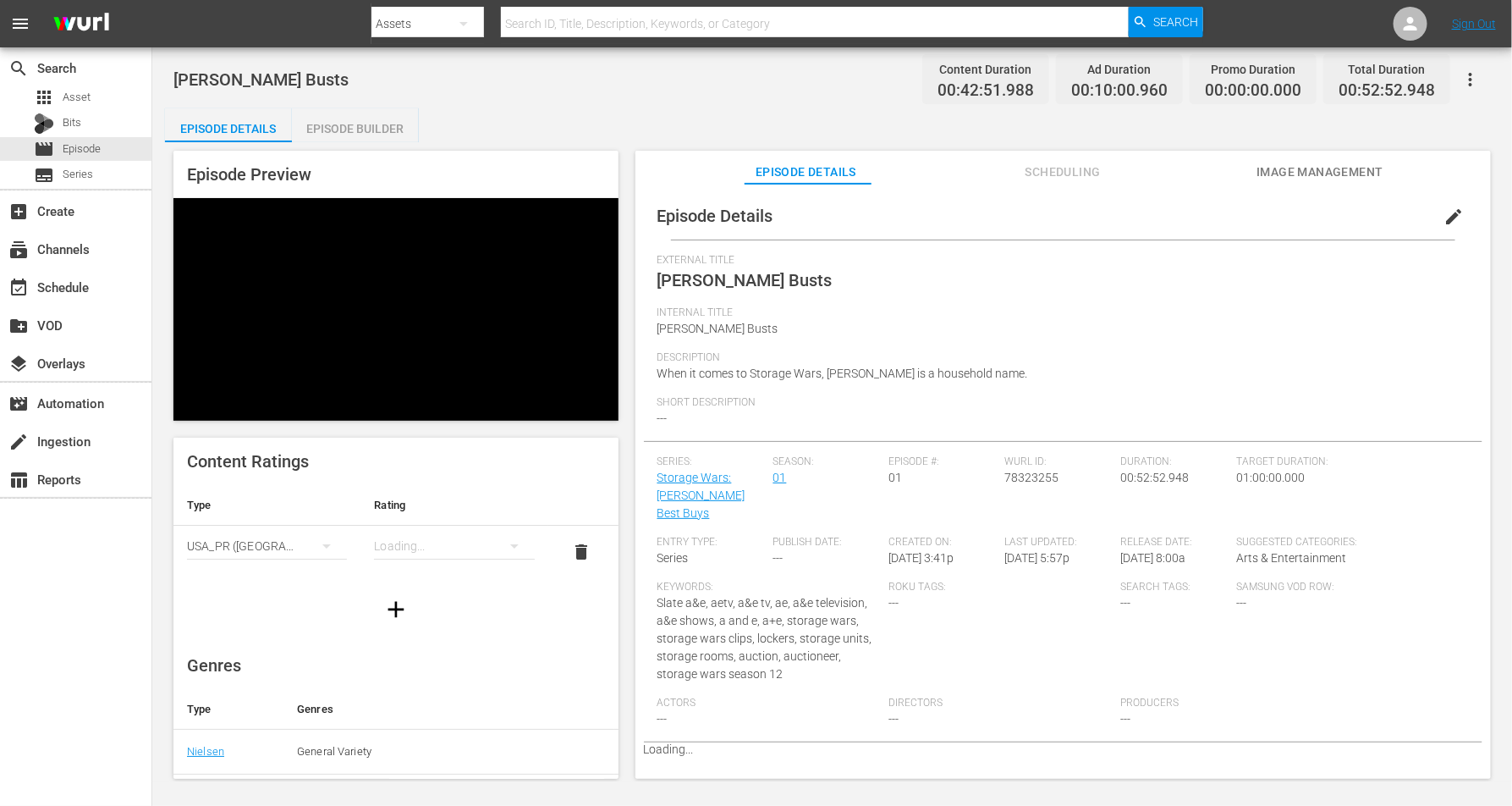
click at [355, 129] on div "Episode Builder" at bounding box center [355, 128] width 127 height 40
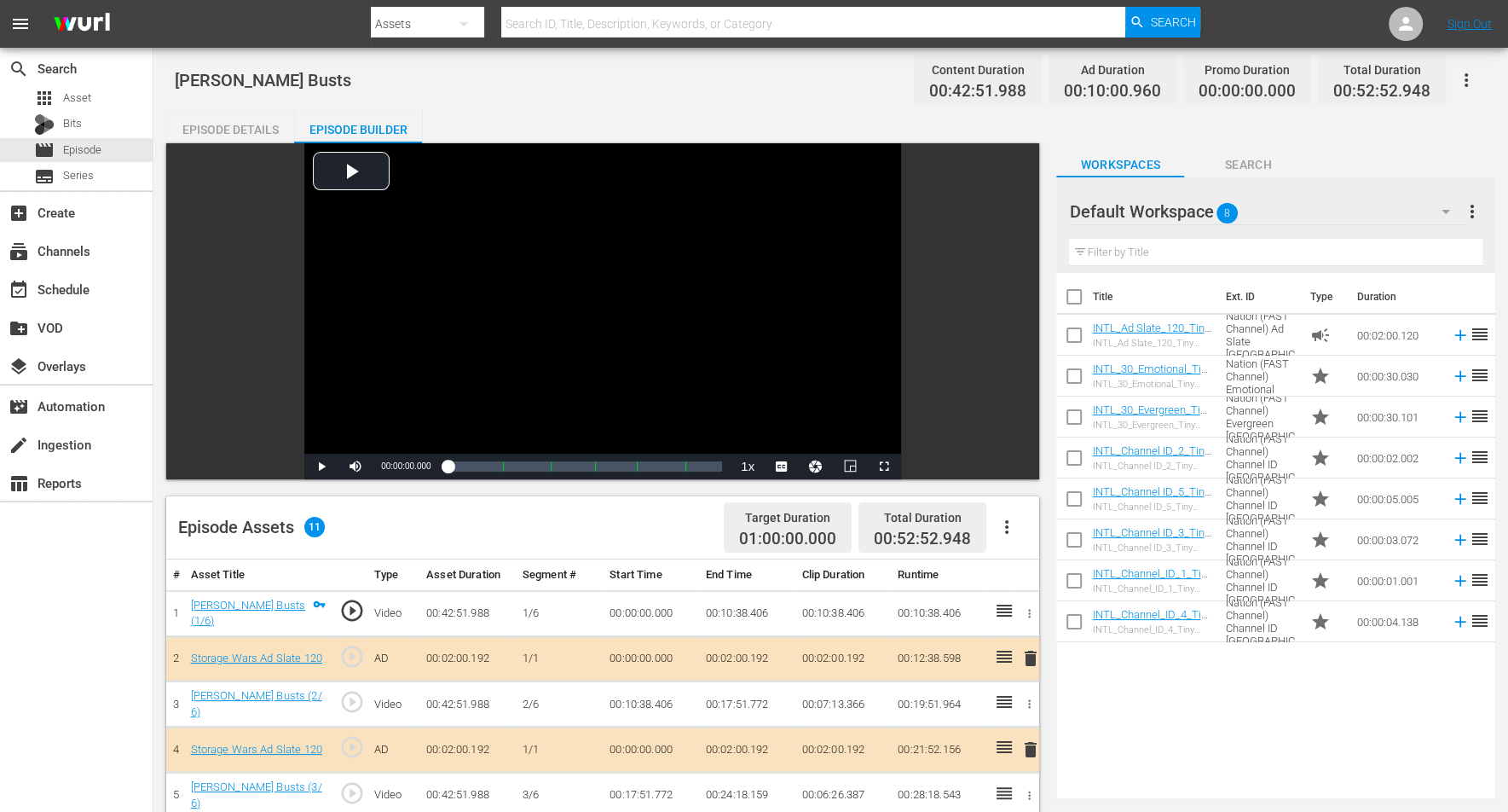
click at [1219, 211] on icon "button" at bounding box center [1446, 211] width 20 height 20
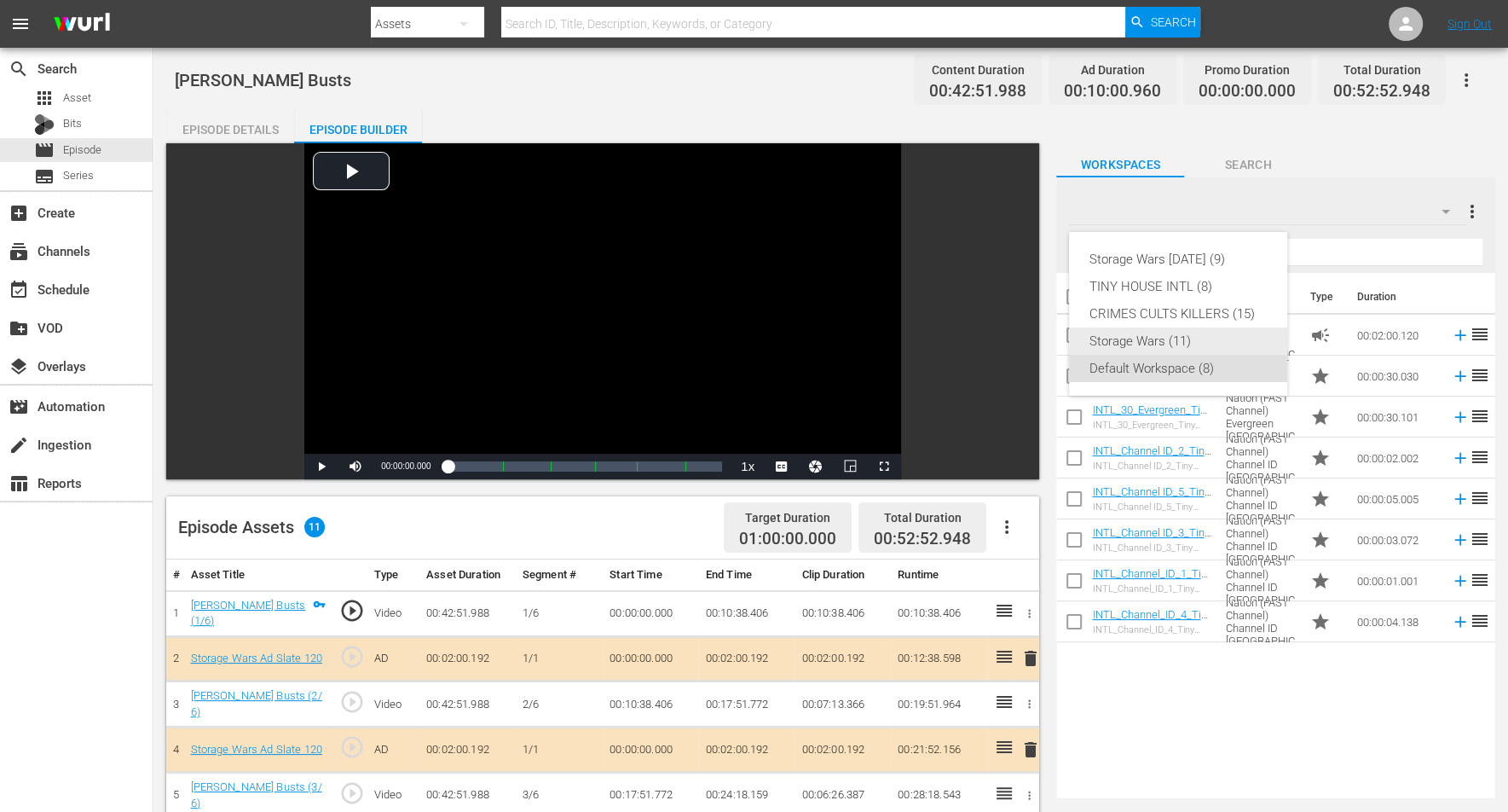
click at [1104, 335] on div "Storage Wars (11)" at bounding box center [1178, 341] width 178 height 27
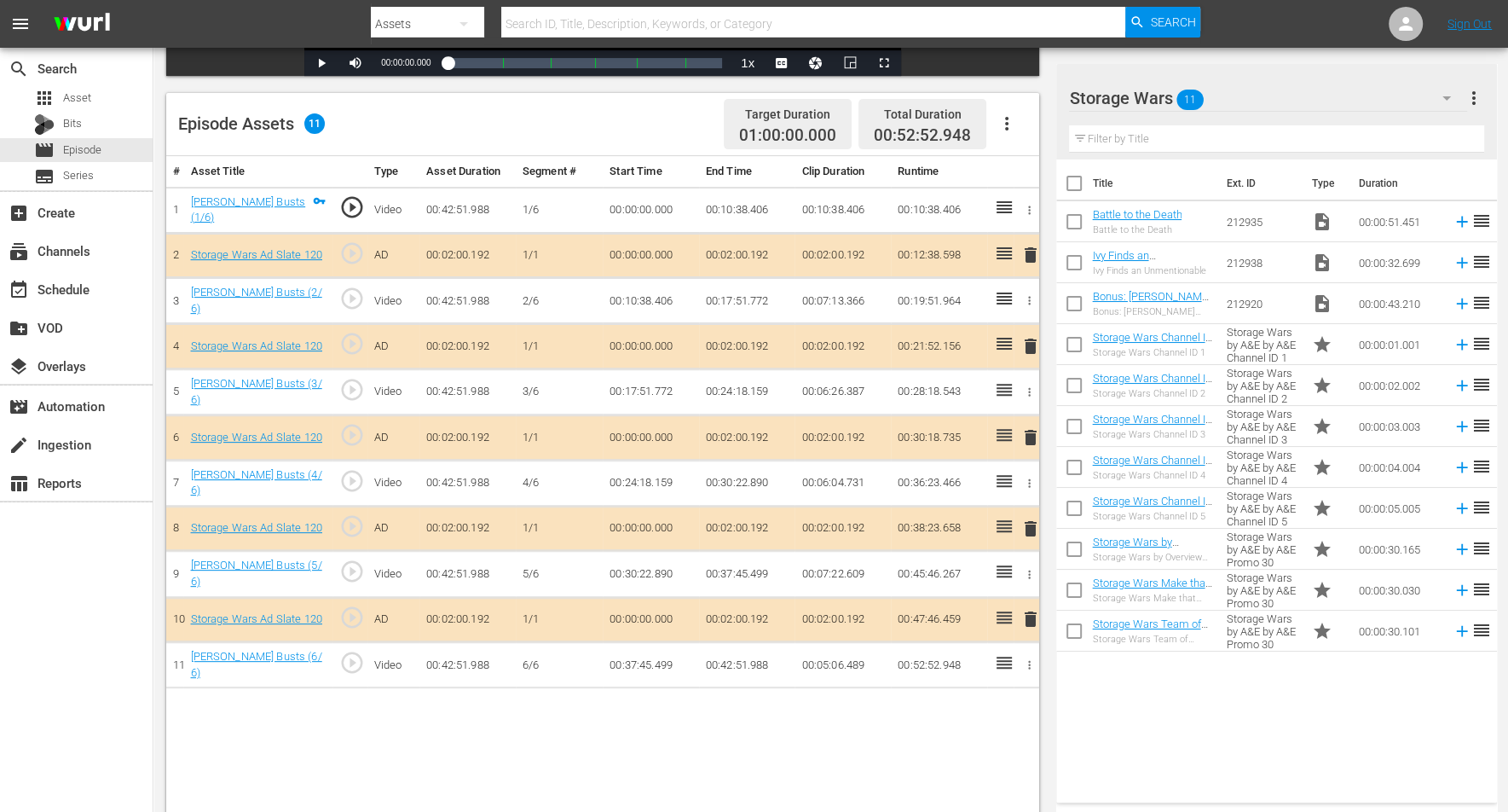
scroll to position [426, 0]
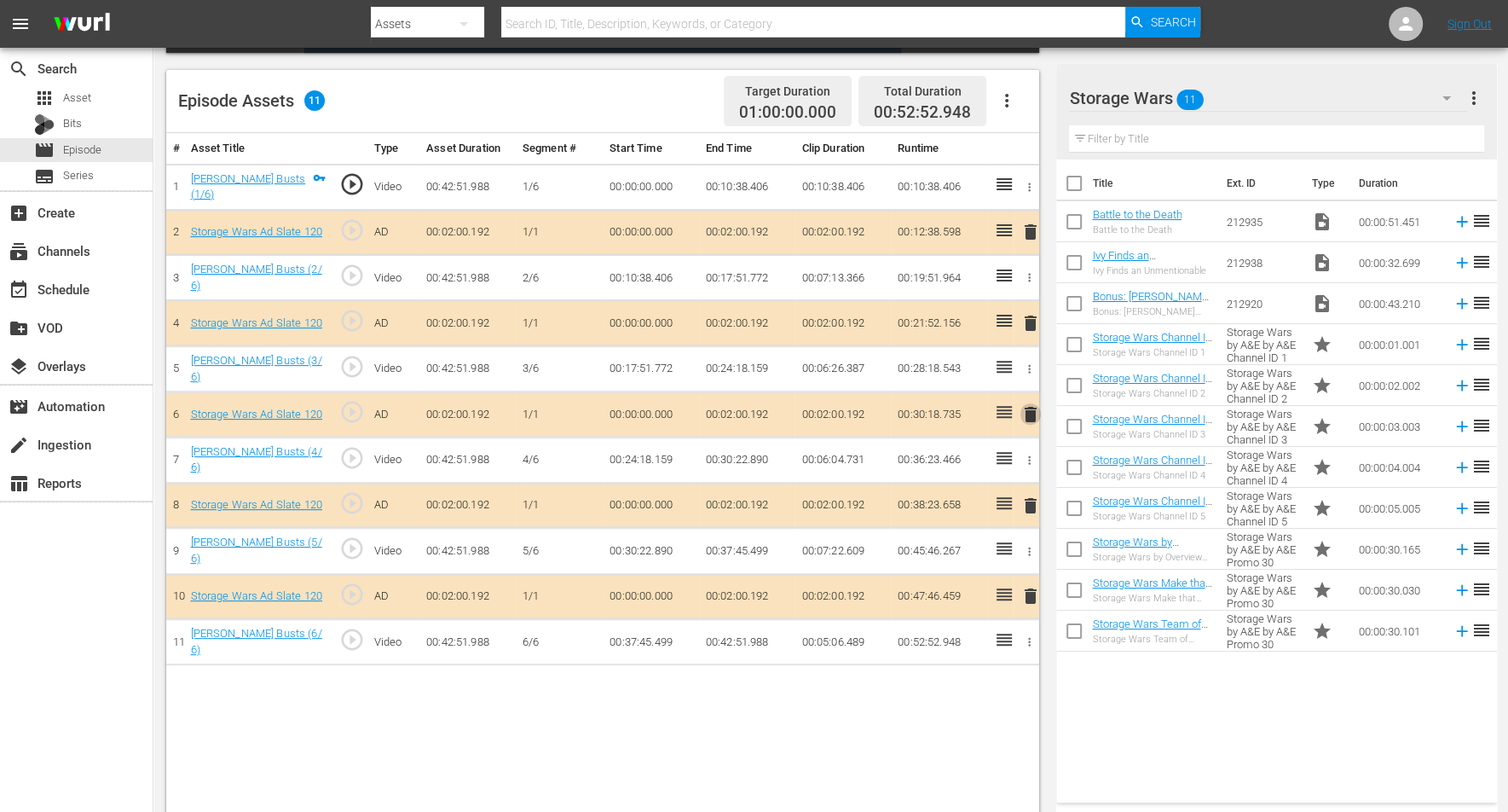
click at [1032, 405] on span "delete" at bounding box center [1031, 414] width 20 height 20
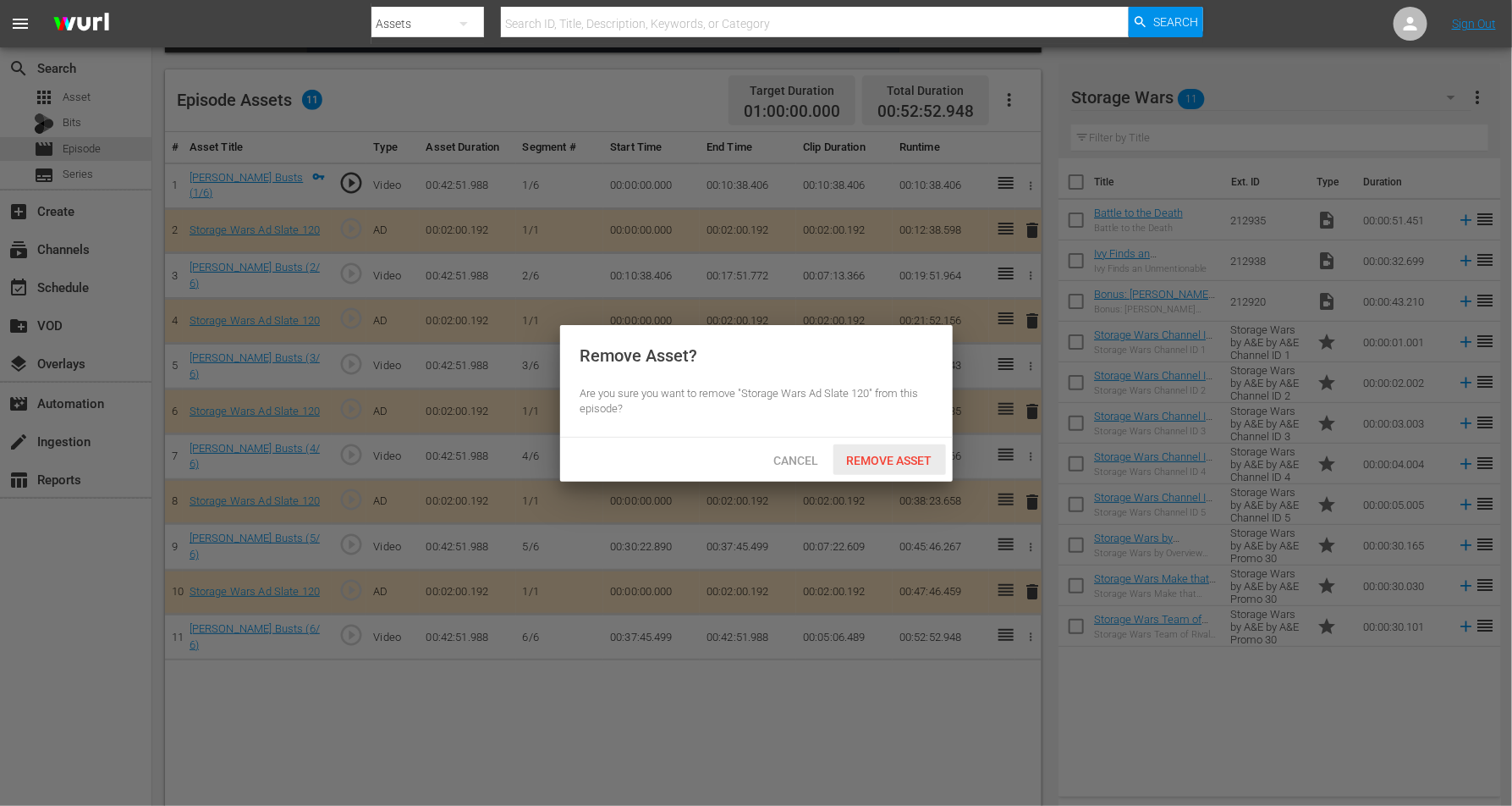
click at [883, 455] on span "Remove Asset" at bounding box center [890, 460] width 113 height 13
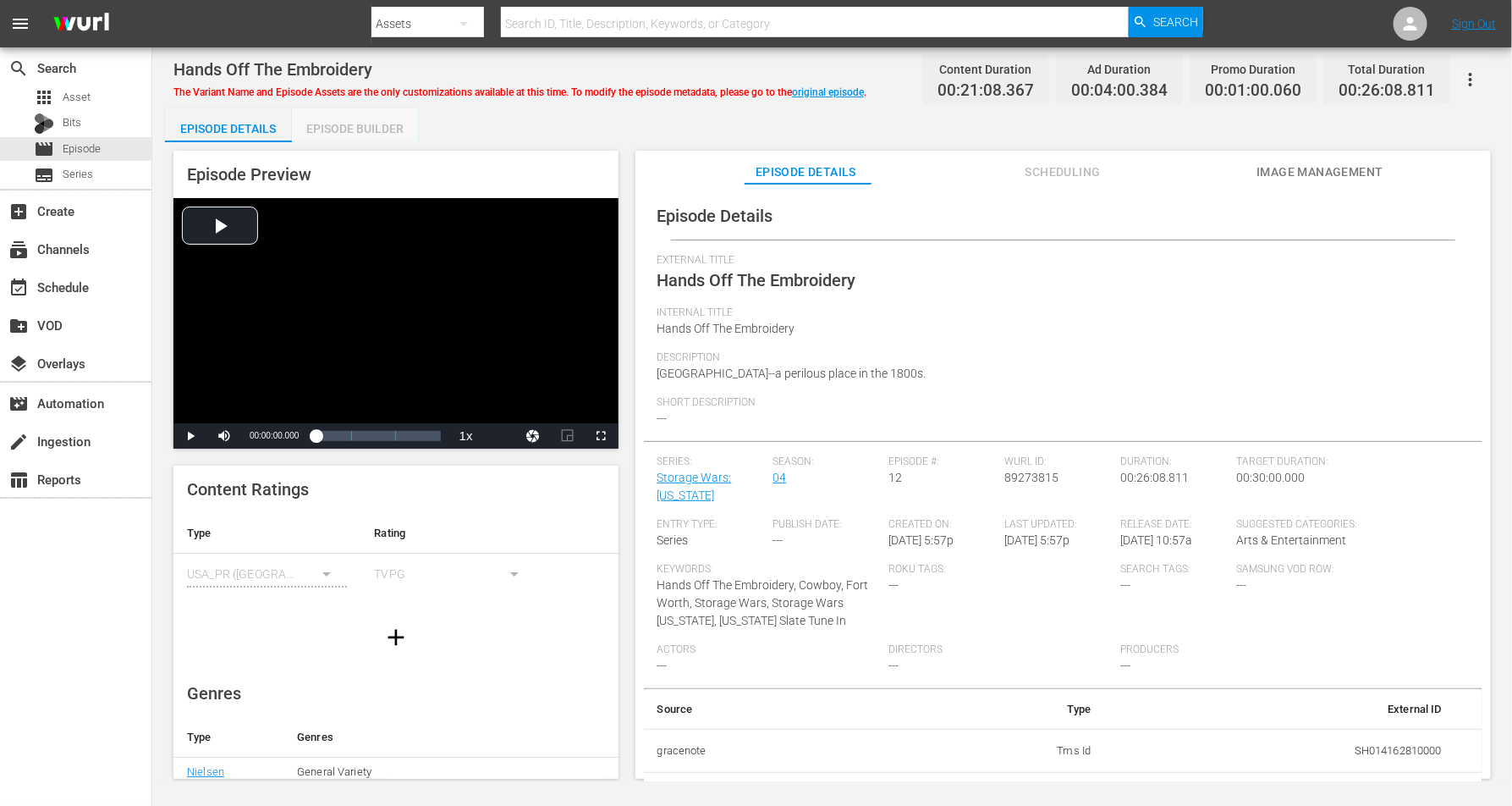
drag, startPoint x: 330, startPoint y: 128, endPoint x: 617, endPoint y: 7, distance: 311.5
click at [338, 126] on div "Episode Builder" at bounding box center [355, 128] width 127 height 40
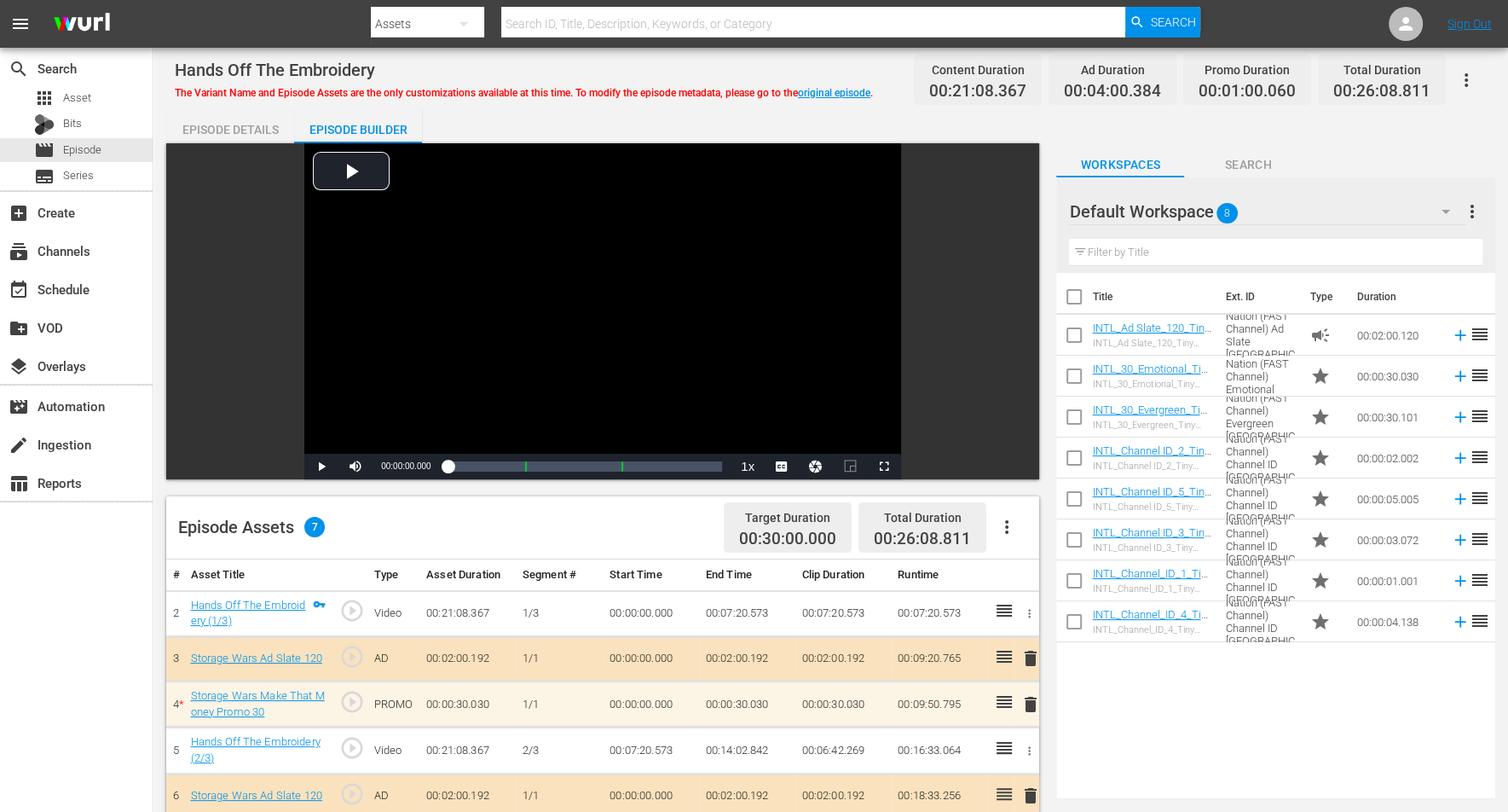
click at [1219, 208] on icon "button" at bounding box center [1446, 211] width 20 height 20
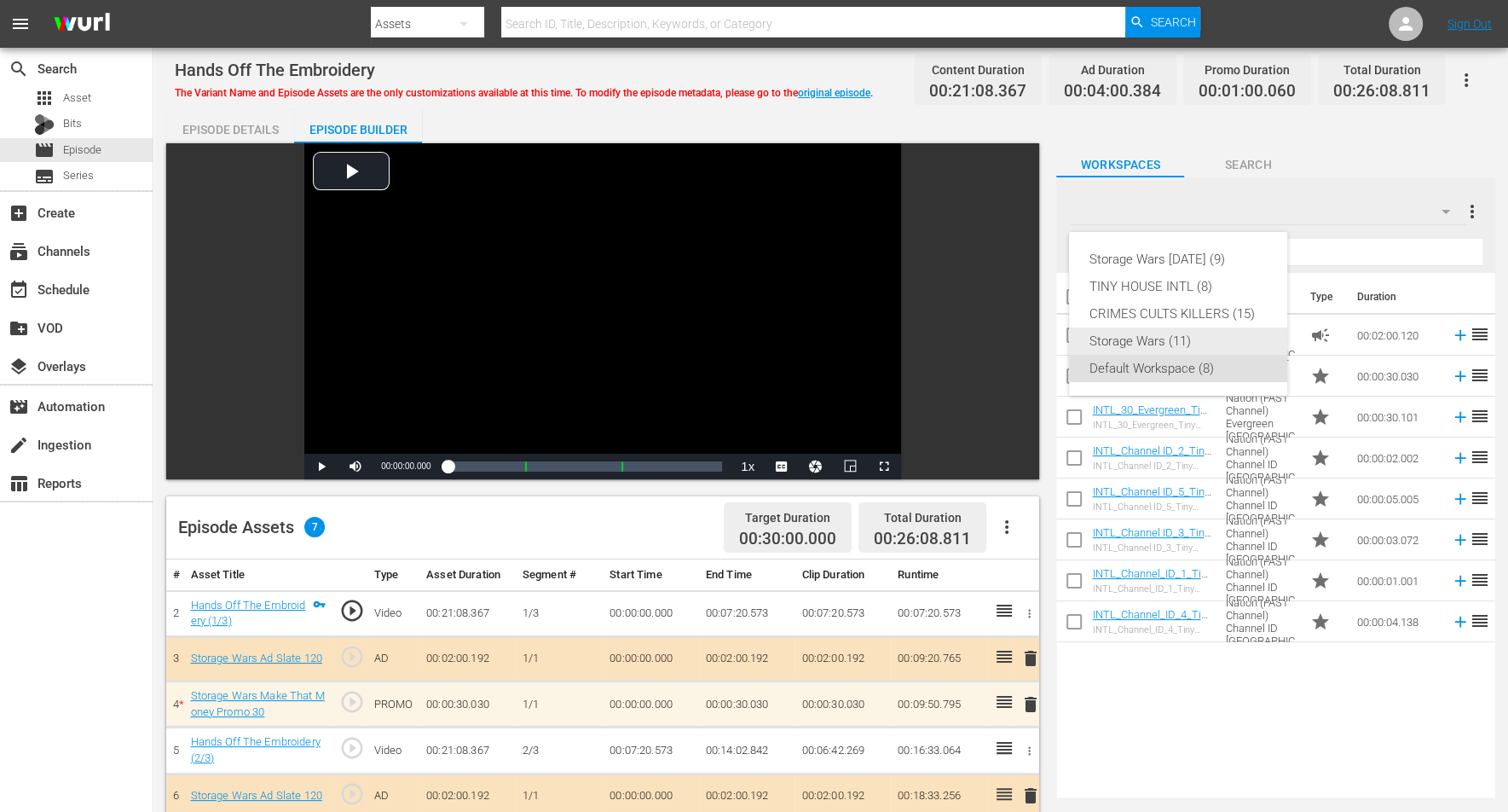
click at [1206, 340] on div "Storage Wars (11)" at bounding box center [1178, 341] width 178 height 27
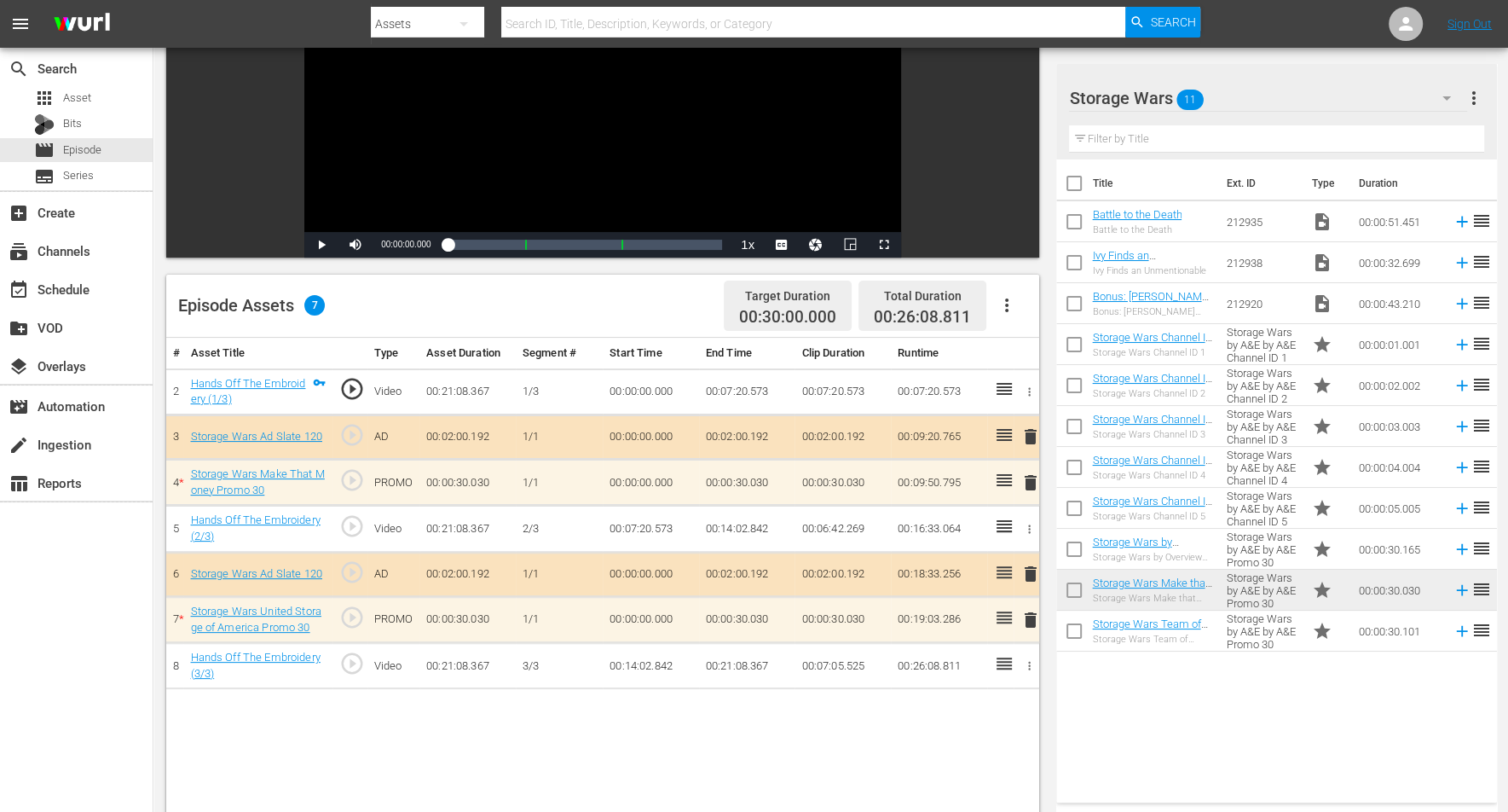
scroll to position [320, 0]
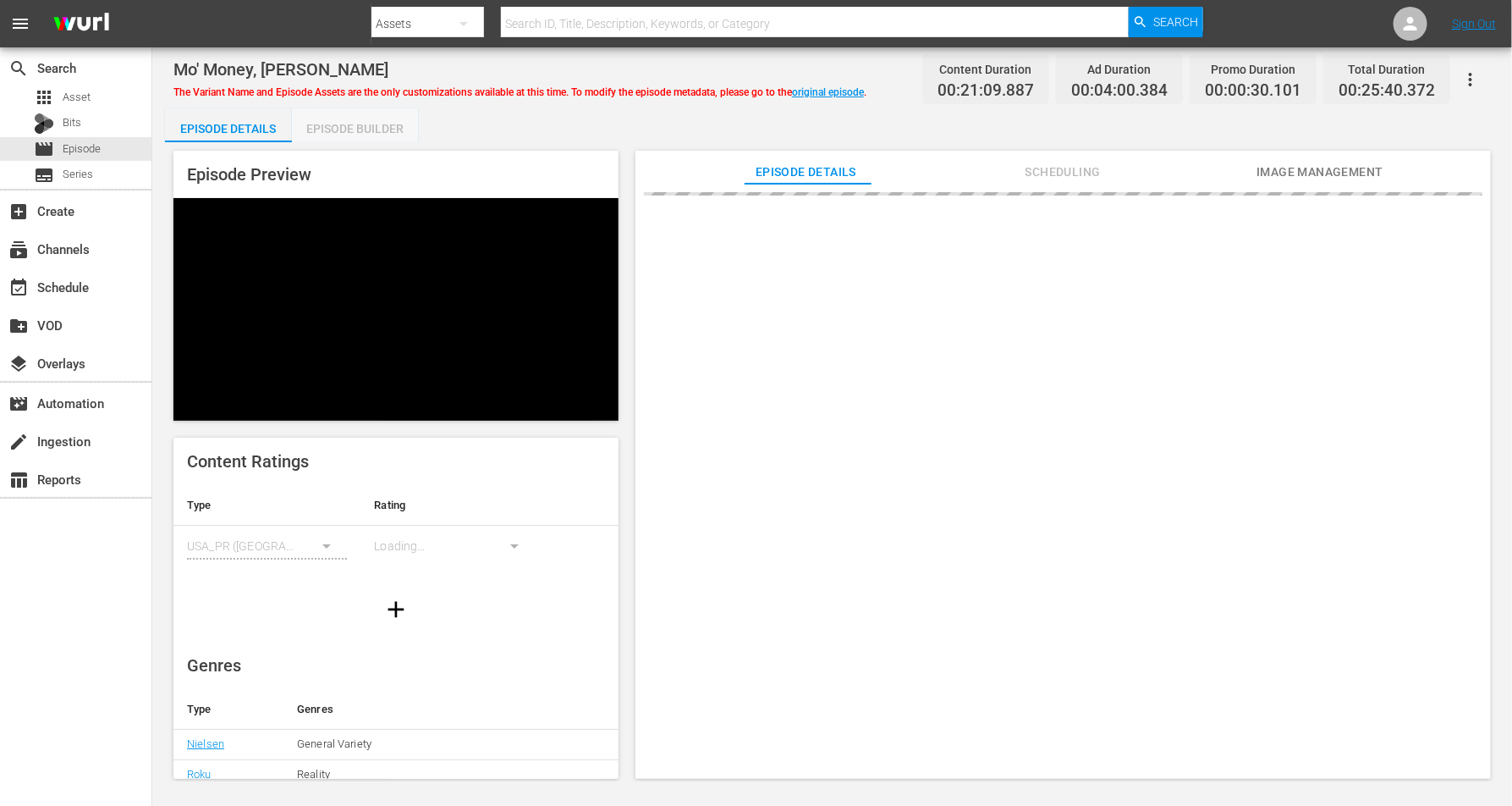
drag, startPoint x: 340, startPoint y: 125, endPoint x: 570, endPoint y: 73, distance: 235.8
click at [341, 124] on div "Episode Builder" at bounding box center [355, 128] width 127 height 40
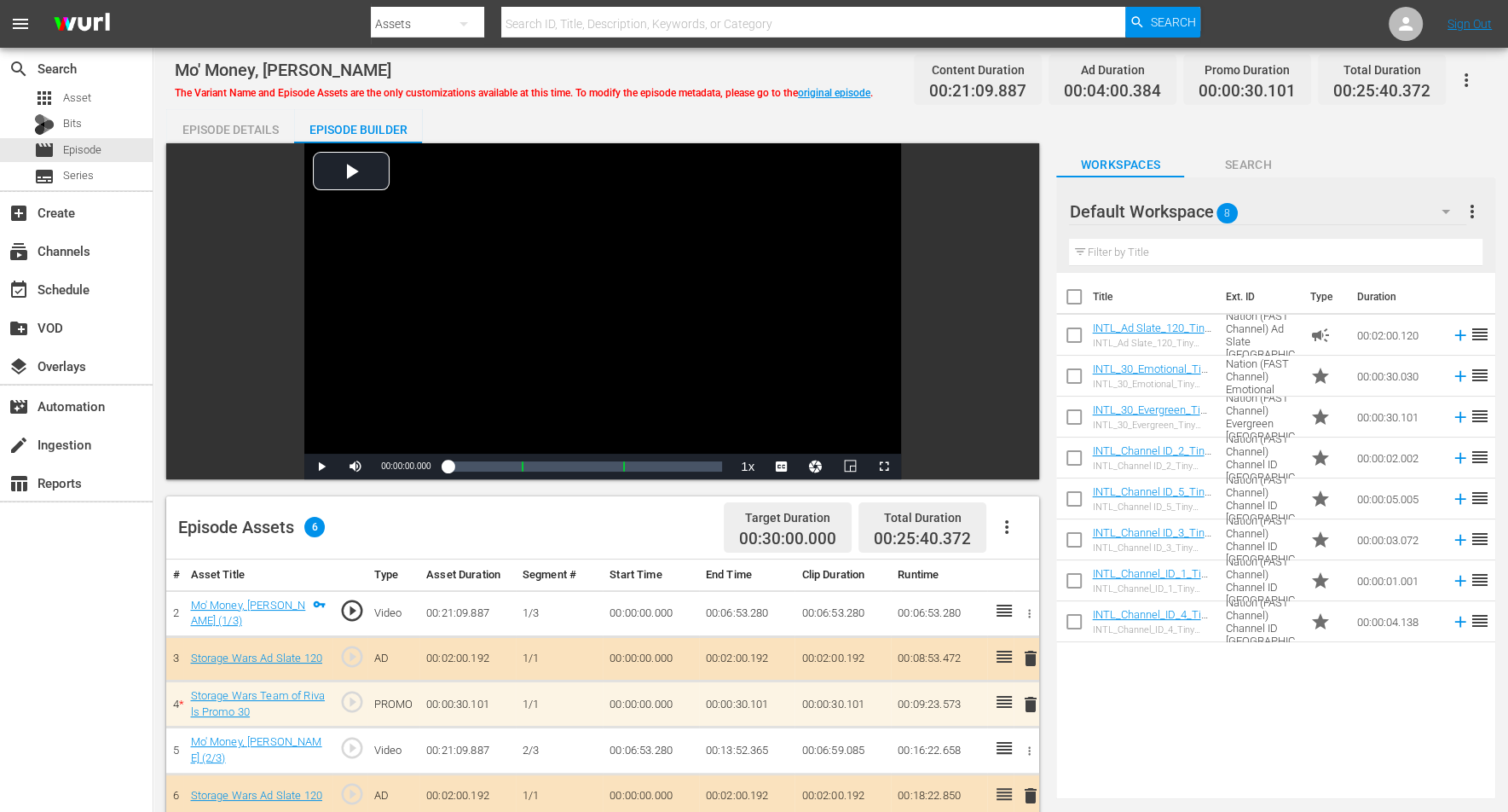
click at [1219, 209] on button "button" at bounding box center [1446, 211] width 41 height 41
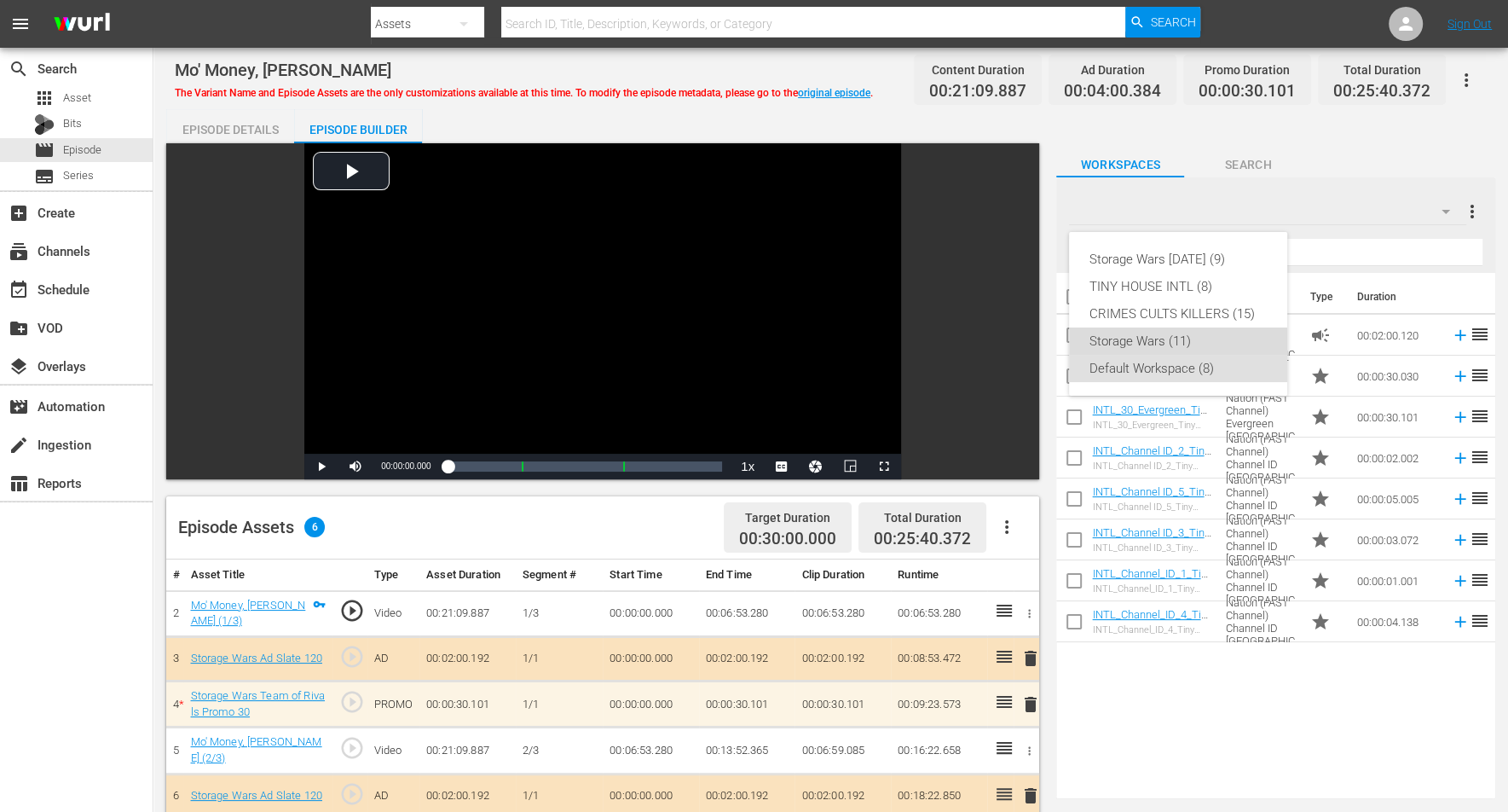
click at [1108, 346] on div "Storage Wars (11)" at bounding box center [1178, 341] width 178 height 27
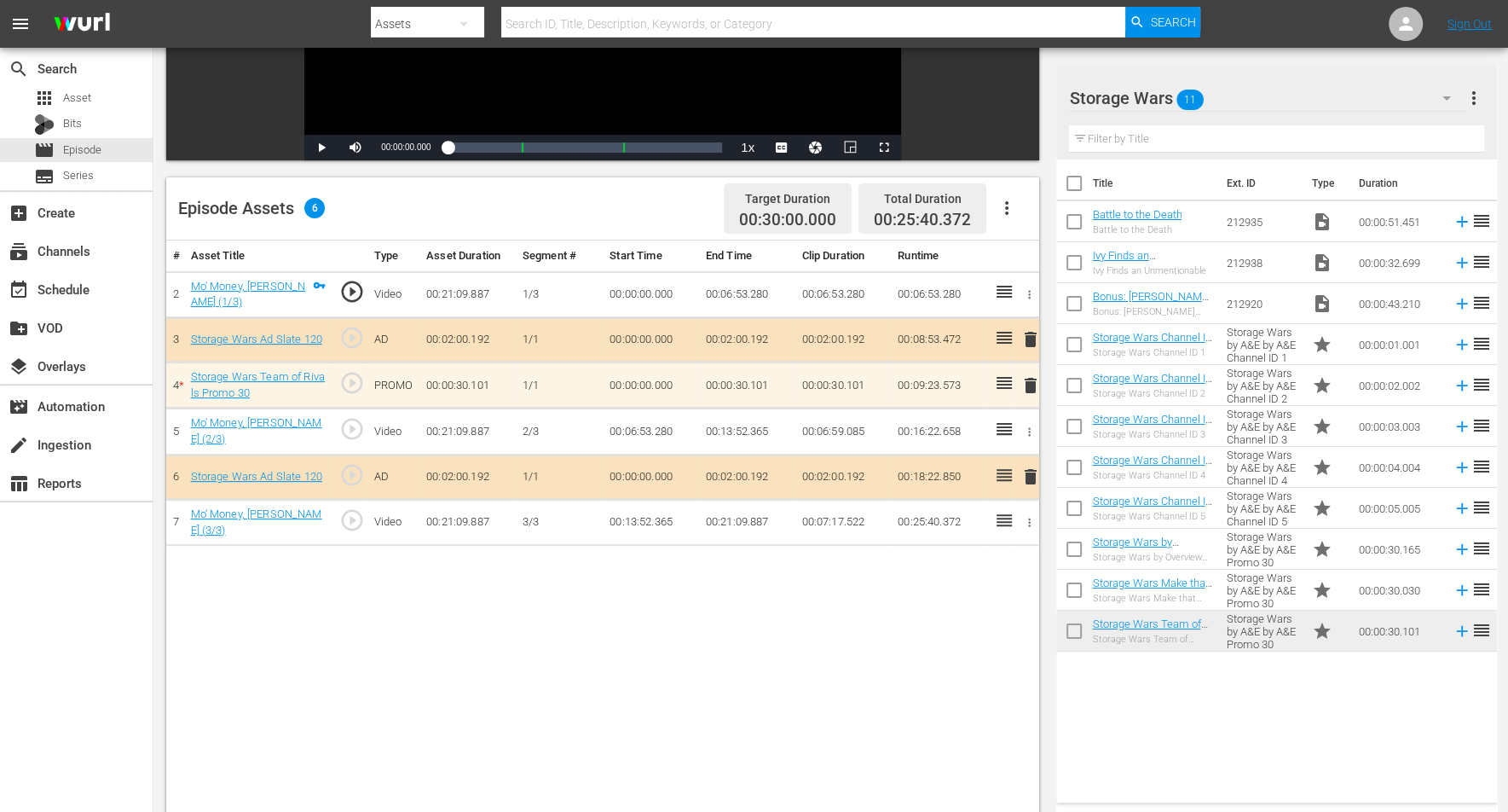
scroll to position [320, 0]
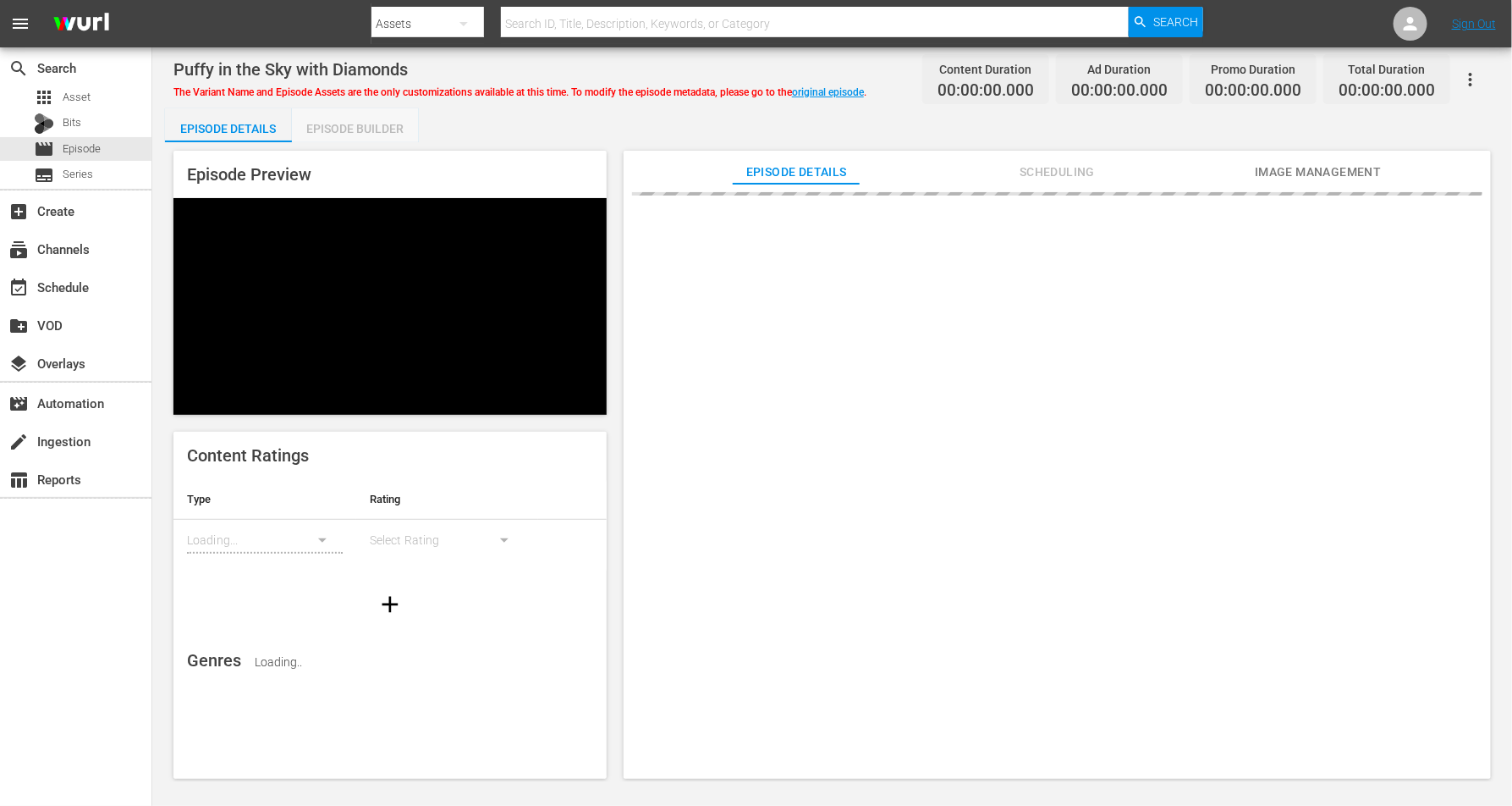
click at [378, 128] on div "Episode Builder" at bounding box center [355, 128] width 127 height 40
